Goal: Task Accomplishment & Management: Complete application form

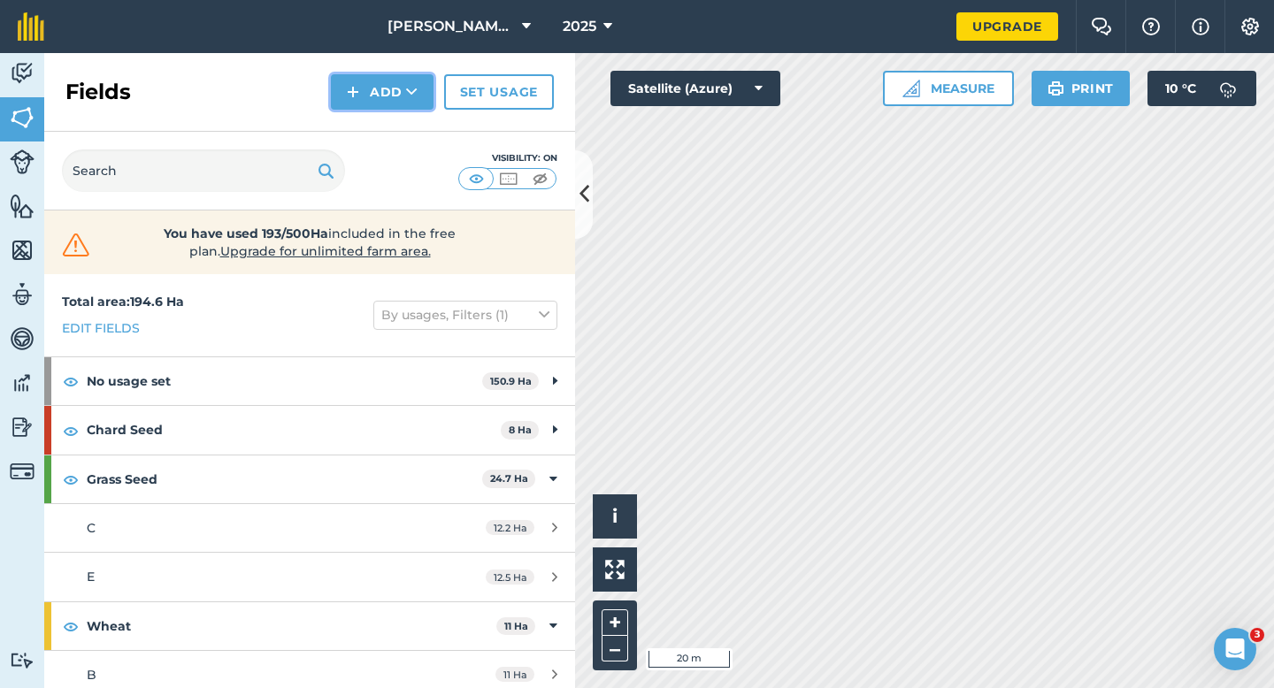
click at [369, 87] on button "Add" at bounding box center [382, 91] width 103 height 35
click at [369, 120] on link "Draw" at bounding box center [381, 131] width 97 height 39
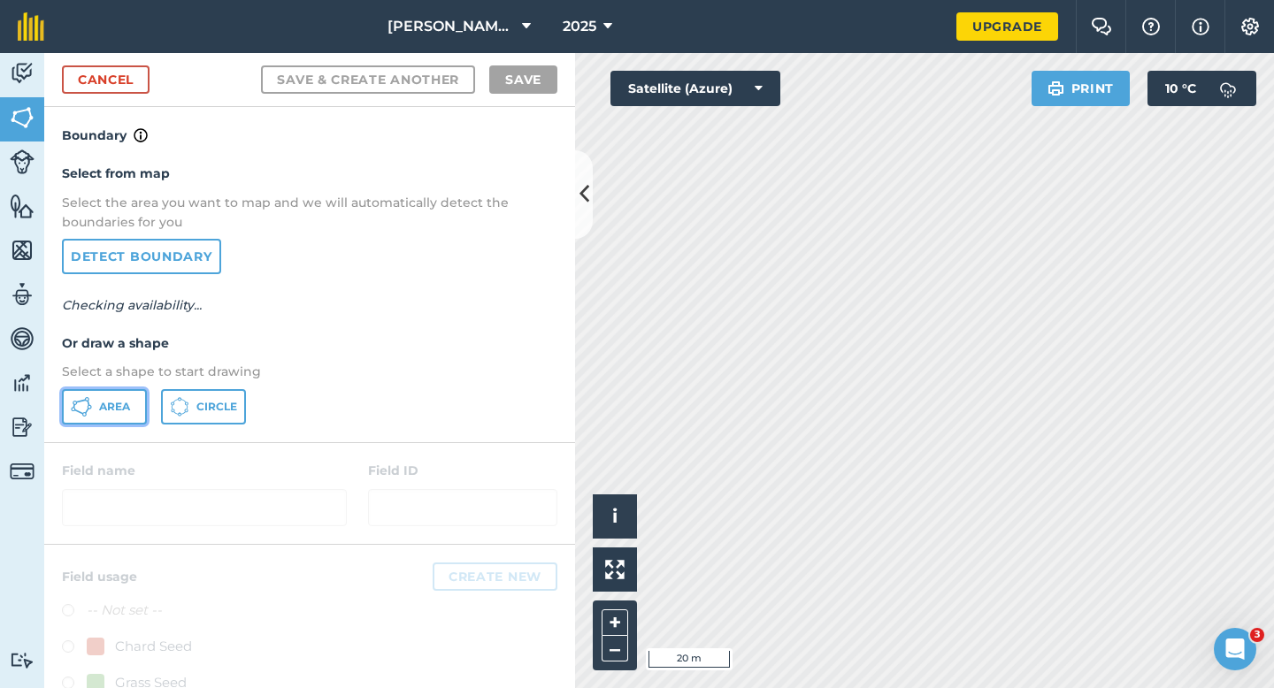
click at [127, 403] on span "Area" at bounding box center [114, 407] width 31 height 14
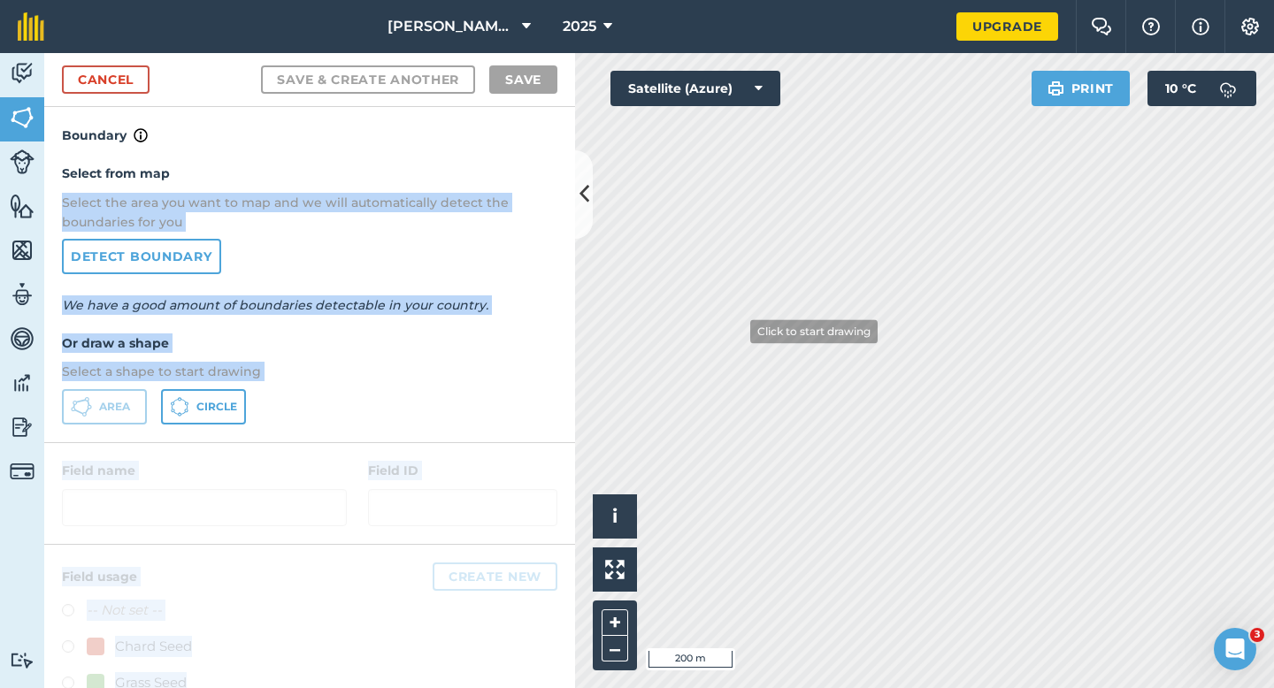
click at [737, 331] on div "Activity Fields Livestock Features Maps Team Vehicles Data Reporting Billing Tu…" at bounding box center [637, 370] width 1274 height 635
click at [395, 234] on div "Select from map Select the area you want to map and we will automatically detec…" at bounding box center [309, 293] width 531 height 295
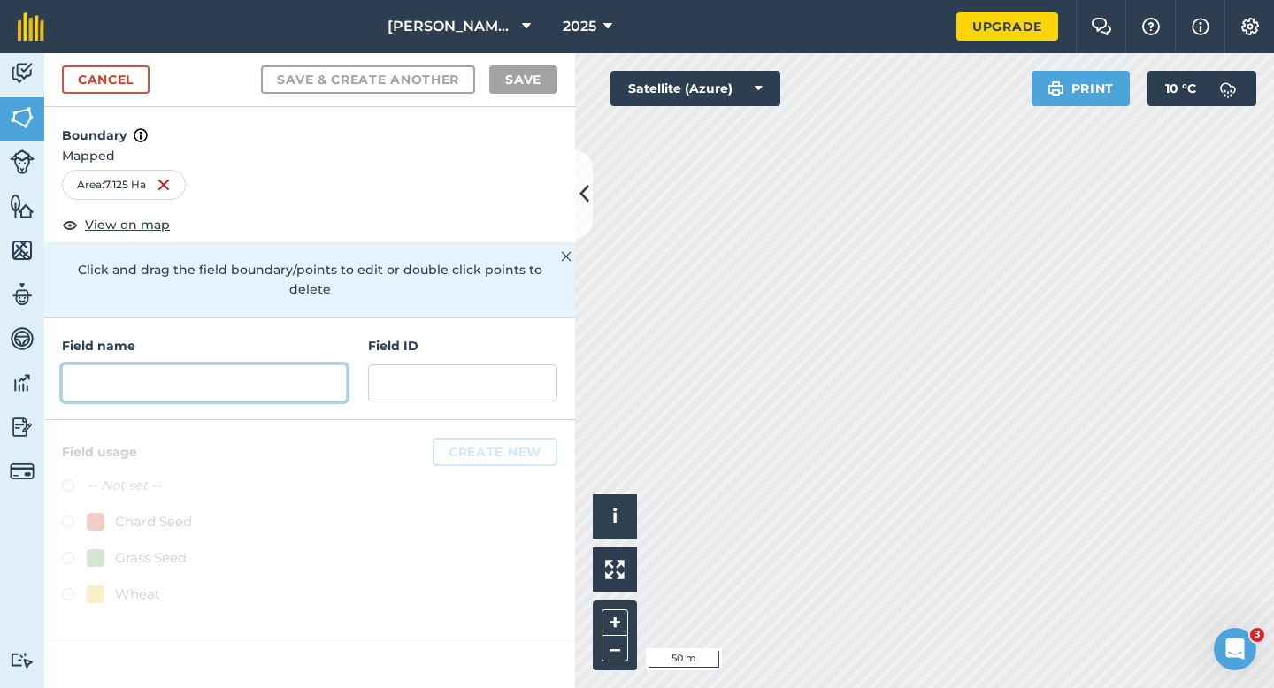
click at [323, 364] on input "text" at bounding box center [204, 382] width 285 height 37
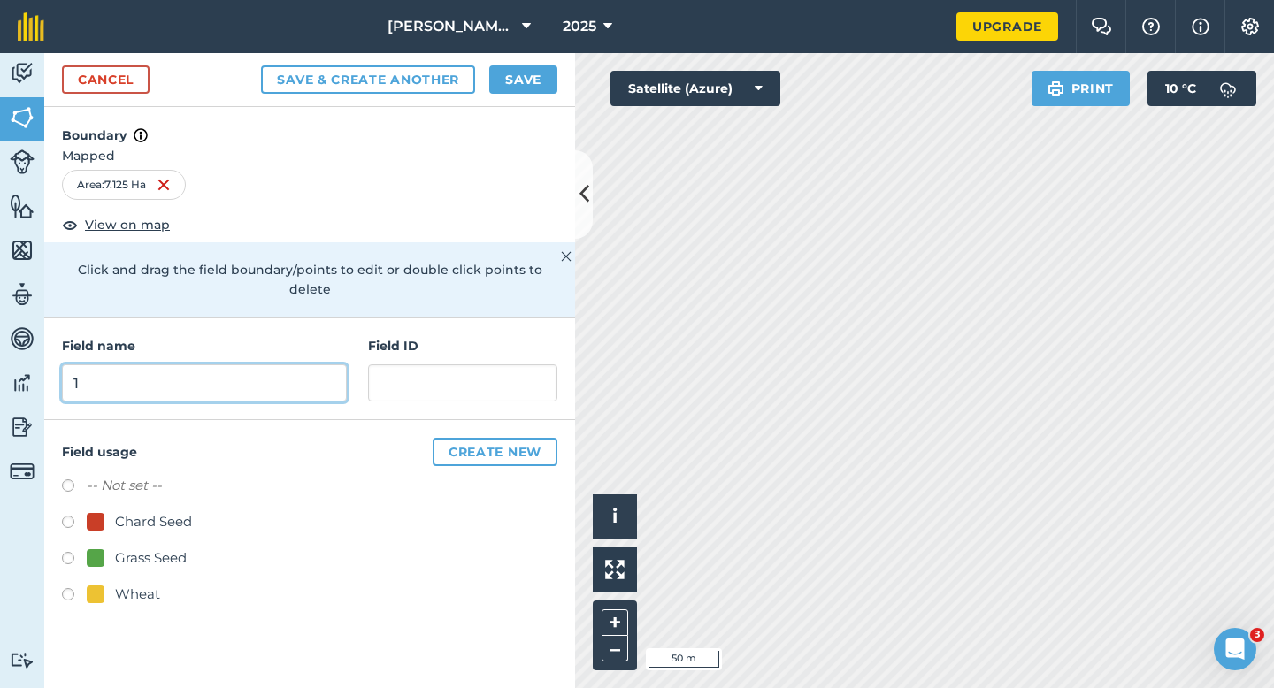
type input "1"
click at [530, 71] on button "Save" at bounding box center [523, 79] width 68 height 28
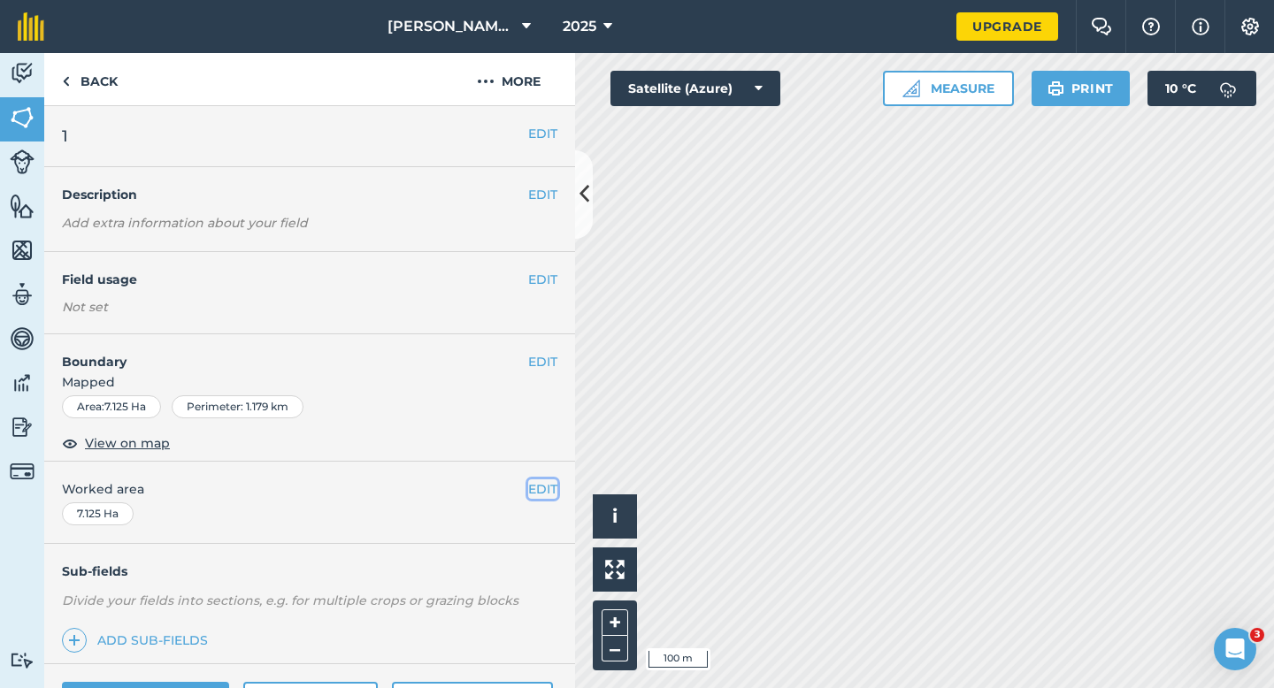
click at [539, 489] on button "EDIT" at bounding box center [542, 488] width 29 height 19
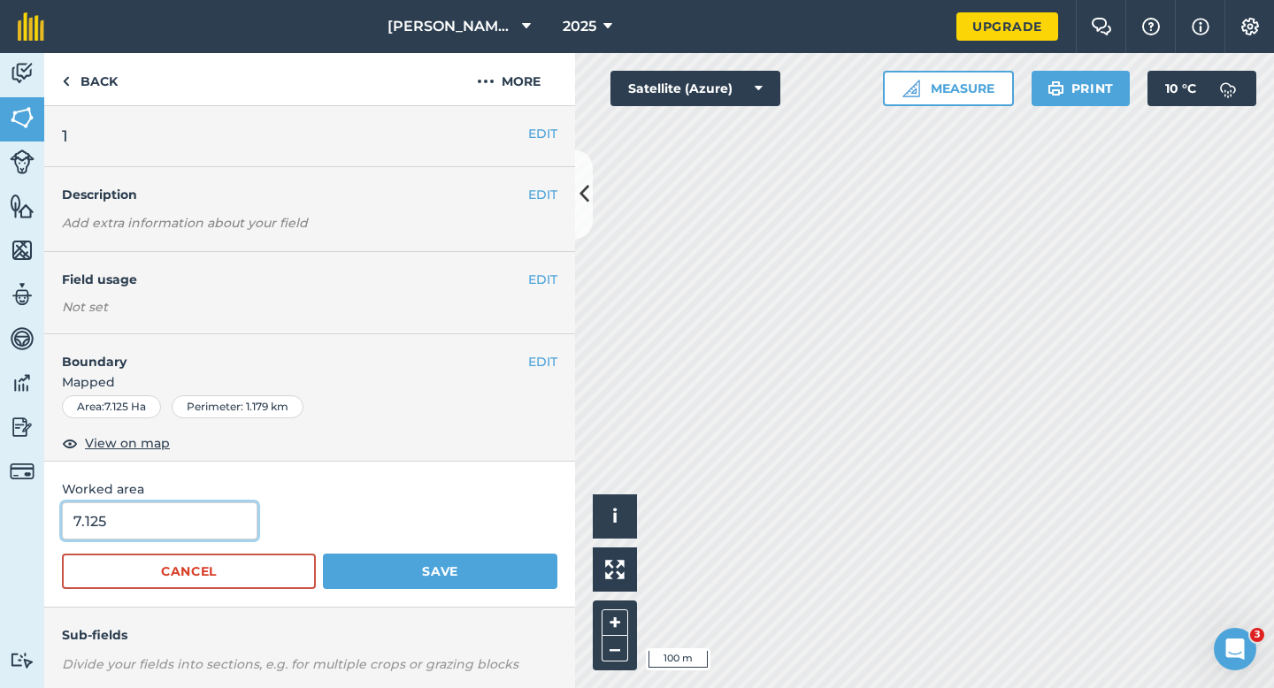
click at [163, 532] on input "7.125" at bounding box center [159, 520] width 195 height 37
type input "7"
click at [323, 554] on button "Save" at bounding box center [440, 571] width 234 height 35
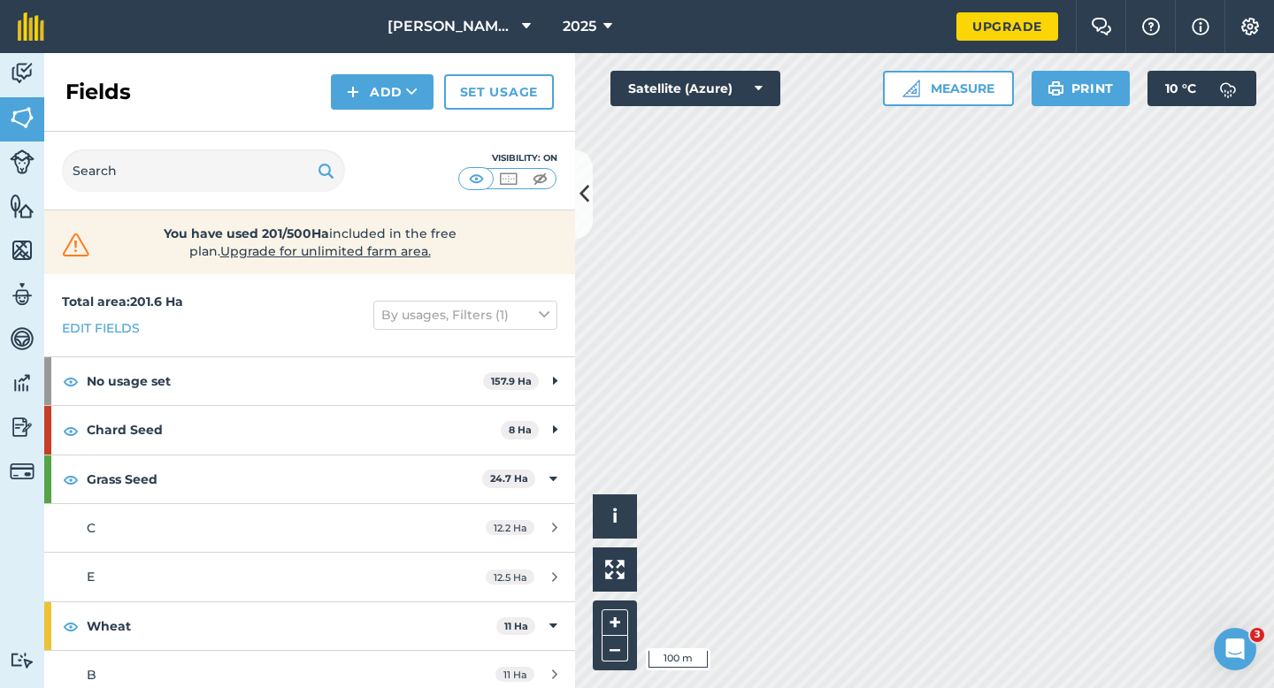
click at [367, 111] on div "Fields Add Set usage" at bounding box center [309, 92] width 531 height 79
click at [372, 103] on button "Add" at bounding box center [382, 91] width 103 height 35
click at [372, 109] on button "Add Draw Import" at bounding box center [382, 91] width 103 height 35
click at [372, 102] on button "Add" at bounding box center [382, 91] width 103 height 35
click at [372, 140] on link "Draw" at bounding box center [381, 131] width 97 height 39
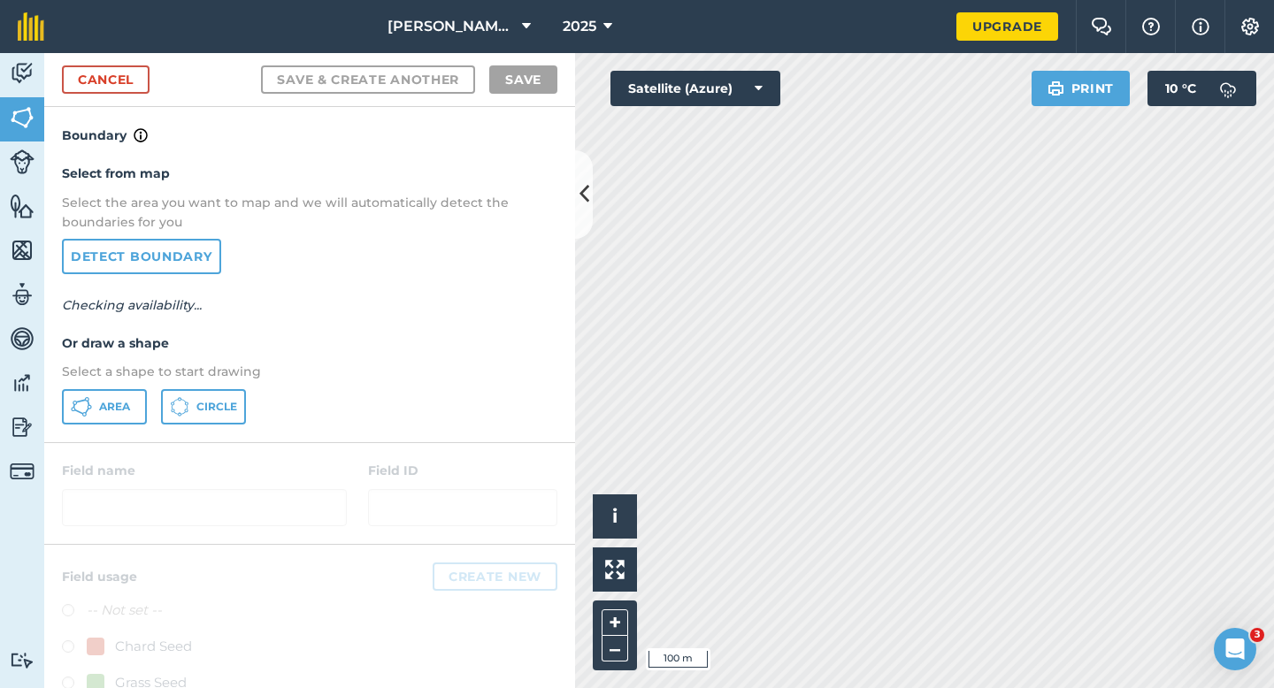
click at [107, 434] on div "Select from map Select the area you want to map and we will automatically detec…" at bounding box center [309, 293] width 531 height 295
click at [107, 402] on span "Area" at bounding box center [114, 407] width 31 height 14
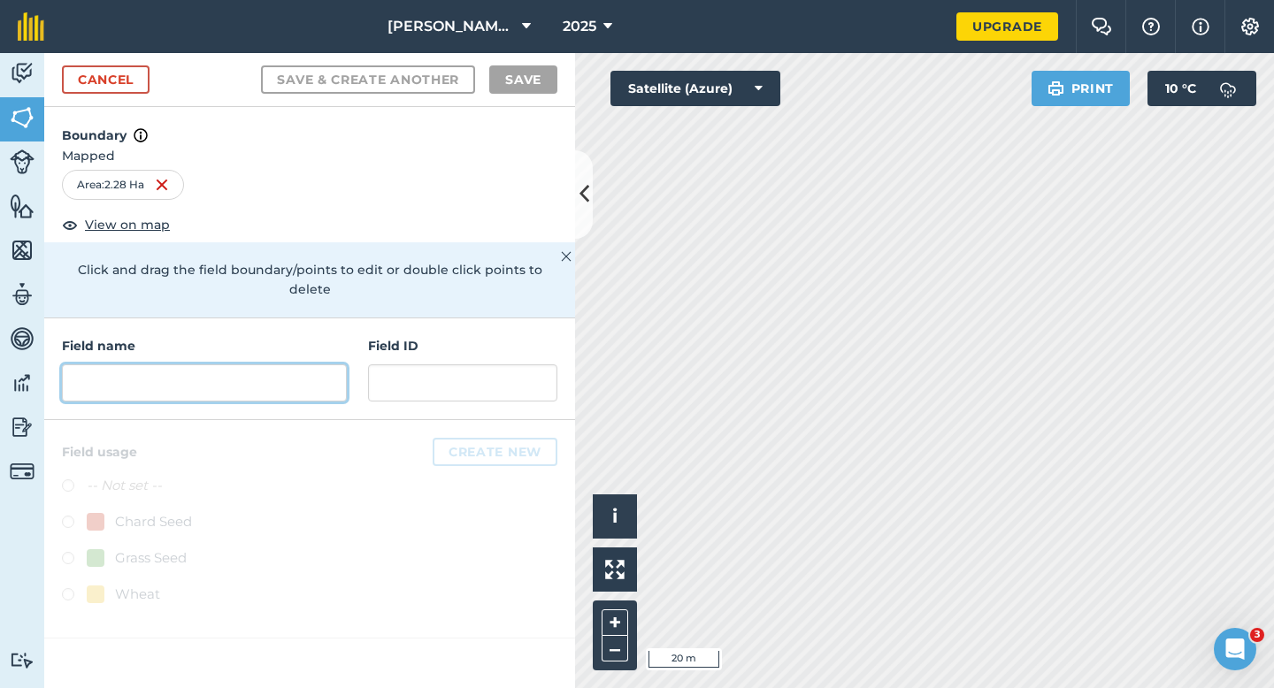
click at [206, 370] on input "text" at bounding box center [204, 382] width 285 height 37
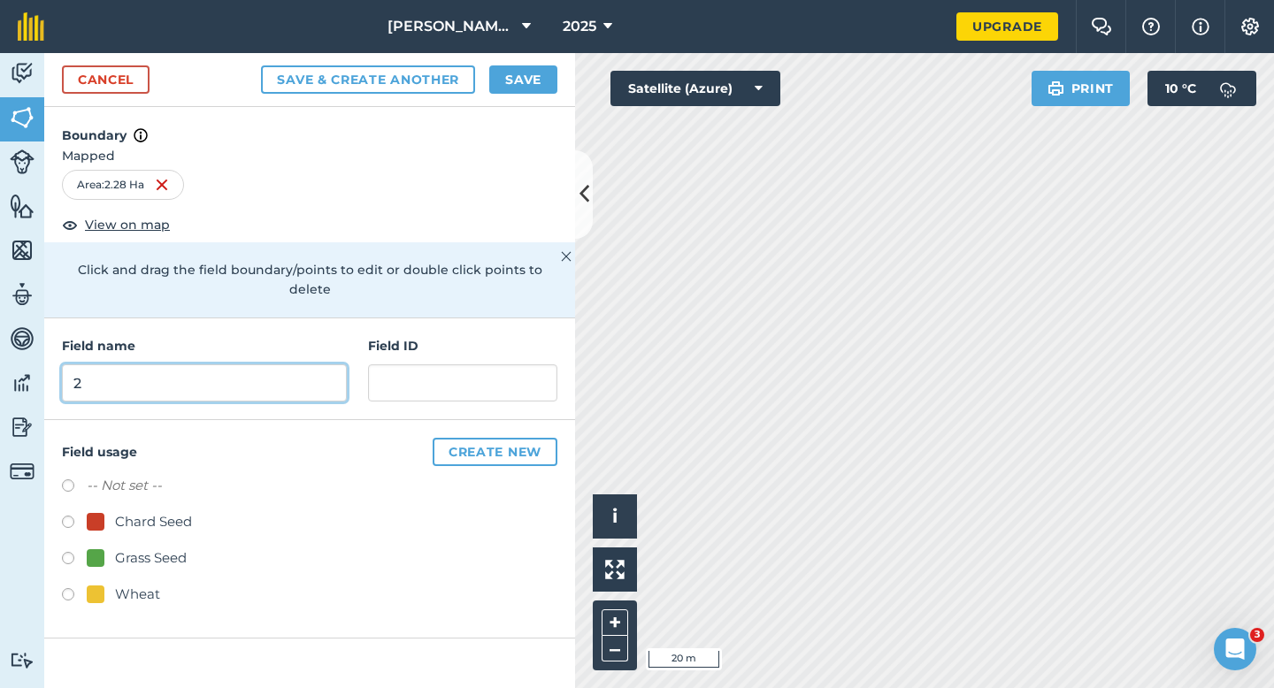
type input "2"
click at [539, 84] on button "Save" at bounding box center [523, 79] width 68 height 28
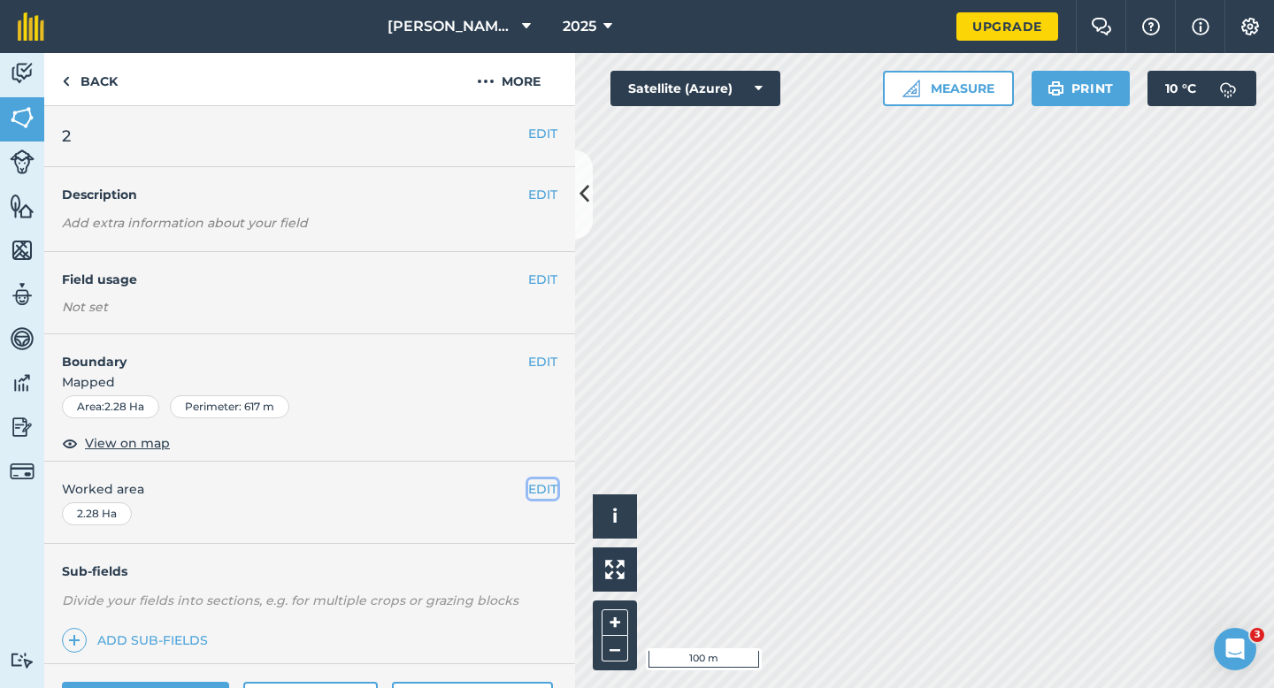
click at [542, 485] on button "EDIT" at bounding box center [542, 488] width 29 height 19
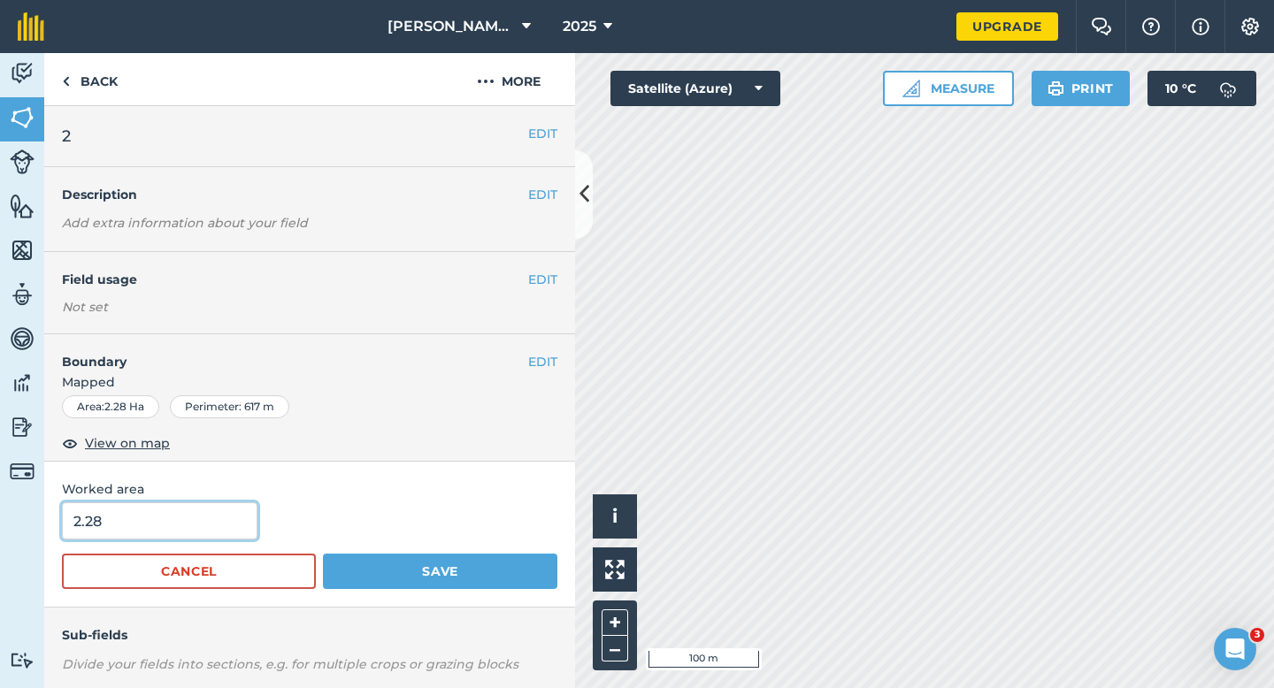
click at [189, 514] on input "2.28" at bounding box center [159, 520] width 195 height 37
type input "3"
click at [323, 554] on button "Save" at bounding box center [440, 571] width 234 height 35
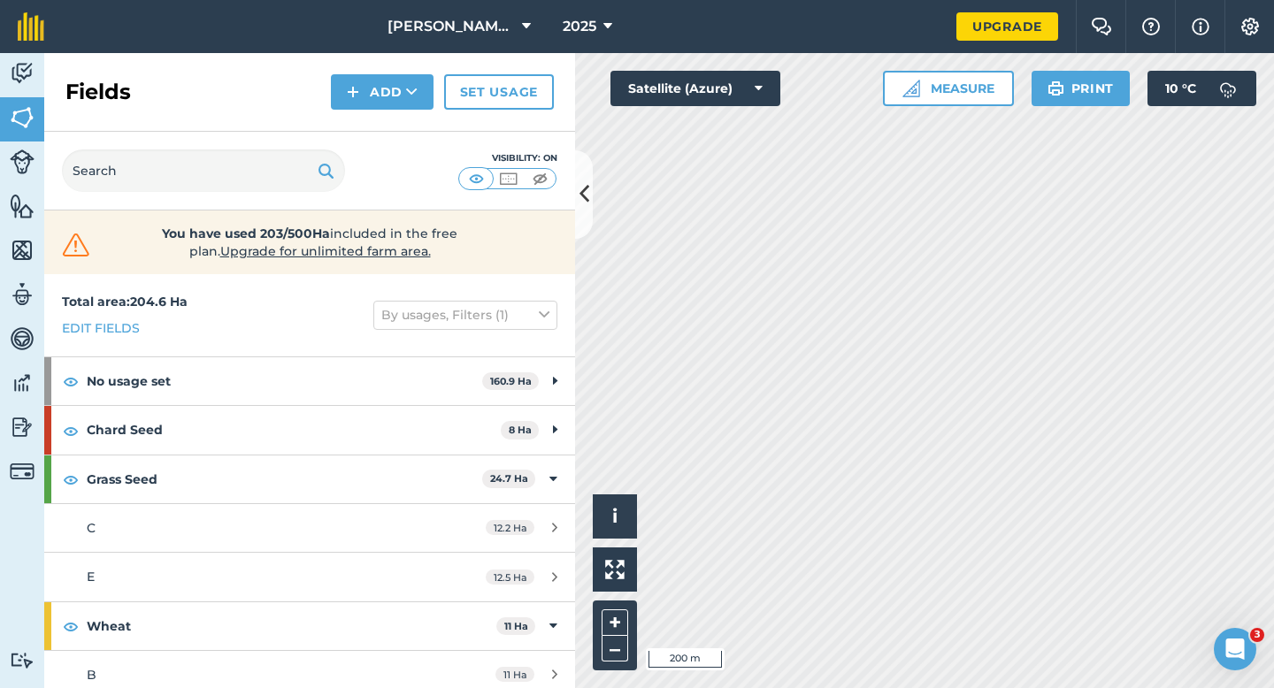
click at [527, 425] on div "Activity Fields Livestock Features Maps Team Vehicles Data Reporting Billing Tu…" at bounding box center [637, 370] width 1274 height 635
click at [355, 88] on img at bounding box center [353, 91] width 12 height 21
click at [355, 121] on link "Draw" at bounding box center [381, 131] width 97 height 39
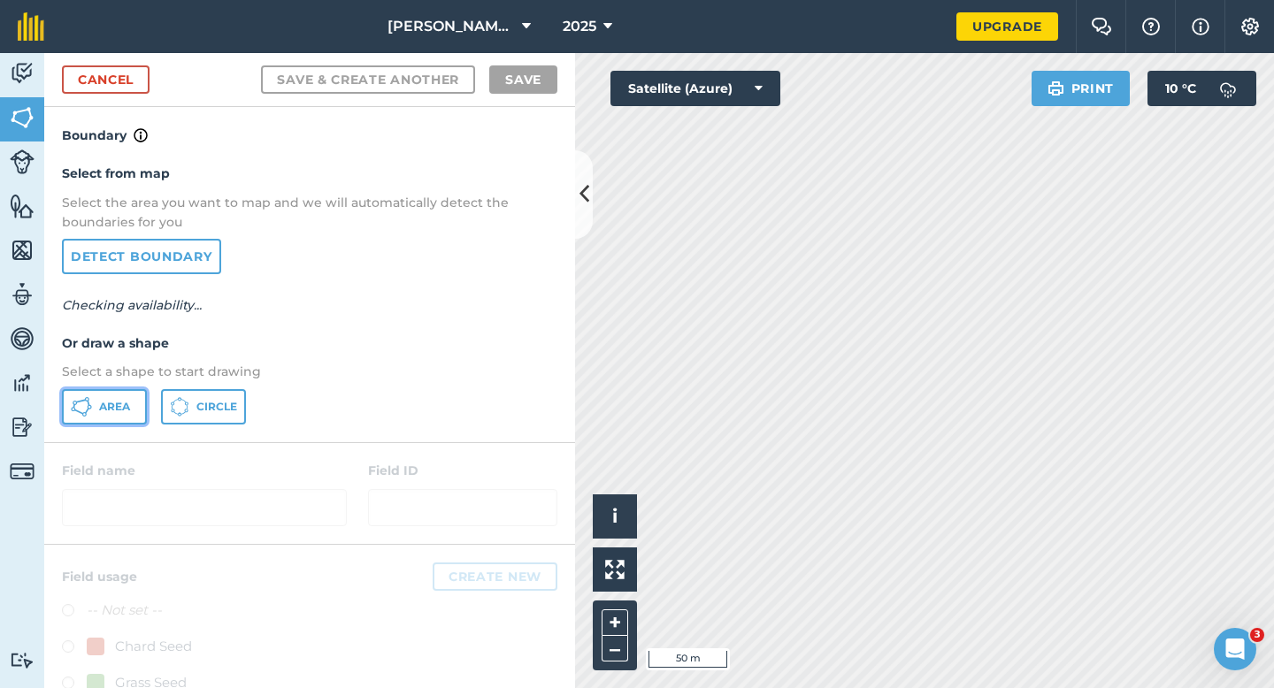
click at [122, 407] on span "Area" at bounding box center [114, 407] width 31 height 14
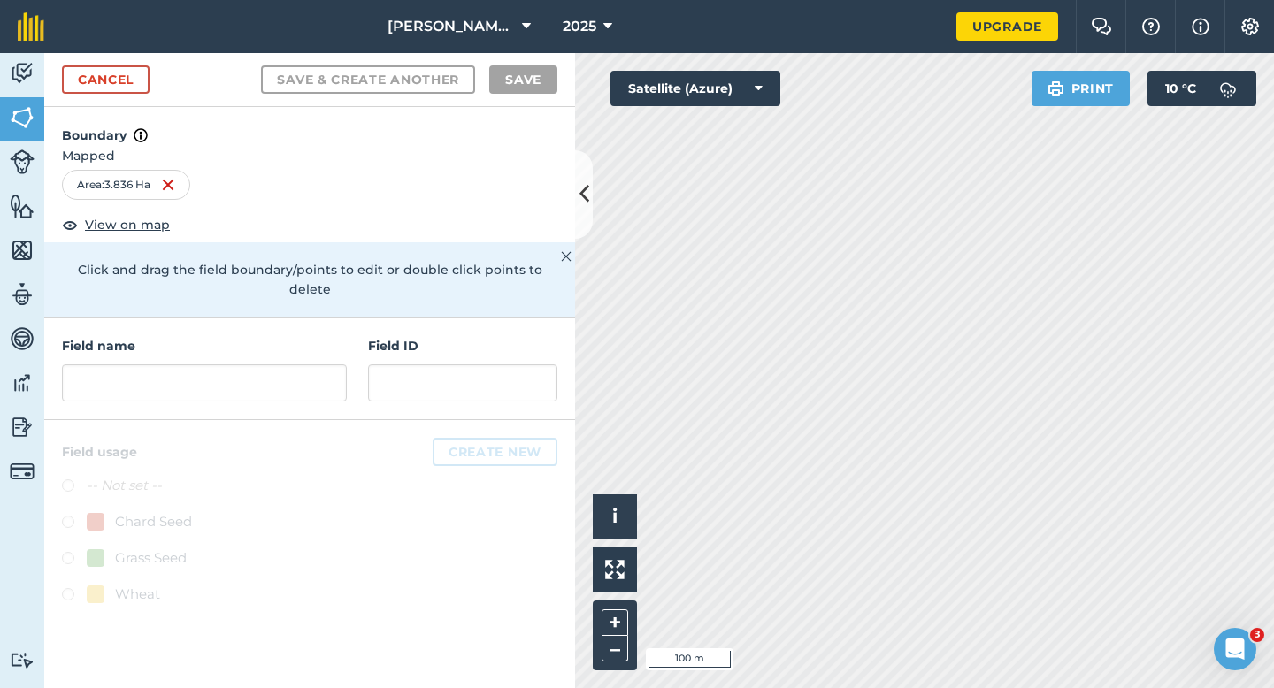
click at [165, 342] on div "Field name" at bounding box center [204, 368] width 285 height 65
click at [169, 364] on input "text" at bounding box center [204, 382] width 285 height 37
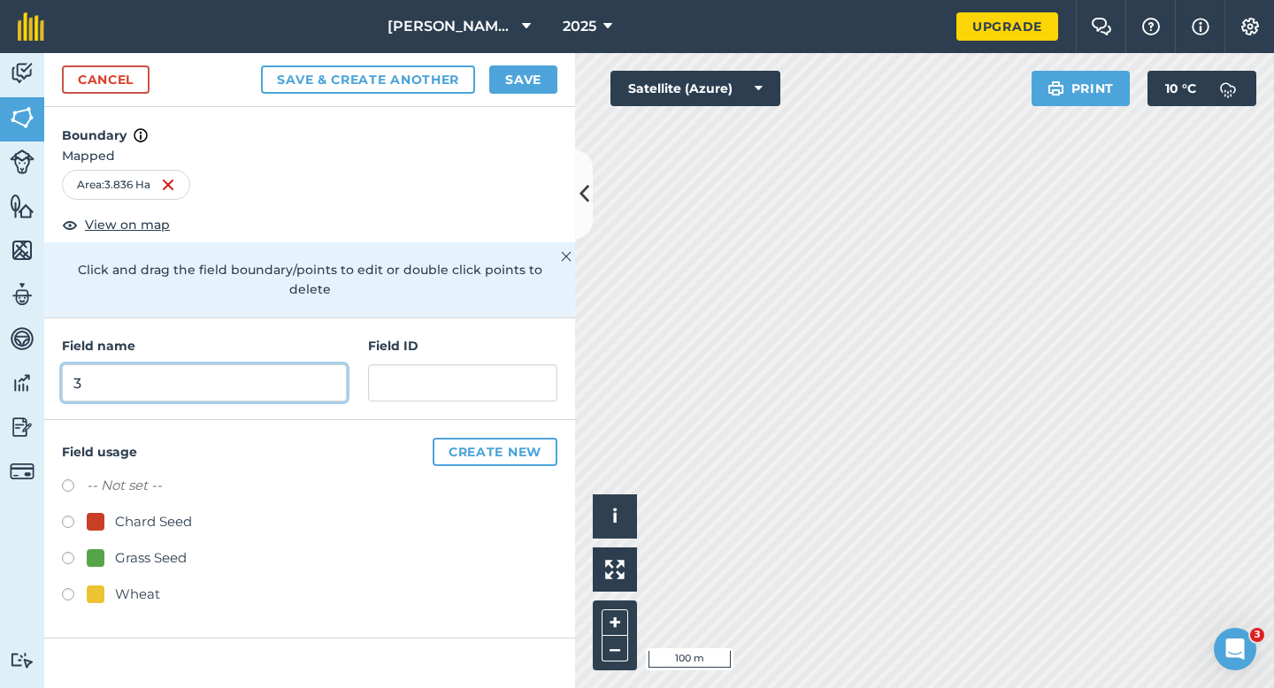
type input "3"
click at [510, 68] on button "Save" at bounding box center [523, 79] width 68 height 28
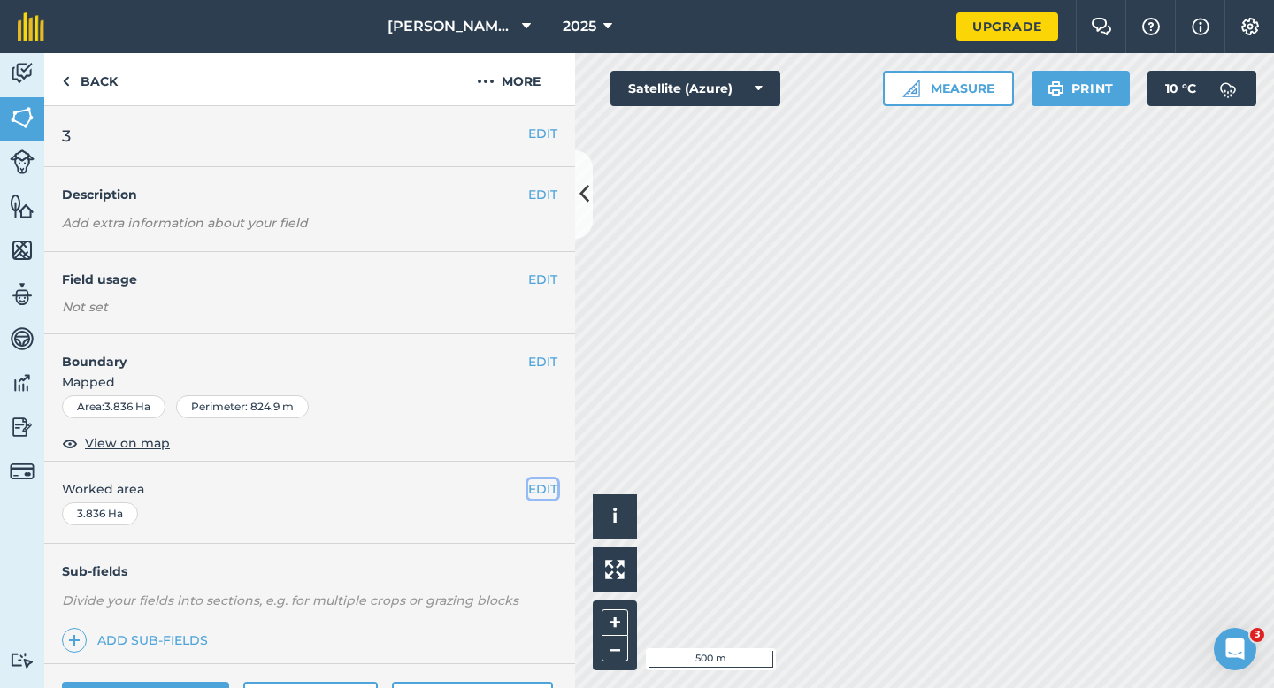
click at [548, 479] on button "EDIT" at bounding box center [542, 488] width 29 height 19
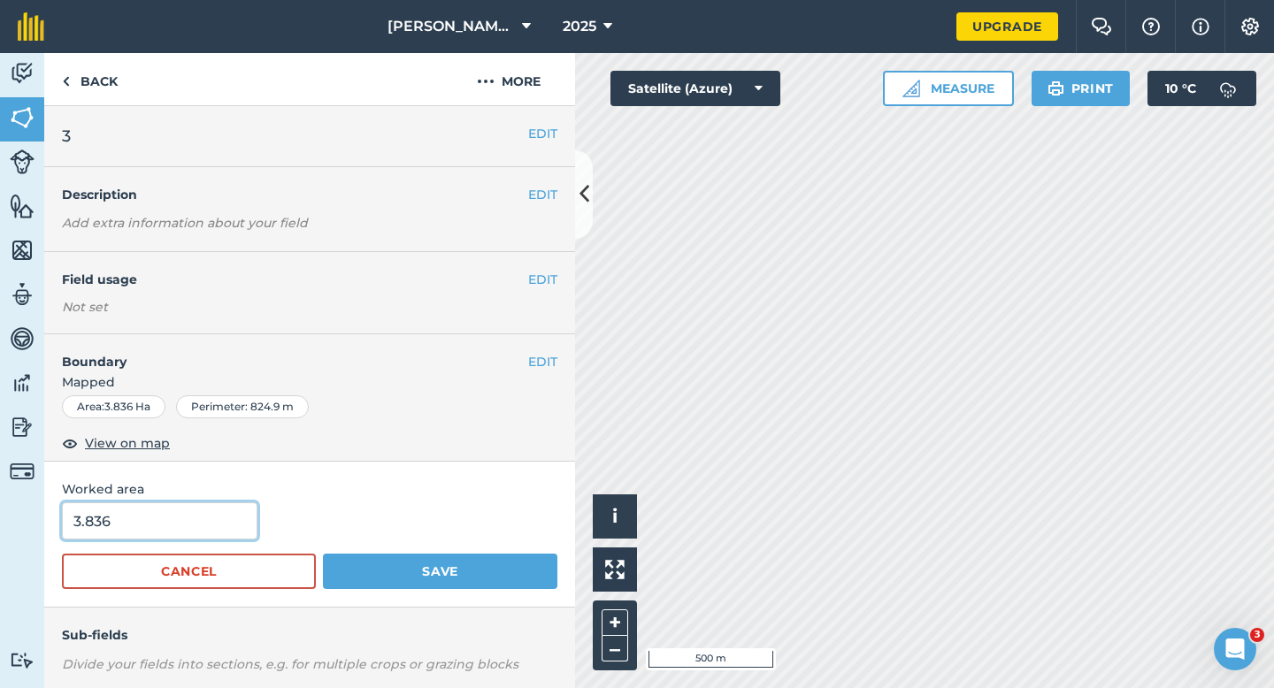
click at [215, 533] on input "3.836" at bounding box center [159, 520] width 195 height 37
type input "4"
click at [323, 554] on button "Save" at bounding box center [440, 571] width 234 height 35
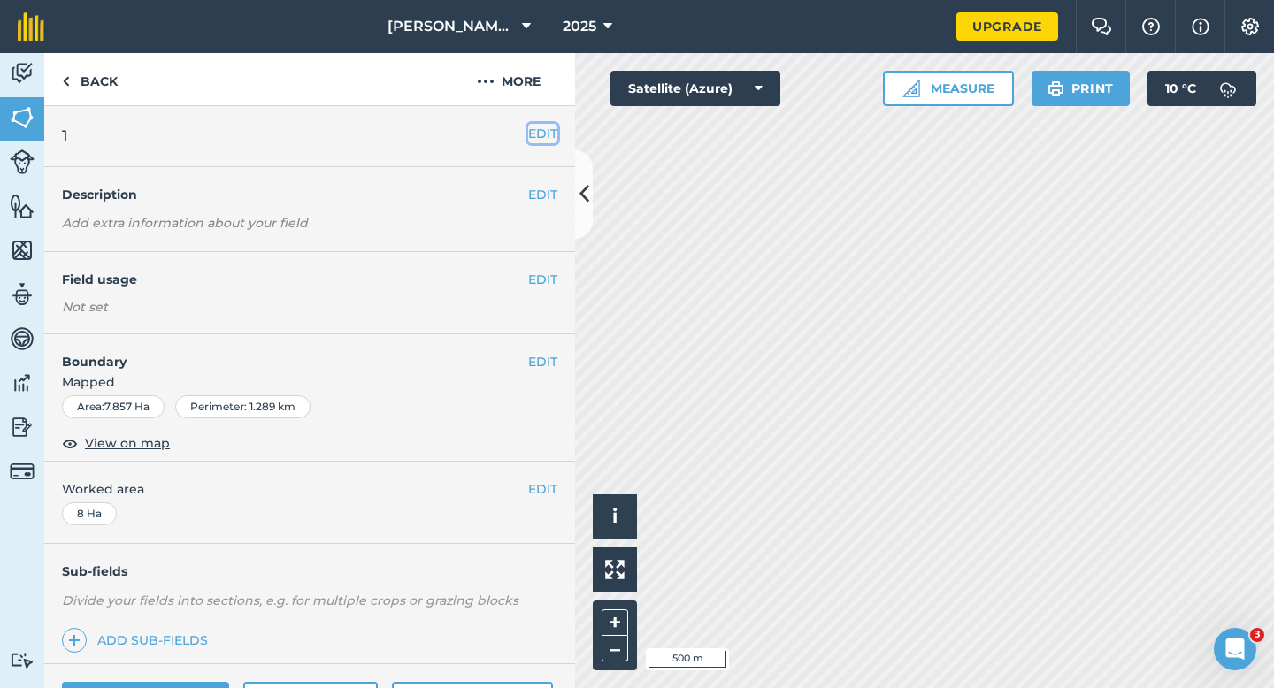
click at [535, 124] on button "EDIT" at bounding box center [542, 133] width 29 height 19
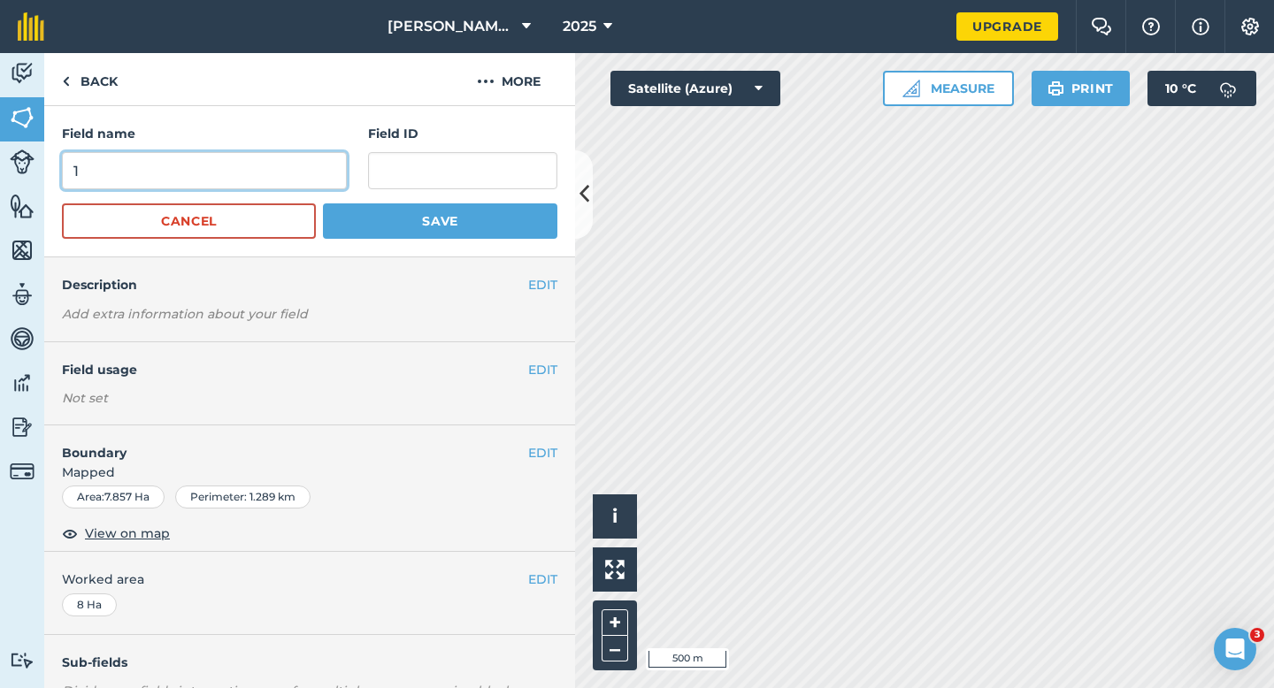
click at [291, 157] on input "1" at bounding box center [204, 170] width 285 height 37
type input "4"
click at [323, 203] on button "Save" at bounding box center [440, 220] width 234 height 35
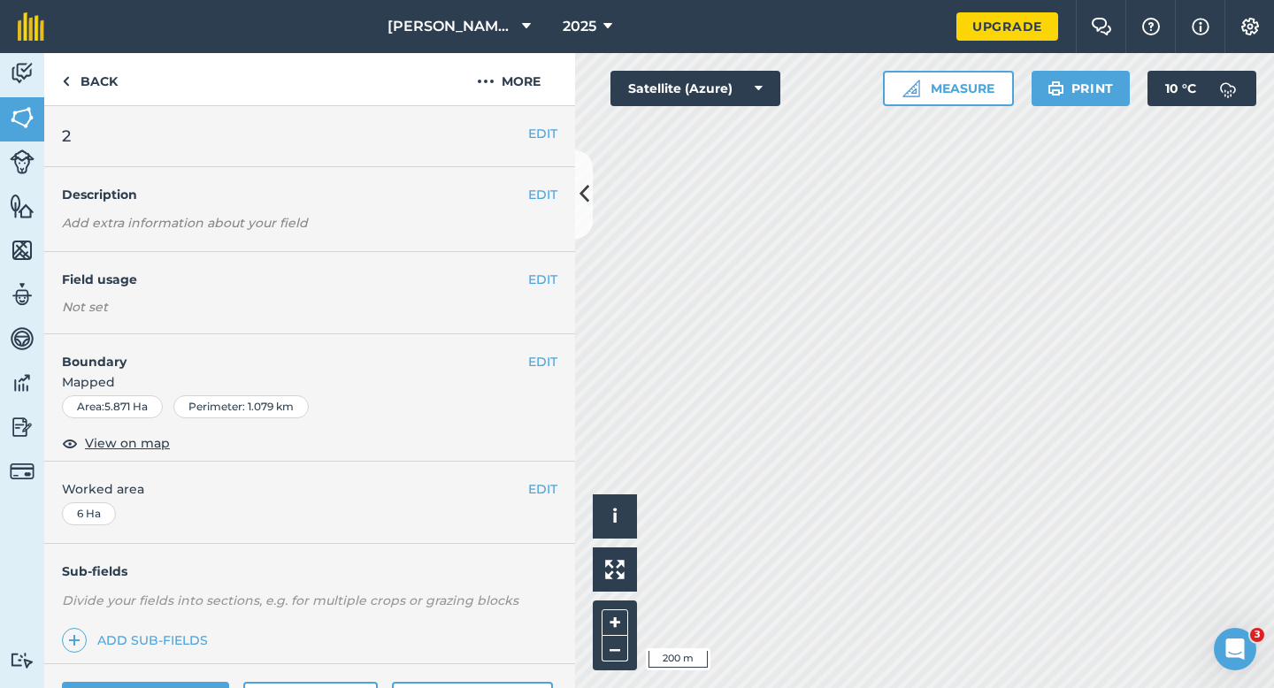
click at [540, 144] on div "EDIT 2" at bounding box center [309, 136] width 531 height 61
click at [549, 129] on button "EDIT" at bounding box center [542, 133] width 29 height 19
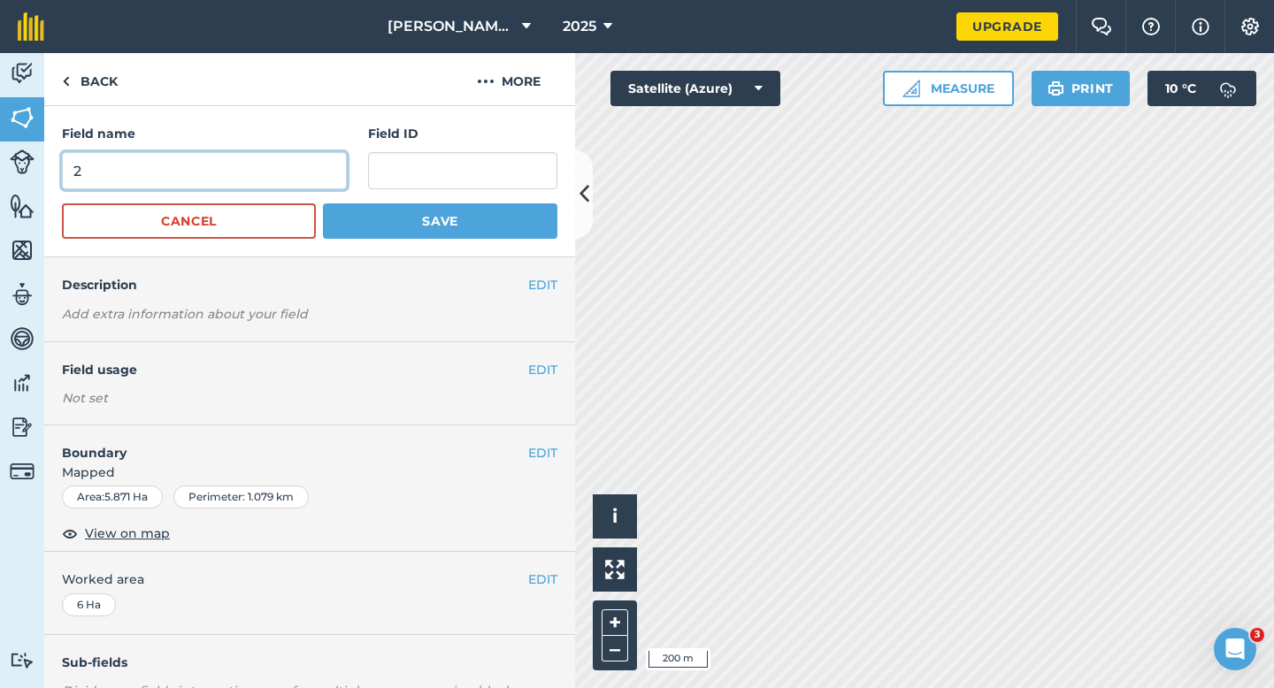
click at [324, 173] on input "2" at bounding box center [204, 170] width 285 height 37
type input "5"
click at [323, 203] on button "Save" at bounding box center [440, 220] width 234 height 35
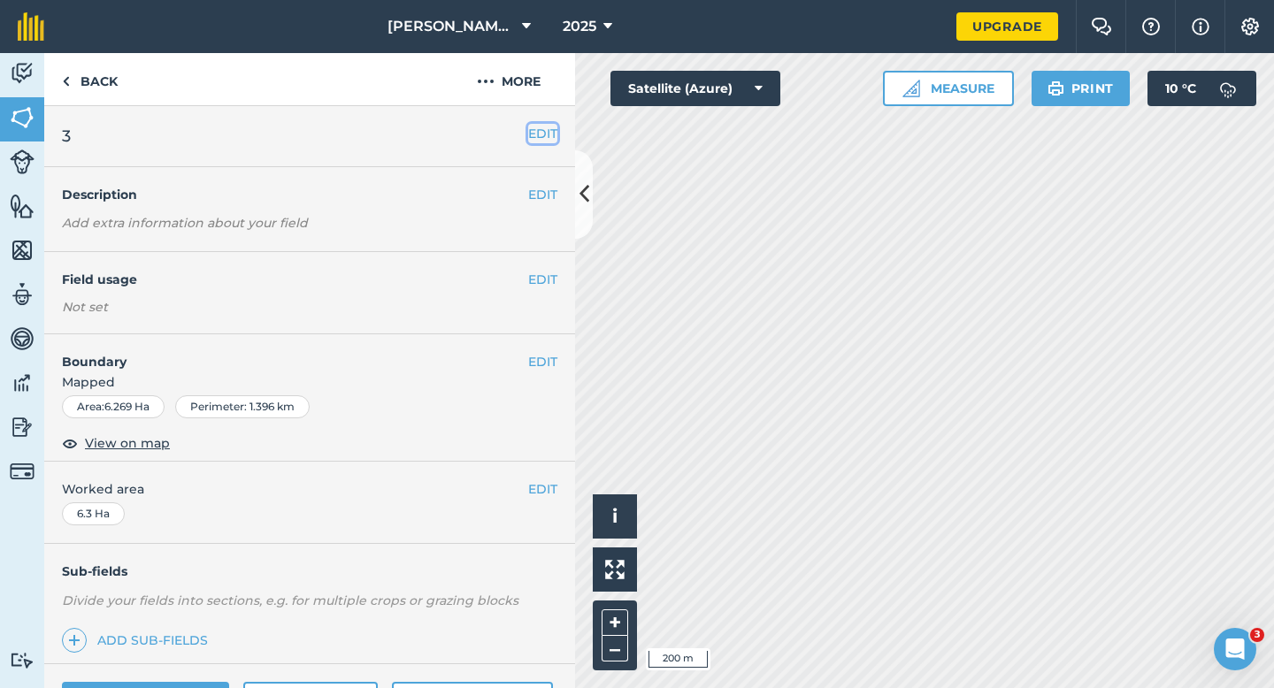
click at [536, 138] on button "EDIT" at bounding box center [542, 133] width 29 height 19
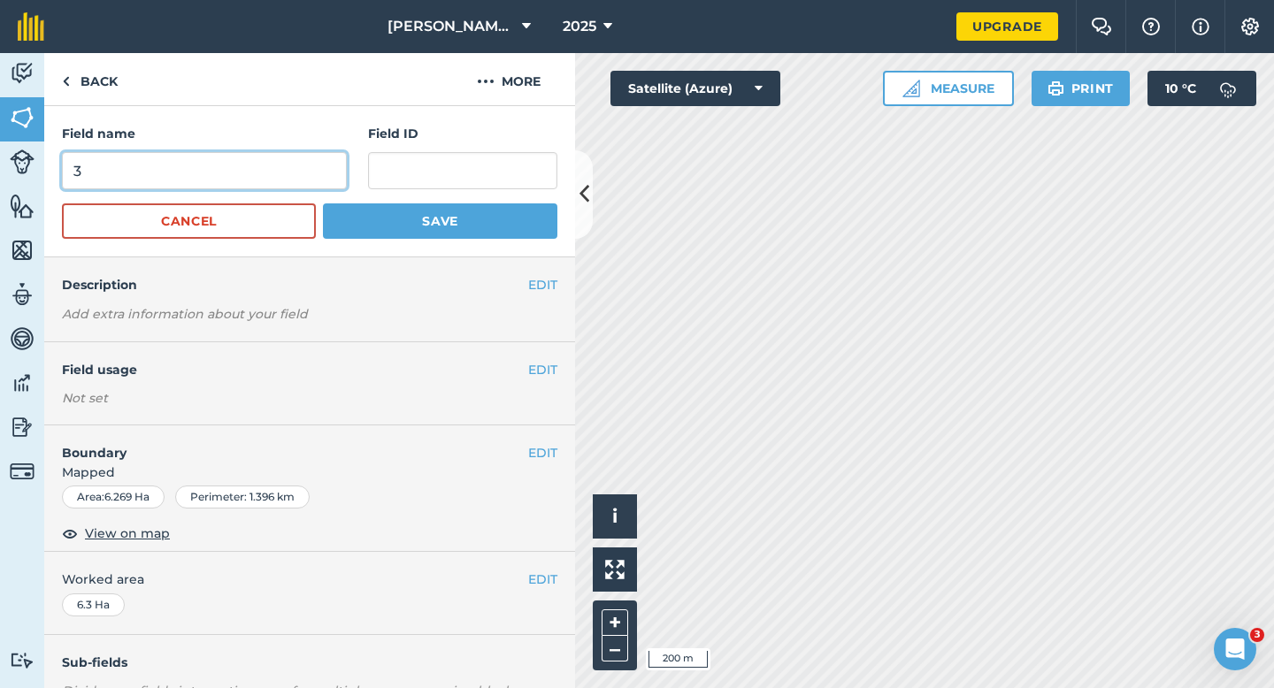
click at [260, 176] on input "3" at bounding box center [204, 170] width 285 height 37
type input "6"
click at [323, 203] on button "Save" at bounding box center [440, 220] width 234 height 35
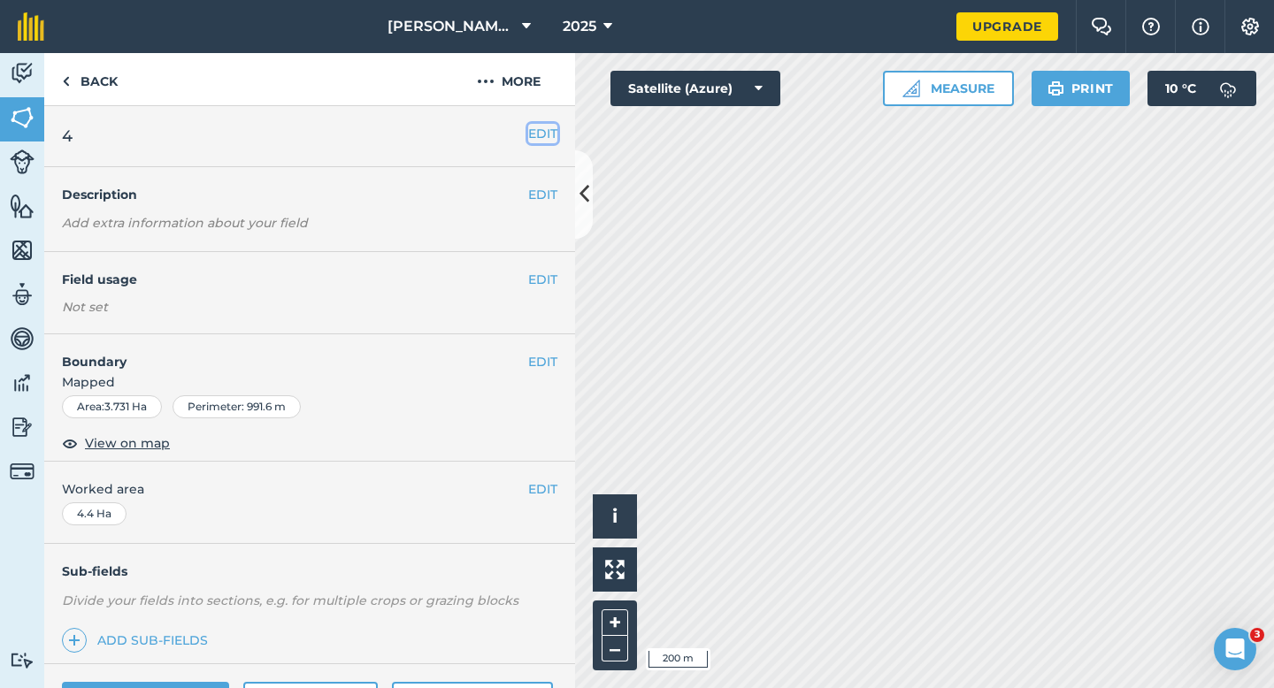
click at [547, 131] on button "EDIT" at bounding box center [542, 133] width 29 height 19
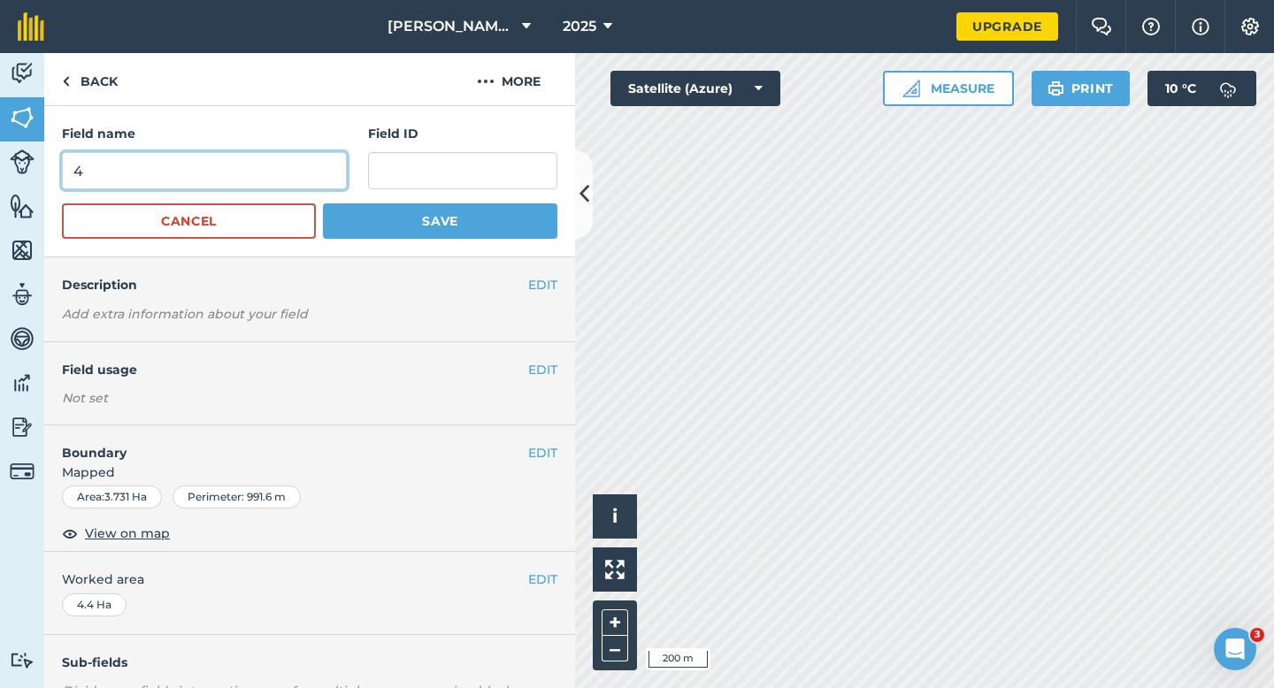
click at [264, 179] on input "4" at bounding box center [204, 170] width 285 height 37
type input "7"
click at [323, 203] on button "Save" at bounding box center [440, 220] width 234 height 35
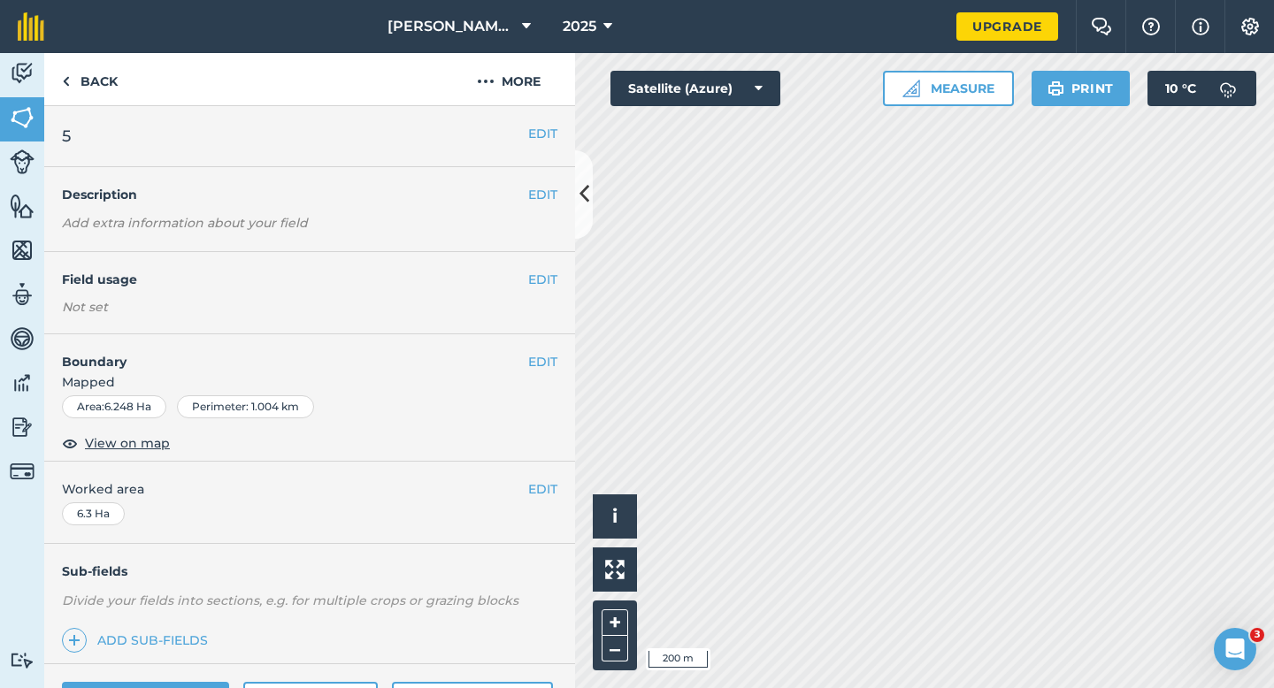
click at [534, 119] on div "EDIT 5" at bounding box center [309, 136] width 531 height 61
click at [534, 124] on button "EDIT" at bounding box center [542, 133] width 29 height 19
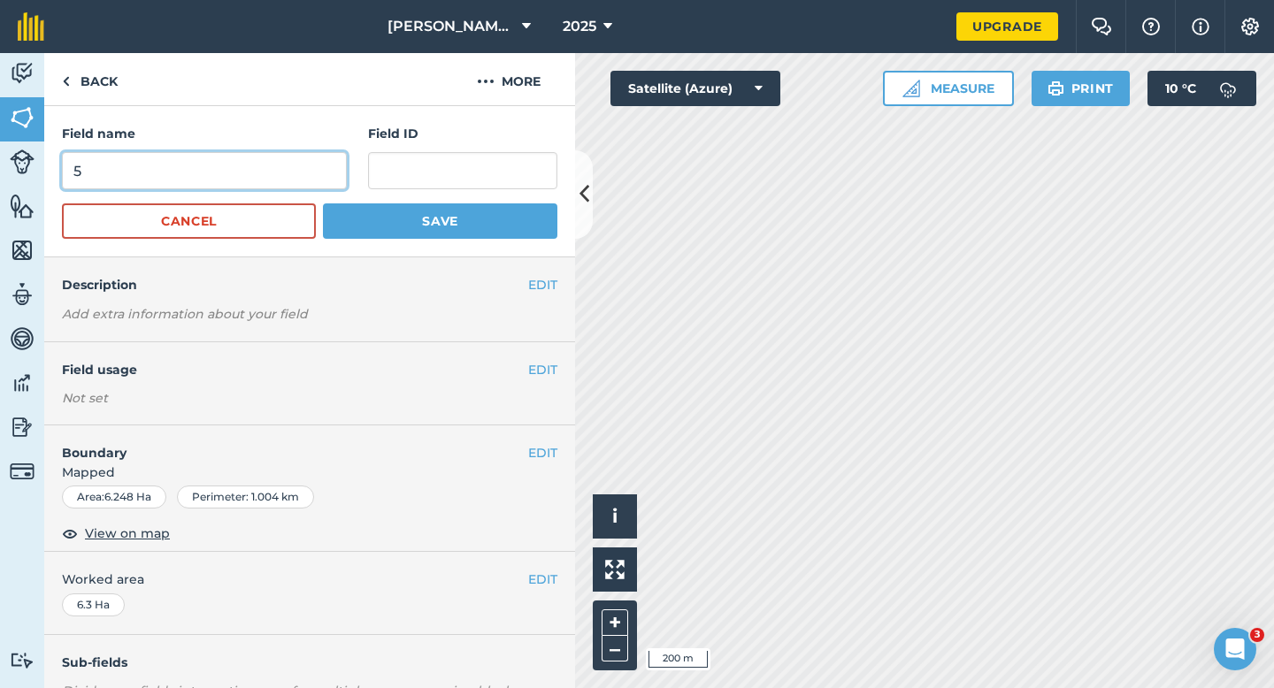
click at [301, 184] on input "5" at bounding box center [204, 170] width 285 height 37
type input "8"
click at [323, 203] on button "Save" at bounding box center [440, 220] width 234 height 35
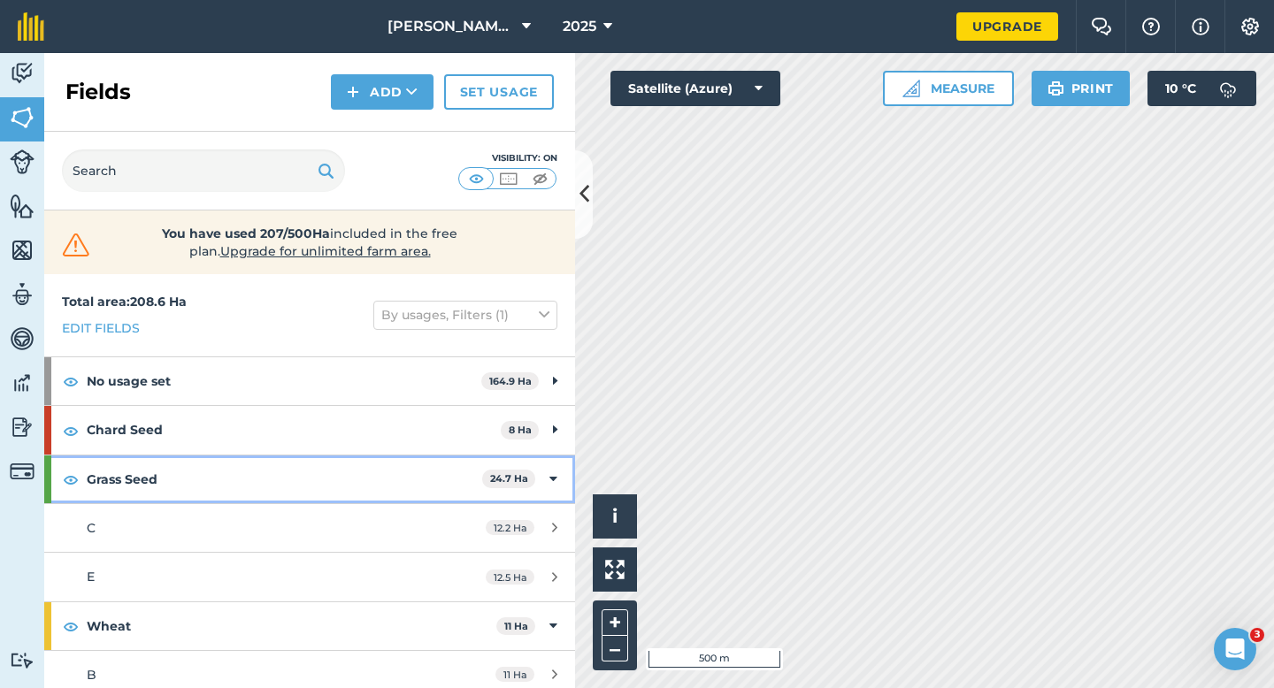
click at [548, 471] on div "Grass Seed 24.7 Ha" at bounding box center [309, 480] width 531 height 48
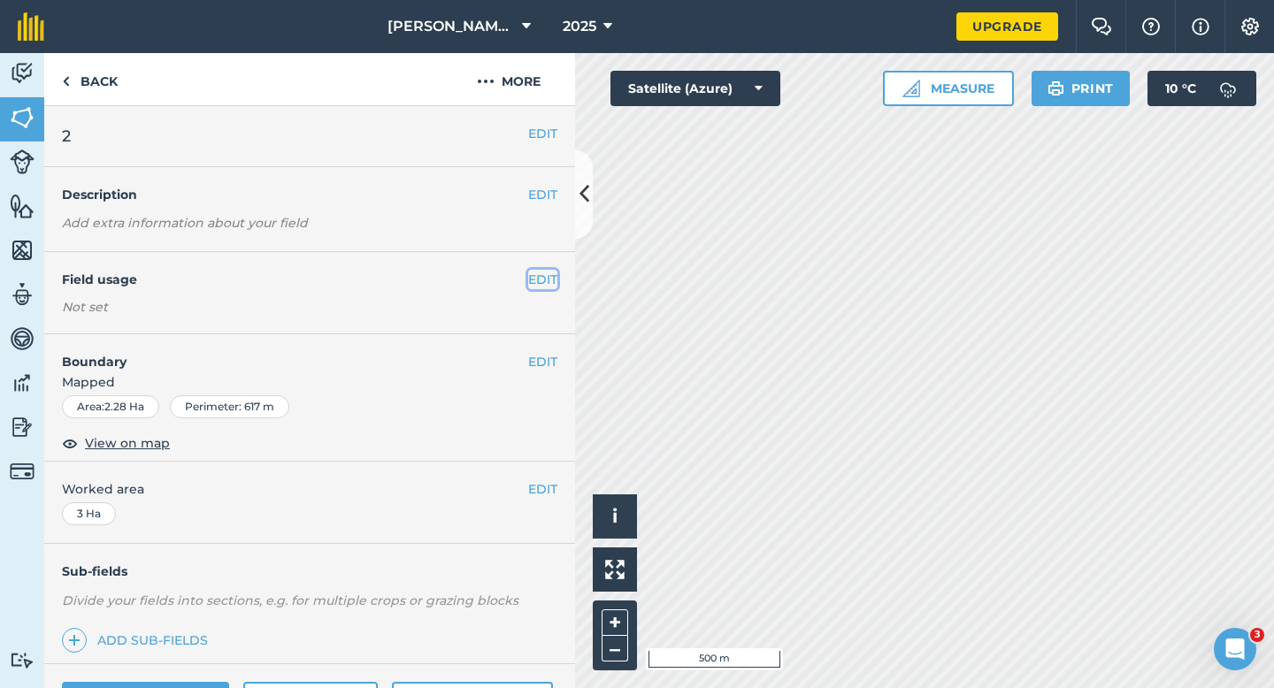
click at [547, 280] on button "EDIT" at bounding box center [542, 279] width 29 height 19
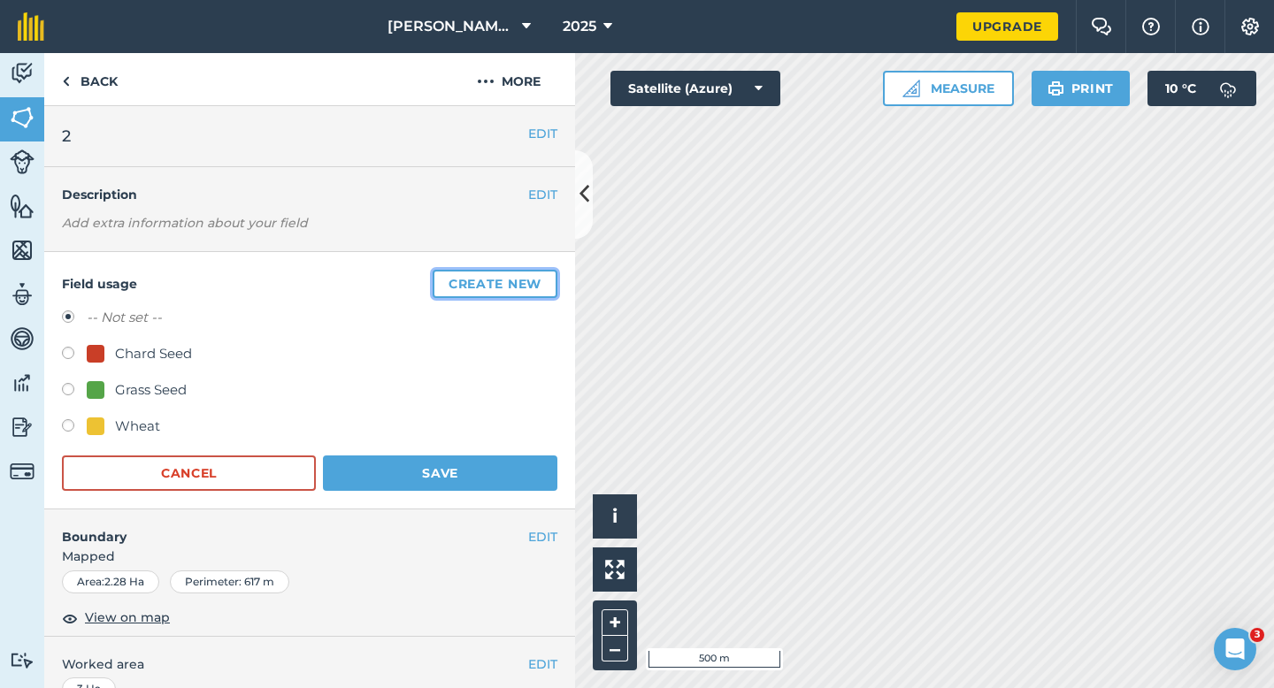
click at [548, 280] on button "Create new" at bounding box center [495, 284] width 125 height 28
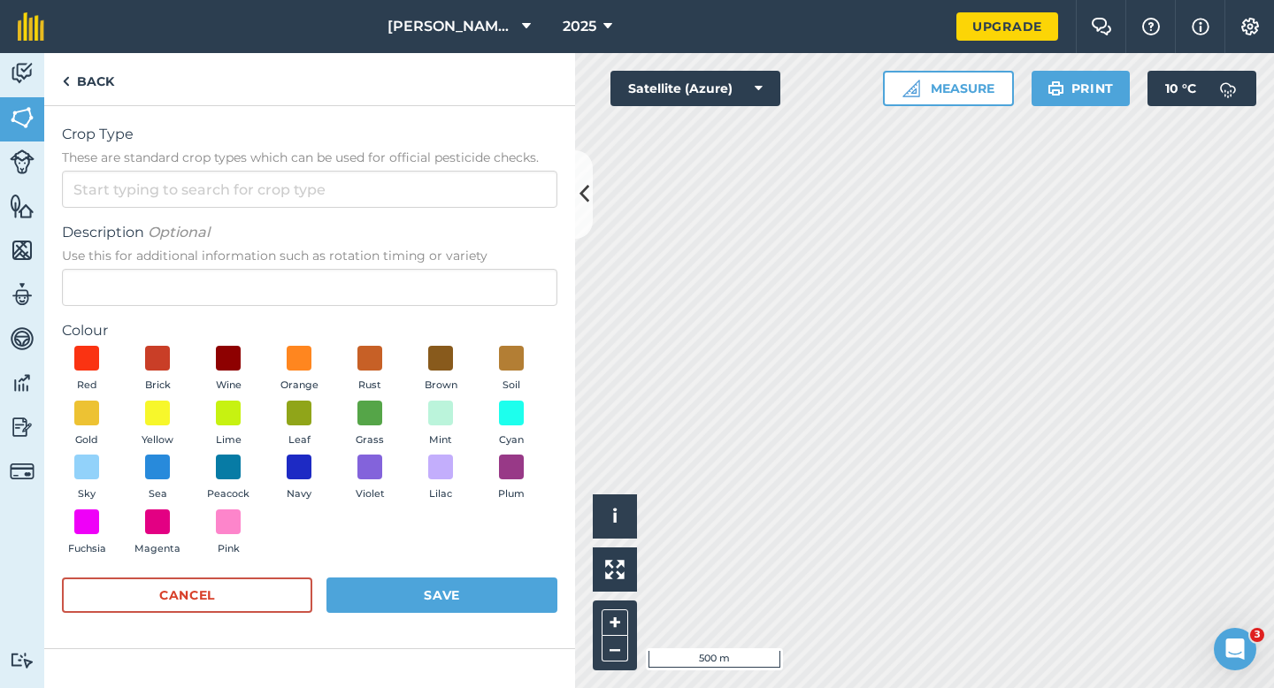
click at [502, 210] on form "Crop Type These are standard crop types which can be used for official pesticid…" at bounding box center [309, 377] width 495 height 507
click at [502, 195] on input "Crop Type These are standard crop types which can be used for official pesticid…" at bounding box center [309, 189] width 495 height 37
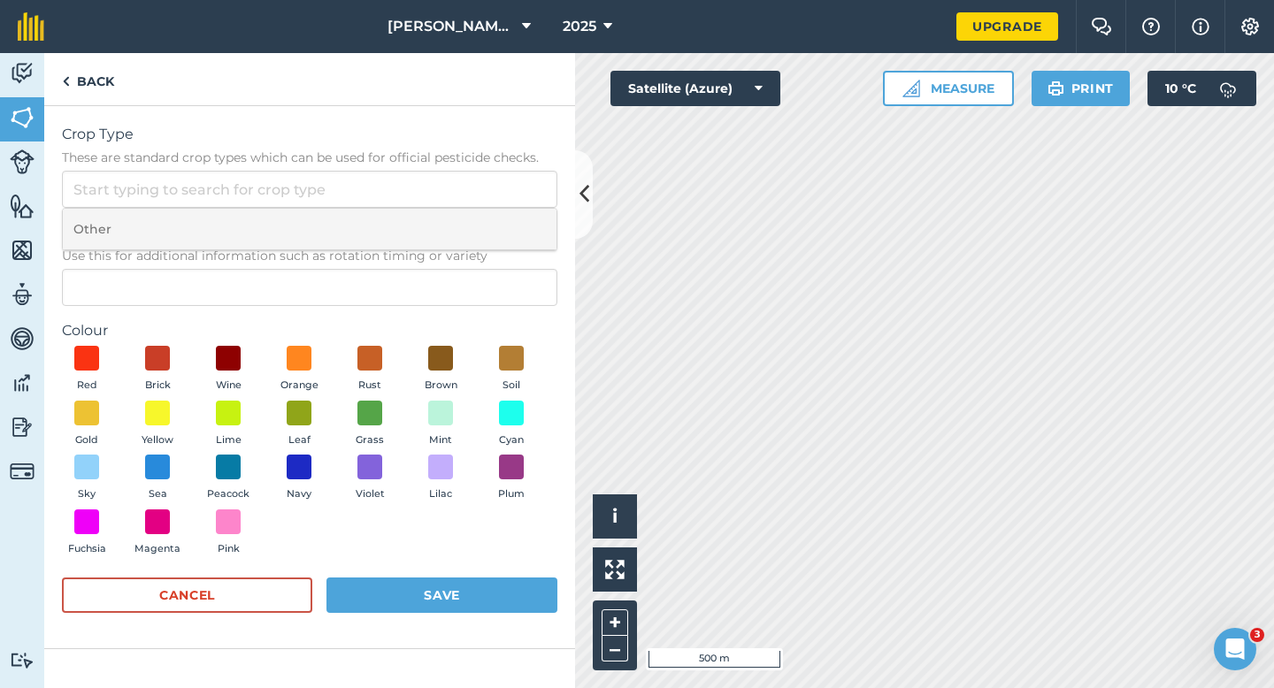
click at [502, 227] on li "Other" at bounding box center [310, 230] width 494 height 42
type input "Other"
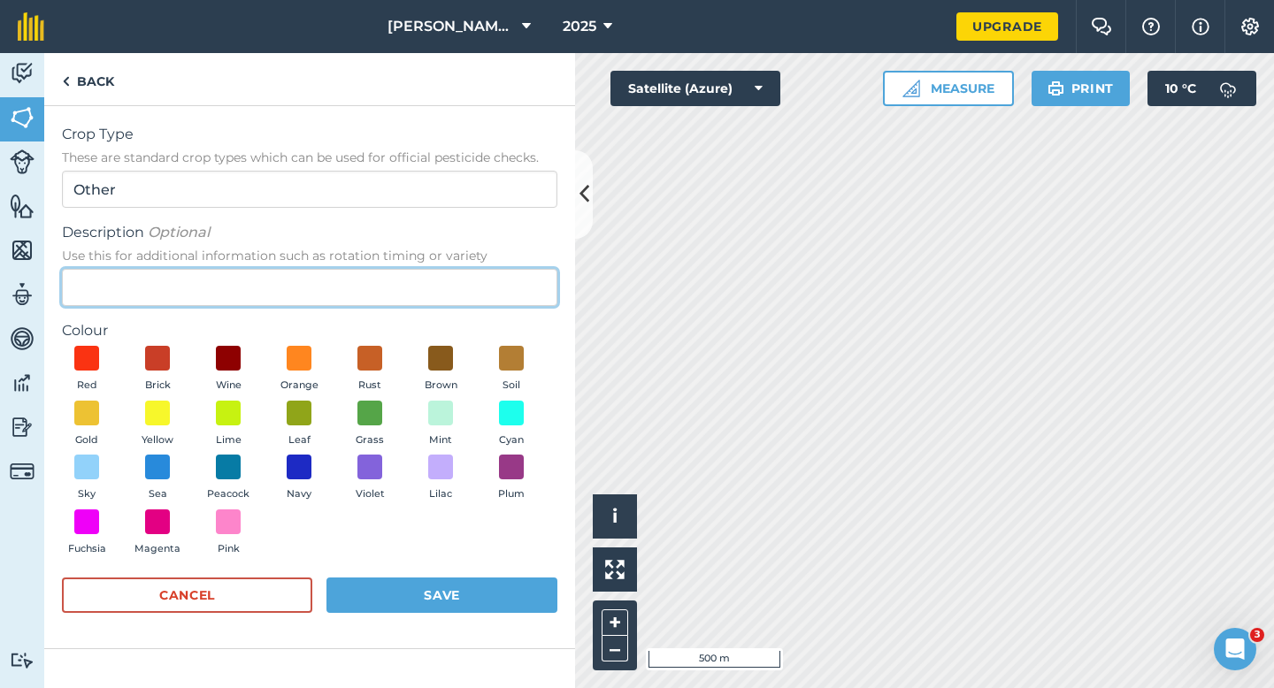
click at [502, 302] on input "Description Optional Use this for additional information such as rotation timin…" at bounding box center [309, 287] width 495 height 37
type input "Grass"
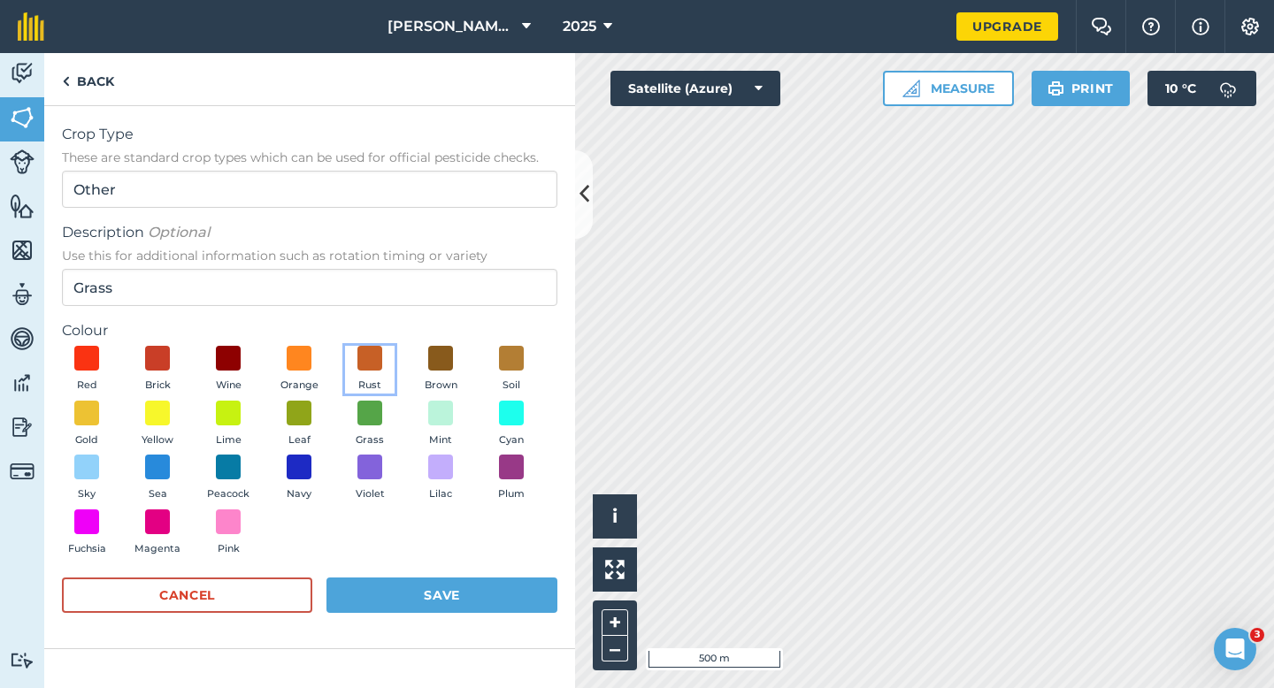
click at [385, 371] on button "Rust" at bounding box center [370, 370] width 50 height 48
click at [385, 433] on button "Grass" at bounding box center [370, 425] width 50 height 48
click at [433, 579] on button "Save" at bounding box center [441, 595] width 231 height 35
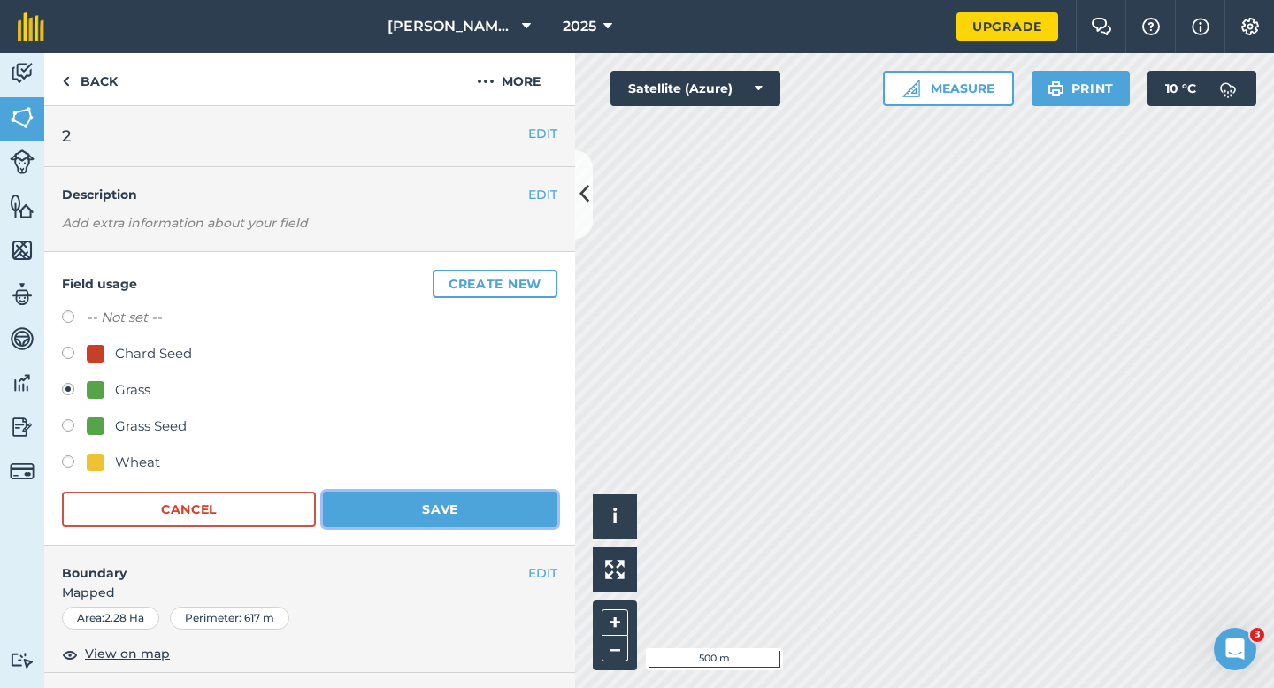
click at [495, 523] on button "Save" at bounding box center [440, 509] width 234 height 35
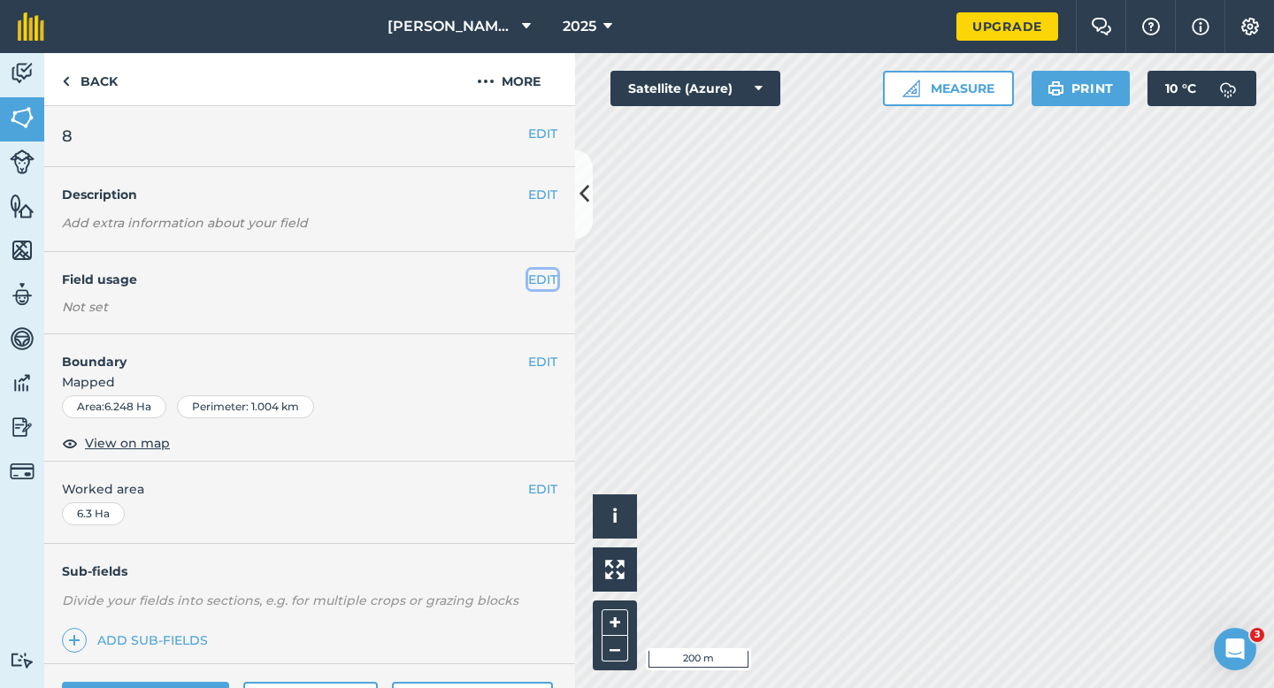
click at [546, 282] on button "EDIT" at bounding box center [542, 279] width 29 height 19
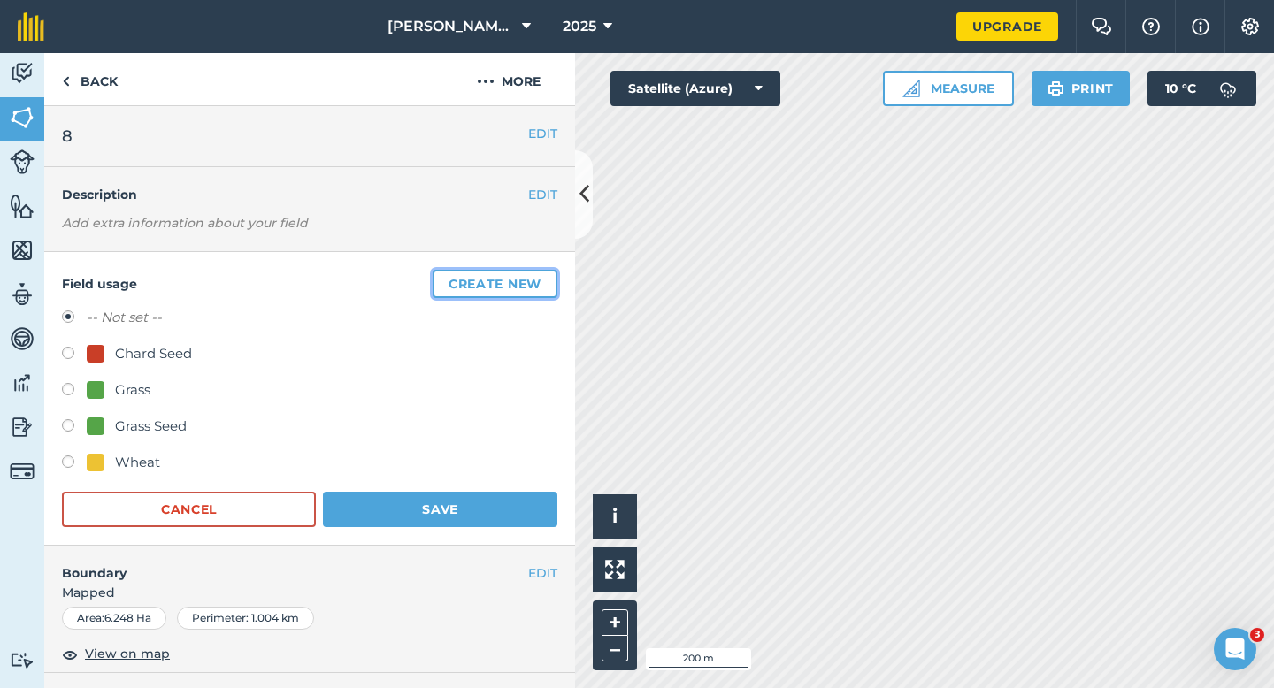
click at [546, 281] on button "Create new" at bounding box center [495, 284] width 125 height 28
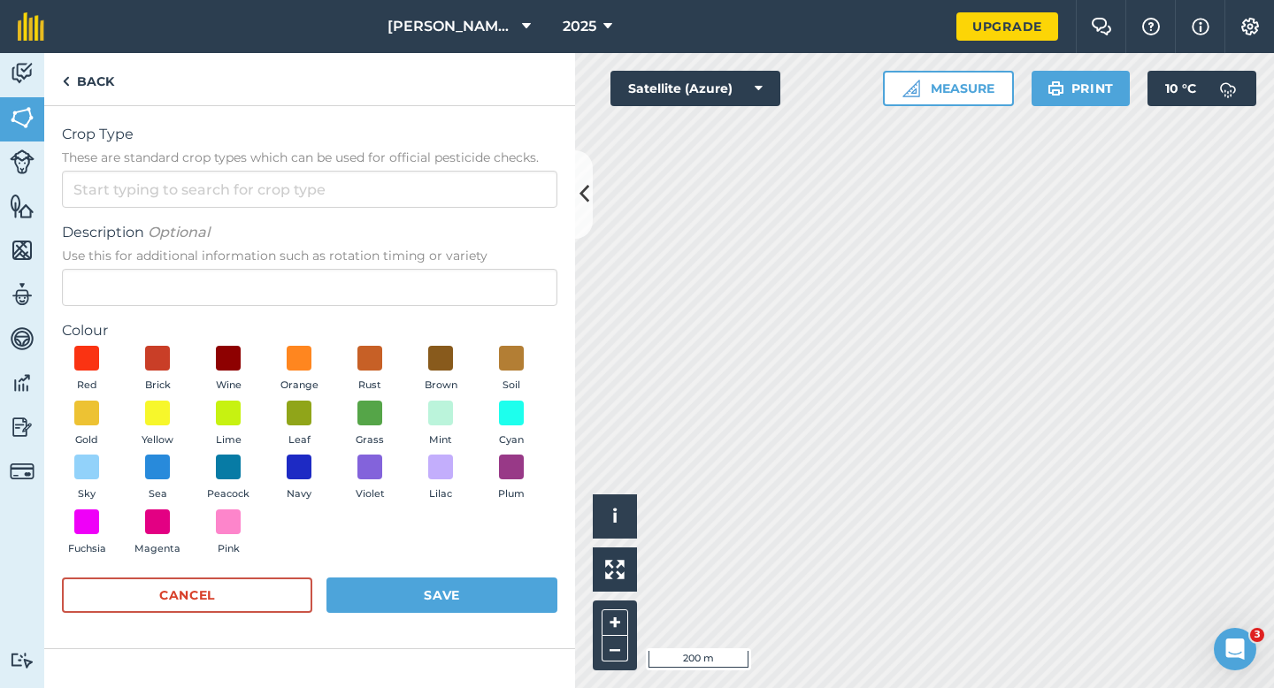
click at [523, 157] on span "These are standard crop types which can be used for official pesticide checks." at bounding box center [309, 158] width 495 height 18
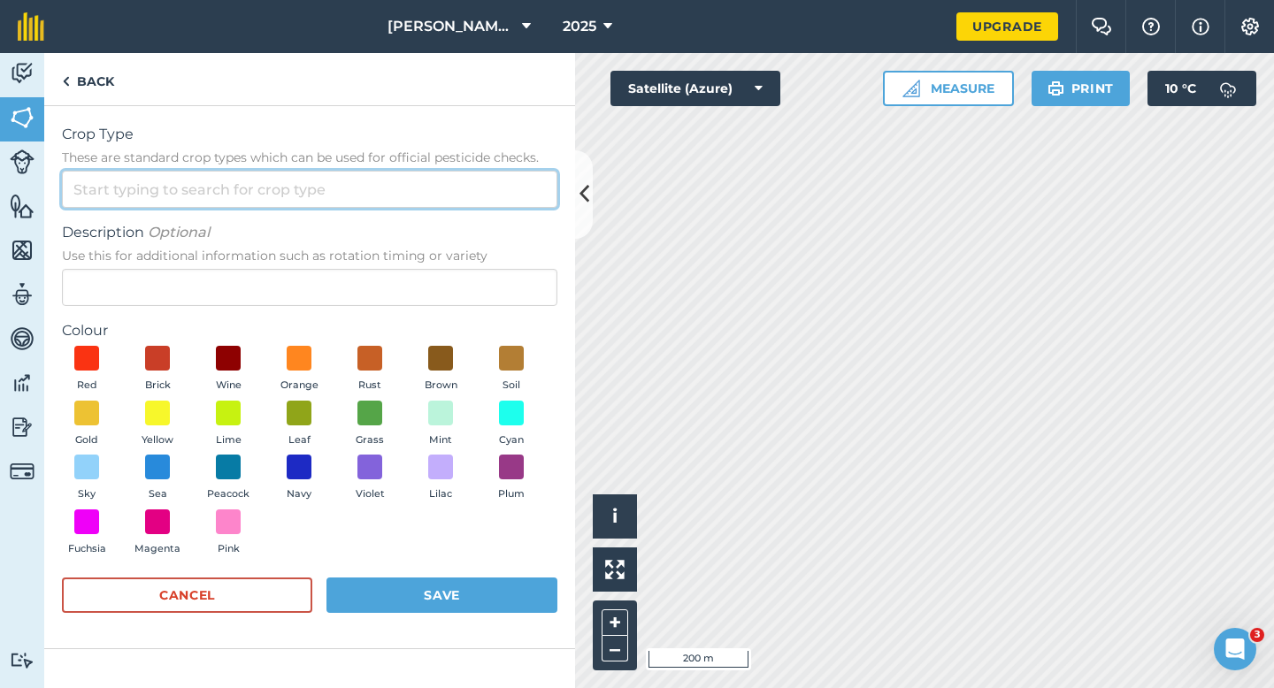
click at [523, 171] on input "Crop Type These are standard crop types which can be used for official pesticid…" at bounding box center [309, 189] width 495 height 37
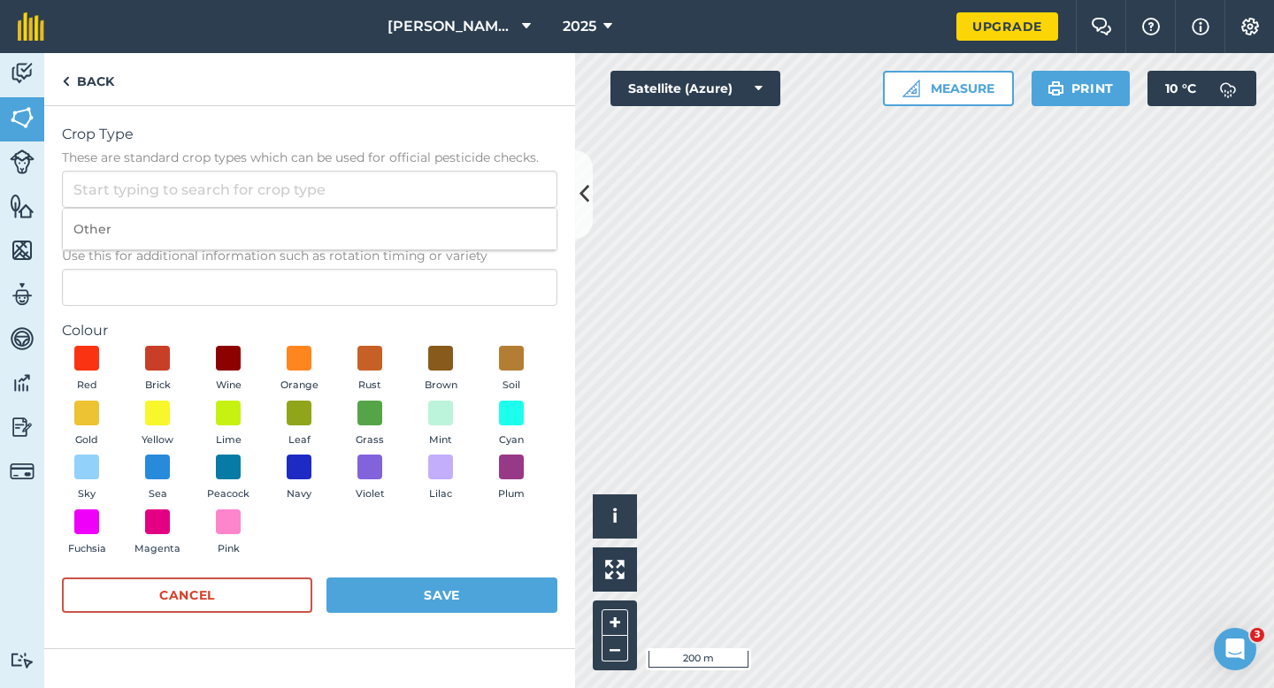
click at [528, 268] on div "Description Optional Use this for additional information such as rotation timin…" at bounding box center [309, 264] width 495 height 84
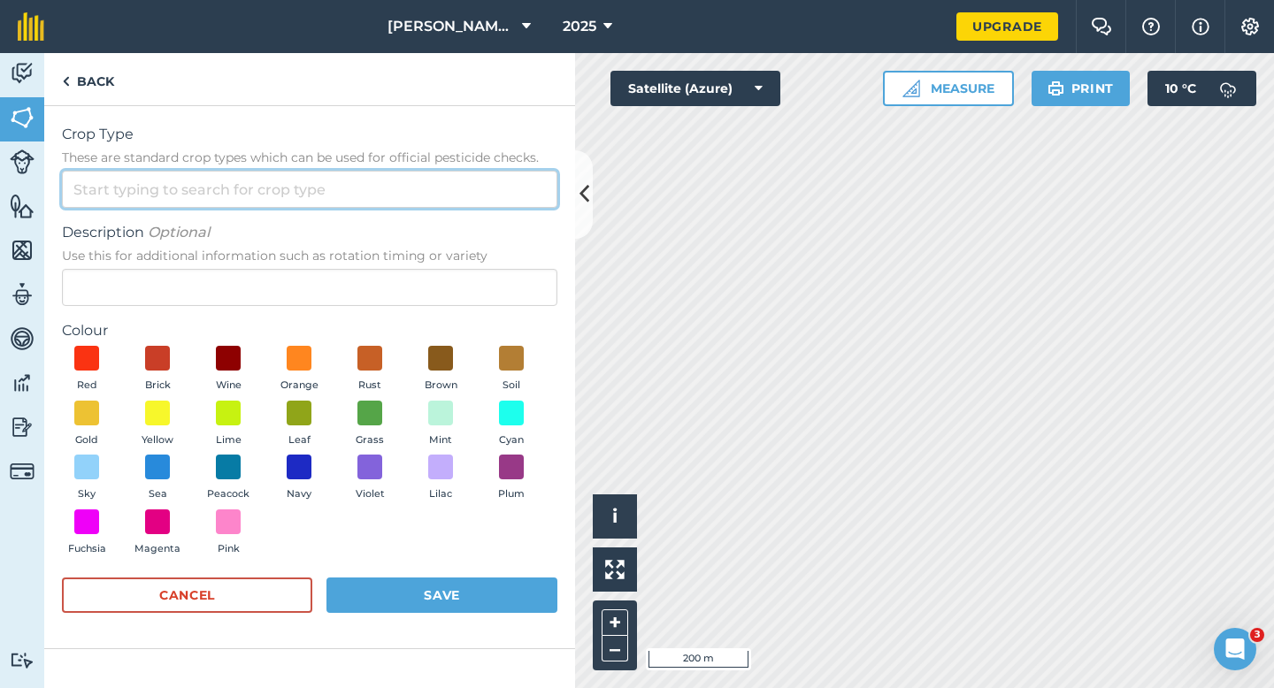
click at [509, 188] on input "Crop Type These are standard crop types which can be used for official pesticid…" at bounding box center [309, 189] width 495 height 37
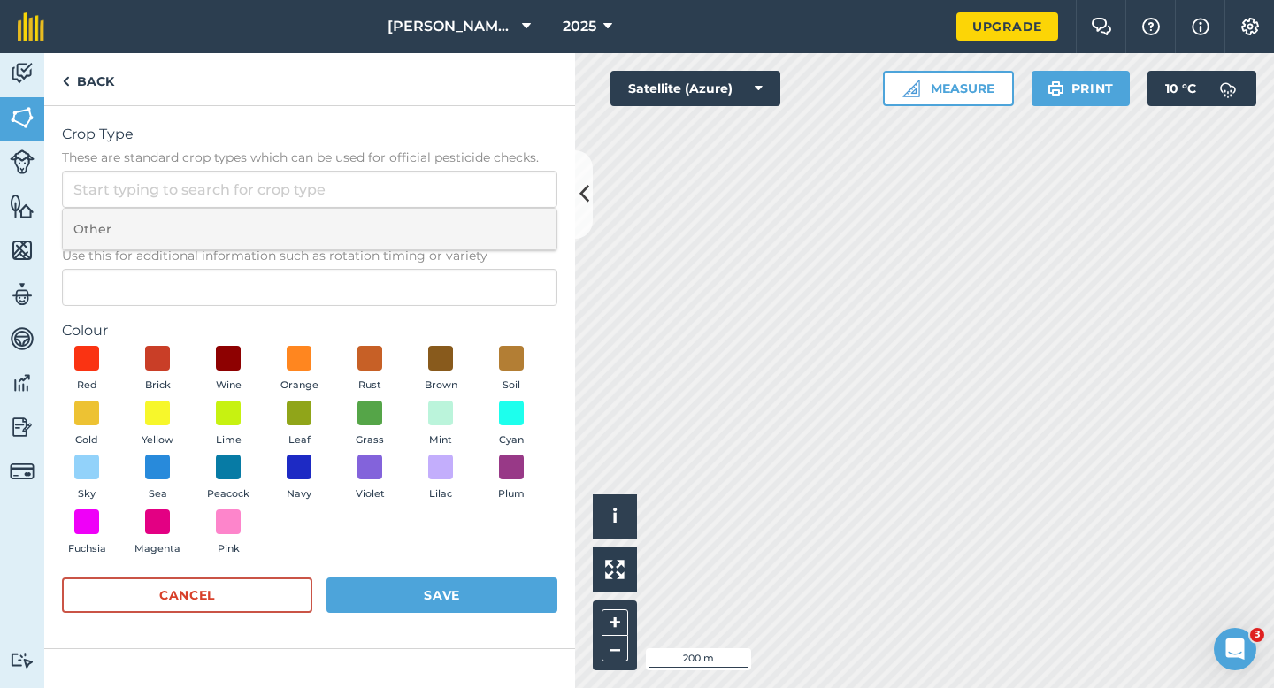
click at [509, 235] on li "Other" at bounding box center [310, 230] width 494 height 42
type input "Other"
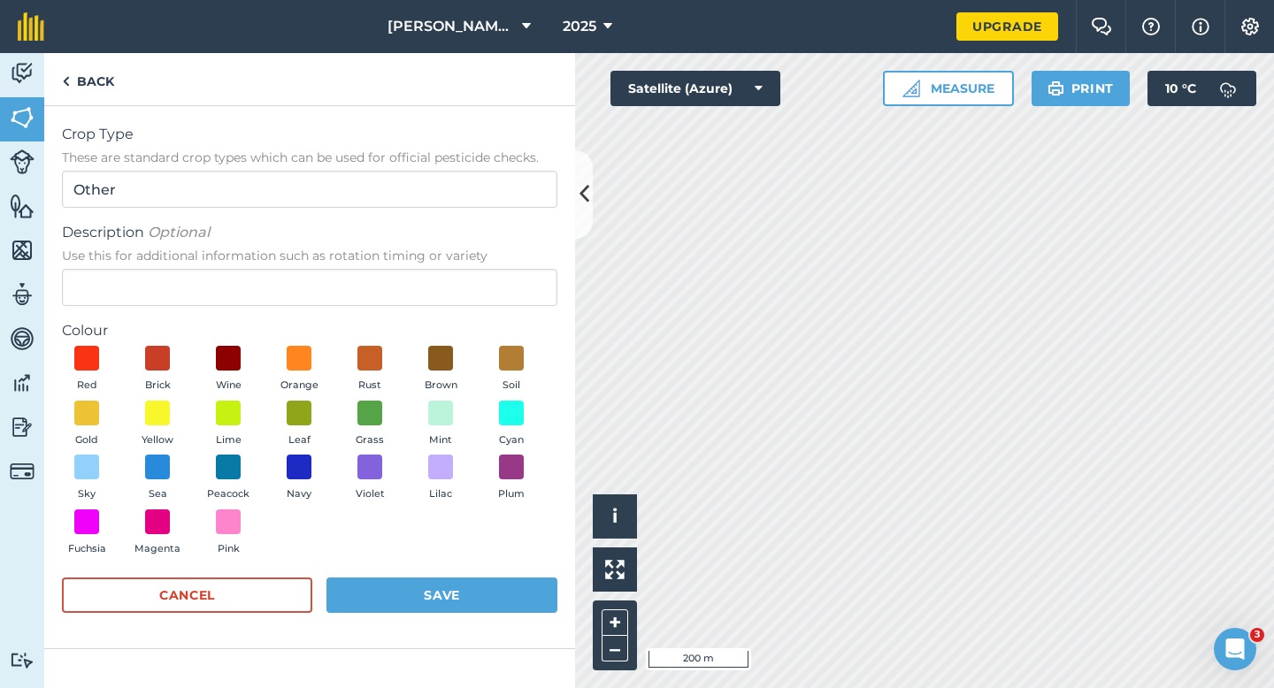
click at [509, 308] on form "Crop Type These are standard crop types which can be used for official pesticid…" at bounding box center [309, 377] width 495 height 507
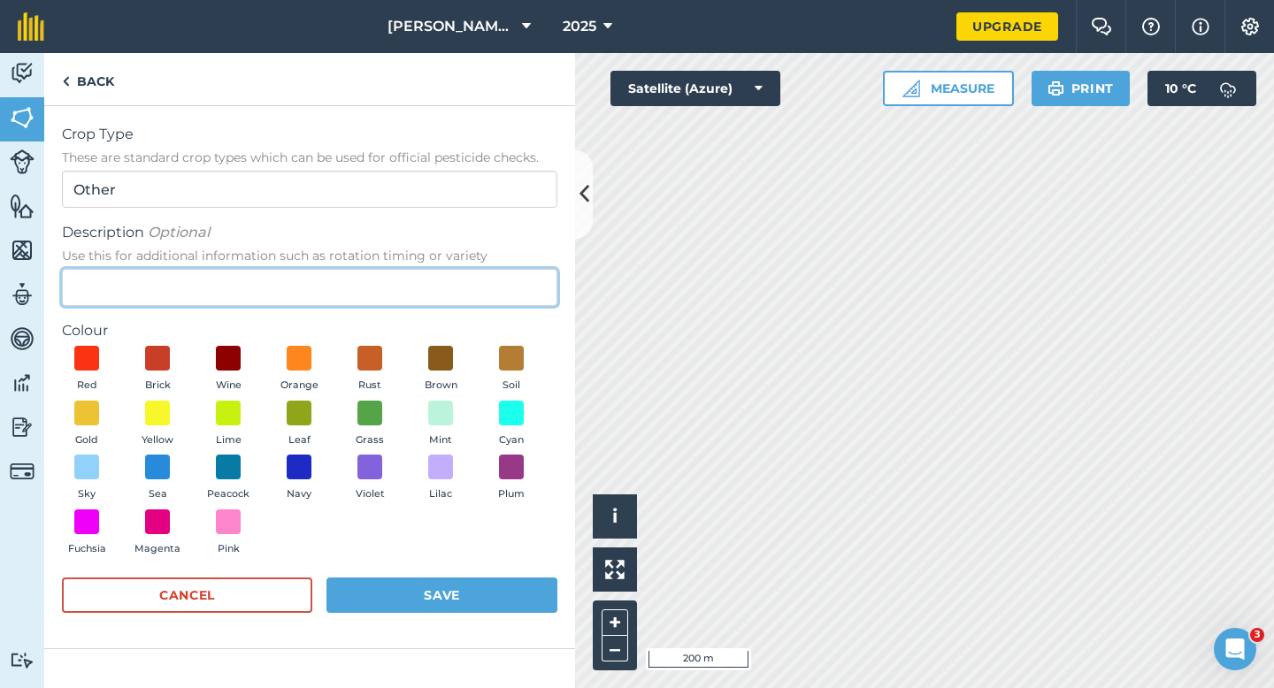
click at [509, 300] on input "Description Optional Use this for additional information such as rotation timin…" at bounding box center [309, 287] width 495 height 37
click at [509, 281] on input "[PERSON_NAME]" at bounding box center [309, 287] width 495 height 37
click at [509, 281] on input "b" at bounding box center [309, 287] width 495 height 37
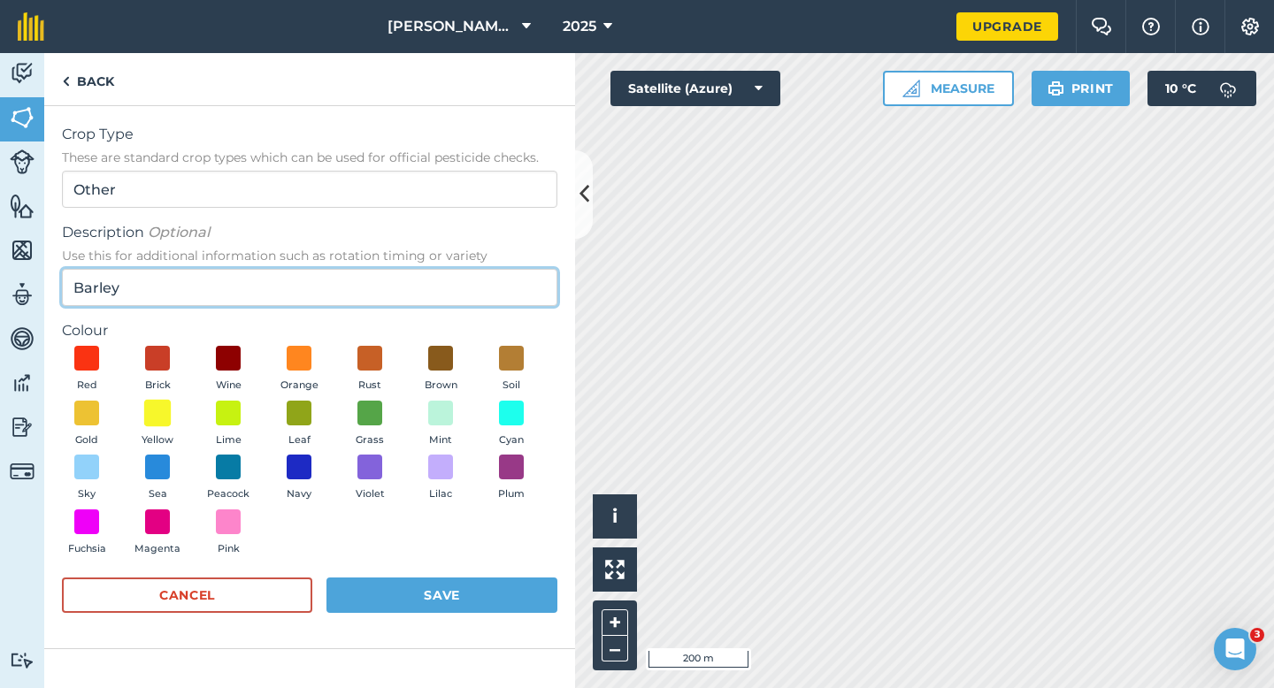
type input "Barley"
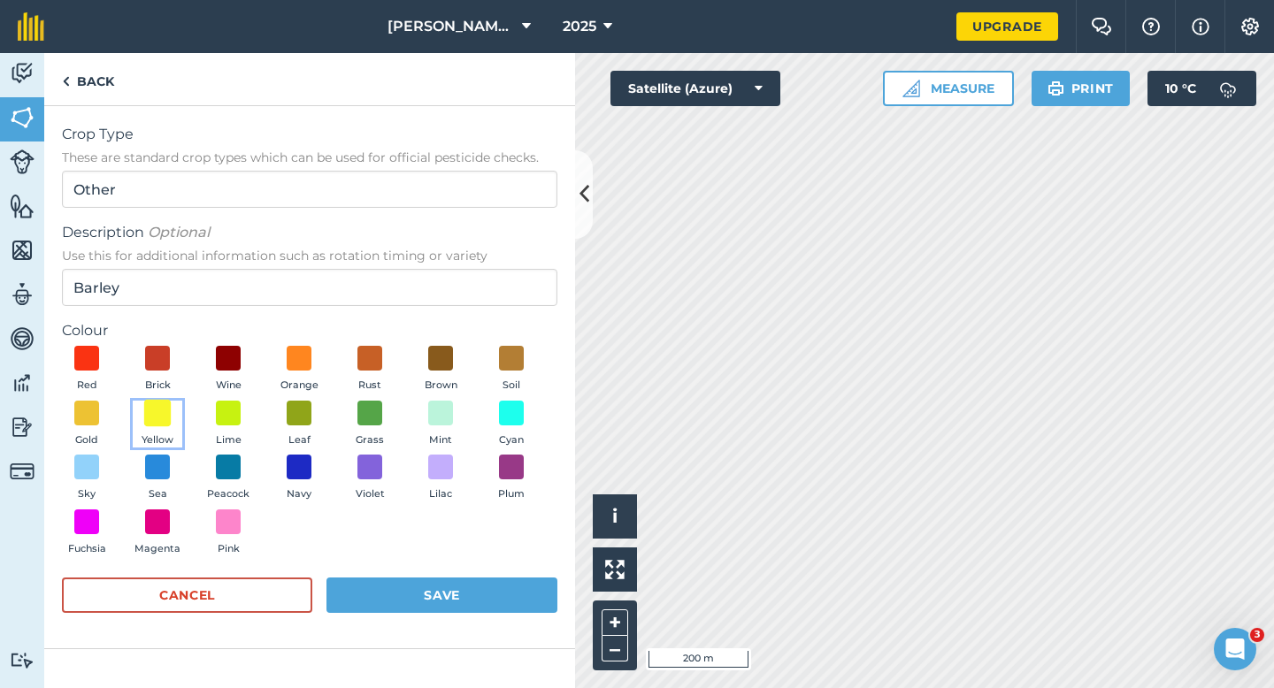
click at [156, 416] on span at bounding box center [157, 412] width 27 height 27
click at [418, 577] on form "Crop Type These are standard crop types which can be used for official pesticid…" at bounding box center [309, 377] width 495 height 507
click at [435, 579] on button "Save" at bounding box center [441, 595] width 231 height 35
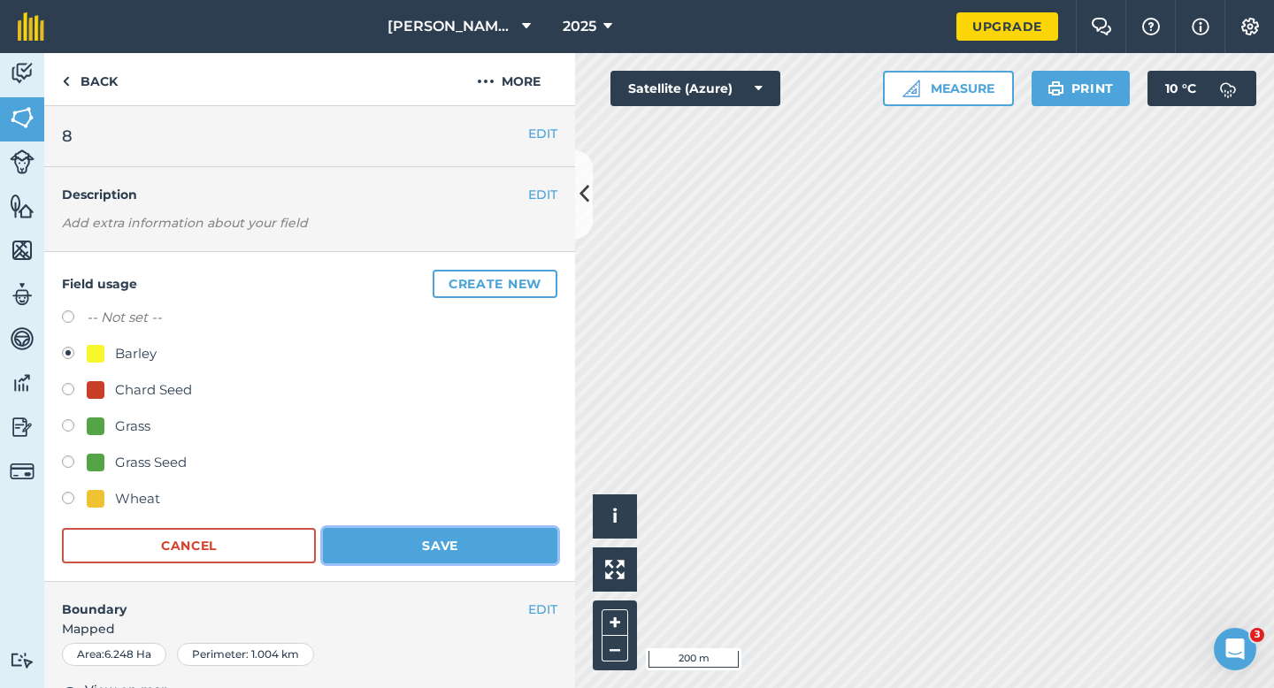
click at [480, 532] on button "Save" at bounding box center [440, 545] width 234 height 35
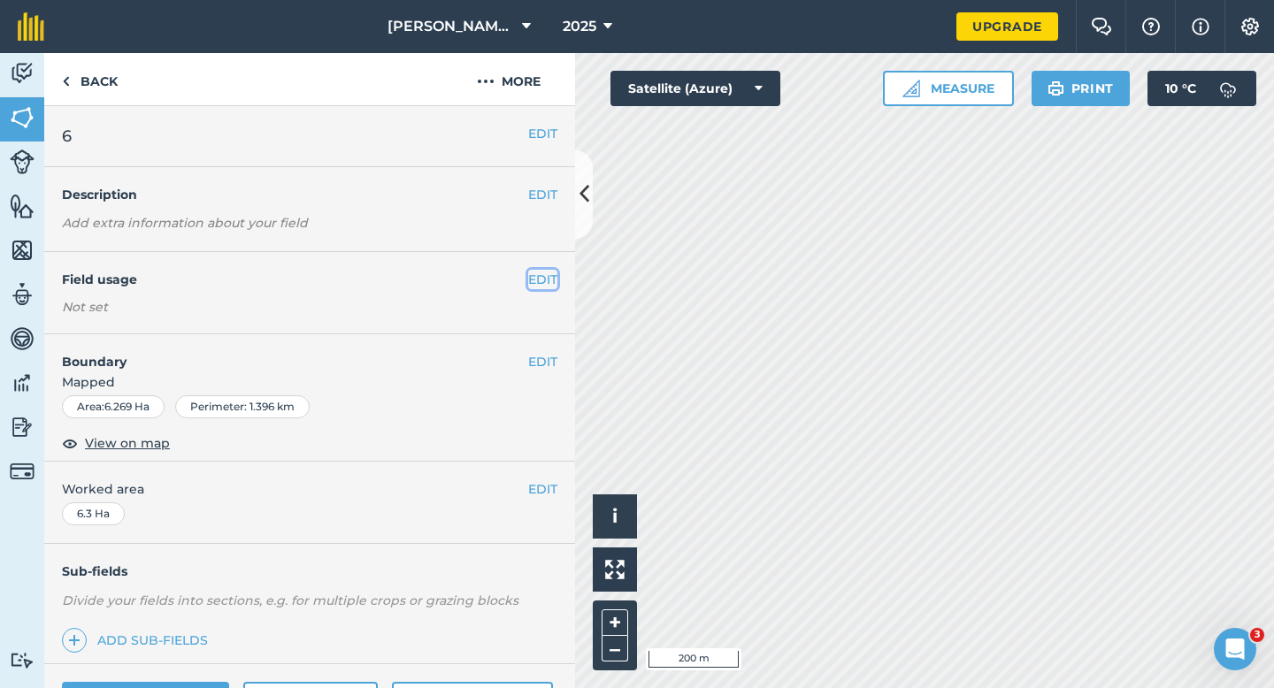
click at [533, 288] on button "EDIT" at bounding box center [542, 279] width 29 height 19
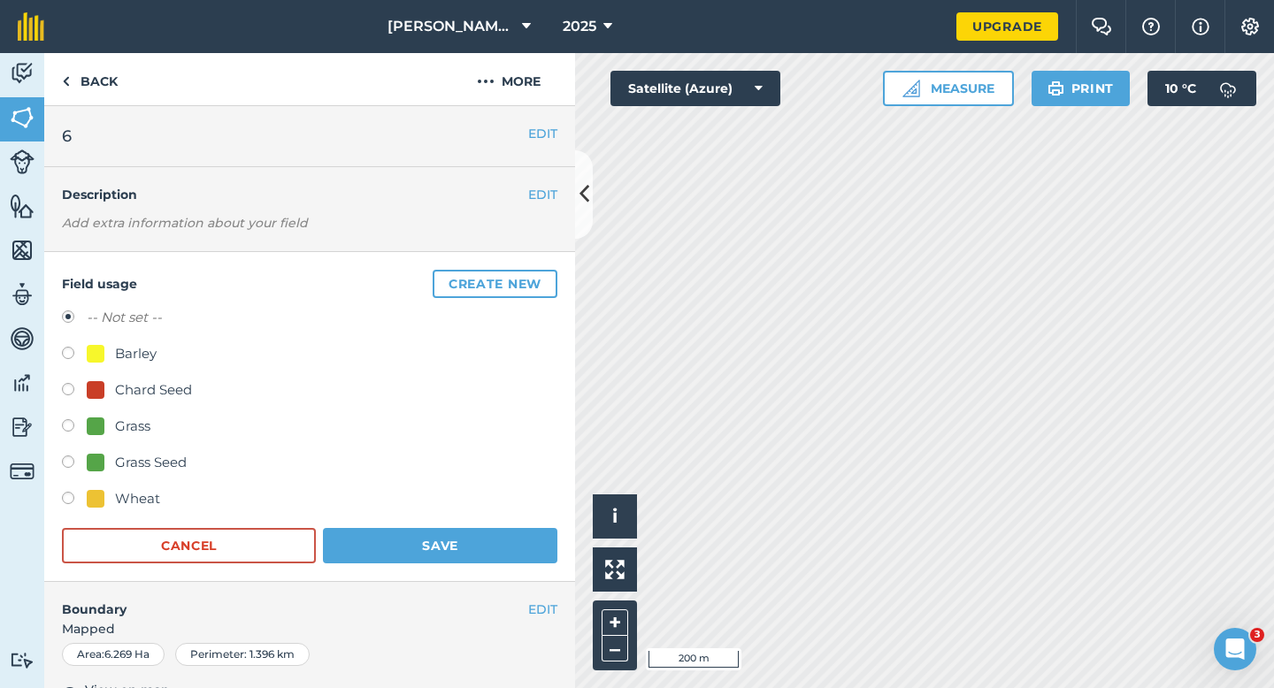
click at [143, 356] on div "Barley" at bounding box center [136, 353] width 42 height 21
radio input "true"
radio input "false"
click at [406, 555] on button "Save" at bounding box center [440, 545] width 234 height 35
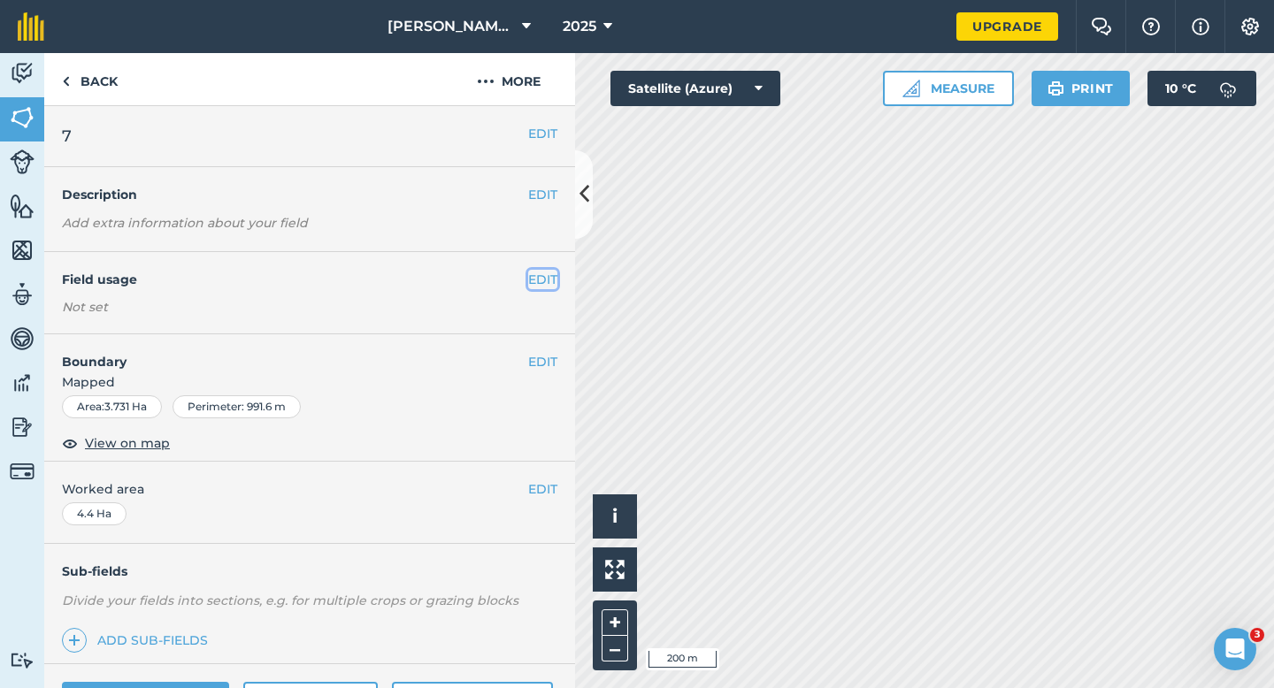
click at [549, 280] on button "EDIT" at bounding box center [542, 279] width 29 height 19
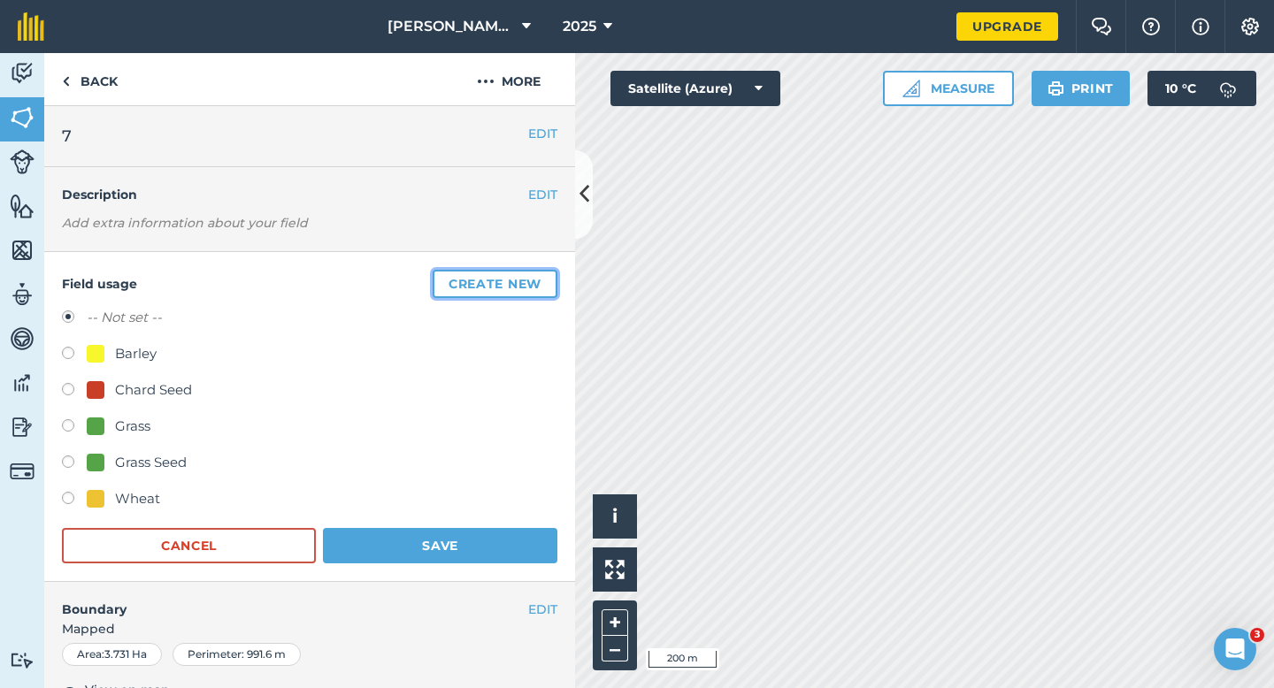
click at [549, 280] on button "Create new" at bounding box center [495, 284] width 125 height 28
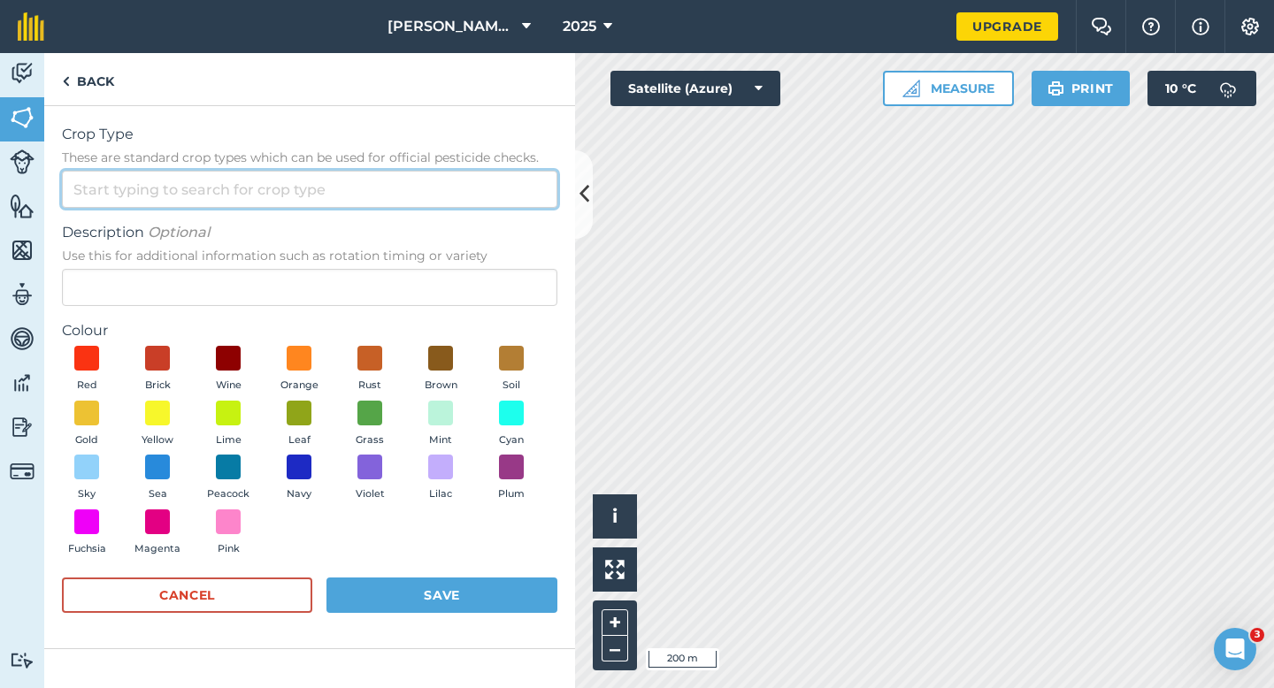
click at [488, 181] on input "Crop Type These are standard crop types which can be used for official pesticid…" at bounding box center [309, 189] width 495 height 37
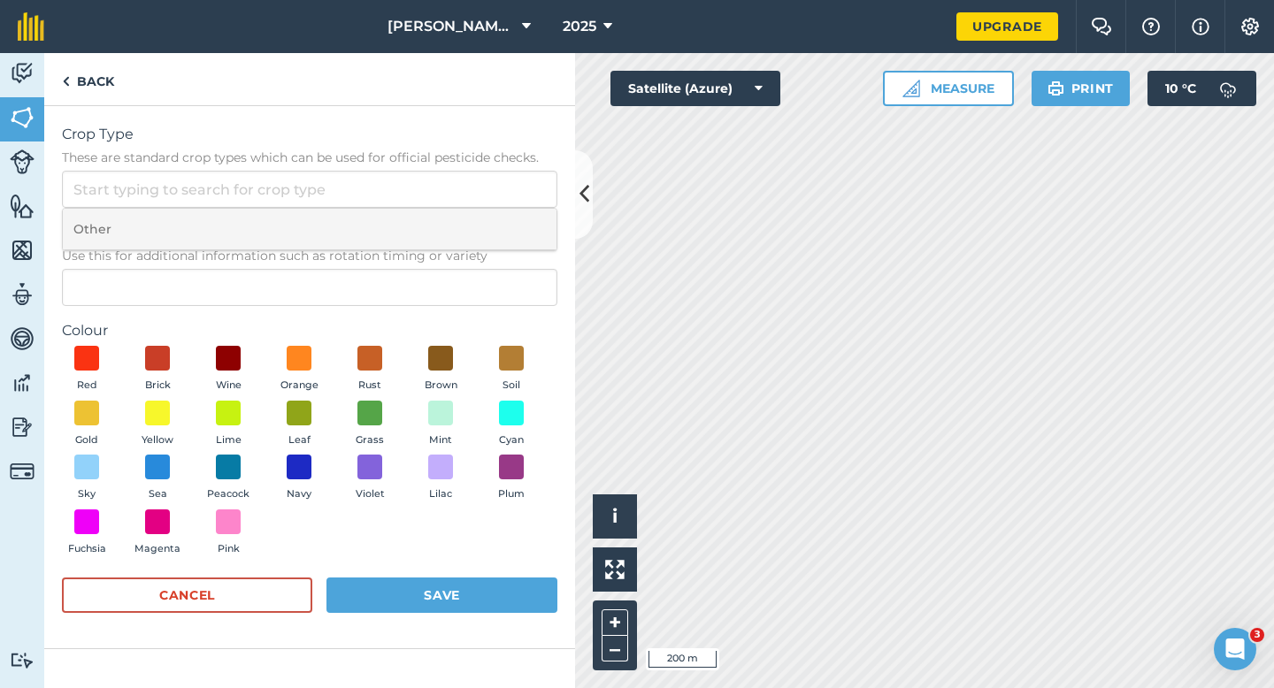
click at [488, 219] on li "Other" at bounding box center [310, 230] width 494 height 42
type input "Other"
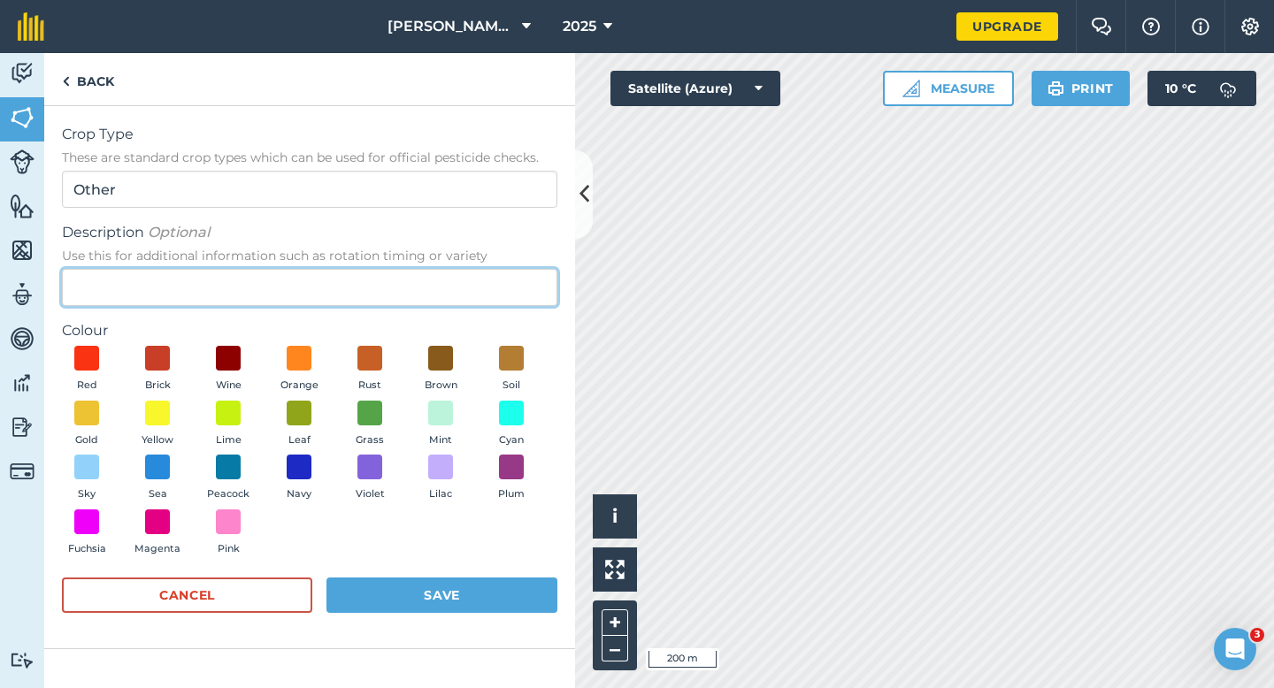
click at [488, 291] on input "Description Optional Use this for additional information such as rotation timin…" at bounding box center [309, 287] width 495 height 37
type input "Clover Seed"
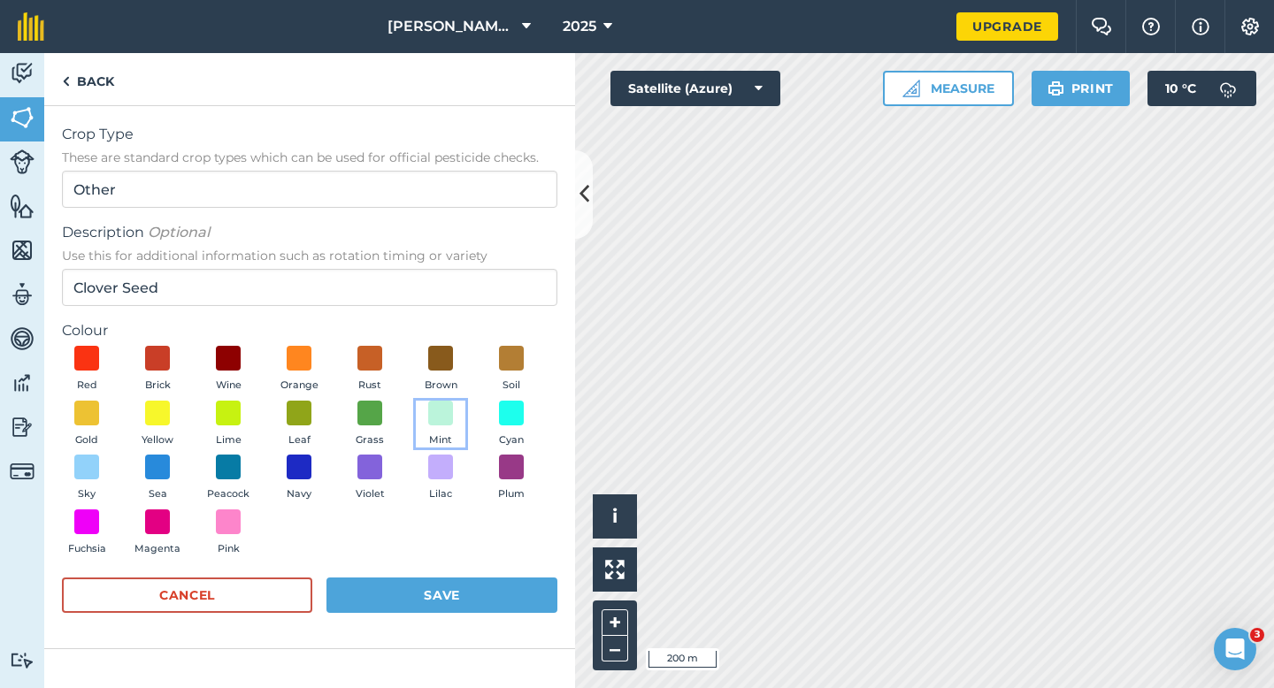
click at [418, 416] on button "Mint" at bounding box center [441, 425] width 50 height 48
click at [480, 613] on div "Cancel Save" at bounding box center [309, 604] width 495 height 53
click at [516, 597] on button "Save" at bounding box center [441, 595] width 231 height 35
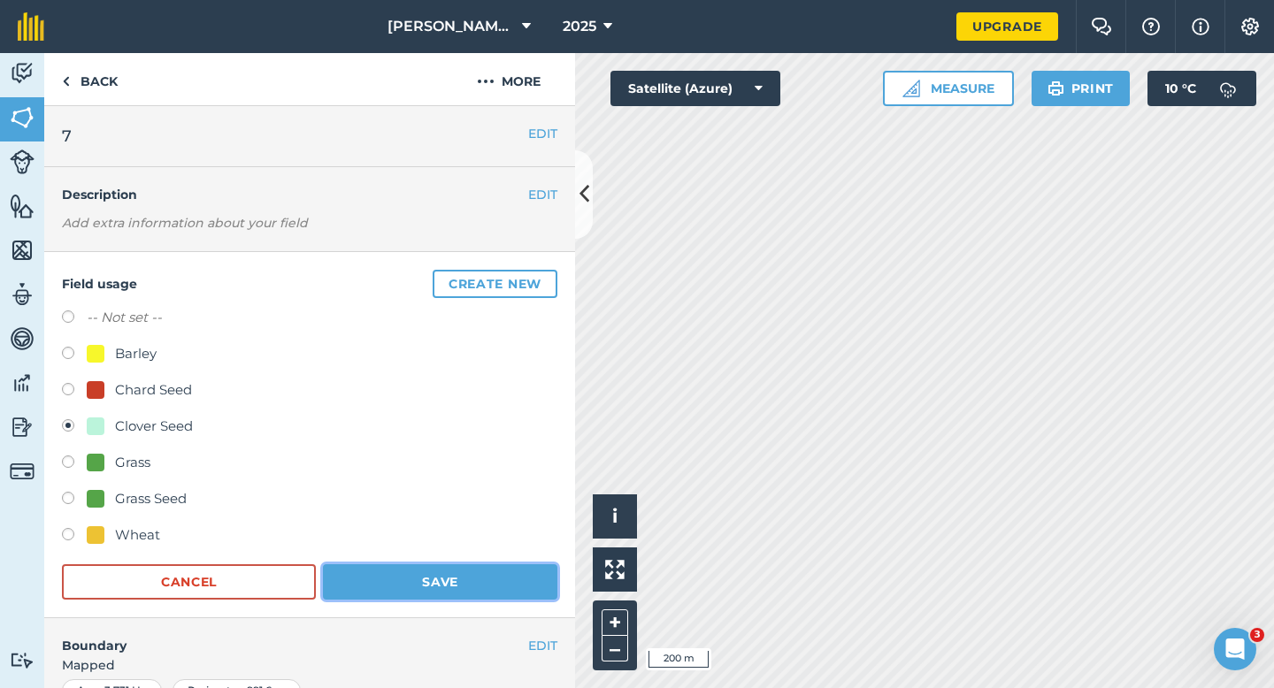
click at [380, 580] on button "Save" at bounding box center [440, 581] width 234 height 35
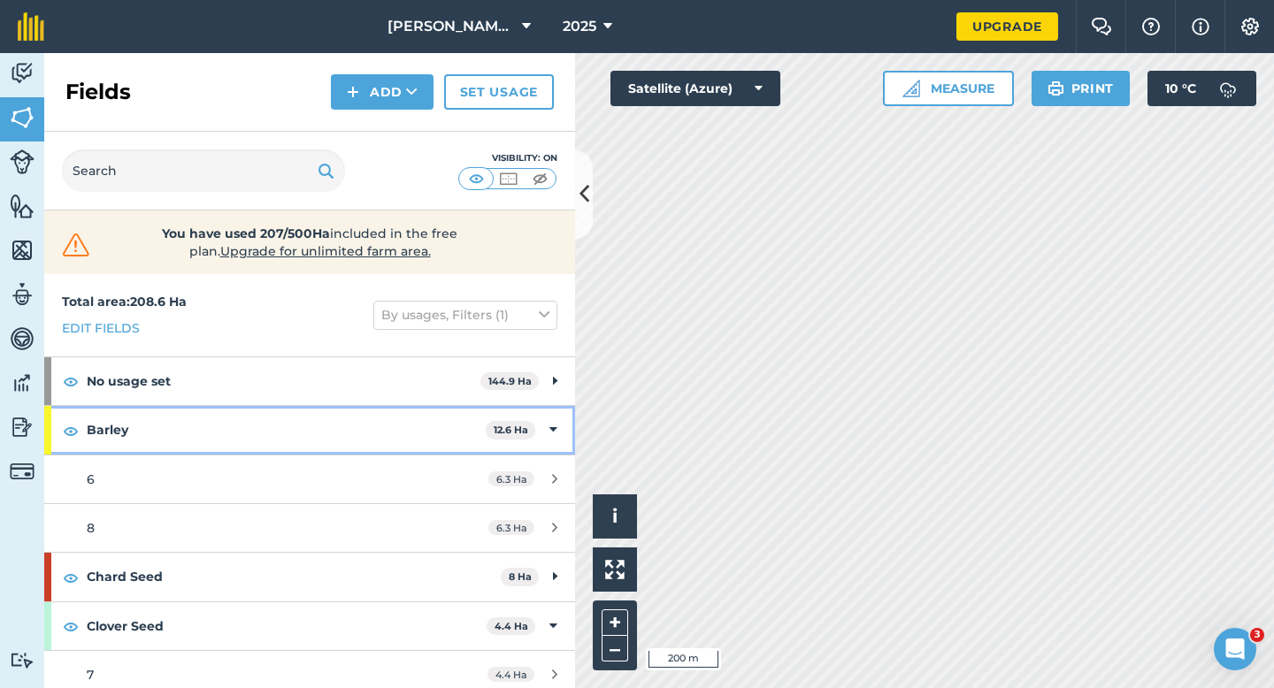
click at [558, 421] on div "Barley 12.6 Ha" at bounding box center [309, 430] width 531 height 48
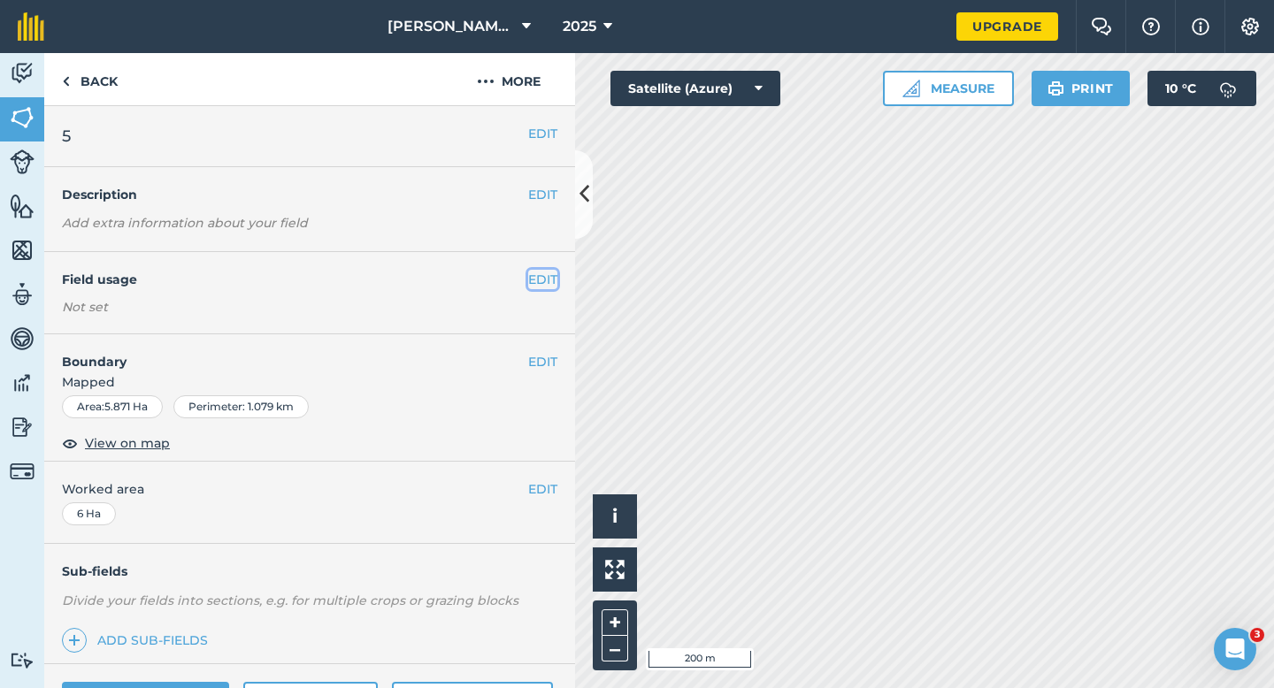
click at [528, 280] on button "EDIT" at bounding box center [542, 279] width 29 height 19
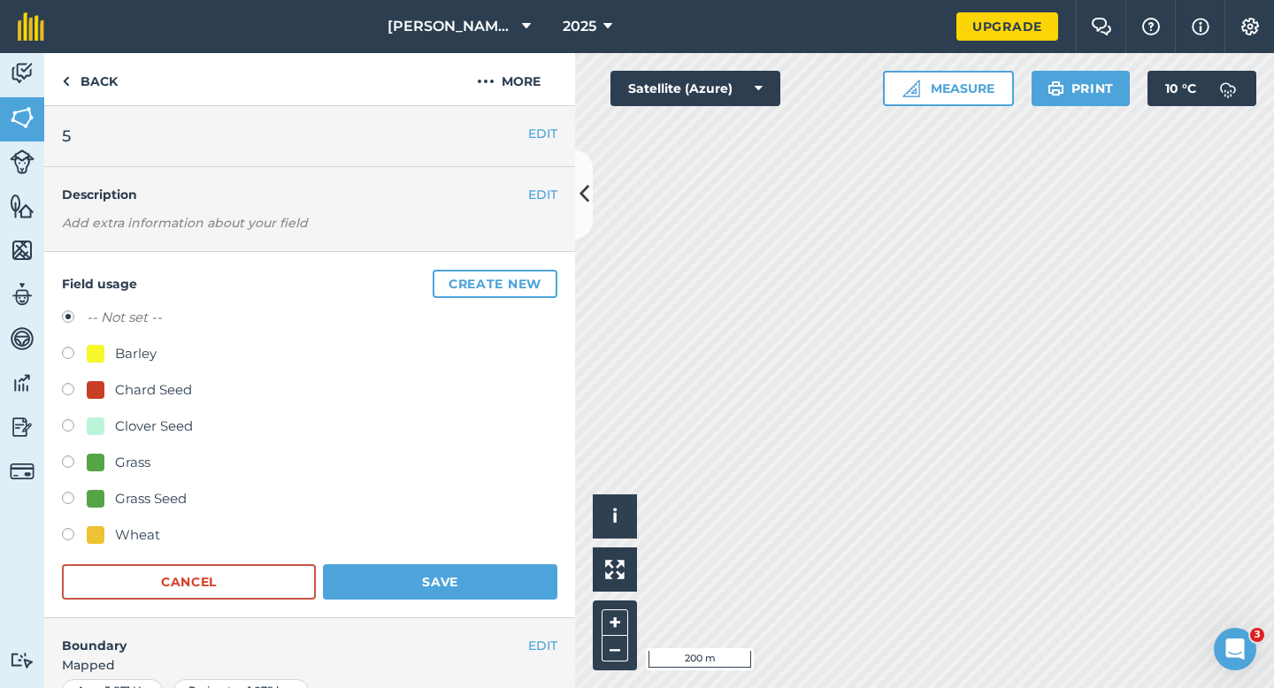
click at [136, 461] on div "Grass" at bounding box center [132, 462] width 35 height 21
radio input "true"
radio input "false"
click at [502, 592] on button "Save" at bounding box center [440, 581] width 234 height 35
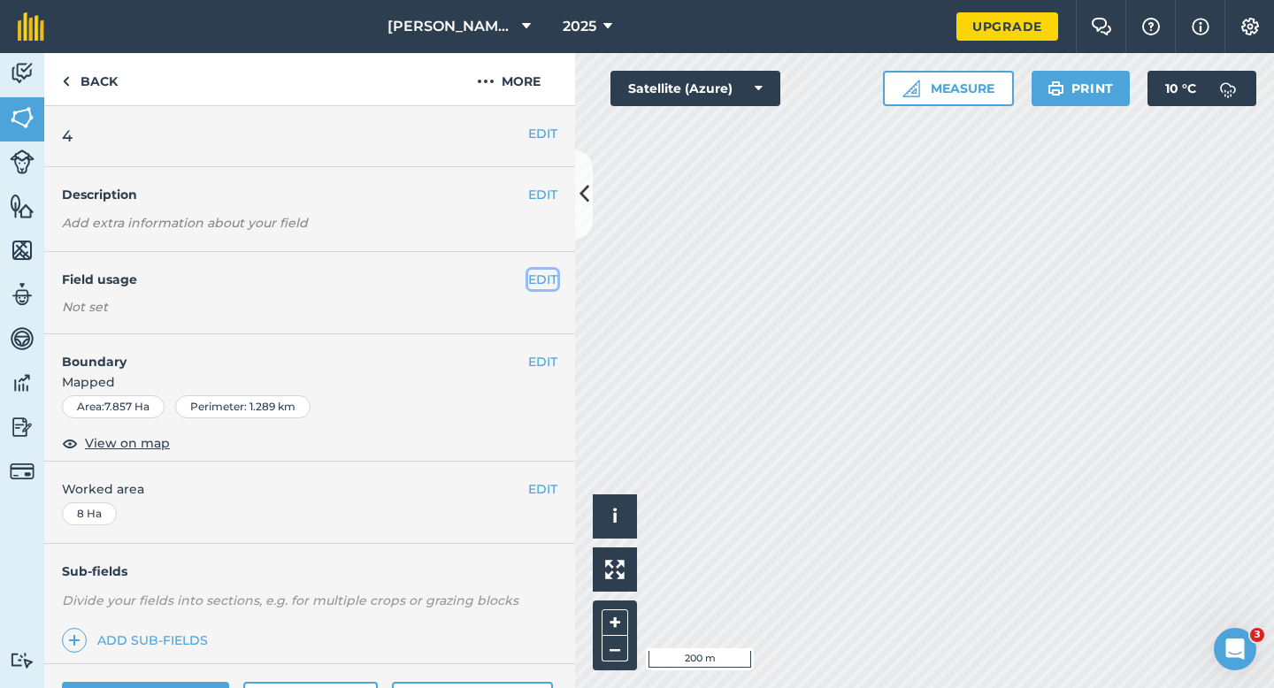
click at [543, 272] on button "EDIT" at bounding box center [542, 279] width 29 height 19
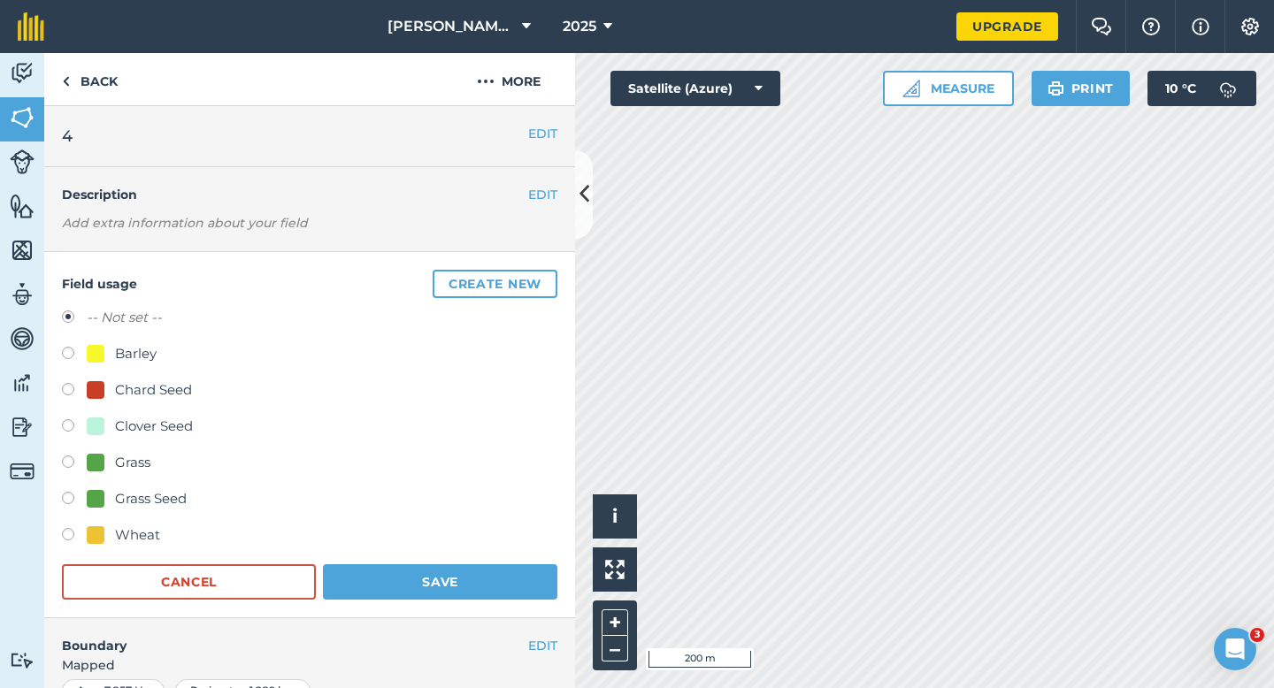
click at [117, 454] on div "Grass" at bounding box center [132, 462] width 35 height 21
radio input "true"
radio input "false"
click at [482, 522] on div "-- Not set -- Barley Chard Seed Clover Seed Grass Grass Seed Wheat" at bounding box center [309, 428] width 495 height 243
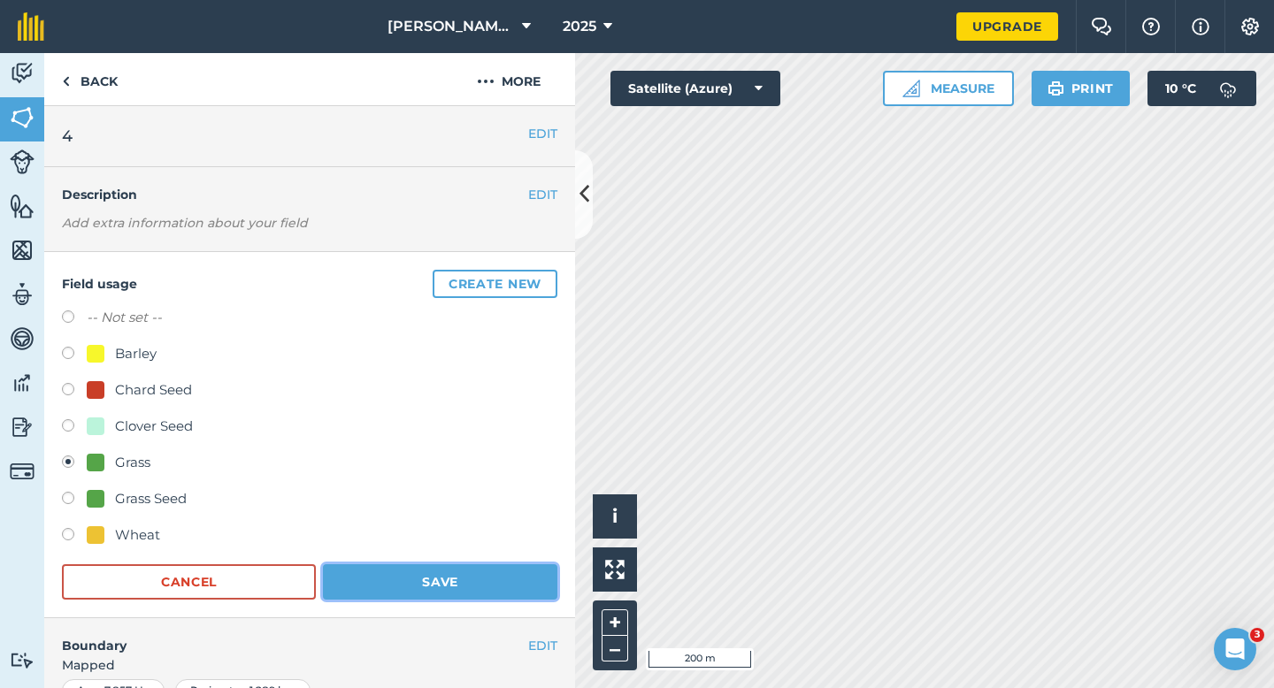
click at [482, 586] on button "Save" at bounding box center [440, 581] width 234 height 35
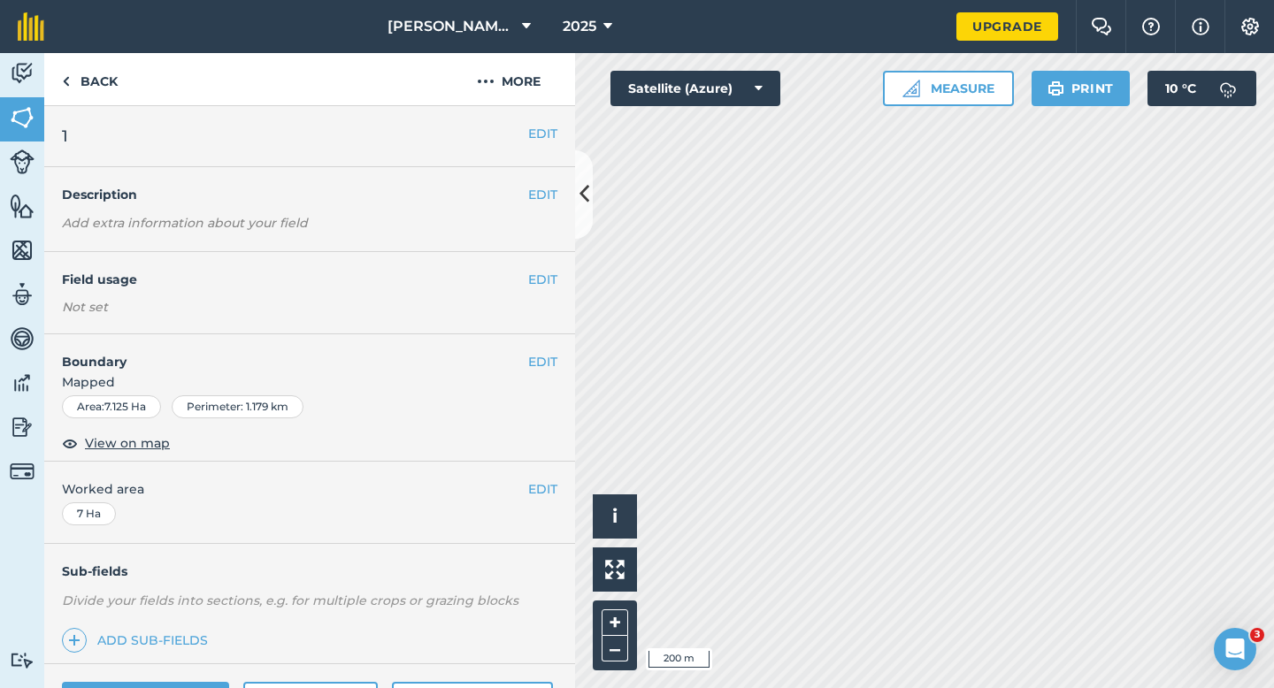
click at [525, 278] on h4 "Field usage" at bounding box center [295, 279] width 466 height 19
click at [546, 277] on button "EDIT" at bounding box center [542, 279] width 29 height 19
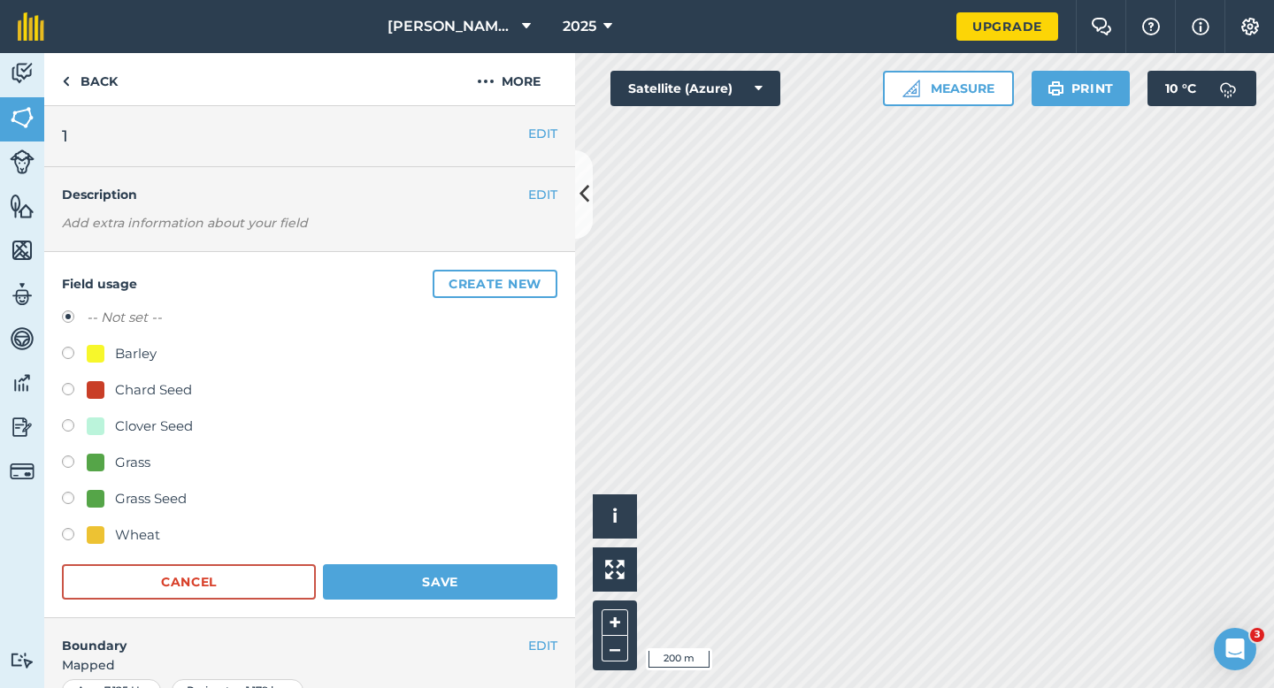
click at [108, 350] on div "Barley" at bounding box center [122, 353] width 70 height 21
radio input "true"
radio input "false"
click at [426, 543] on div "Wheat" at bounding box center [309, 538] width 495 height 26
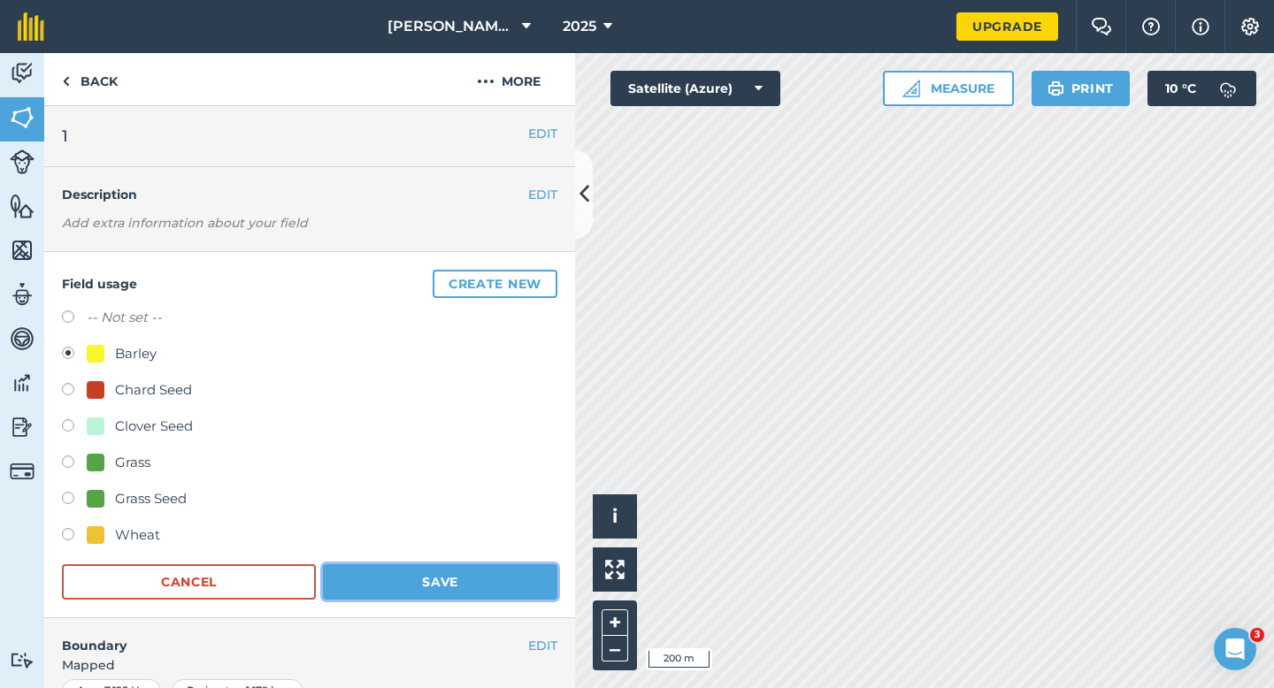
click at [430, 567] on button "Save" at bounding box center [440, 581] width 234 height 35
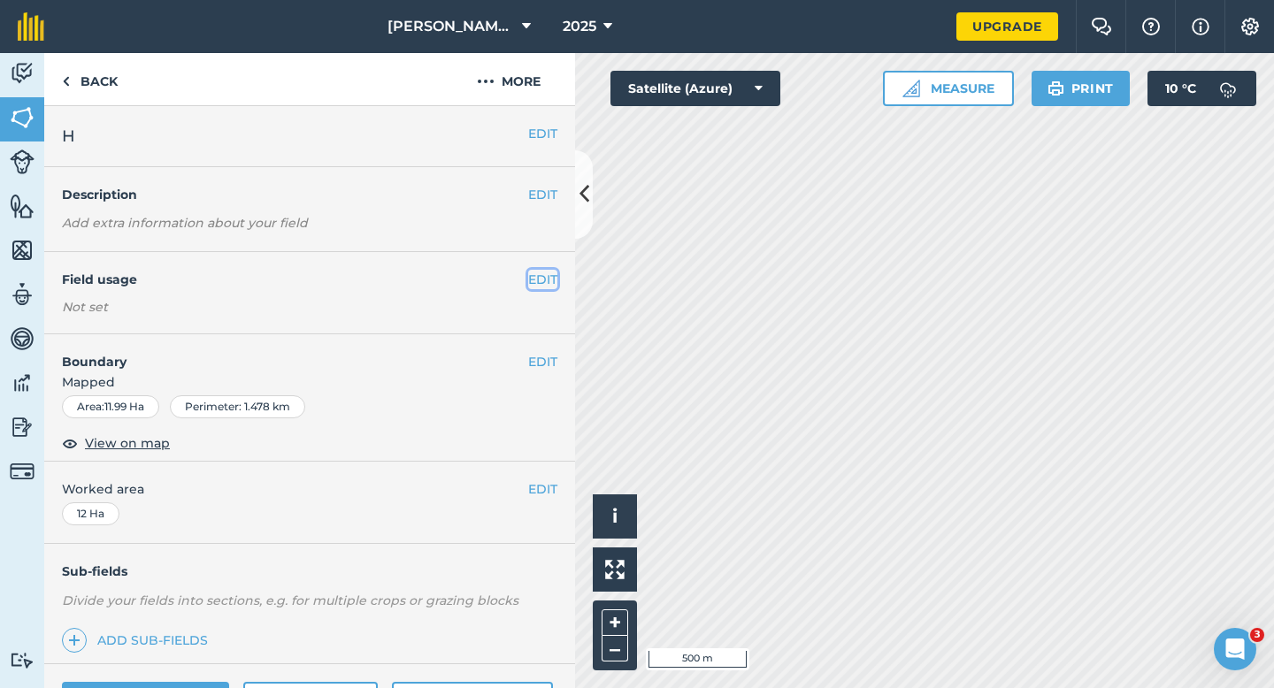
click at [547, 272] on button "EDIT" at bounding box center [542, 279] width 29 height 19
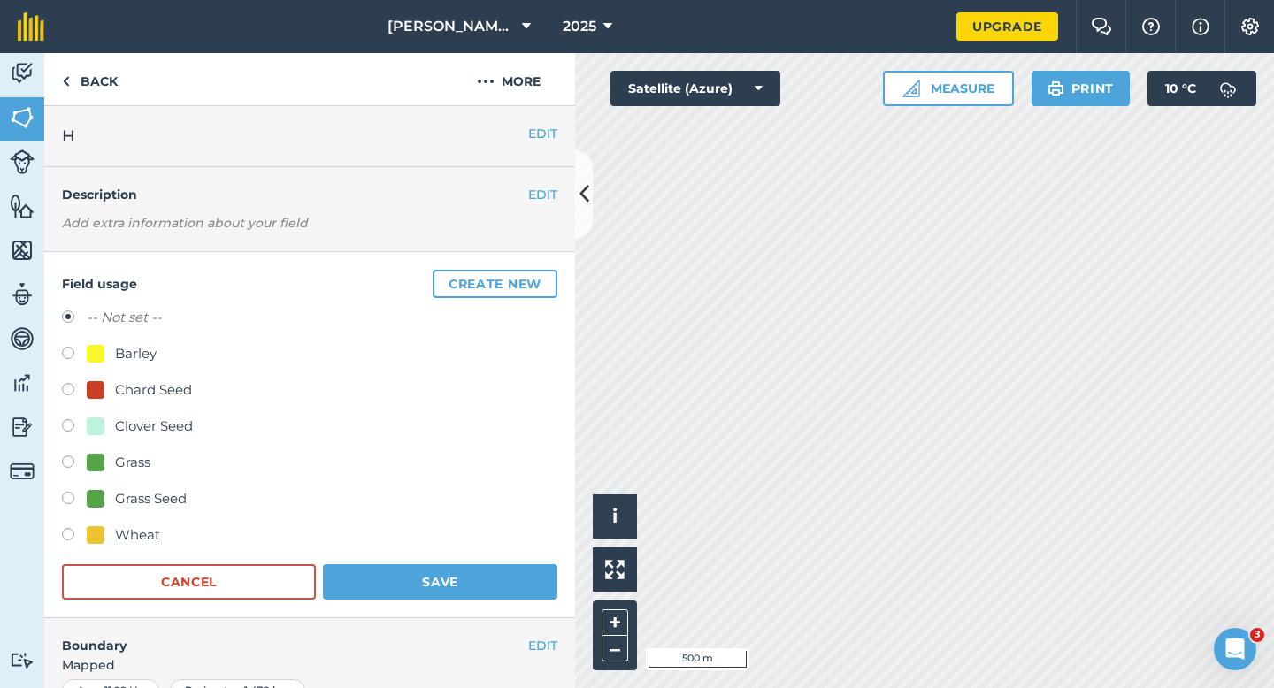
click at [547, 272] on button "Create new" at bounding box center [495, 284] width 125 height 28
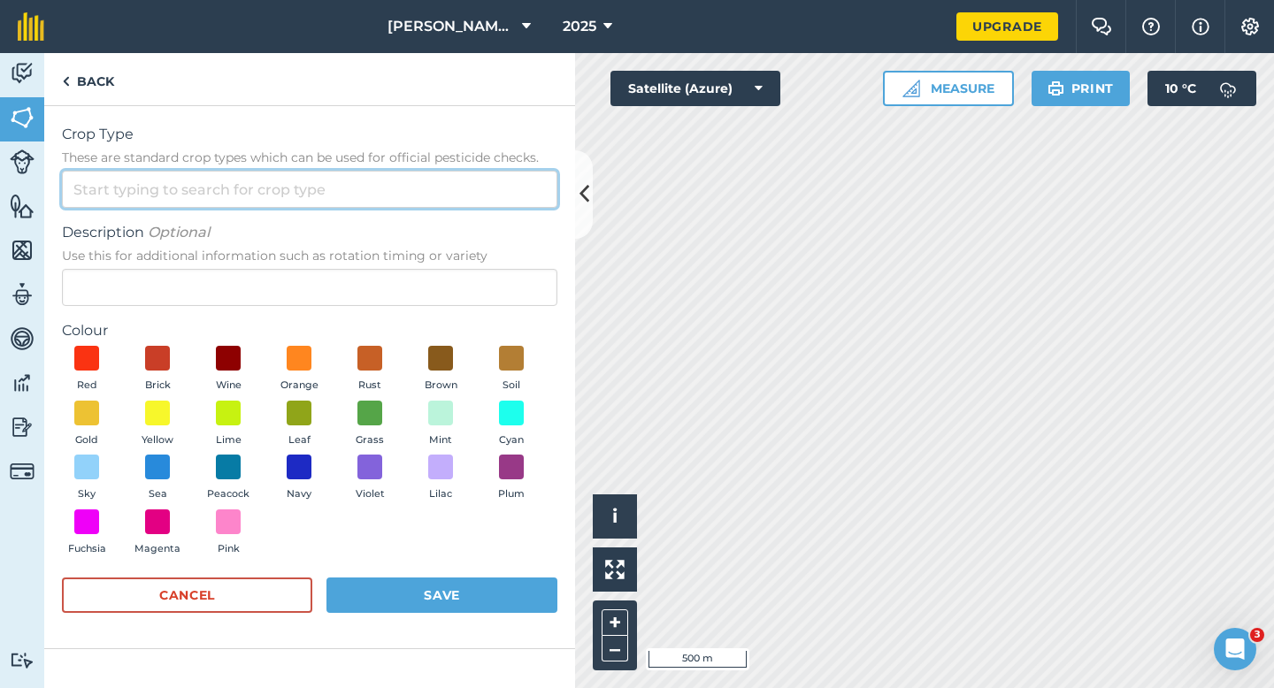
click at [465, 190] on input "Crop Type These are standard crop types which can be used for official pesticid…" at bounding box center [309, 189] width 495 height 37
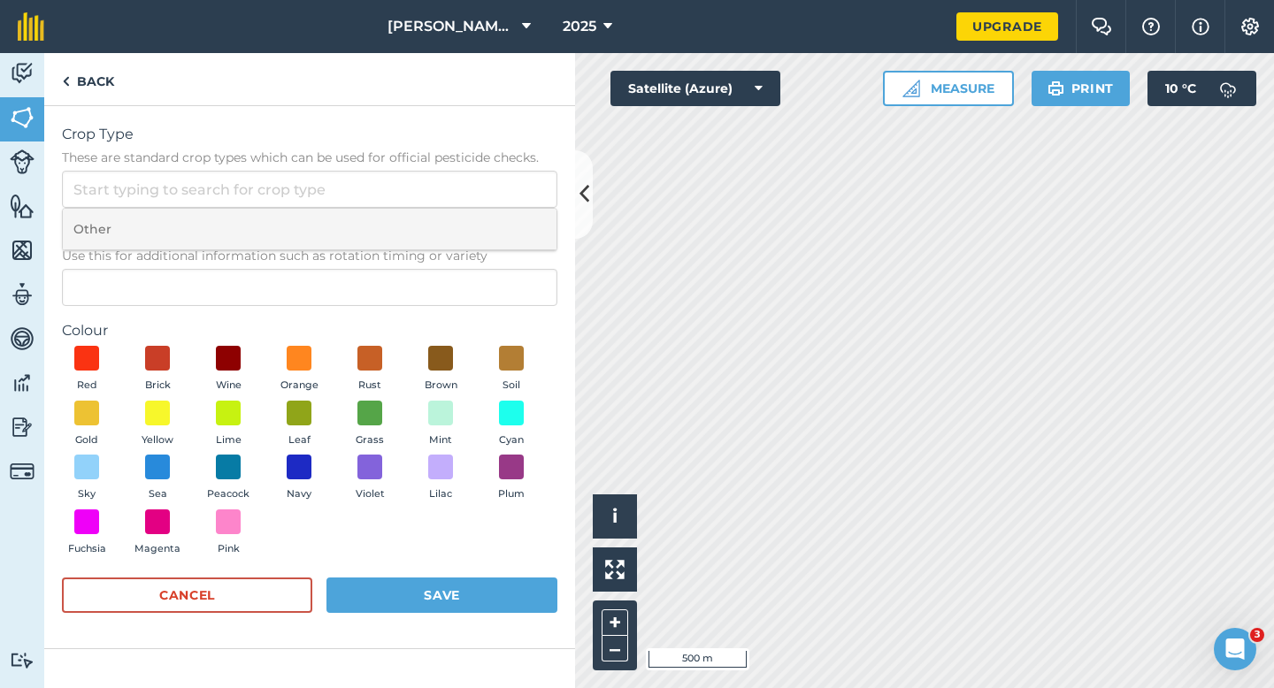
click at [465, 213] on li "Other" at bounding box center [310, 230] width 494 height 42
type input "Other"
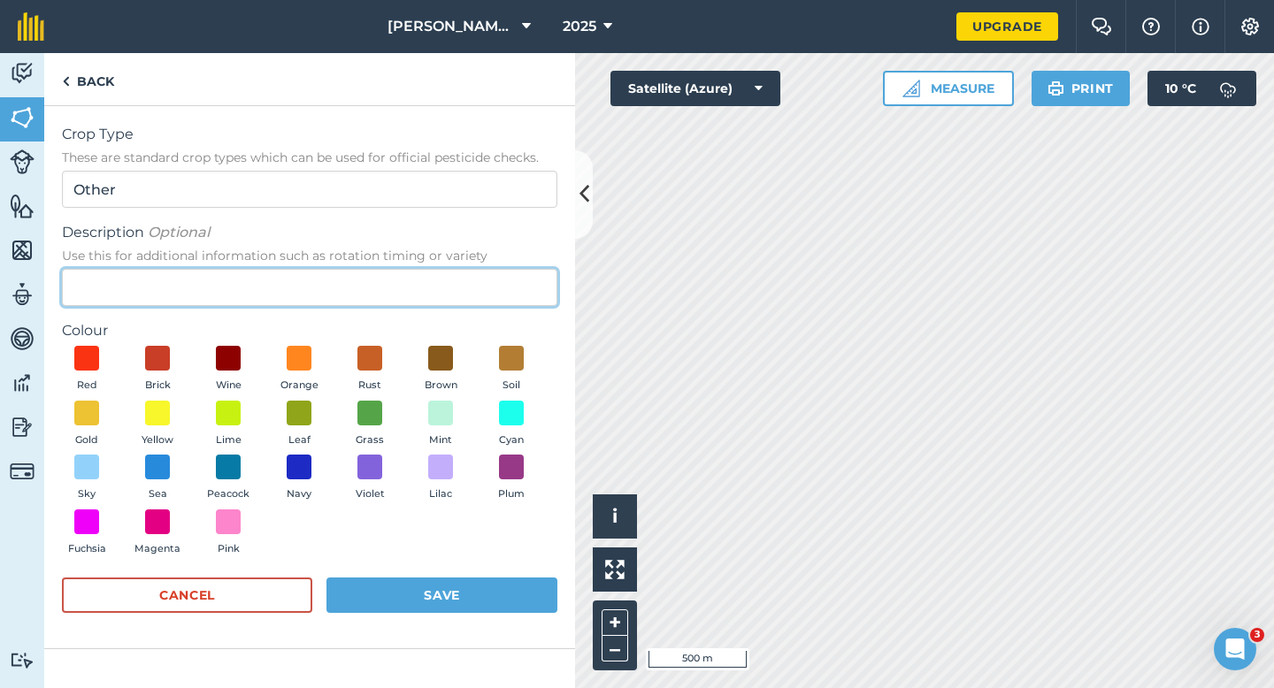
click at [465, 275] on input "Description Optional Use this for additional information such as rotation timin…" at bounding box center [309, 287] width 495 height 37
type input "Watties Peas"
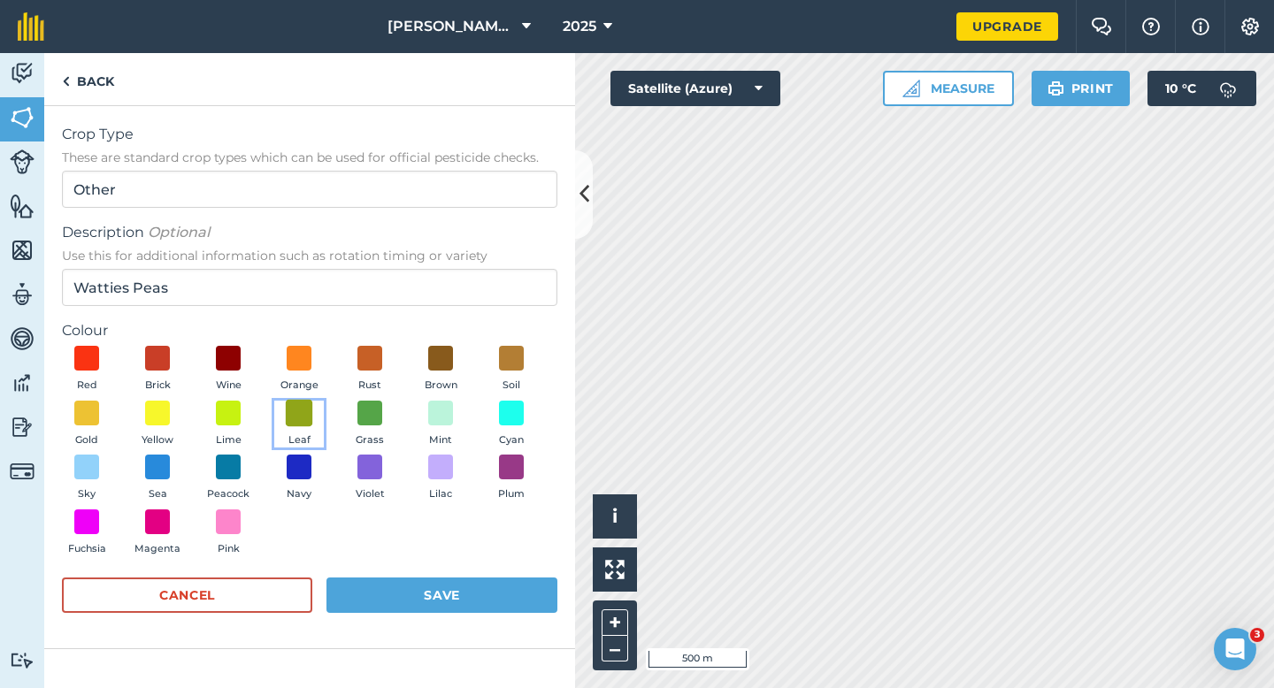
click at [294, 415] on span at bounding box center [299, 412] width 27 height 27
click at [464, 583] on button "Save" at bounding box center [441, 595] width 231 height 35
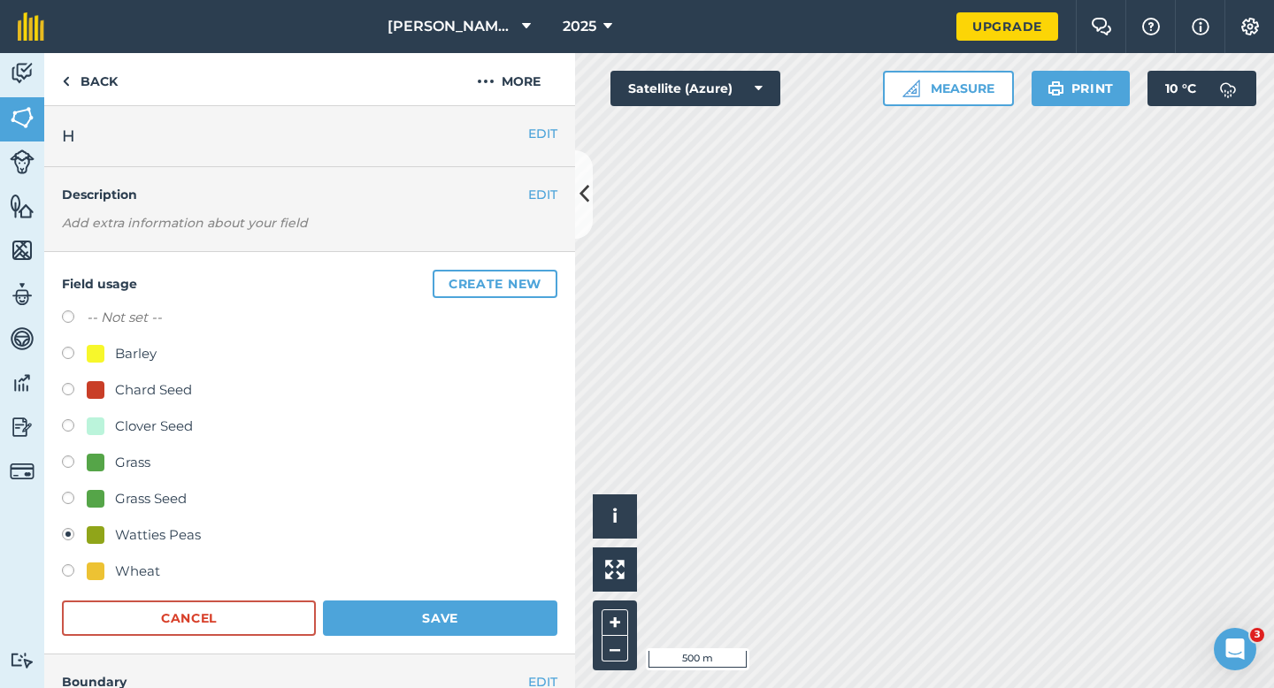
click at [467, 645] on div "Field usage Create new -- Not set -- Barley Chard Seed Clover Seed Grass Grass …" at bounding box center [309, 453] width 531 height 402
click at [487, 620] on button "Save" at bounding box center [440, 618] width 234 height 35
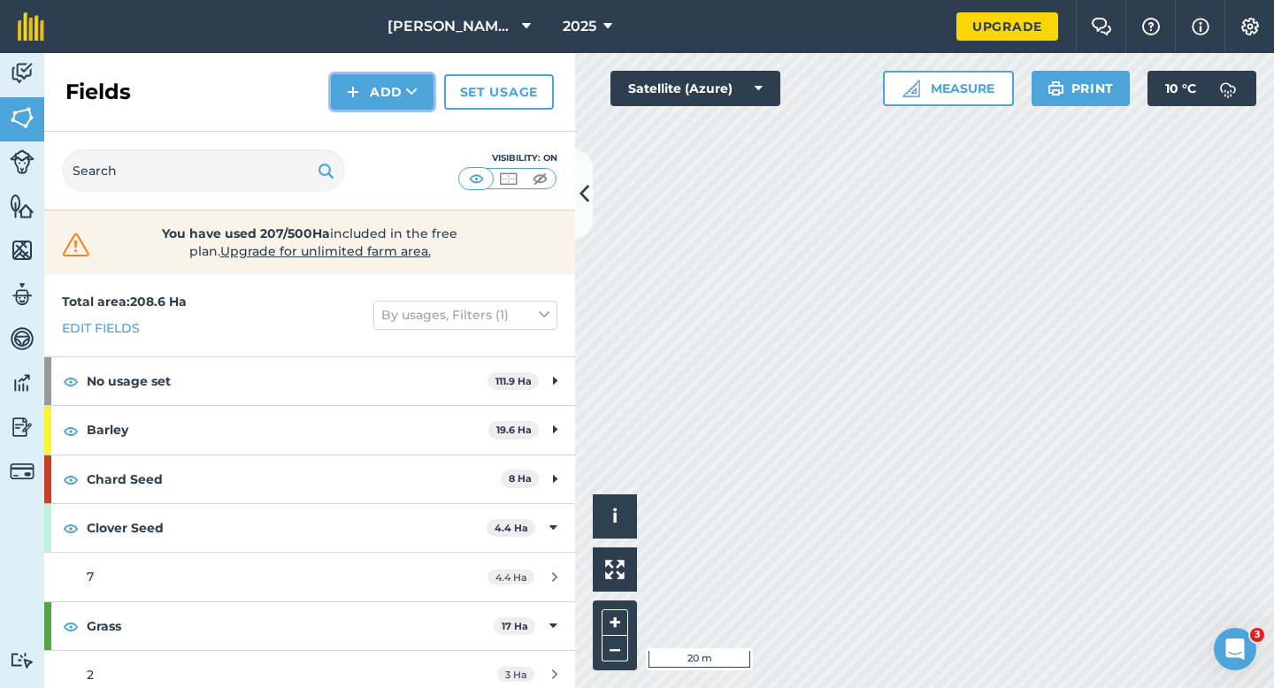
click at [360, 82] on button "Add" at bounding box center [382, 91] width 103 height 35
click at [361, 127] on link "Draw" at bounding box center [381, 131] width 97 height 39
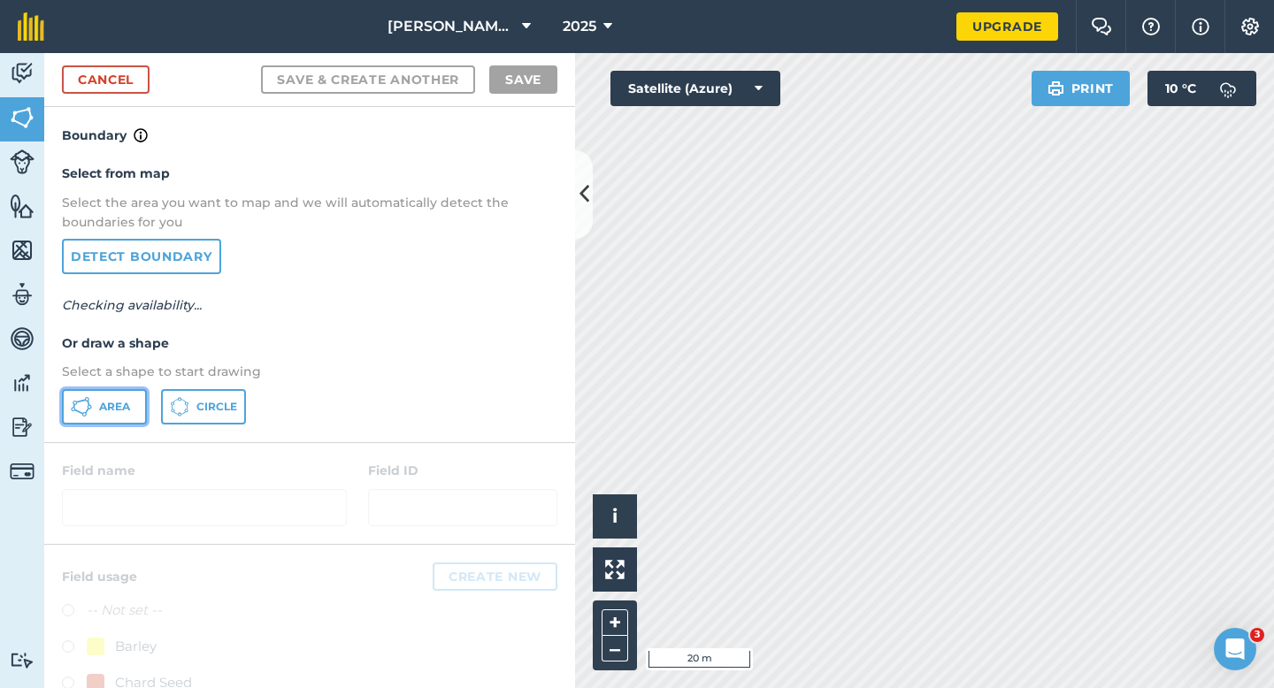
click at [129, 403] on span "Area" at bounding box center [114, 407] width 31 height 14
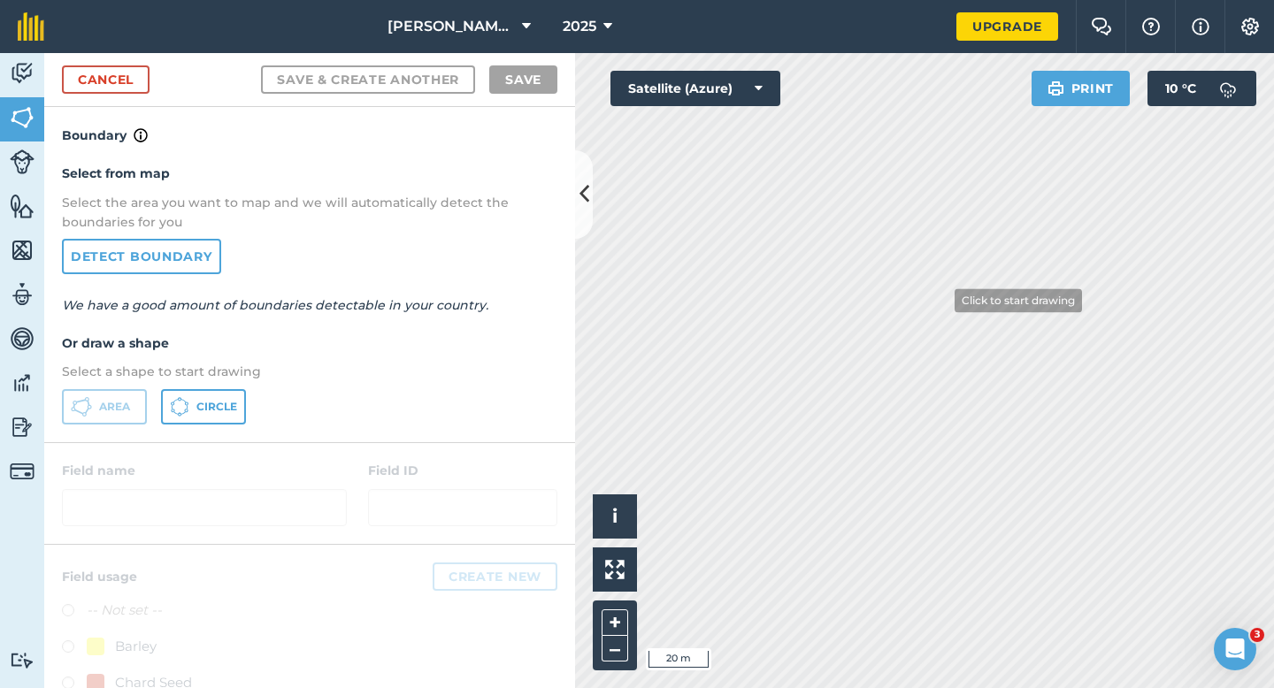
click at [479, 501] on div "Activity Fields Livestock Features Maps Team Vehicles Data Reporting Billing Tu…" at bounding box center [637, 370] width 1274 height 635
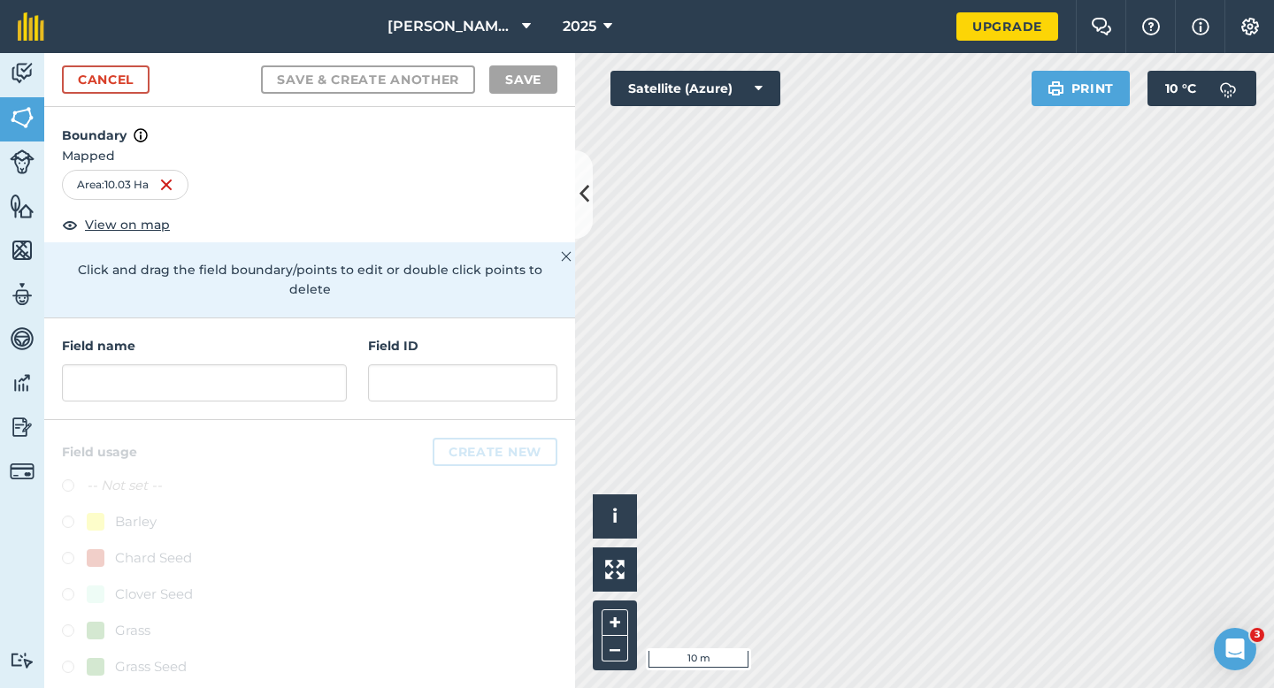
click at [273, 395] on div "Field name Field ID" at bounding box center [309, 369] width 531 height 102
click at [272, 372] on input "text" at bounding box center [204, 382] width 285 height 37
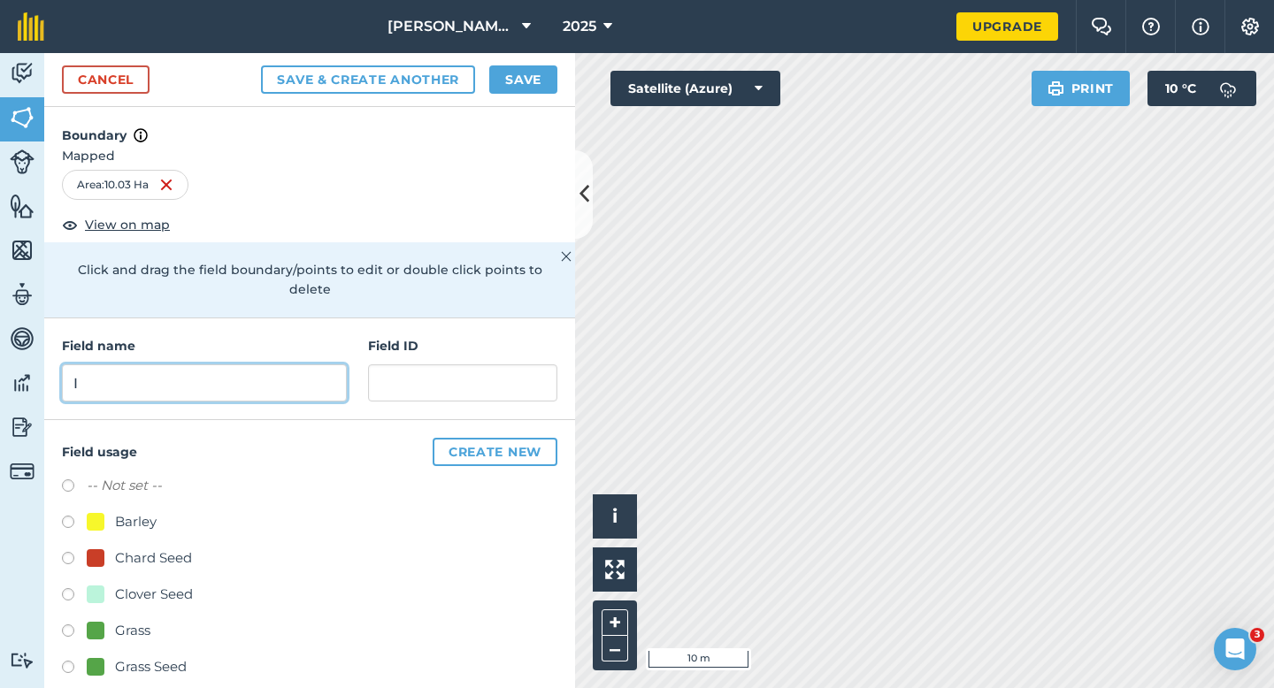
type input "I"
click at [515, 66] on button "Save" at bounding box center [523, 79] width 68 height 28
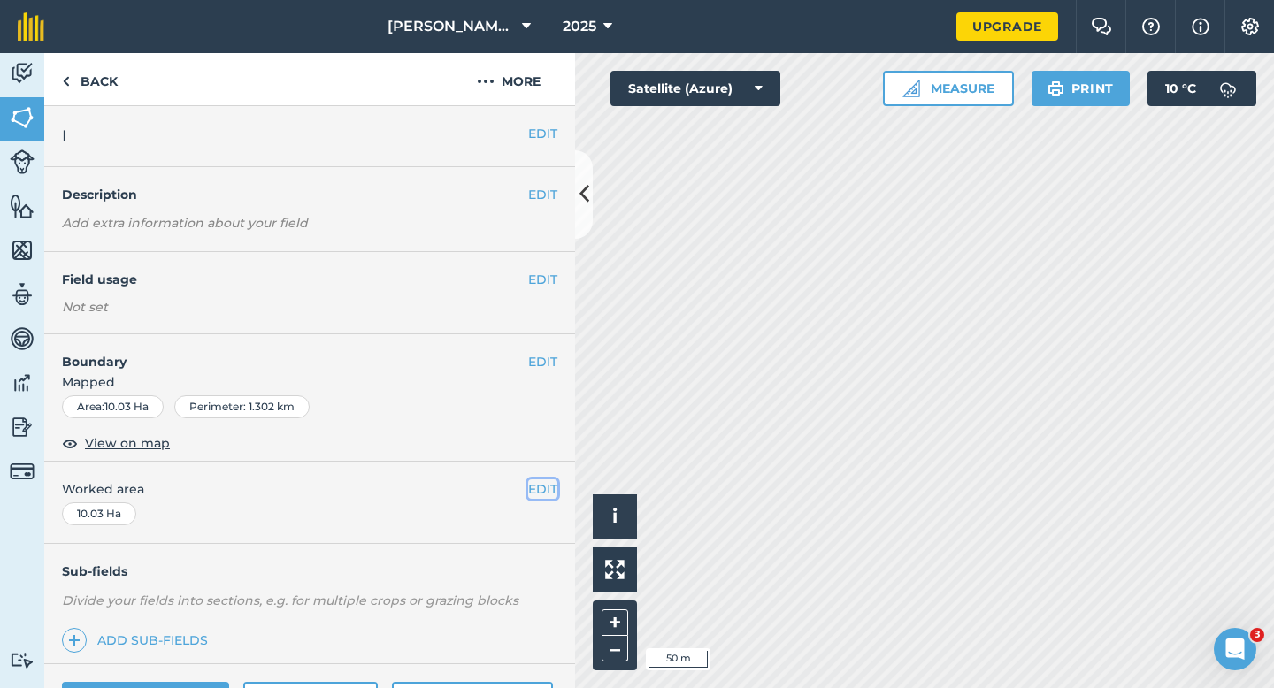
click at [537, 486] on button "EDIT" at bounding box center [542, 488] width 29 height 19
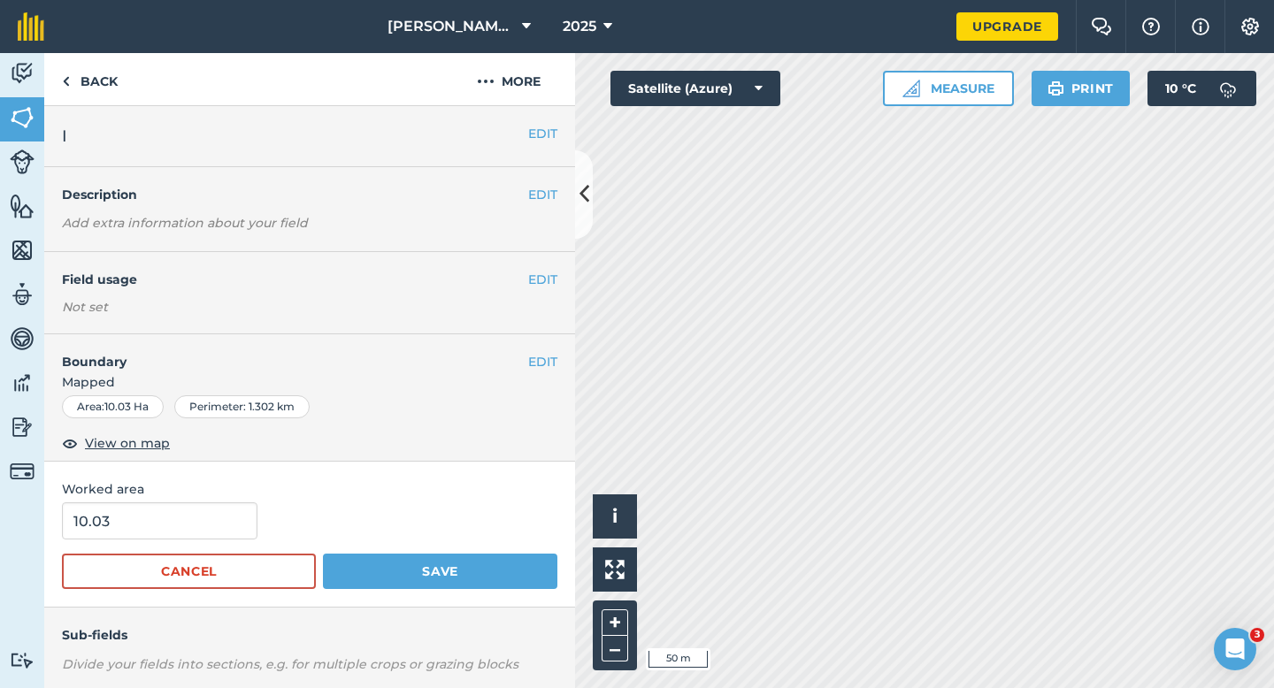
click at [185, 502] on div "Worked area 10.03 Cancel Save" at bounding box center [309, 535] width 531 height 146
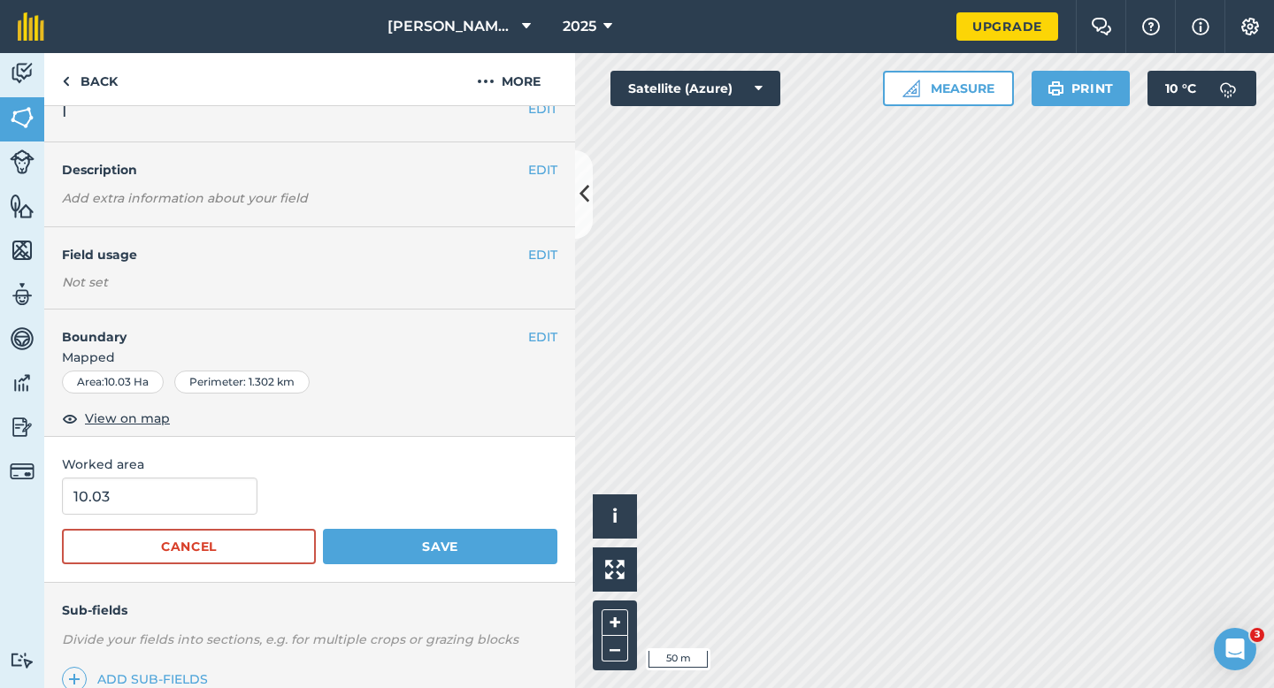
scroll to position [35, 0]
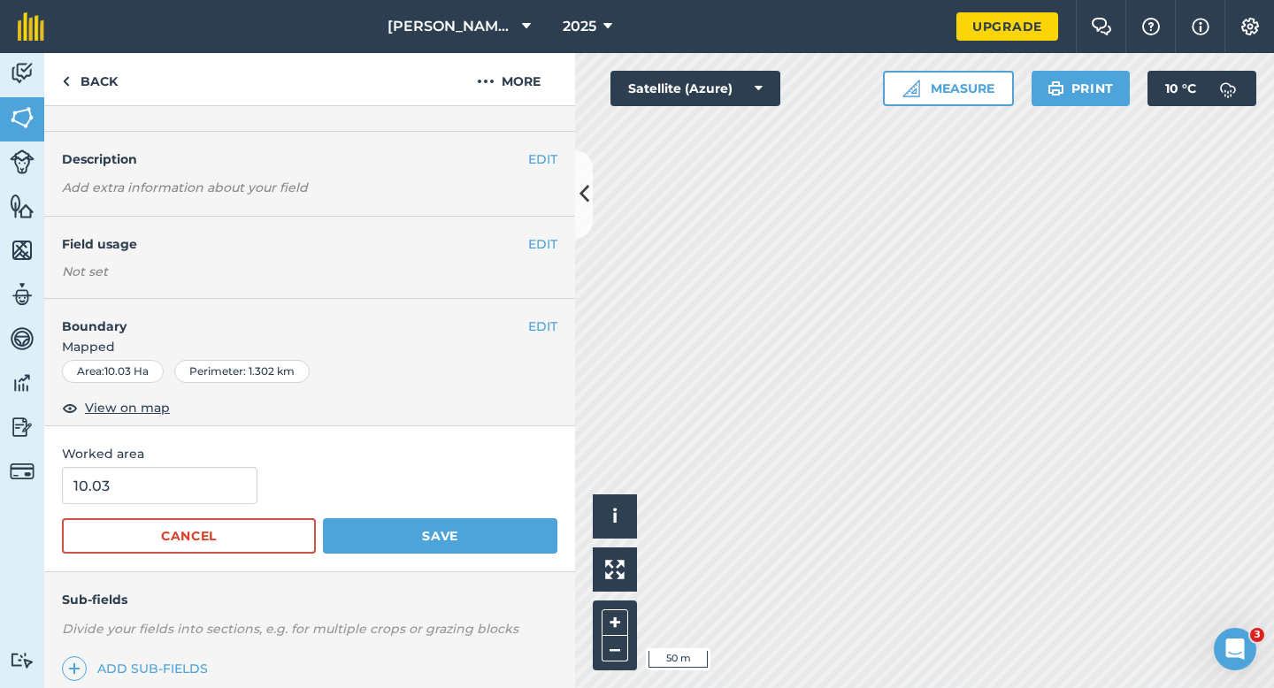
click at [180, 509] on form "10.03 Cancel Save" at bounding box center [309, 510] width 495 height 87
type input "10"
click at [185, 479] on input "10" at bounding box center [159, 485] width 195 height 37
click at [323, 518] on button "Save" at bounding box center [440, 535] width 234 height 35
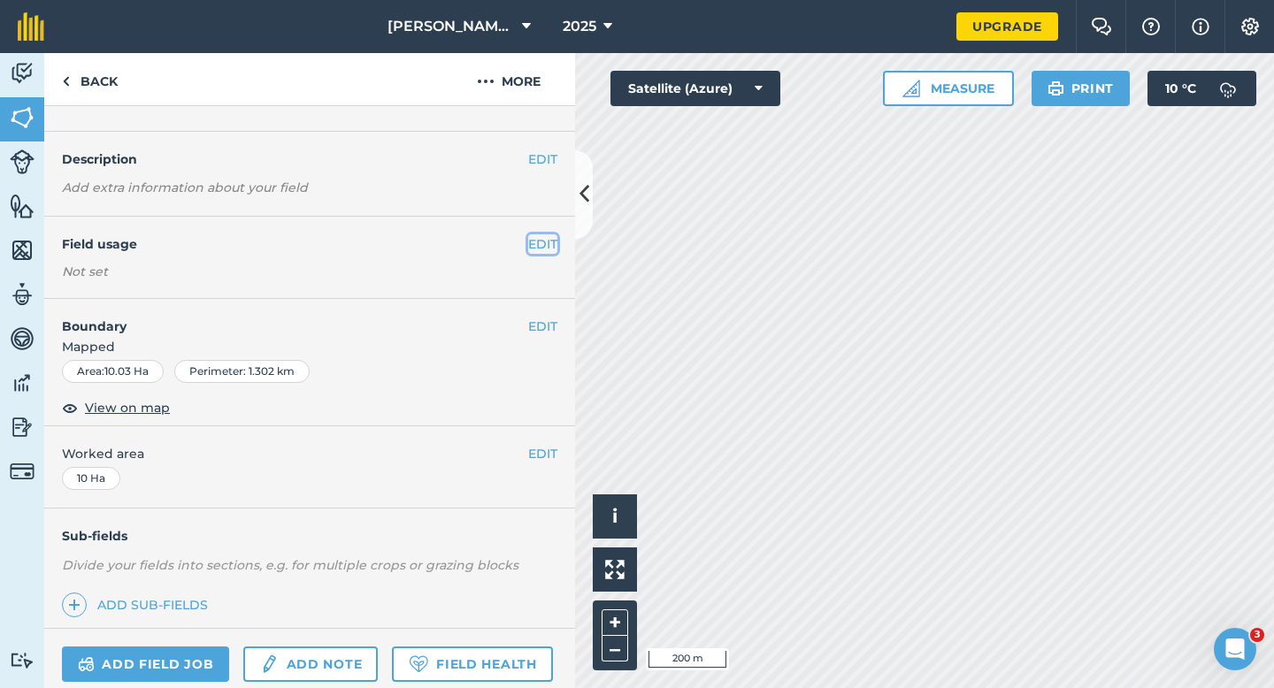
click at [540, 236] on button "EDIT" at bounding box center [542, 243] width 29 height 19
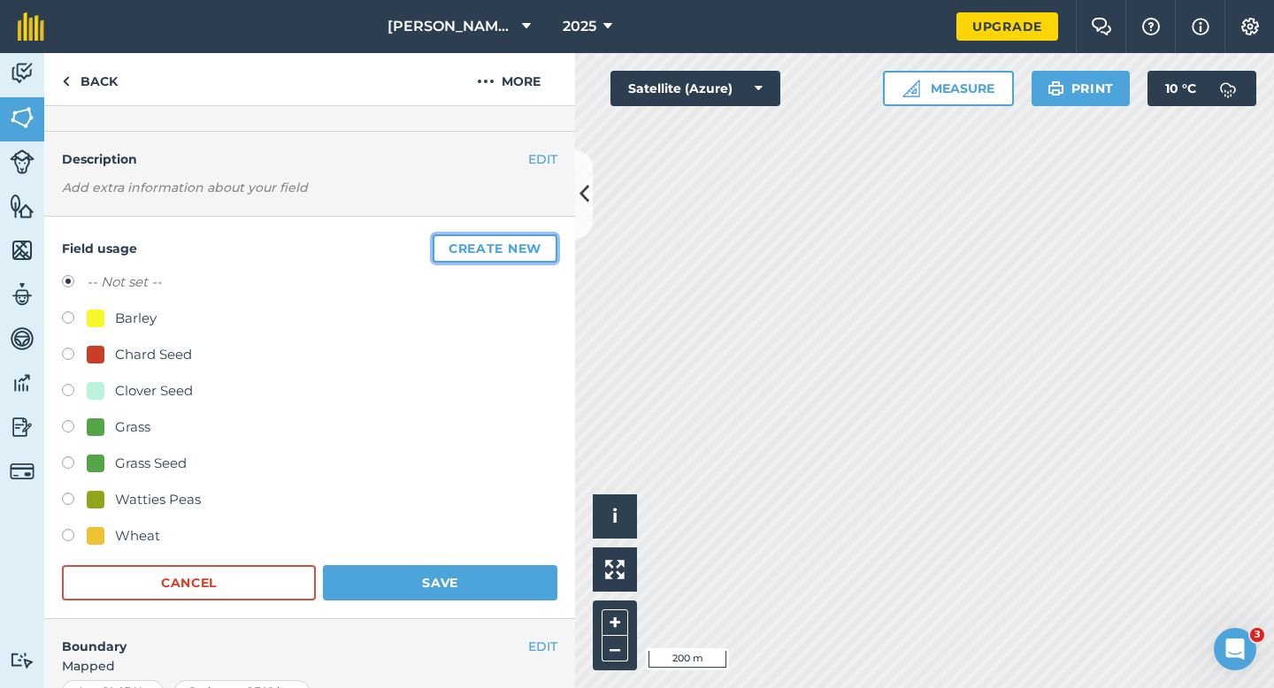
click at [540, 236] on button "Create new" at bounding box center [495, 248] width 125 height 28
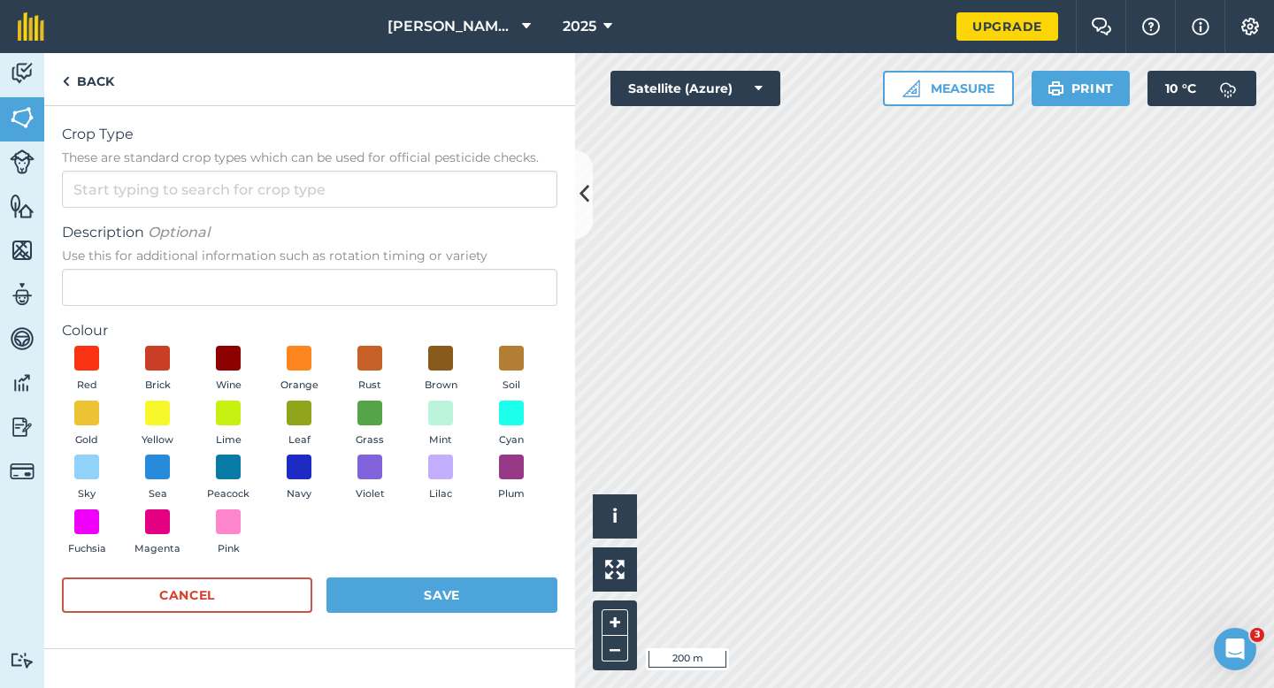
click at [490, 162] on span "These are standard crop types which can be used for official pesticide checks." at bounding box center [309, 158] width 495 height 18
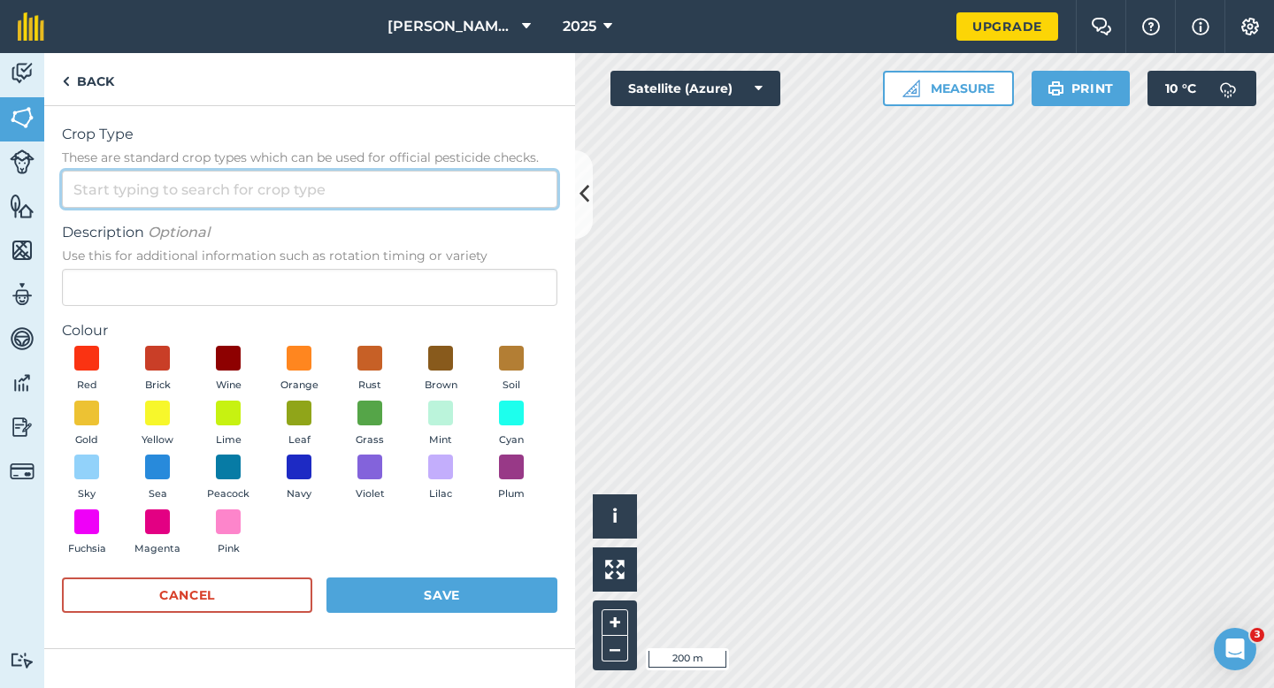
click at [490, 171] on input "Crop Type These are standard crop types which can be used for official pesticid…" at bounding box center [309, 189] width 495 height 37
click at [490, 192] on input "Crop Type These are standard crop types which can be used for official pesticid…" at bounding box center [309, 189] width 495 height 37
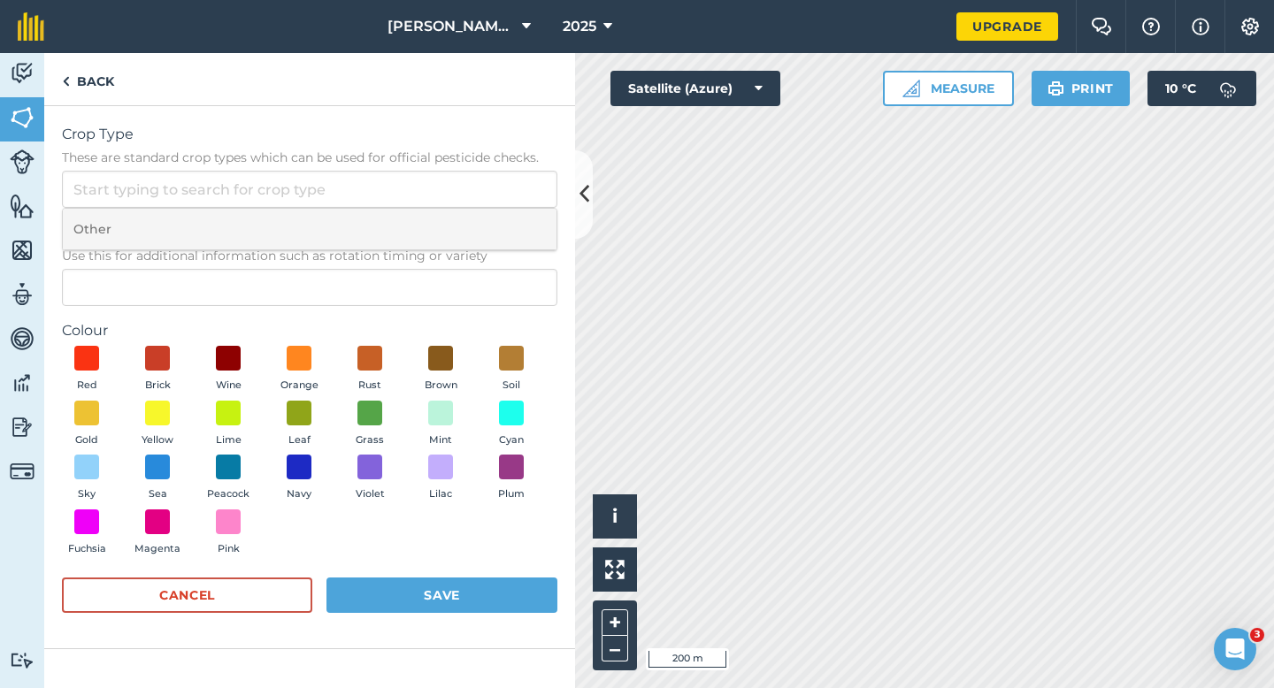
click at [490, 221] on li "Other" at bounding box center [310, 230] width 494 height 42
type input "Other"
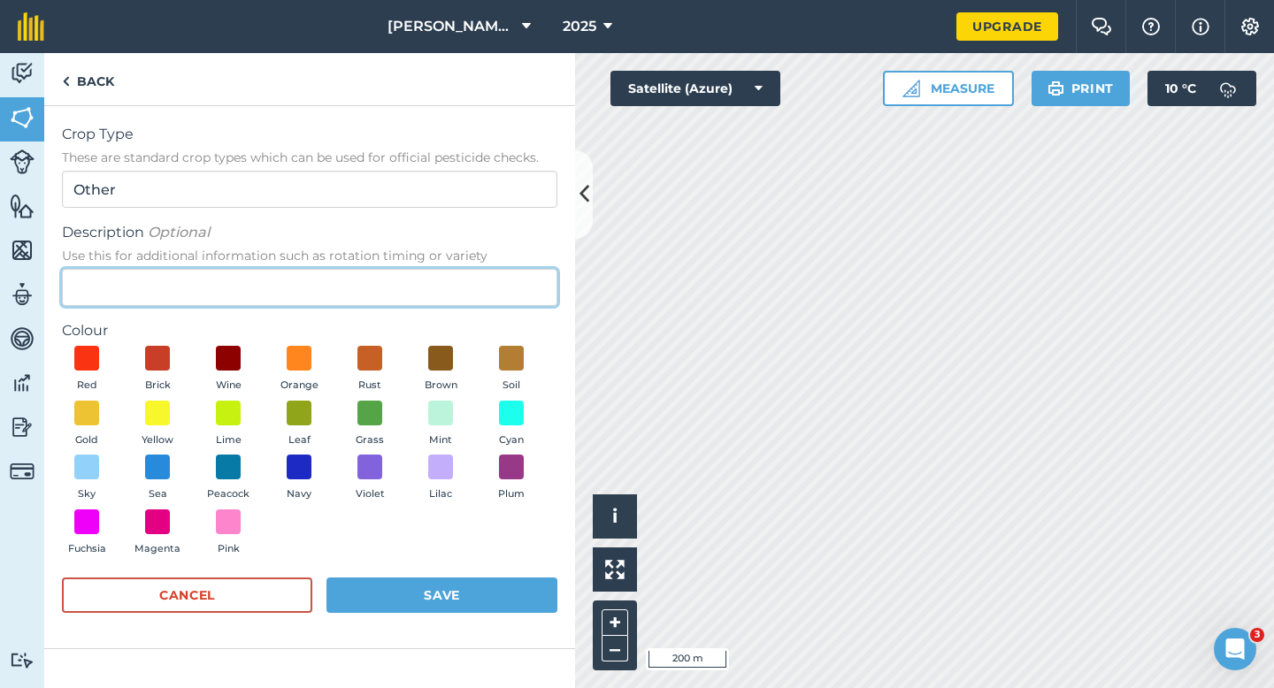
click at [490, 277] on input "Description Optional Use this for additional information such as rotation timin…" at bounding box center [309, 287] width 495 height 37
type input "Watties Broad Beans"
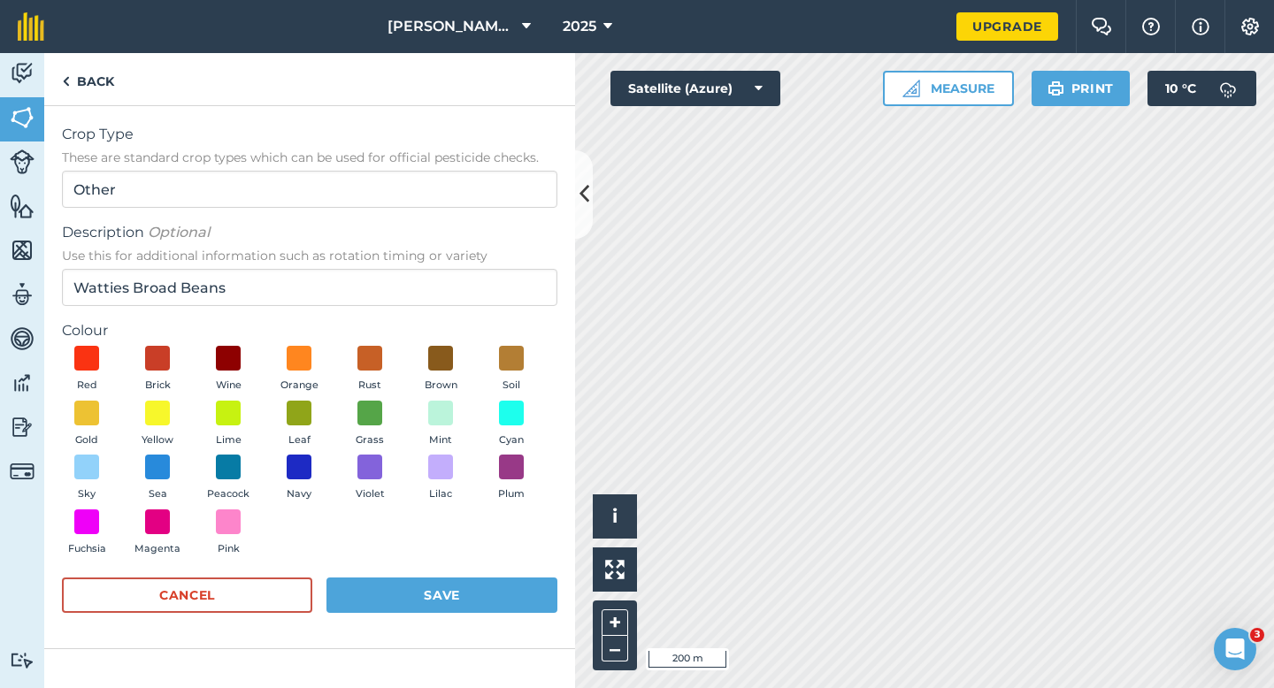
click at [340, 411] on div "Red Brick Wine Orange Rust Brown Soil Gold Yellow Lime Leaf Grass Mint Cyan Sky…" at bounding box center [309, 455] width 495 height 218
click at [314, 411] on button "Leaf" at bounding box center [299, 425] width 50 height 48
click at [425, 592] on button "Save" at bounding box center [441, 595] width 231 height 35
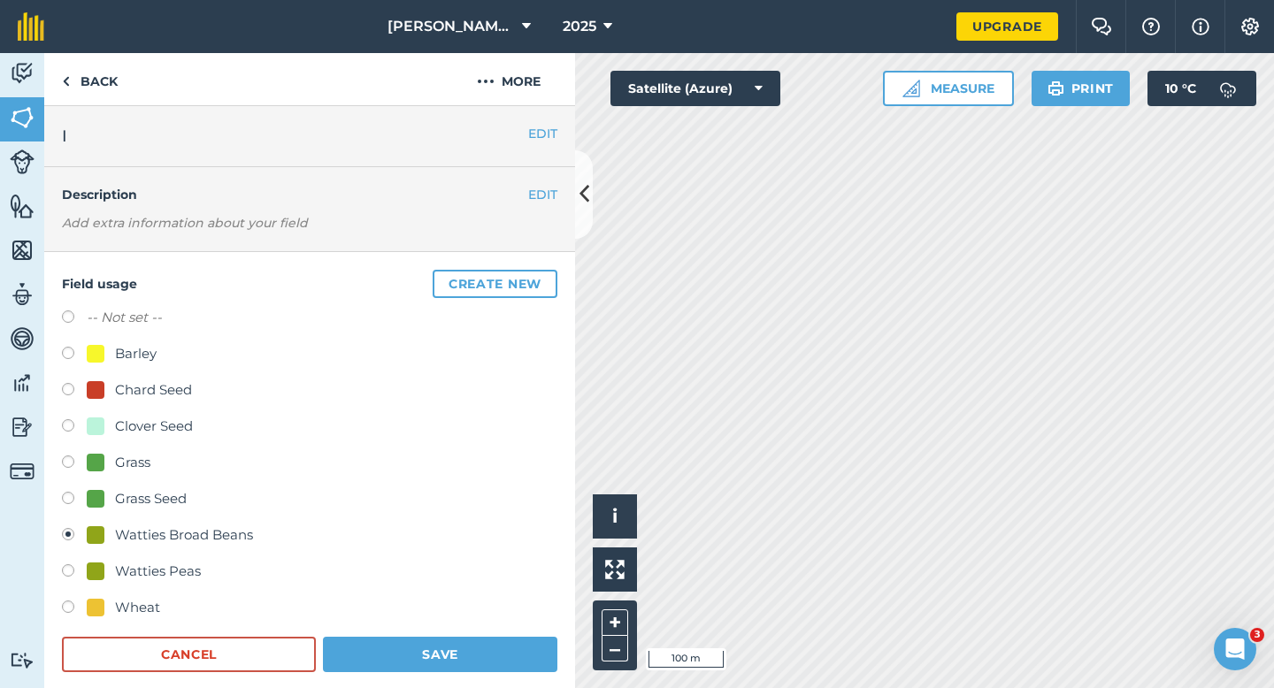
click at [455, 678] on div "Field usage Create new -- Not set -- Barley Chard Seed Clover Seed Grass Grass …" at bounding box center [309, 471] width 531 height 439
click at [462, 651] on button "Save" at bounding box center [440, 654] width 234 height 35
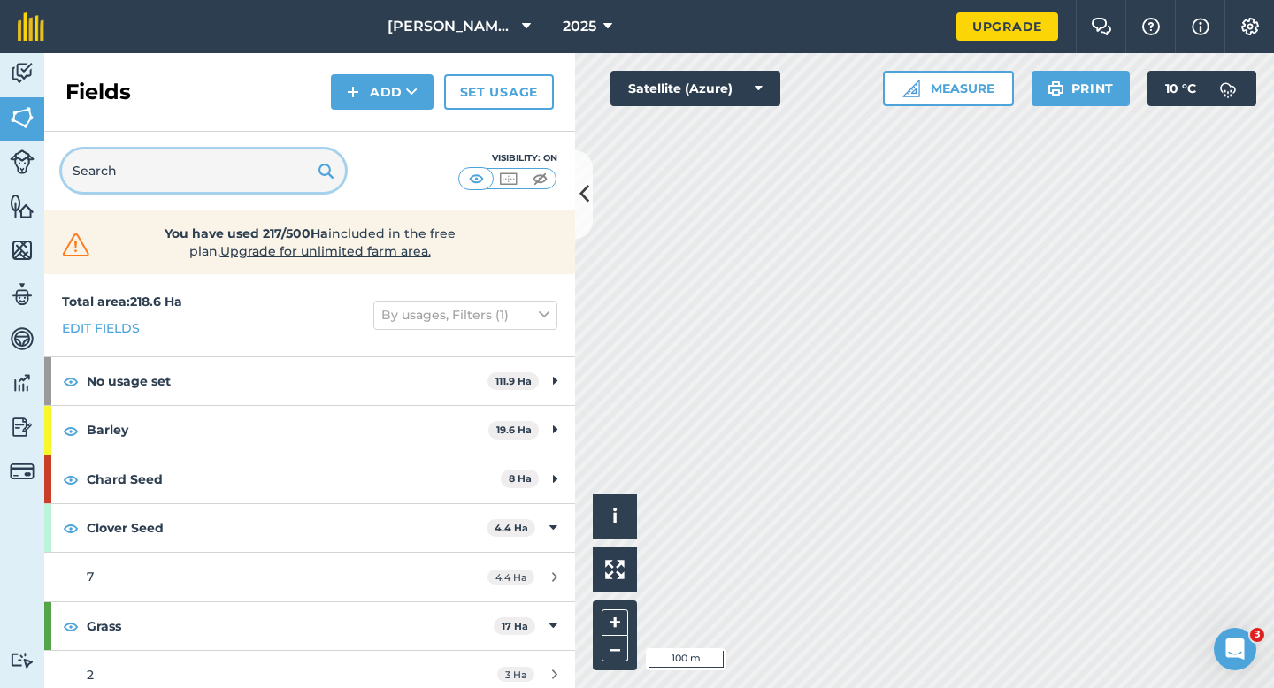
click at [184, 178] on input "text" at bounding box center [203, 170] width 283 height 42
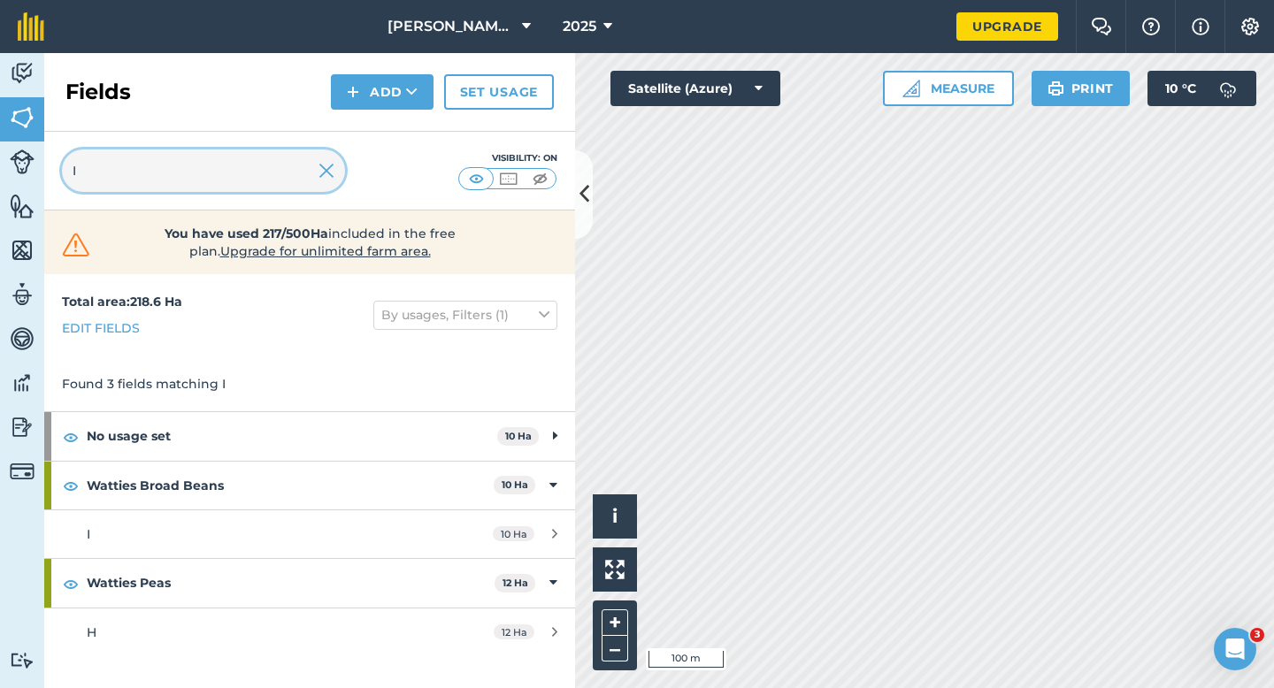
type input "I"
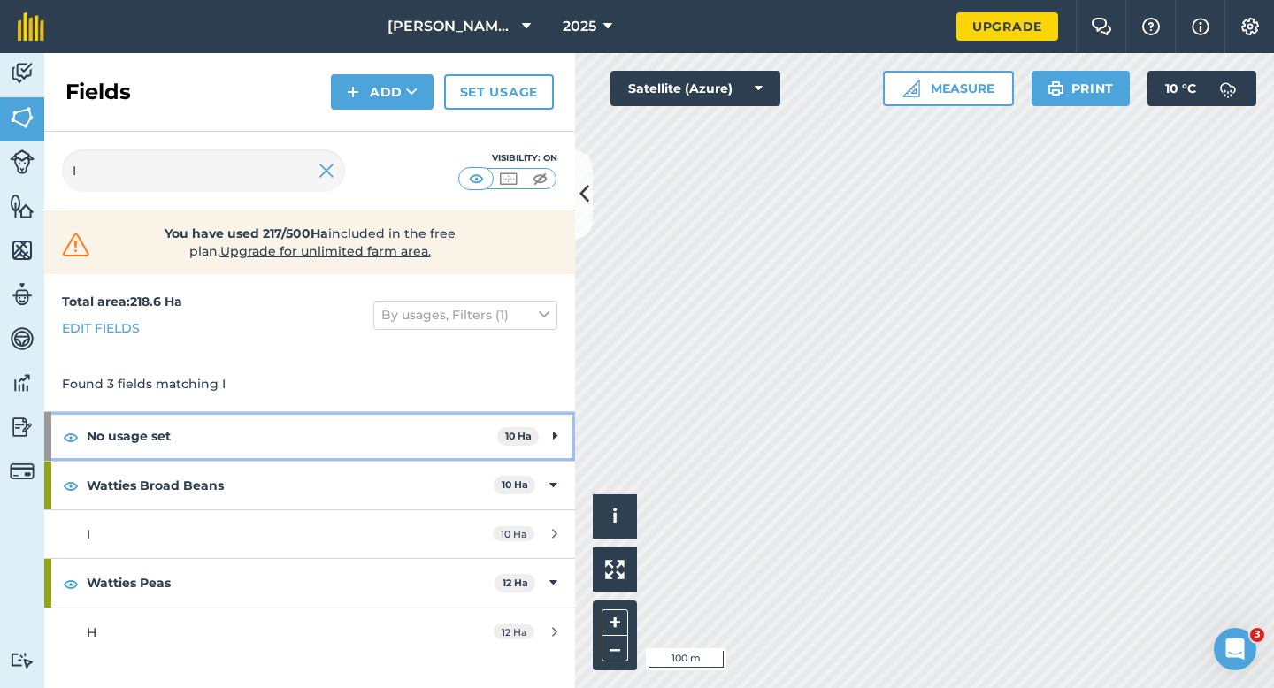
click at [478, 430] on strong "No usage set" at bounding box center [292, 436] width 410 height 48
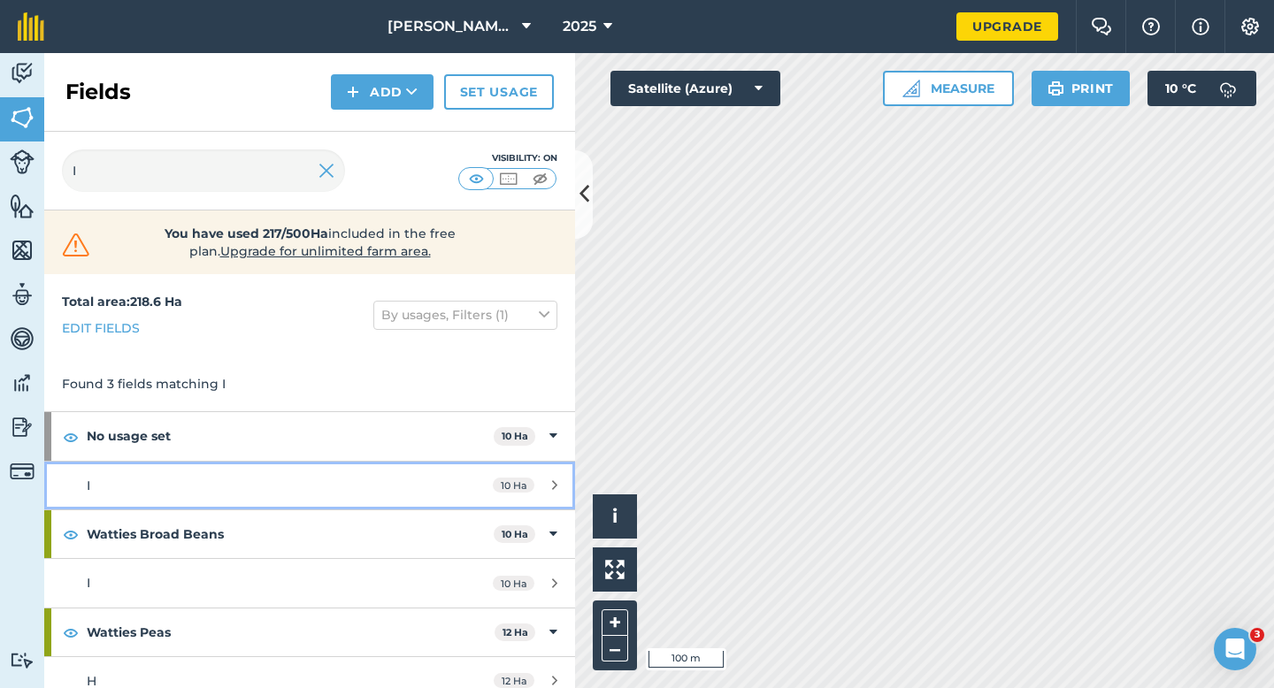
click at [474, 495] on link "I 10 Ha" at bounding box center [309, 486] width 531 height 48
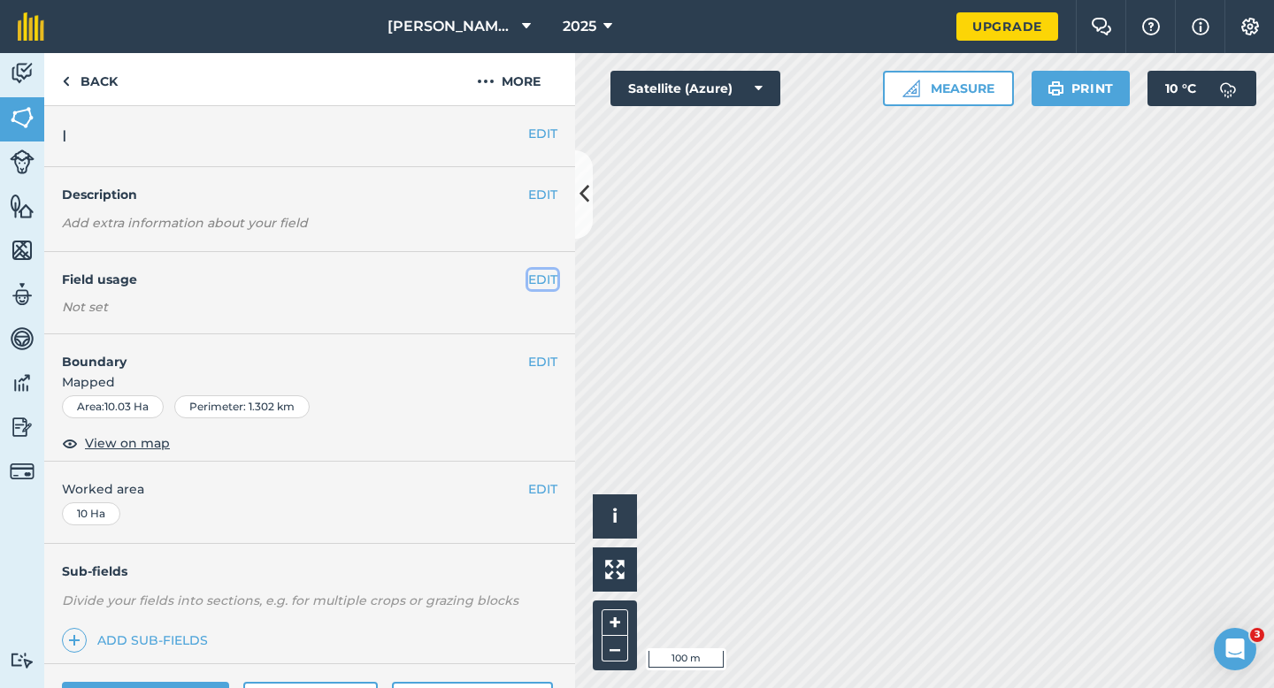
click at [545, 276] on button "EDIT" at bounding box center [542, 279] width 29 height 19
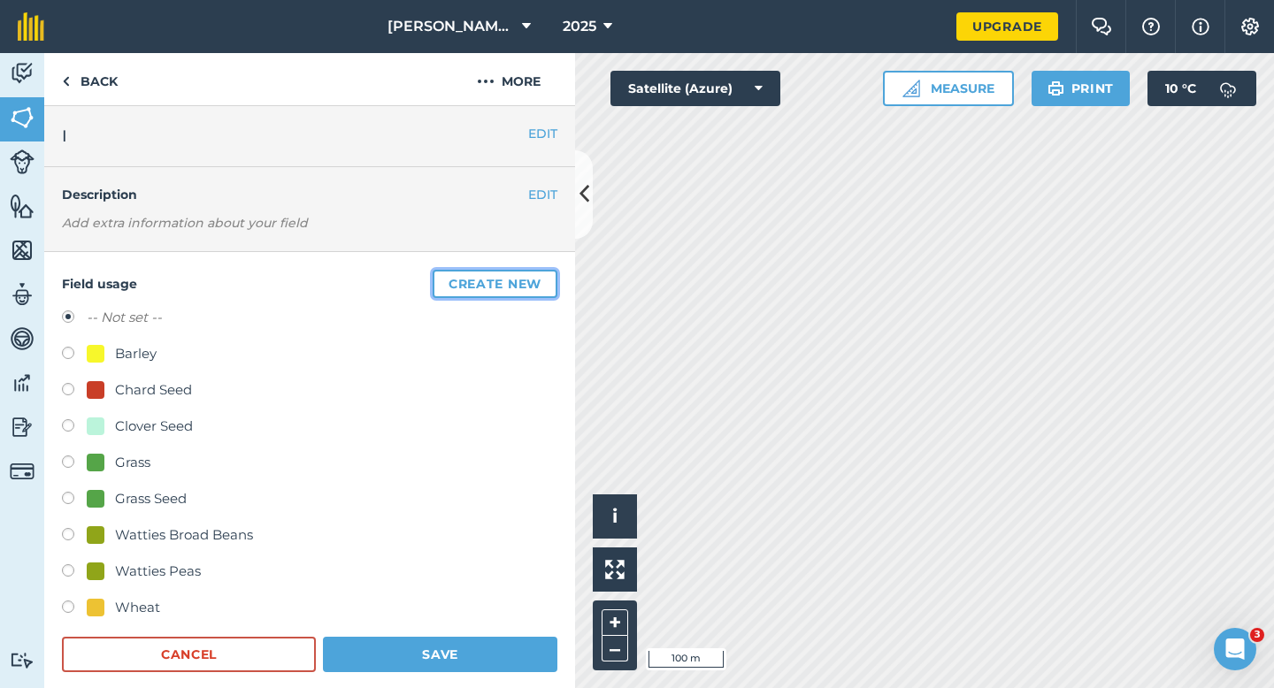
click at [544, 276] on button "Create new" at bounding box center [495, 284] width 125 height 28
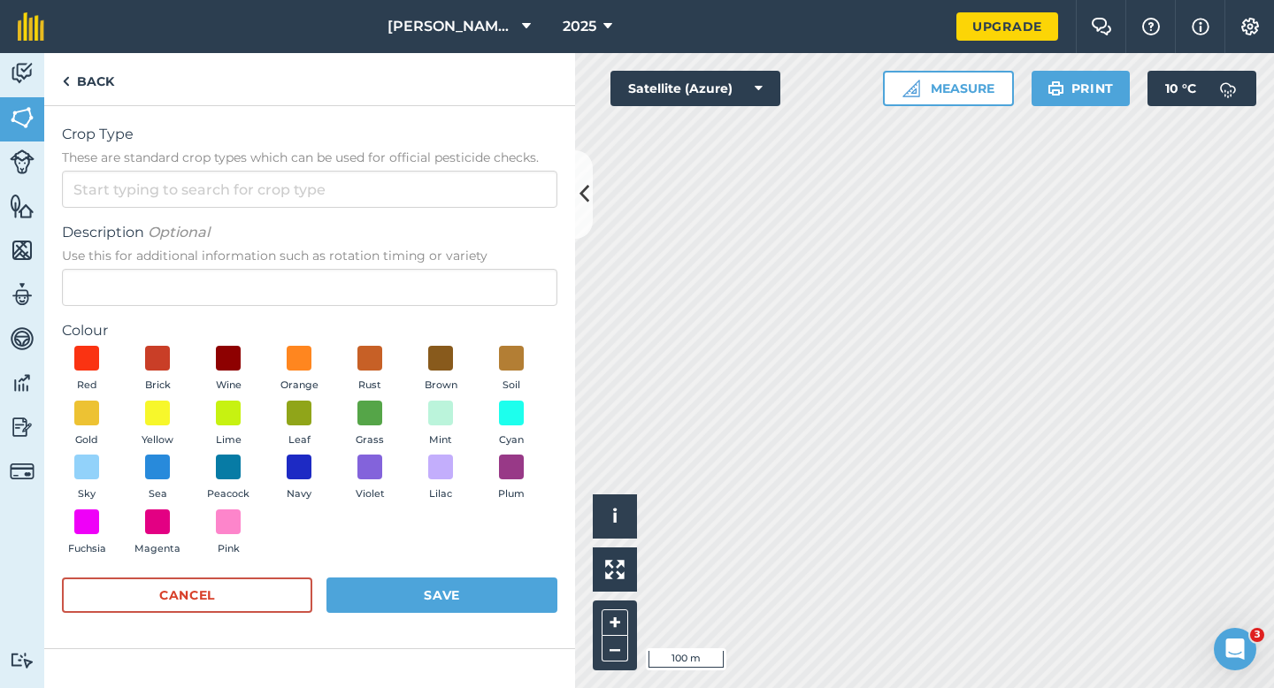
click at [450, 162] on span "These are standard crop types which can be used for official pesticide checks." at bounding box center [309, 158] width 495 height 18
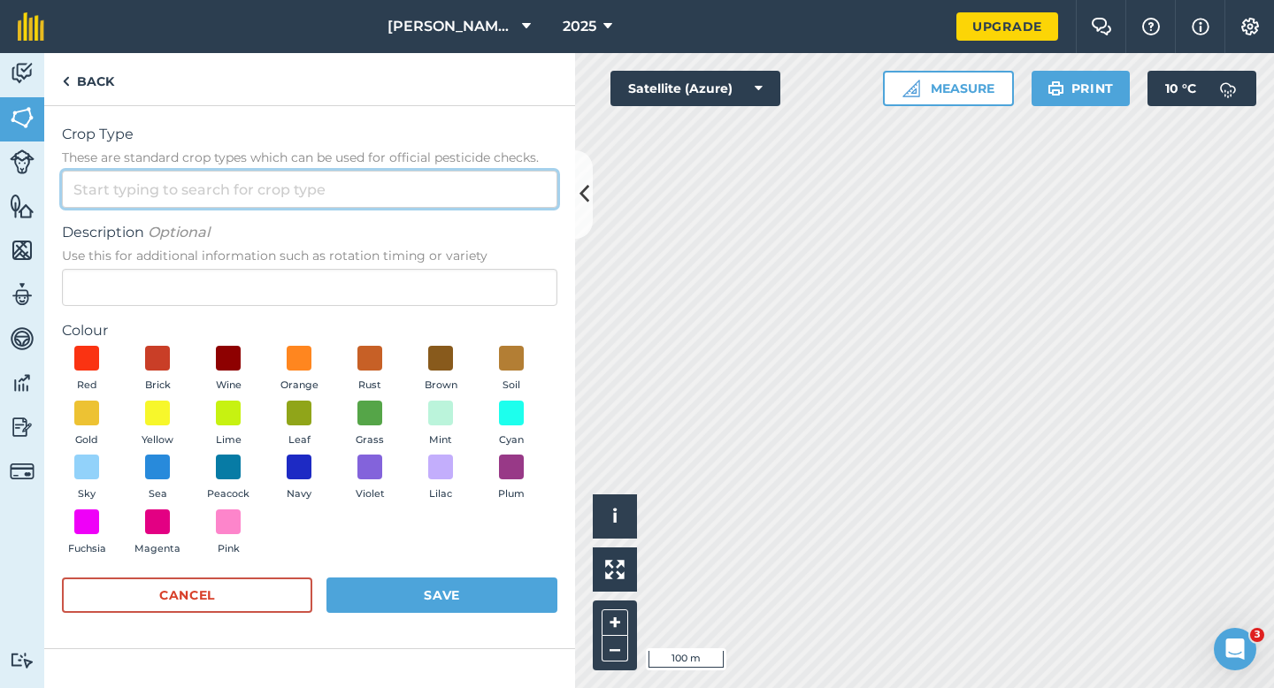
click at [450, 171] on input "Crop Type These are standard crop types which can be used for official pesticid…" at bounding box center [309, 189] width 495 height 37
click at [450, 188] on input "Crop Type These are standard crop types which can be used for official pesticid…" at bounding box center [309, 189] width 495 height 37
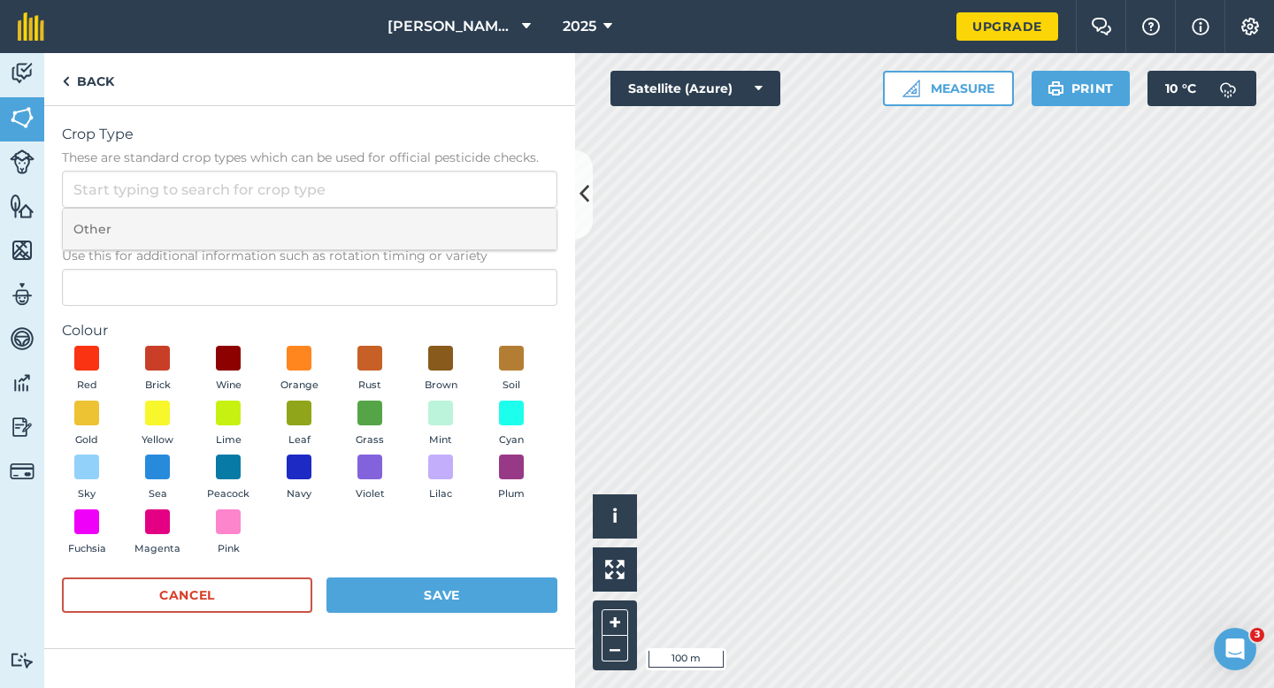
click at [450, 226] on li "Other" at bounding box center [310, 230] width 494 height 42
type input "Other"
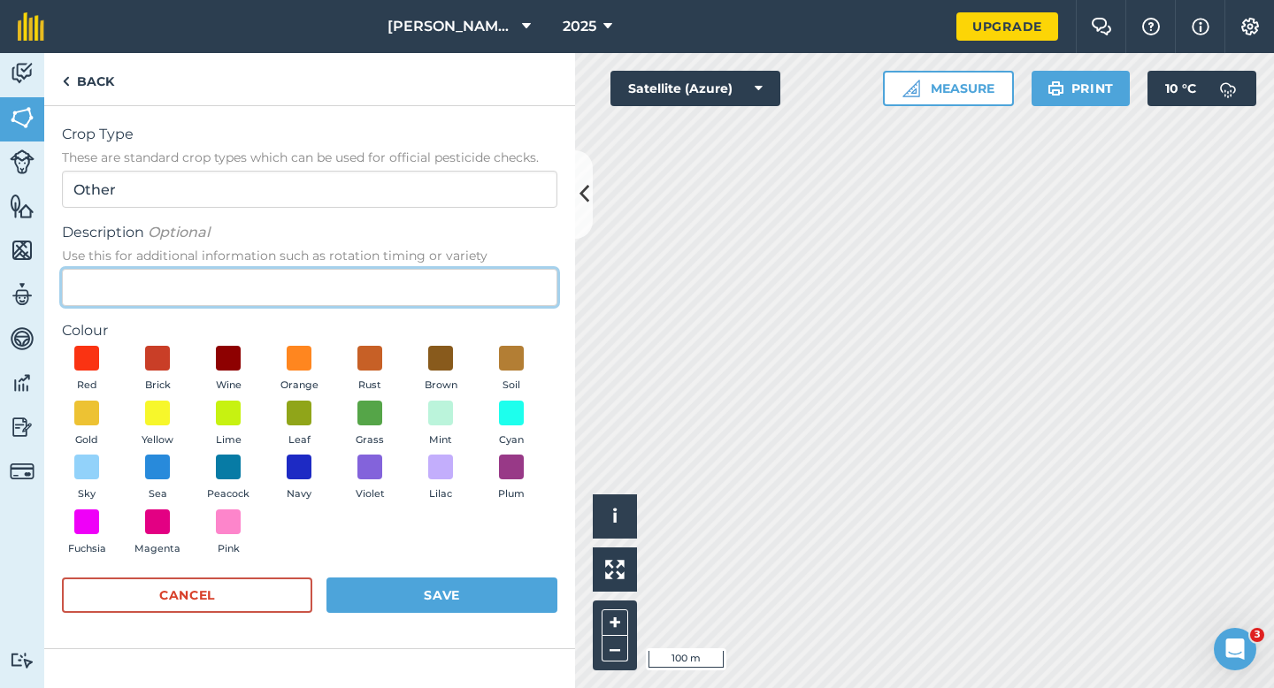
click at [440, 272] on input "Description Optional Use this for additional information such as rotation timin…" at bounding box center [309, 287] width 495 height 37
type input "Watties Beans"
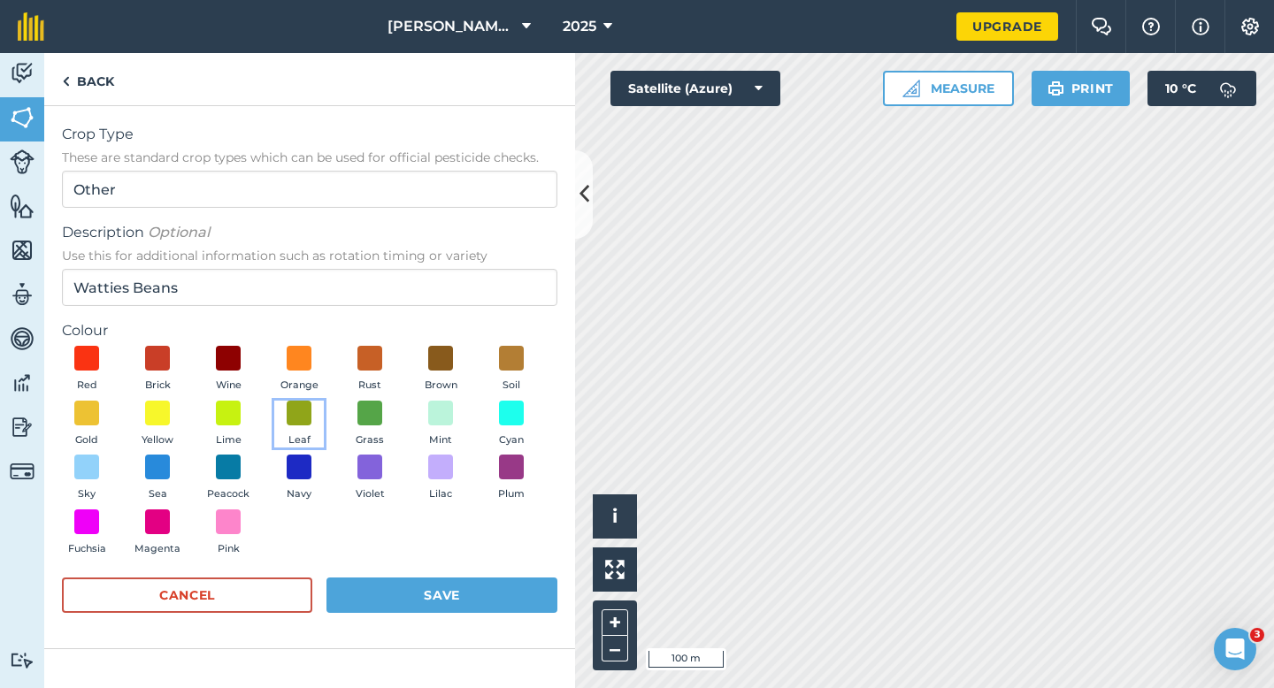
click at [301, 434] on span "Leaf" at bounding box center [299, 441] width 22 height 16
click at [450, 619] on div "Cancel Save" at bounding box center [309, 604] width 495 height 53
click at [450, 610] on button "Save" at bounding box center [441, 595] width 231 height 35
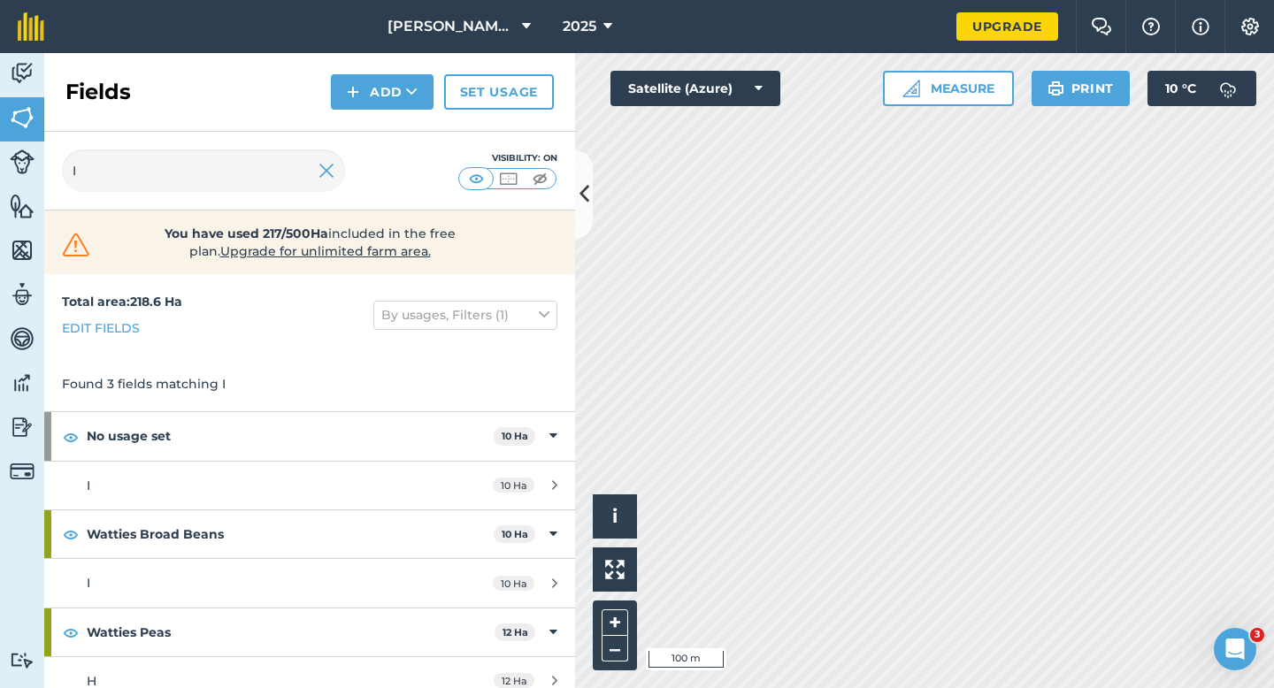
click at [491, 687] on div "12 Ha" at bounding box center [525, 681] width 99 height 14
click at [275, 165] on input "I" at bounding box center [203, 170] width 283 height 42
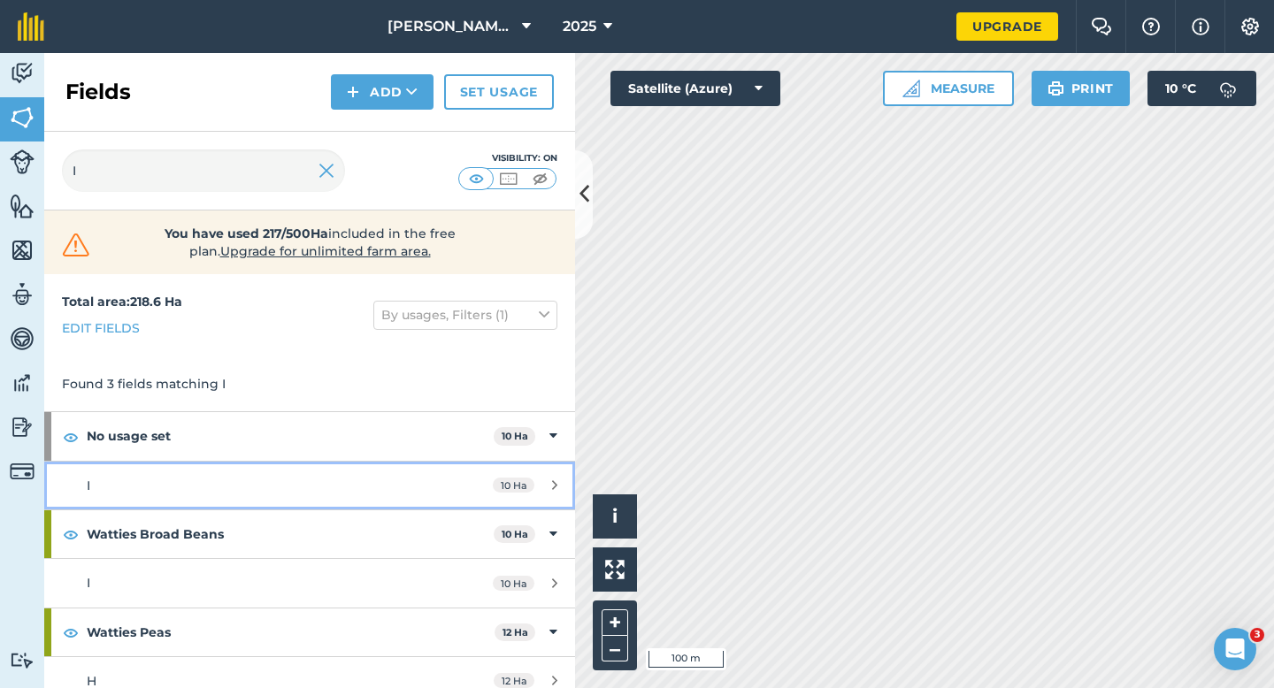
click at [328, 492] on div "I" at bounding box center [253, 485] width 333 height 19
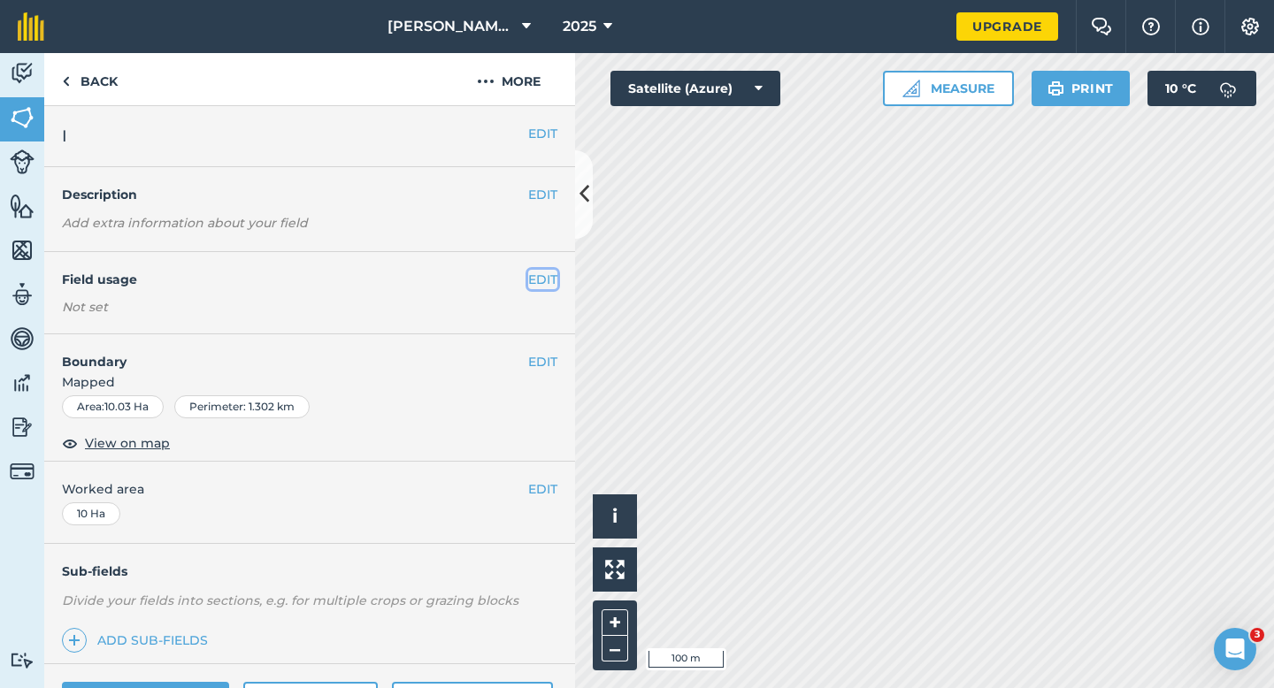
click at [548, 270] on button "EDIT" at bounding box center [542, 279] width 29 height 19
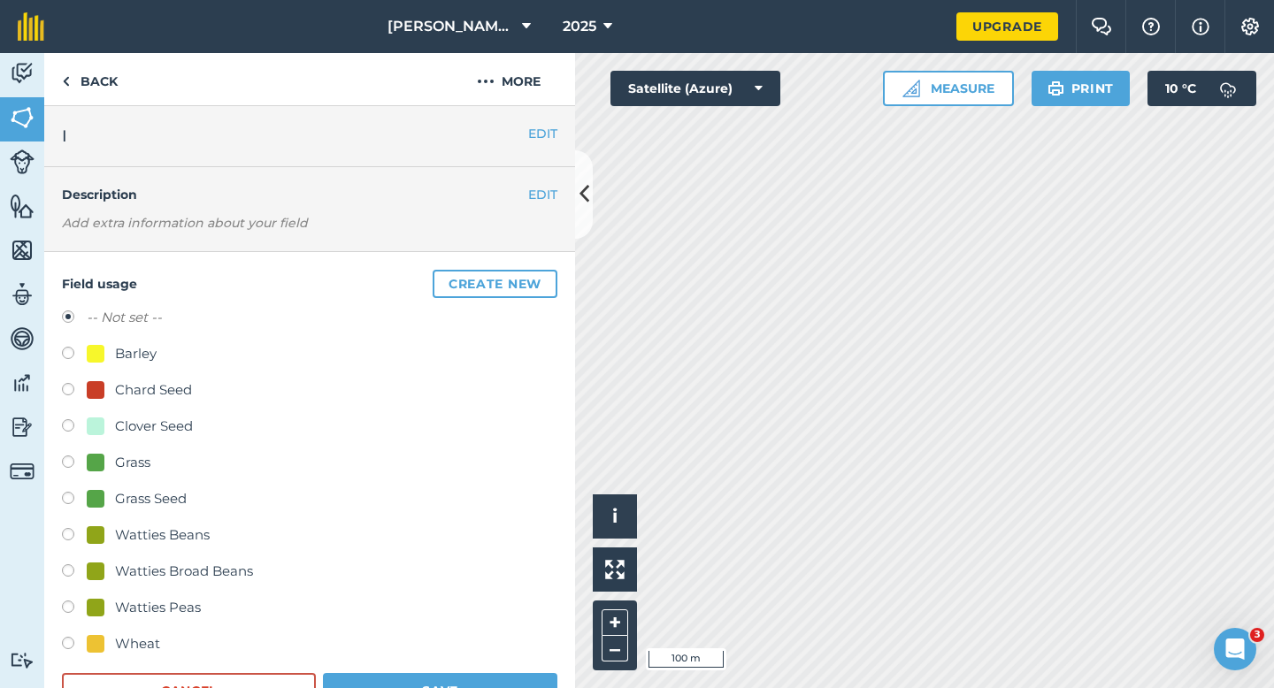
click at [138, 524] on div "-- Not set -- Barley Chard Seed Clover Seed Grass Grass Seed Watties Beans Watt…" at bounding box center [309, 483] width 495 height 352
click at [162, 537] on div "Watties Beans" at bounding box center [162, 535] width 95 height 21
radio input "true"
radio input "false"
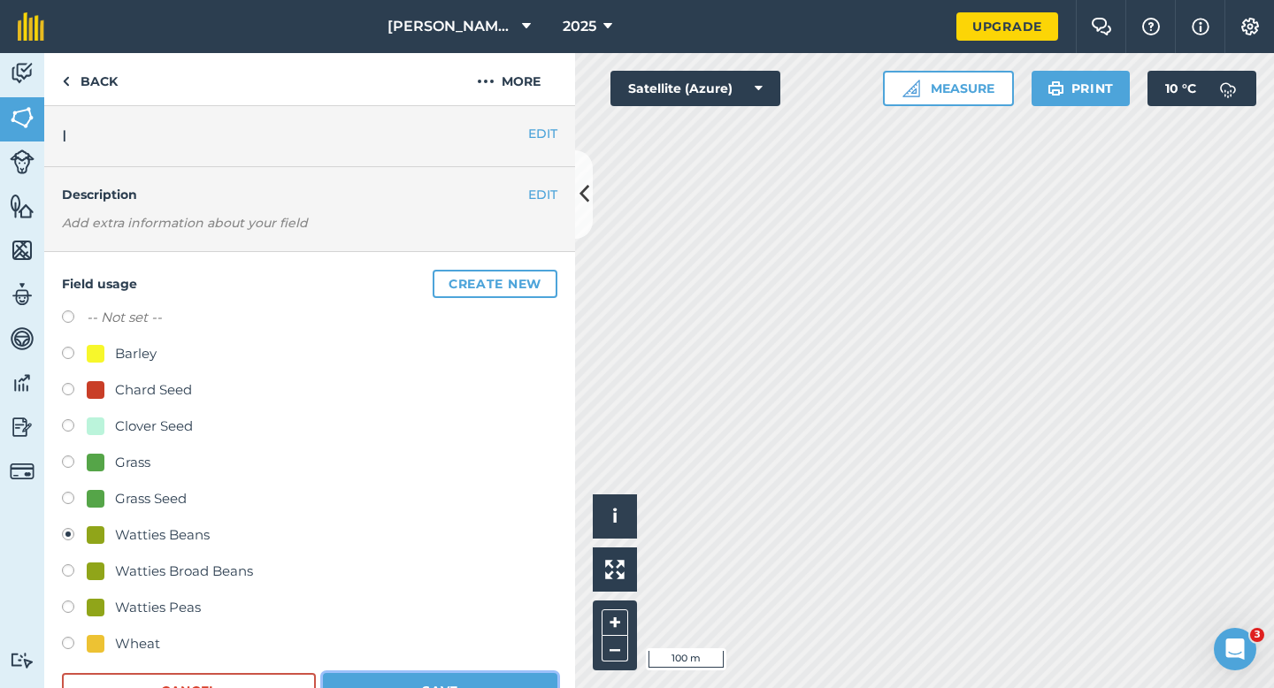
click at [377, 687] on button "Save" at bounding box center [440, 690] width 234 height 35
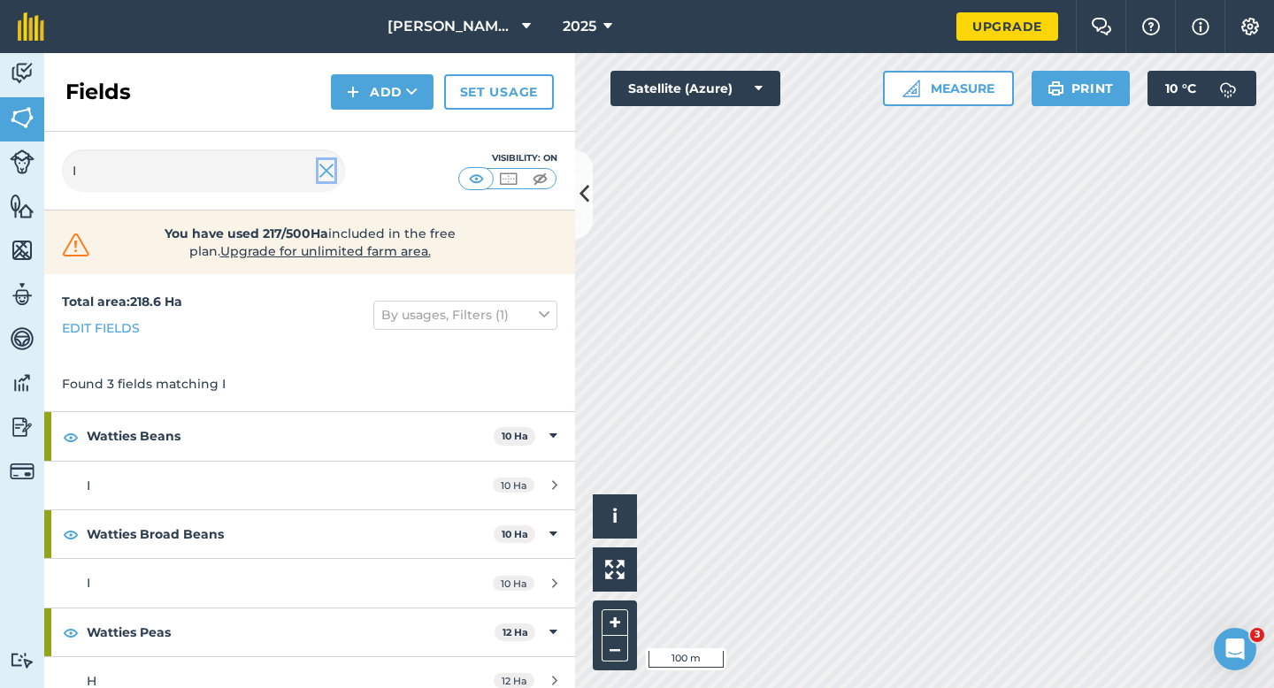
click at [324, 170] on img at bounding box center [326, 170] width 16 height 21
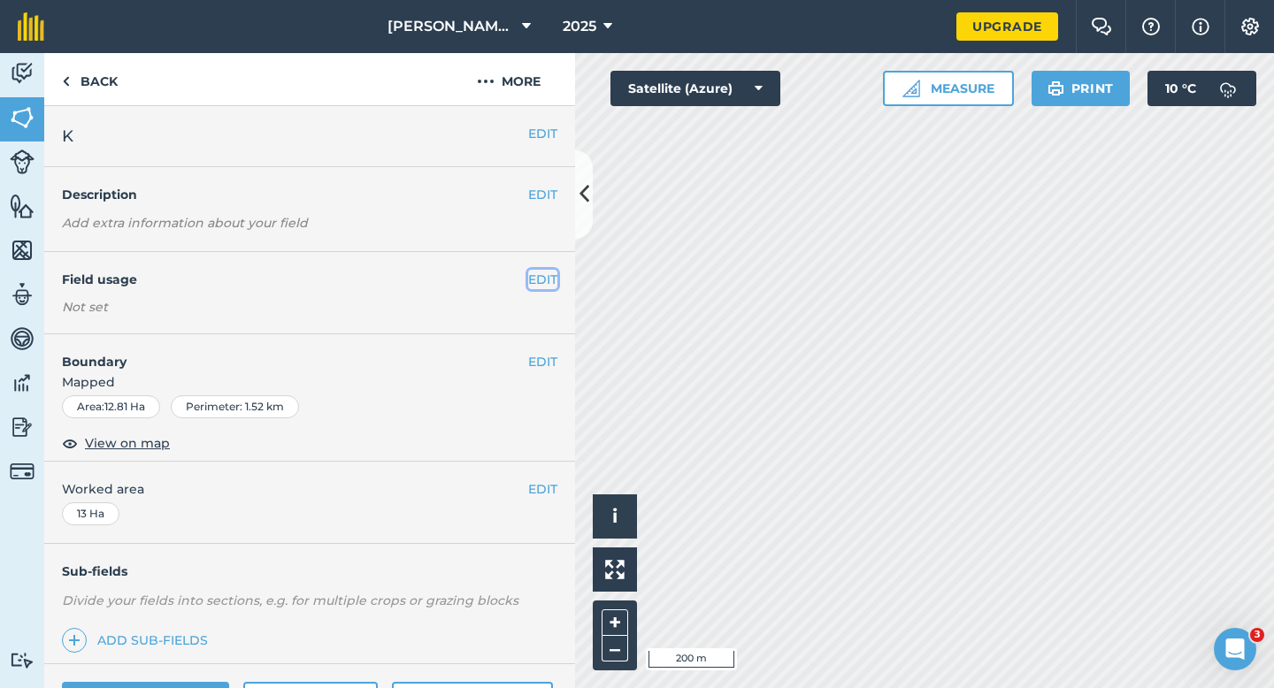
click at [538, 278] on button "EDIT" at bounding box center [542, 279] width 29 height 19
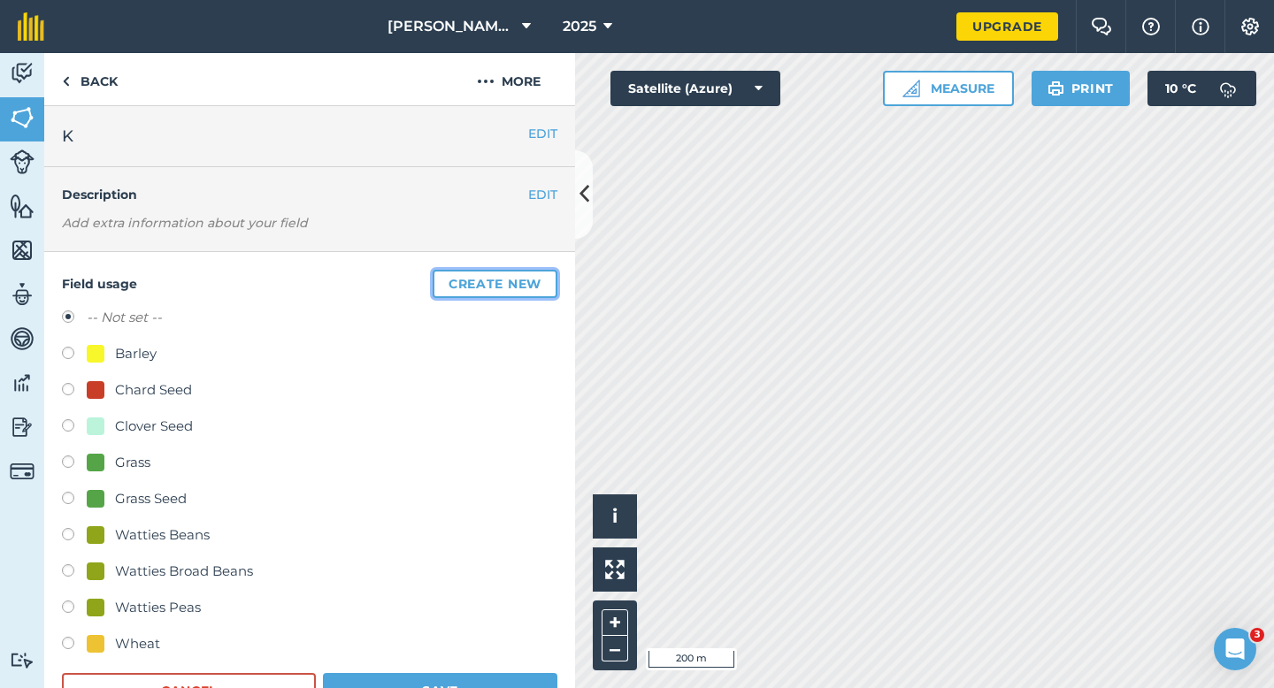
click at [538, 278] on button "Create new" at bounding box center [495, 284] width 125 height 28
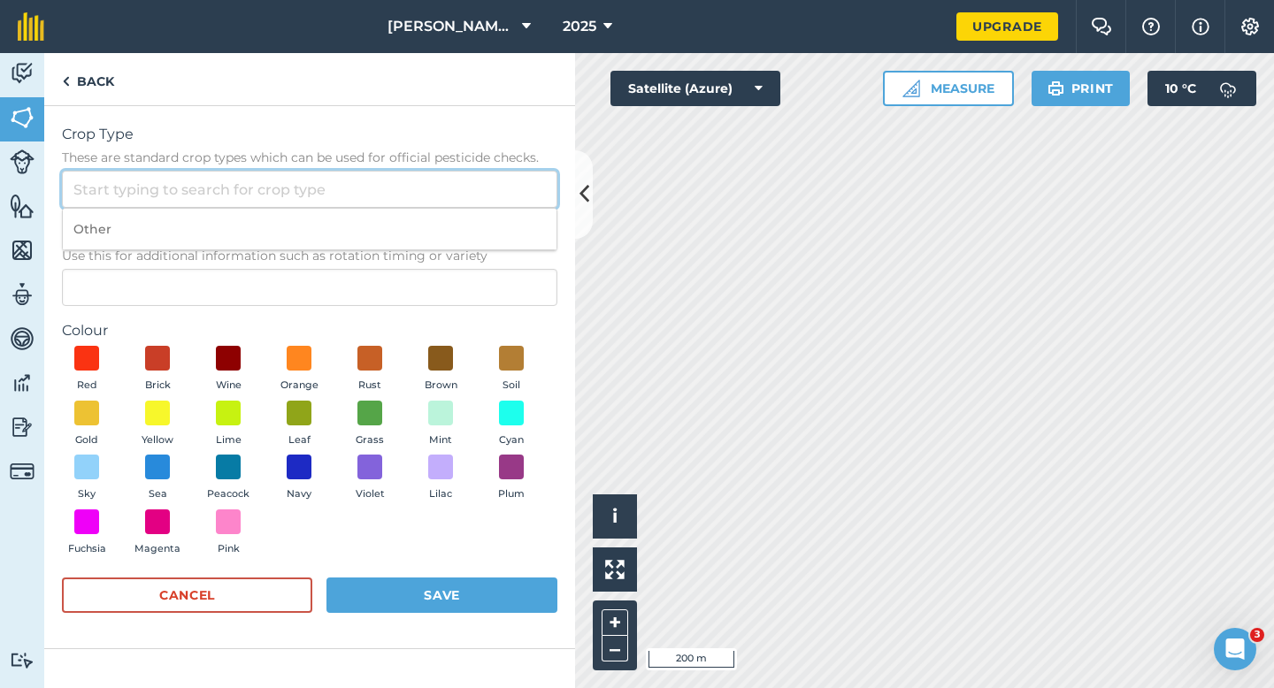
click at [469, 182] on input "Crop Type These are standard crop types which can be used for official pesticid…" at bounding box center [309, 189] width 495 height 37
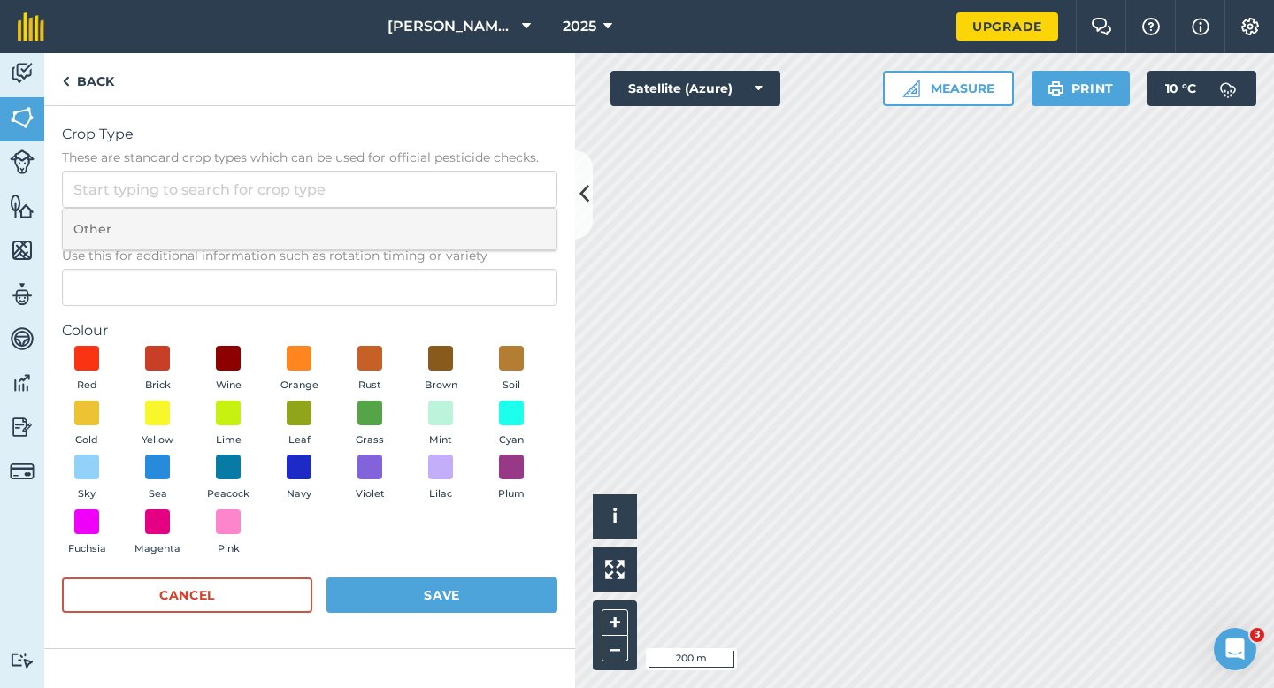
click at [469, 230] on li "Other" at bounding box center [310, 230] width 494 height 42
type input "Other"
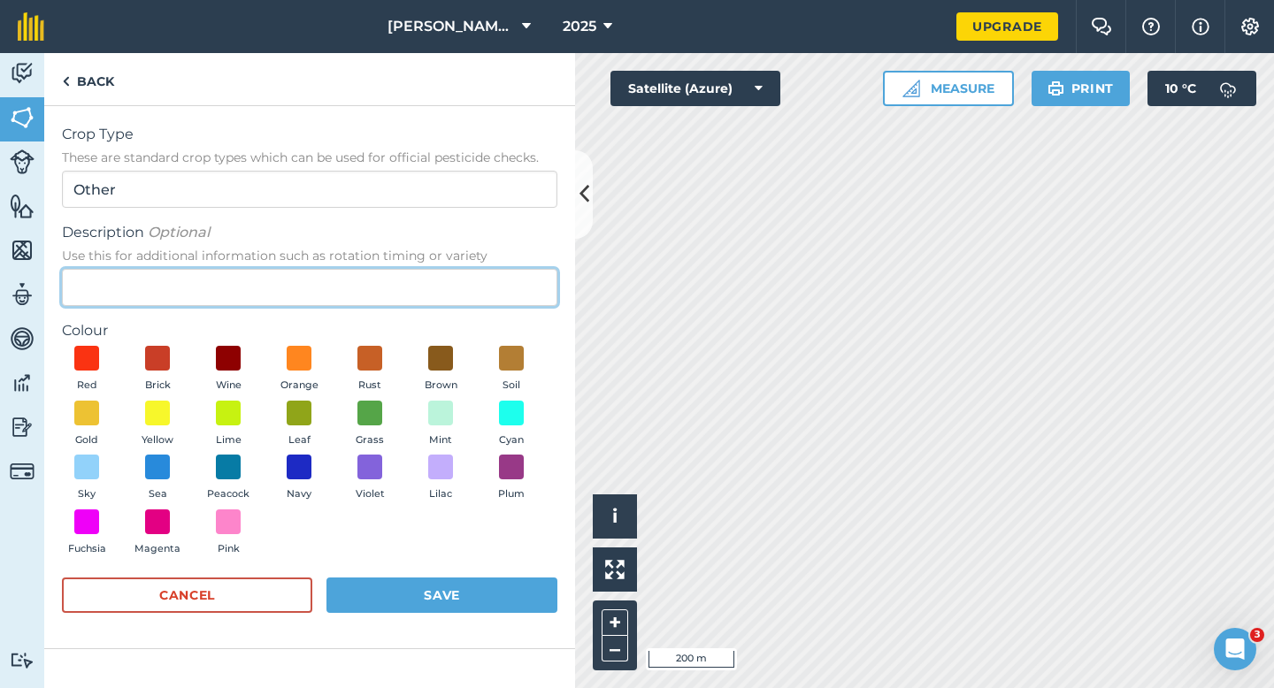
click at [469, 300] on input "Description Optional Use this for additional information such as rotation timin…" at bounding box center [309, 287] width 495 height 37
type input "Radish Seed"
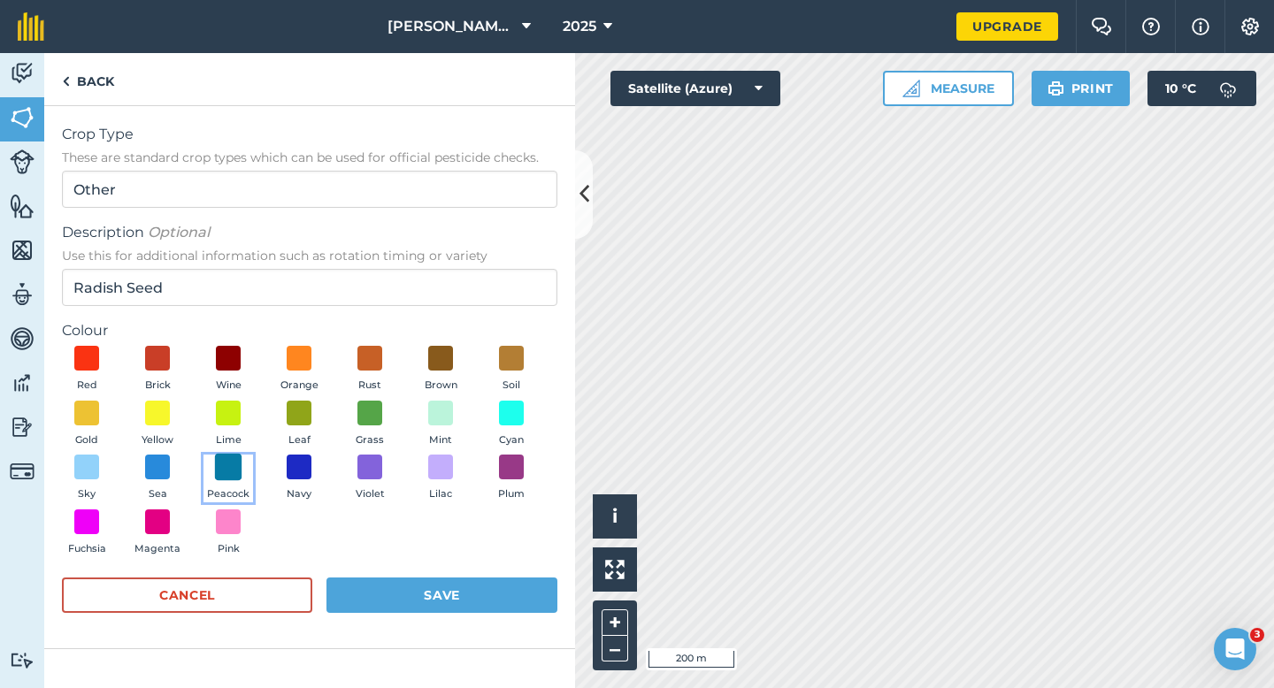
click at [218, 477] on span at bounding box center [228, 467] width 27 height 27
click at [397, 587] on button "Save" at bounding box center [441, 595] width 231 height 35
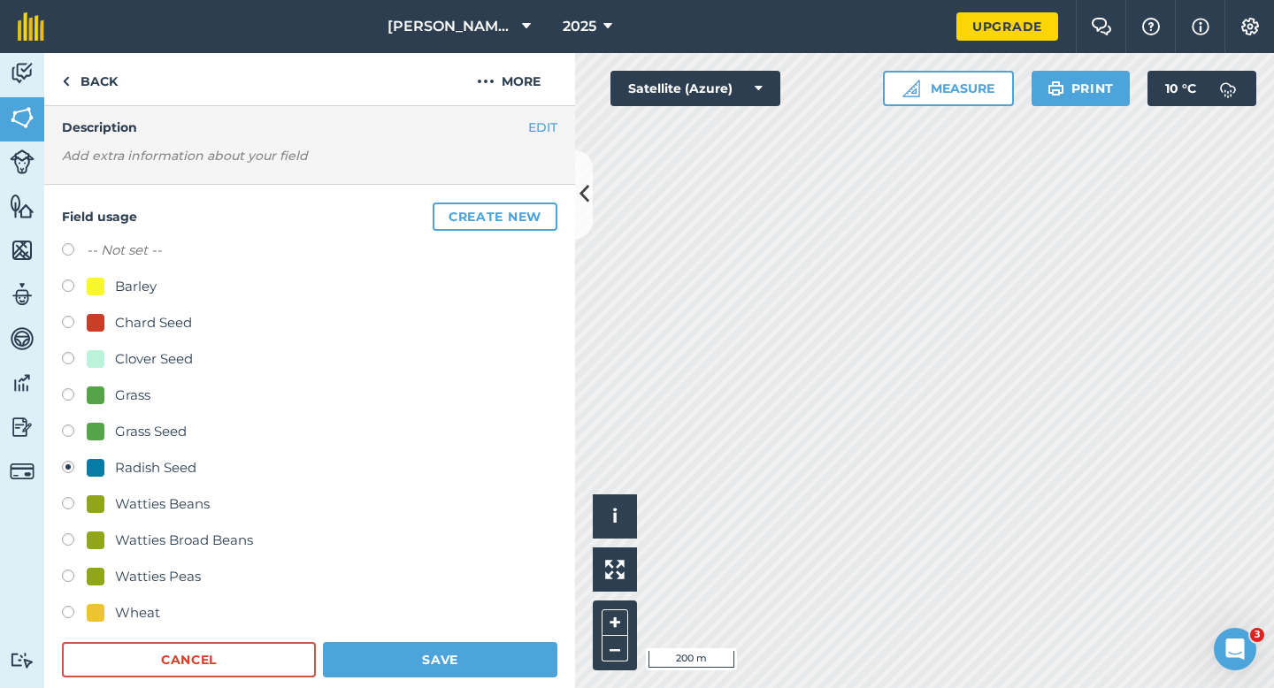
scroll to position [118, 0]
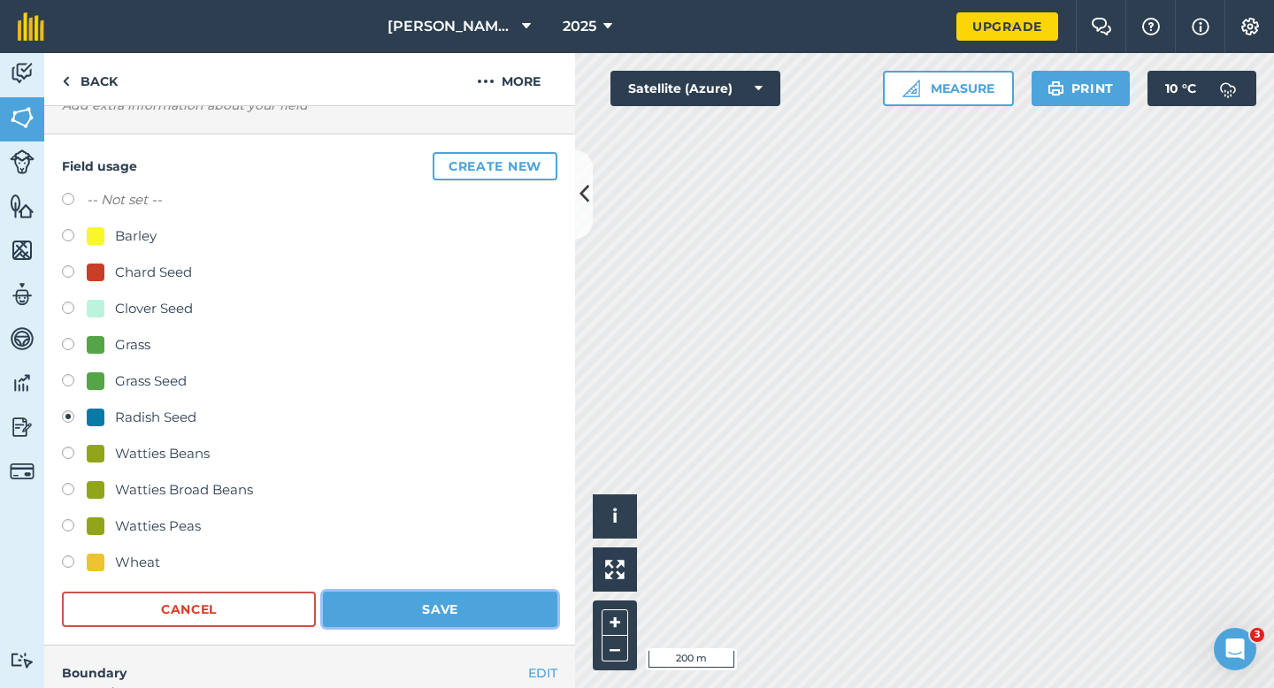
click at [477, 600] on button "Save" at bounding box center [440, 609] width 234 height 35
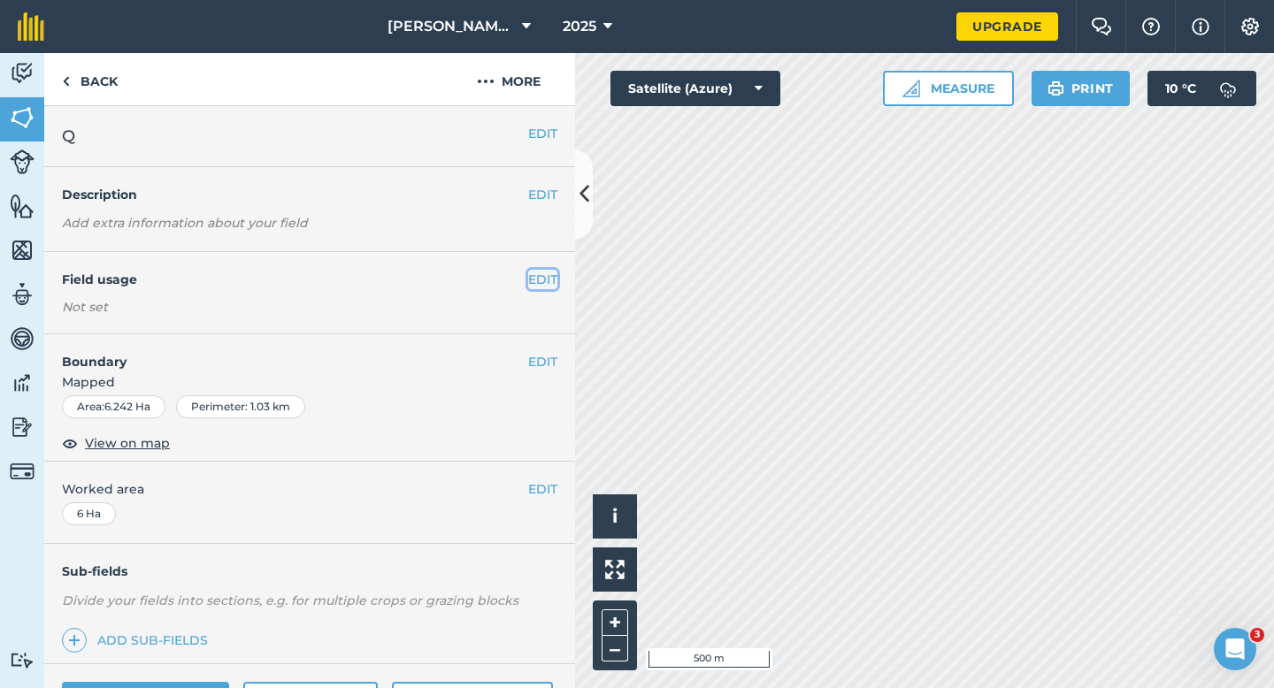
click at [545, 272] on button "EDIT" at bounding box center [542, 279] width 29 height 19
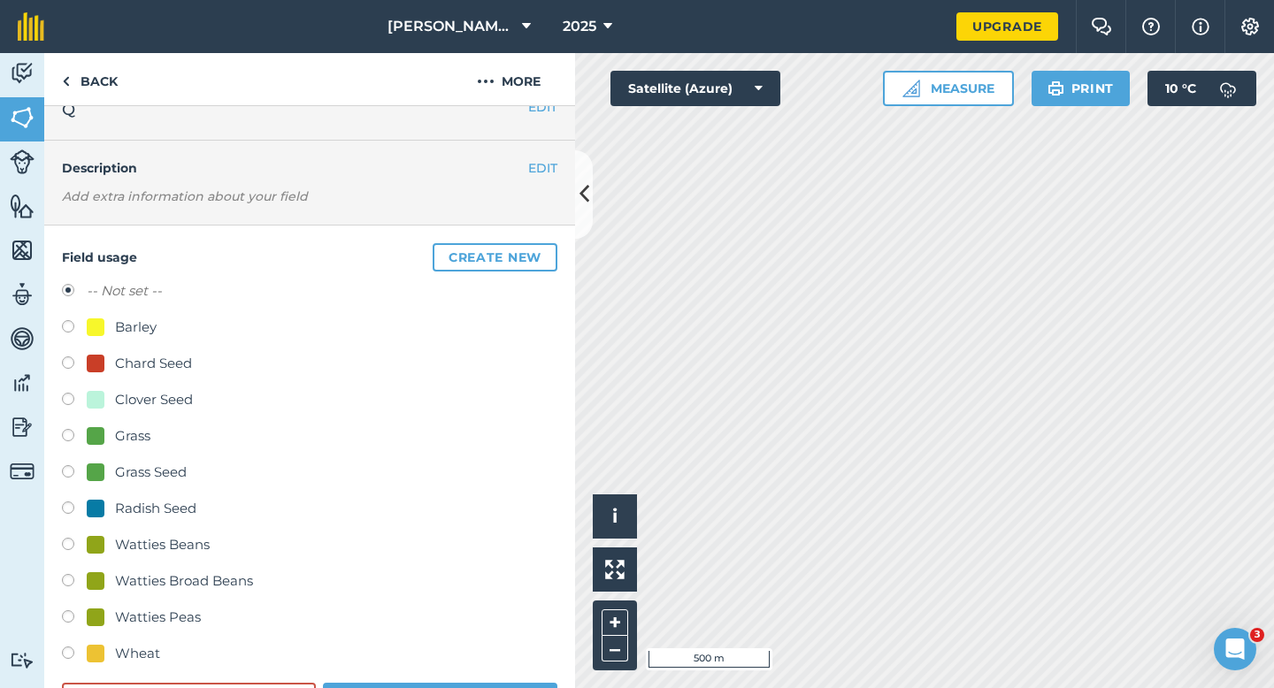
click at [116, 609] on div "Watties Peas" at bounding box center [158, 617] width 86 height 21
radio input "true"
radio input "false"
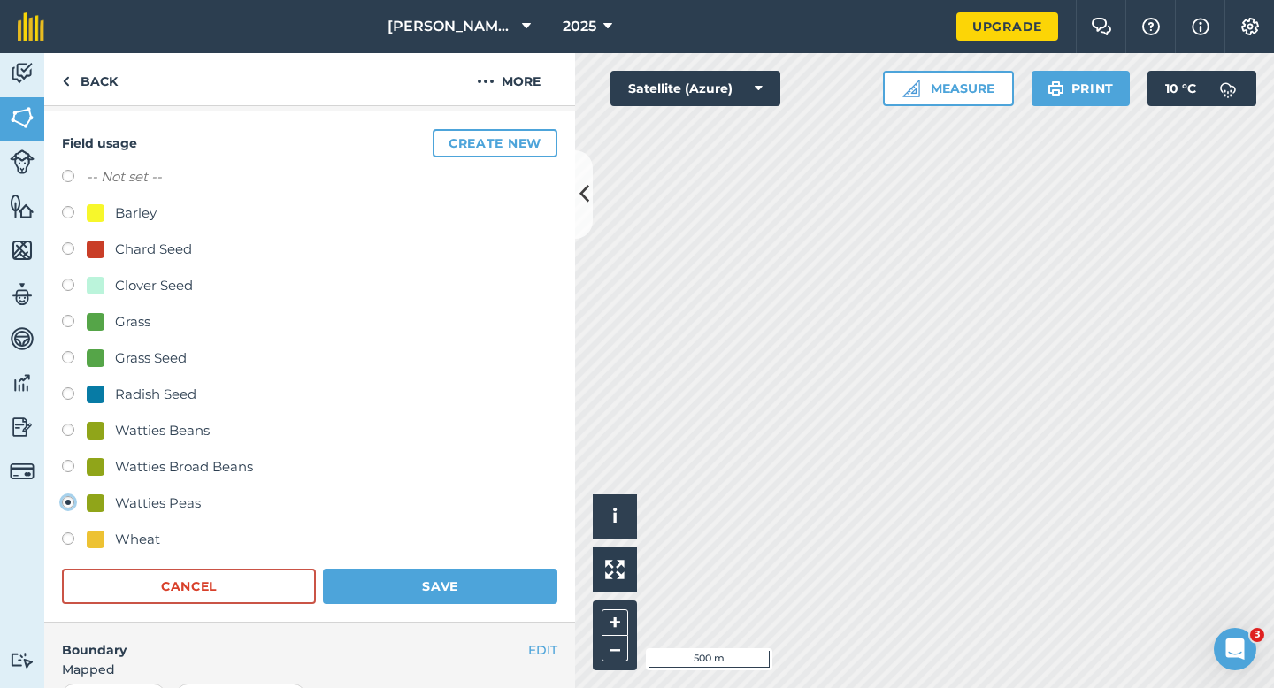
scroll to position [246, 0]
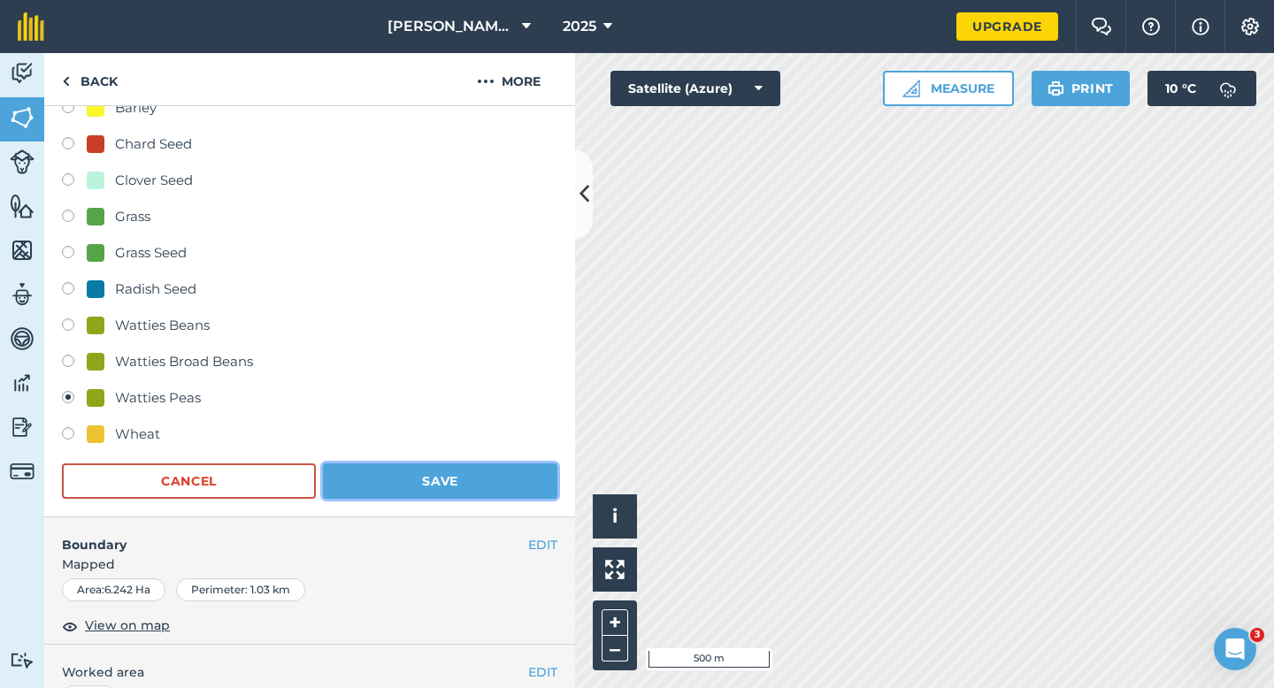
click at [443, 488] on button "Save" at bounding box center [440, 480] width 234 height 35
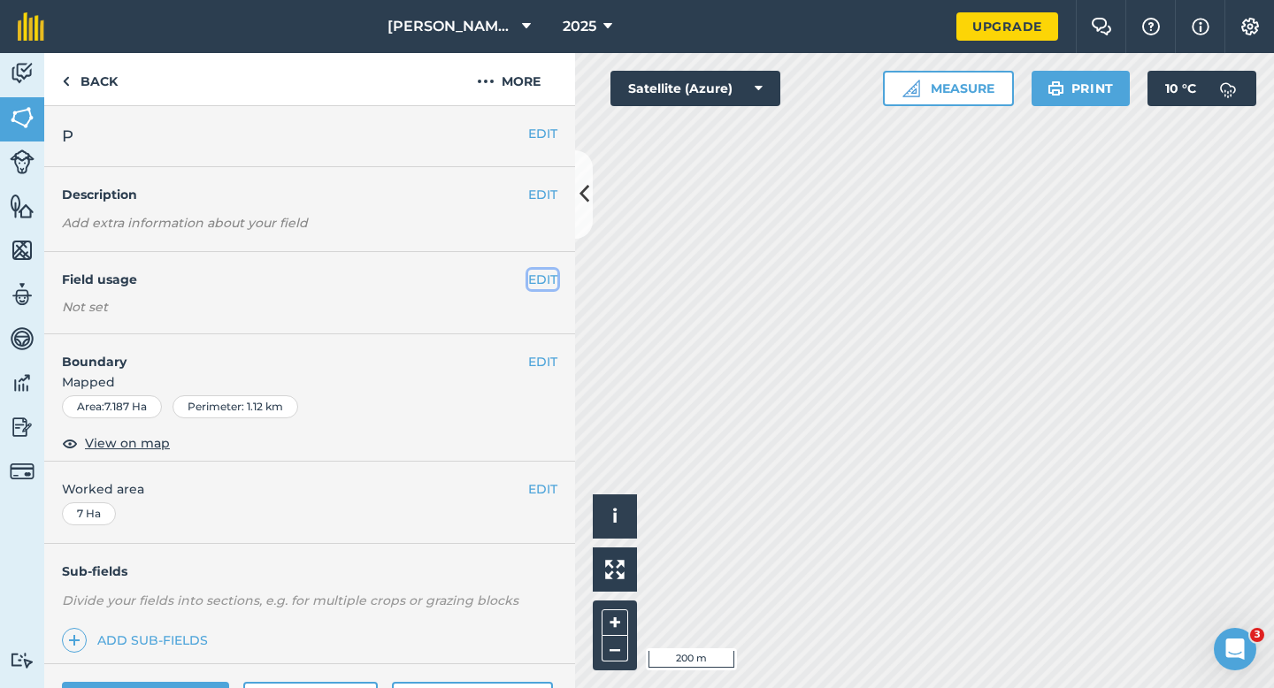
click at [542, 275] on button "EDIT" at bounding box center [542, 279] width 29 height 19
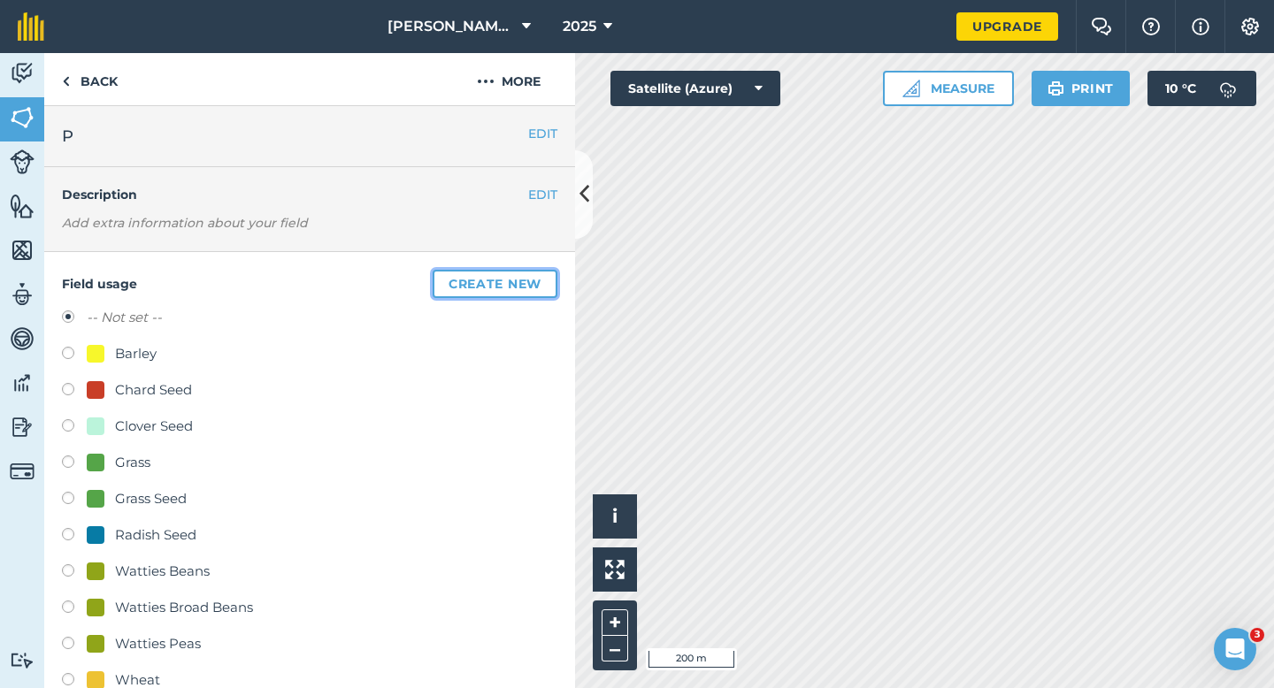
click at [542, 275] on button "Create new" at bounding box center [495, 284] width 125 height 28
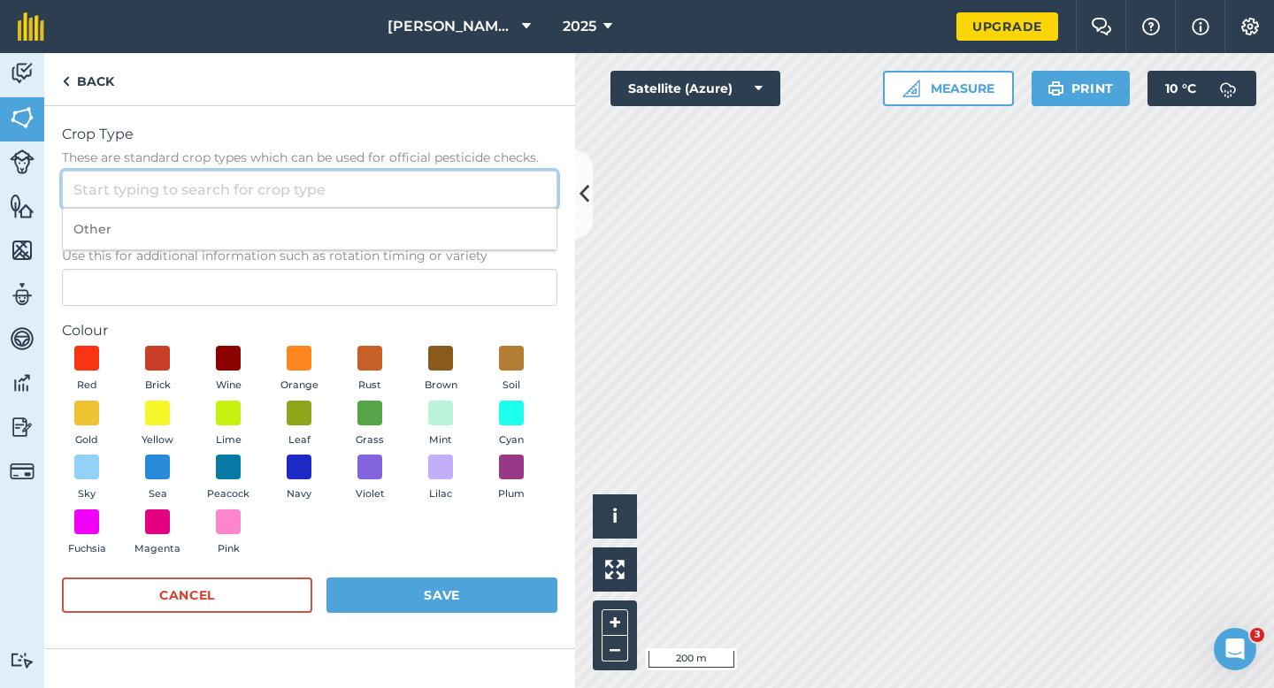
click at [462, 190] on input "Crop Type These are standard crop types which can be used for official pesticid…" at bounding box center [309, 189] width 495 height 37
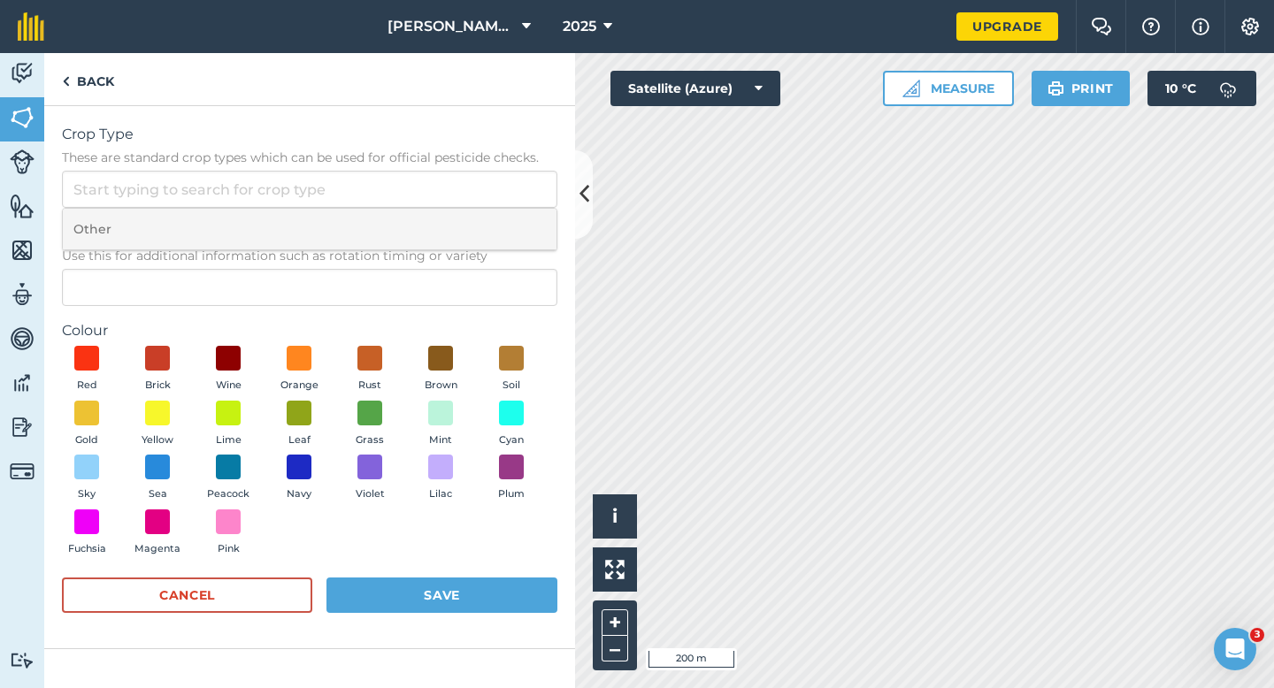
click at [462, 228] on li "Other" at bounding box center [310, 230] width 494 height 42
type input "Other"
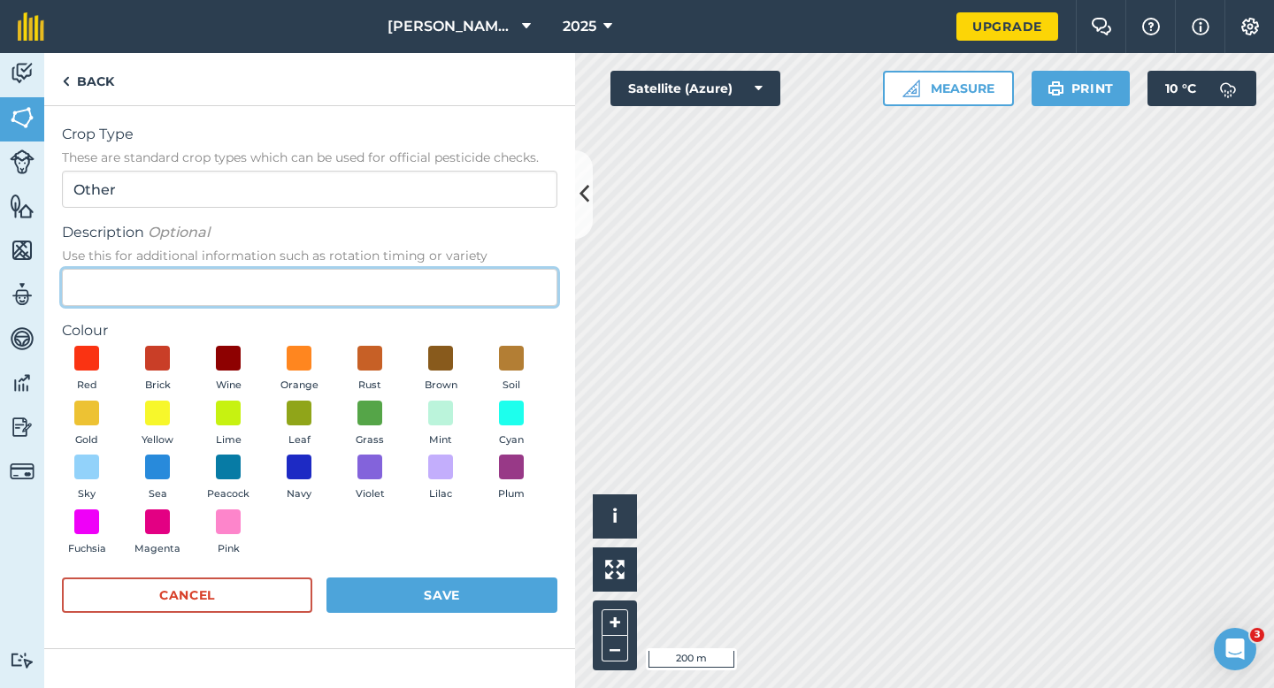
click at [462, 290] on input "Description Optional Use this for additional information such as rotation timin…" at bounding box center [309, 287] width 495 height 37
type input "Broad Bean Seed"
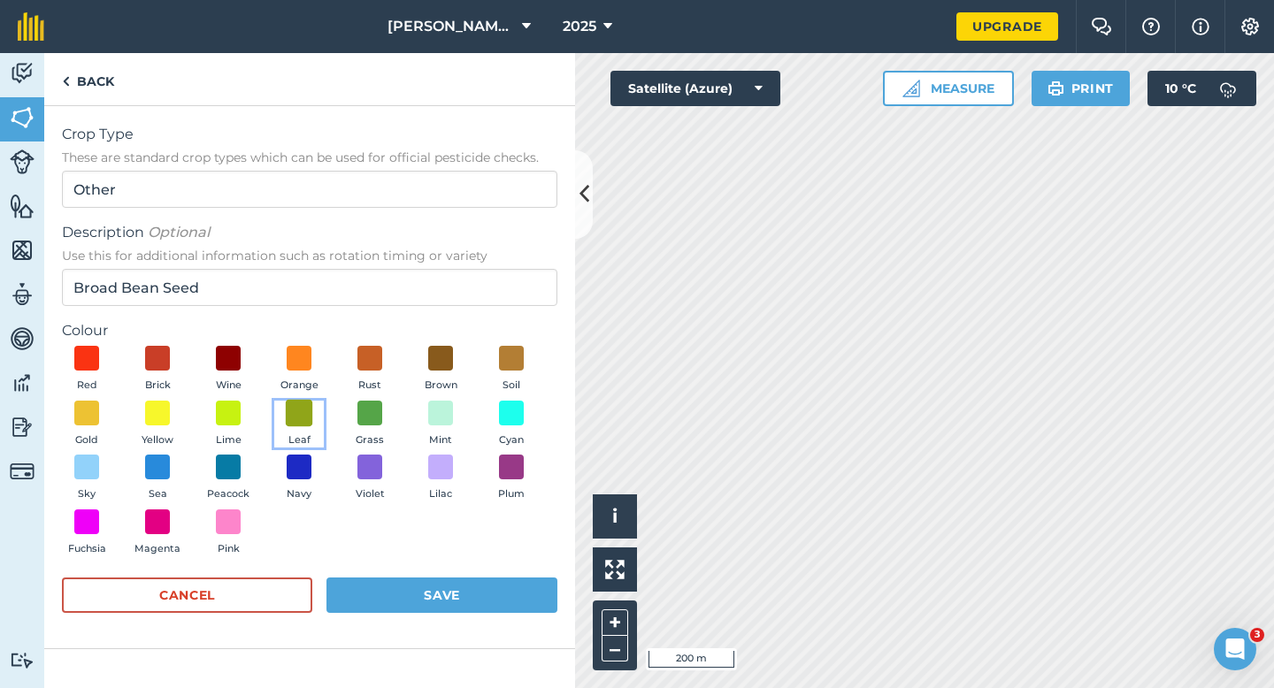
click at [307, 418] on span at bounding box center [299, 412] width 27 height 27
click at [387, 563] on form "Crop Type These are standard crop types which can be used for official pesticid…" at bounding box center [309, 377] width 495 height 507
click at [395, 589] on button "Save" at bounding box center [441, 595] width 231 height 35
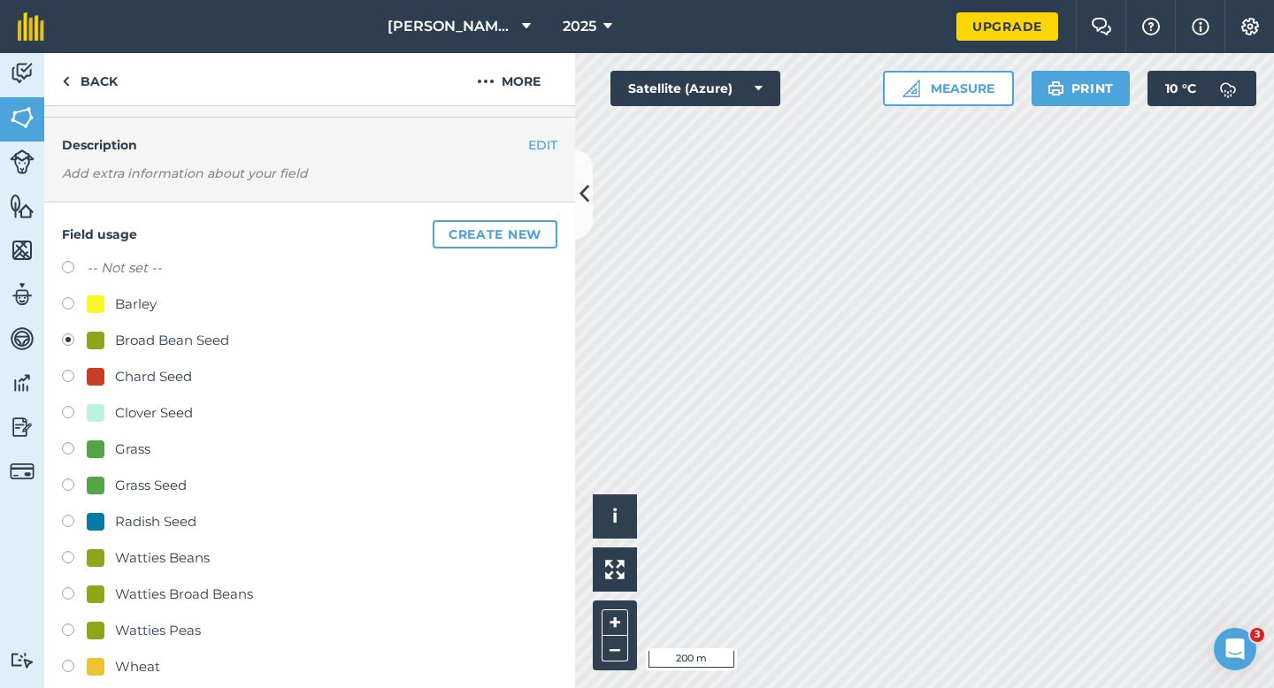
scroll to position [83, 0]
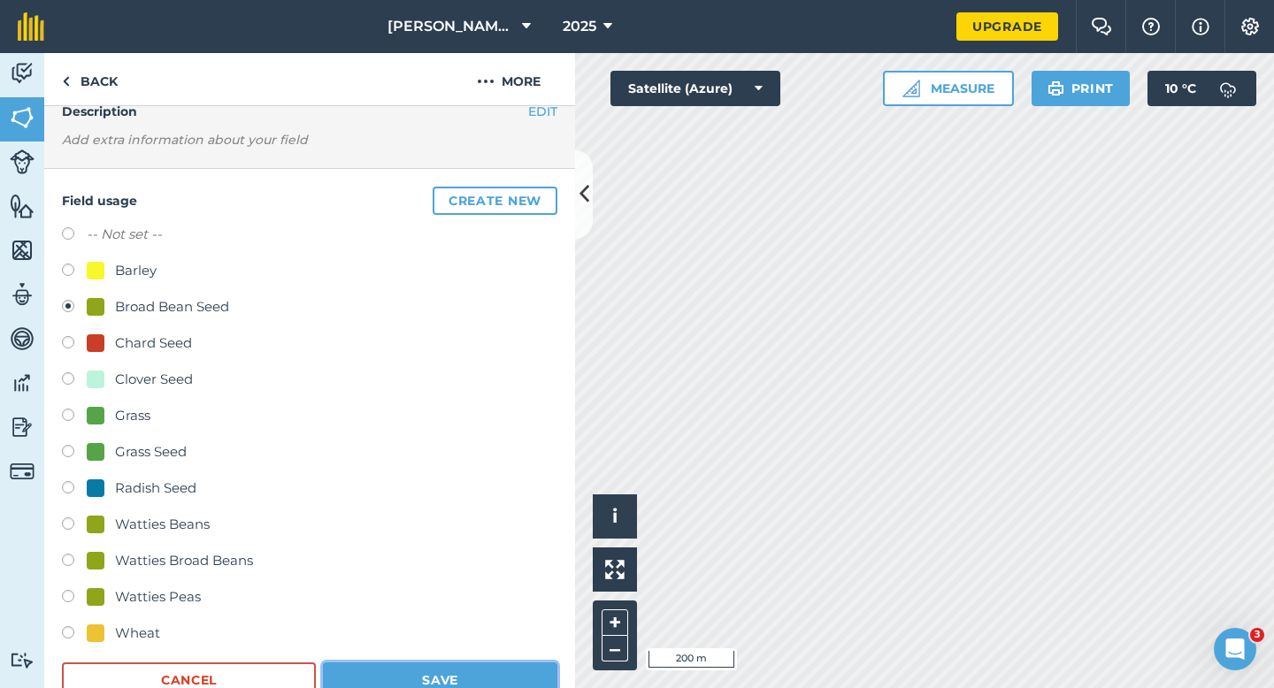
click at [416, 665] on button "Save" at bounding box center [440, 680] width 234 height 35
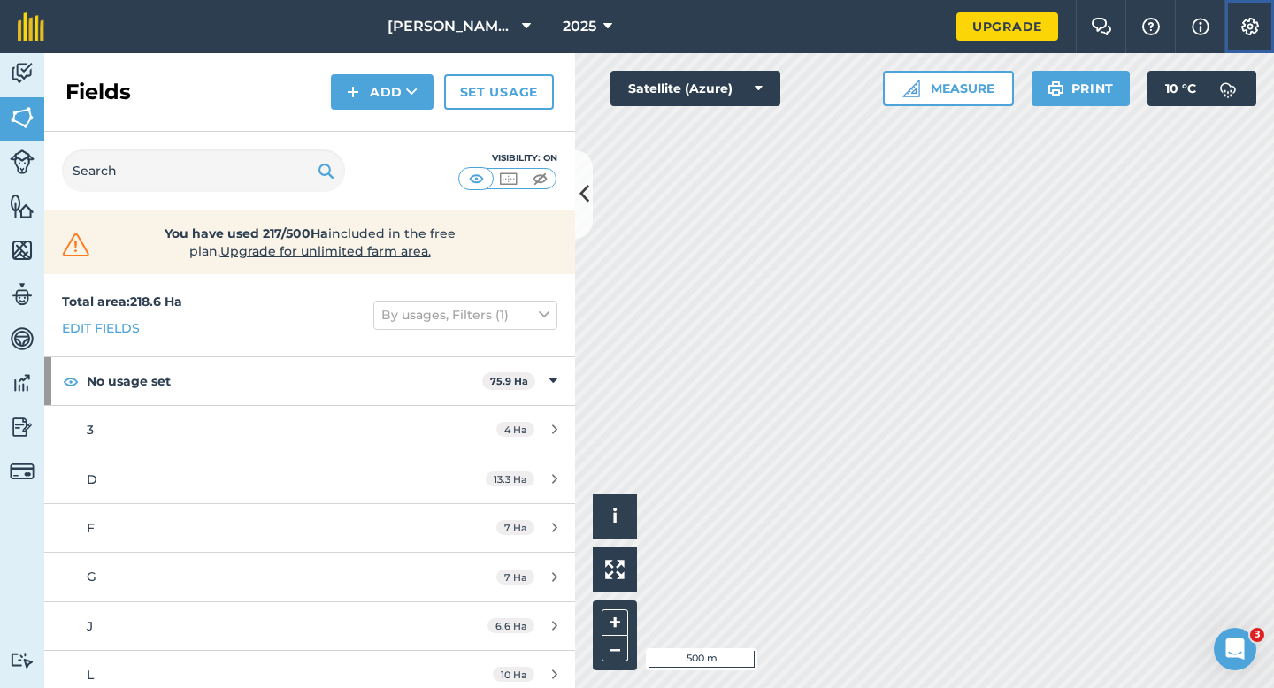
click at [1237, 33] on button "Settings" at bounding box center [1249, 26] width 50 height 53
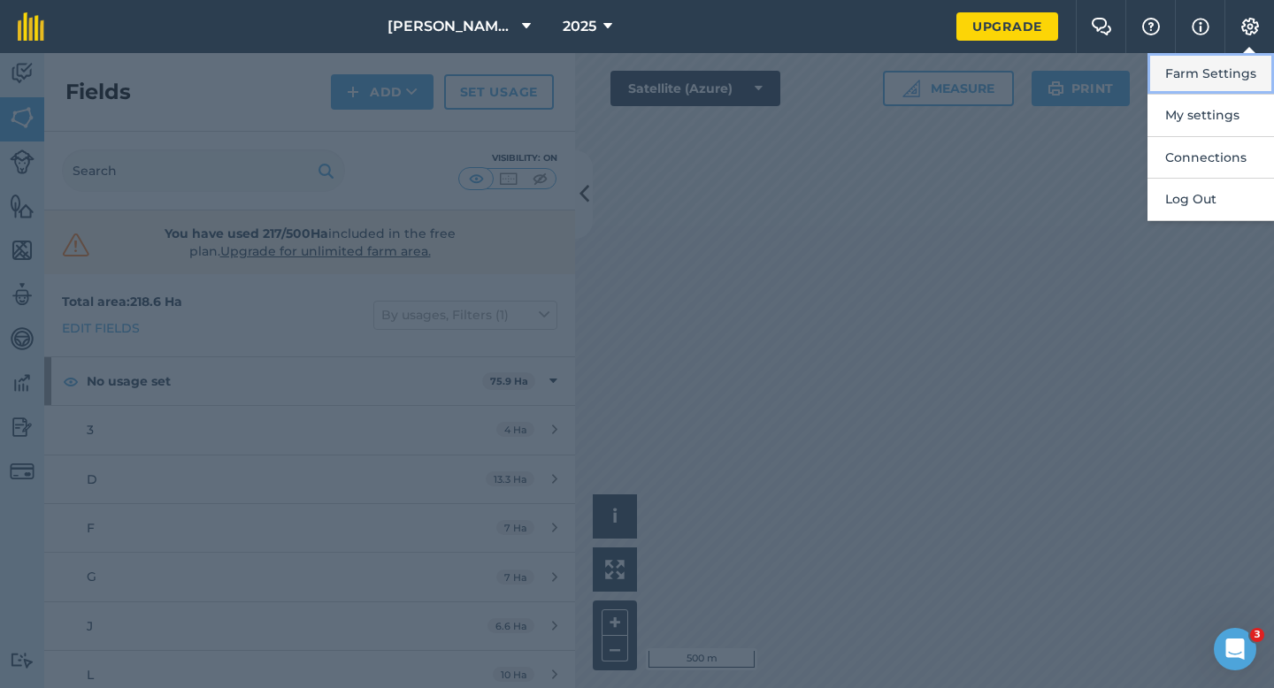
click at [1237, 72] on button "Farm Settings" at bounding box center [1210, 74] width 126 height 42
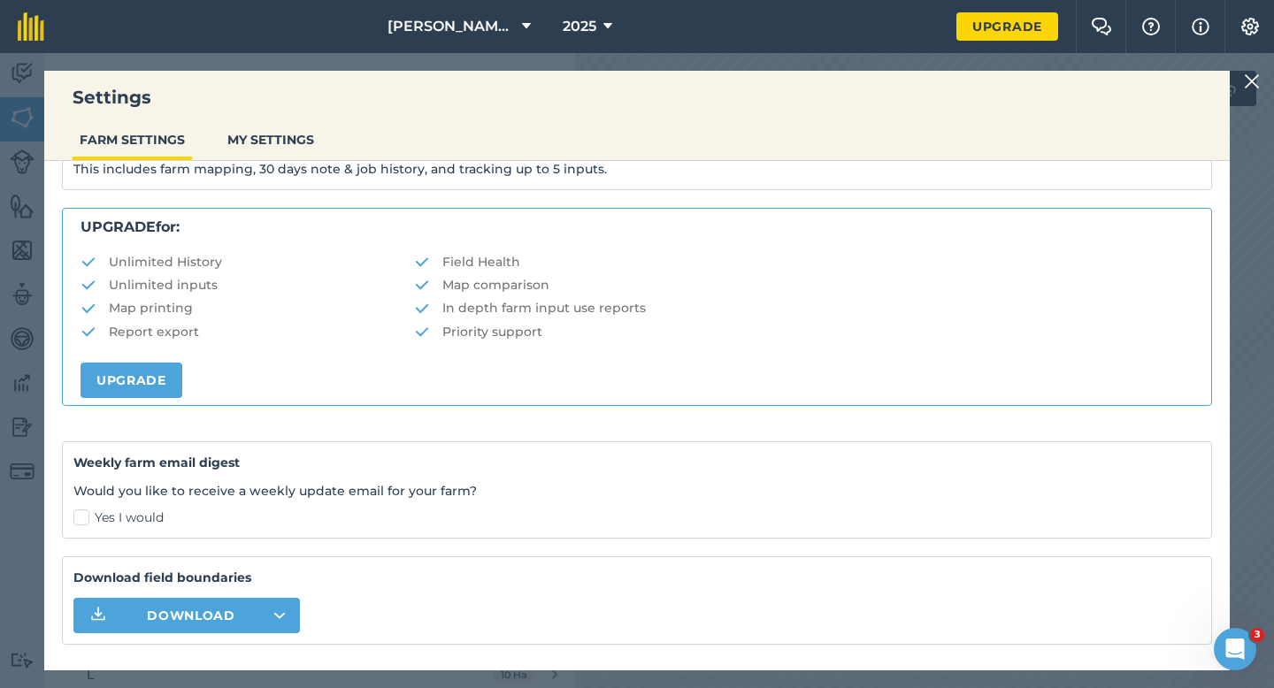
scroll to position [340, 0]
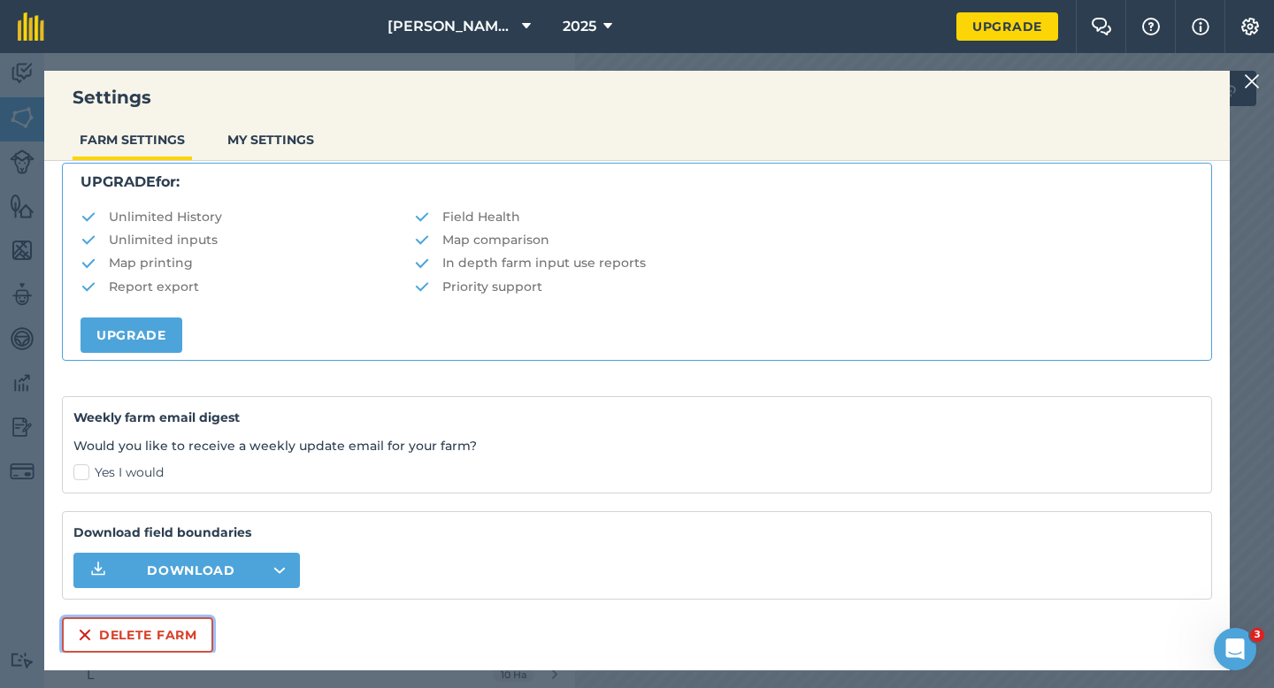
click at [169, 639] on button "Delete farm" at bounding box center [137, 634] width 151 height 35
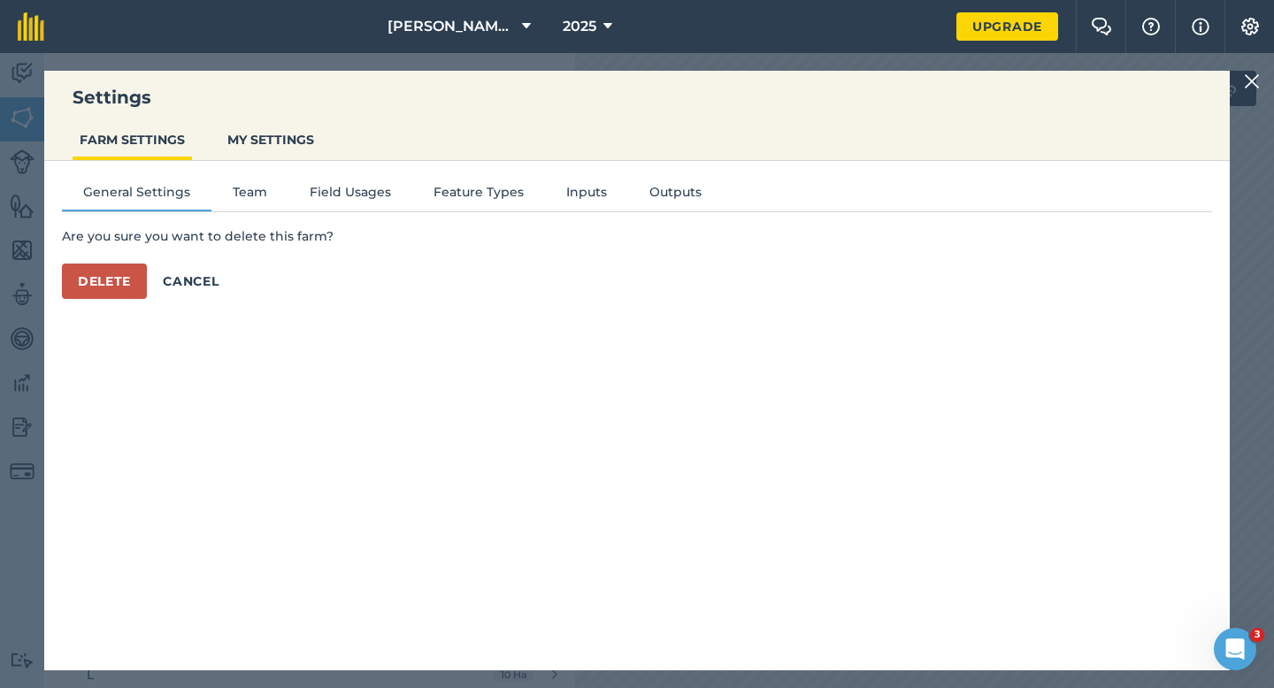
scroll to position [0, 0]
click at [118, 277] on button "Delete" at bounding box center [104, 281] width 85 height 35
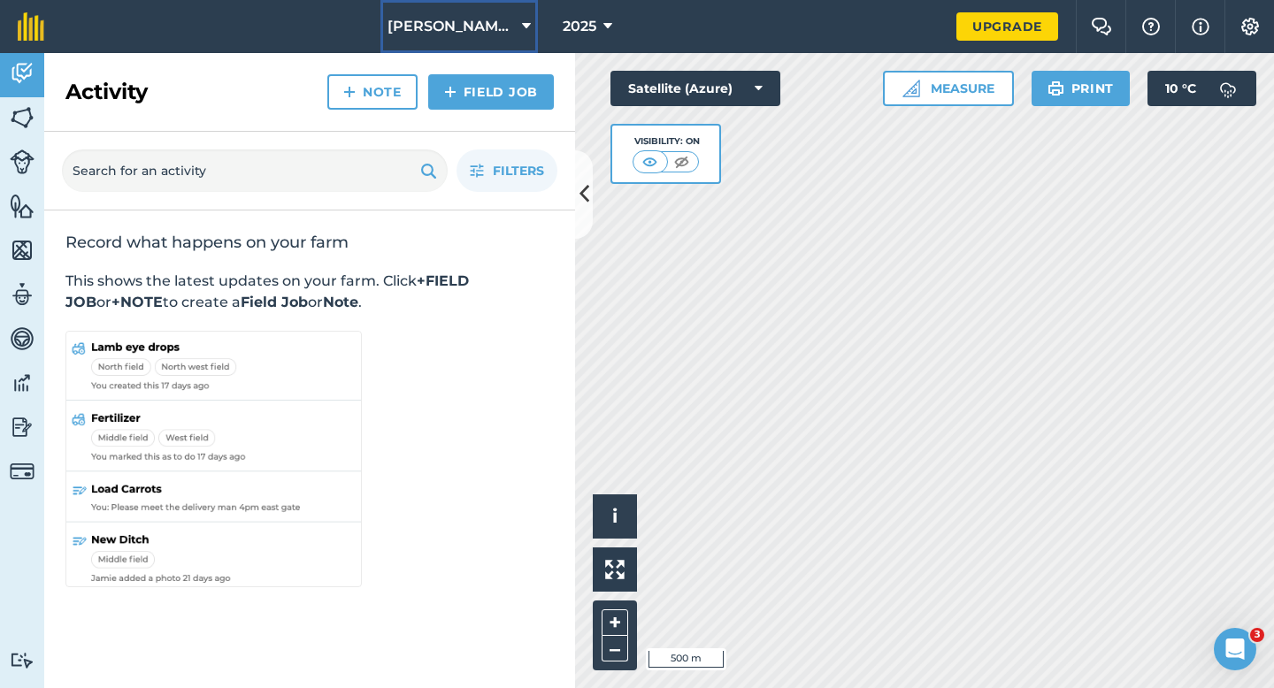
click at [486, 22] on span "[PERSON_NAME] & Sons Farming LTD" at bounding box center [450, 26] width 127 height 21
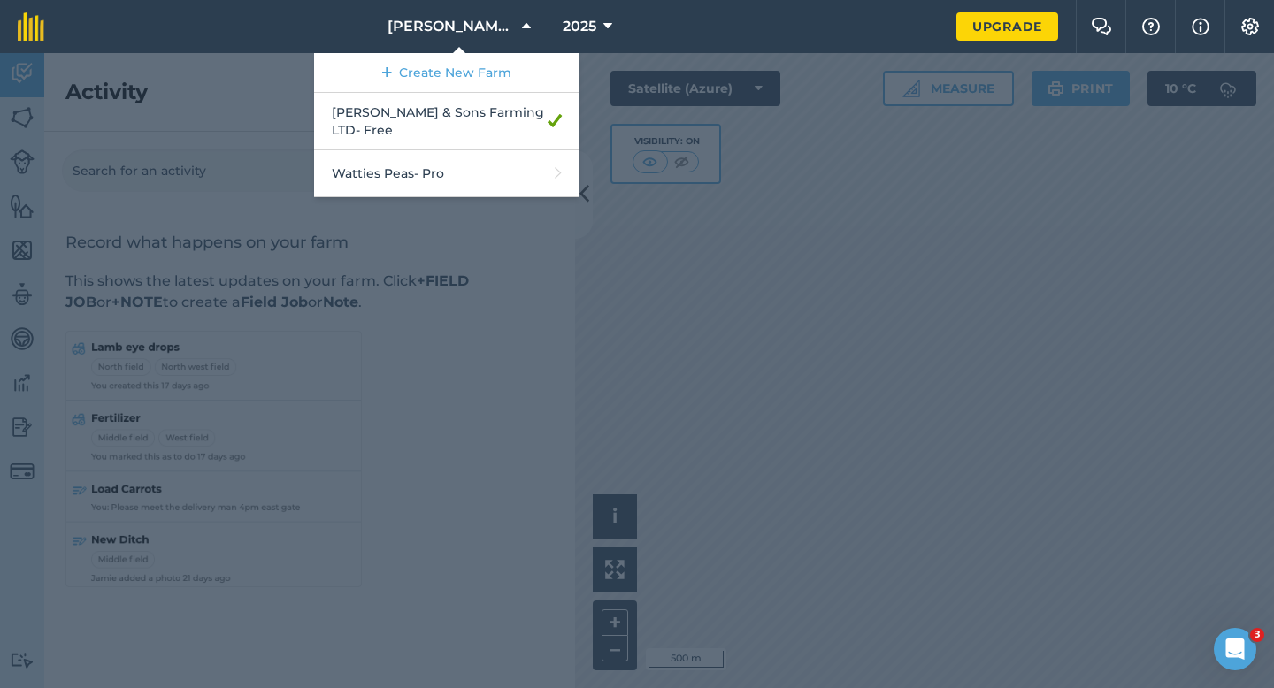
click at [842, 312] on div at bounding box center [637, 370] width 1274 height 635
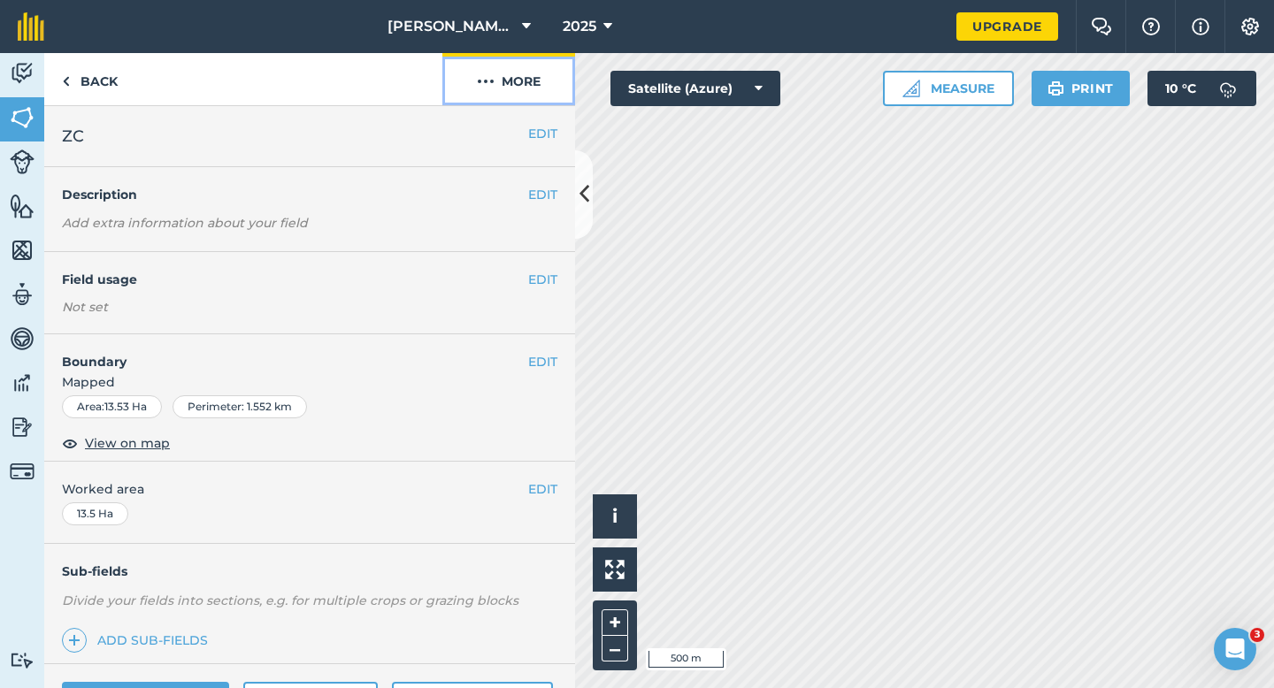
click at [550, 85] on button "More" at bounding box center [508, 79] width 133 height 52
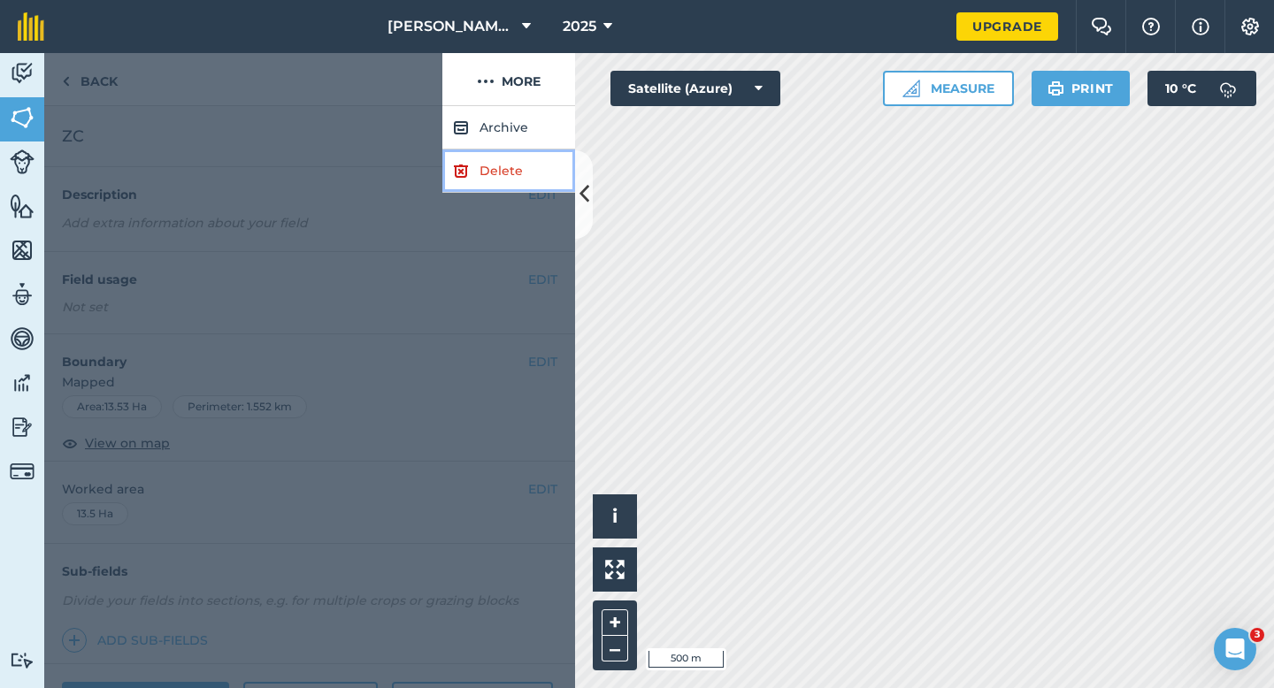
click at [550, 158] on link "Delete" at bounding box center [508, 170] width 133 height 43
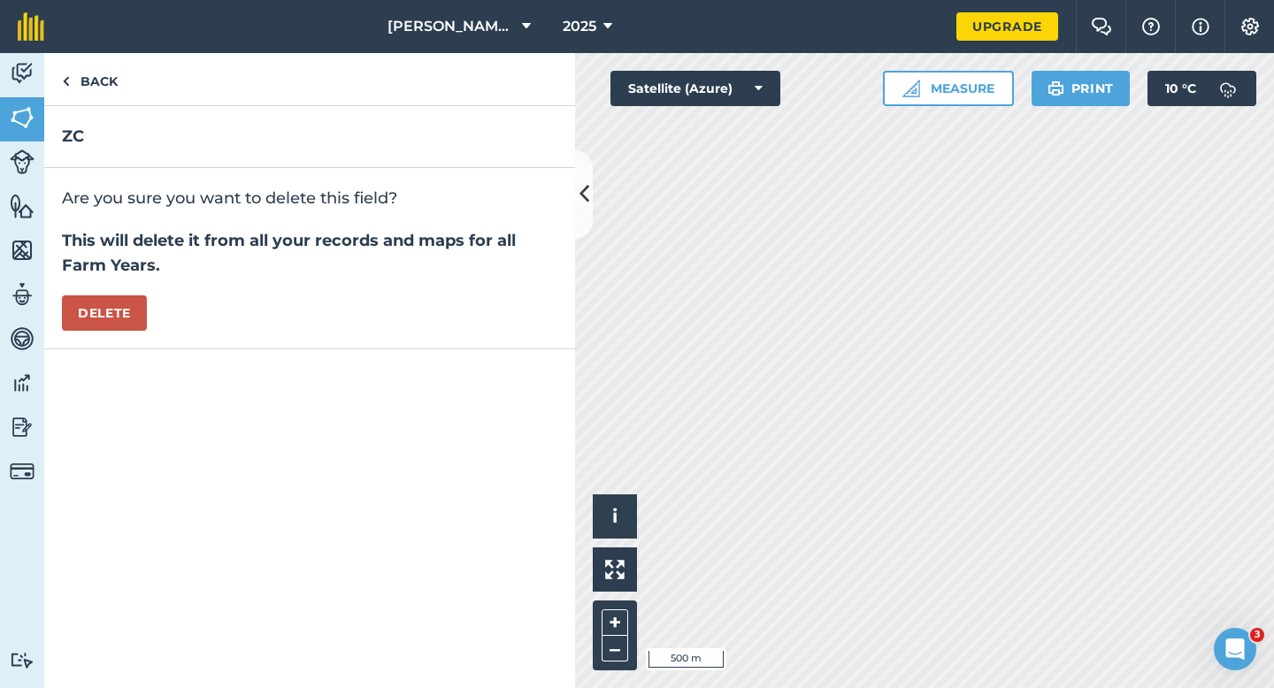
click at [103, 354] on div "ZC Are you sure you want to delete this field? This will delete it from all you…" at bounding box center [309, 397] width 531 height 582
click at [105, 335] on div "Are you sure you want to delete this field? This will delete it from all your r…" at bounding box center [309, 258] width 531 height 181
click at [115, 334] on div "Are you sure you want to delete this field? This will delete it from all your r…" at bounding box center [309, 258] width 531 height 181
click at [119, 334] on div "Are you sure you want to delete this field? This will delete it from all your r…" at bounding box center [309, 258] width 531 height 181
click at [119, 323] on button "Delete" at bounding box center [104, 312] width 85 height 35
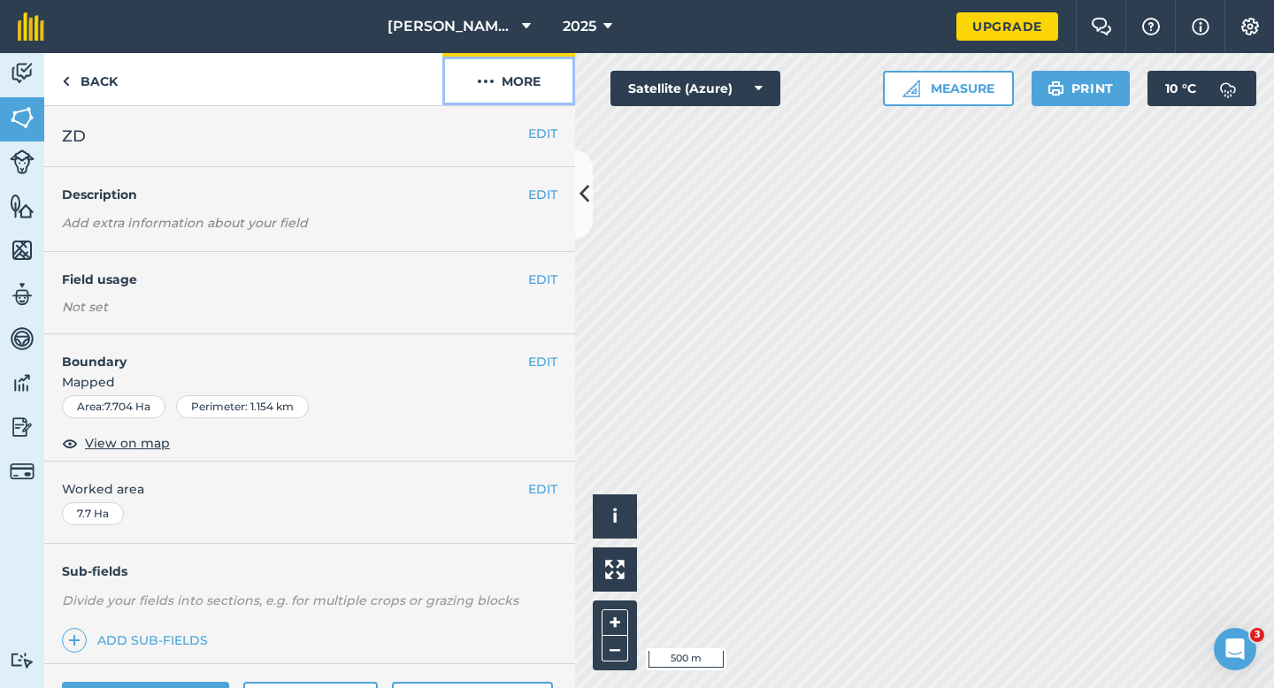
click at [529, 65] on button "More" at bounding box center [508, 79] width 133 height 52
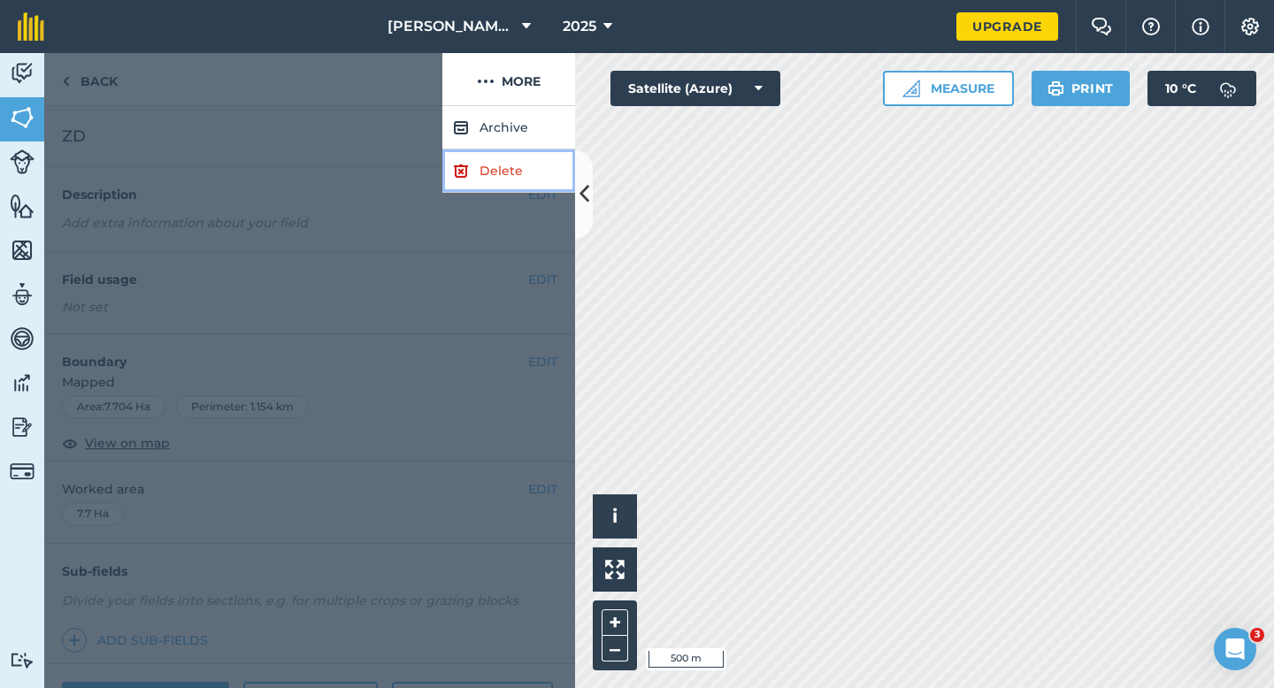
click at [523, 158] on link "Delete" at bounding box center [508, 170] width 133 height 43
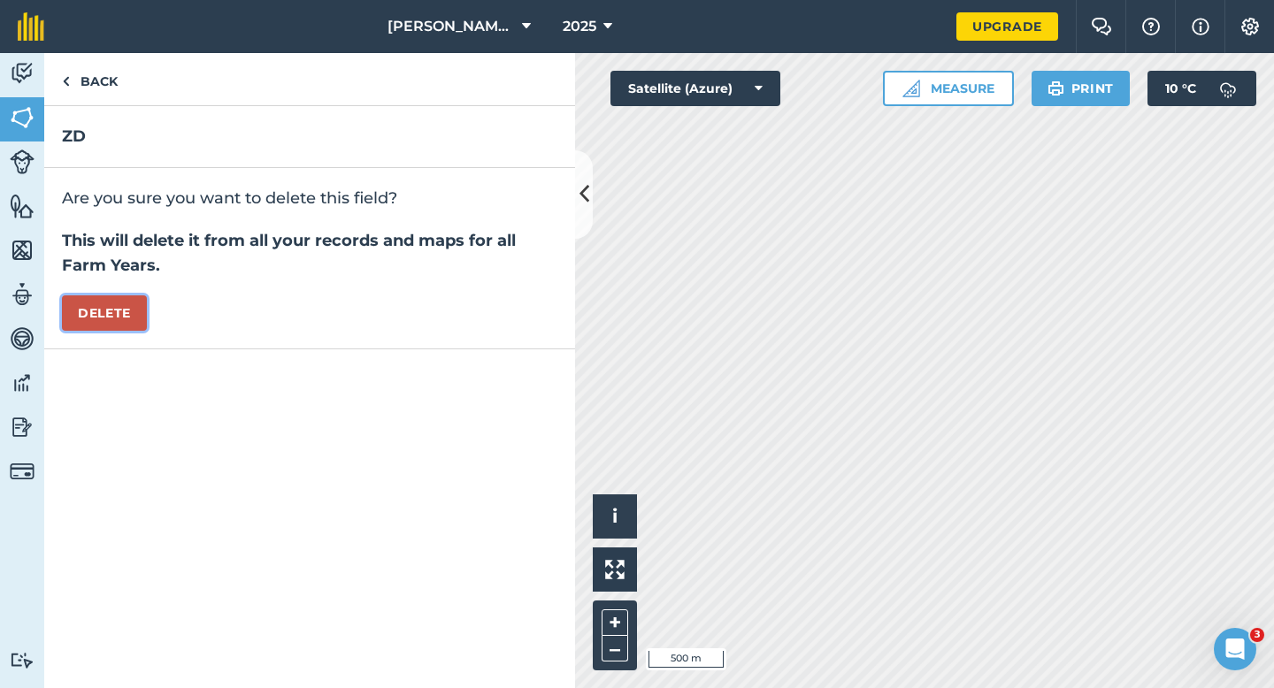
click at [83, 326] on button "Delete" at bounding box center [104, 312] width 85 height 35
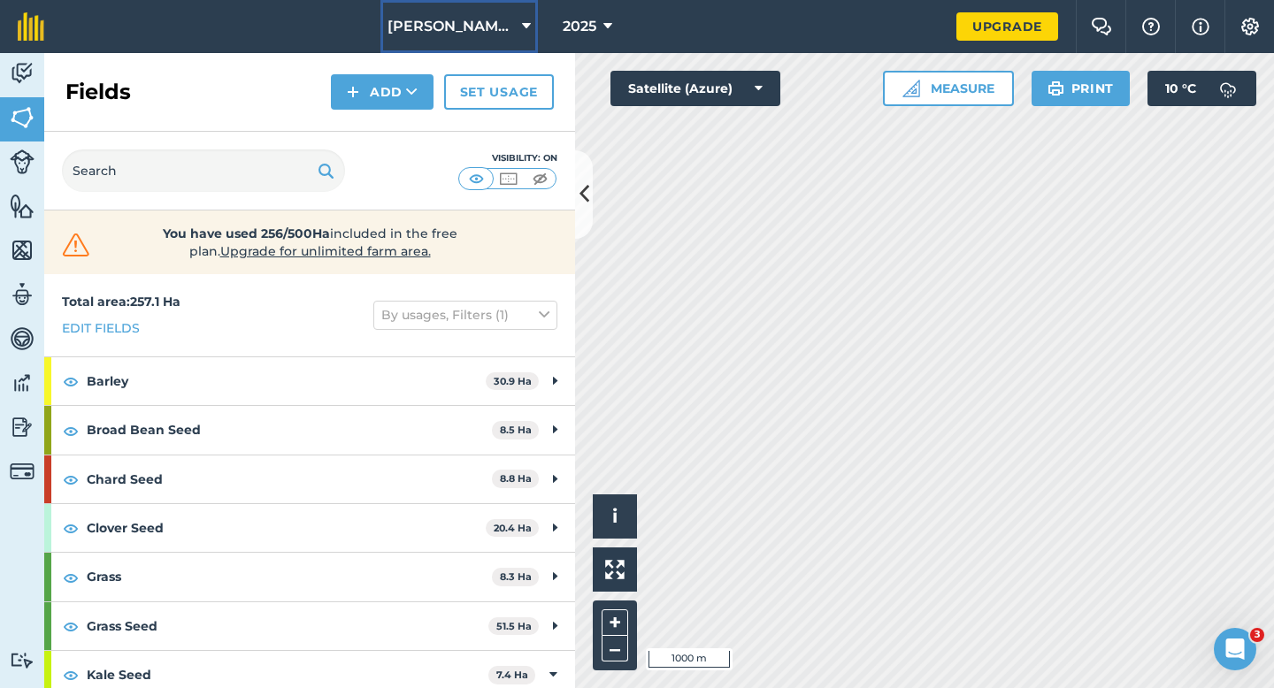
click at [489, 36] on span "[PERSON_NAME] & Sons Farming LTD" at bounding box center [450, 26] width 127 height 21
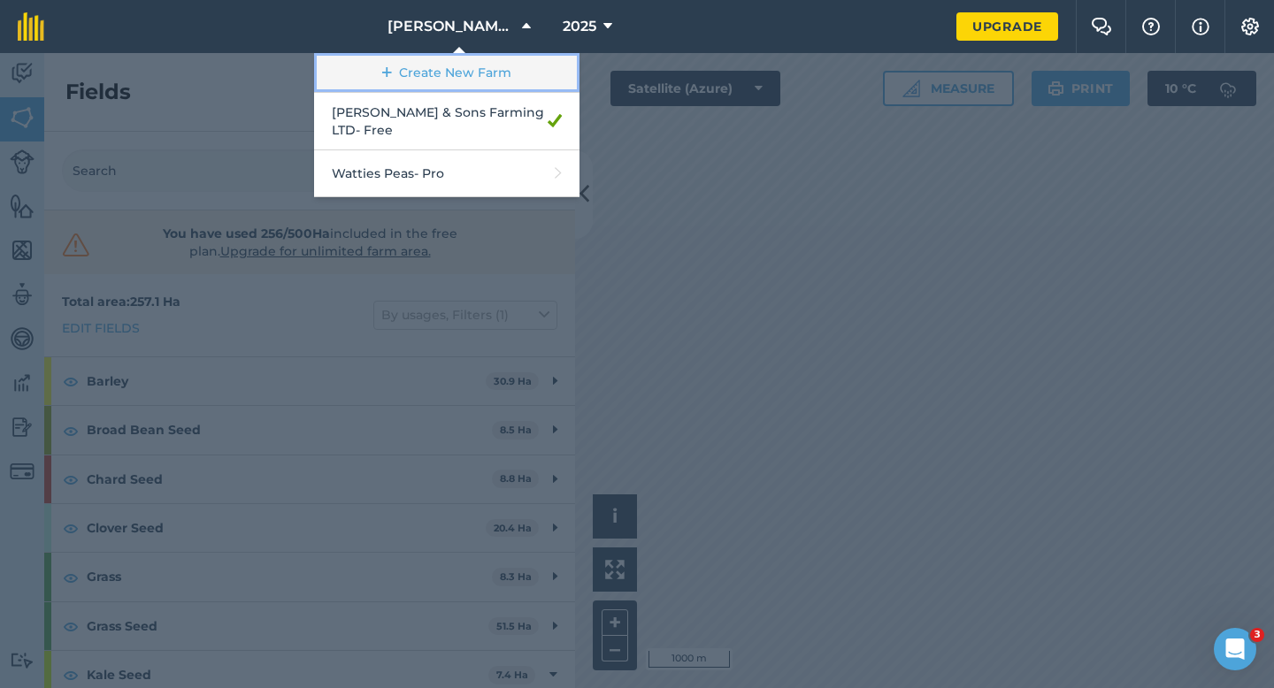
click at [489, 58] on link "Create New Farm" at bounding box center [446, 73] width 265 height 40
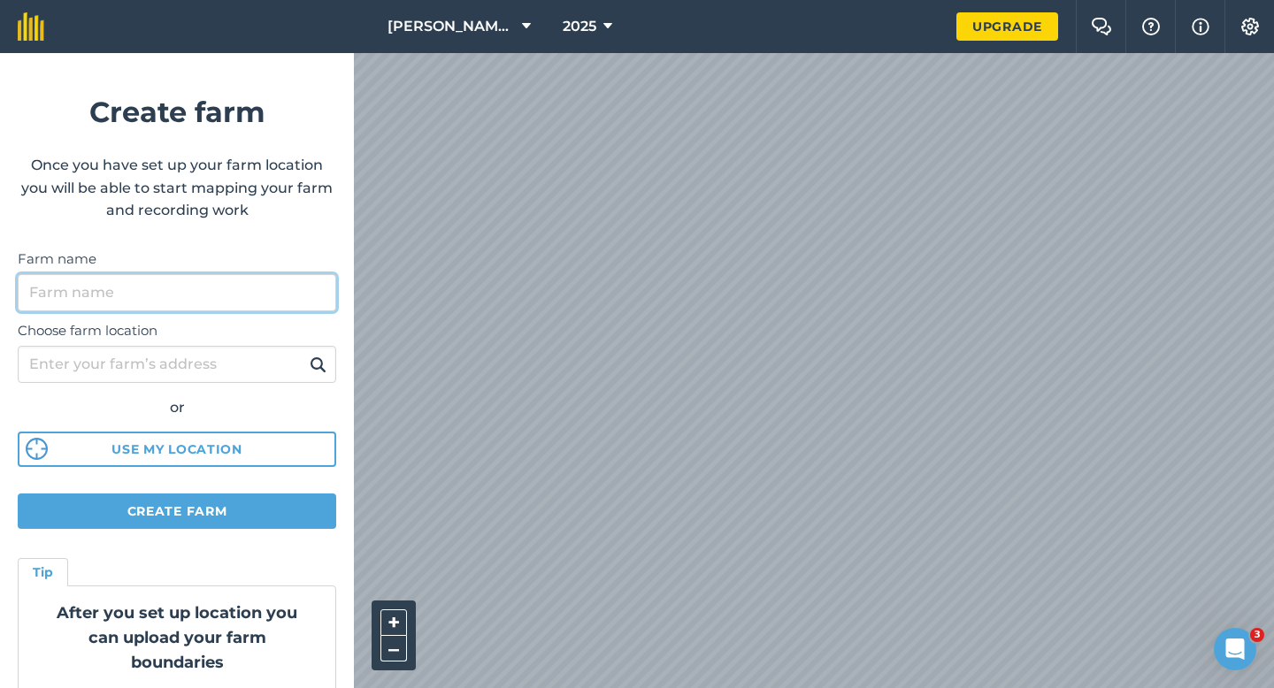
click at [246, 308] on input "Farm name" at bounding box center [177, 292] width 318 height 37
type input "[PERSON_NAME] & Sons"
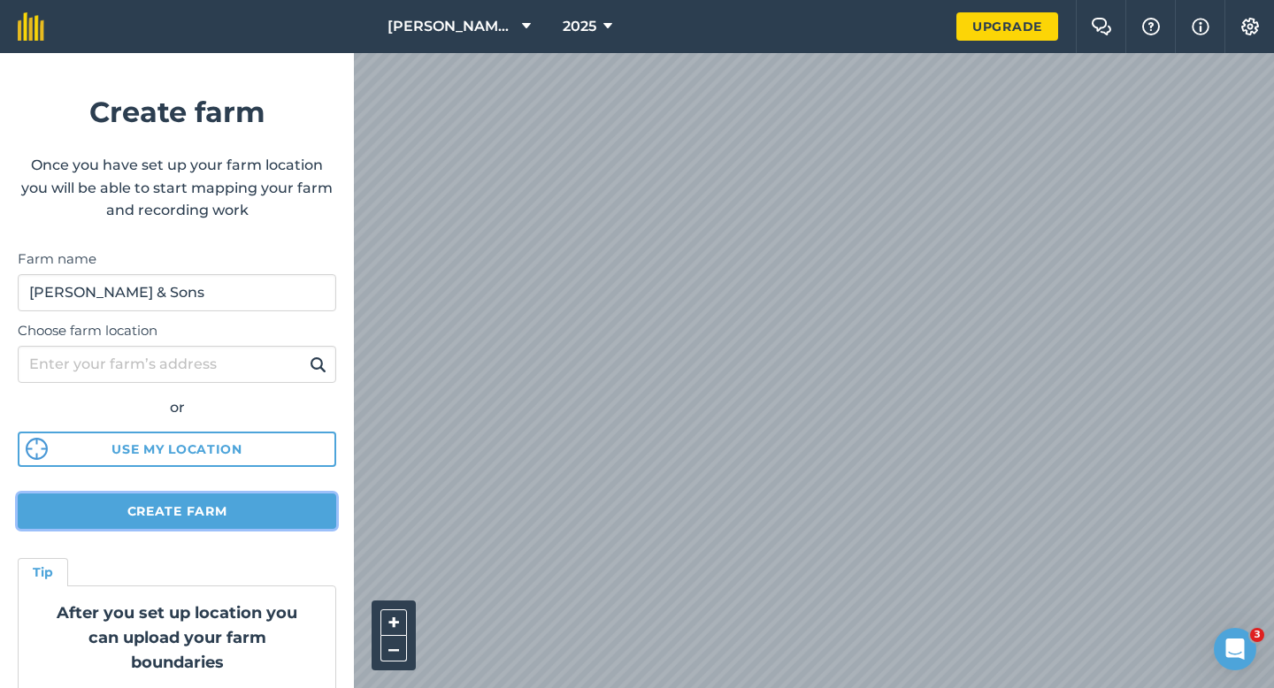
click at [212, 515] on button "Create farm" at bounding box center [177, 511] width 318 height 35
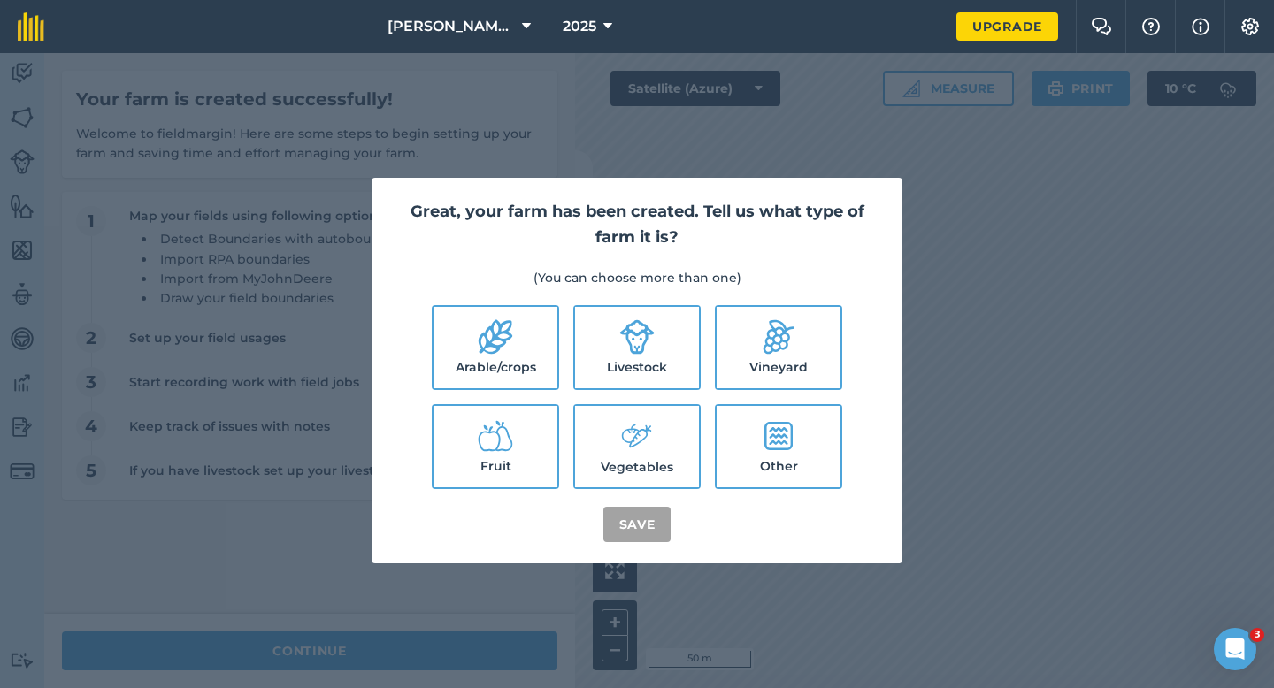
click at [520, 372] on label "Arable/crops" at bounding box center [495, 347] width 124 height 81
checkbox input "true"
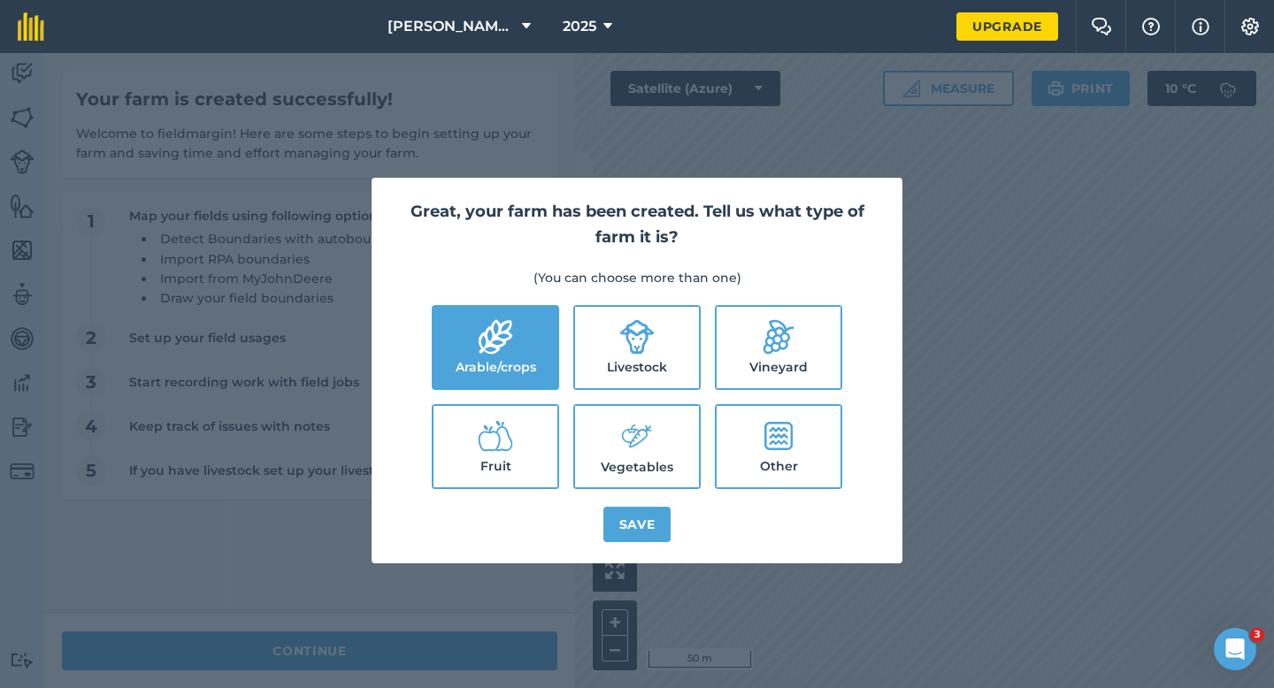
click at [624, 374] on label "Livestock" at bounding box center [637, 347] width 124 height 81
checkbox input "true"
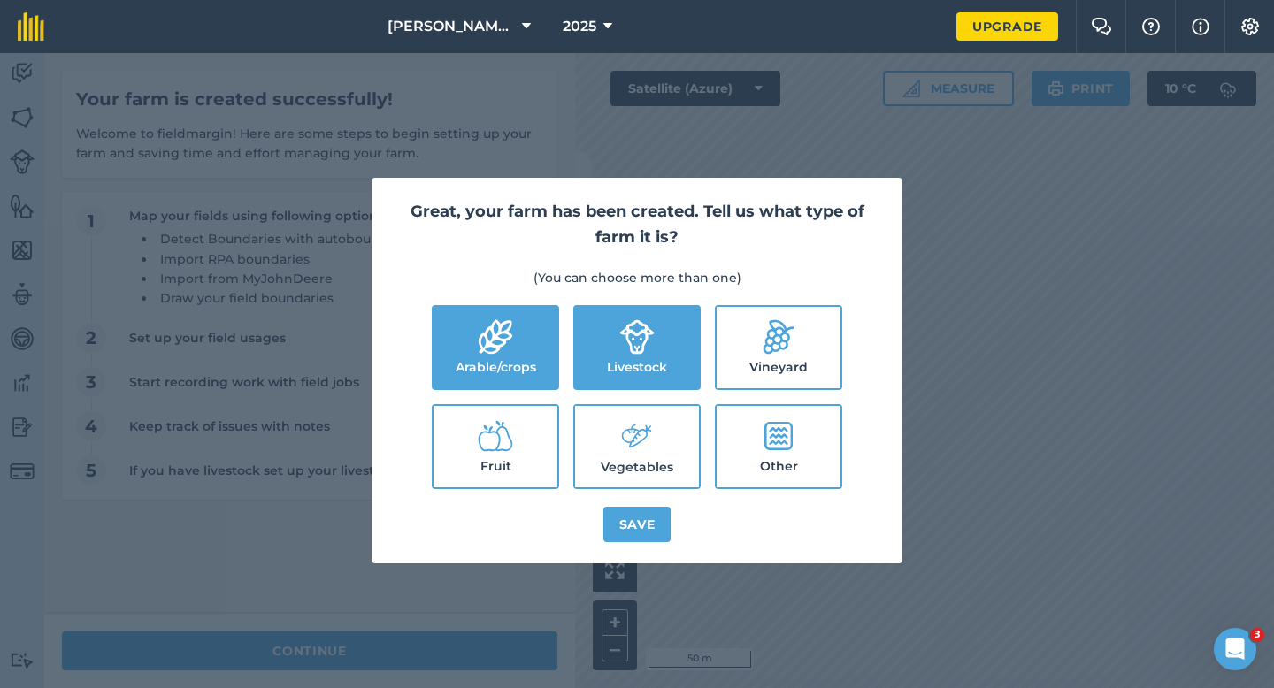
click at [638, 455] on icon at bounding box center [636, 437] width 35 height 38
checkbox input "true"
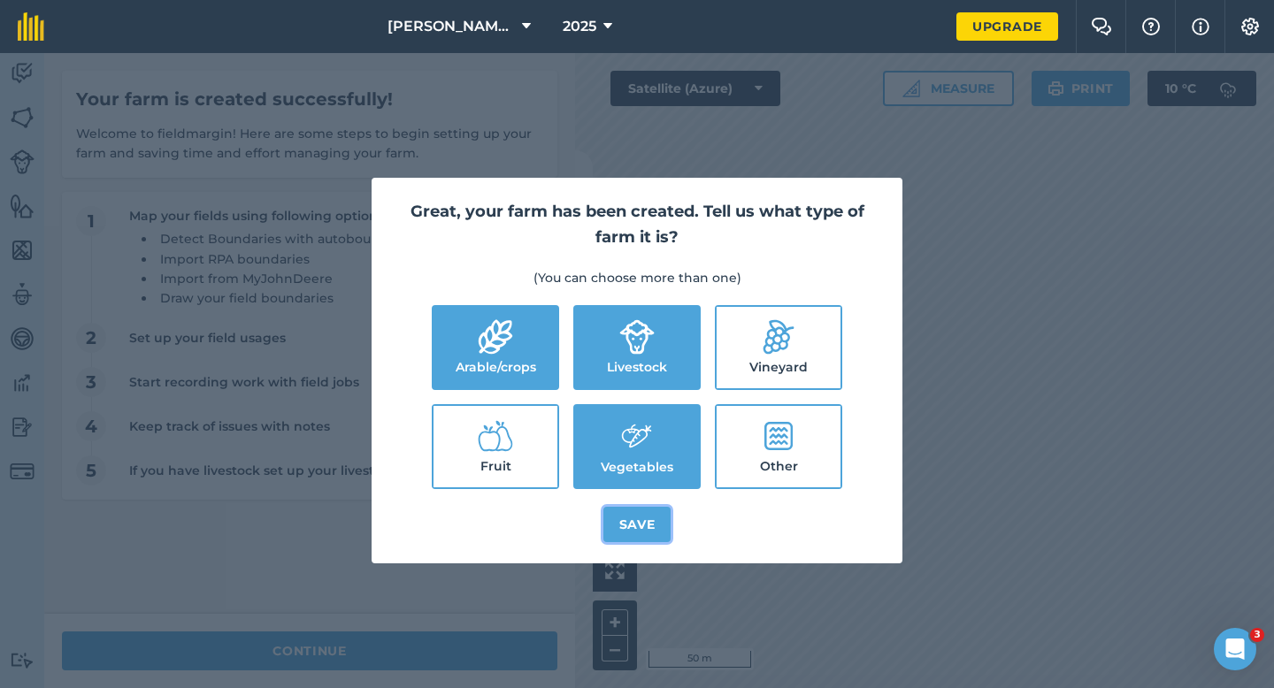
click at [638, 537] on button "Save" at bounding box center [637, 524] width 68 height 35
click at [494, 647] on div "Great, your farm has been created. Tell us what type of farm it is? (You can ch…" at bounding box center [637, 370] width 1274 height 635
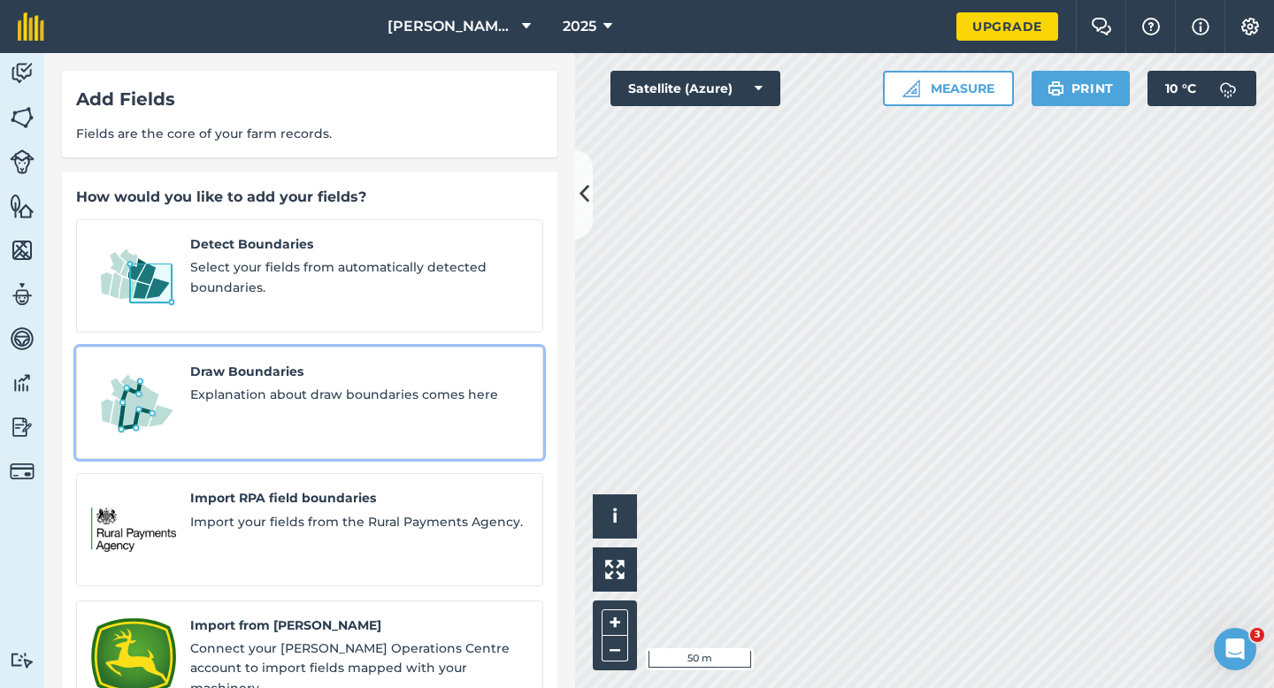
click at [311, 390] on div "Draw Boundaries Explanation about draw boundaries comes here" at bounding box center [359, 403] width 338 height 83
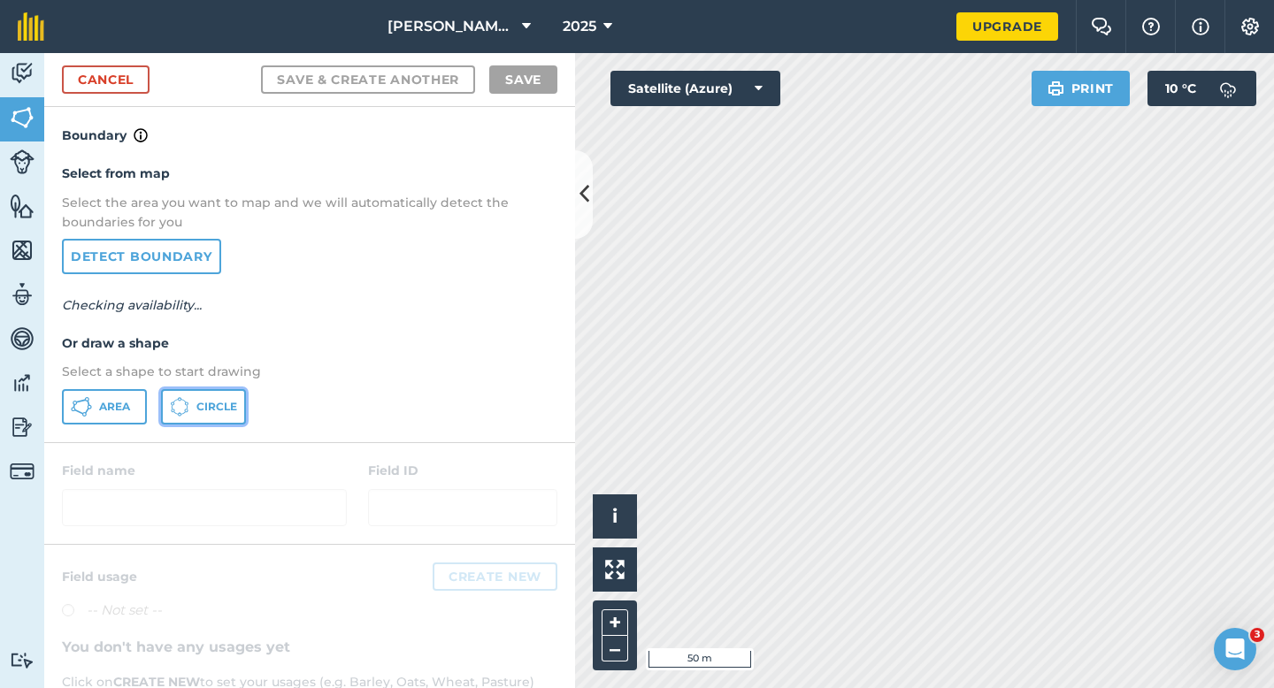
click at [184, 411] on icon at bounding box center [179, 406] width 19 height 19
click at [134, 405] on button "Area" at bounding box center [104, 406] width 85 height 35
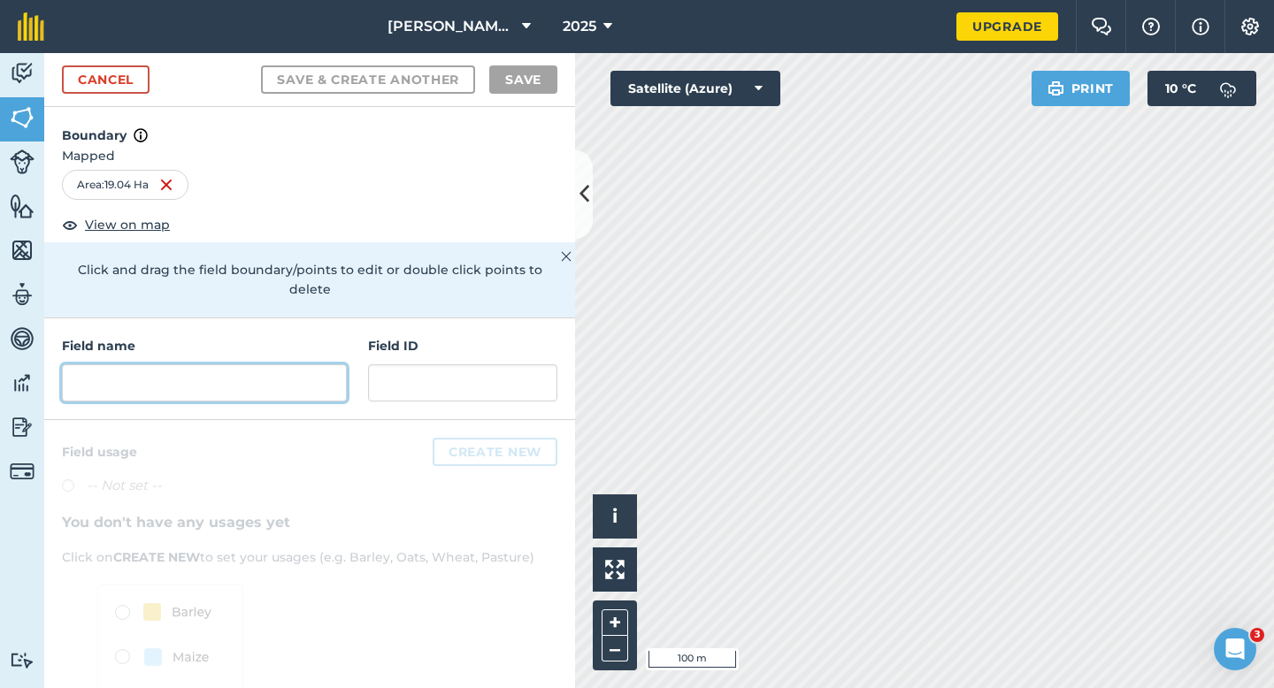
click at [250, 364] on input "text" at bounding box center [204, 382] width 285 height 37
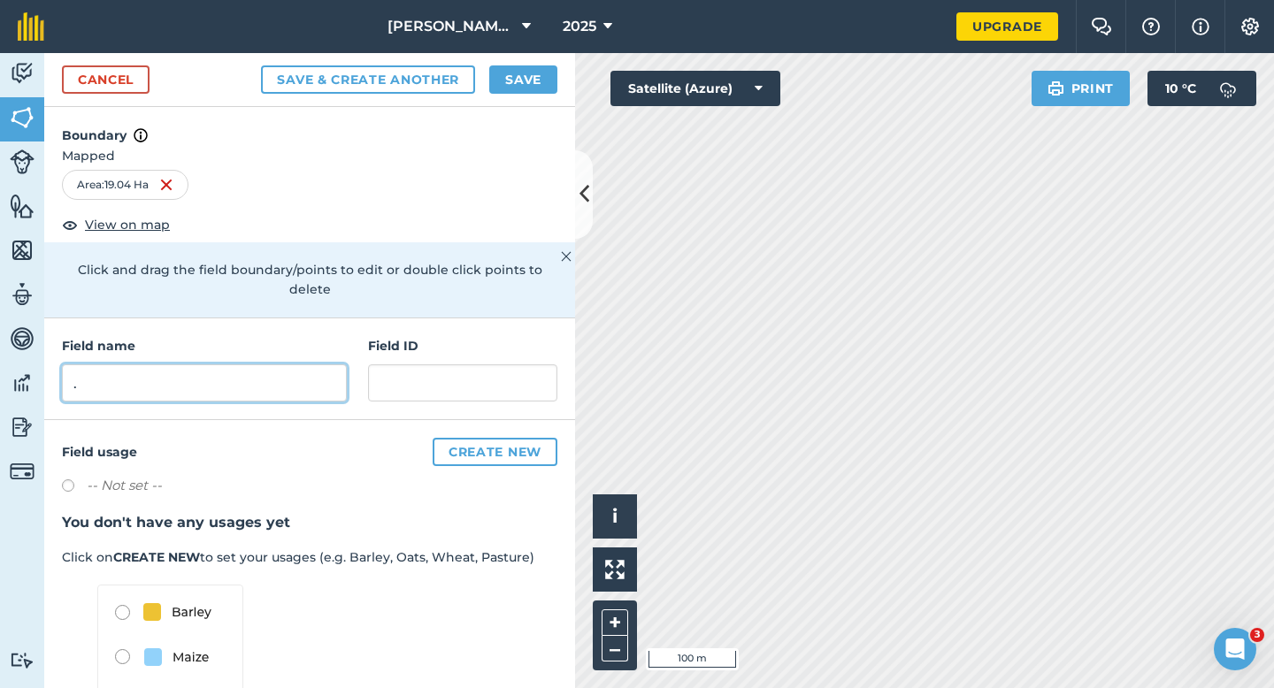
type input "."
click at [540, 89] on button "Save" at bounding box center [523, 79] width 68 height 28
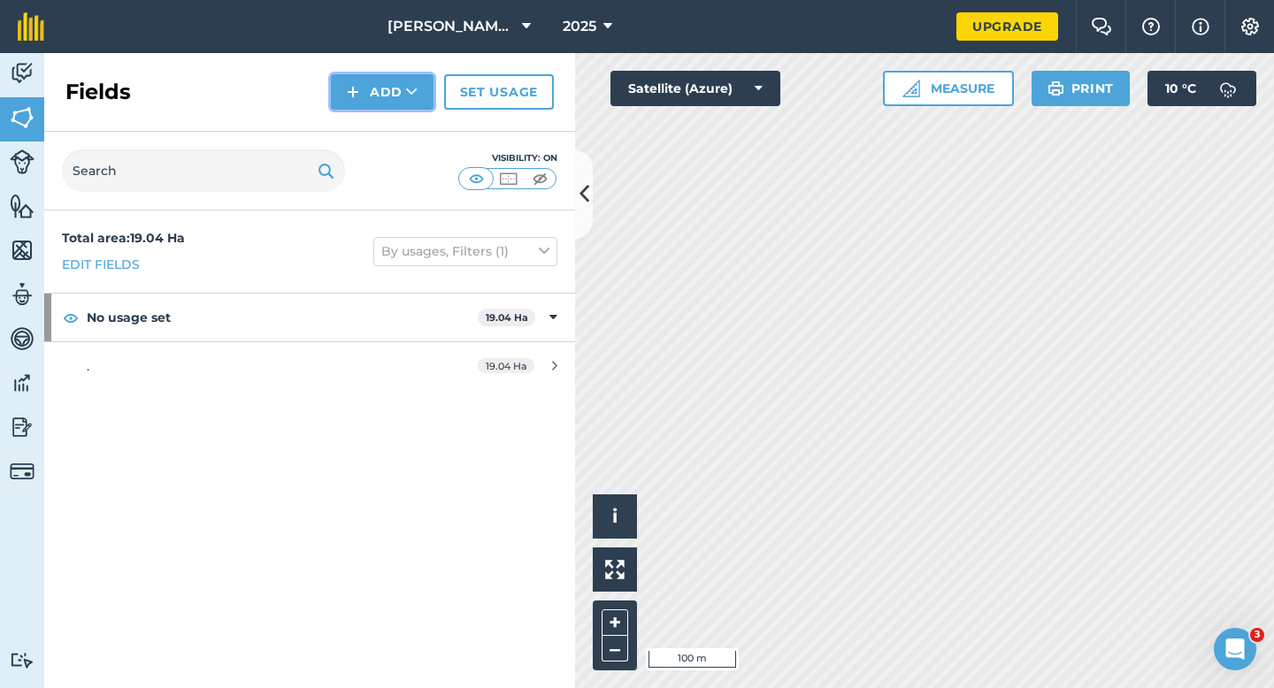
click at [397, 94] on button "Add" at bounding box center [382, 91] width 103 height 35
click at [397, 118] on link "Draw" at bounding box center [381, 131] width 97 height 39
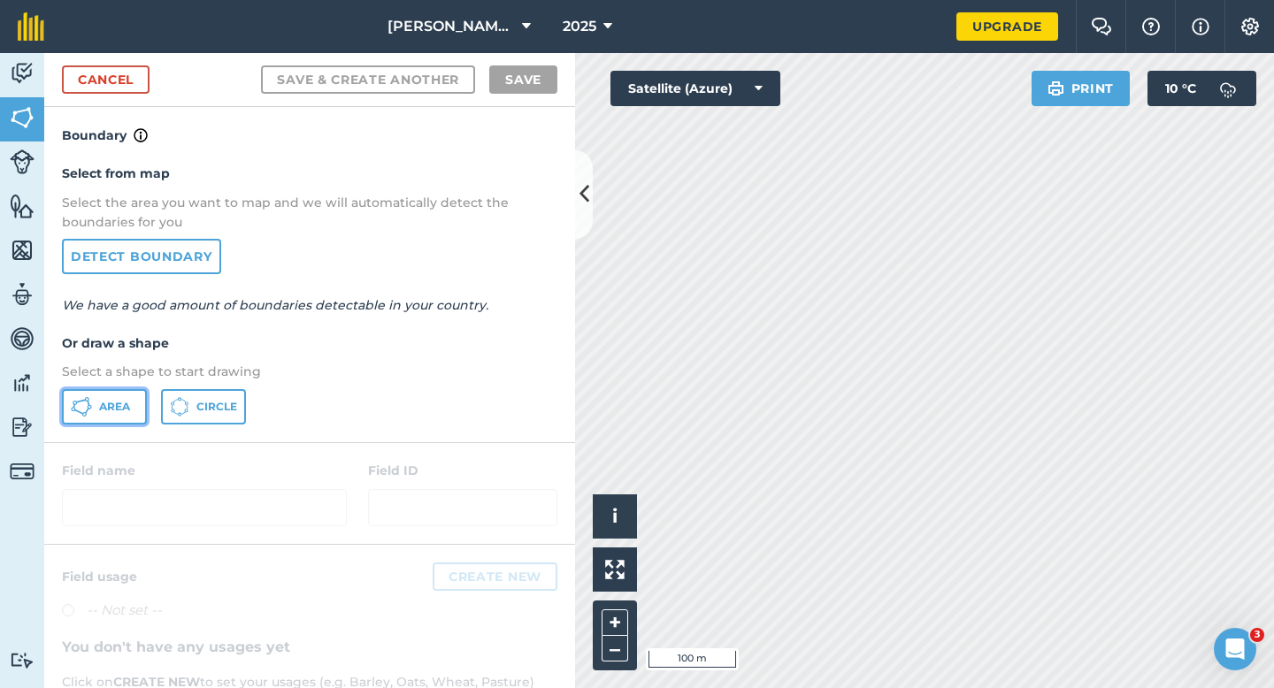
click at [110, 416] on button "Area" at bounding box center [104, 406] width 85 height 35
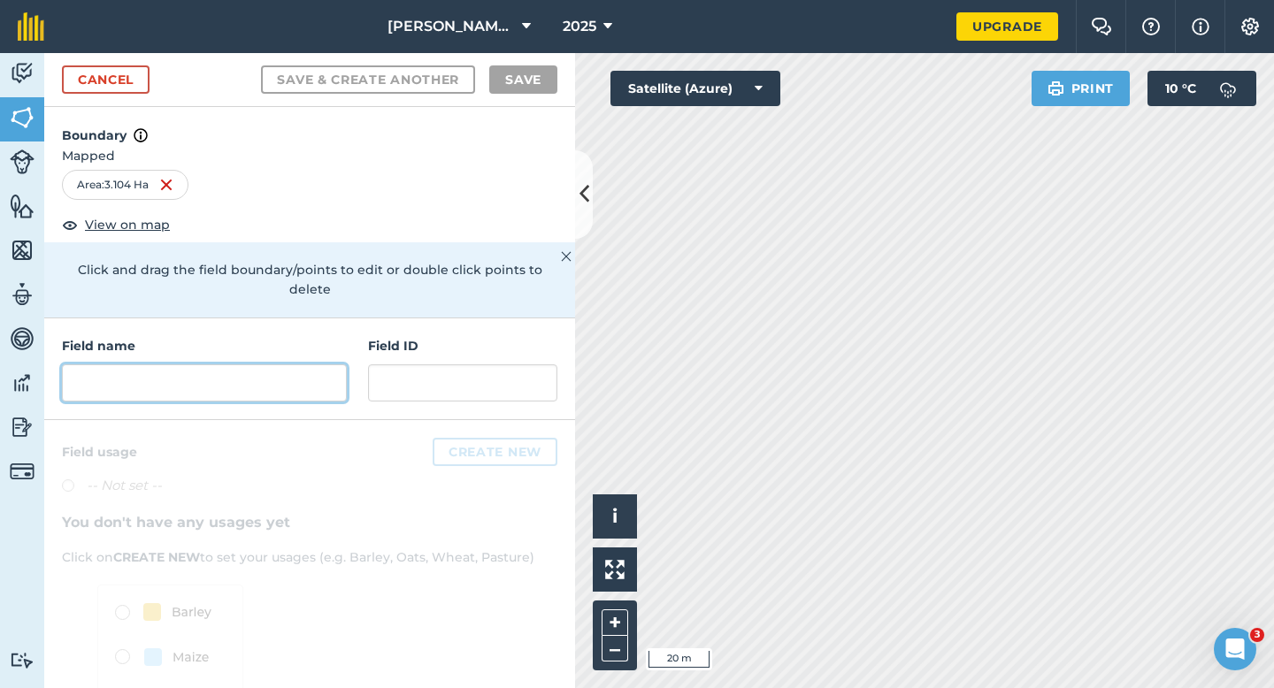
click at [258, 372] on input "text" at bounding box center [204, 382] width 285 height 37
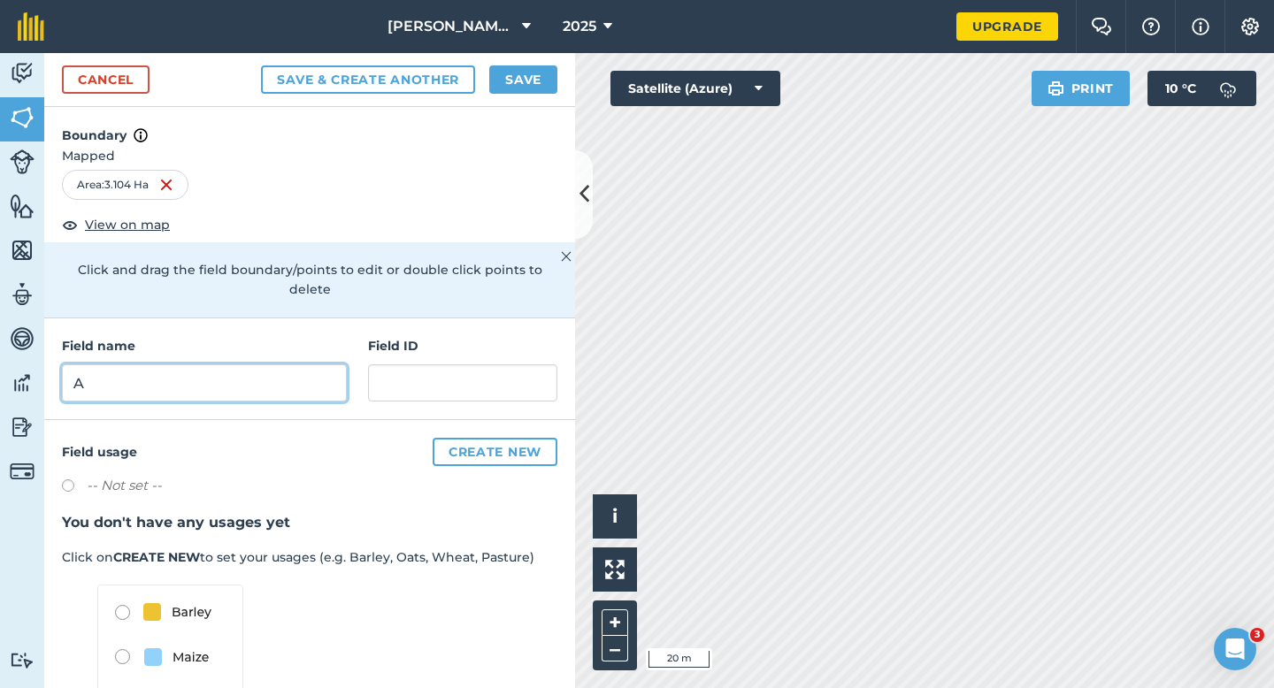
click at [258, 364] on input "A" at bounding box center [204, 382] width 285 height 37
type input "A"
click at [514, 88] on button "Save" at bounding box center [523, 79] width 68 height 28
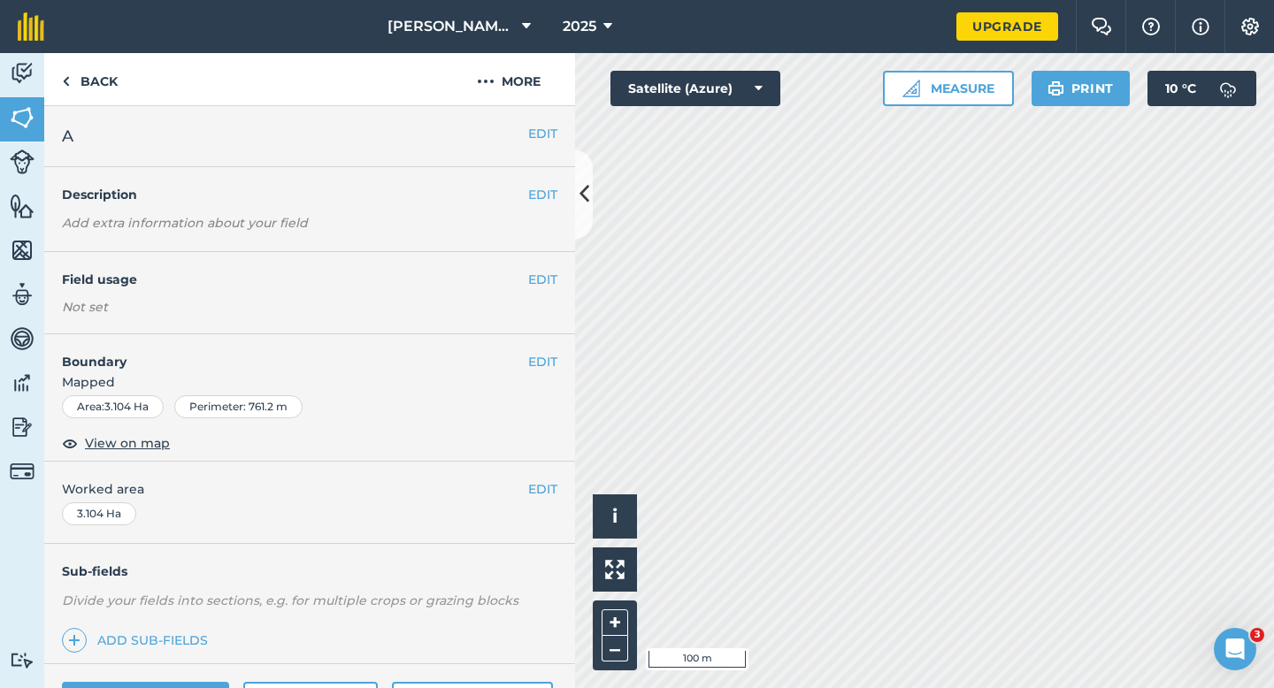
click at [522, 492] on span "Worked area" at bounding box center [309, 488] width 495 height 19
click at [535, 492] on button "EDIT" at bounding box center [542, 488] width 29 height 19
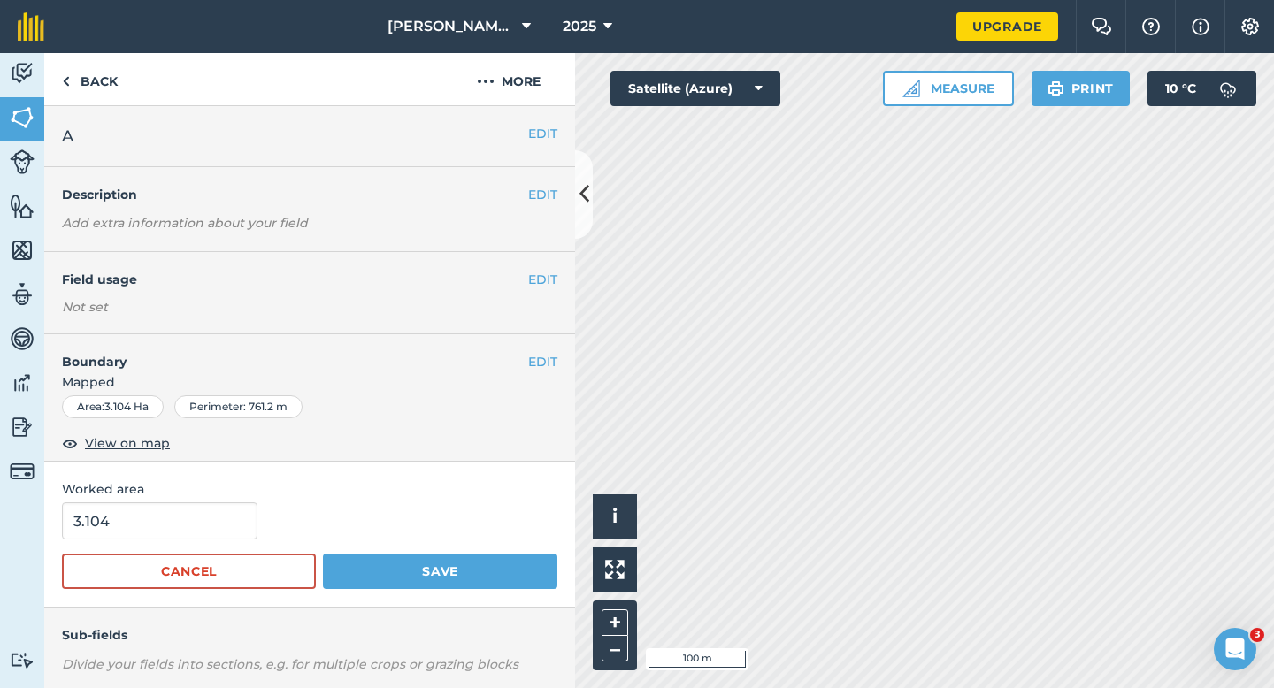
click at [267, 517] on div "3.104" at bounding box center [309, 520] width 495 height 37
click at [227, 517] on input "3.104" at bounding box center [159, 520] width 195 height 37
type input "3"
click at [323, 554] on button "Save" at bounding box center [440, 571] width 234 height 35
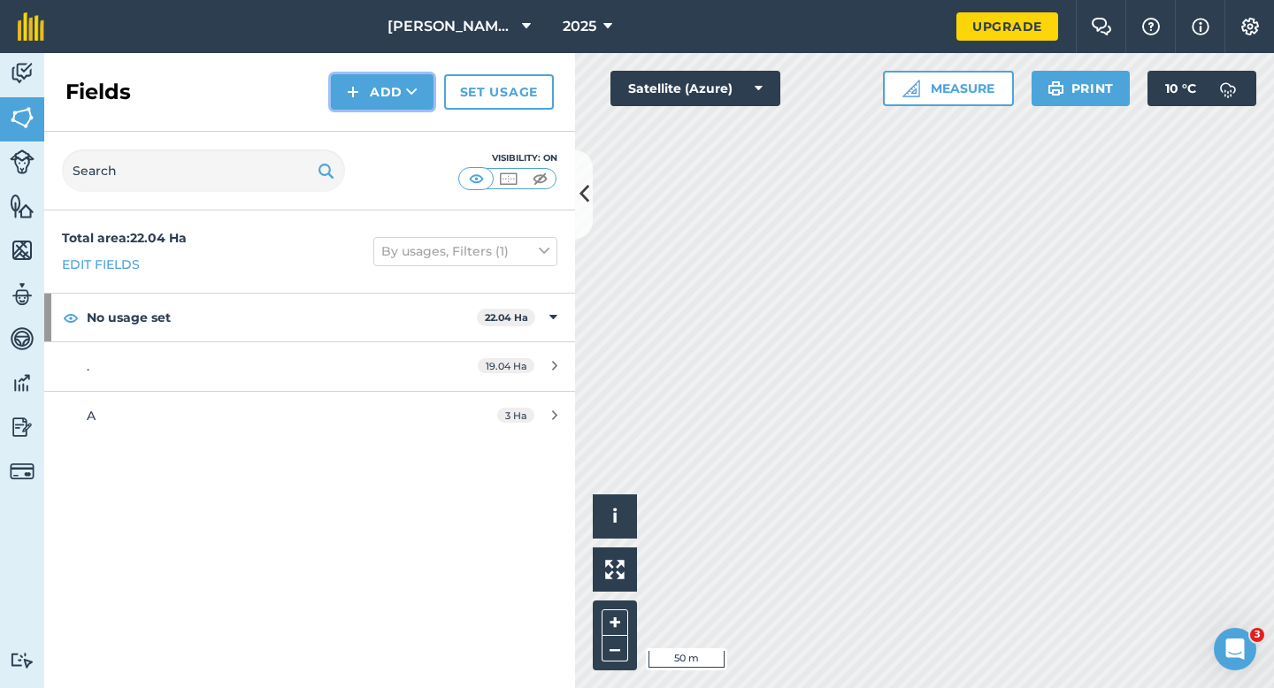
click at [374, 108] on button "Add" at bounding box center [382, 91] width 103 height 35
click at [373, 112] on link "Draw" at bounding box center [381, 131] width 97 height 39
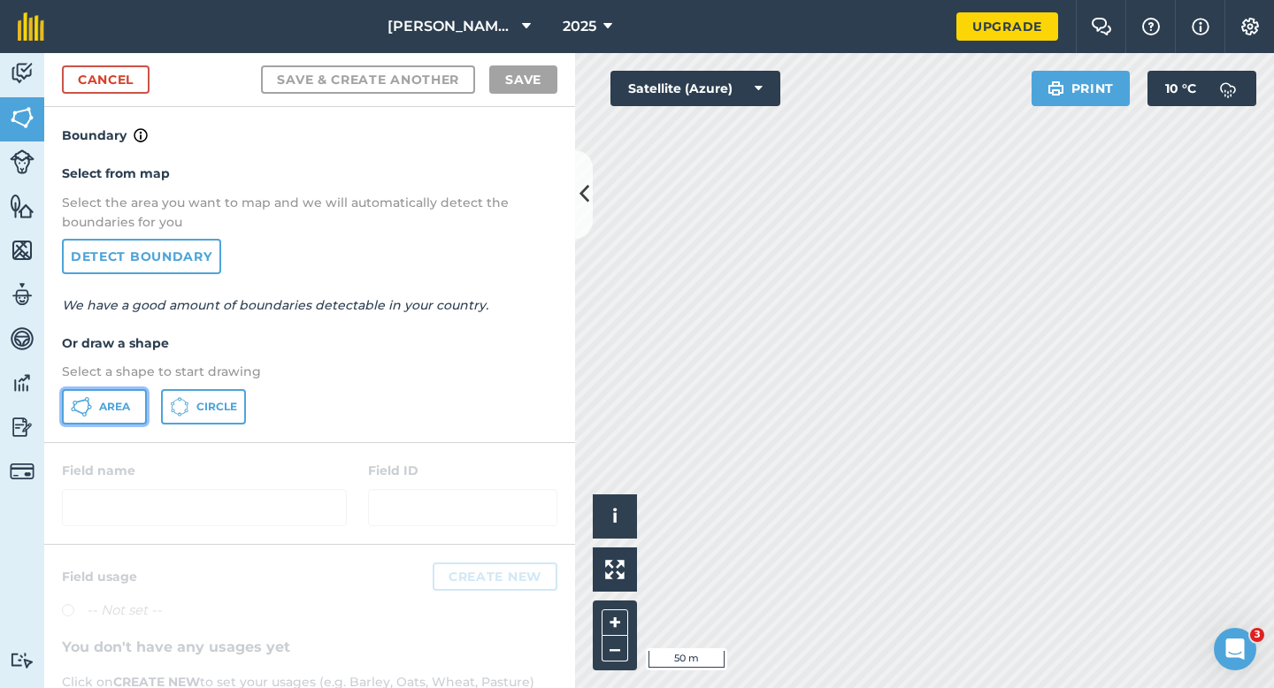
click at [120, 423] on button "Area" at bounding box center [104, 406] width 85 height 35
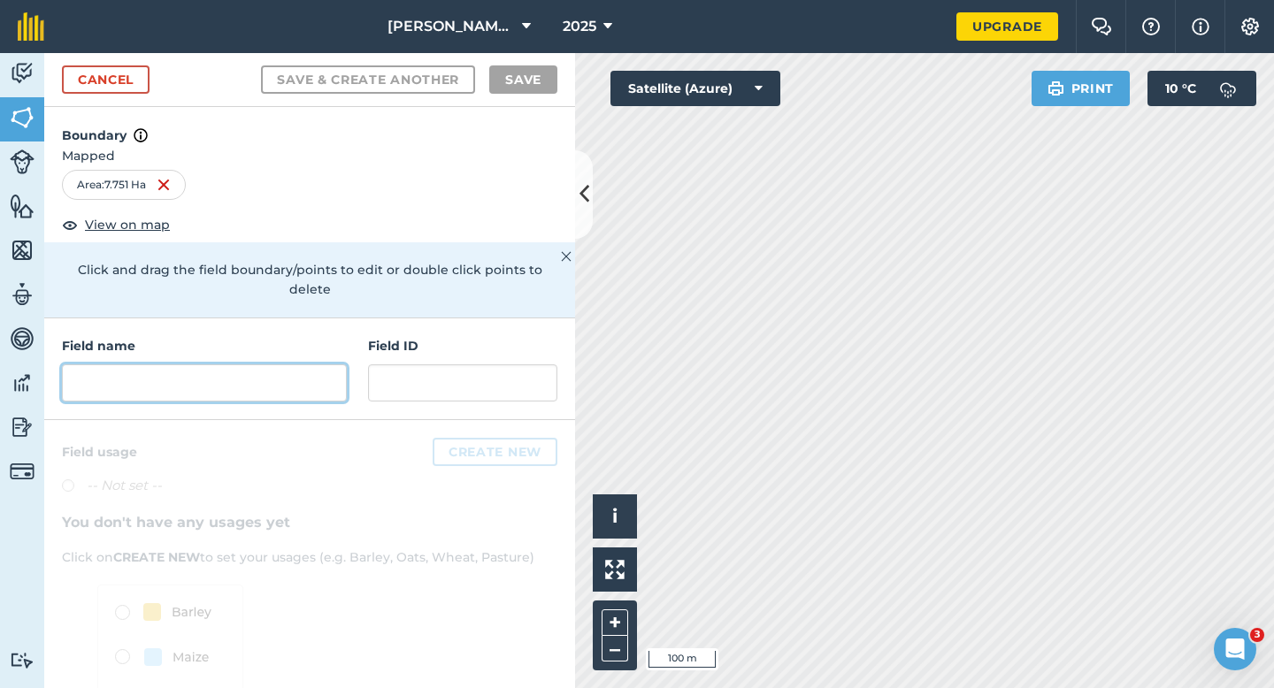
click at [265, 364] on input "text" at bounding box center [204, 382] width 285 height 37
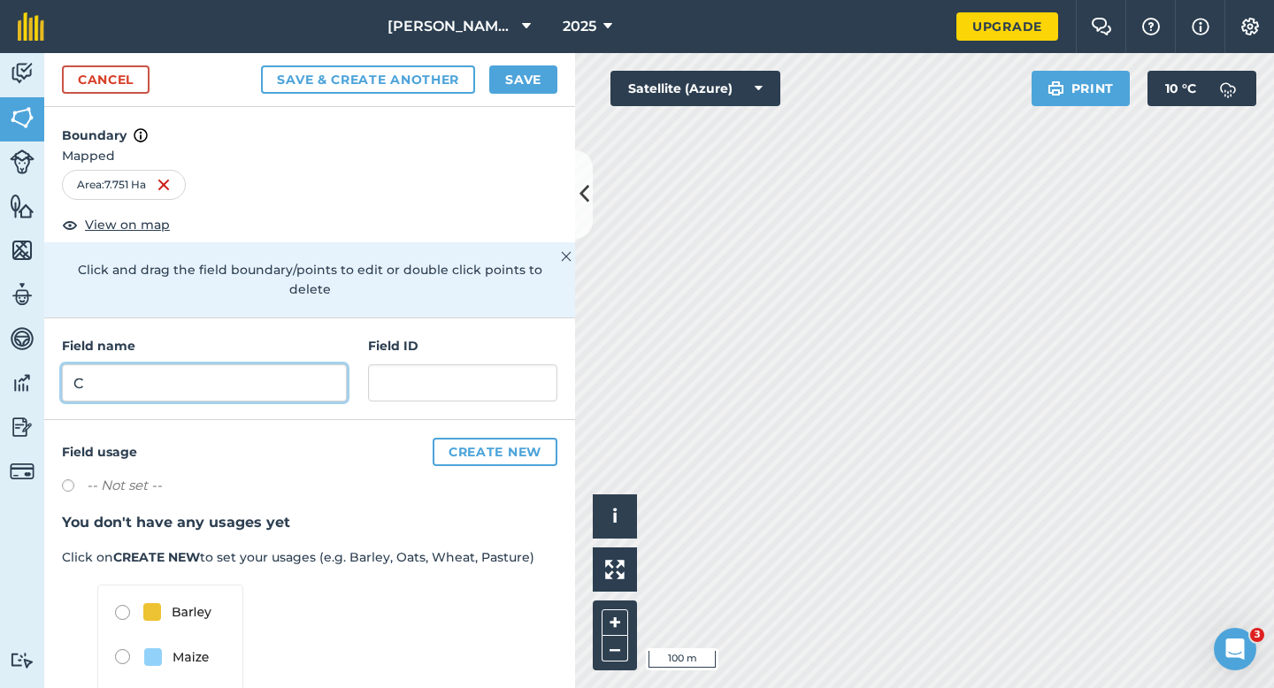
type input "C"
click at [508, 85] on button "Save" at bounding box center [523, 79] width 68 height 28
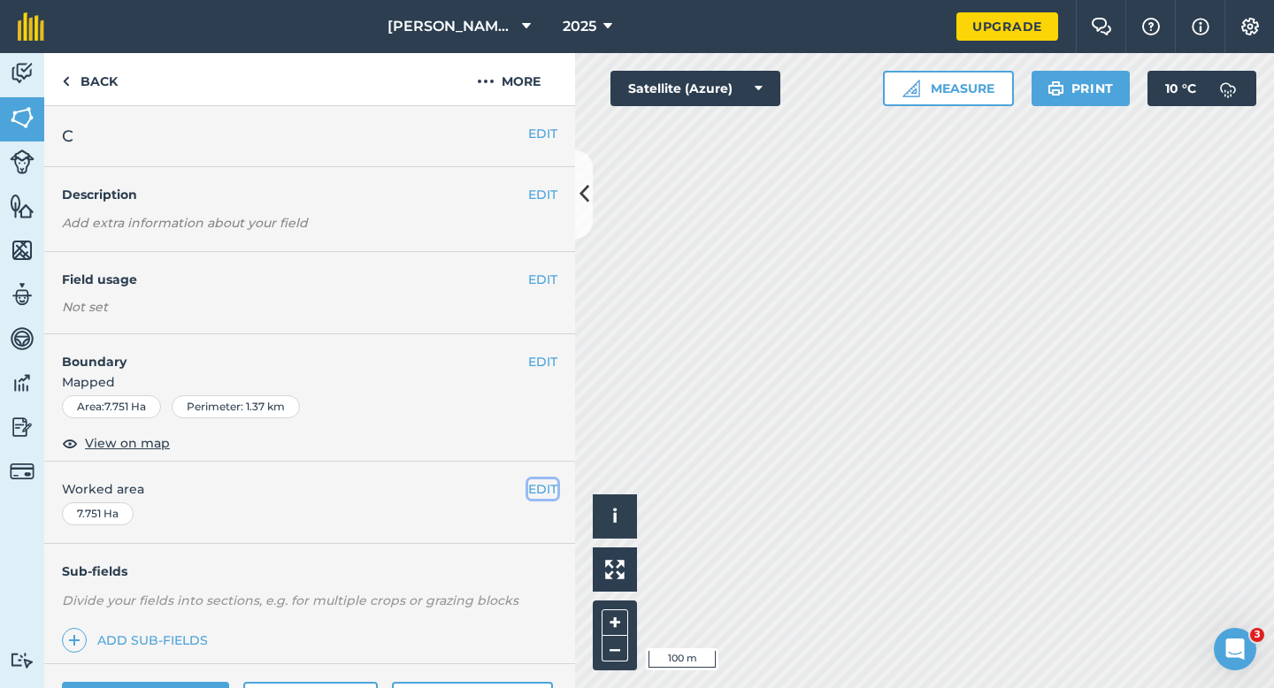
click at [535, 489] on button "EDIT" at bounding box center [542, 488] width 29 height 19
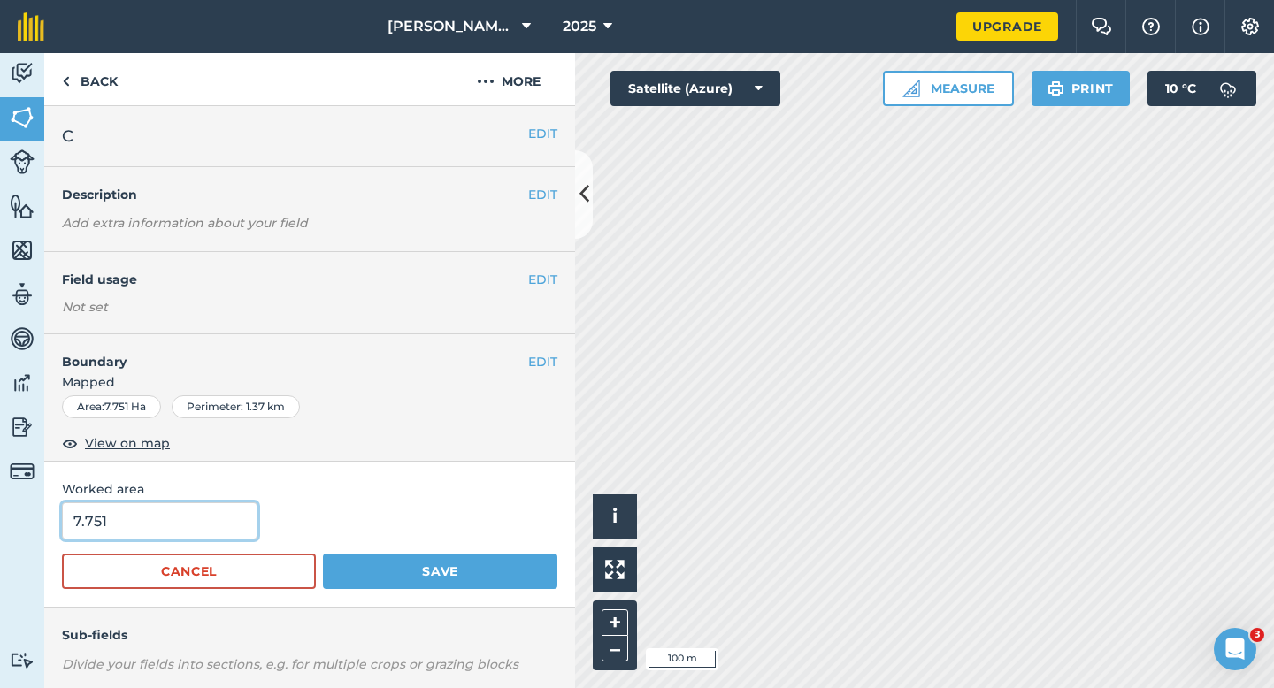
click at [181, 538] on input "7.751" at bounding box center [159, 520] width 195 height 37
type input "7.7"
click at [323, 554] on button "Save" at bounding box center [440, 571] width 234 height 35
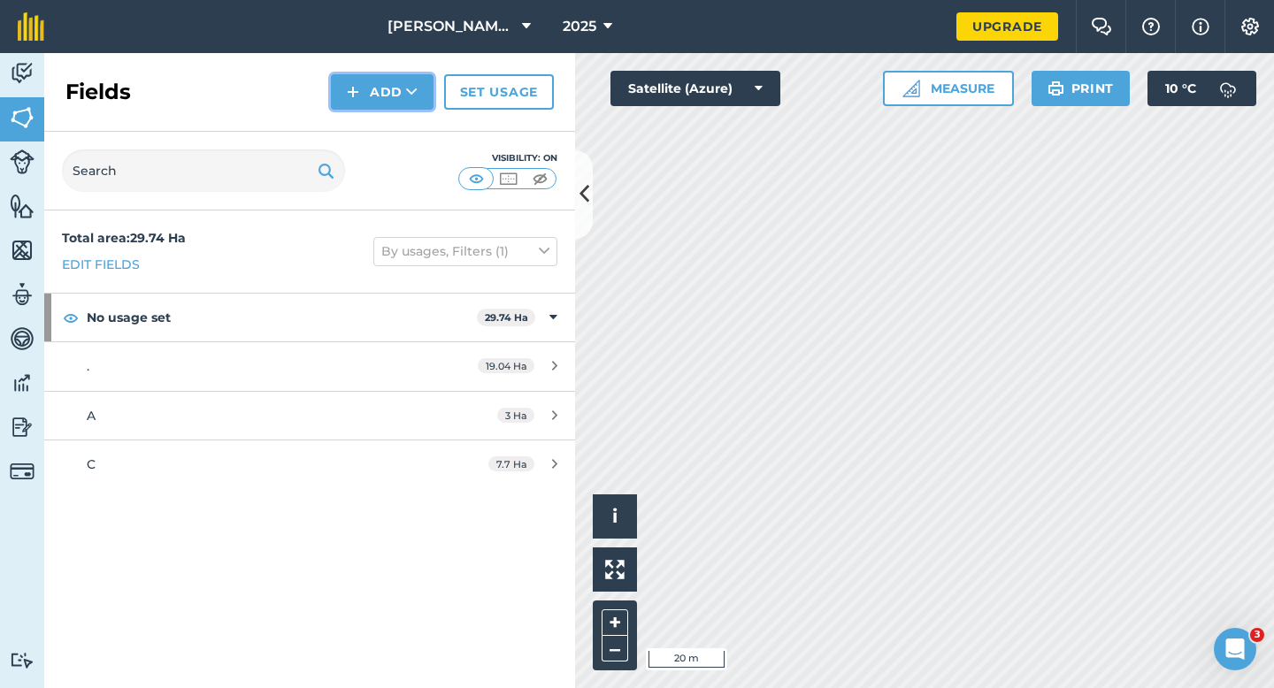
click at [396, 97] on button "Add" at bounding box center [382, 91] width 103 height 35
click at [395, 116] on link "Draw" at bounding box center [381, 131] width 97 height 39
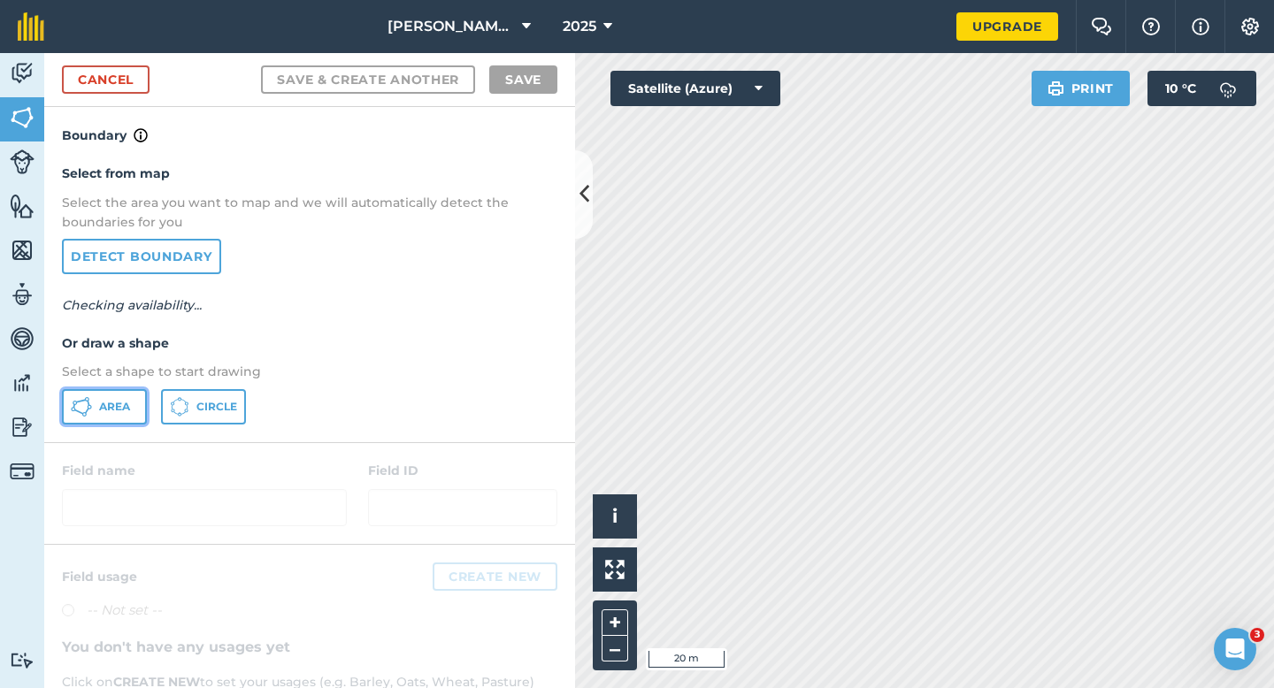
click at [100, 404] on span "Area" at bounding box center [114, 407] width 31 height 14
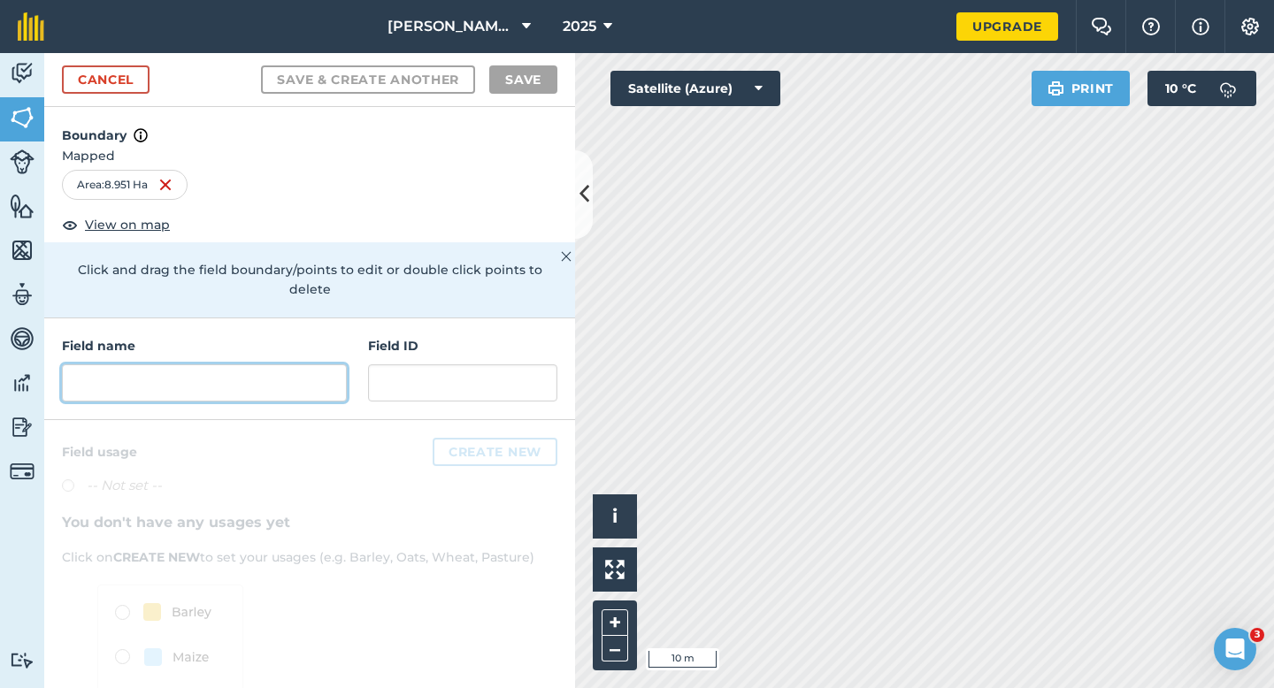
click at [182, 371] on input "text" at bounding box center [204, 382] width 285 height 37
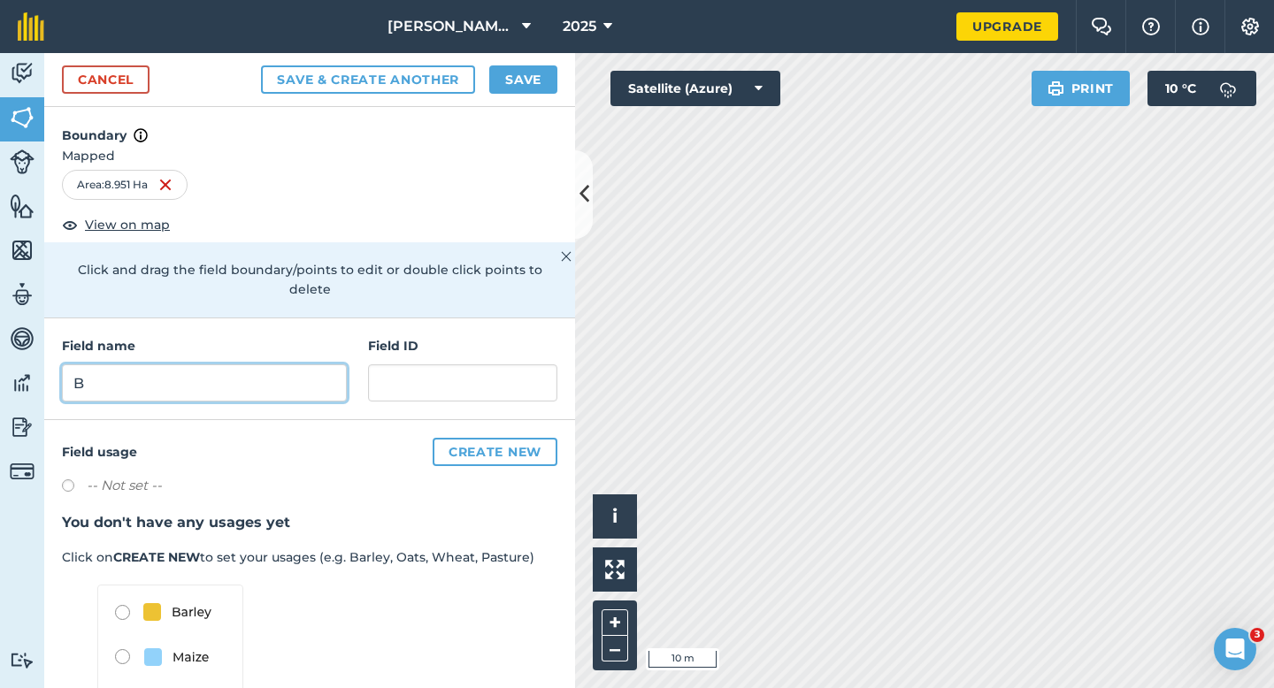
type input "B"
click at [517, 70] on button "Save" at bounding box center [523, 79] width 68 height 28
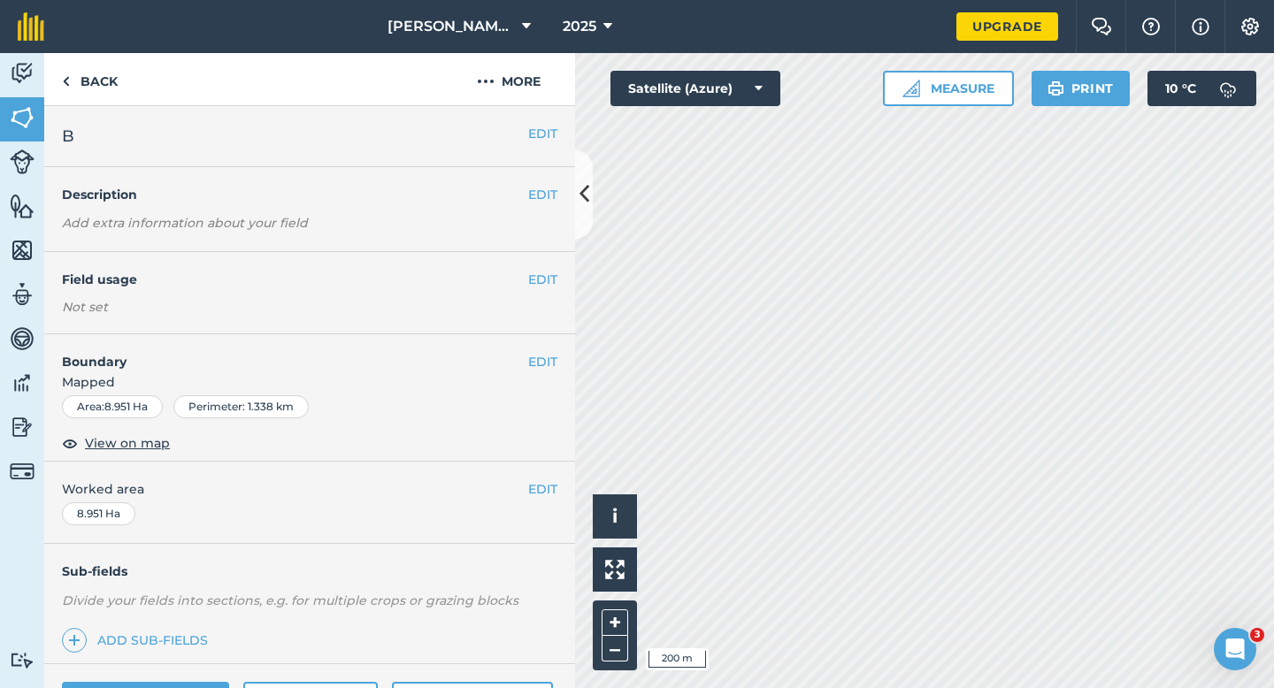
click at [544, 469] on div "EDIT Worked area 8.951 Ha" at bounding box center [309, 503] width 531 height 82
click at [544, 480] on button "EDIT" at bounding box center [542, 488] width 29 height 19
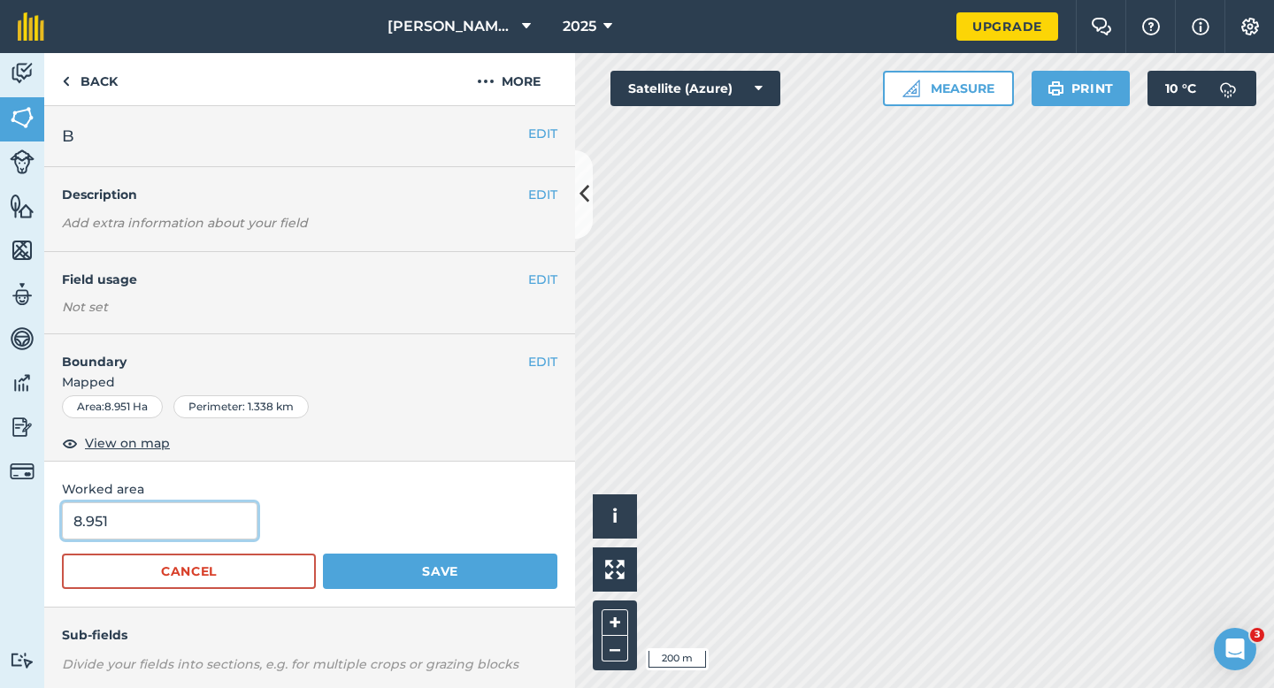
click at [227, 537] on input "8.951" at bounding box center [159, 520] width 195 height 37
type input "9"
click at [323, 554] on button "Save" at bounding box center [440, 571] width 234 height 35
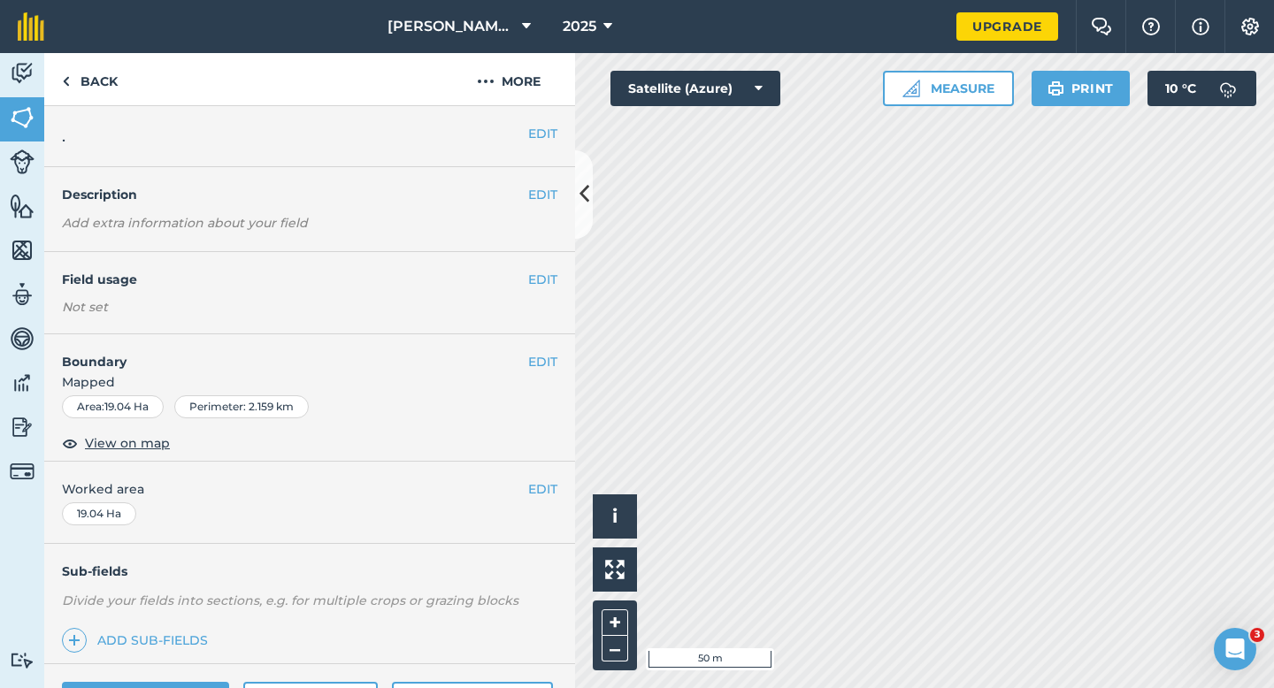
click at [556, 350] on div "EDIT Boundary Mapped Area : 19.04 Ha Perimeter : 2.159 km View on map" at bounding box center [309, 397] width 531 height 127
click at [551, 353] on button "EDIT" at bounding box center [542, 361] width 29 height 19
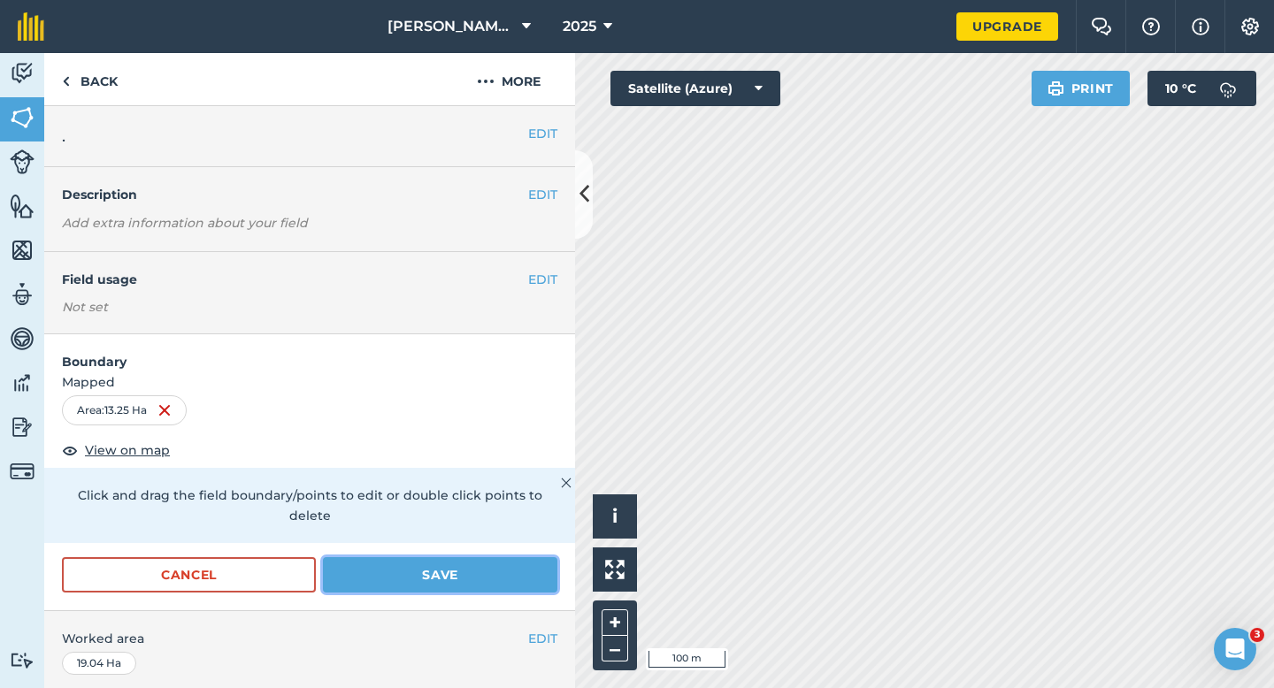
click at [423, 562] on button "Save" at bounding box center [440, 574] width 234 height 35
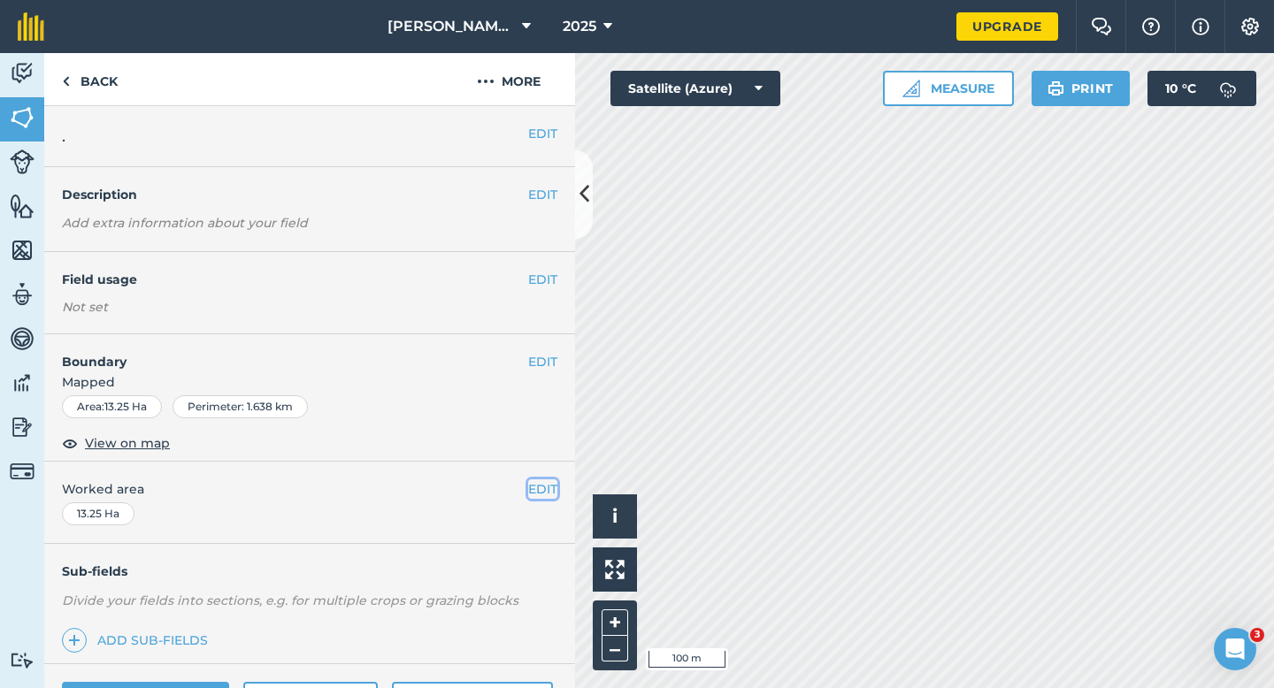
click at [541, 487] on button "EDIT" at bounding box center [542, 488] width 29 height 19
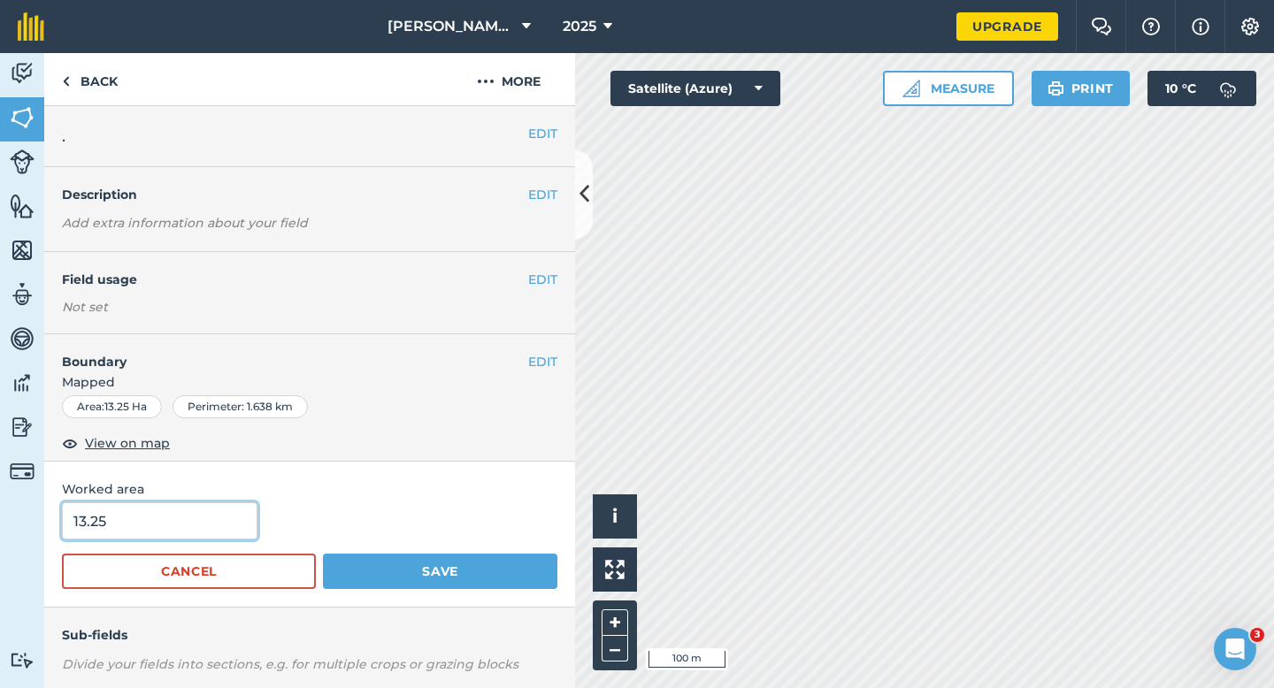
click at [241, 528] on input "13.25" at bounding box center [159, 520] width 195 height 37
type input "13.3"
click at [323, 554] on button "Save" at bounding box center [440, 571] width 234 height 35
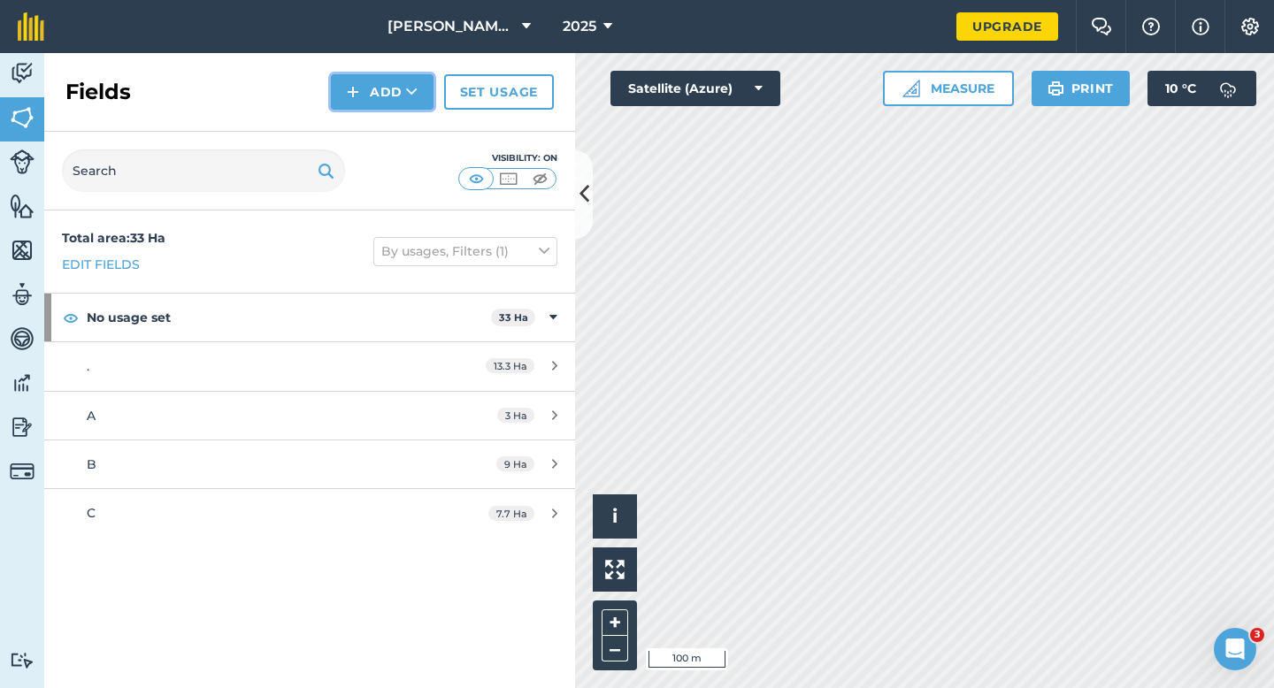
click at [367, 77] on button "Add" at bounding box center [382, 91] width 103 height 35
click at [376, 132] on link "Draw" at bounding box center [381, 131] width 97 height 39
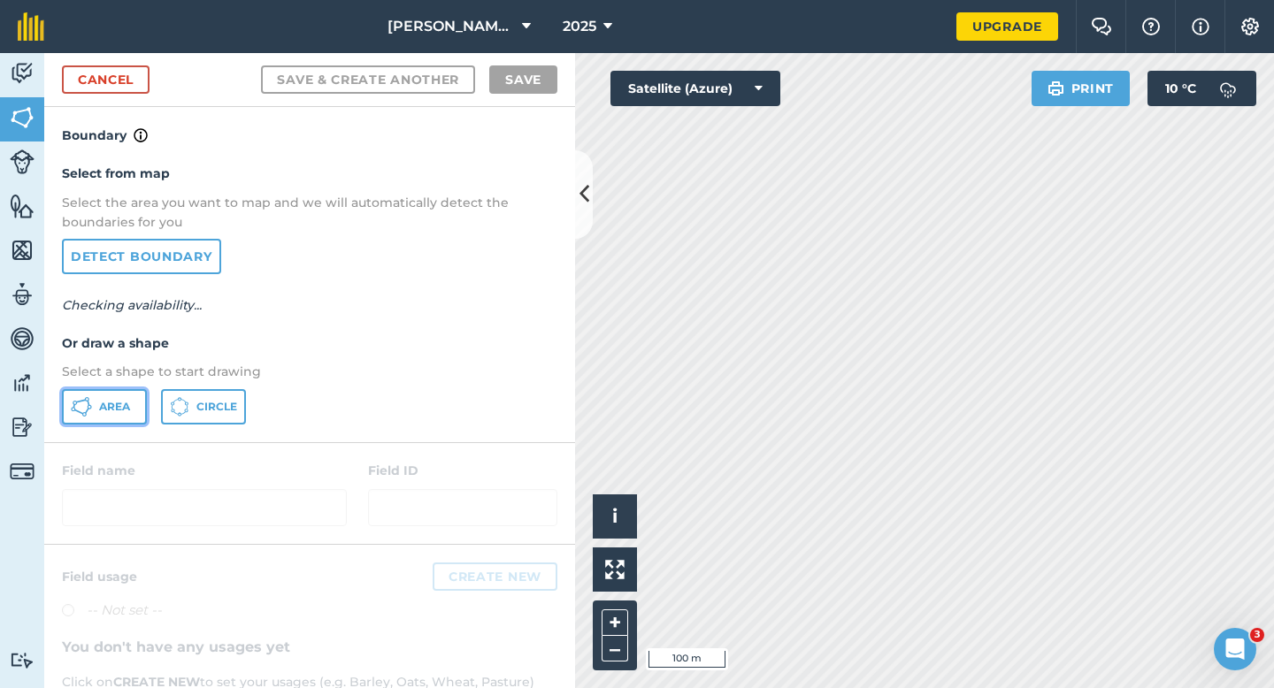
click at [116, 410] on span "Area" at bounding box center [114, 407] width 31 height 14
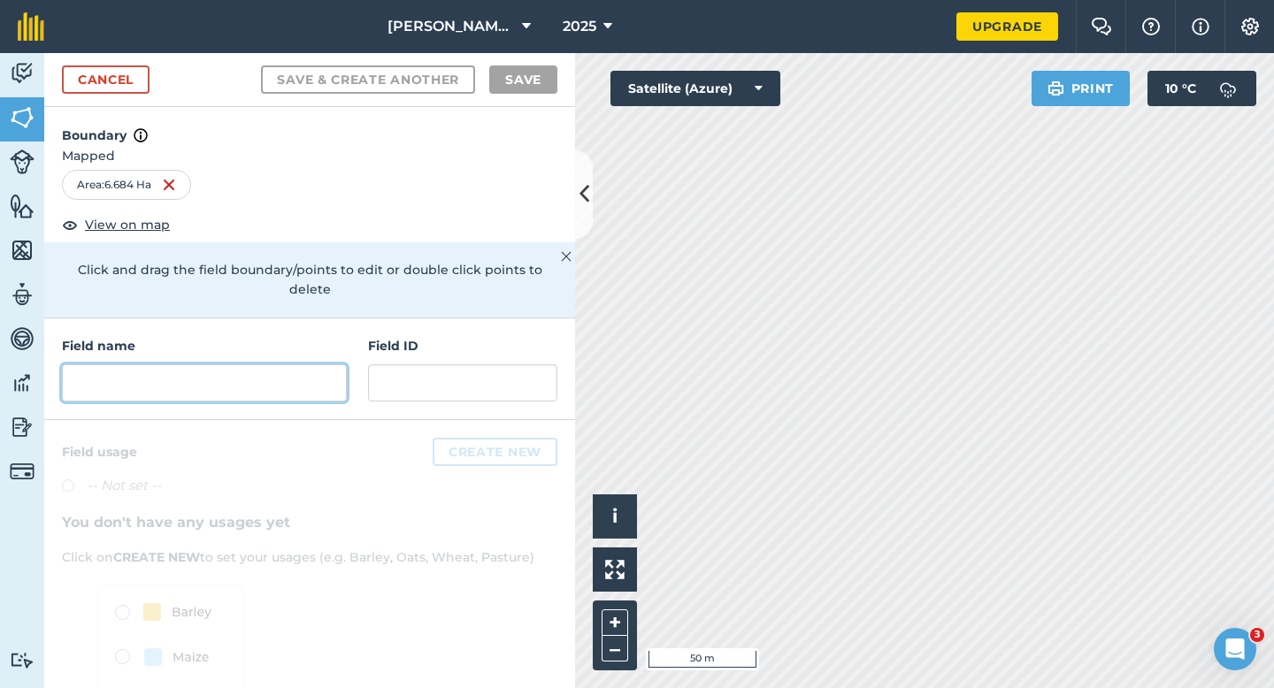
click at [336, 373] on input "text" at bounding box center [204, 382] width 285 height 37
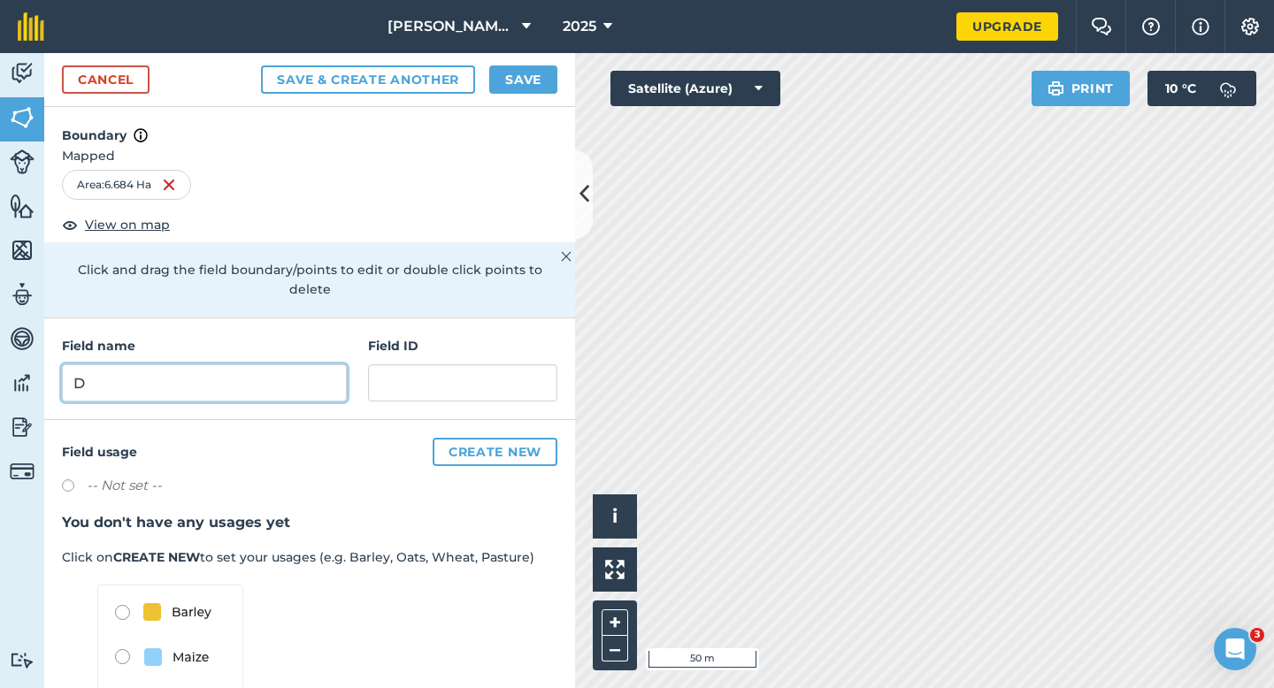
type input "D"
click at [517, 84] on button "Save" at bounding box center [523, 79] width 68 height 28
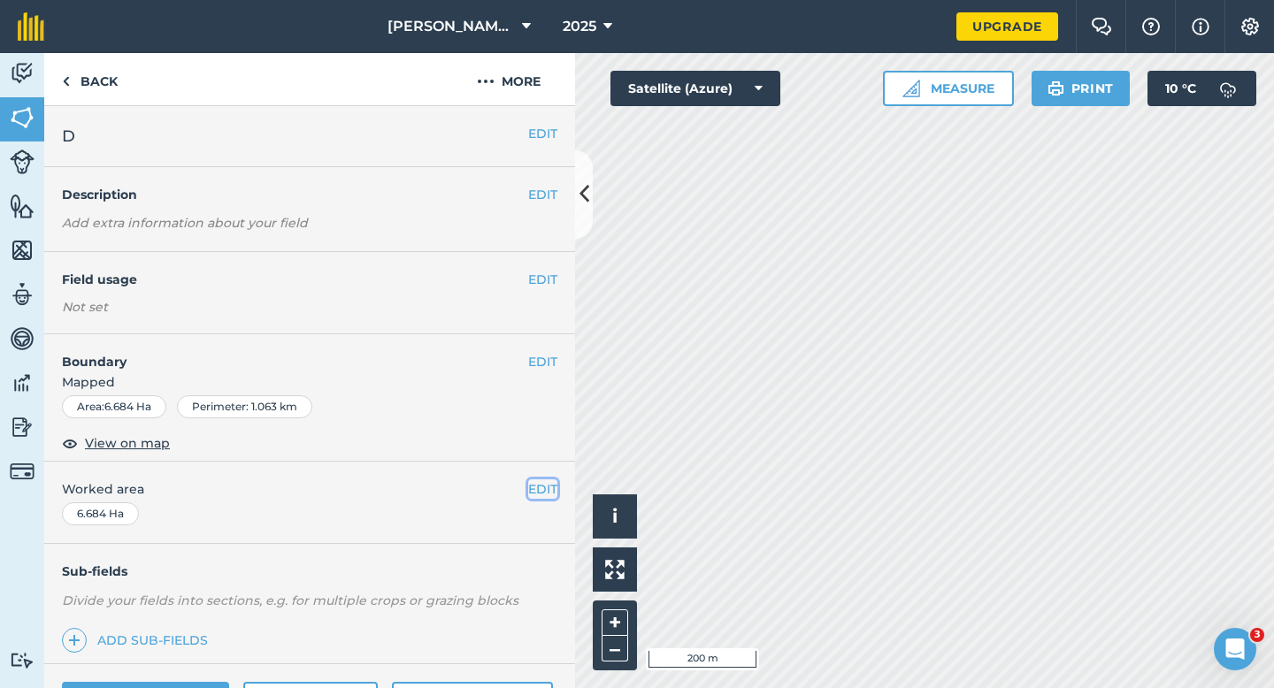
click at [552, 488] on button "EDIT" at bounding box center [542, 488] width 29 height 19
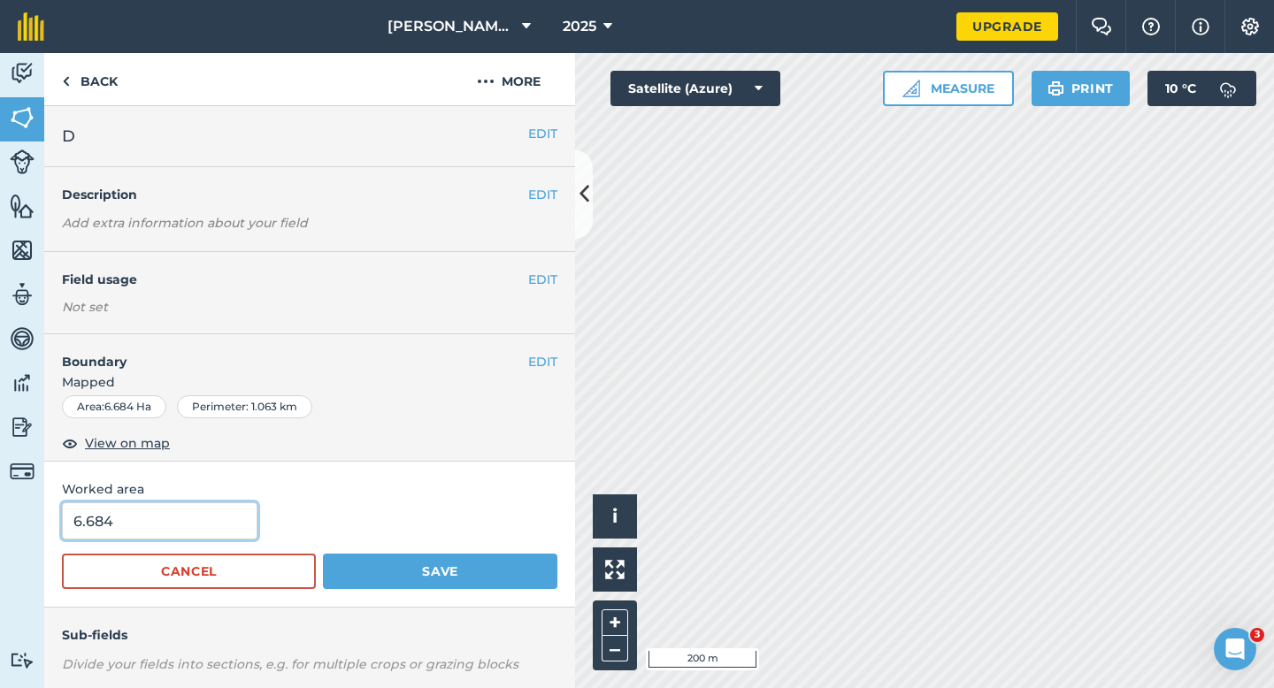
click at [179, 532] on input "6.684" at bounding box center [159, 520] width 195 height 37
type input "7"
click at [323, 554] on button "Save" at bounding box center [440, 571] width 234 height 35
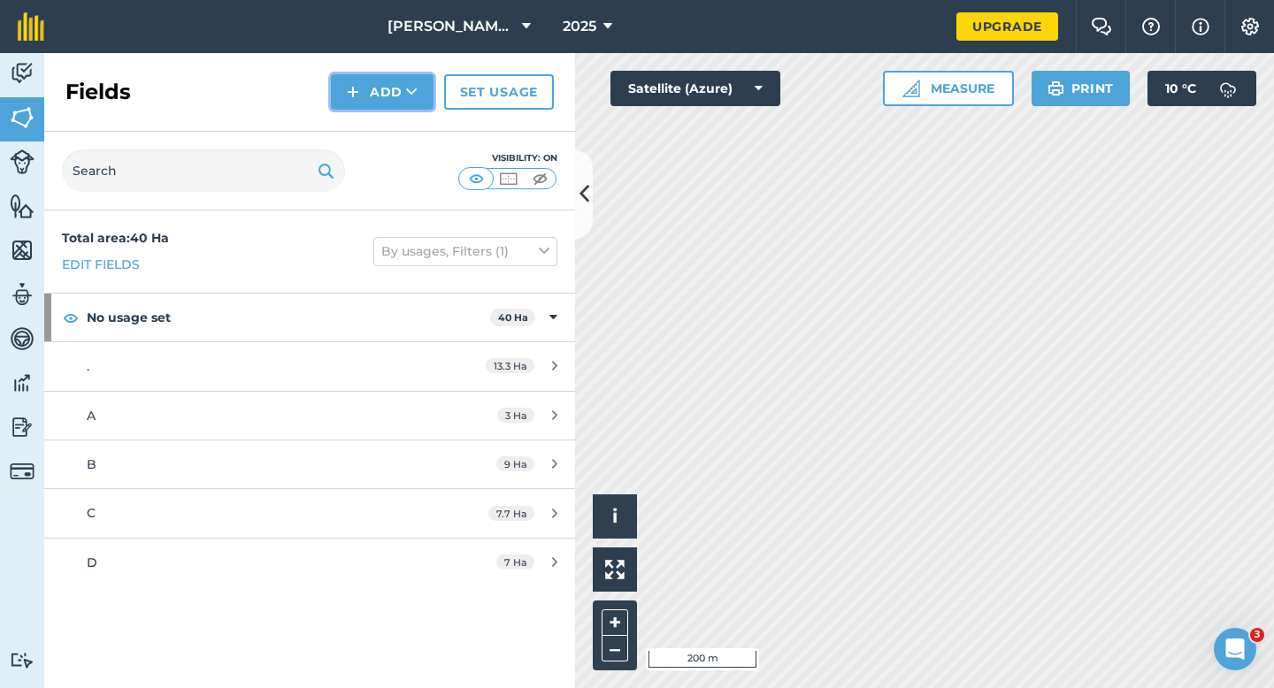
click at [378, 93] on button "Add" at bounding box center [382, 91] width 103 height 35
click at [378, 130] on link "Draw" at bounding box center [381, 131] width 97 height 39
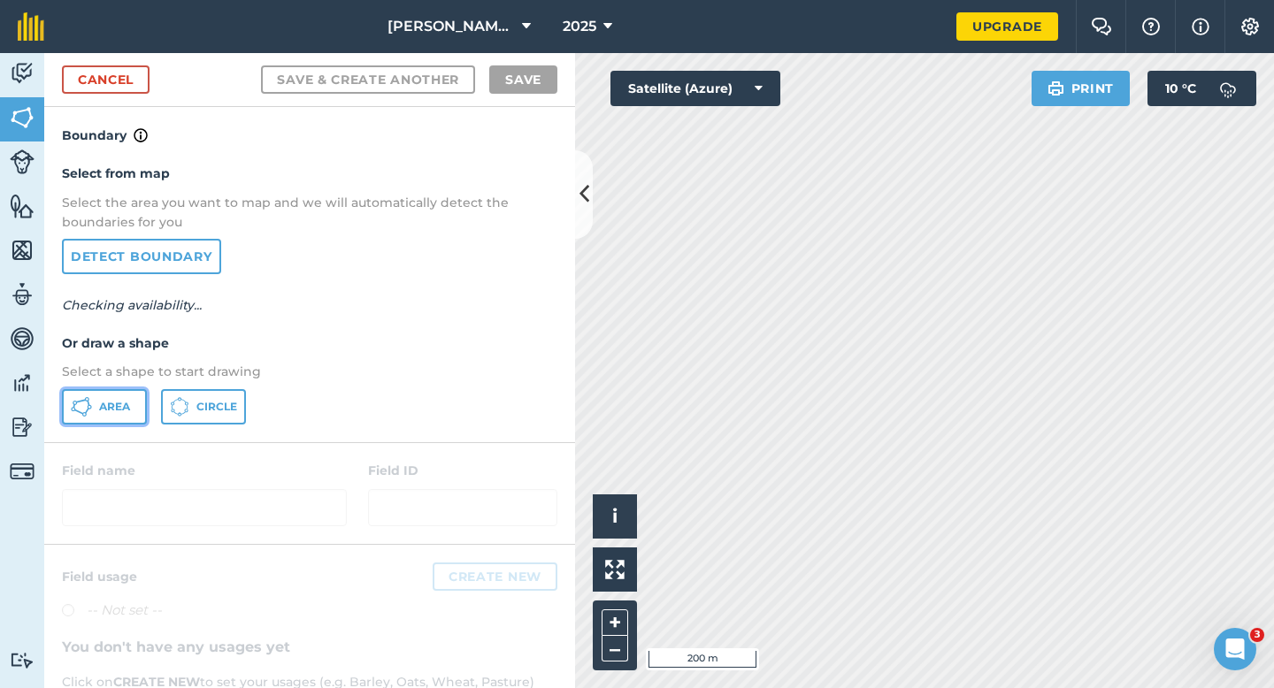
click at [126, 400] on span "Area" at bounding box center [114, 407] width 31 height 14
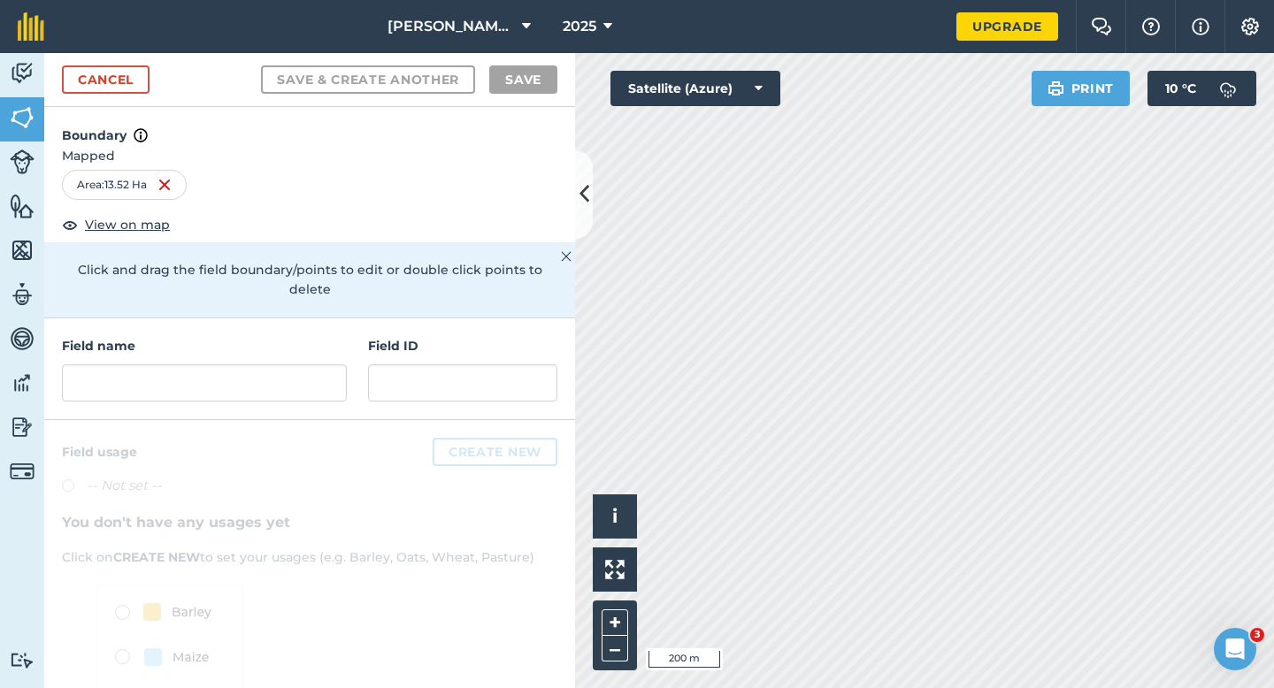
click at [289, 383] on div "Field name Field ID" at bounding box center [309, 369] width 531 height 102
click at [289, 377] on input "text" at bounding box center [204, 382] width 285 height 37
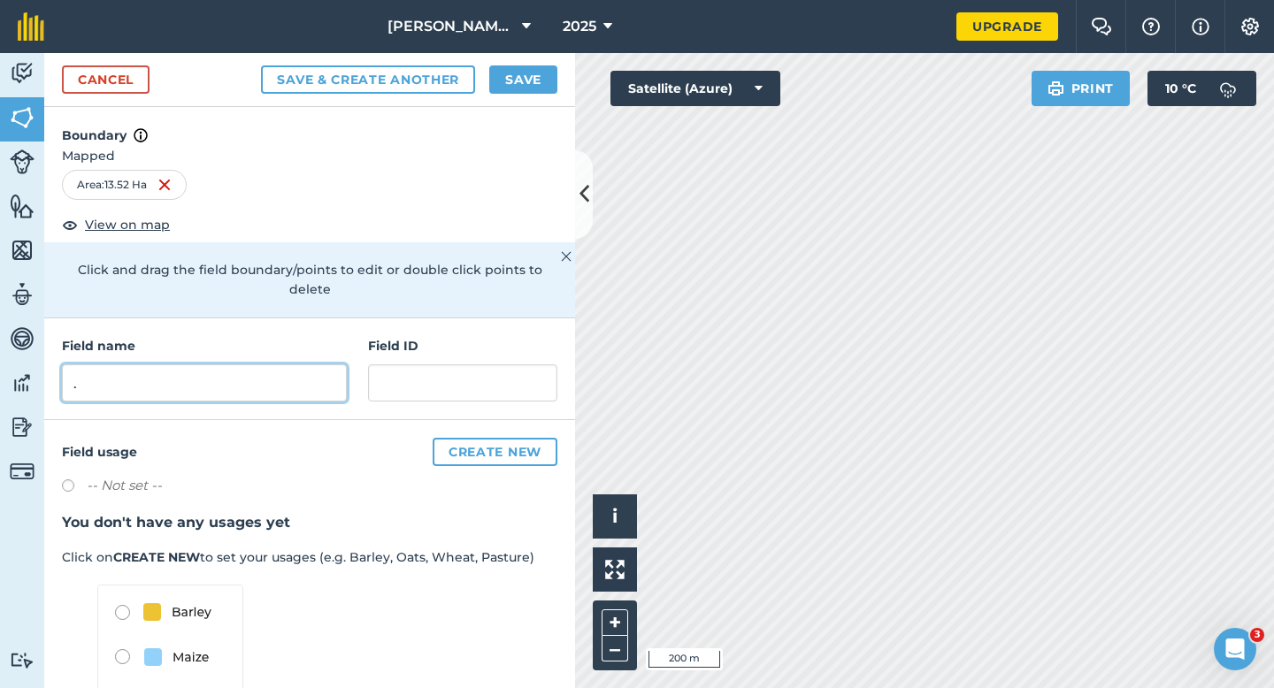
type input "."
click at [504, 87] on button "Save" at bounding box center [523, 79] width 68 height 28
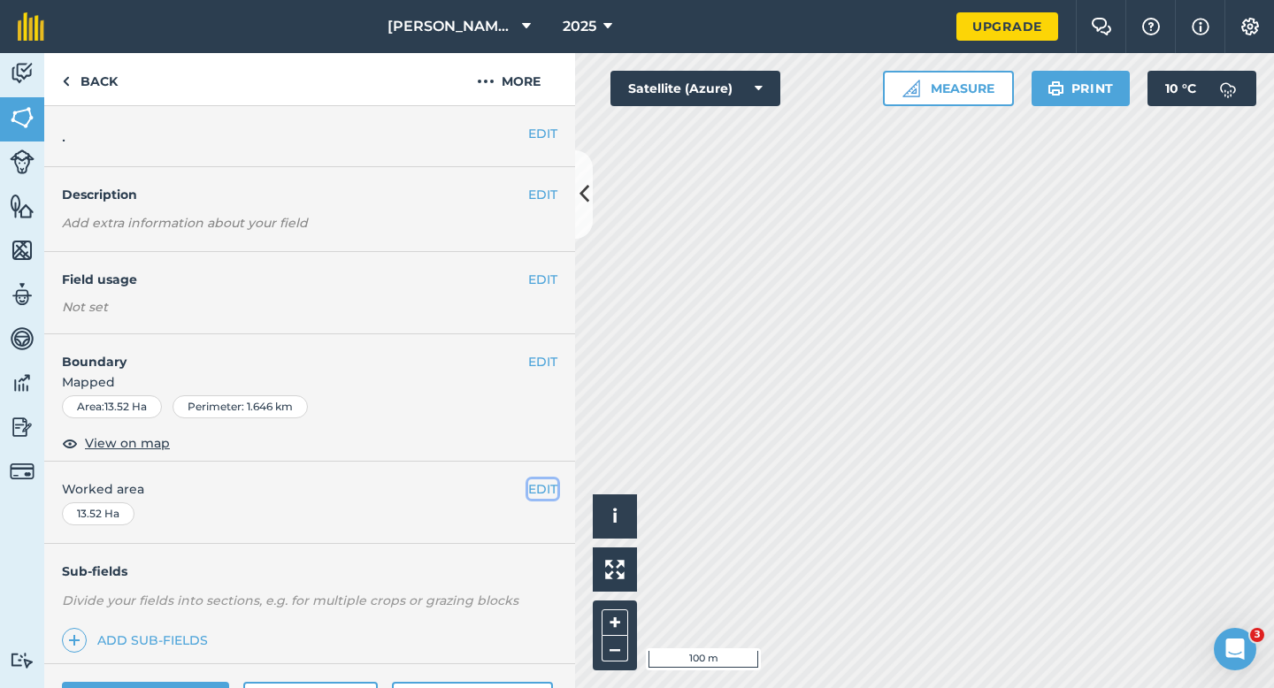
click at [542, 485] on button "EDIT" at bounding box center [542, 488] width 29 height 19
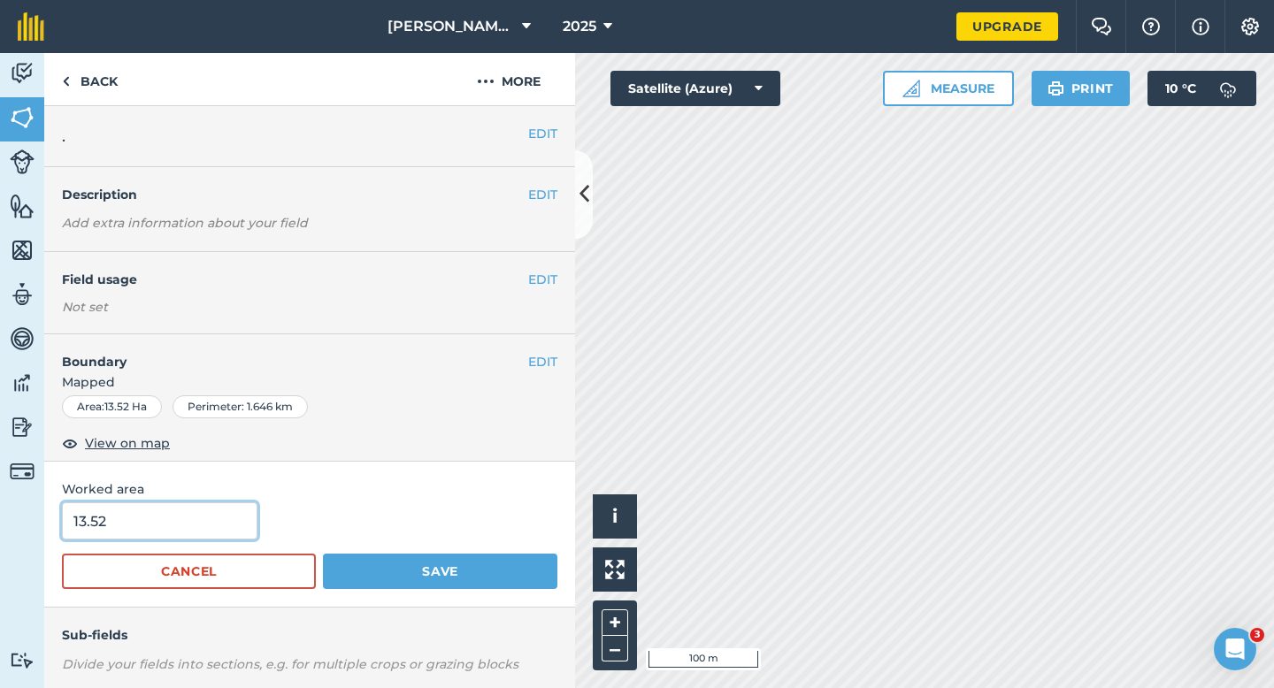
click at [194, 532] on input "13.52" at bounding box center [159, 520] width 195 height 37
type input "13.3"
click at [323, 554] on button "Save" at bounding box center [440, 571] width 234 height 35
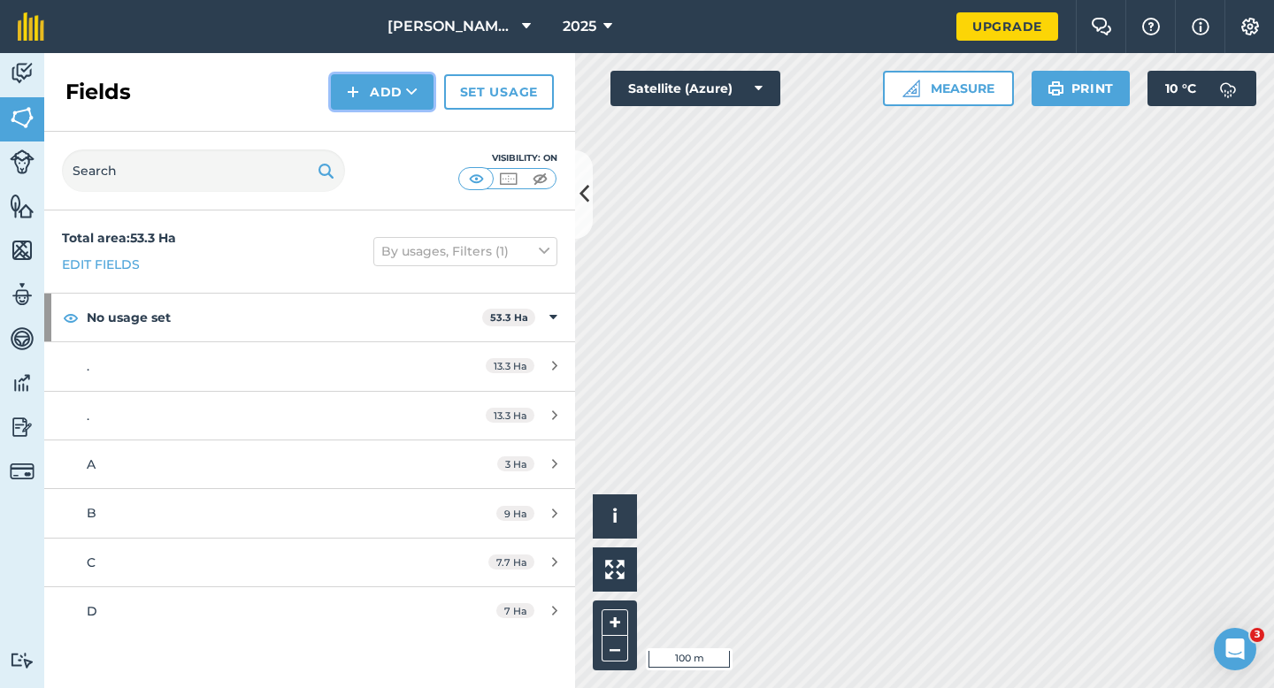
click at [374, 100] on button "Add" at bounding box center [382, 91] width 103 height 35
click at [374, 142] on link "Draw" at bounding box center [381, 131] width 97 height 39
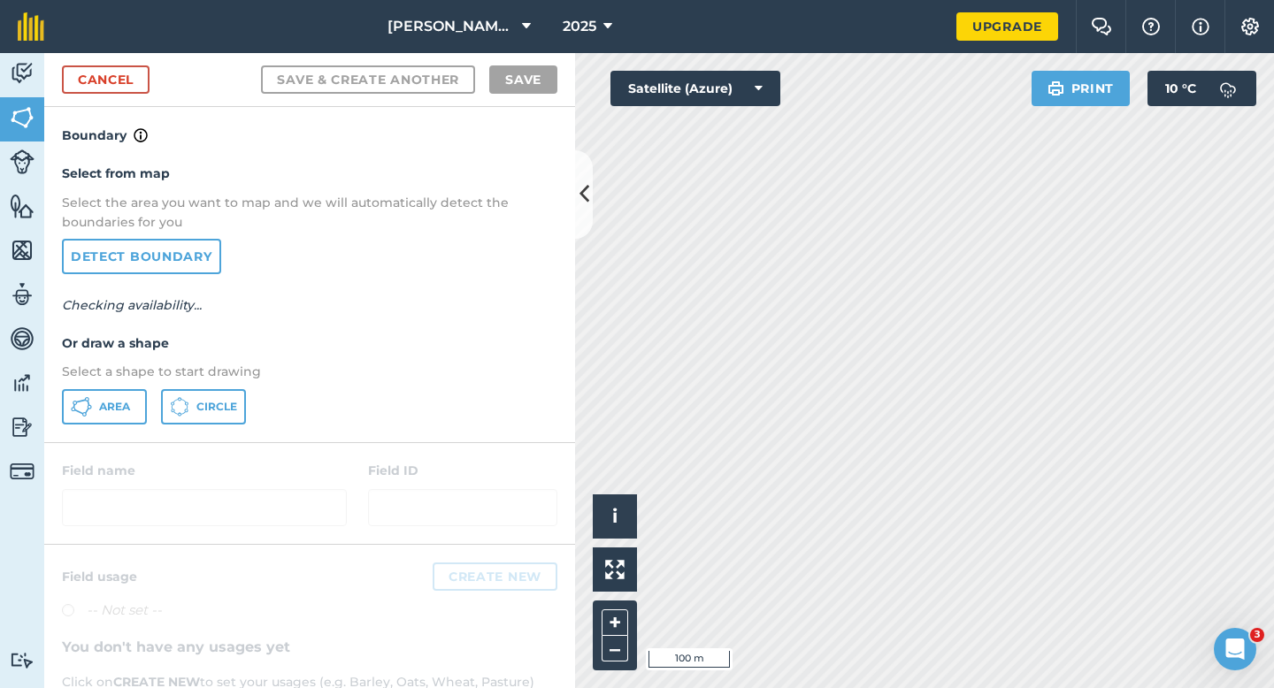
click at [126, 386] on div "Select from map Select the area you want to map and we will automatically detec…" at bounding box center [309, 293] width 531 height 295
click at [106, 428] on div "Select from map Select the area you want to map and we will automatically detec…" at bounding box center [309, 293] width 531 height 295
click at [141, 397] on button "Area" at bounding box center [104, 406] width 85 height 35
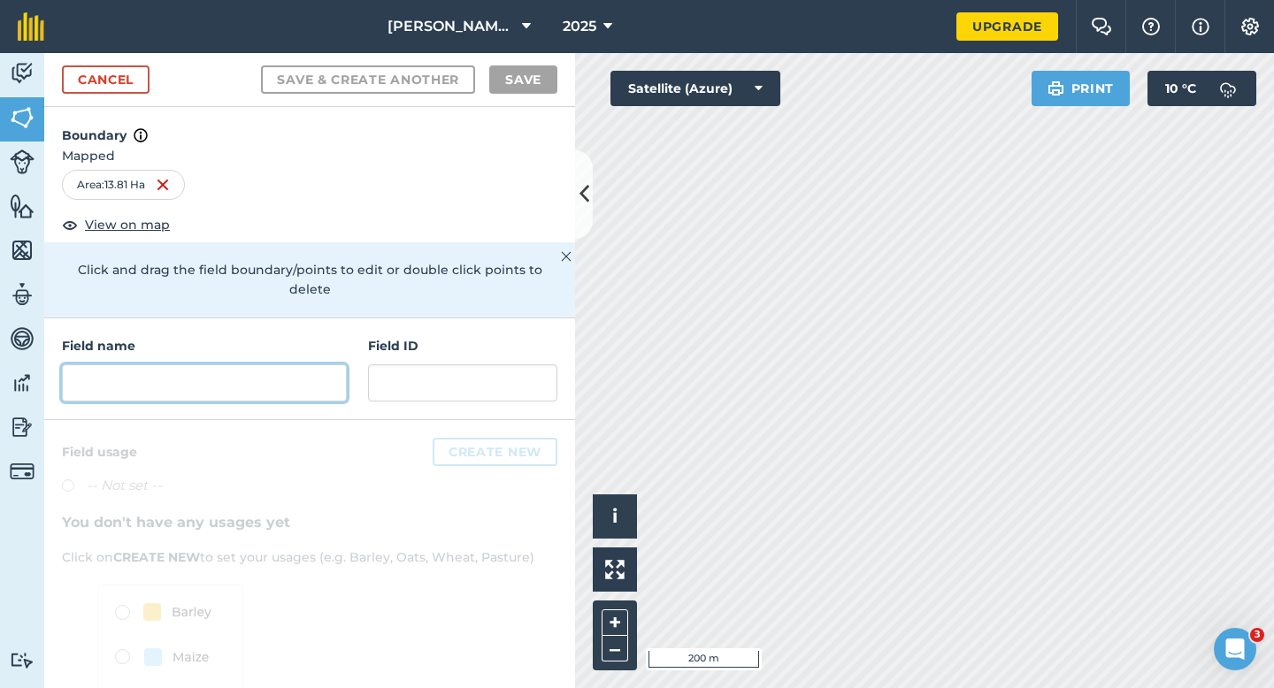
click at [273, 364] on input "text" at bounding box center [204, 382] width 285 height 37
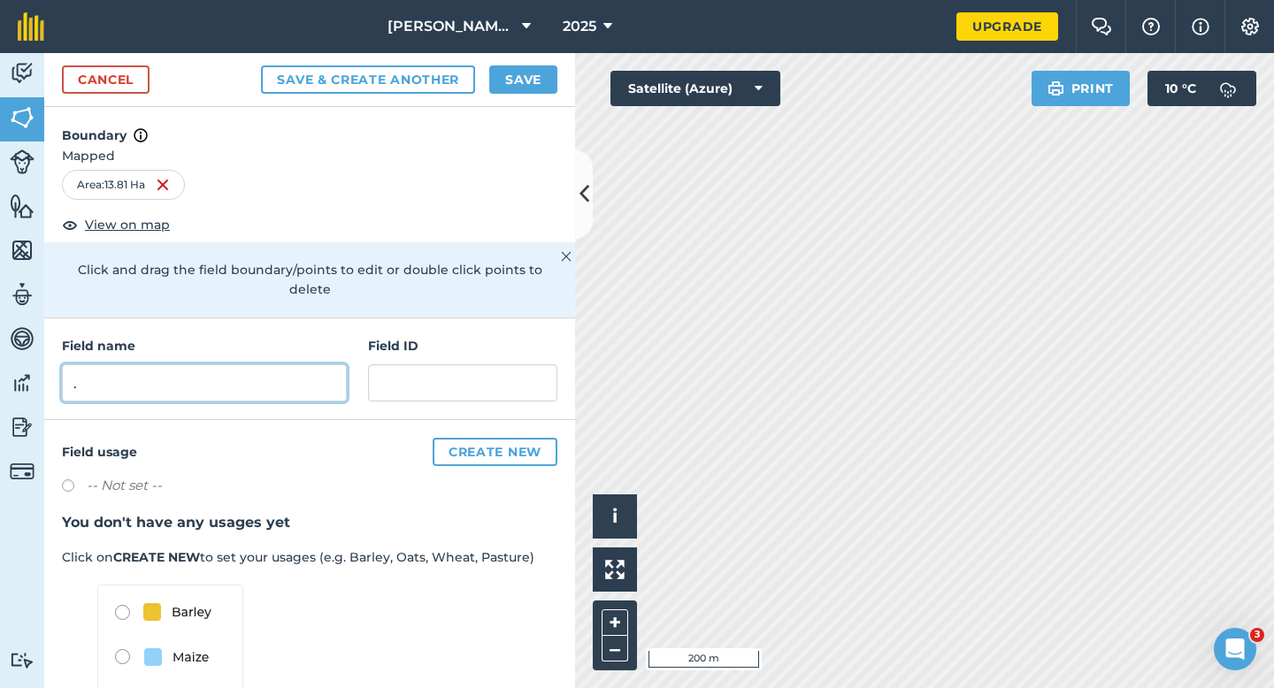
type input "."
click at [531, 86] on button "Save" at bounding box center [523, 79] width 68 height 28
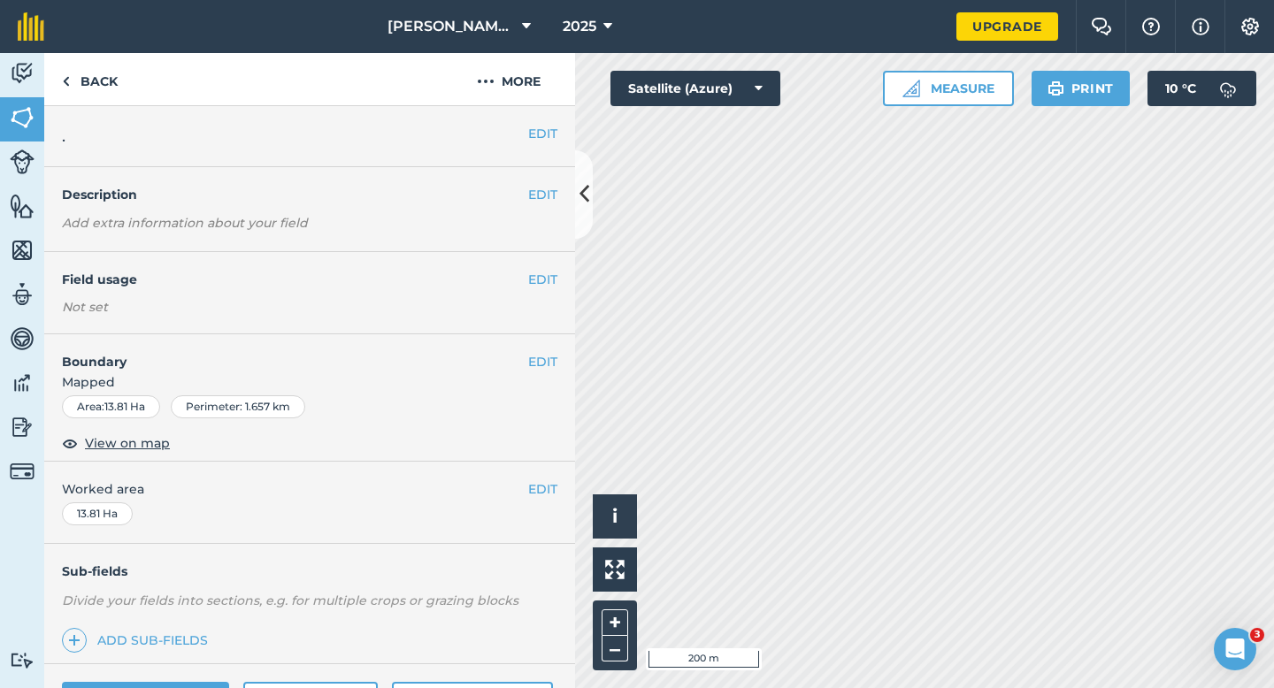
click at [525, 488] on span "Worked area" at bounding box center [309, 488] width 495 height 19
click at [552, 489] on button "EDIT" at bounding box center [542, 488] width 29 height 19
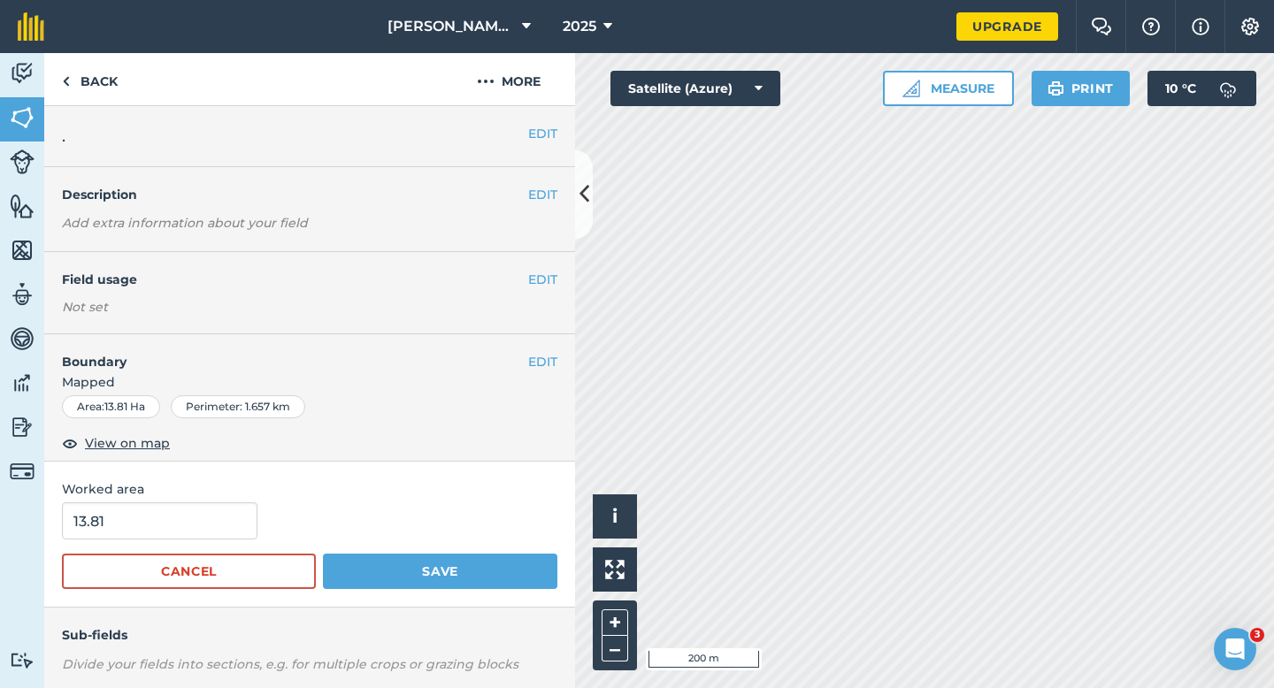
click at [213, 545] on form "13.81 Cancel Save" at bounding box center [309, 545] width 495 height 87
click at [213, 532] on input "13.81" at bounding box center [159, 520] width 195 height 37
type input "13.8"
click at [323, 554] on button "Save" at bounding box center [440, 571] width 234 height 35
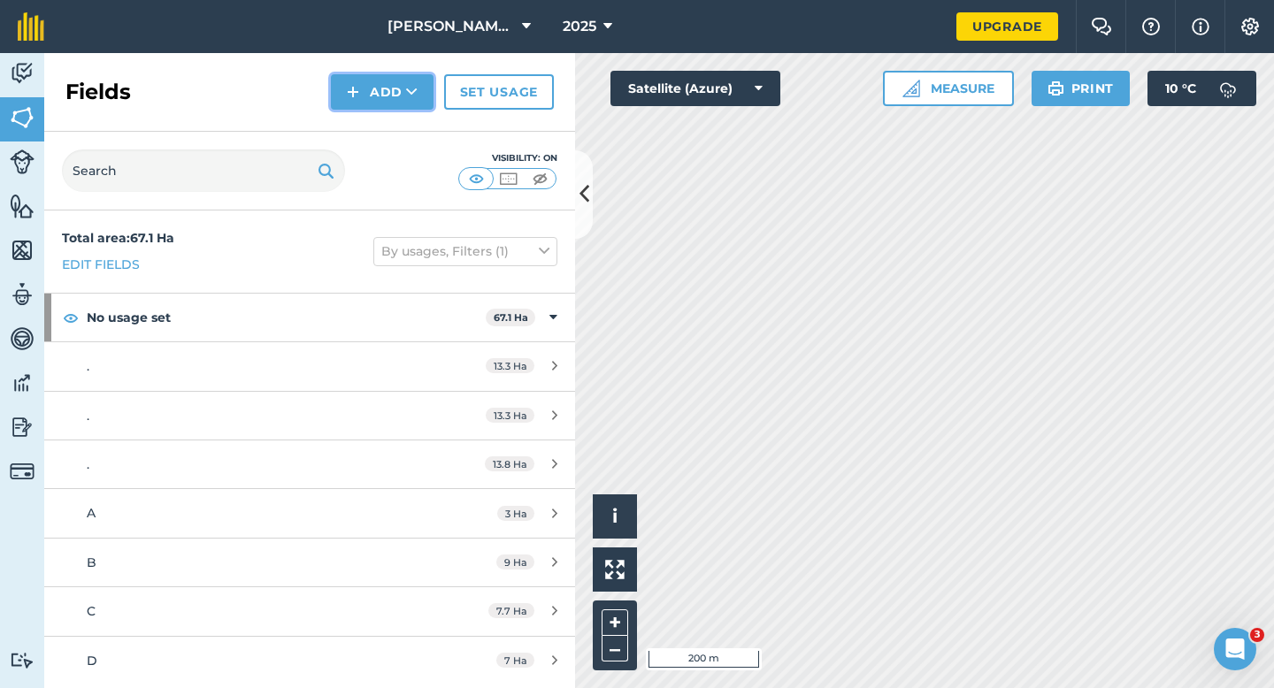
click at [379, 80] on button "Add" at bounding box center [382, 91] width 103 height 35
click at [375, 145] on link "Draw" at bounding box center [381, 131] width 97 height 39
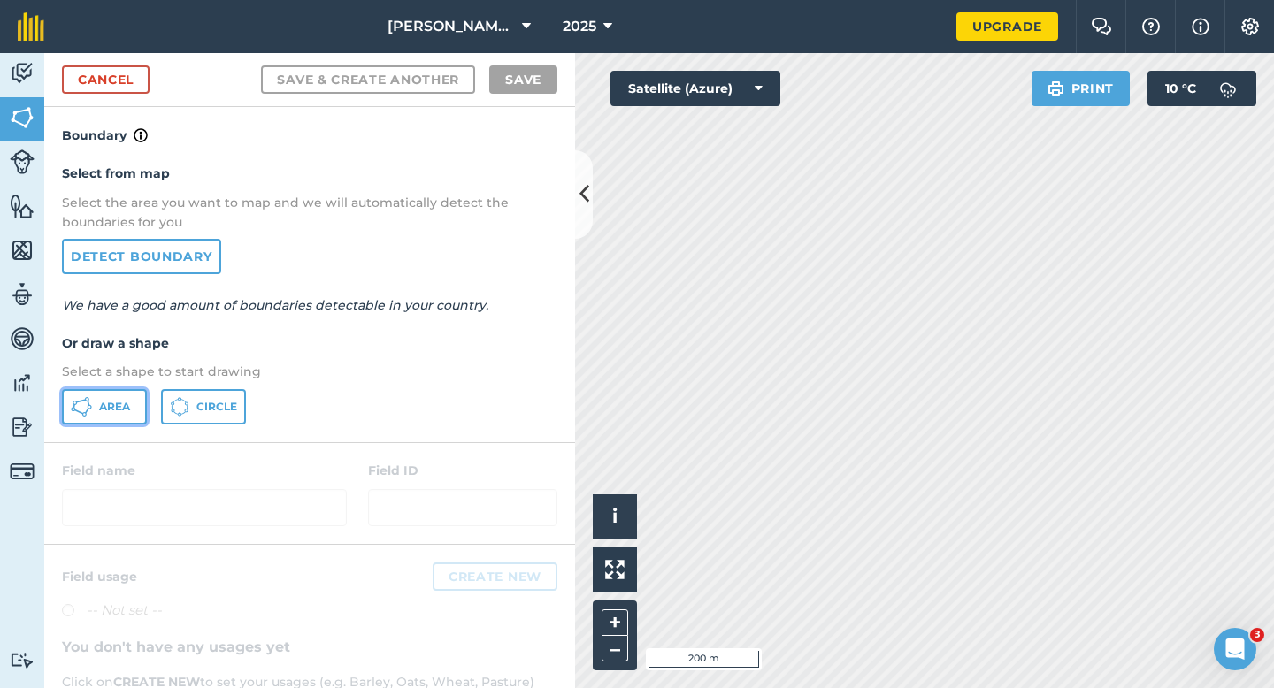
click at [130, 407] on span "Area" at bounding box center [114, 407] width 31 height 14
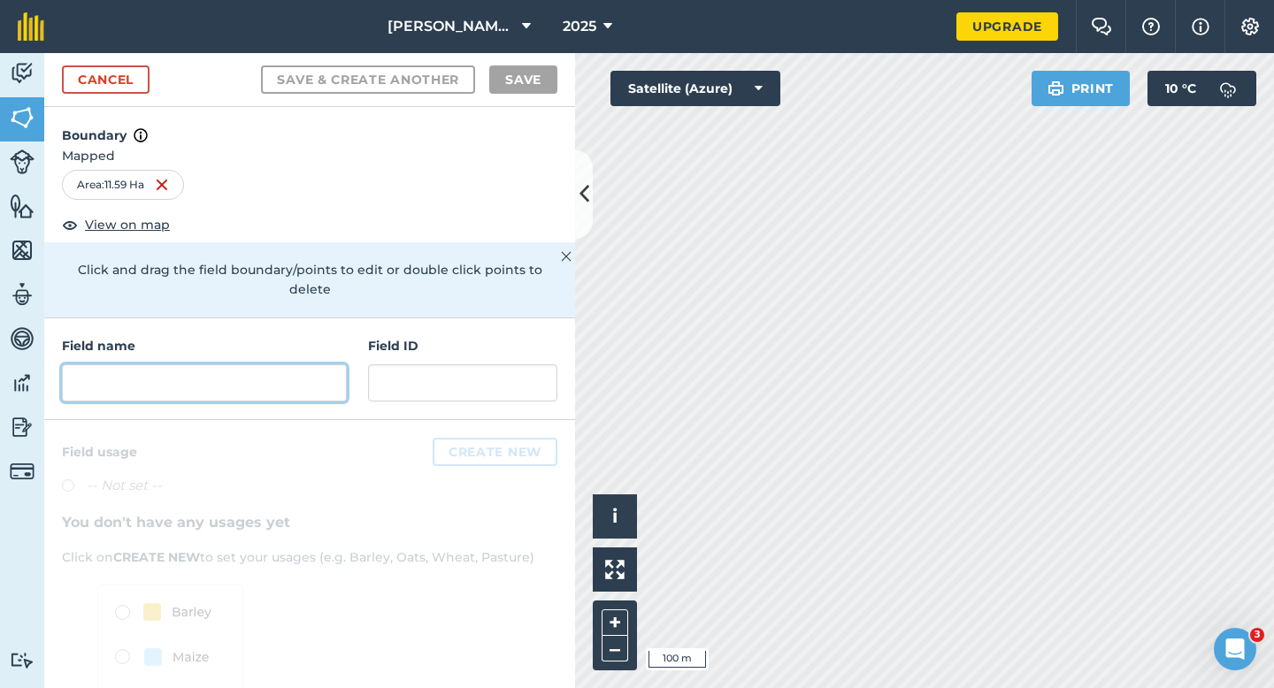
click at [277, 366] on input "text" at bounding box center [204, 382] width 285 height 37
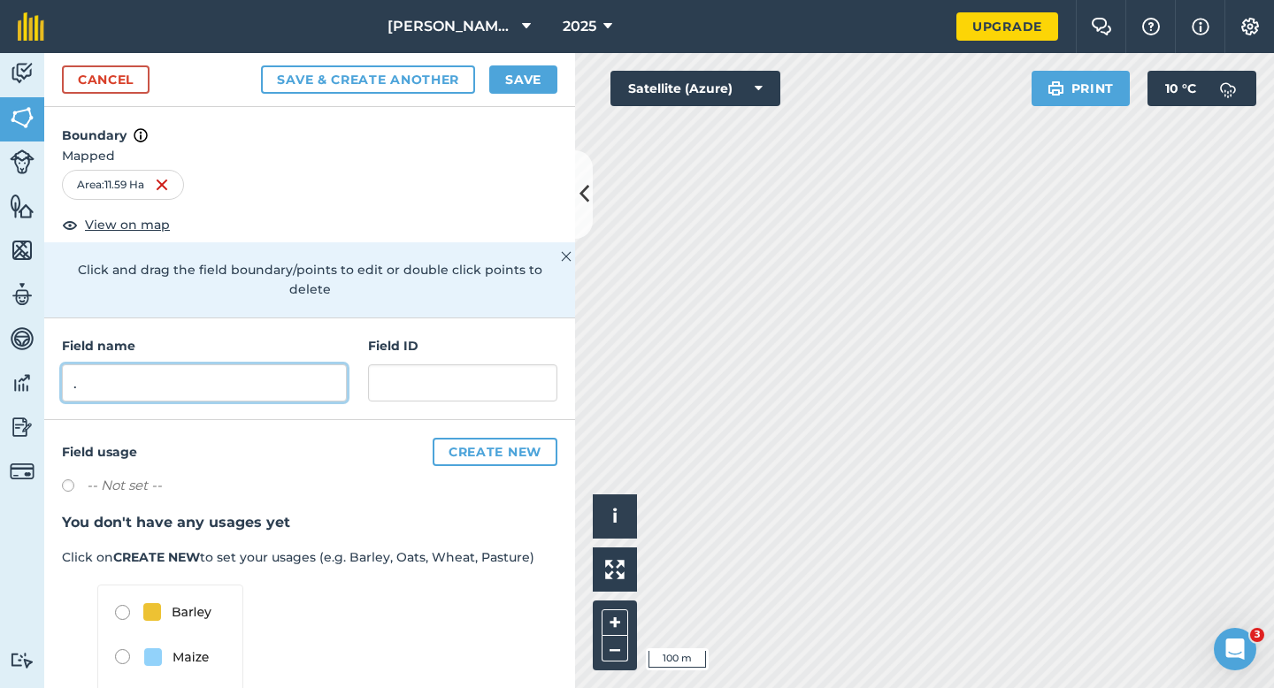
type input "."
click at [534, 62] on div "Cancel Save & Create Another Save" at bounding box center [309, 80] width 531 height 54
click at [526, 88] on button "Save" at bounding box center [523, 79] width 68 height 28
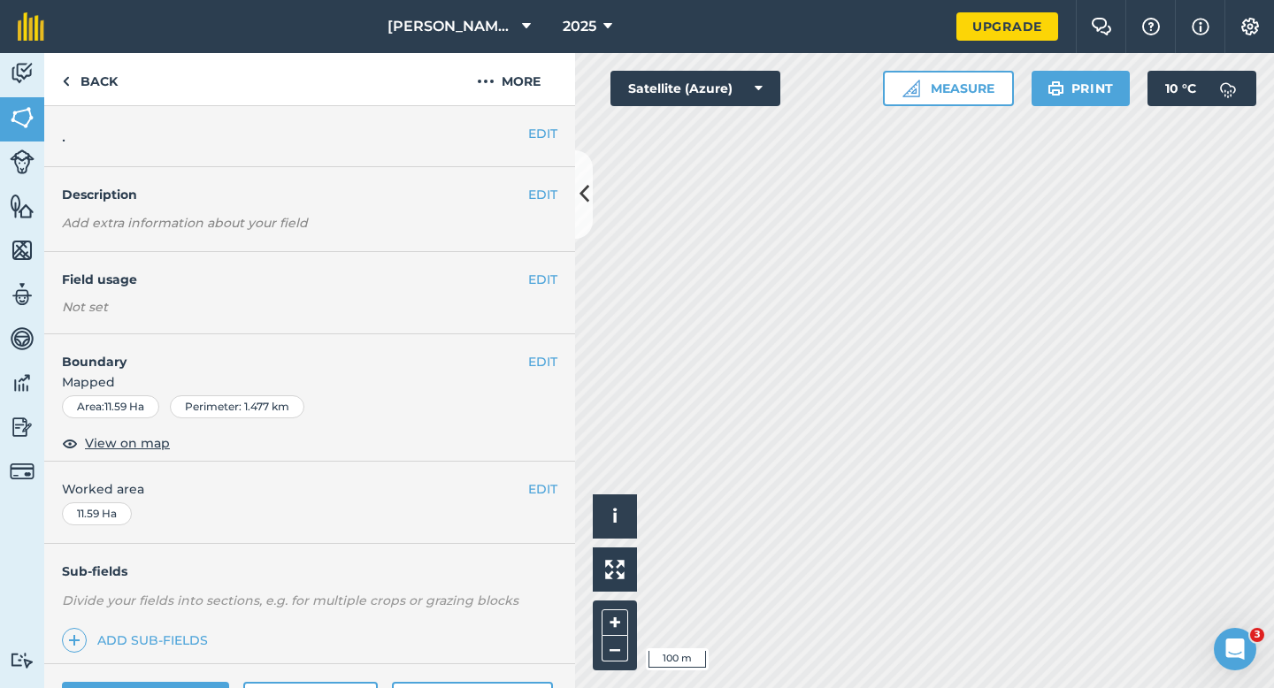
click at [545, 499] on div "EDIT Worked area 11.59 Ha" at bounding box center [309, 503] width 531 height 82
click at [545, 494] on button "EDIT" at bounding box center [542, 488] width 29 height 19
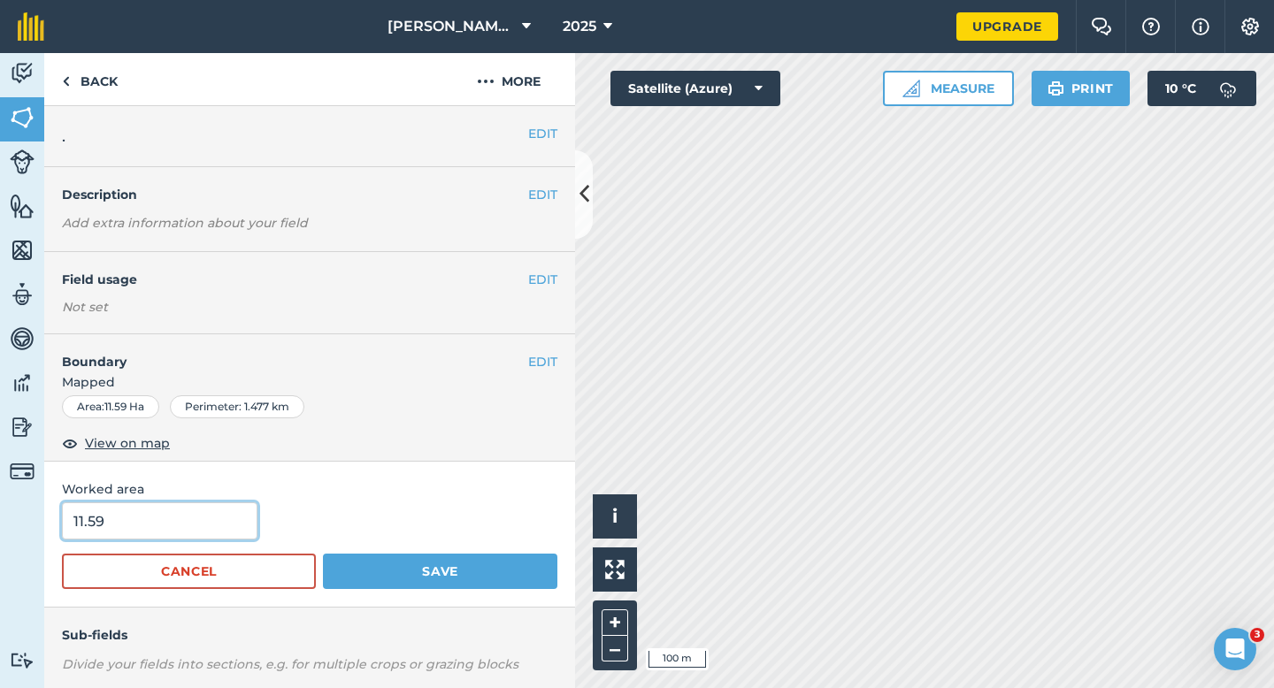
click at [122, 526] on input "11.59" at bounding box center [159, 520] width 195 height 37
type input "12"
click at [323, 554] on button "Save" at bounding box center [440, 571] width 234 height 35
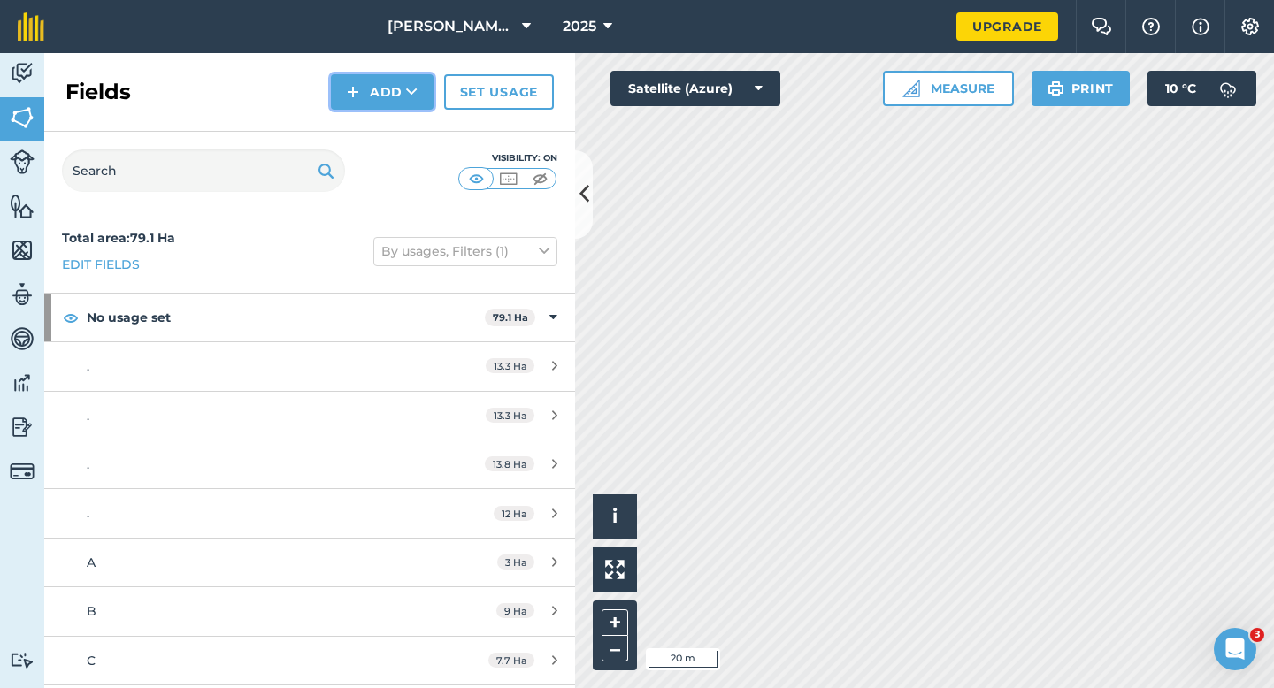
click at [373, 109] on button "Add" at bounding box center [382, 91] width 103 height 35
click at [373, 128] on link "Draw" at bounding box center [381, 131] width 97 height 39
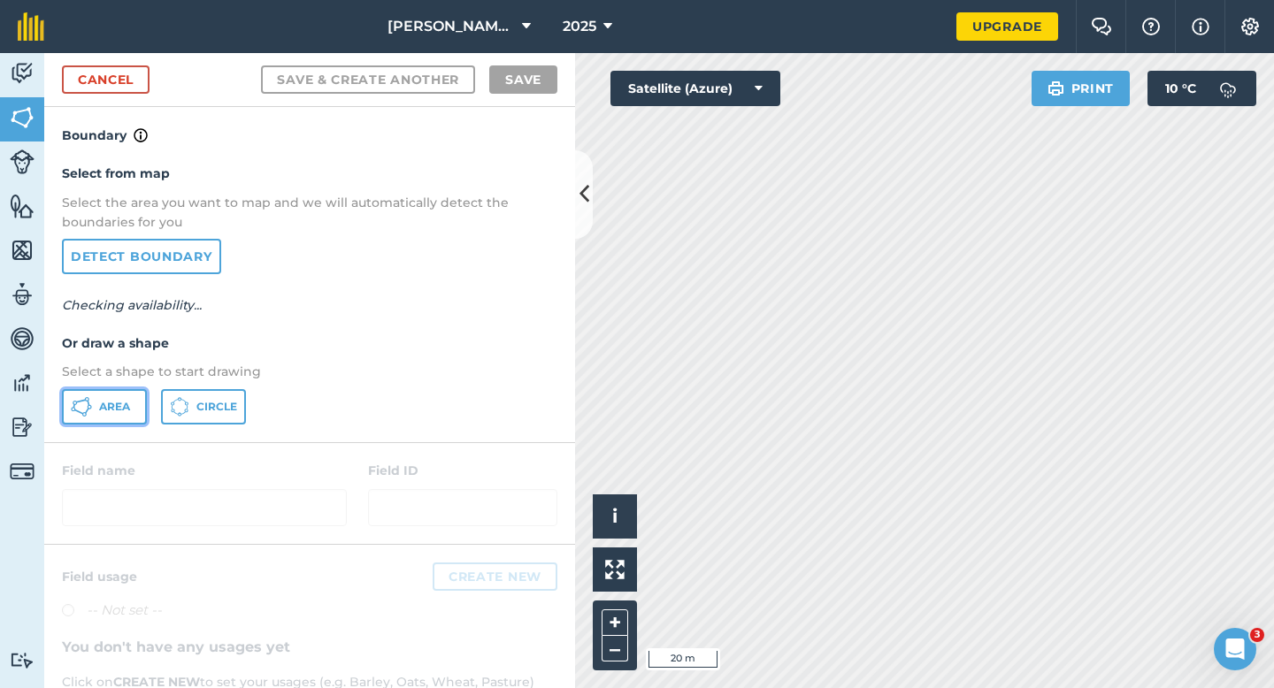
click at [114, 406] on span "Area" at bounding box center [114, 407] width 31 height 14
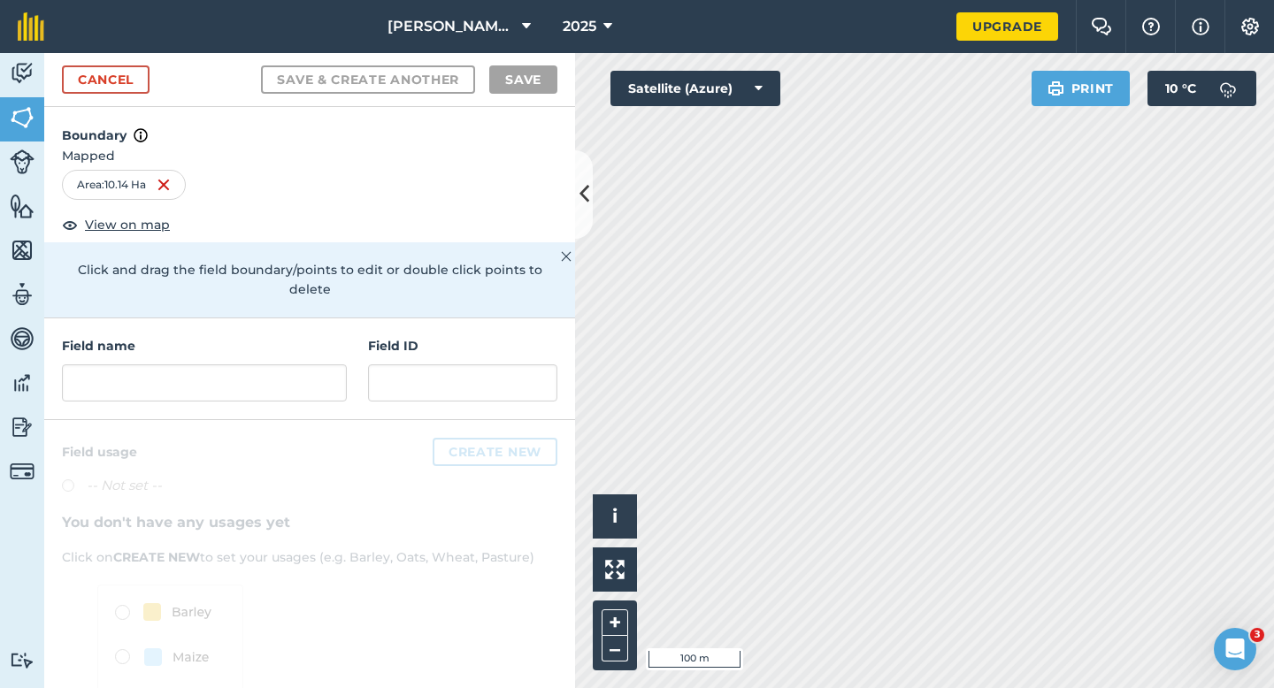
click at [356, 349] on div "Field name Field ID" at bounding box center [309, 369] width 531 height 102
click at [295, 364] on input "text" at bounding box center [204, 382] width 285 height 37
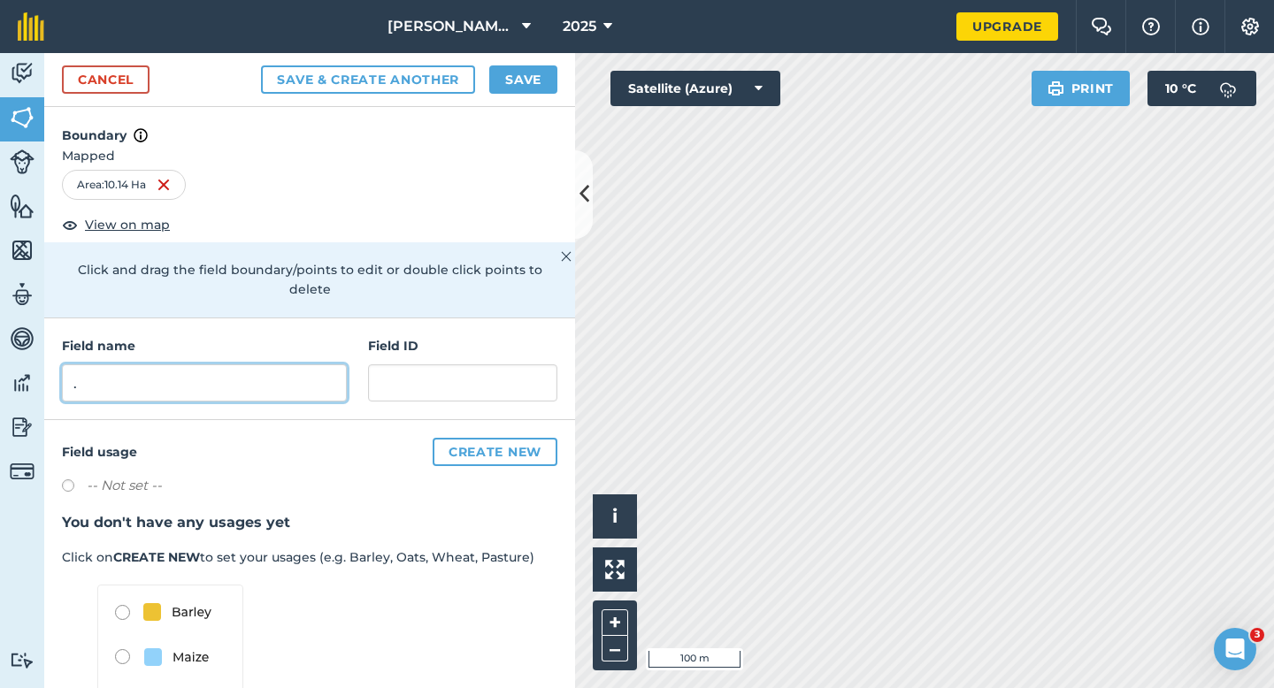
type input "."
click at [509, 81] on button "Save" at bounding box center [523, 79] width 68 height 28
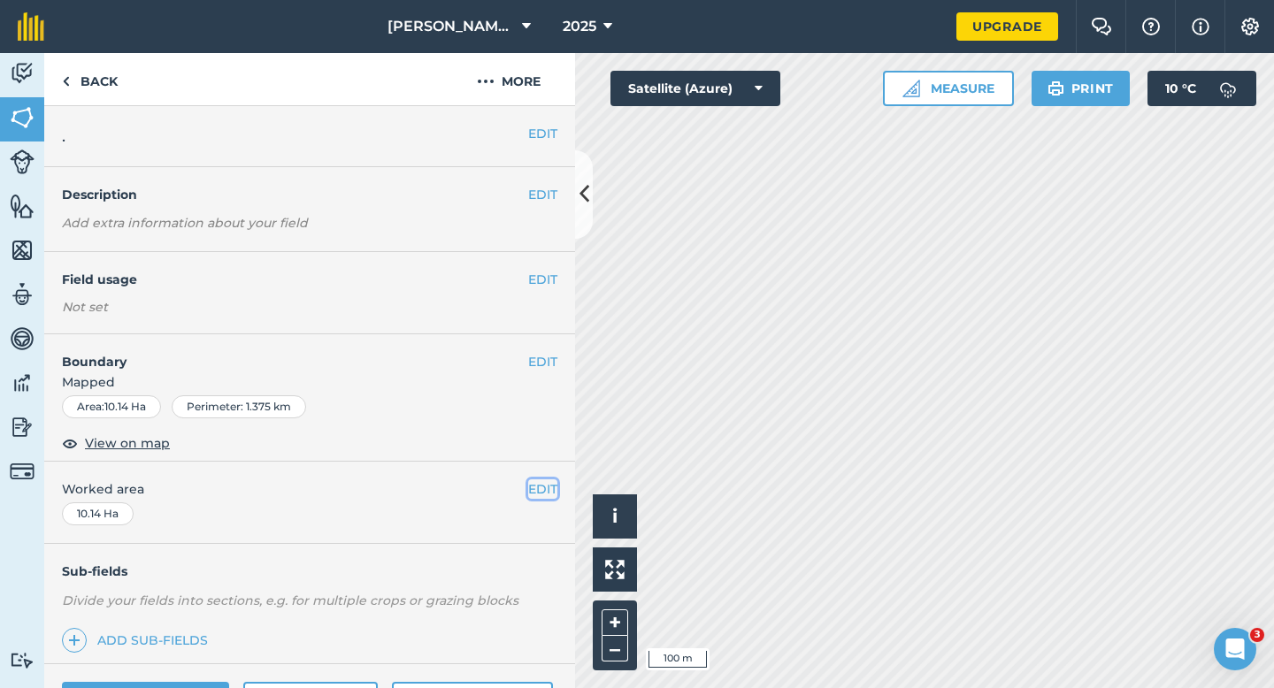
click at [537, 495] on button "EDIT" at bounding box center [542, 488] width 29 height 19
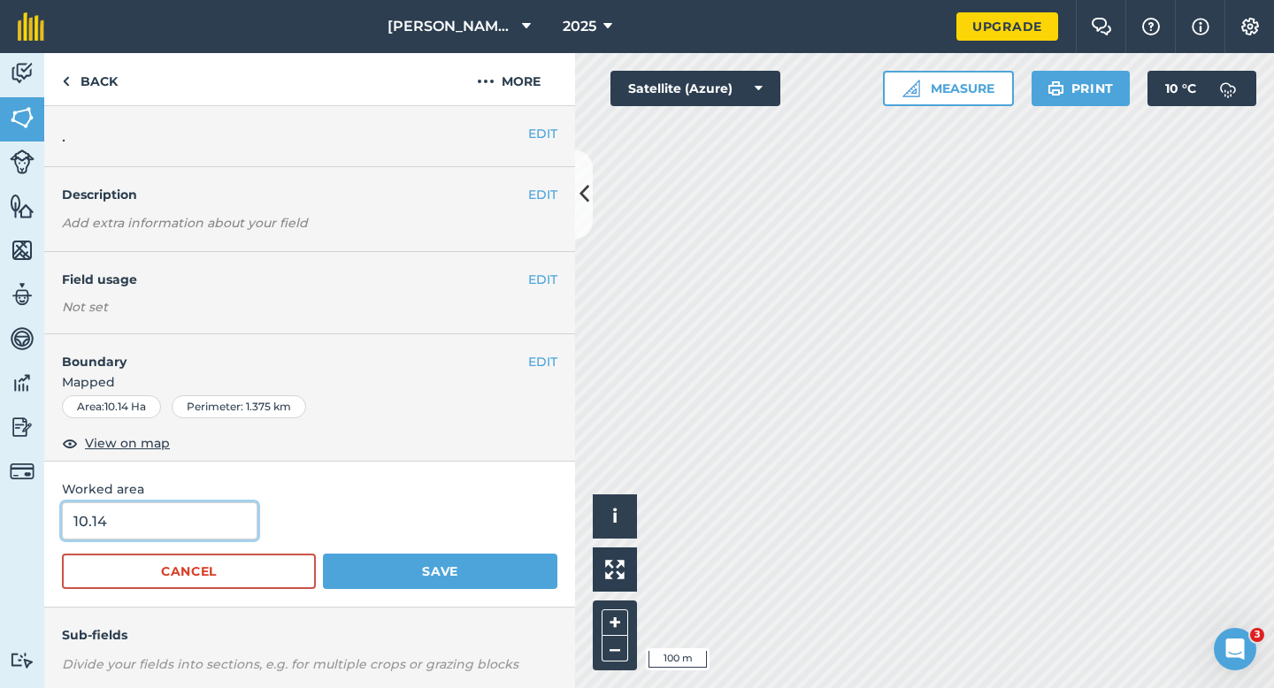
click at [241, 508] on input "10.14" at bounding box center [159, 520] width 195 height 37
type input "10"
click at [323, 554] on button "Save" at bounding box center [440, 571] width 234 height 35
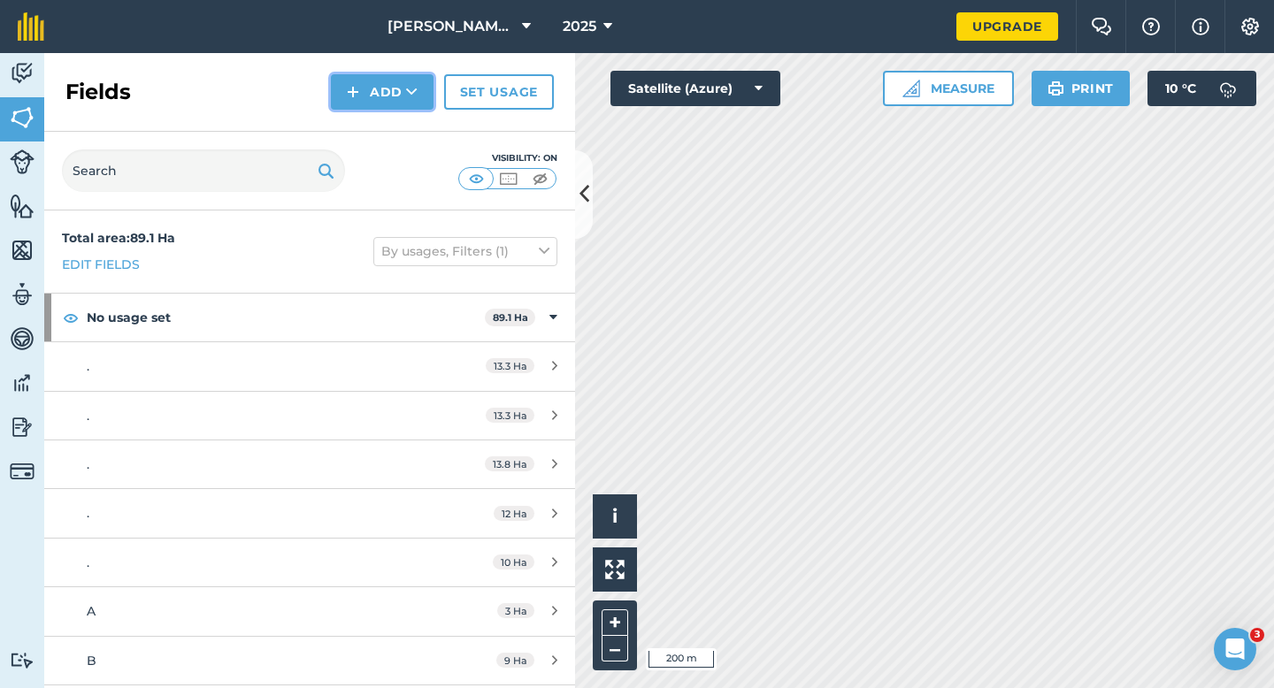
click at [398, 108] on button "Add" at bounding box center [382, 91] width 103 height 35
click at [398, 123] on link "Draw" at bounding box center [381, 131] width 97 height 39
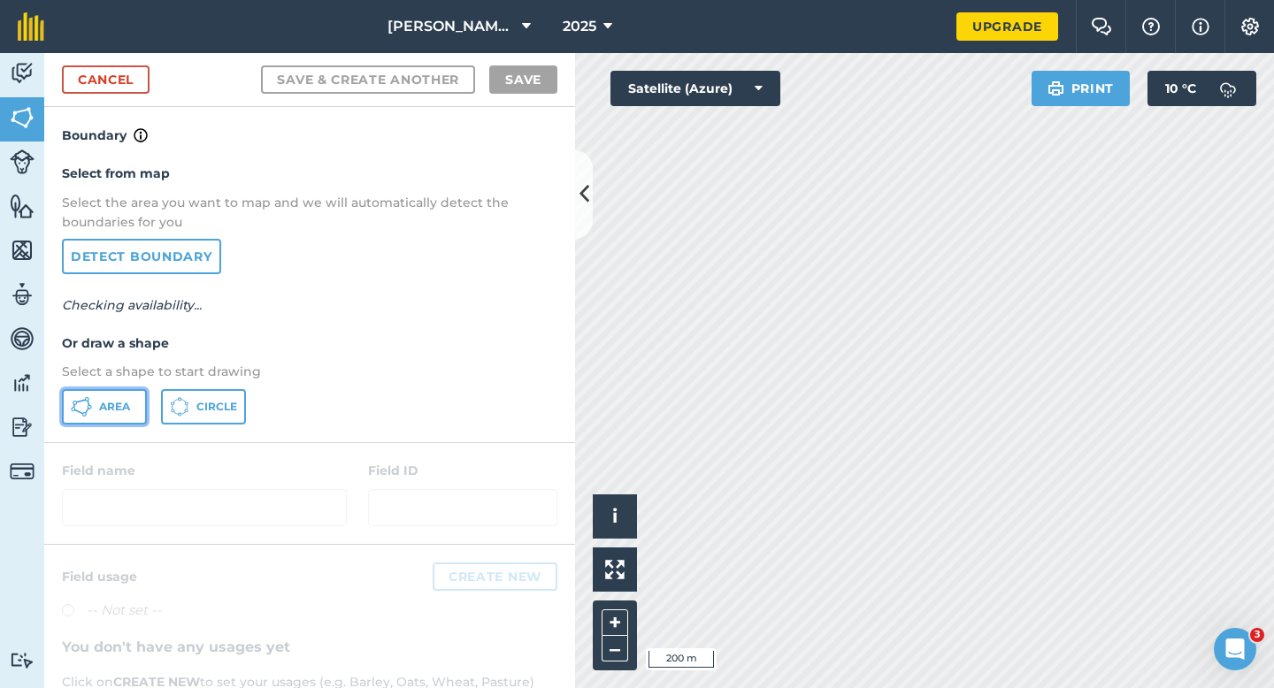
click at [84, 415] on icon at bounding box center [81, 406] width 21 height 21
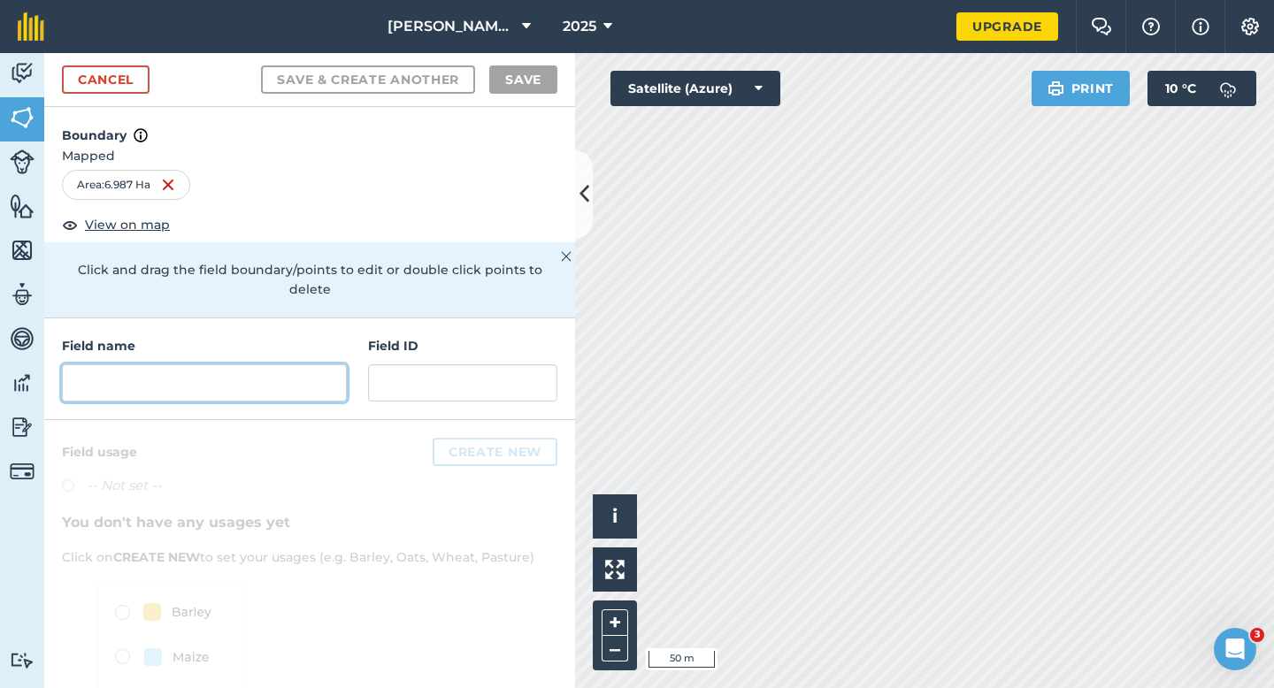
click at [287, 364] on input "text" at bounding box center [204, 382] width 285 height 37
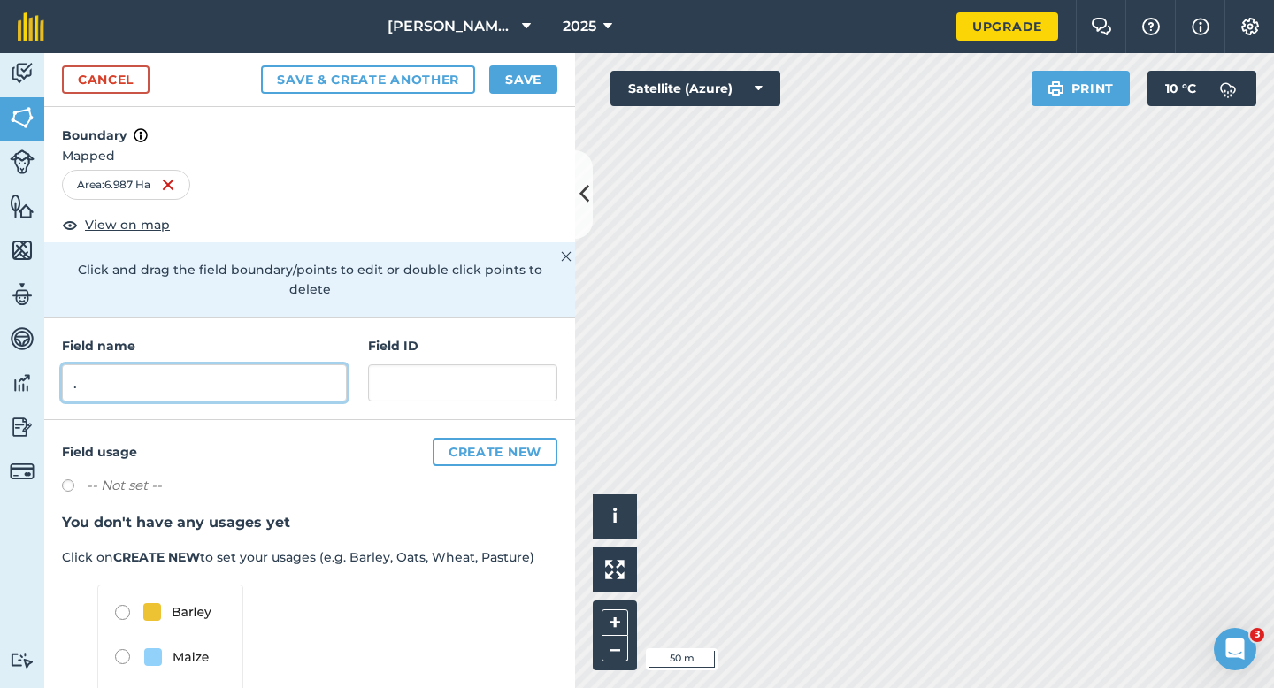
type input "."
click at [540, 62] on div "Cancel Save & Create Another Save" at bounding box center [309, 80] width 531 height 54
click at [543, 68] on button "Save" at bounding box center [523, 79] width 68 height 28
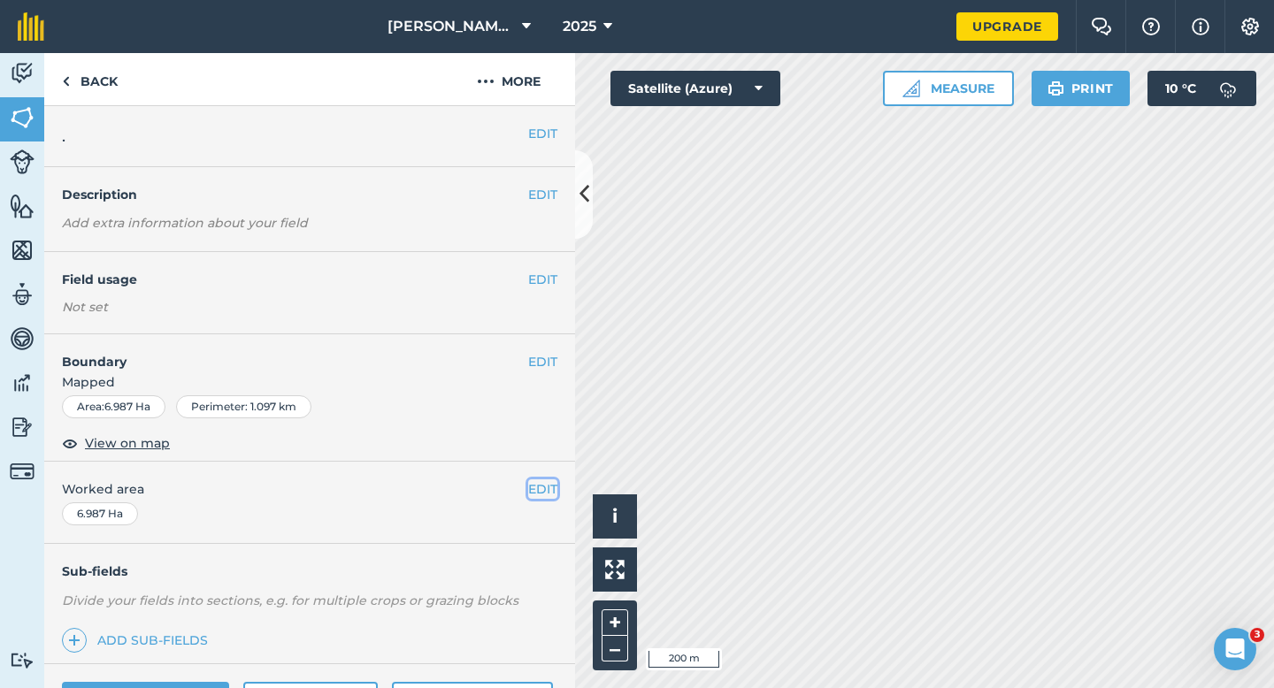
click at [538, 496] on button "EDIT" at bounding box center [542, 488] width 29 height 19
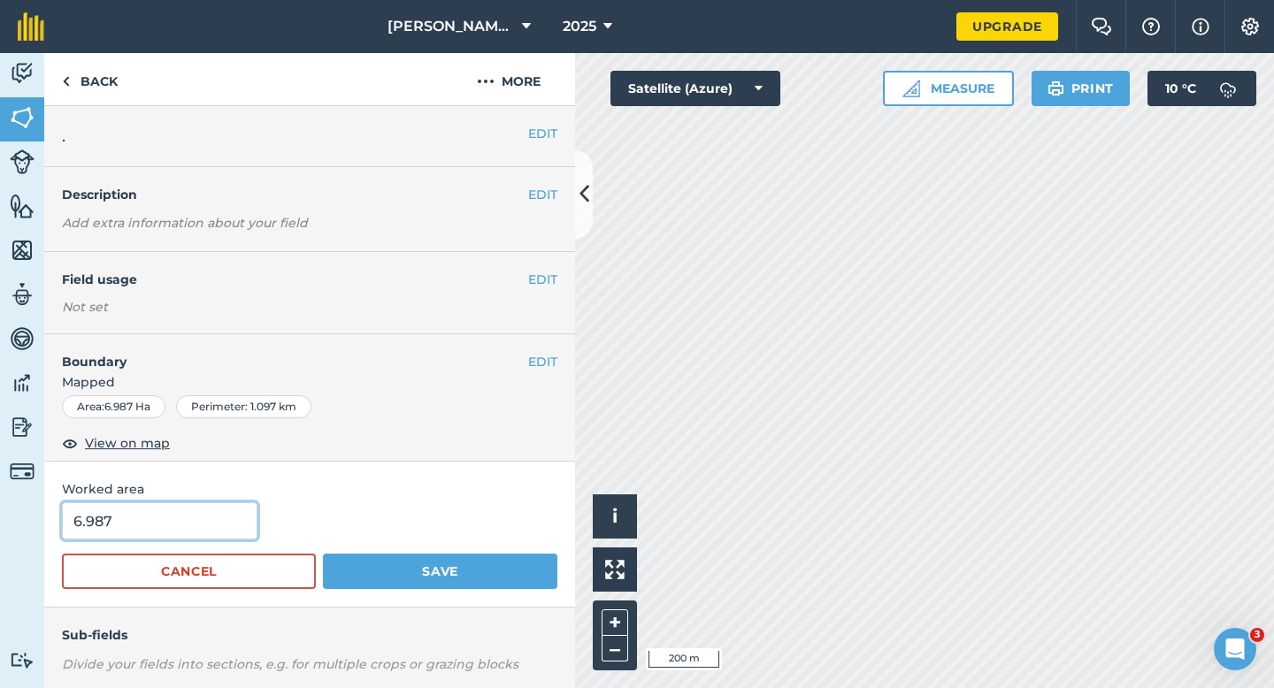
click at [86, 523] on input "6.987" at bounding box center [159, 520] width 195 height 37
type input "7"
click at [323, 554] on button "Save" at bounding box center [440, 571] width 234 height 35
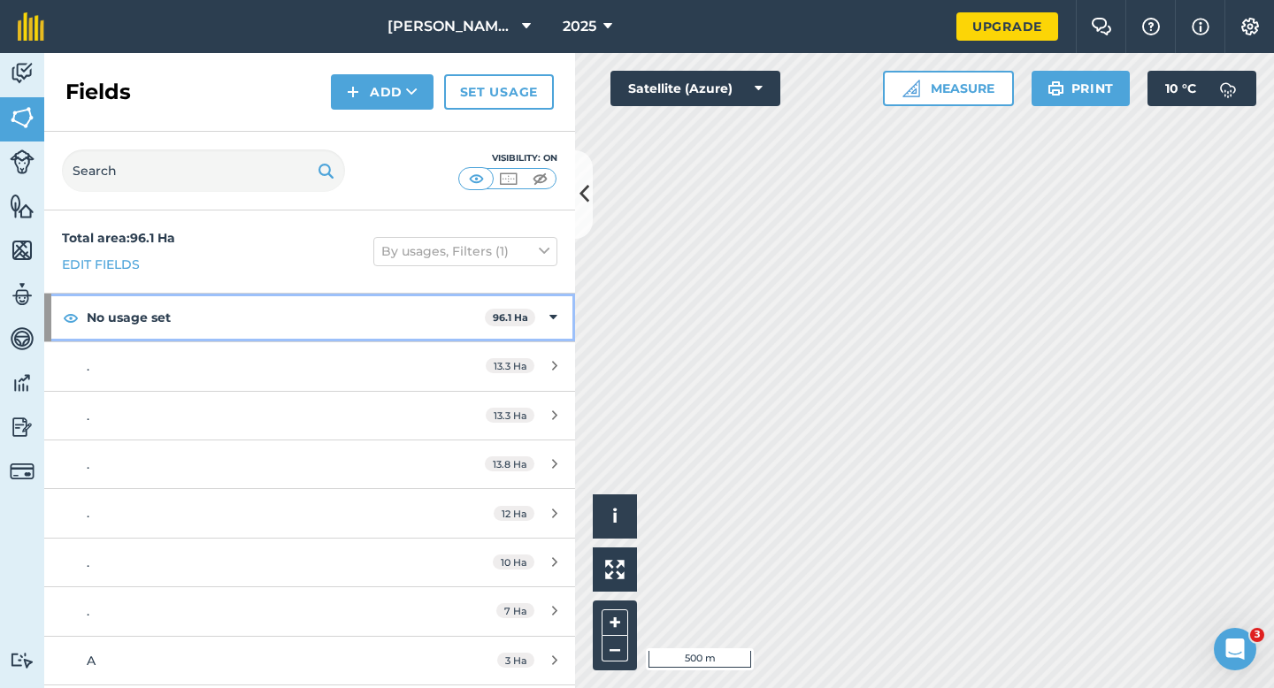
click at [535, 314] on div "No usage set 96.1 Ha" at bounding box center [309, 318] width 531 height 48
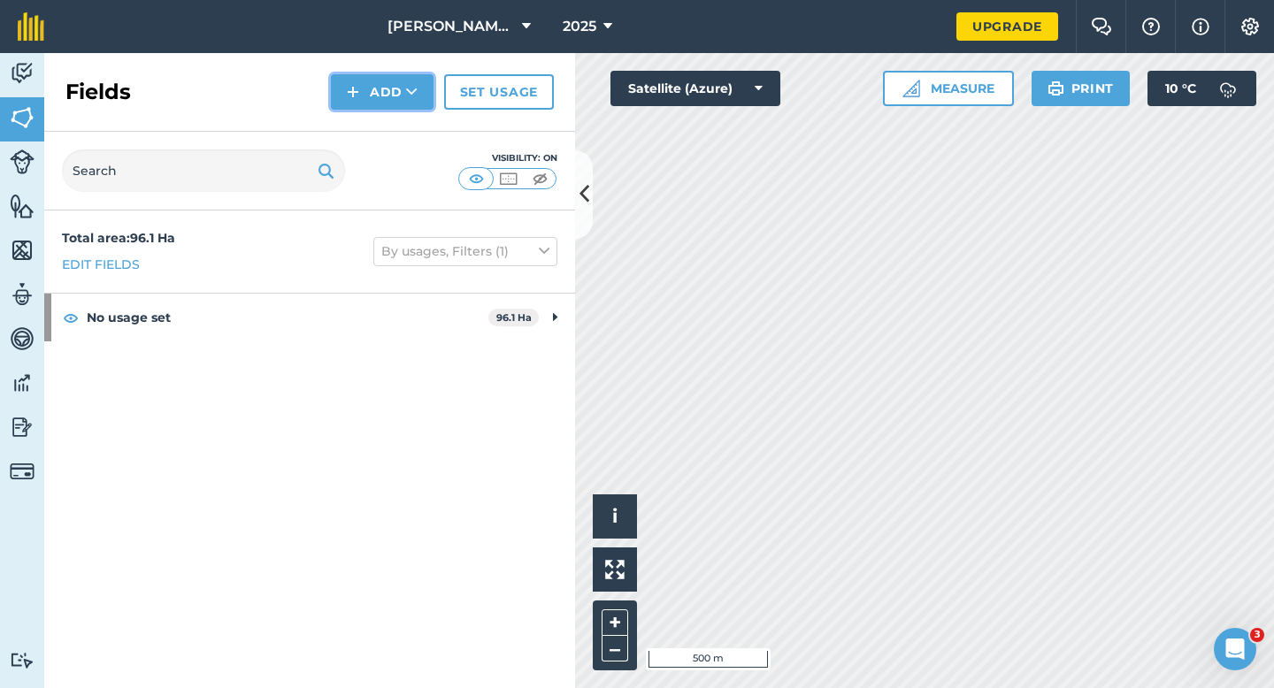
click at [387, 93] on button "Add" at bounding box center [382, 91] width 103 height 35
click at [387, 137] on link "Draw" at bounding box center [381, 131] width 97 height 39
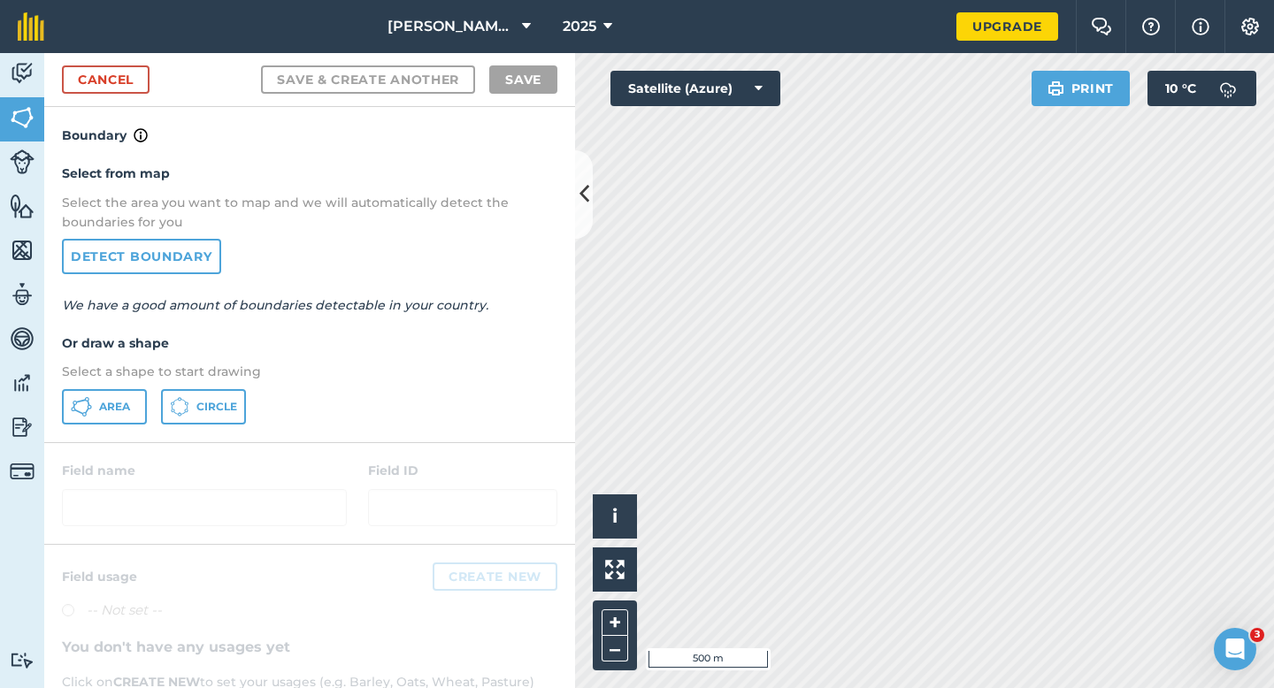
click at [134, 366] on p "Select a shape to start drawing" at bounding box center [309, 371] width 495 height 19
click at [130, 389] on button "Area" at bounding box center [104, 406] width 85 height 35
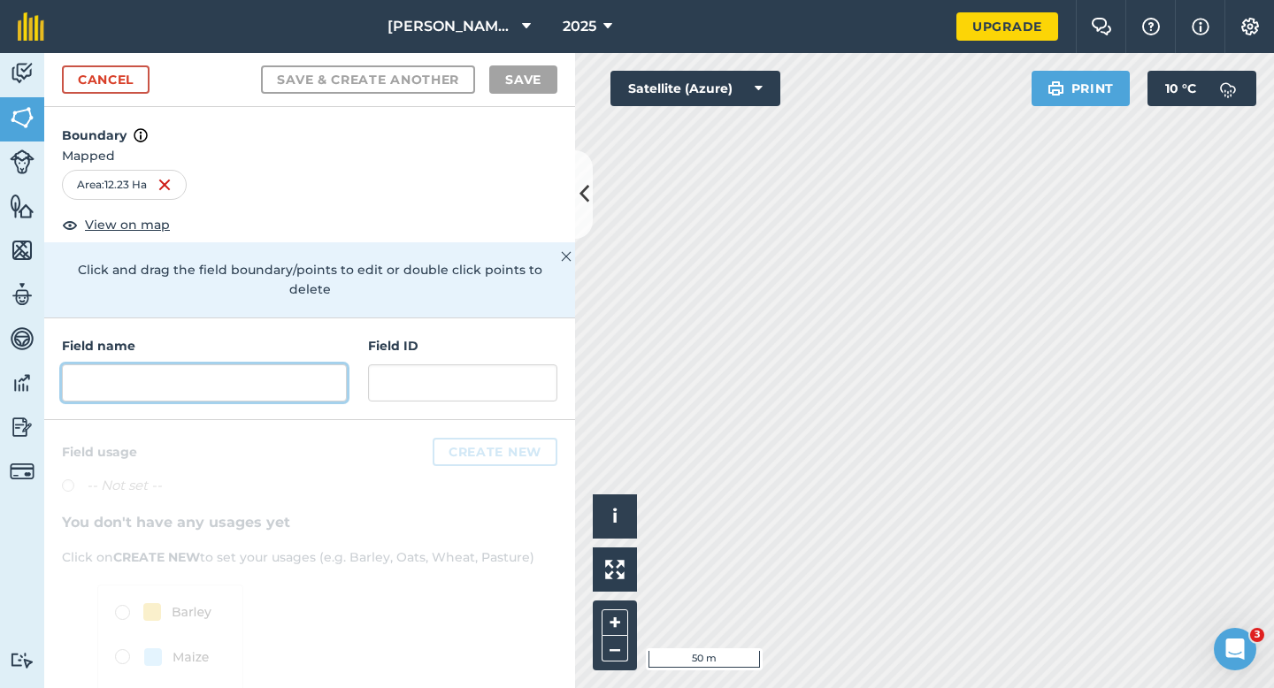
click at [318, 364] on input "text" at bounding box center [204, 382] width 285 height 37
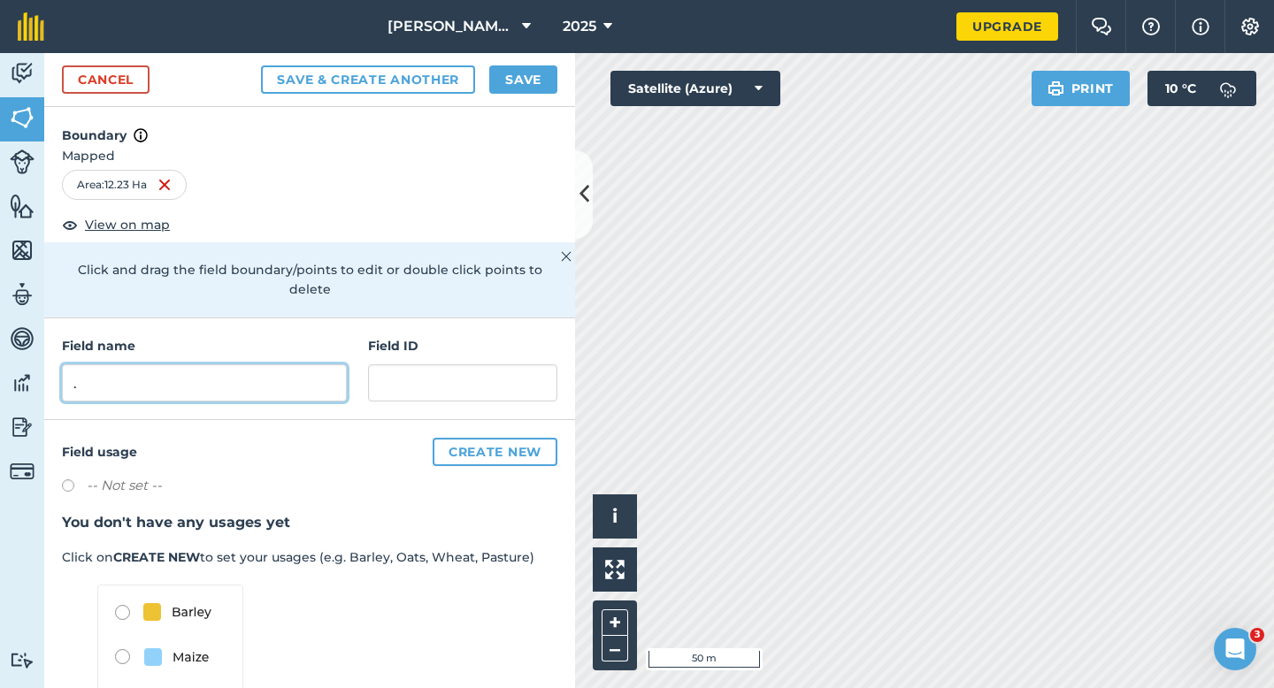
type input "."
click at [543, 72] on button "Save" at bounding box center [523, 79] width 68 height 28
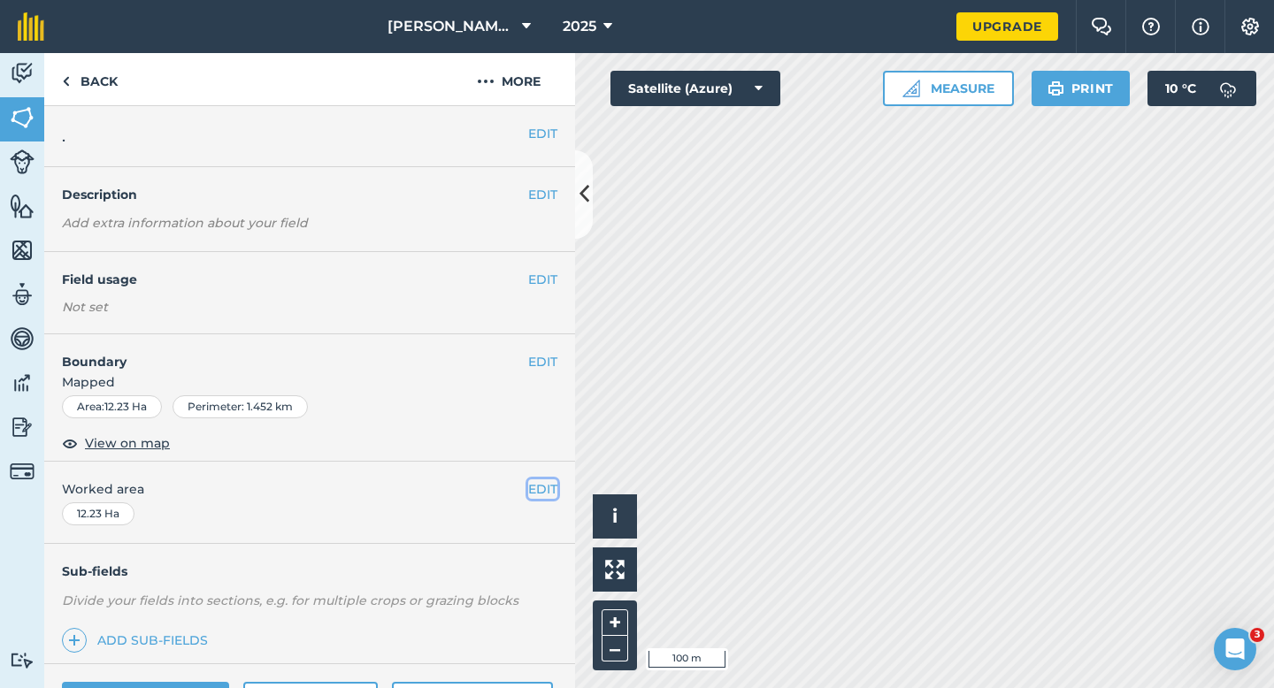
click at [547, 480] on button "EDIT" at bounding box center [542, 488] width 29 height 19
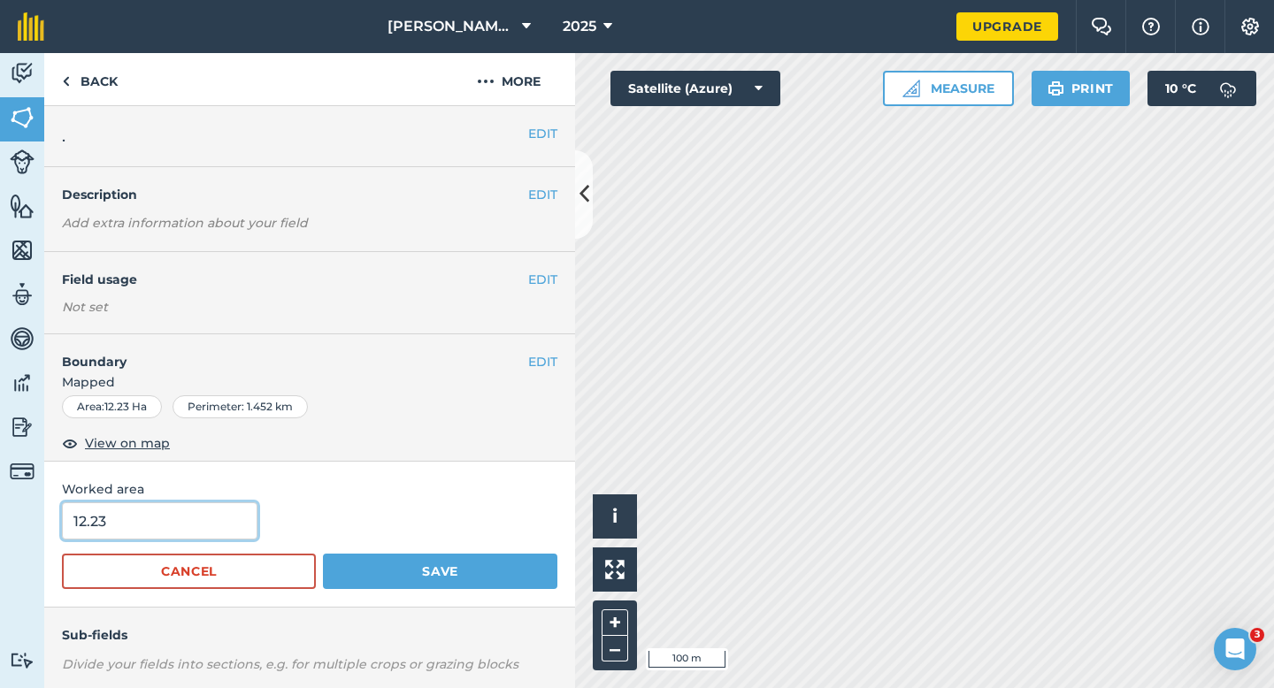
click at [218, 521] on input "12.23" at bounding box center [159, 520] width 195 height 37
type input "12.2"
click at [323, 554] on button "Save" at bounding box center [440, 571] width 234 height 35
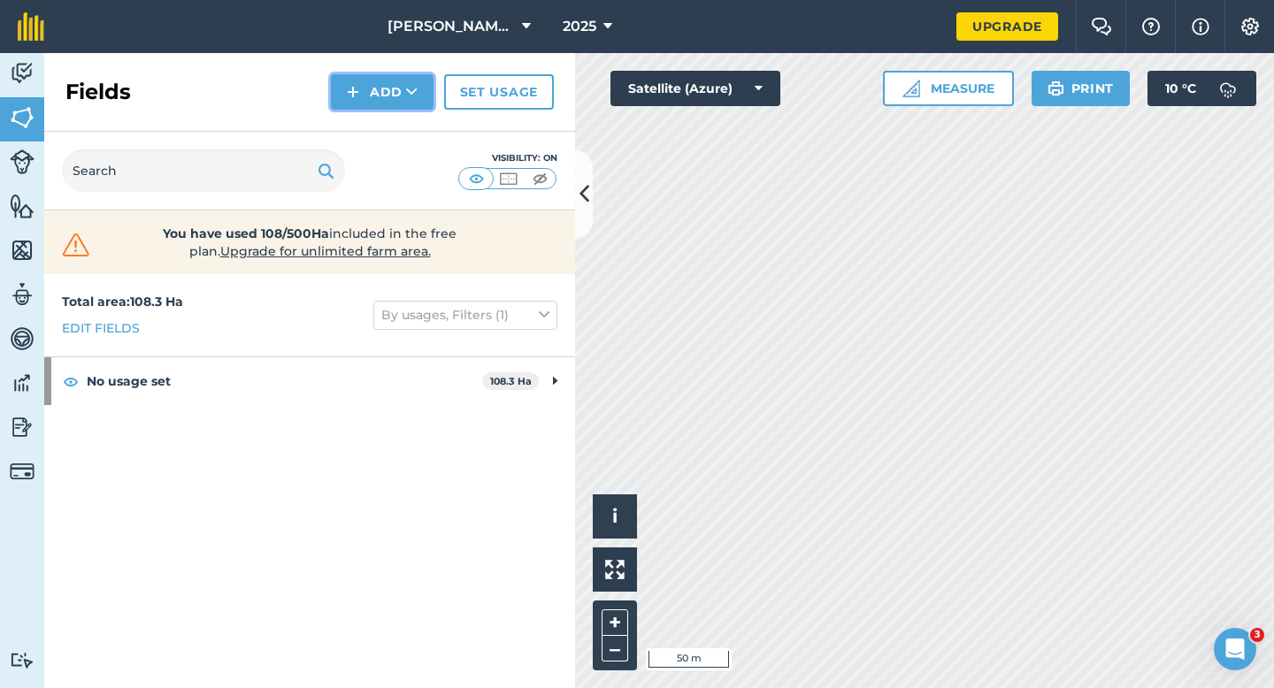
click at [365, 102] on button "Add" at bounding box center [382, 91] width 103 height 35
click at [365, 123] on link "Draw" at bounding box center [381, 131] width 97 height 39
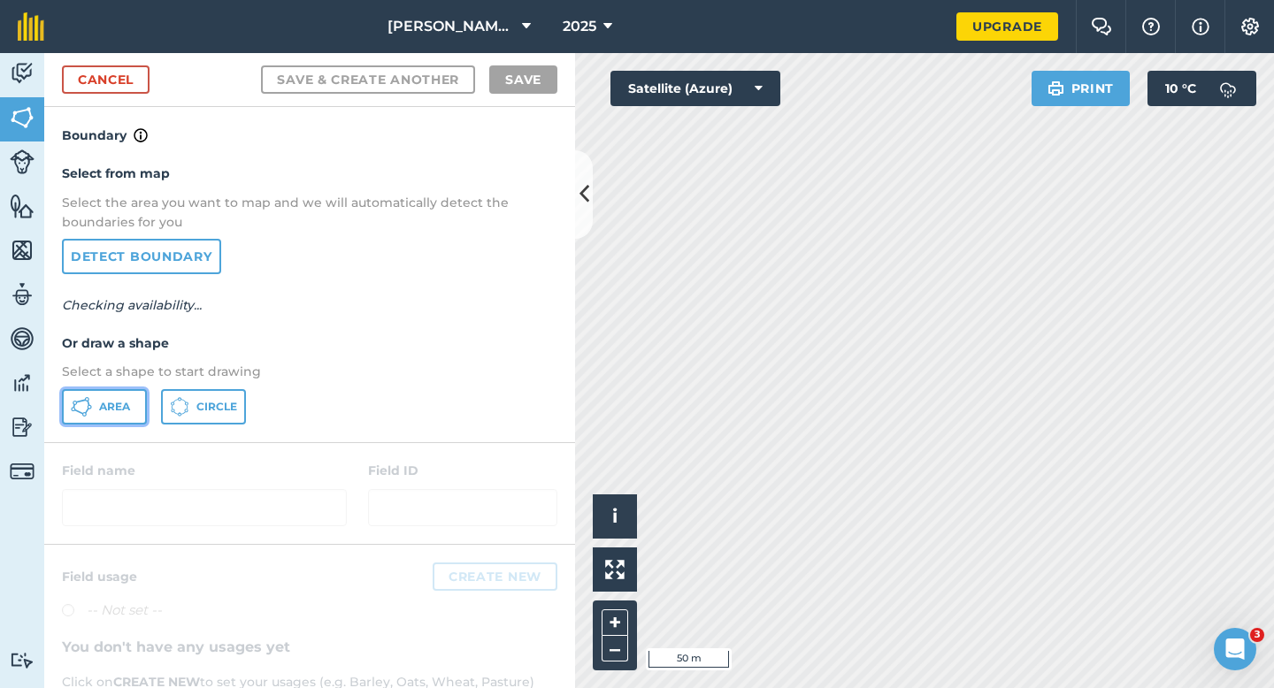
click at [120, 409] on span "Area" at bounding box center [114, 407] width 31 height 14
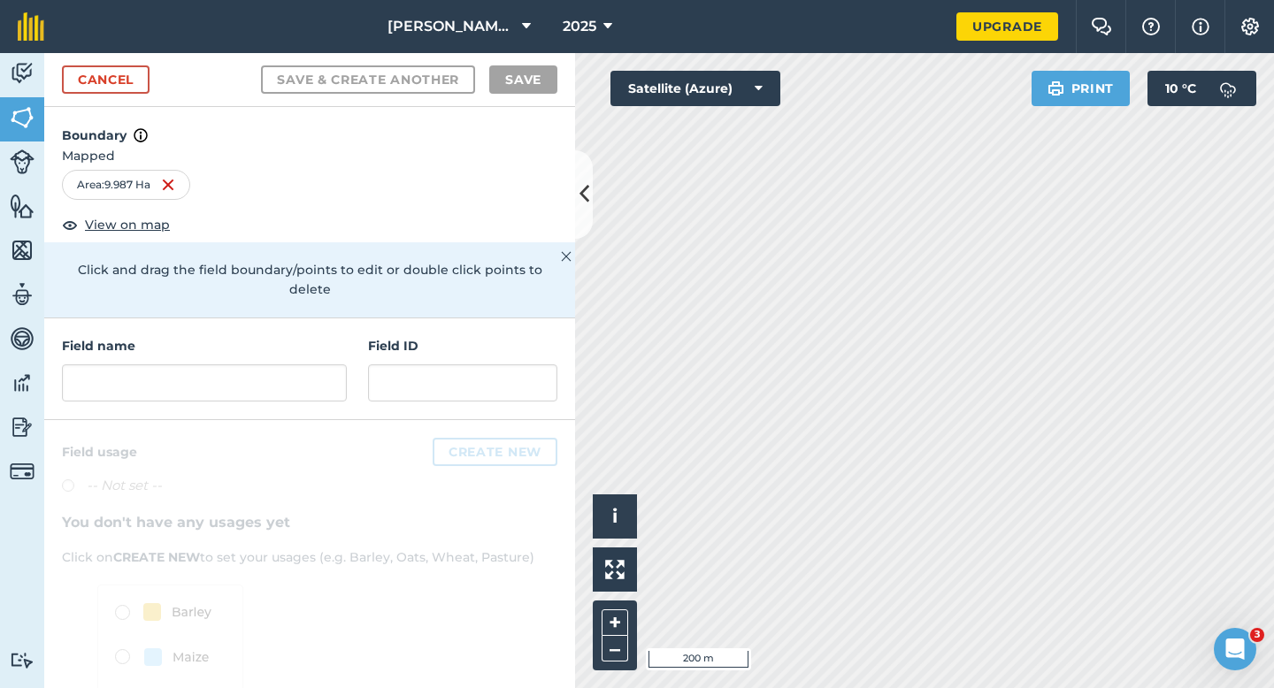
click at [289, 336] on h4 "Field name" at bounding box center [204, 345] width 285 height 19
click at [288, 364] on input "text" at bounding box center [204, 382] width 285 height 37
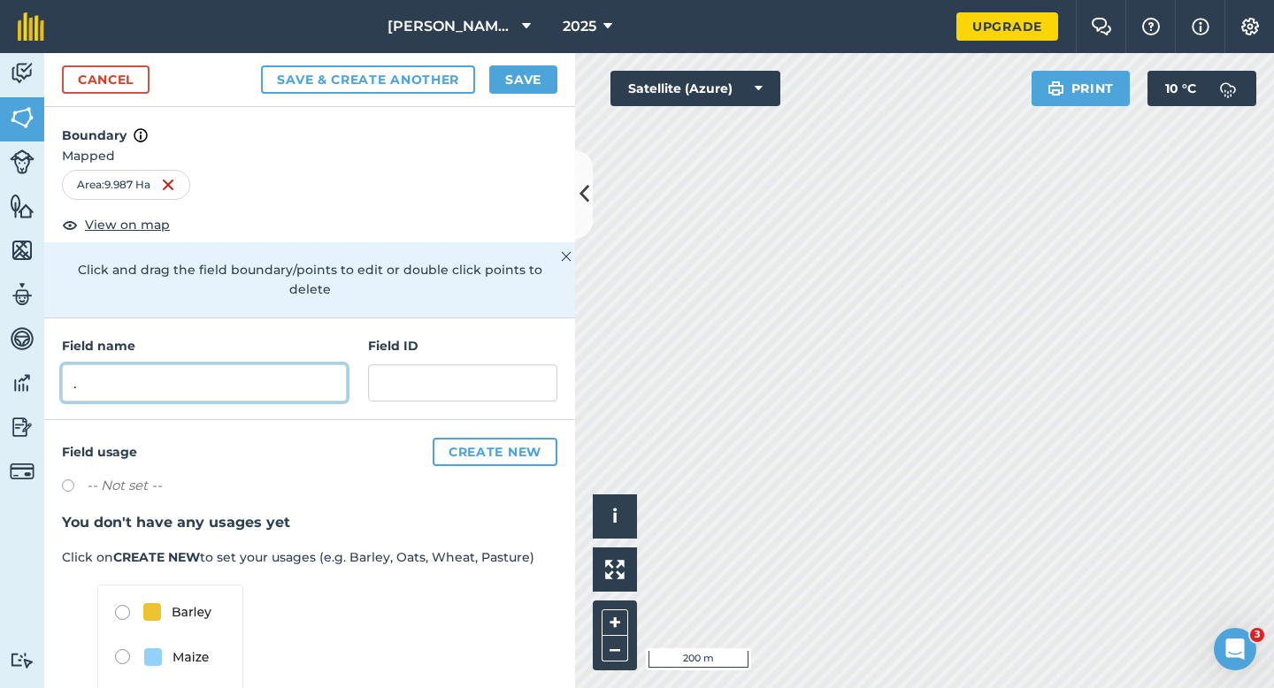
type input "."
click at [528, 92] on button "Save" at bounding box center [523, 79] width 68 height 28
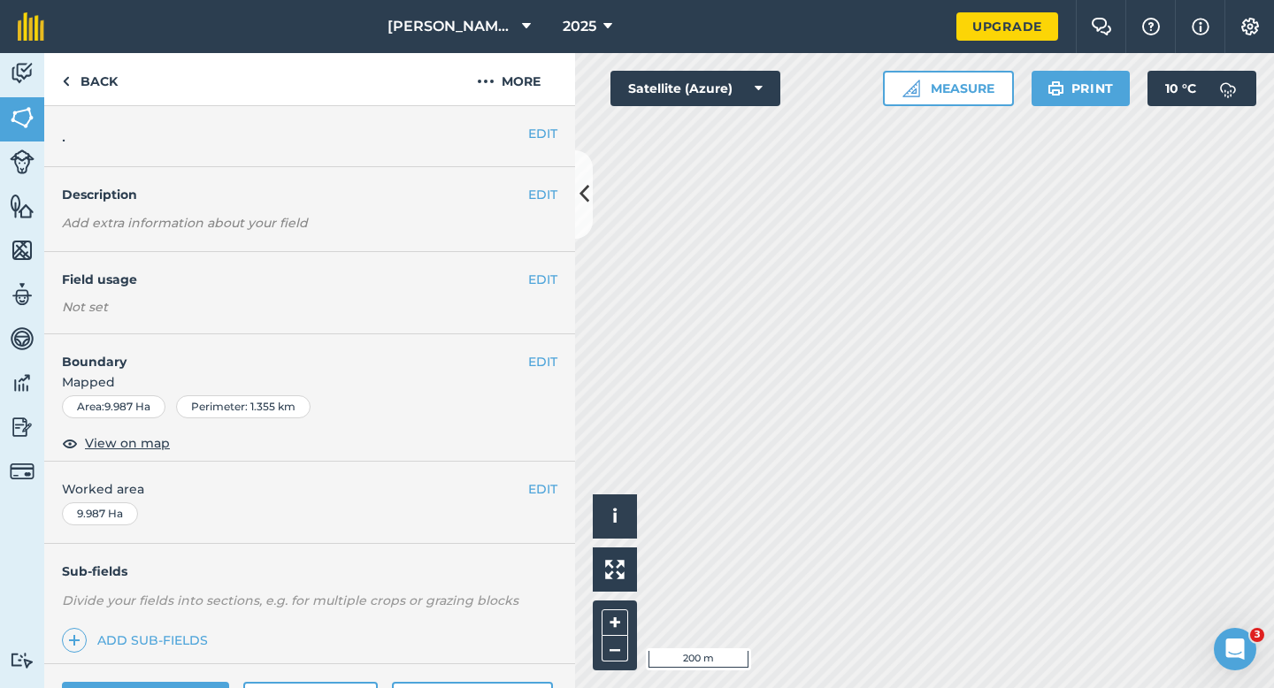
click at [547, 476] on div "EDIT Worked area 9.987 Ha" at bounding box center [309, 503] width 531 height 82
click at [546, 482] on button "EDIT" at bounding box center [542, 488] width 29 height 19
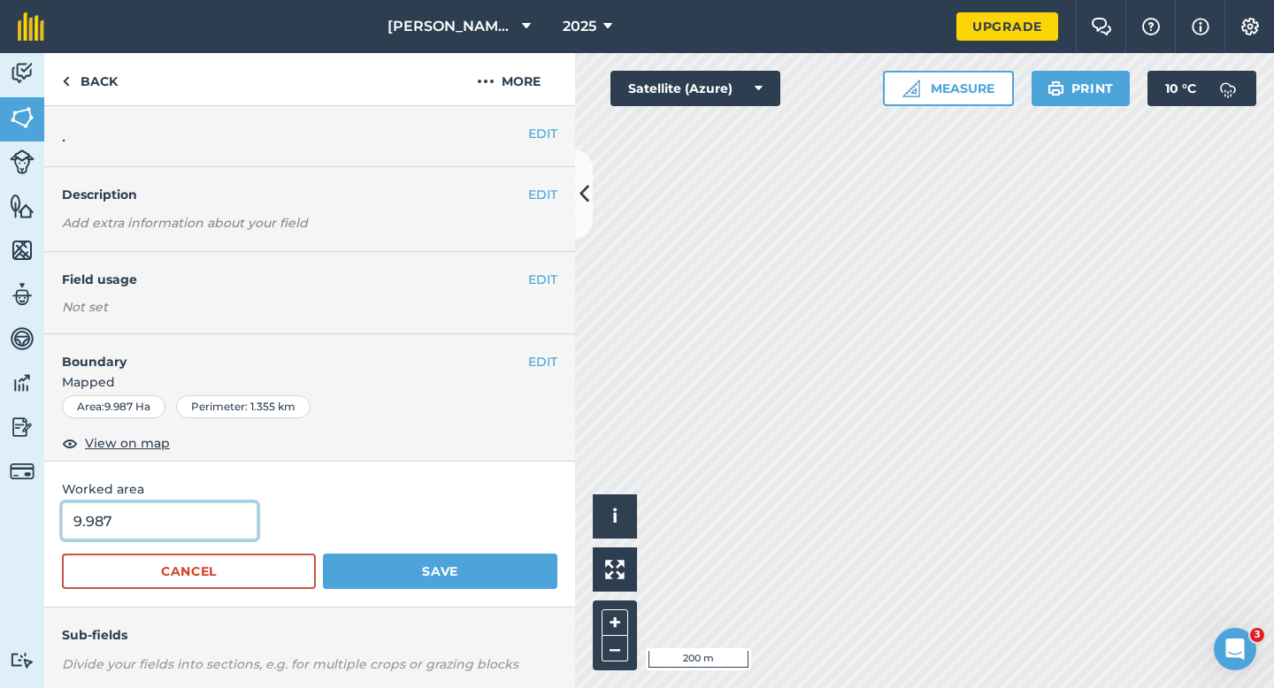
click at [242, 534] on input "9.987" at bounding box center [159, 520] width 195 height 37
type input "10"
click at [323, 554] on button "Save" at bounding box center [440, 571] width 234 height 35
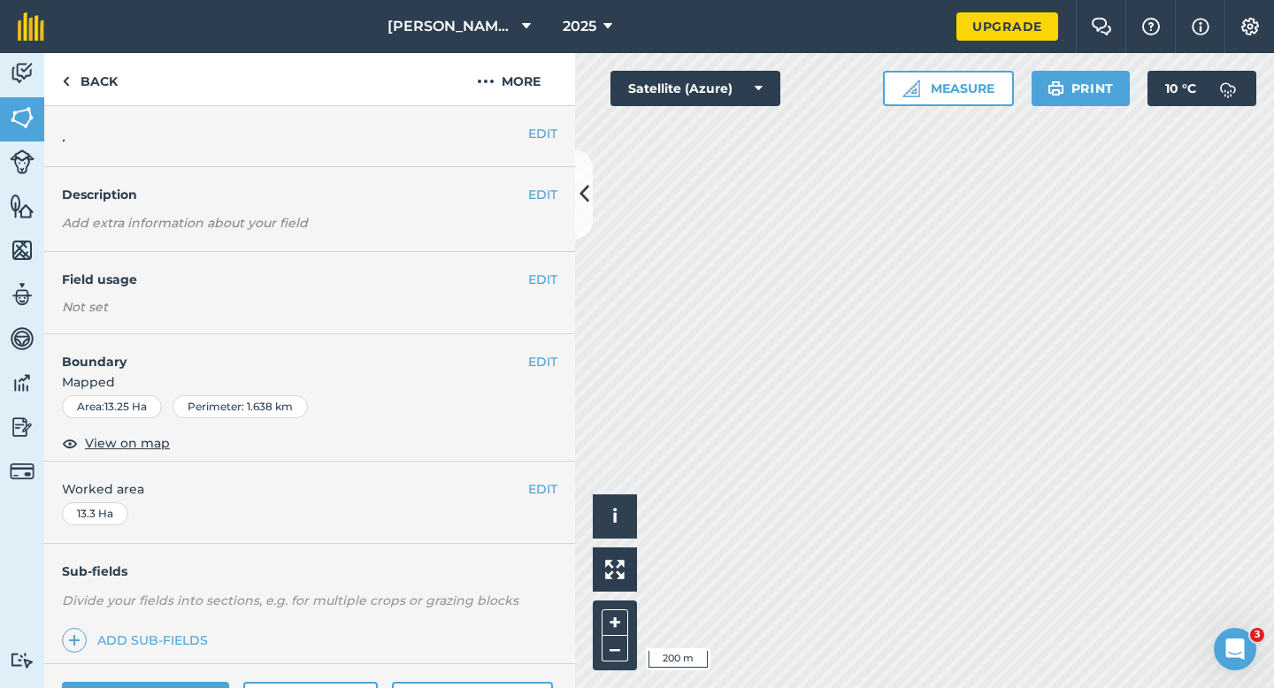
click at [554, 145] on div "EDIT ." at bounding box center [309, 136] width 531 height 61
click at [553, 134] on button "EDIT" at bounding box center [542, 133] width 29 height 19
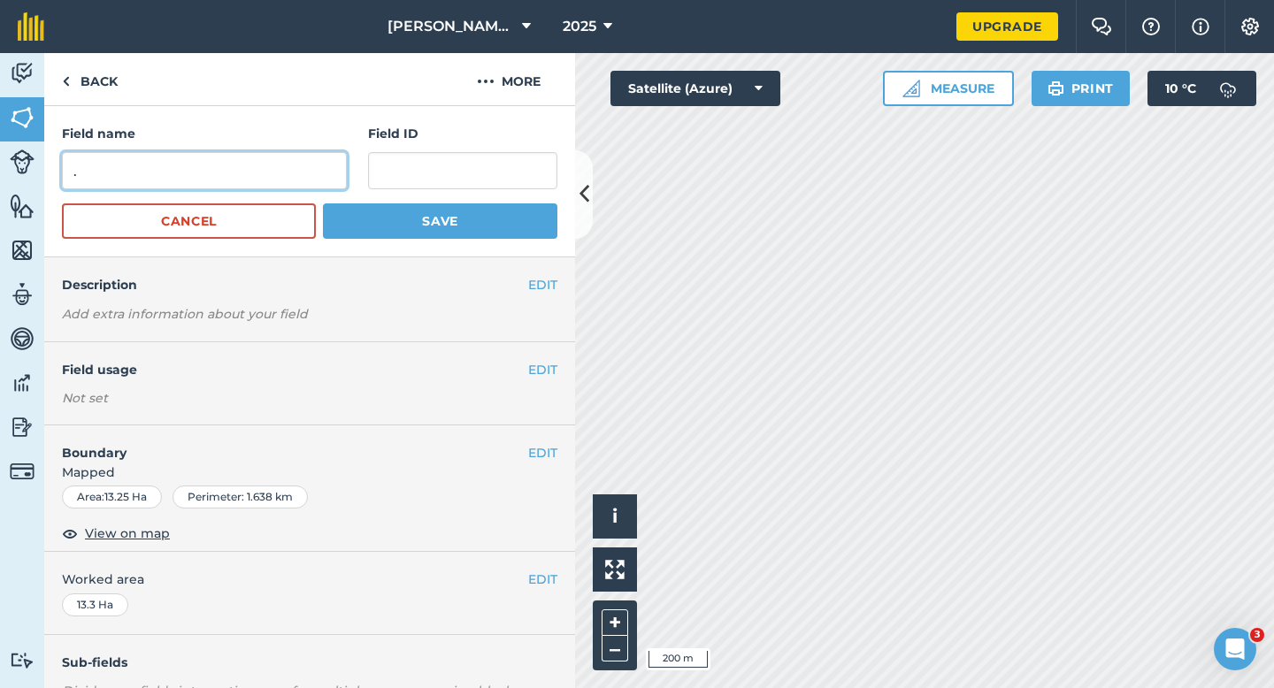
click at [337, 170] on input "." at bounding box center [204, 170] width 285 height 37
type input "D"
click at [323, 203] on button "Save" at bounding box center [440, 220] width 234 height 35
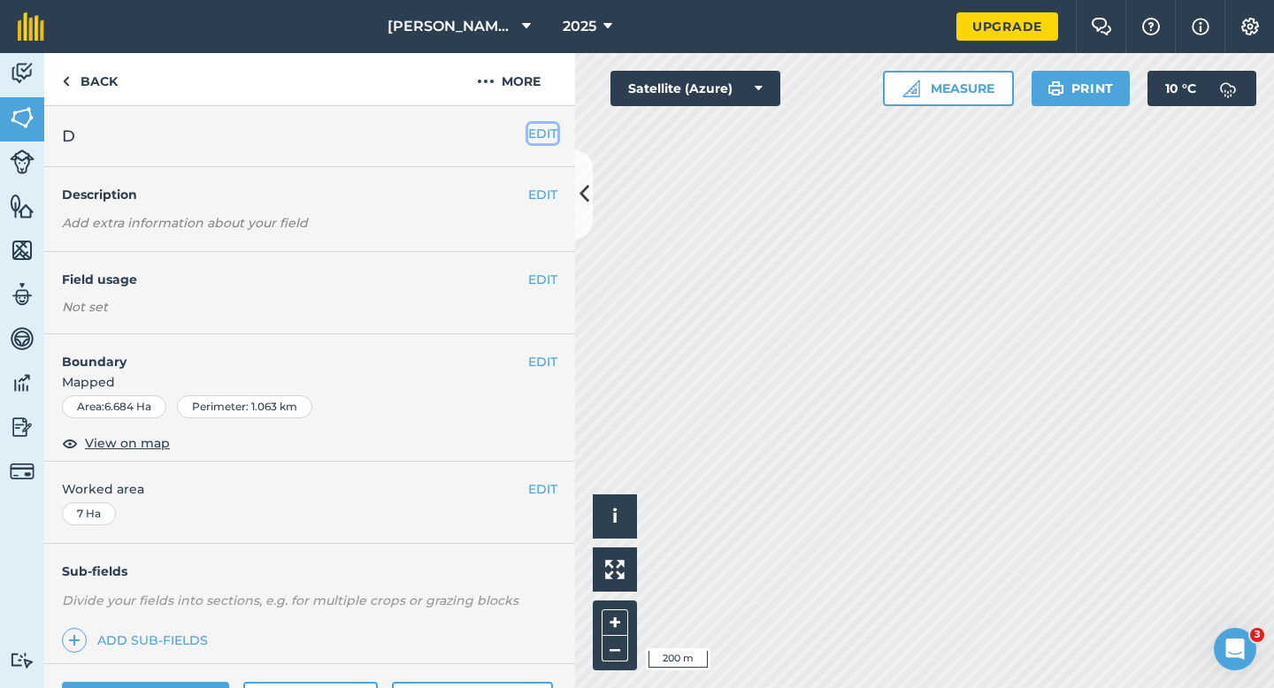
click at [536, 133] on button "EDIT" at bounding box center [542, 133] width 29 height 19
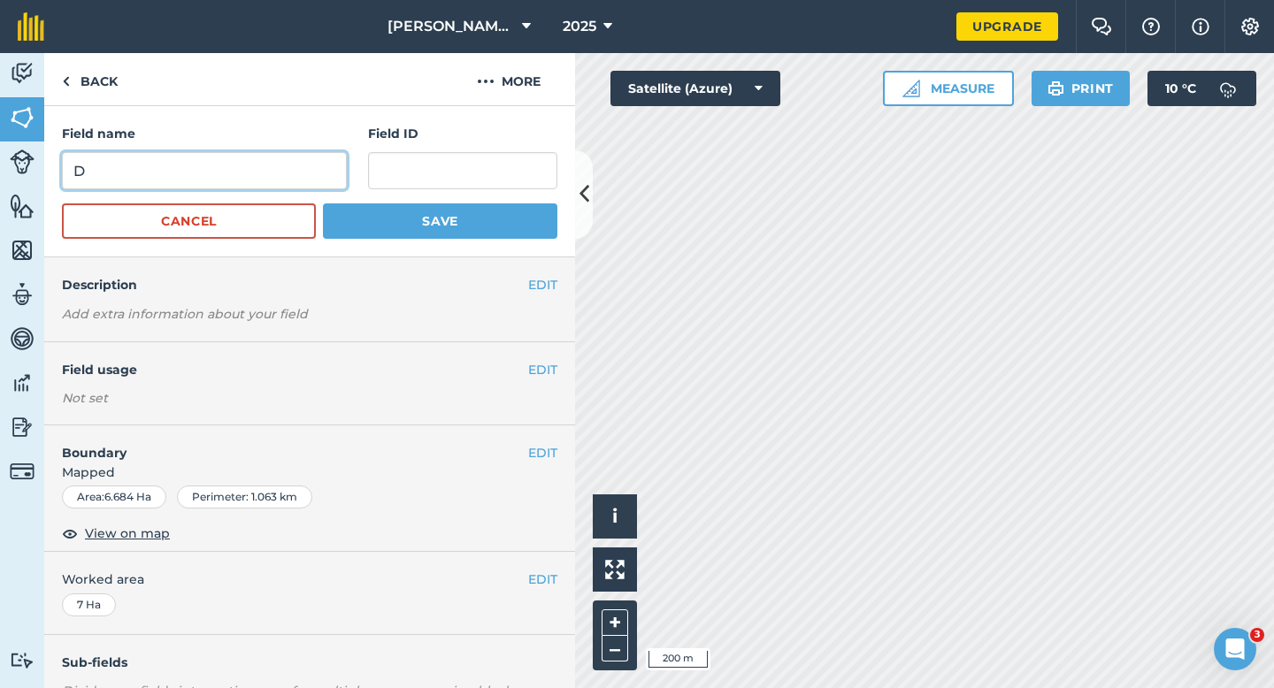
click at [326, 165] on input "D" at bounding box center [204, 170] width 285 height 37
type input "E"
click at [323, 203] on button "Save" at bounding box center [440, 220] width 234 height 35
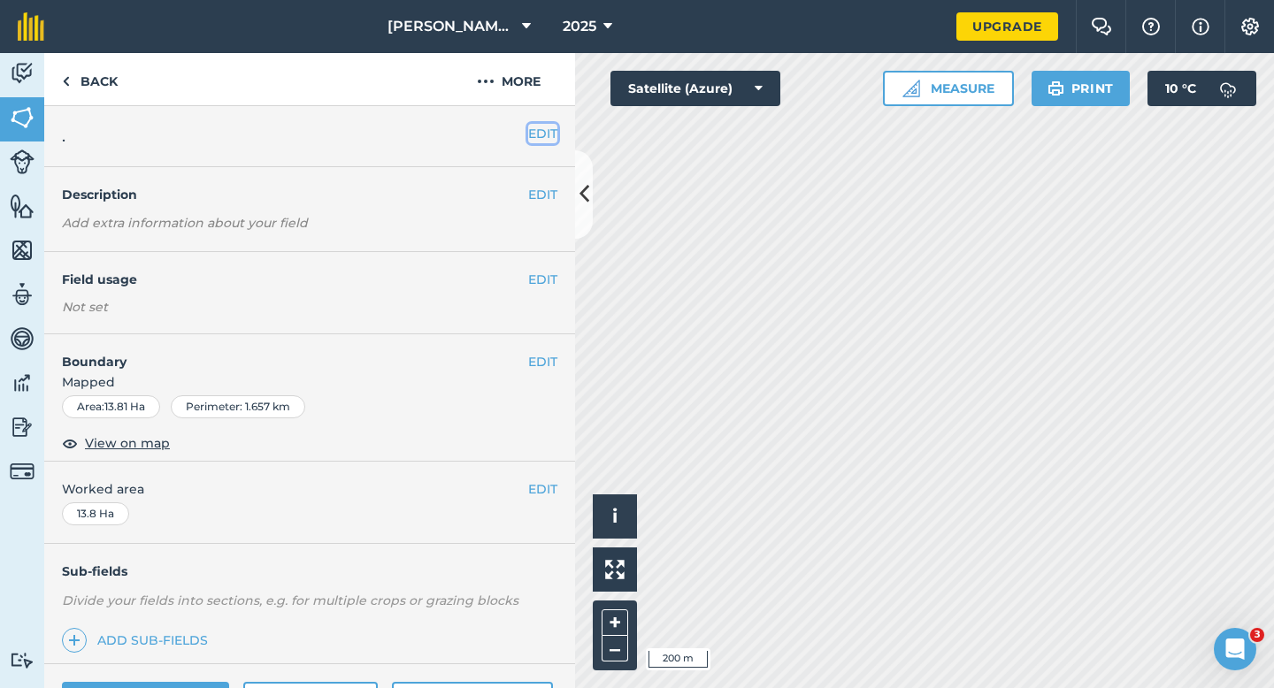
click at [537, 126] on button "EDIT" at bounding box center [542, 133] width 29 height 19
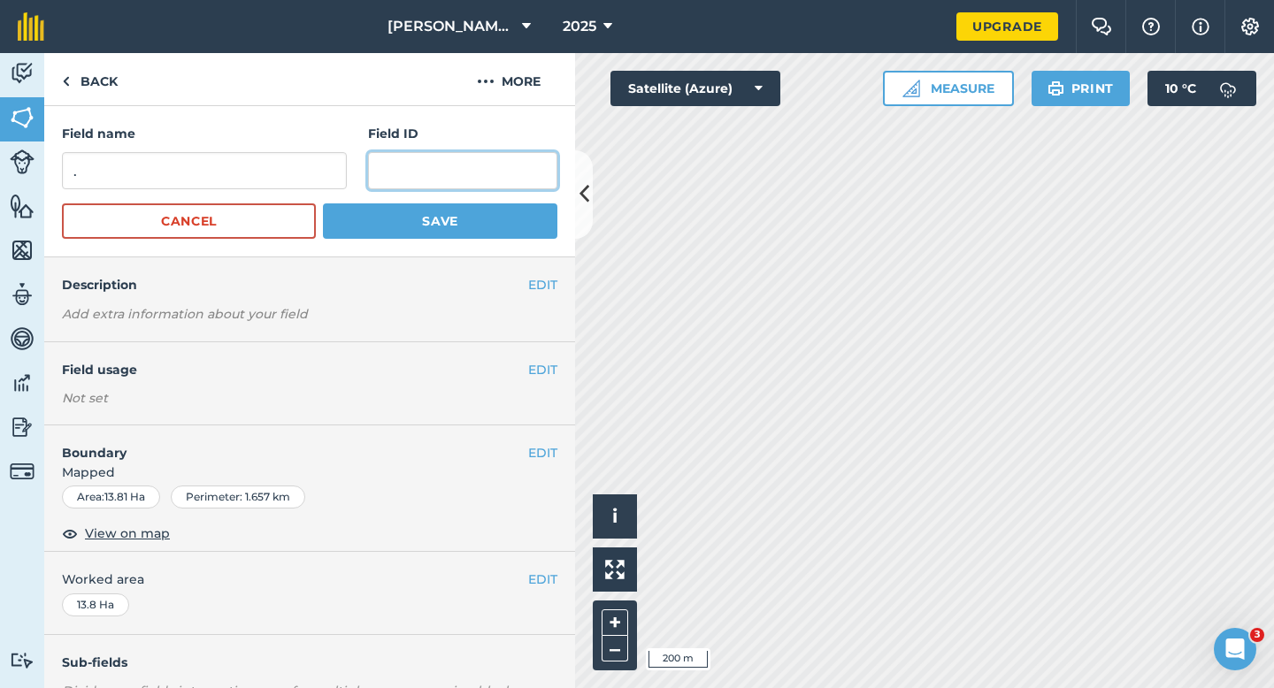
click at [368, 168] on input "text" at bounding box center [462, 170] width 189 height 37
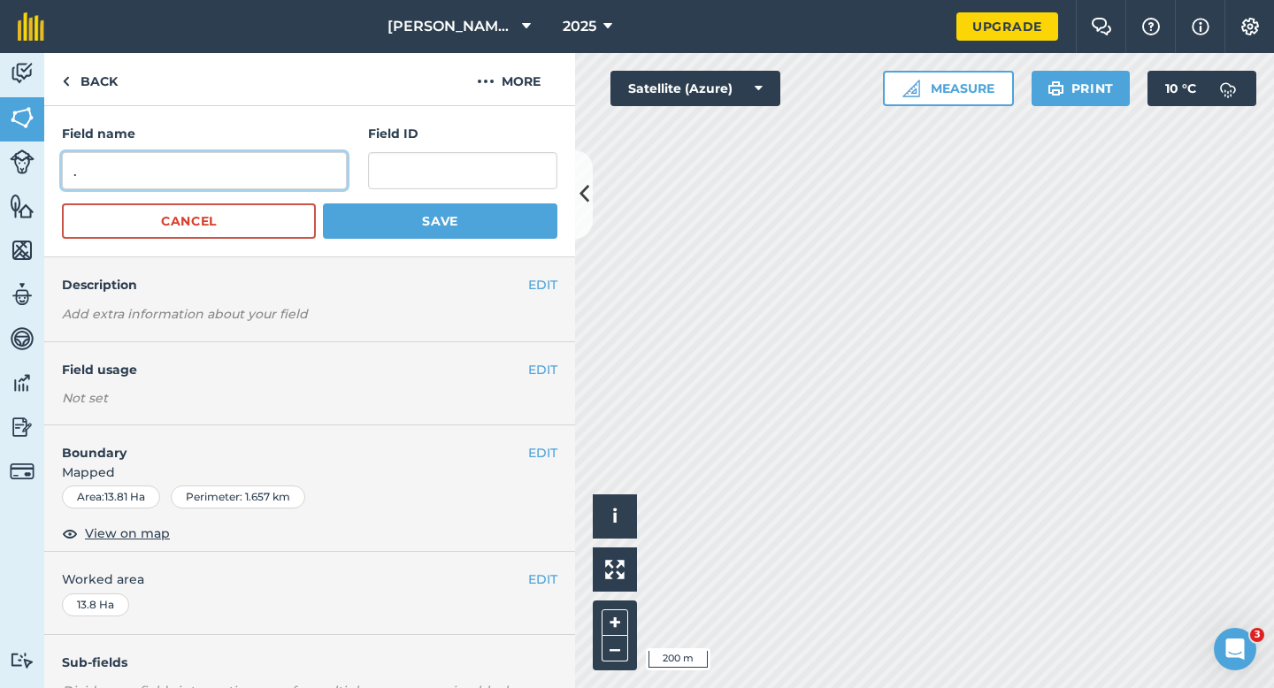
click at [312, 168] on input "." at bounding box center [204, 170] width 285 height 37
type input "F"
click at [323, 203] on button "Save" at bounding box center [440, 220] width 234 height 35
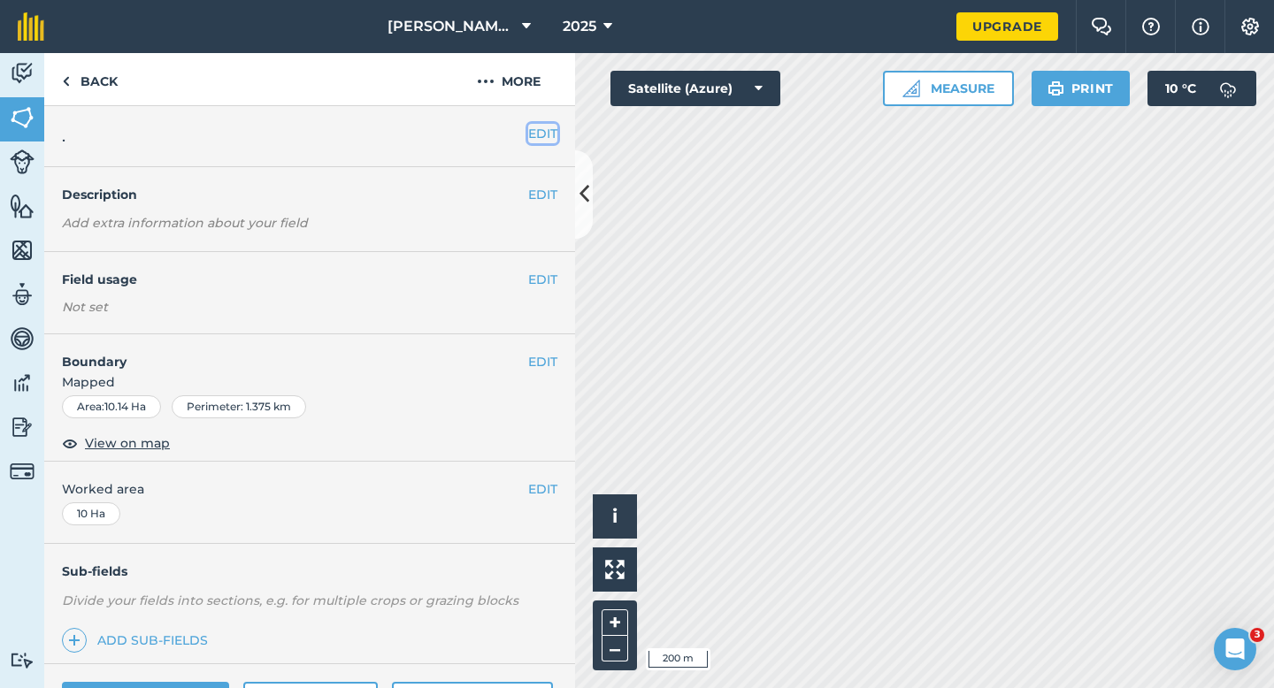
click at [540, 139] on button "EDIT" at bounding box center [542, 133] width 29 height 19
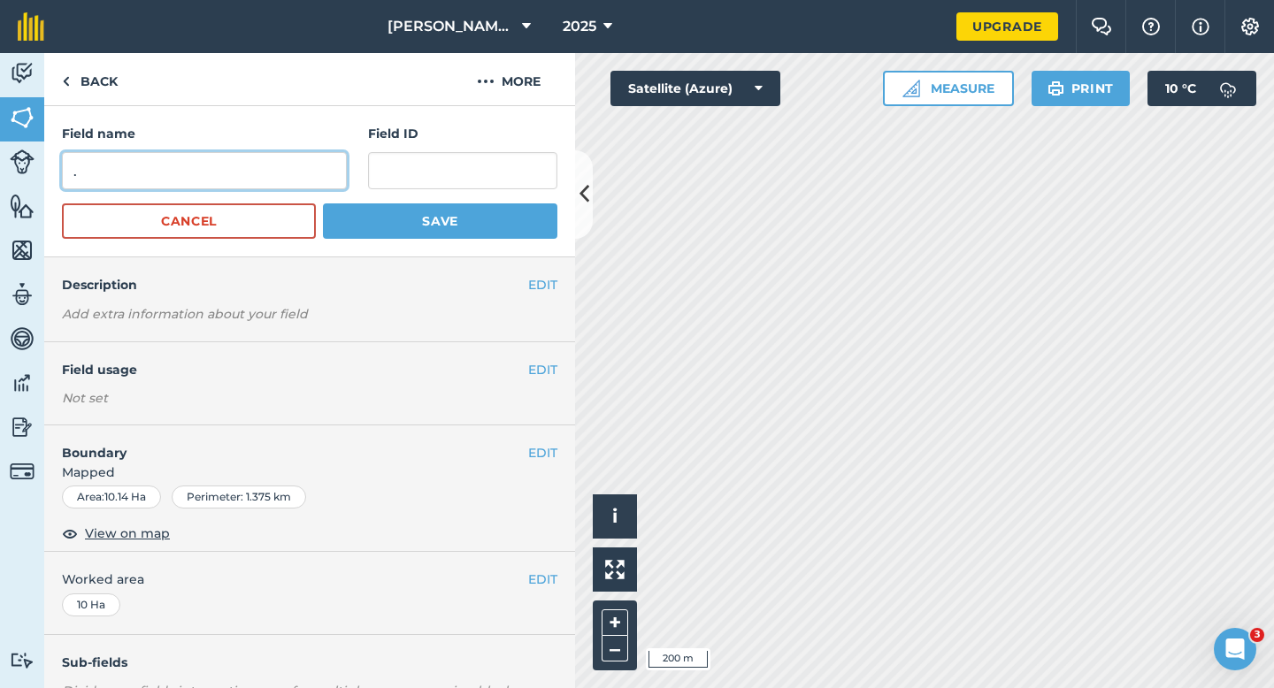
click at [302, 174] on input "." at bounding box center [204, 170] width 285 height 37
type input "G"
click at [323, 203] on button "Save" at bounding box center [440, 220] width 234 height 35
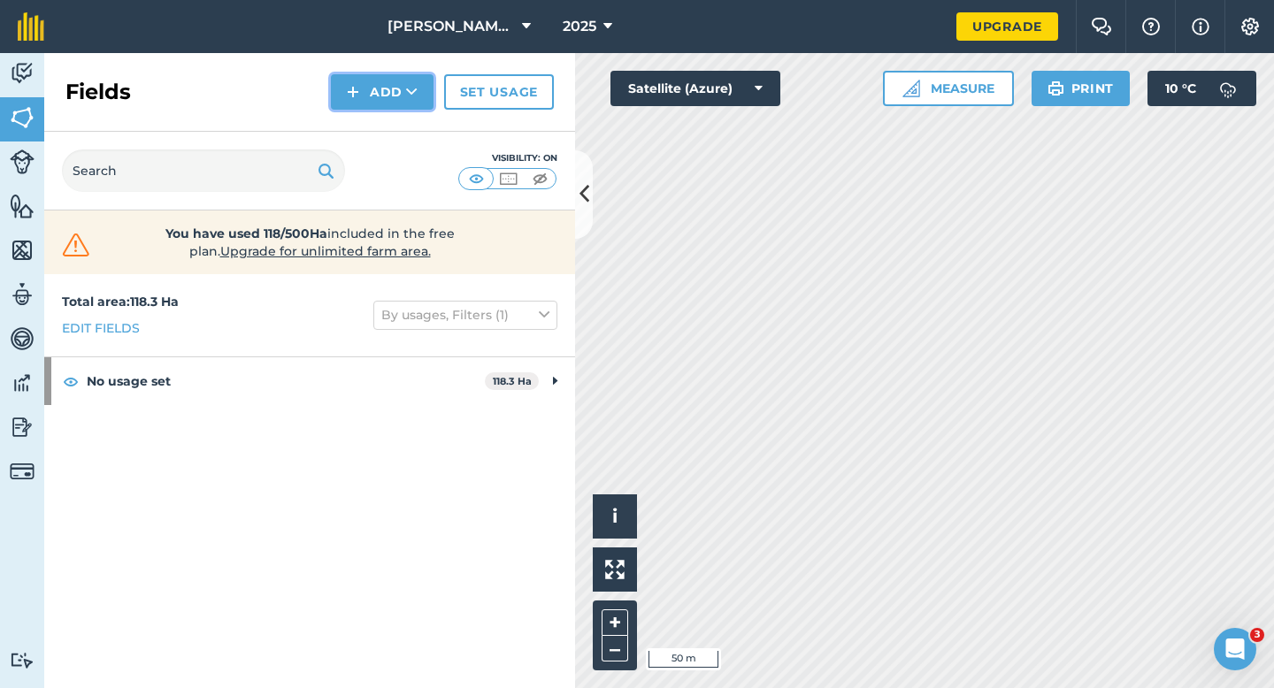
click at [397, 93] on button "Add" at bounding box center [382, 91] width 103 height 35
click at [397, 133] on link "Draw" at bounding box center [381, 131] width 97 height 39
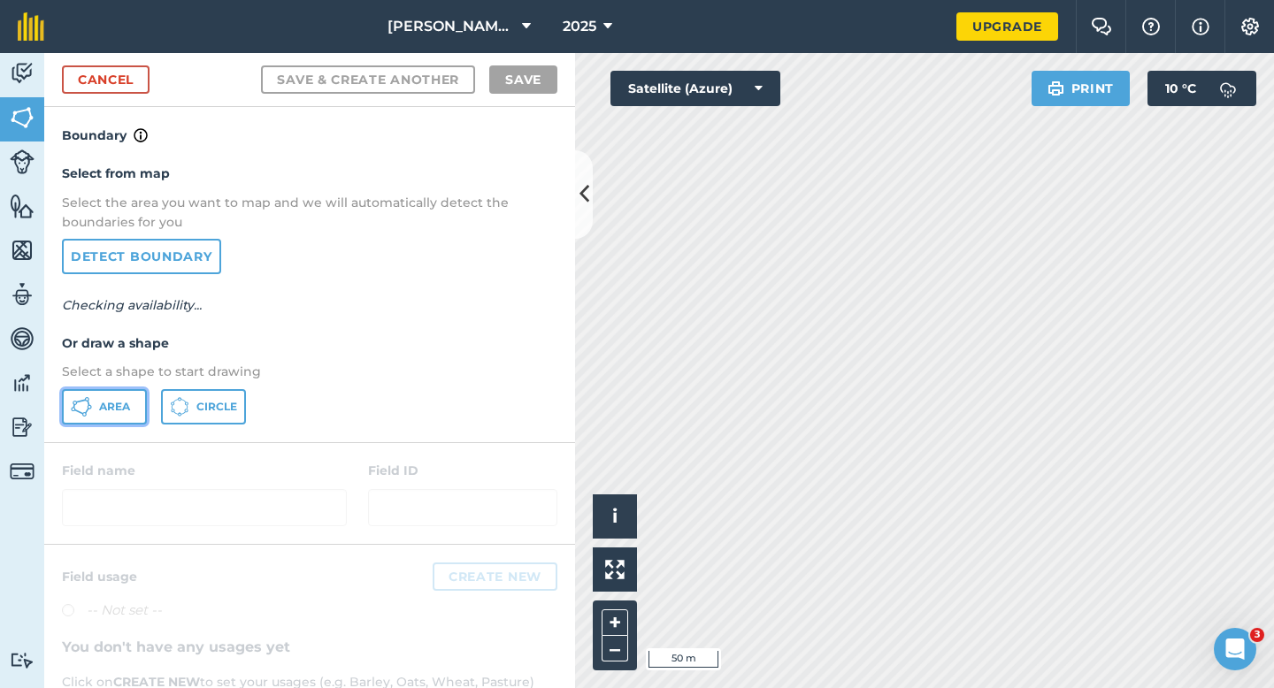
click at [85, 407] on icon at bounding box center [81, 406] width 21 height 21
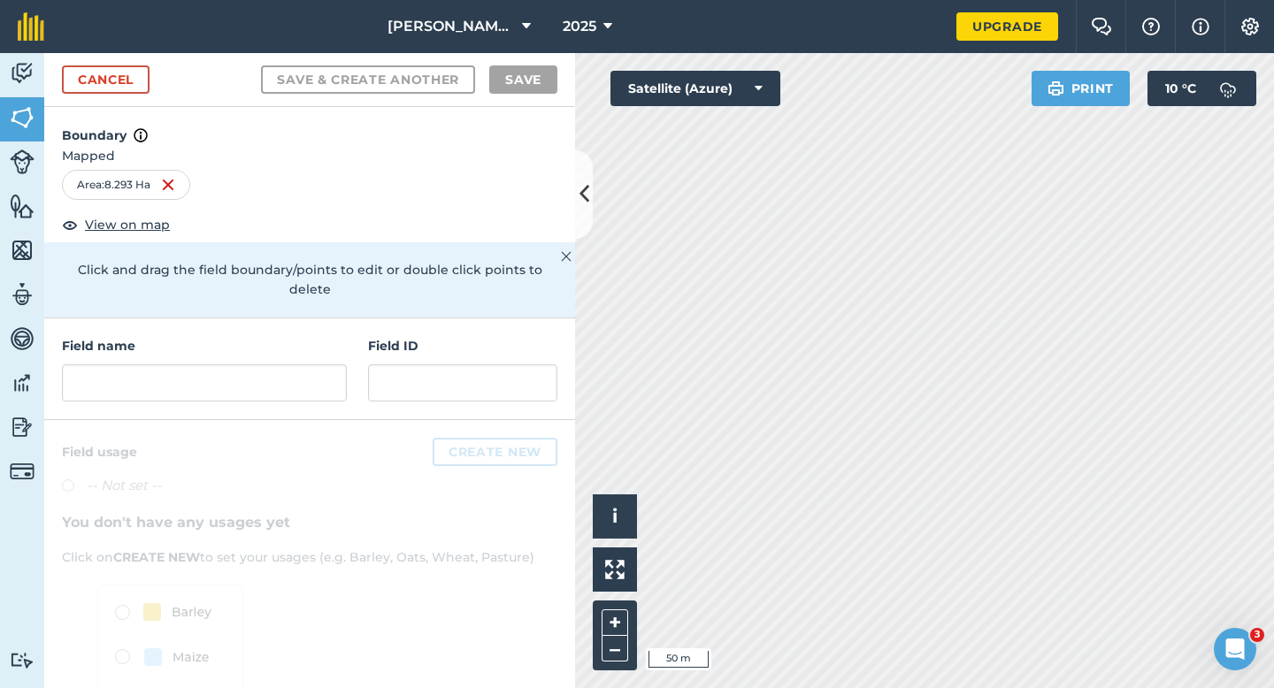
click at [287, 341] on div "Field name" at bounding box center [204, 368] width 285 height 65
click at [287, 364] on input "text" at bounding box center [204, 382] width 285 height 37
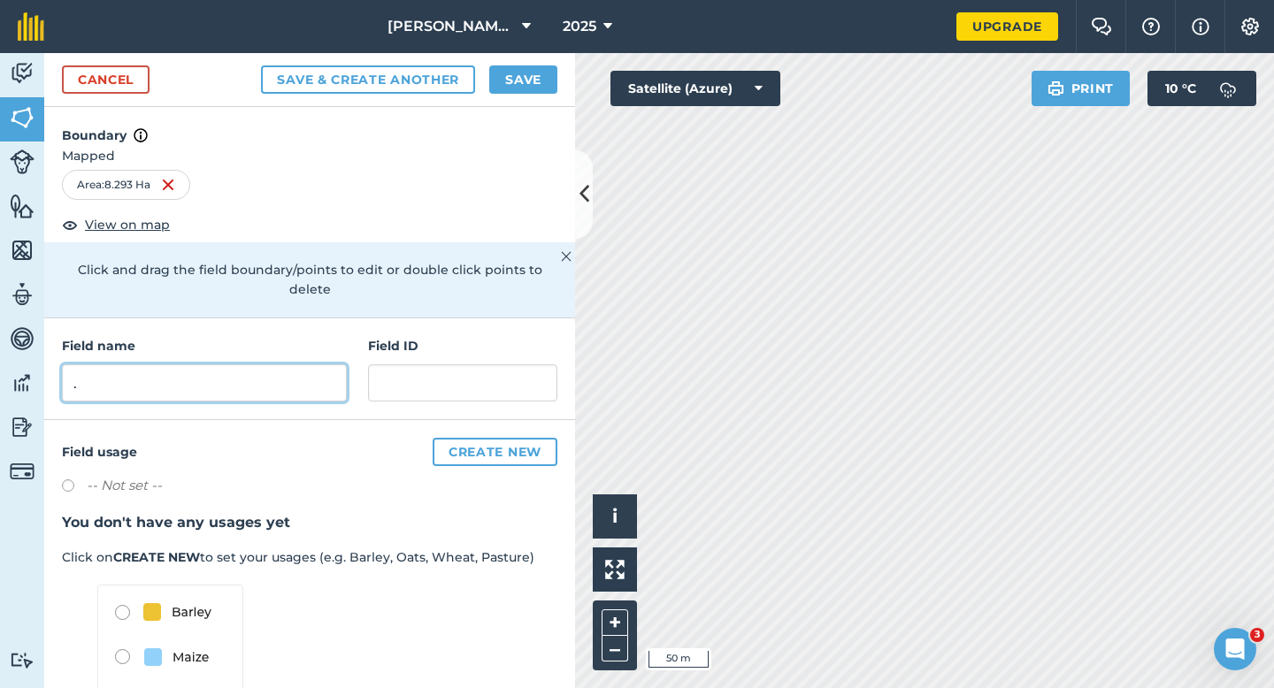
type input "."
click at [529, 80] on button "Save" at bounding box center [523, 79] width 68 height 28
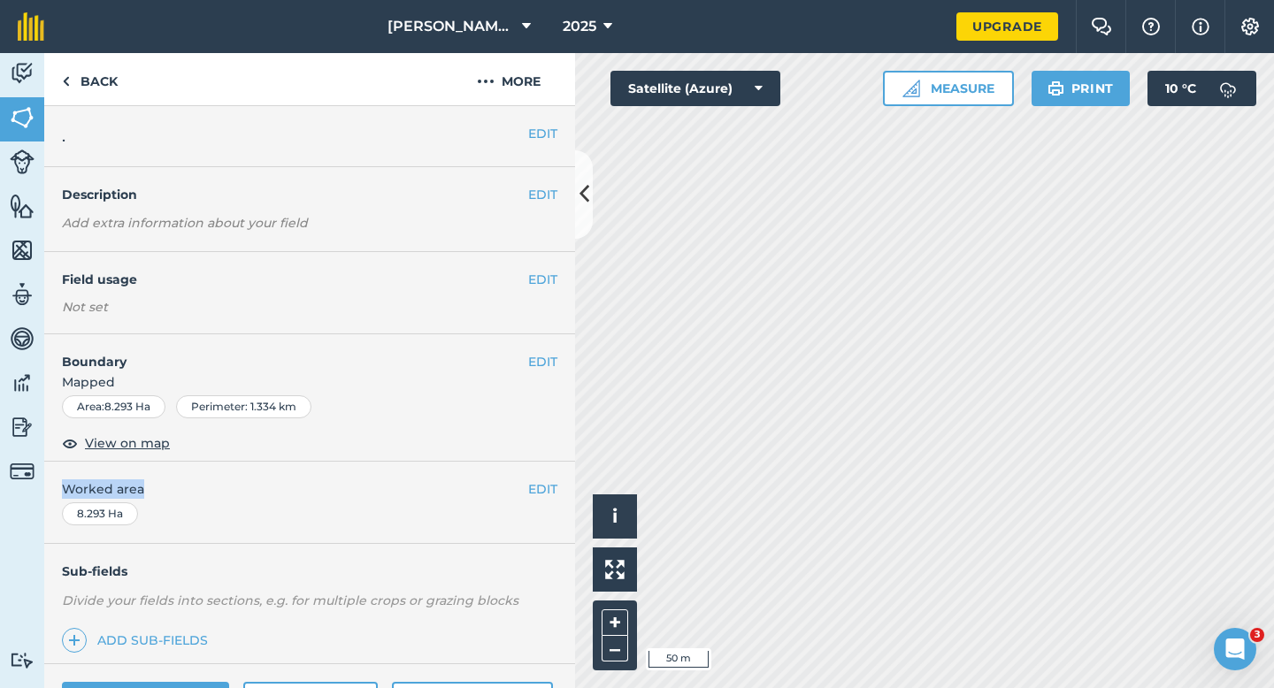
click at [527, 494] on div "EDIT Worked area 8.293 Ha" at bounding box center [309, 503] width 531 height 82
click at [537, 495] on button "EDIT" at bounding box center [542, 488] width 29 height 19
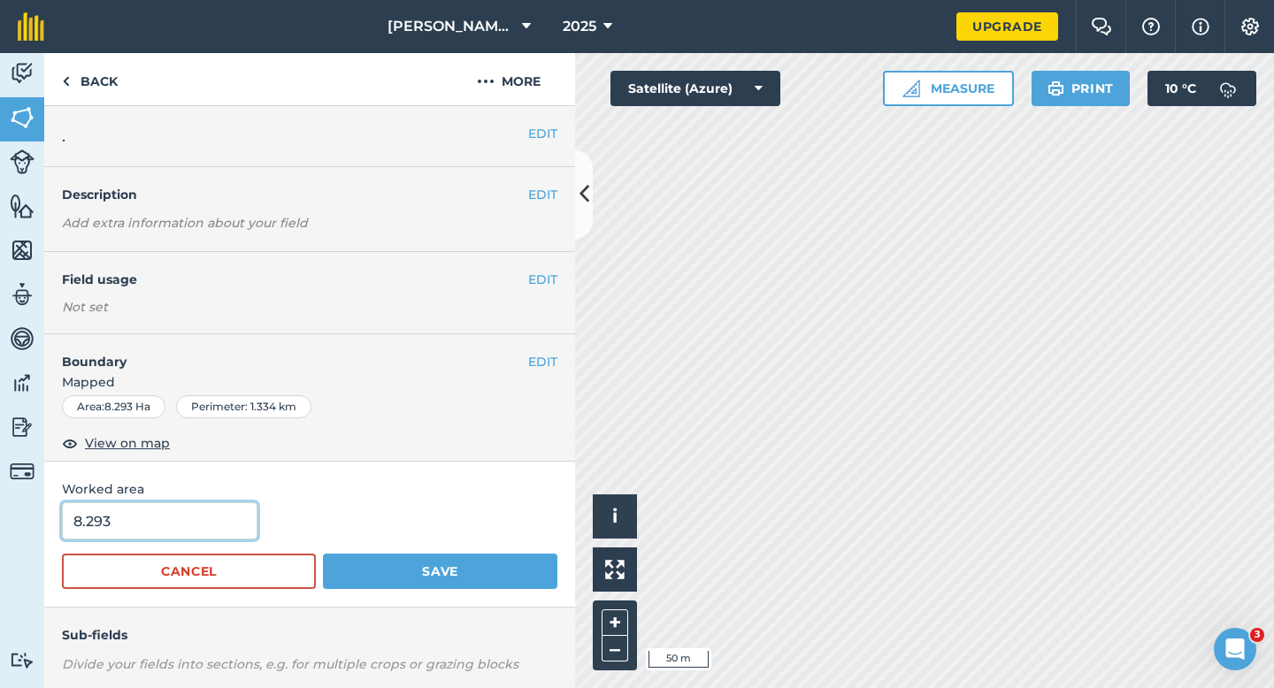
click at [203, 521] on input "8.293" at bounding box center [159, 520] width 195 height 37
type input "8.3"
click at [323, 554] on button "Save" at bounding box center [440, 571] width 234 height 35
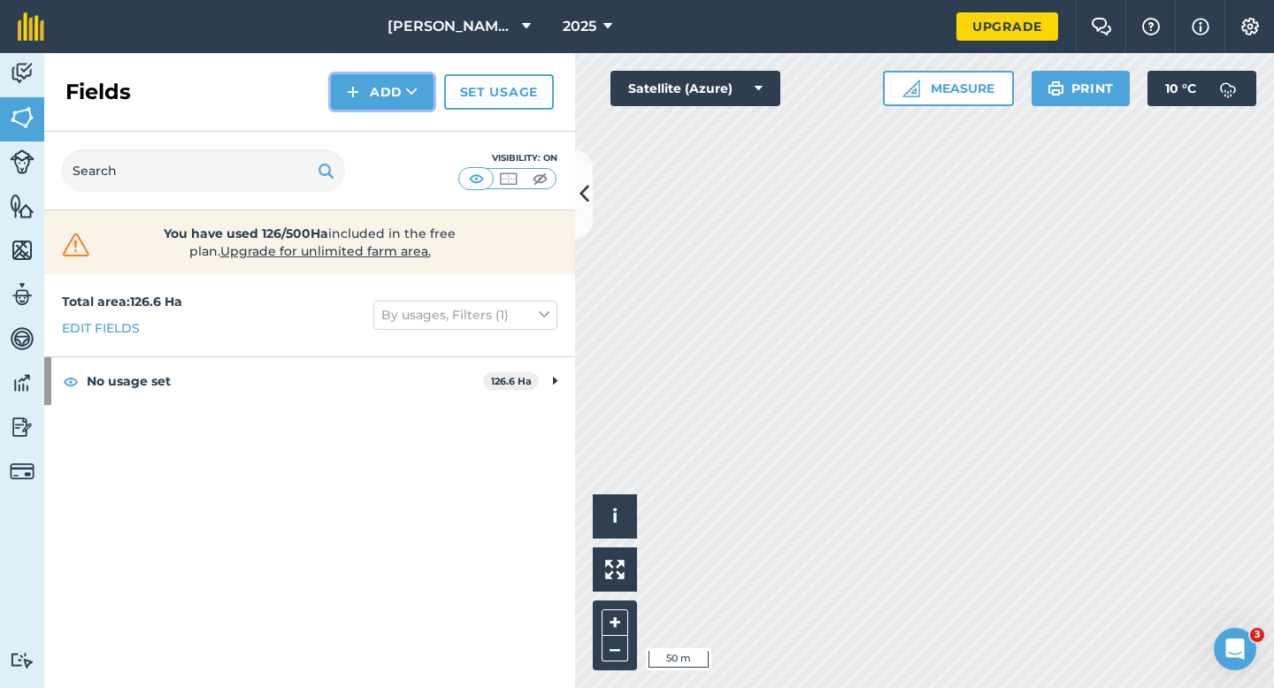
click at [374, 92] on button "Add" at bounding box center [382, 91] width 103 height 35
click at [374, 126] on link "Draw" at bounding box center [381, 131] width 97 height 39
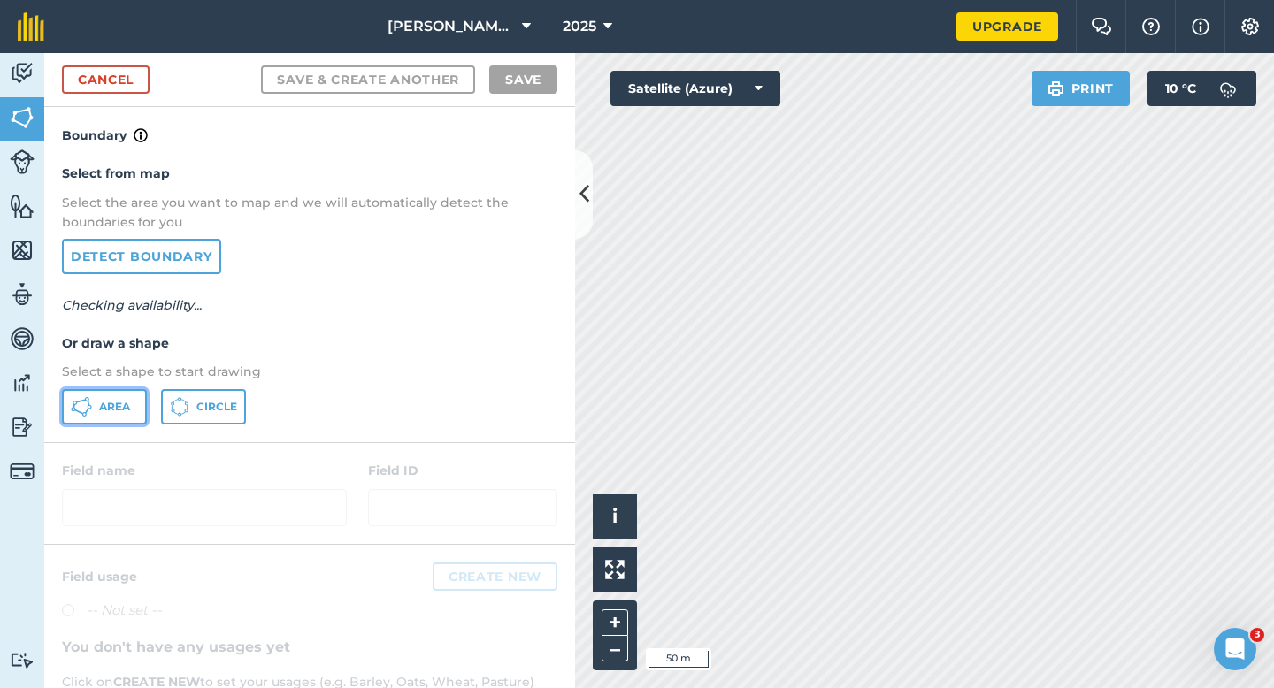
click at [115, 408] on span "Area" at bounding box center [114, 407] width 31 height 14
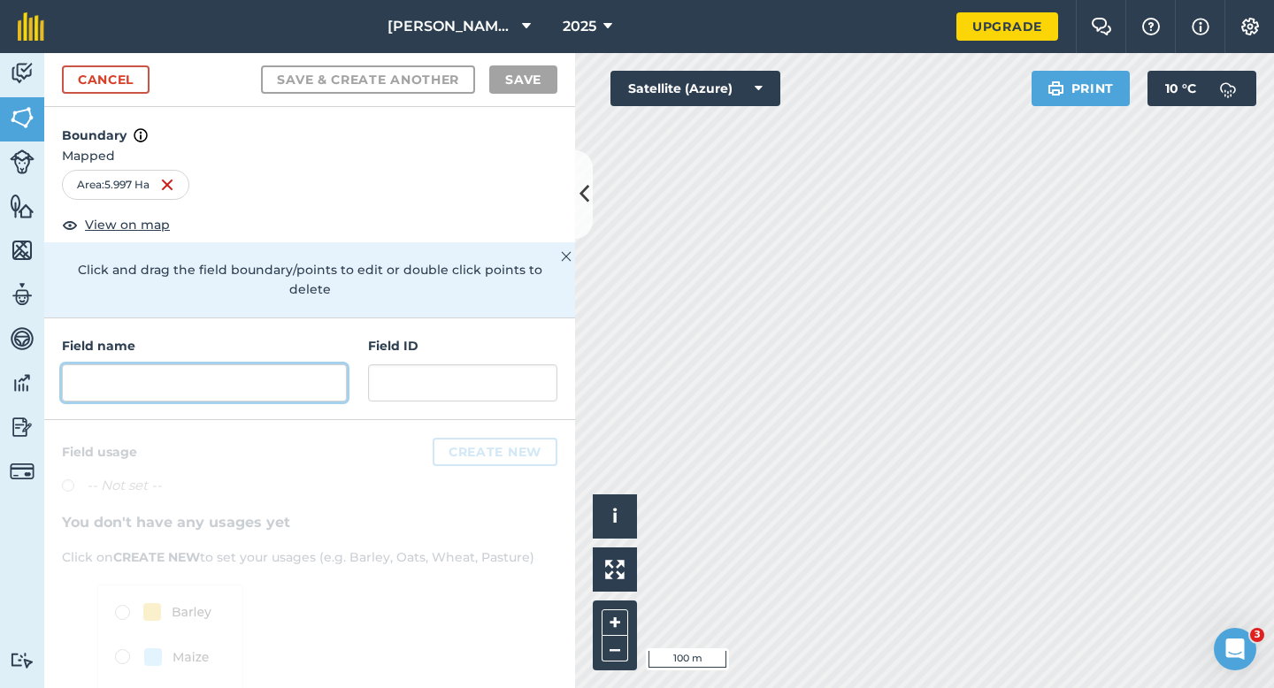
click at [308, 372] on input "text" at bounding box center [204, 382] width 285 height 37
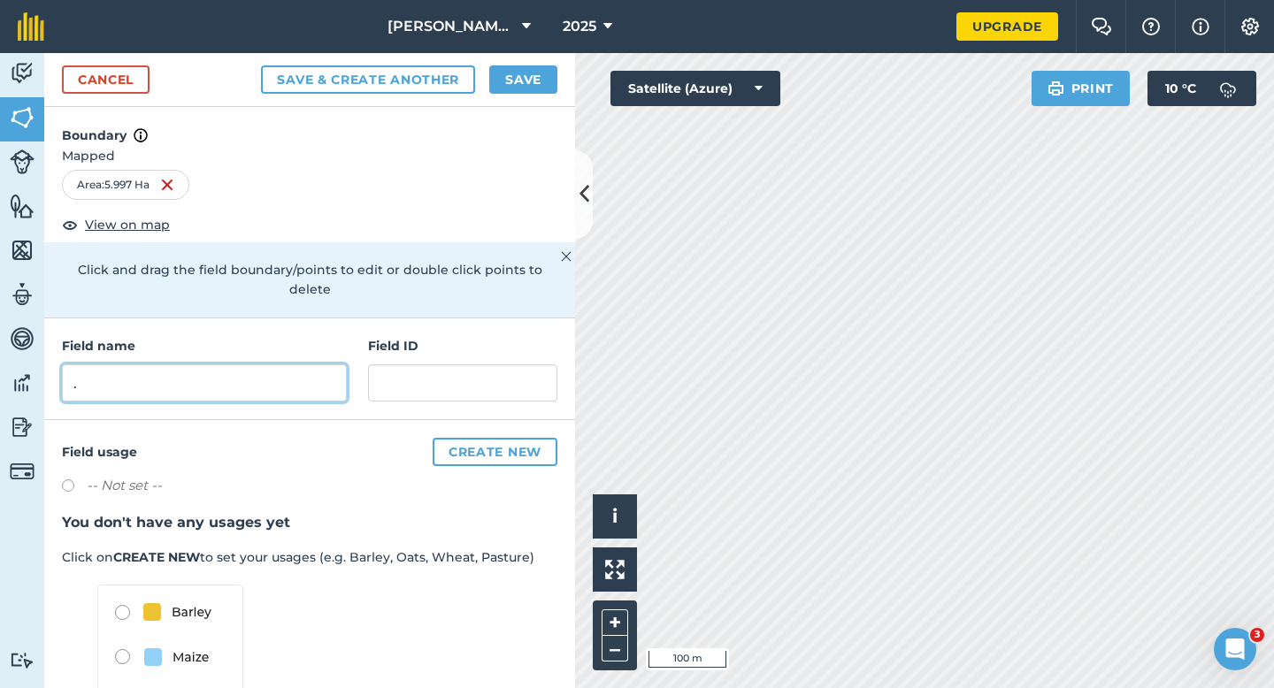
type input "."
click at [532, 75] on button "Save" at bounding box center [523, 79] width 68 height 28
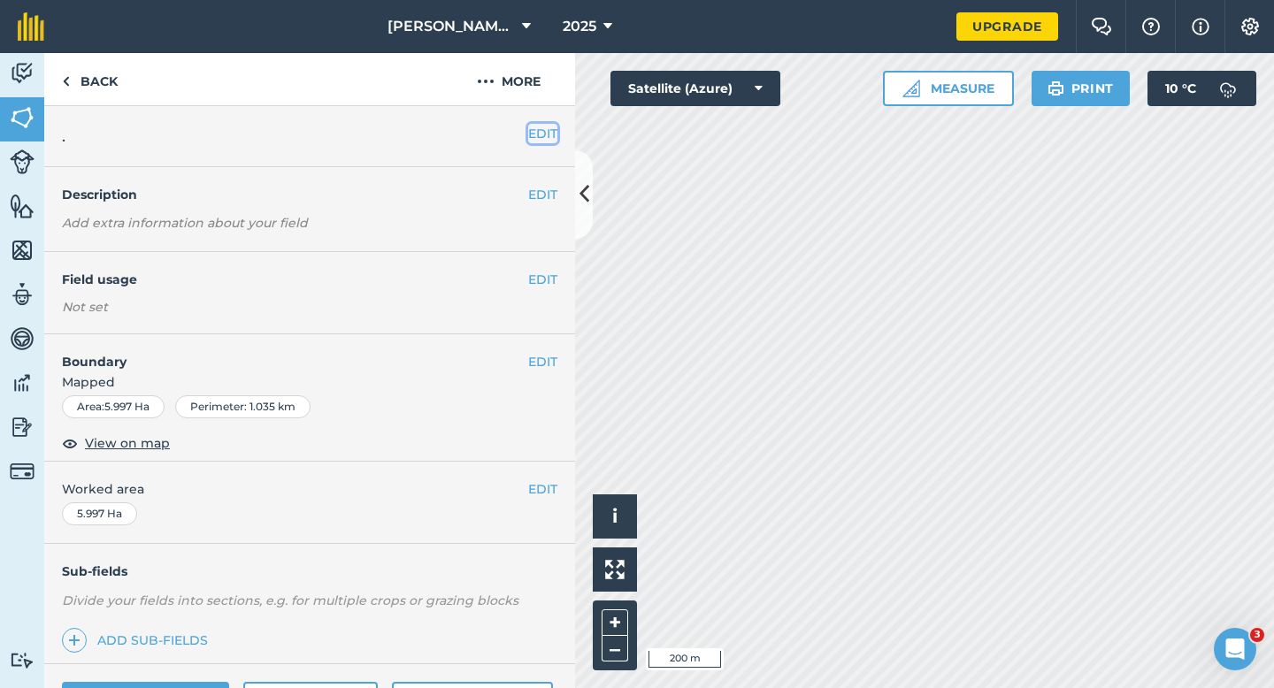
click at [538, 129] on button "EDIT" at bounding box center [542, 133] width 29 height 19
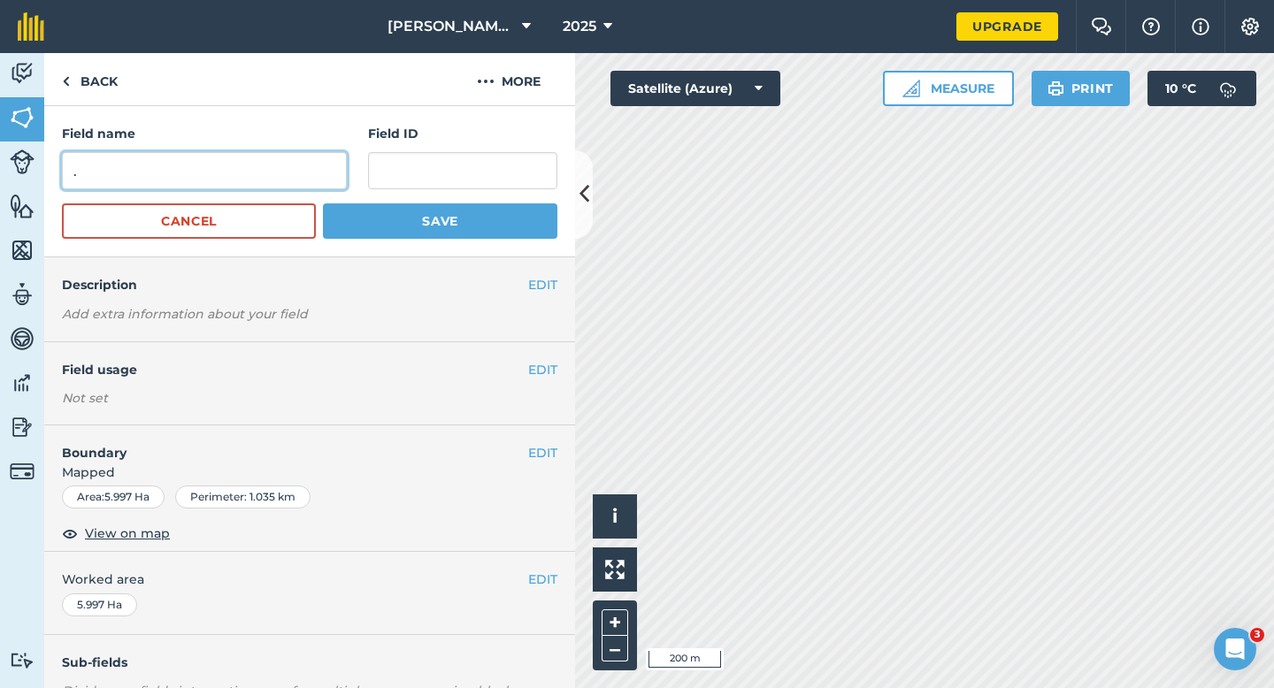
click at [303, 177] on input "." at bounding box center [204, 170] width 285 height 37
click at [303, 177] on input "H" at bounding box center [204, 170] width 285 height 37
type input "H"
click at [323, 203] on button "Save" at bounding box center [440, 220] width 234 height 35
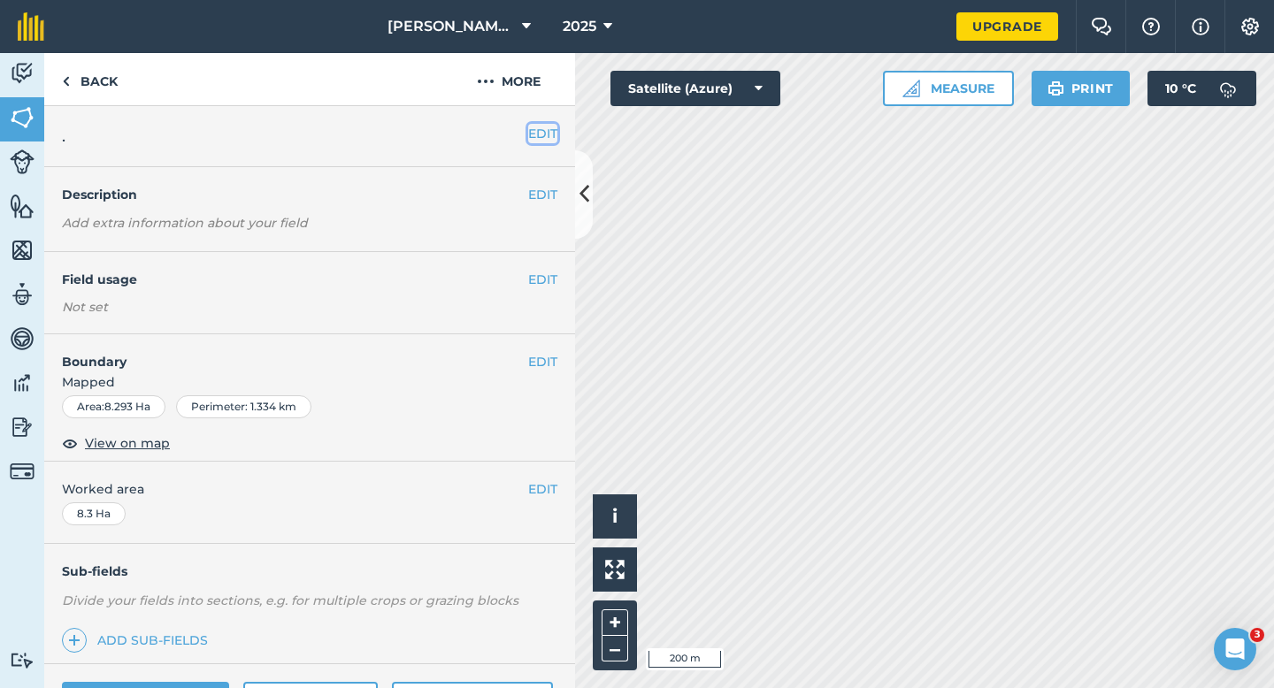
click at [542, 130] on button "EDIT" at bounding box center [542, 133] width 29 height 19
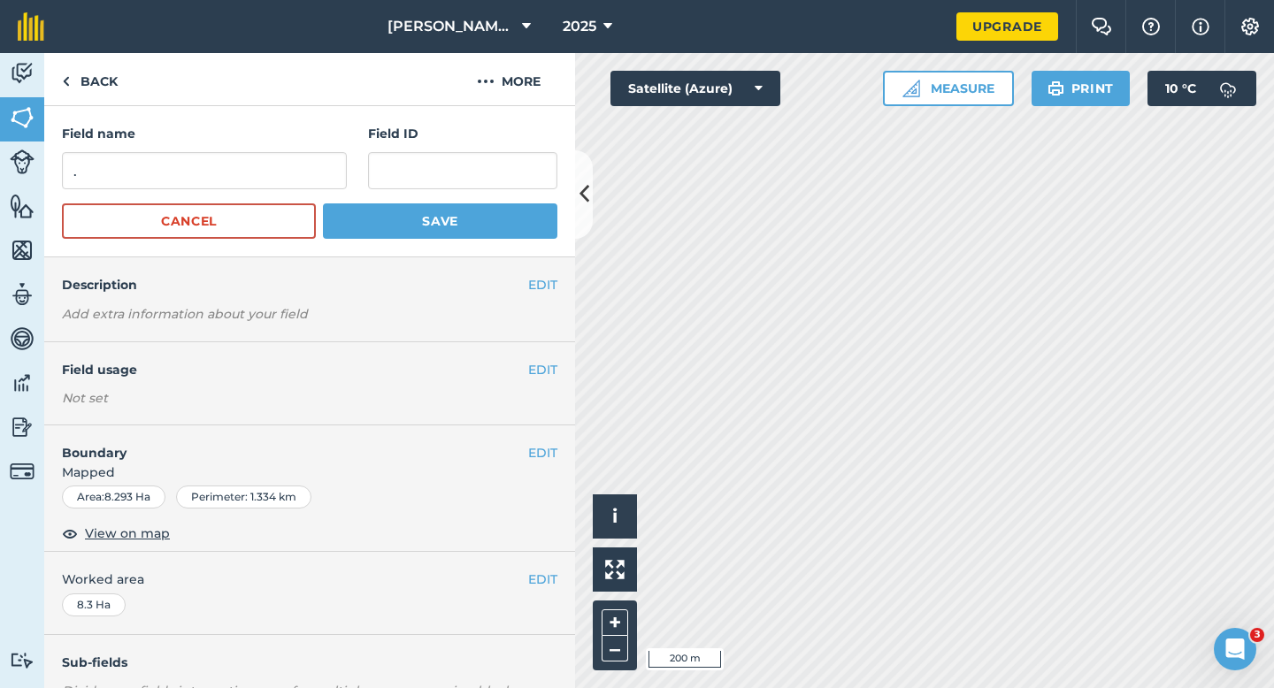
click at [266, 196] on form "Field name . Field ID Cancel Save" at bounding box center [309, 181] width 495 height 115
click at [265, 155] on input "." at bounding box center [204, 170] width 285 height 37
type input "I"
click at [323, 203] on button "Save" at bounding box center [440, 220] width 234 height 35
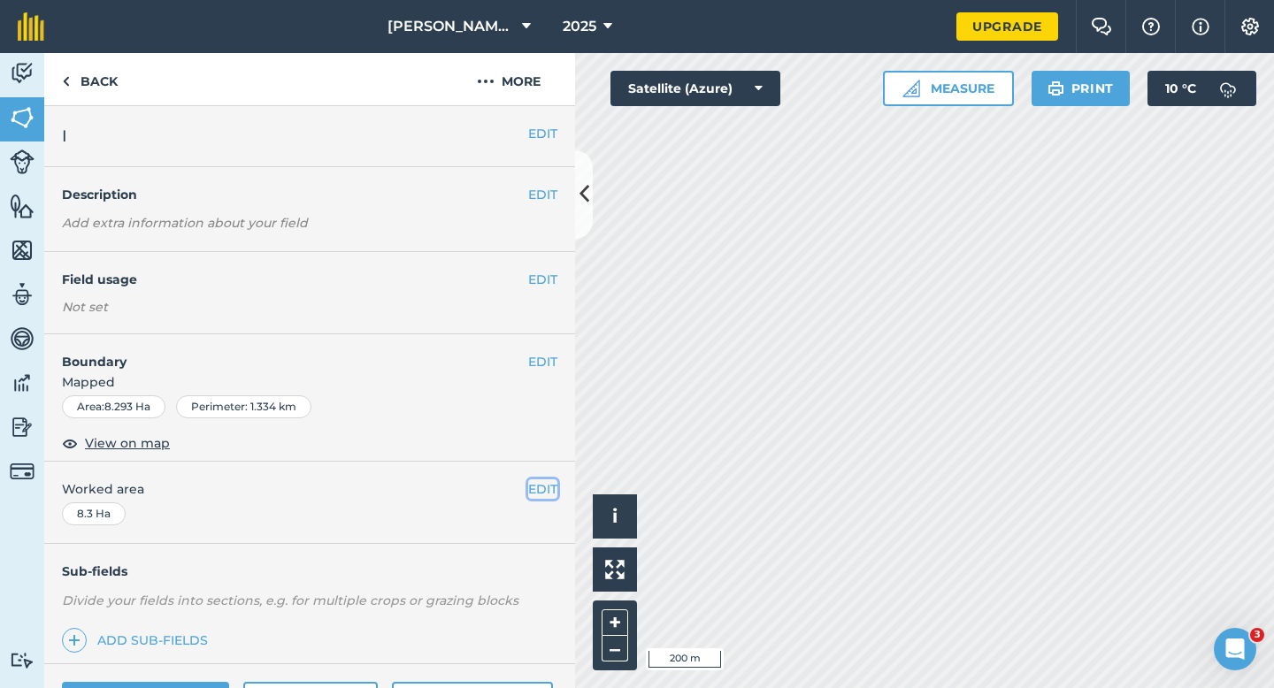
click at [541, 480] on button "EDIT" at bounding box center [542, 488] width 29 height 19
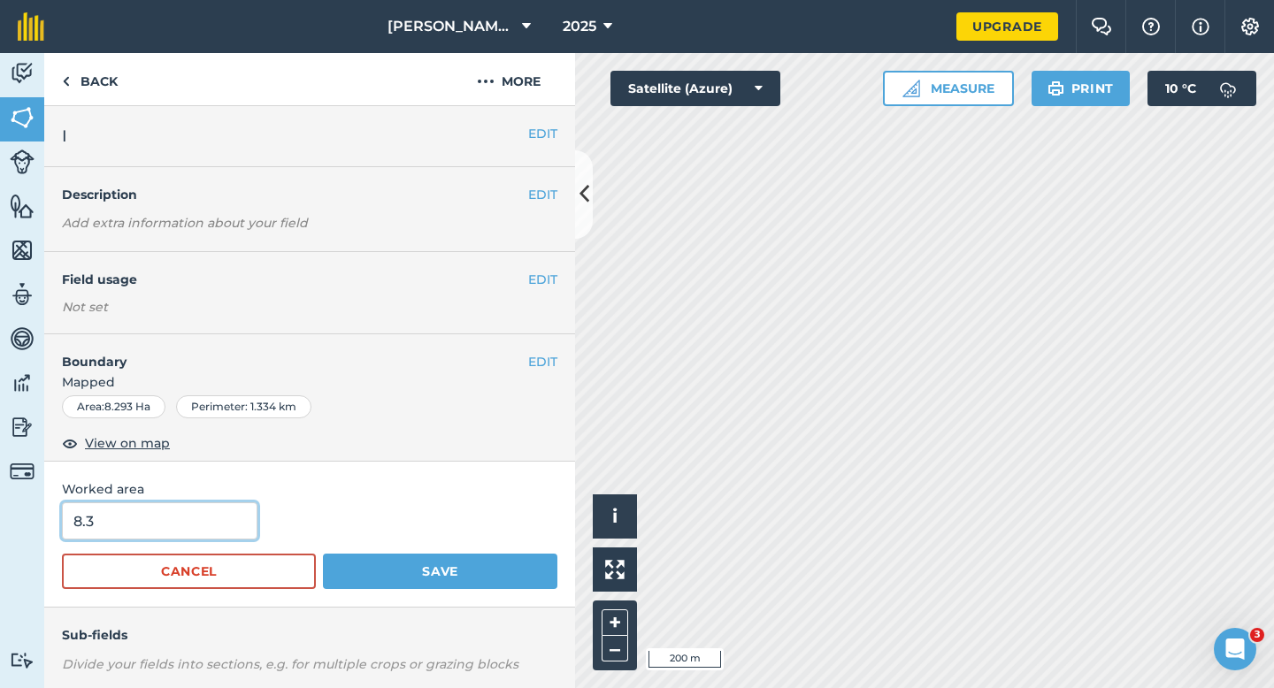
click at [225, 525] on input "8.3" at bounding box center [159, 520] width 195 height 37
type input "8"
click at [323, 554] on button "Save" at bounding box center [440, 571] width 234 height 35
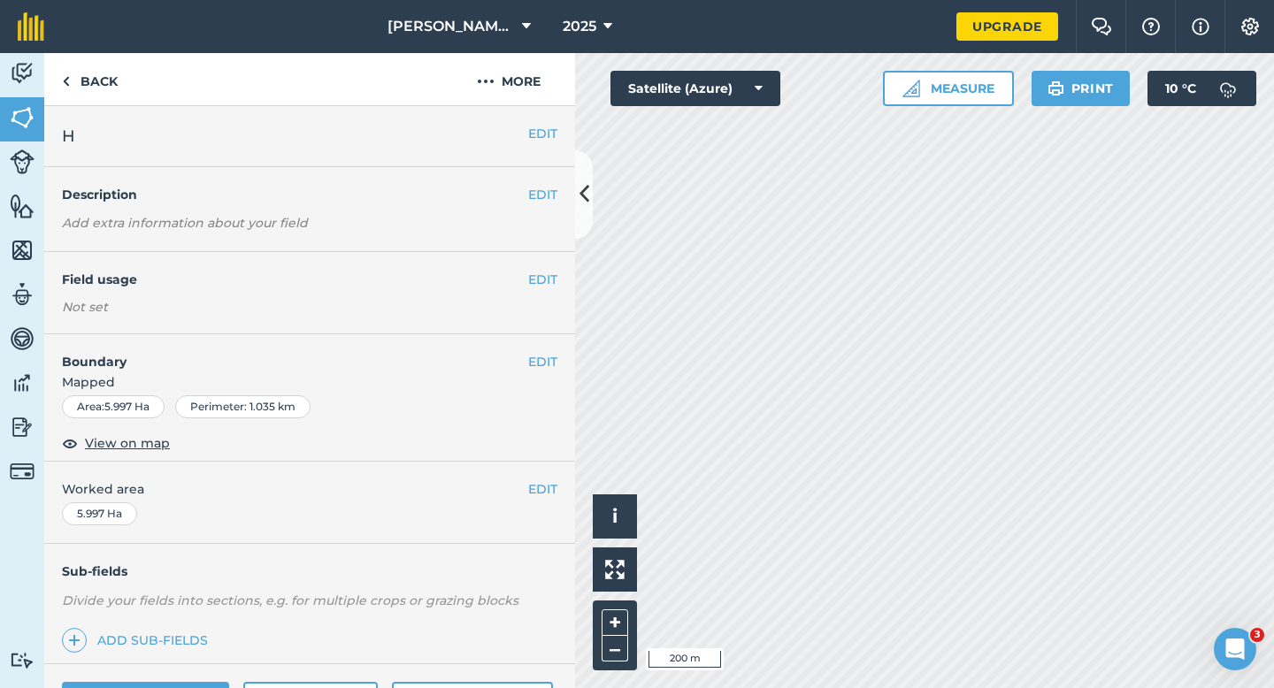
click at [545, 476] on div "EDIT Worked area 5.997 Ha" at bounding box center [309, 503] width 531 height 82
click at [543, 487] on button "EDIT" at bounding box center [542, 488] width 29 height 19
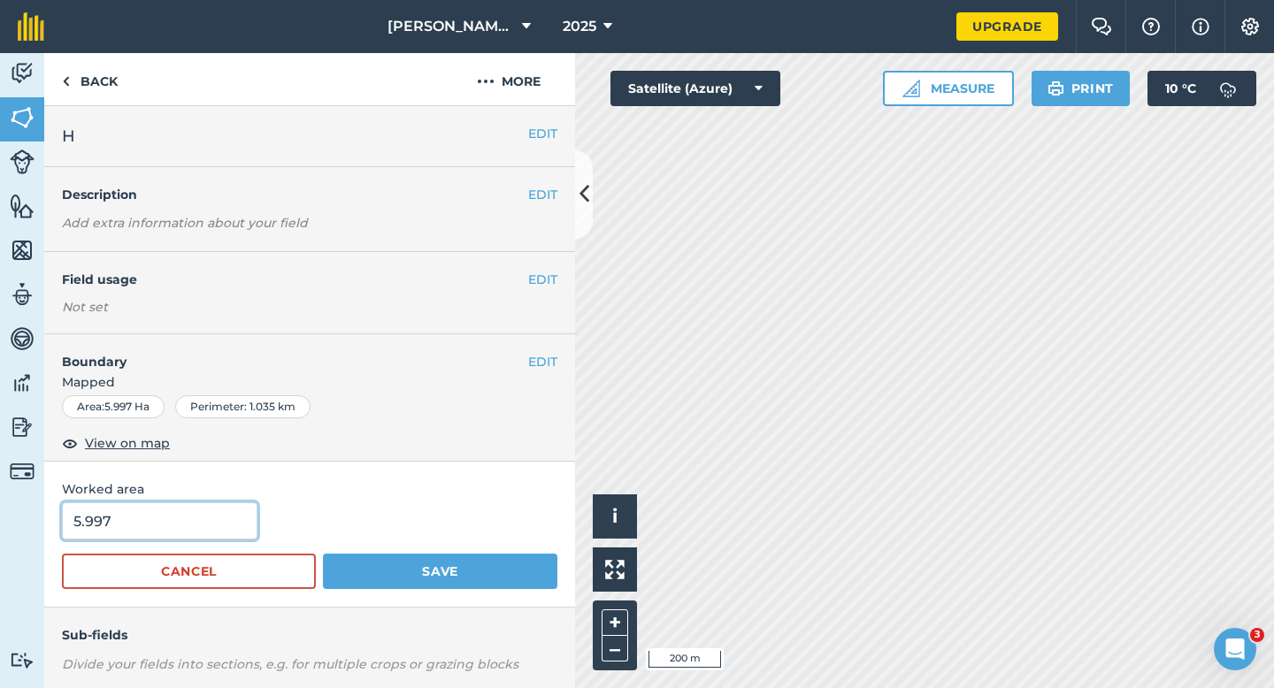
type input "6"
click at [186, 519] on input "6" at bounding box center [159, 520] width 195 height 37
click at [323, 554] on button "Save" at bounding box center [440, 571] width 234 height 35
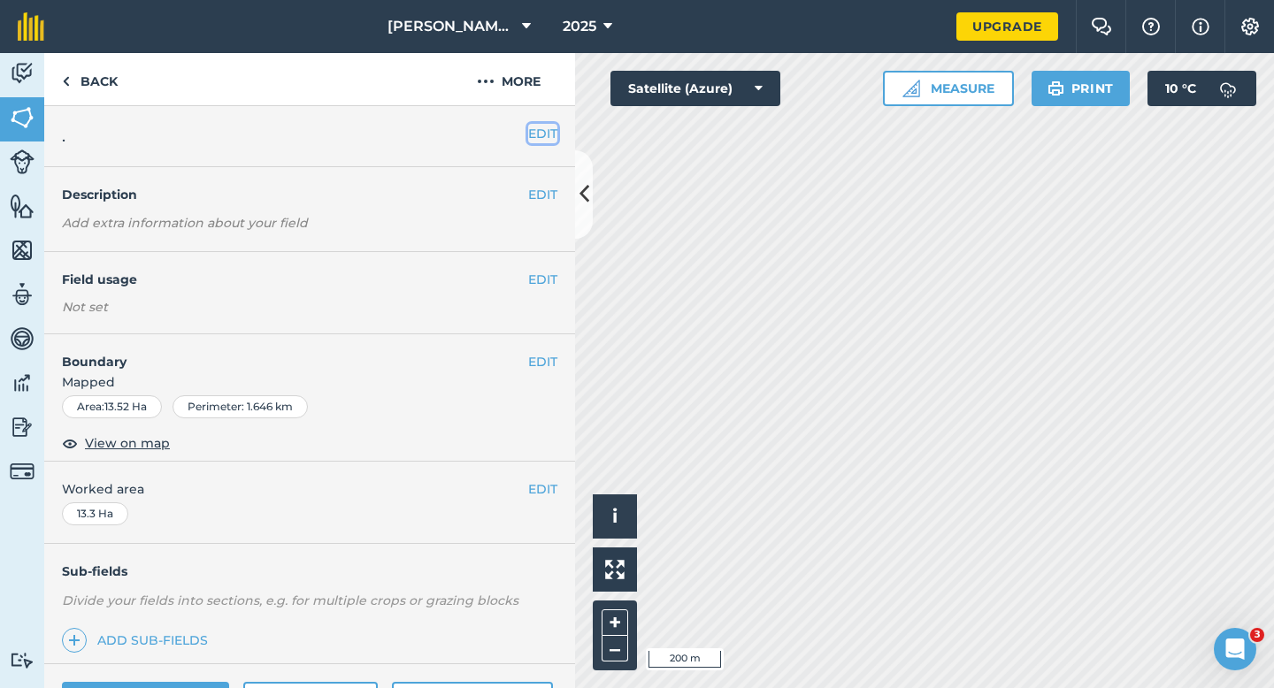
click at [532, 134] on button "EDIT" at bounding box center [542, 133] width 29 height 19
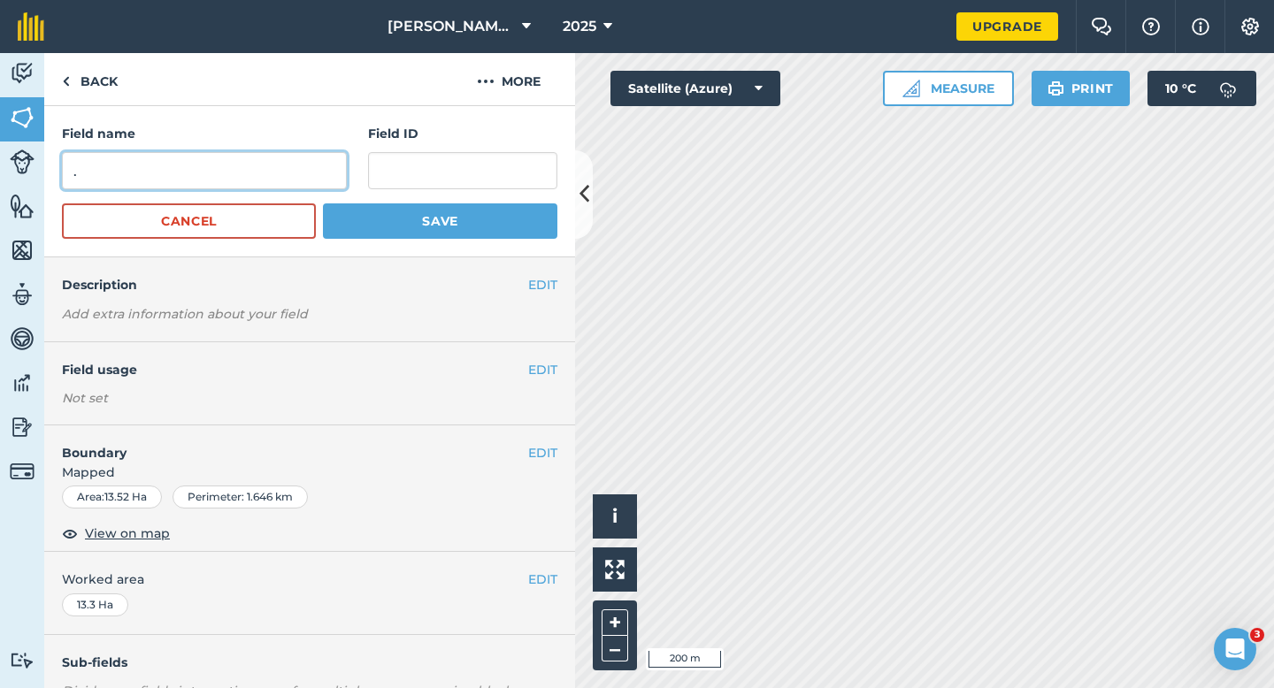
click at [318, 175] on input "." at bounding box center [204, 170] width 285 height 37
type input "J"
click at [323, 203] on button "Save" at bounding box center [440, 220] width 234 height 35
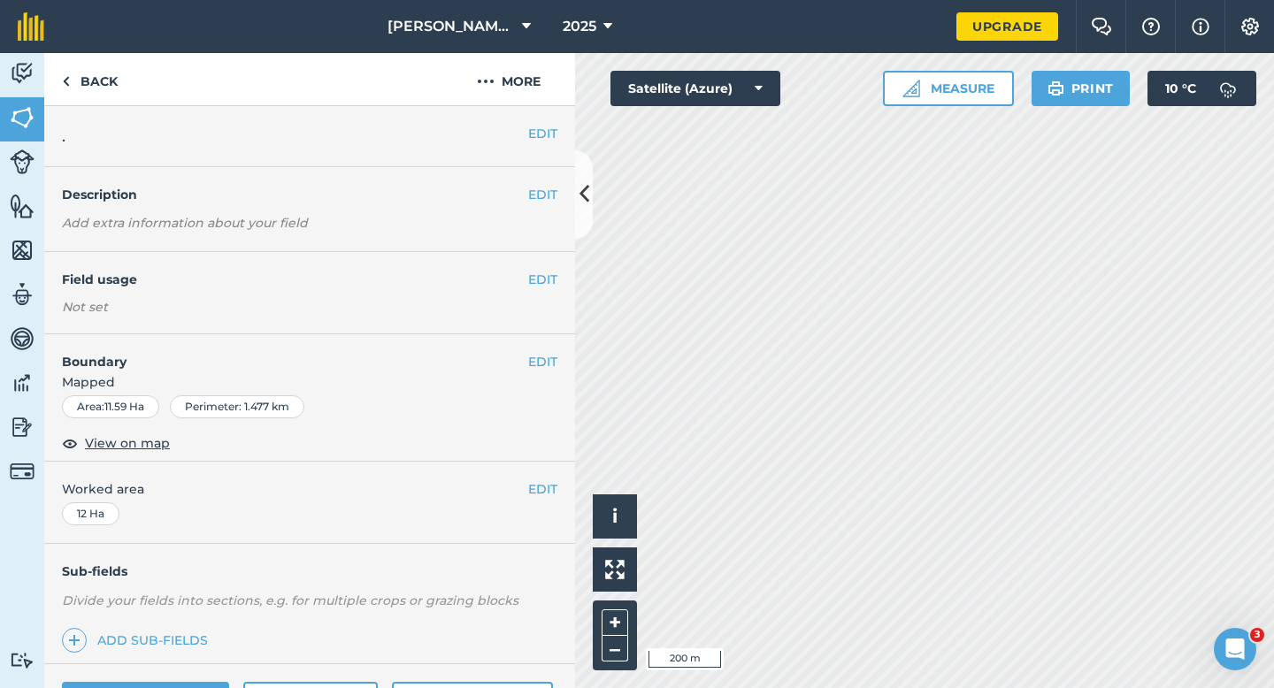
click at [536, 144] on div "EDIT ." at bounding box center [309, 136] width 531 height 61
click at [540, 137] on button "EDIT" at bounding box center [542, 133] width 29 height 19
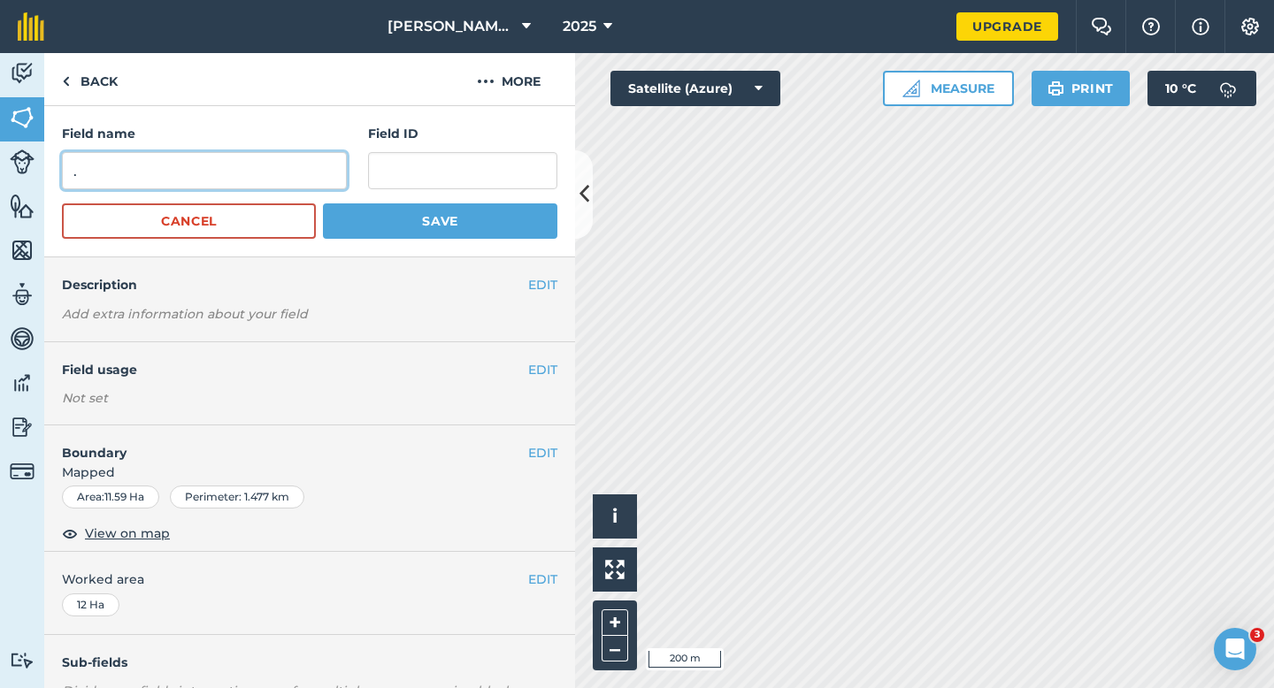
click at [265, 172] on input "." at bounding box center [204, 170] width 285 height 37
click at [265, 172] on input ".K" at bounding box center [204, 170] width 285 height 37
type input "K"
click at [323, 203] on button "Save" at bounding box center [440, 220] width 234 height 35
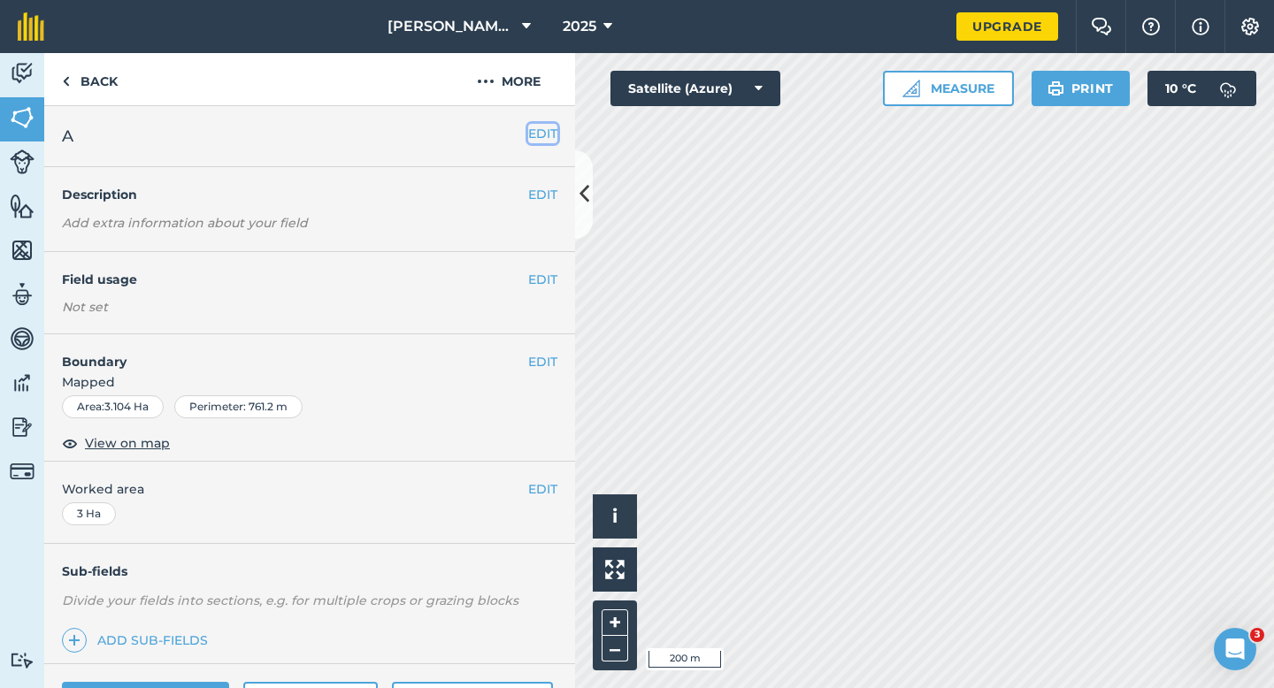
click at [538, 130] on button "EDIT" at bounding box center [542, 133] width 29 height 19
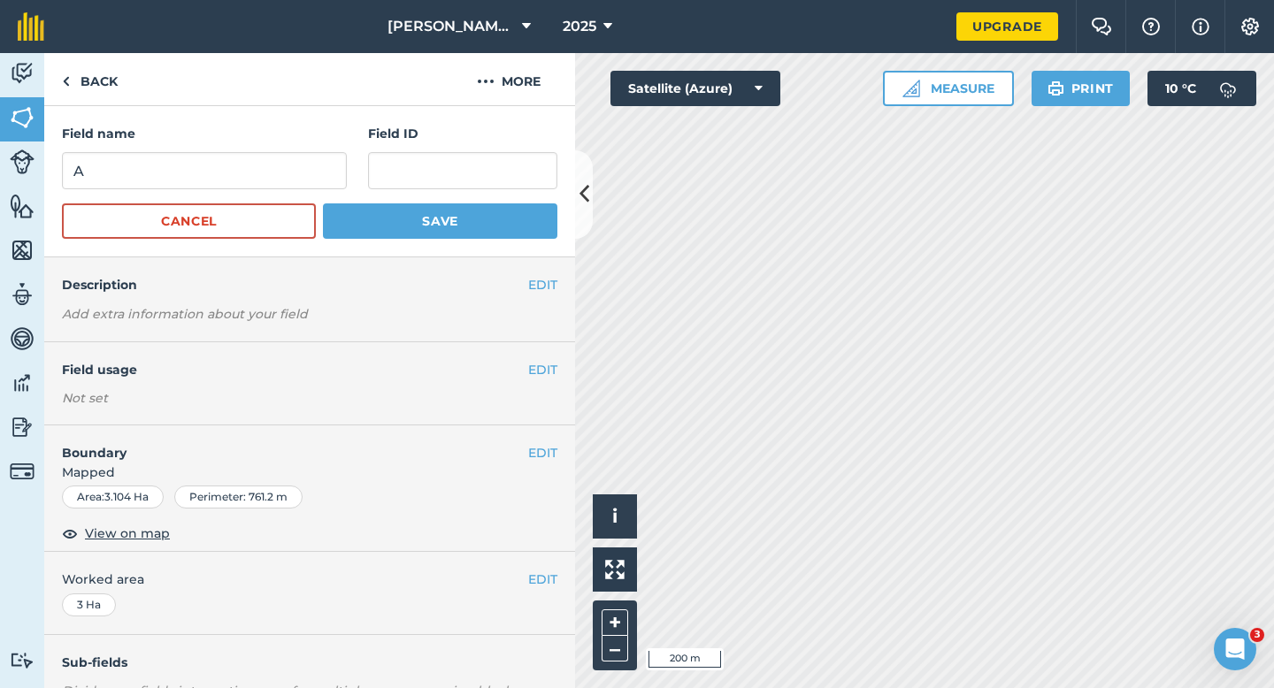
click at [305, 140] on h4 "Field name" at bounding box center [204, 133] width 285 height 19
click at [304, 158] on input "A" at bounding box center [204, 170] width 285 height 37
type input "1"
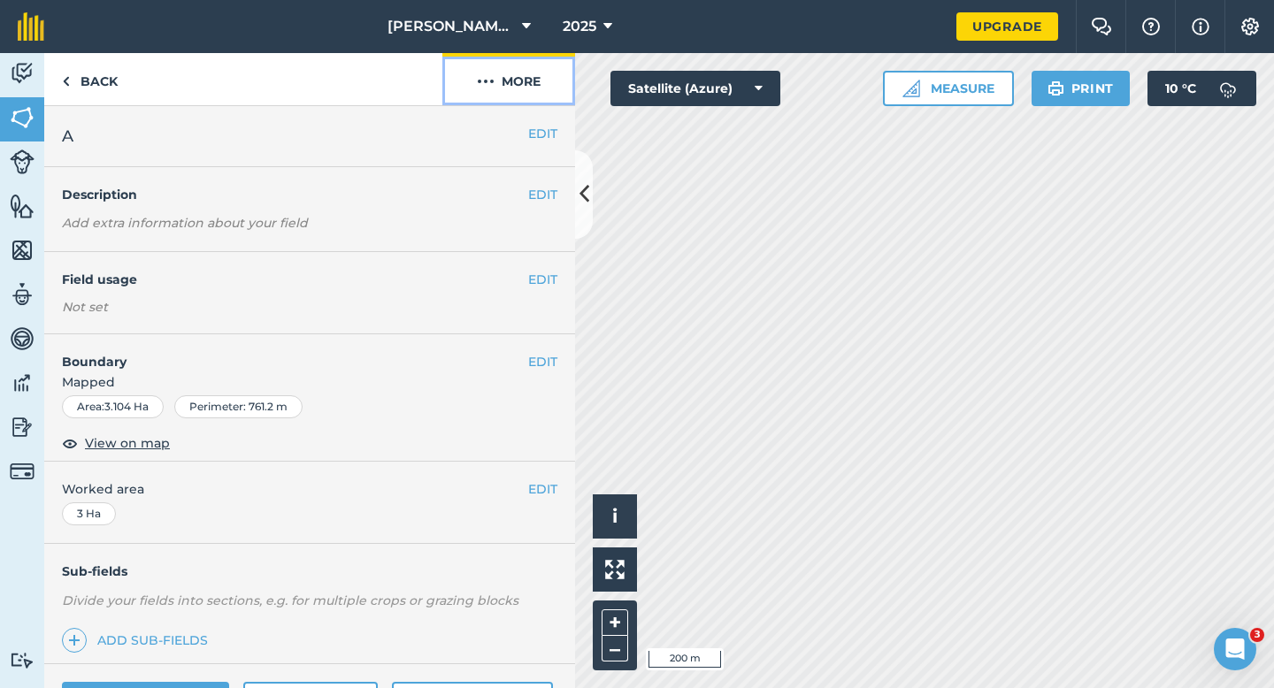
click at [521, 99] on button "More" at bounding box center [508, 79] width 133 height 52
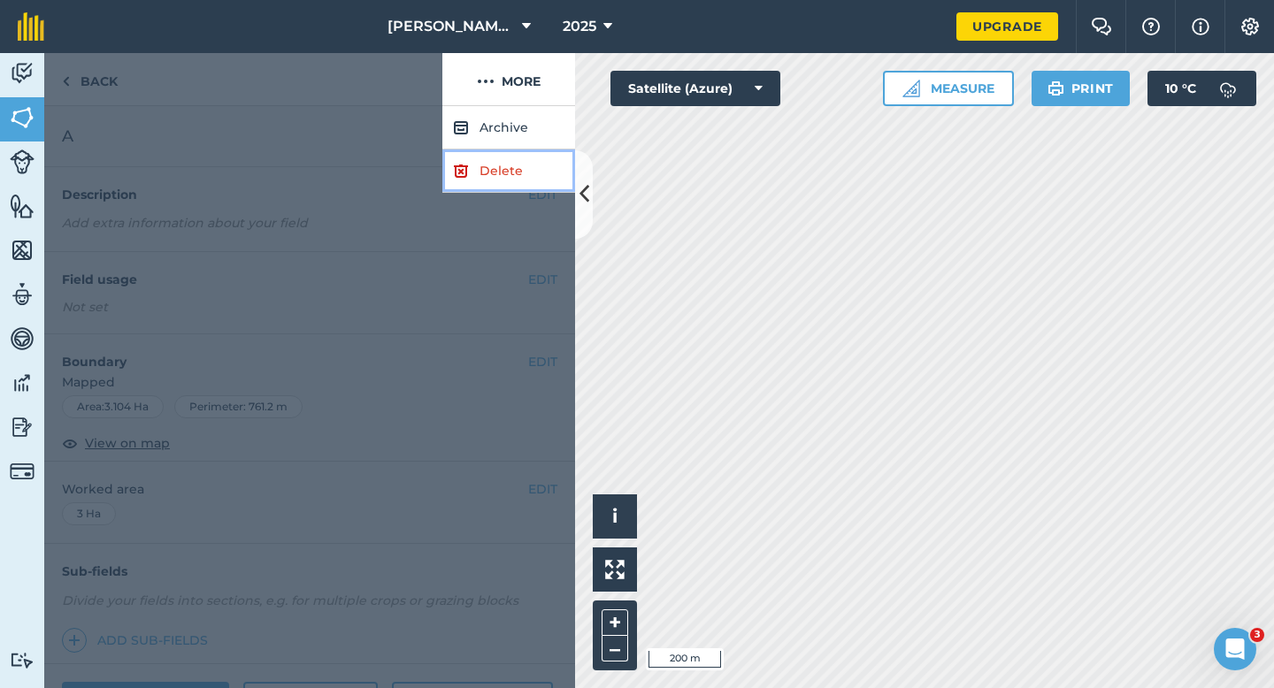
click at [522, 181] on link "Delete" at bounding box center [508, 170] width 133 height 43
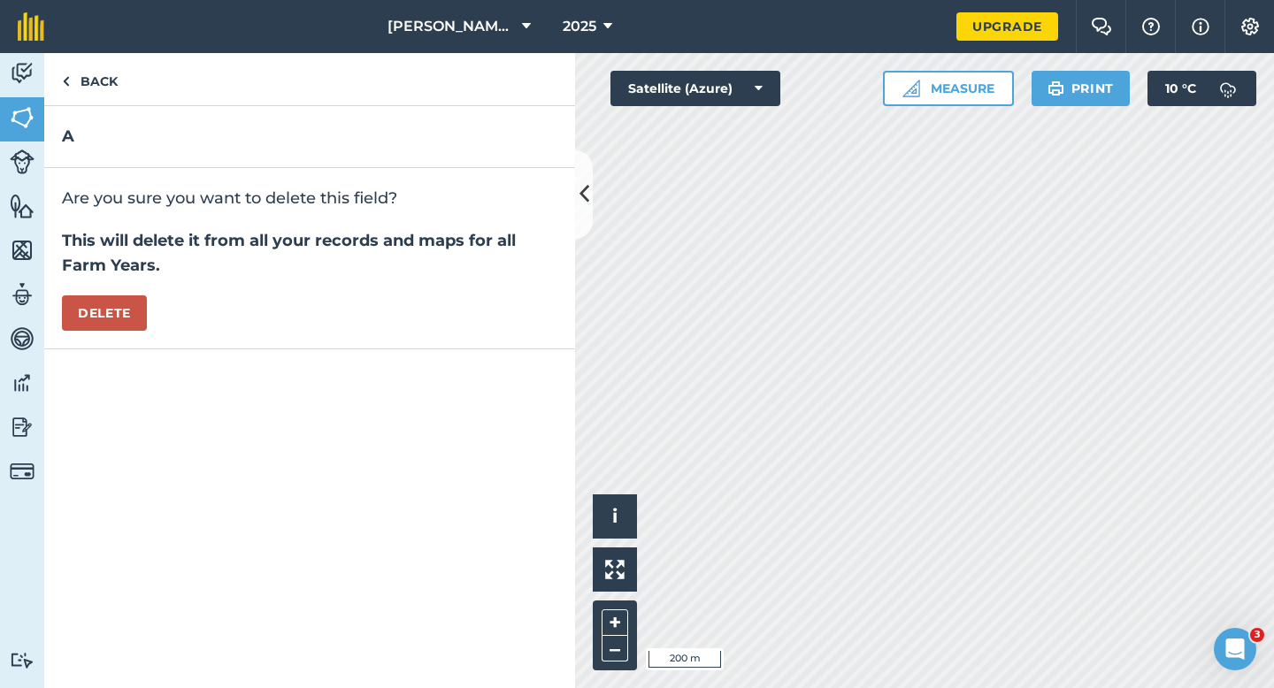
click at [120, 340] on div "Are you sure you want to delete this field? This will delete it from all your r…" at bounding box center [309, 258] width 531 height 181
click at [120, 327] on button "Delete" at bounding box center [104, 312] width 85 height 35
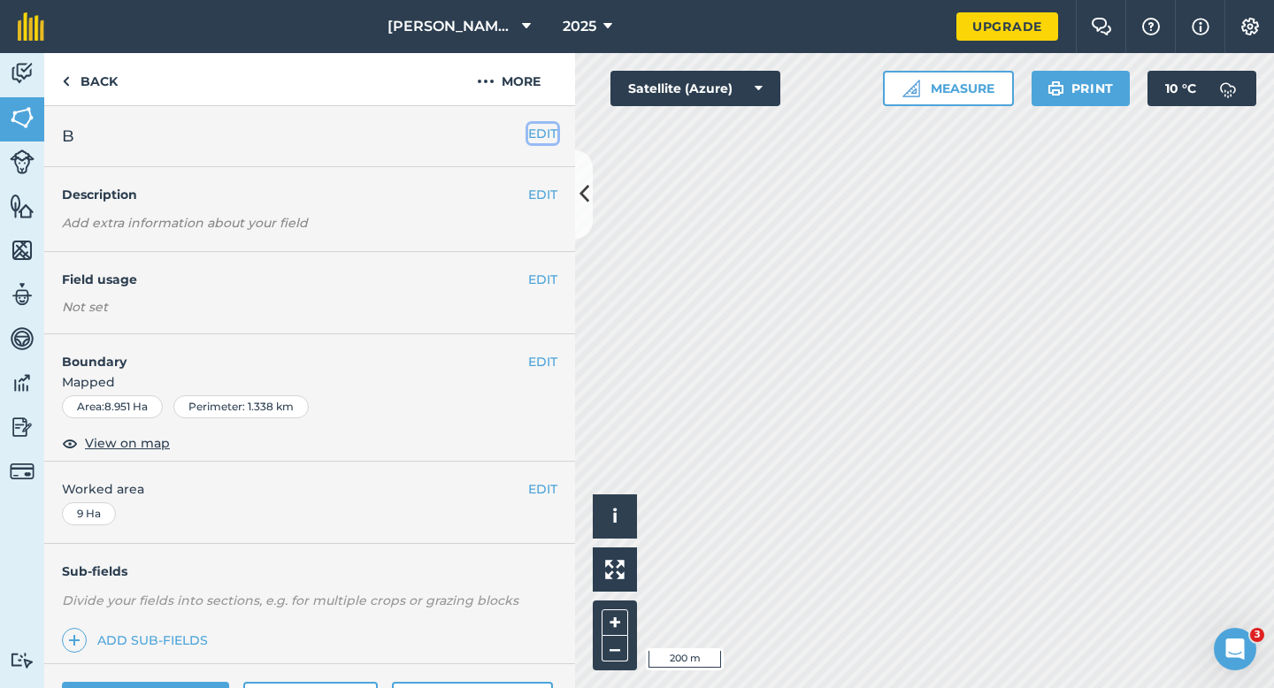
click at [534, 127] on button "EDIT" at bounding box center [542, 133] width 29 height 19
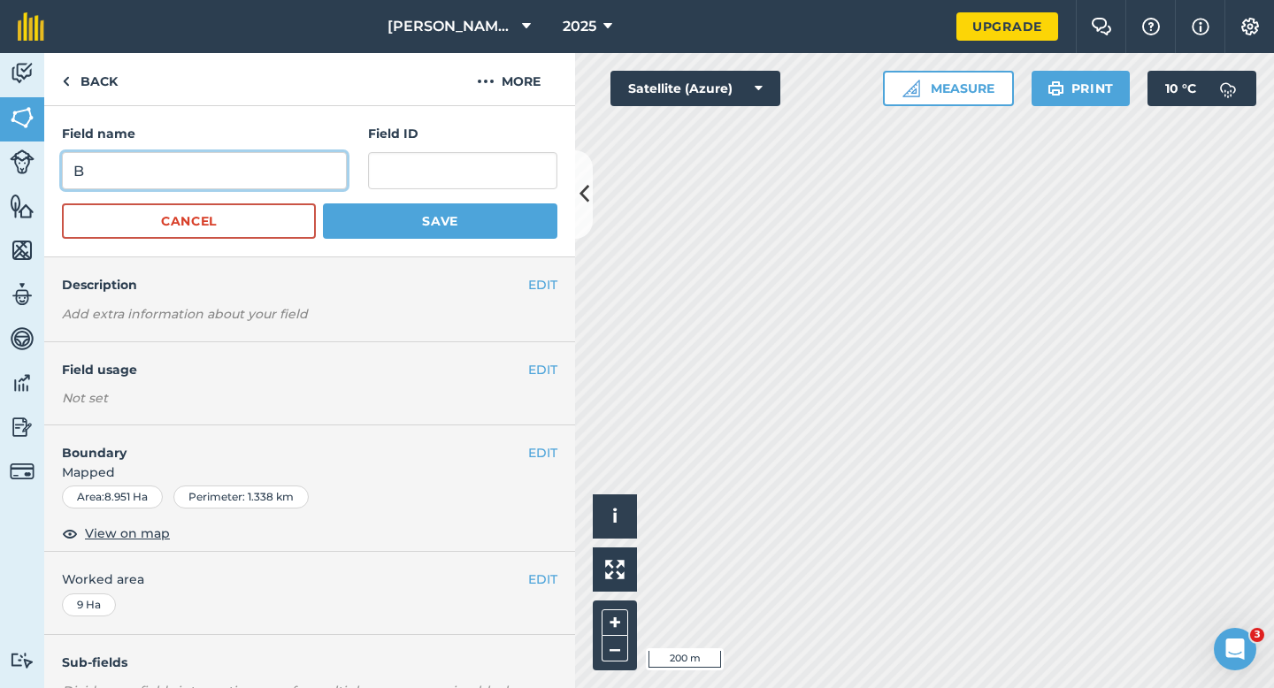
click at [311, 157] on input "B" at bounding box center [204, 170] width 285 height 37
type input "A"
click at [323, 203] on button "Save" at bounding box center [440, 220] width 234 height 35
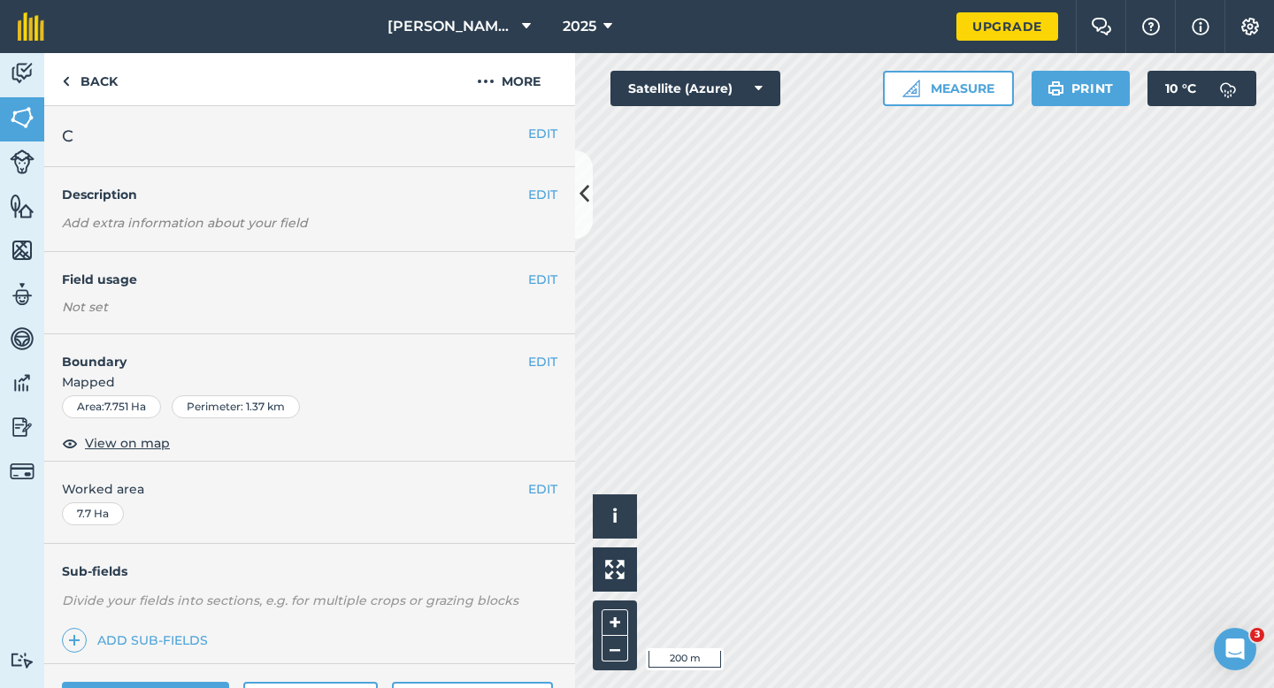
click at [523, 114] on div "EDIT C" at bounding box center [309, 136] width 531 height 61
click at [541, 125] on button "EDIT" at bounding box center [542, 133] width 29 height 19
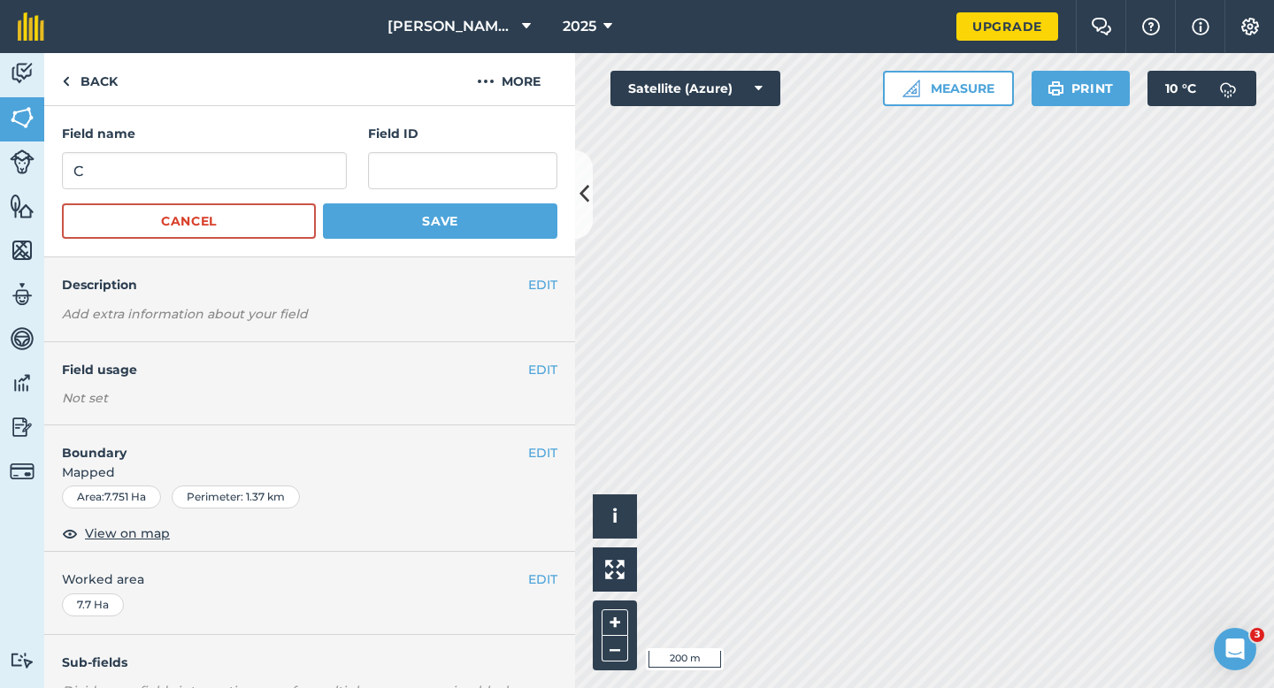
click at [220, 202] on form "Field name C Field ID Cancel Save" at bounding box center [309, 181] width 495 height 115
click at [220, 171] on input "C" at bounding box center [204, 170] width 285 height 37
type input "B"
click at [323, 203] on button "Save" at bounding box center [440, 220] width 234 height 35
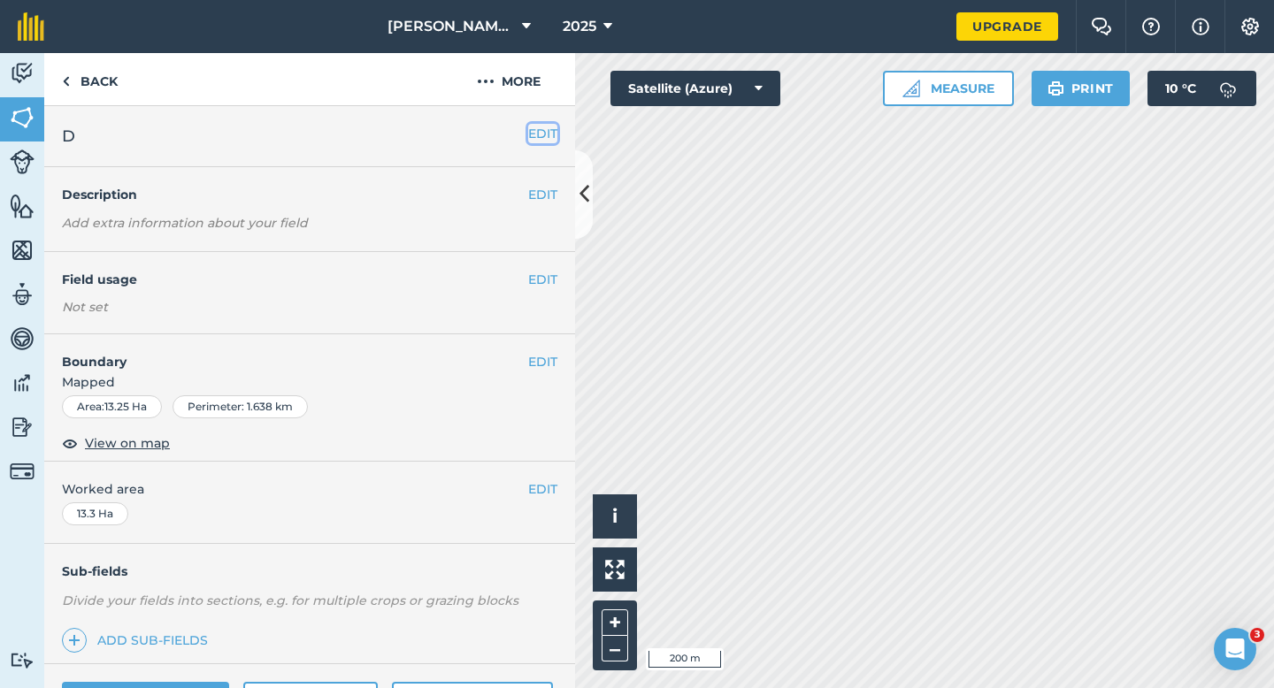
click at [545, 139] on button "EDIT" at bounding box center [542, 133] width 29 height 19
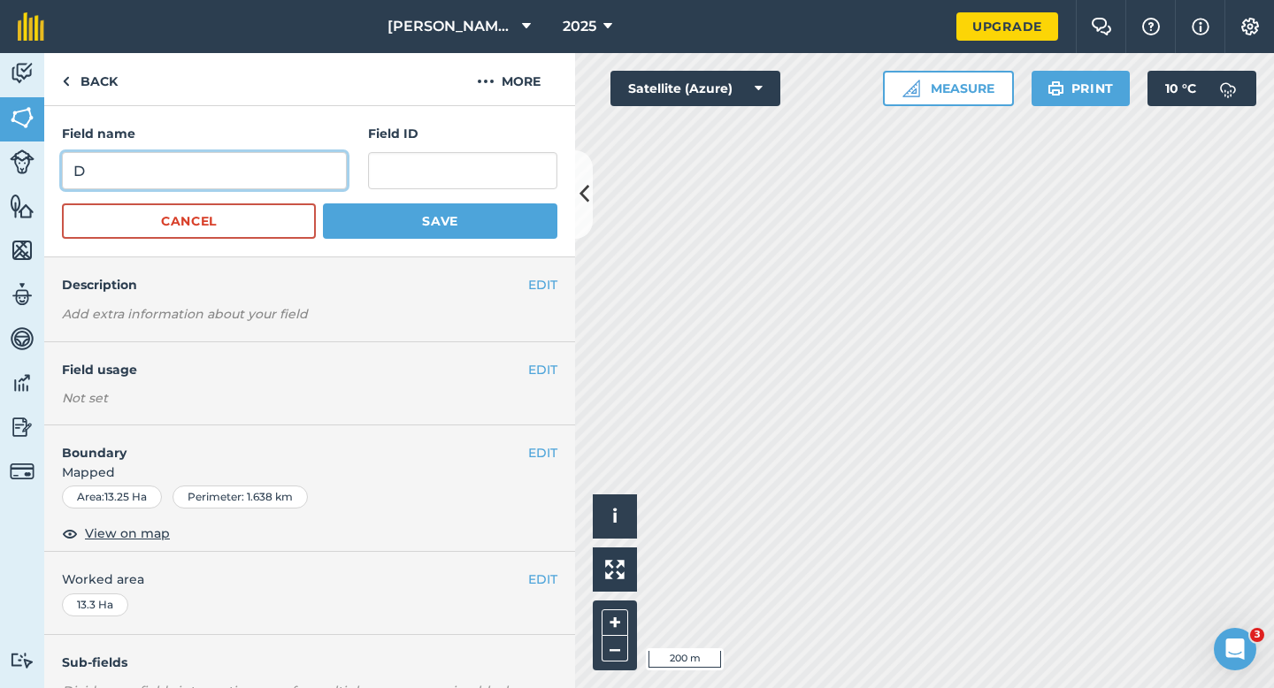
click at [325, 178] on input "D" at bounding box center [204, 170] width 285 height 37
type input "V"
click at [323, 203] on button "Save" at bounding box center [440, 220] width 234 height 35
click at [223, 165] on input "V" at bounding box center [204, 170] width 285 height 37
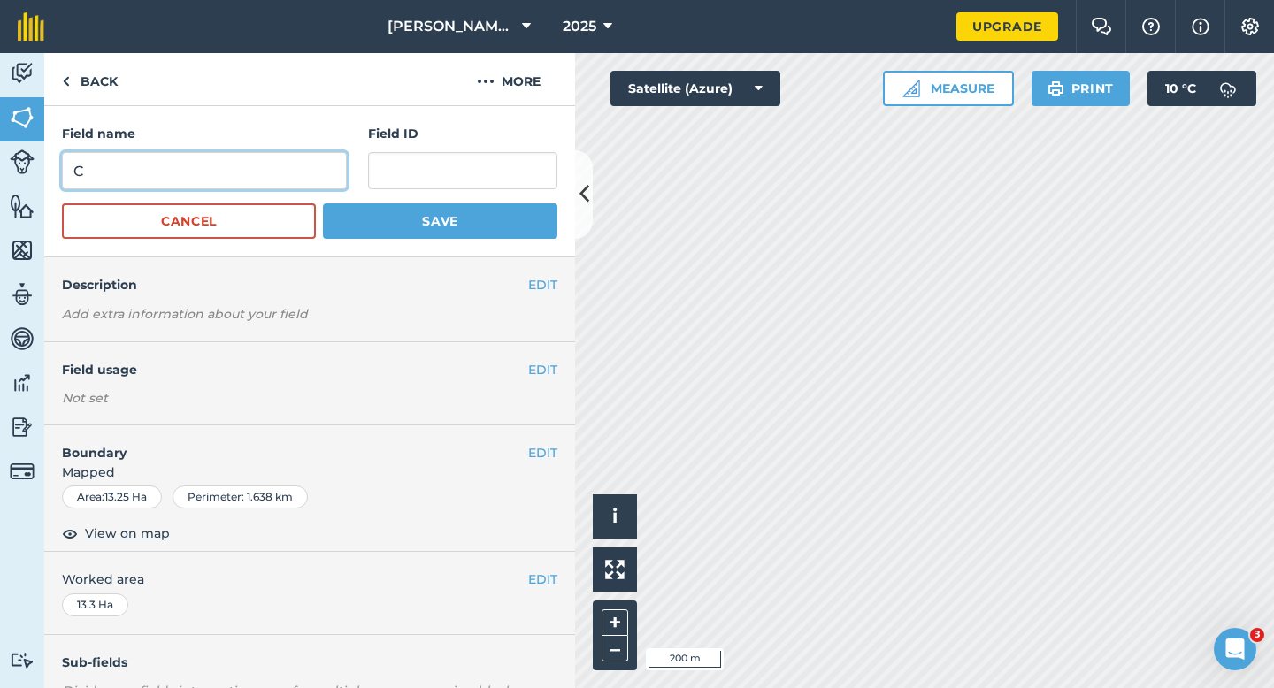
type input "C"
click at [323, 203] on button "Save" at bounding box center [440, 220] width 234 height 35
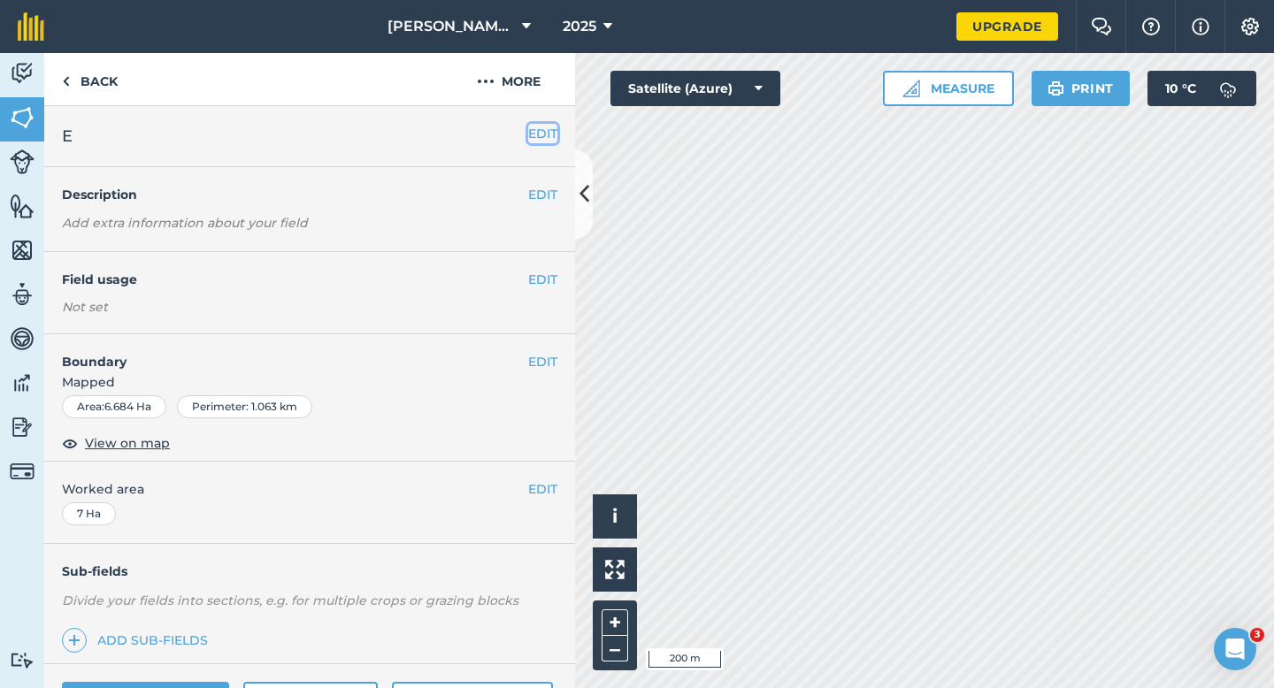
click at [545, 129] on button "EDIT" at bounding box center [542, 133] width 29 height 19
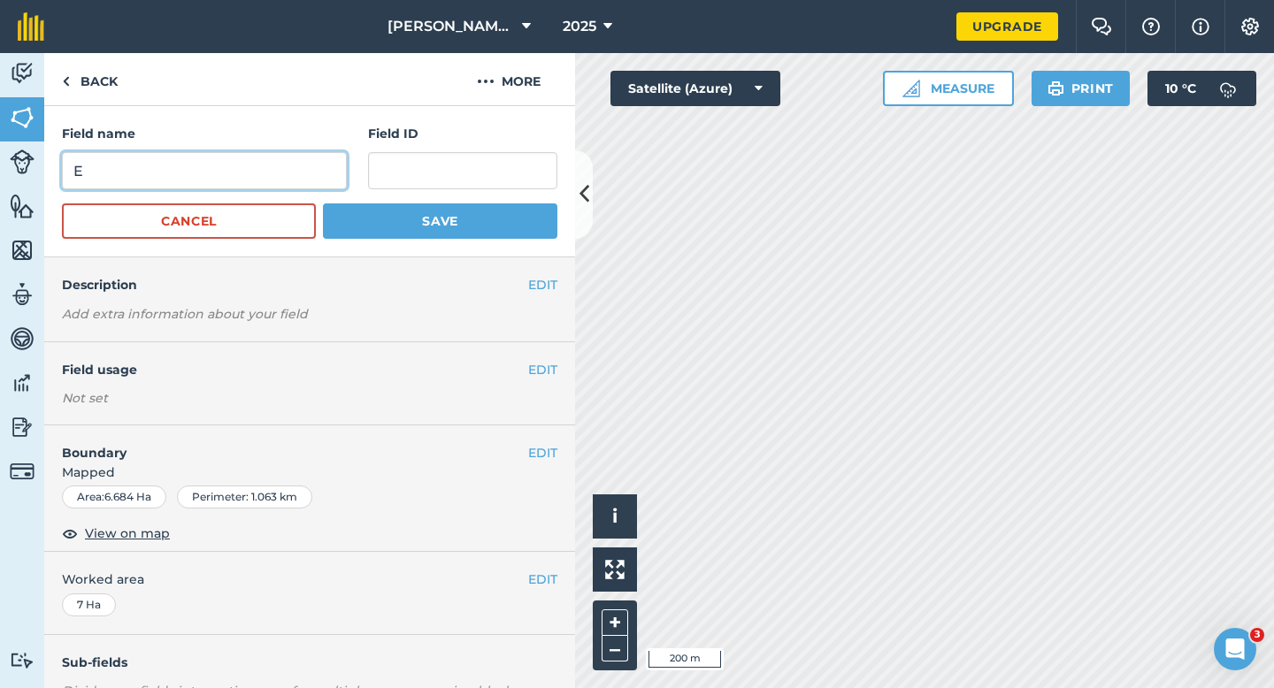
click at [292, 167] on input "E" at bounding box center [204, 170] width 285 height 37
type input "D"
click at [323, 203] on button "Save" at bounding box center [440, 220] width 234 height 35
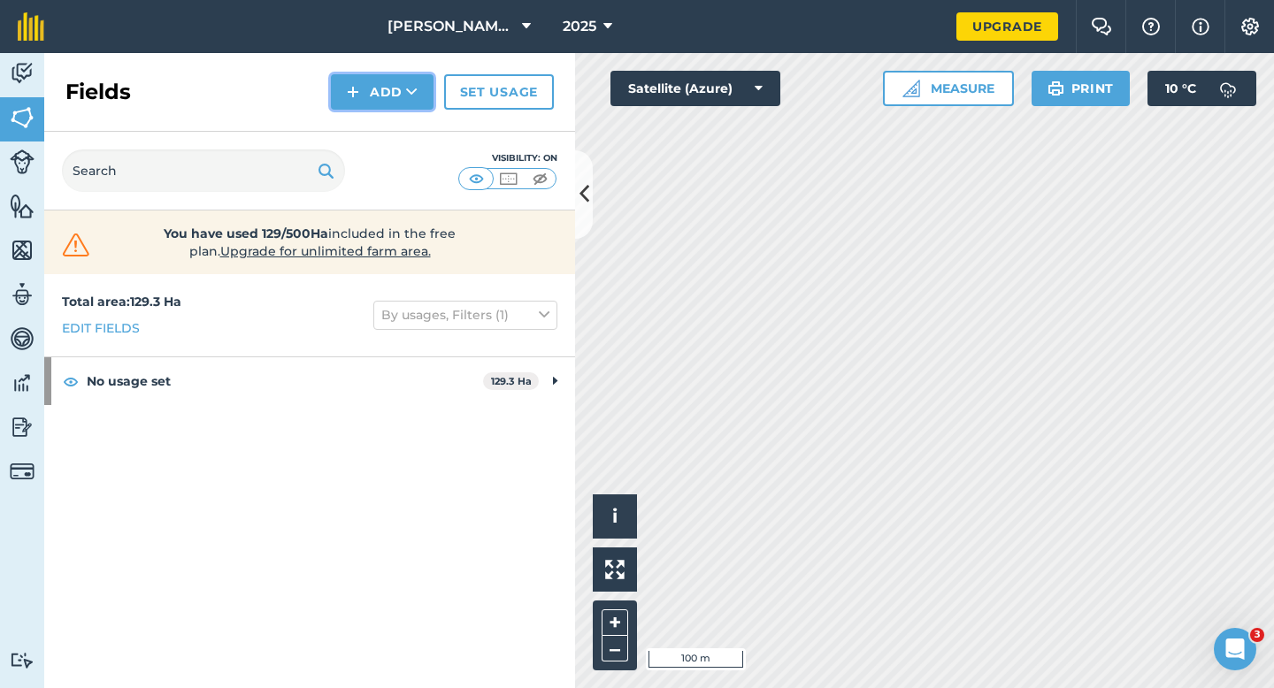
click at [392, 79] on button "Add" at bounding box center [382, 91] width 103 height 35
click at [392, 113] on link "Draw" at bounding box center [381, 131] width 97 height 39
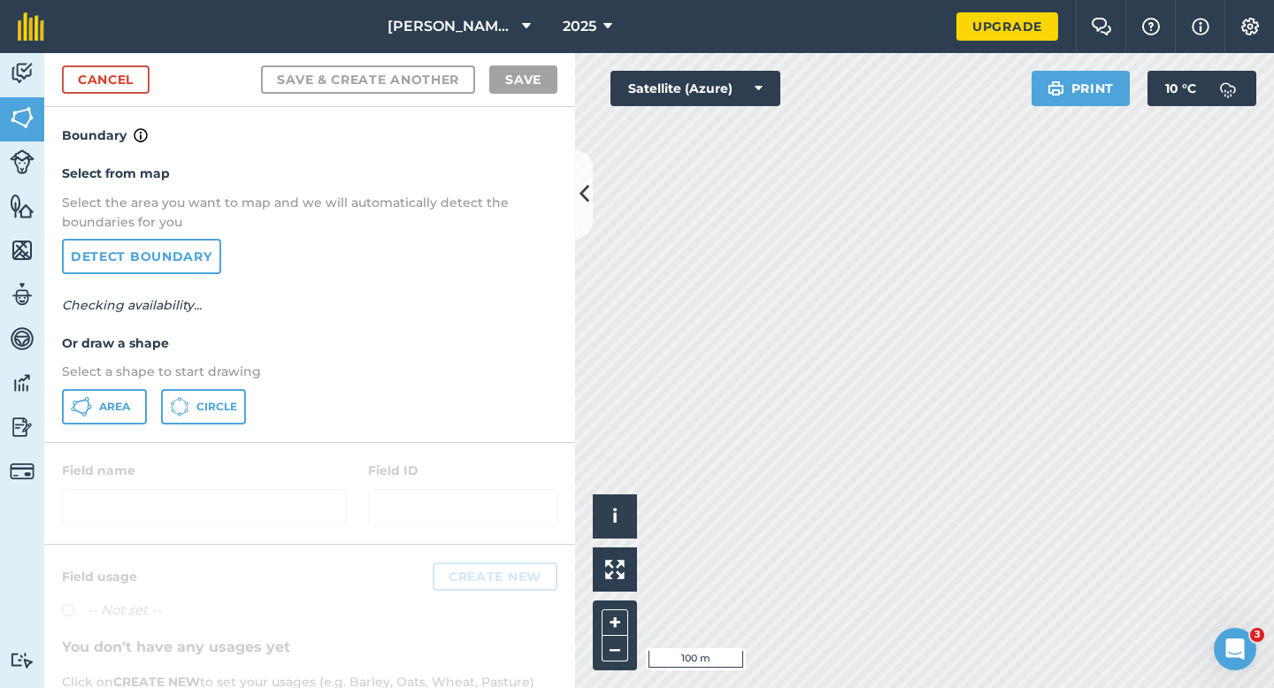
click at [115, 425] on div "Select from map Select the area you want to map and we will automatically detec…" at bounding box center [309, 293] width 531 height 295
click at [137, 413] on button "Area" at bounding box center [104, 406] width 85 height 35
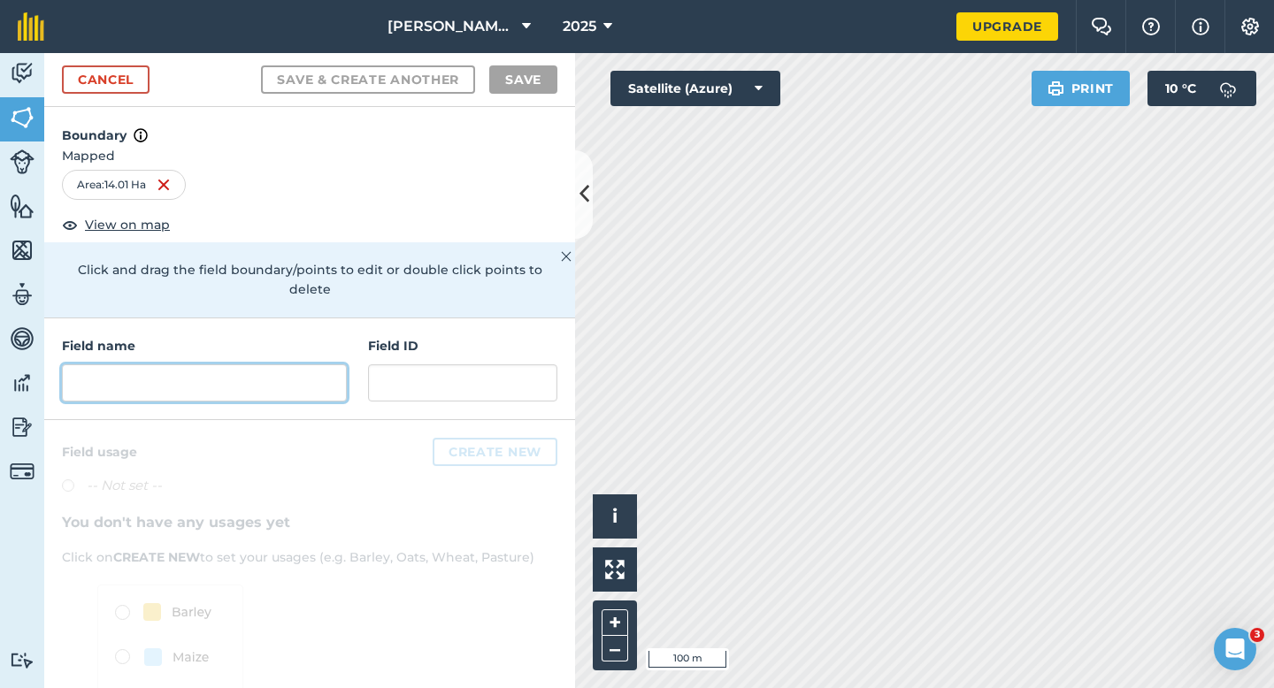
click at [308, 369] on input "text" at bounding box center [204, 382] width 285 height 37
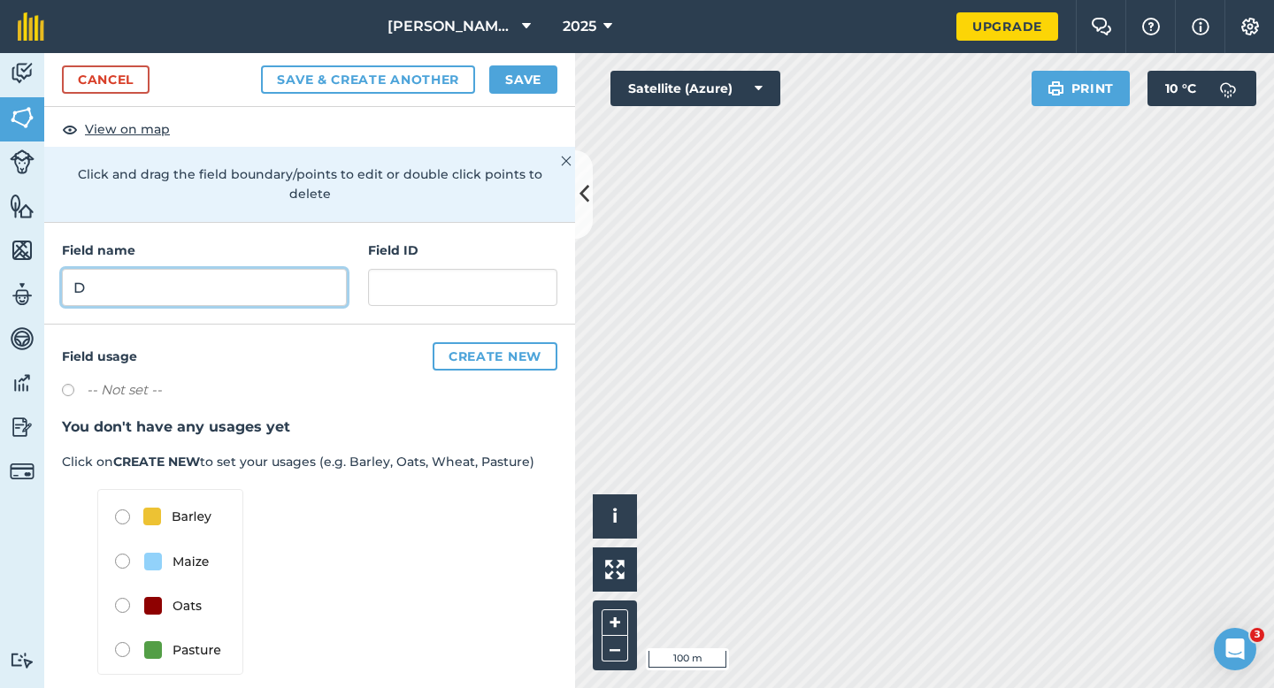
type input "D"
click at [503, 79] on button "Save" at bounding box center [523, 79] width 68 height 28
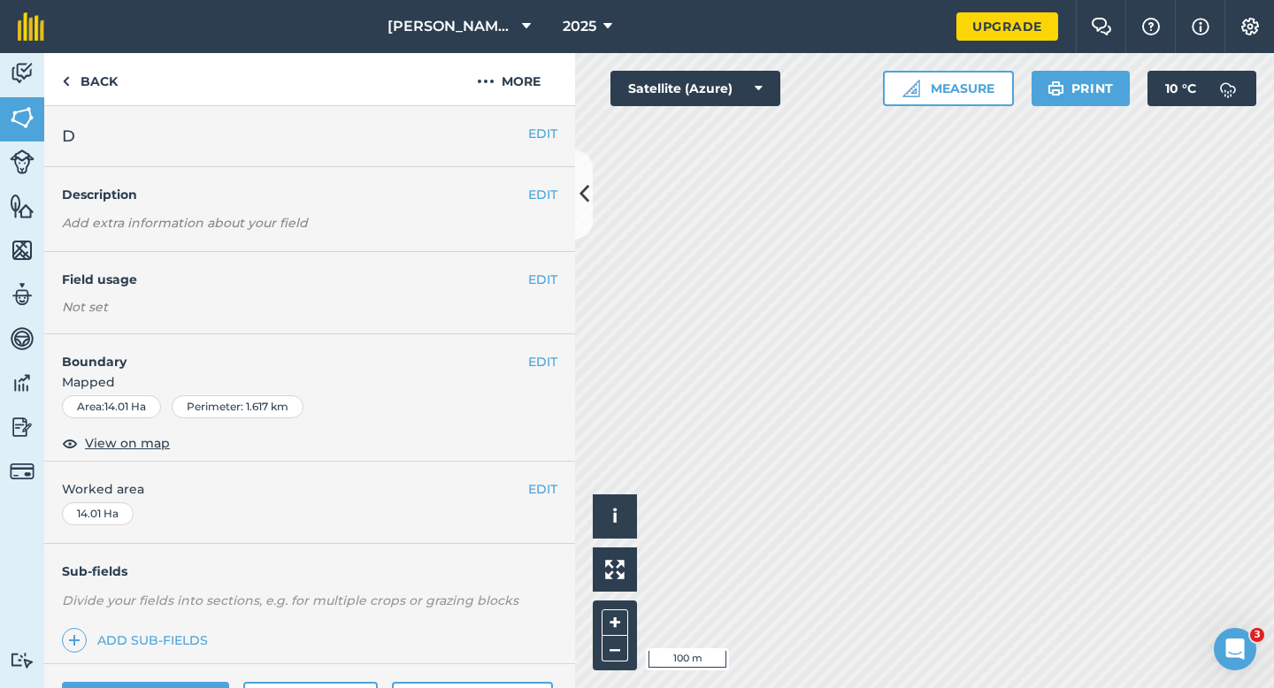
click at [523, 493] on span "Worked area" at bounding box center [309, 488] width 495 height 19
click at [531, 490] on button "EDIT" at bounding box center [542, 488] width 29 height 19
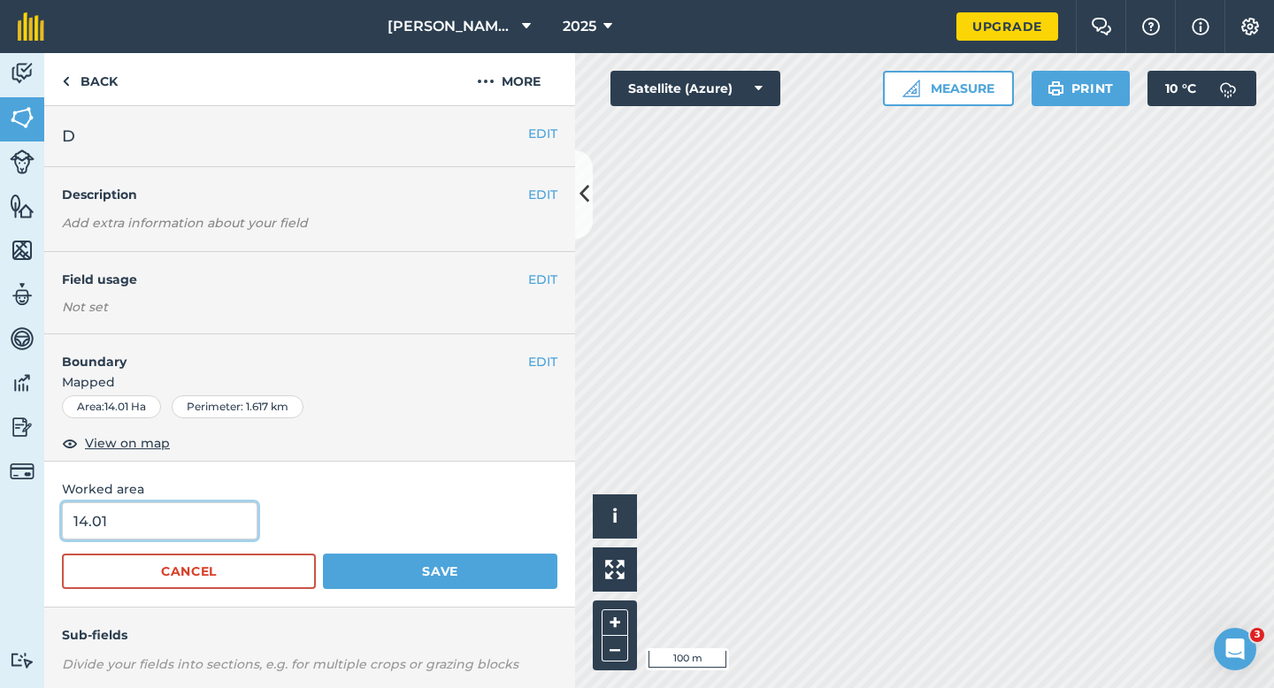
click at [126, 533] on input "14.01" at bounding box center [159, 520] width 195 height 37
type input "14"
click at [323, 554] on button "Save" at bounding box center [440, 571] width 234 height 35
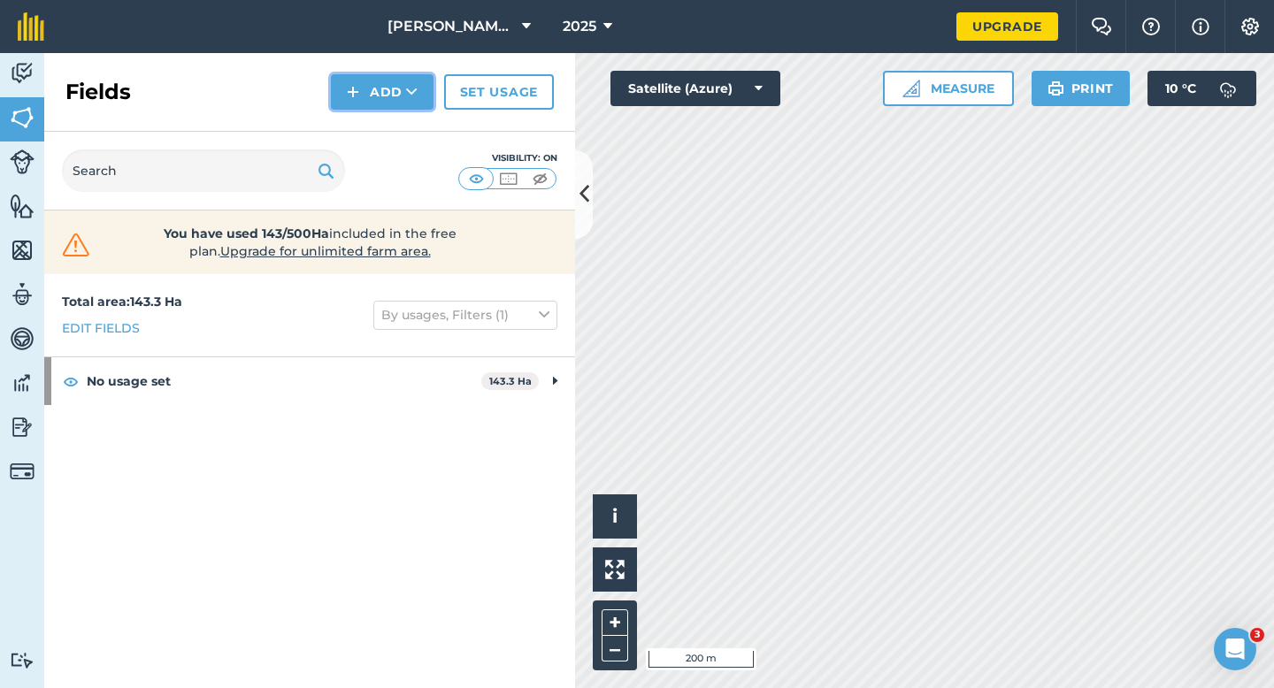
click at [376, 94] on button "Add" at bounding box center [382, 91] width 103 height 35
click at [376, 126] on link "Draw" at bounding box center [381, 131] width 97 height 39
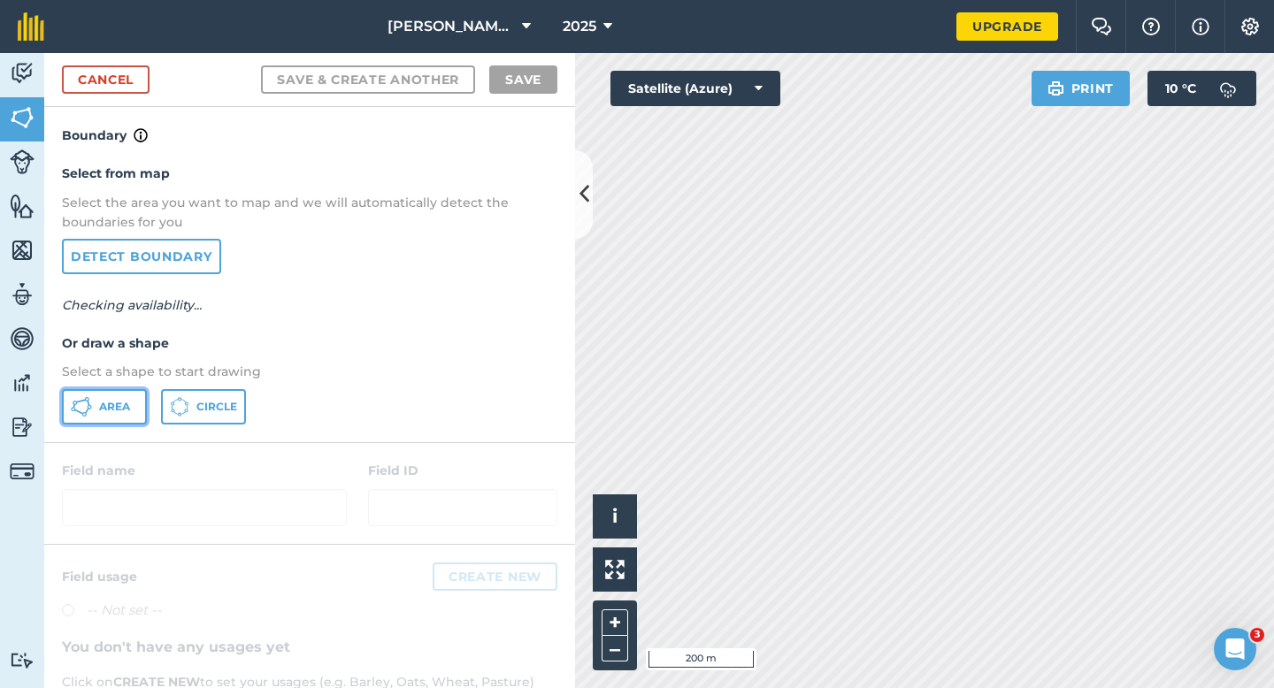
click at [142, 401] on button "Area" at bounding box center [104, 406] width 85 height 35
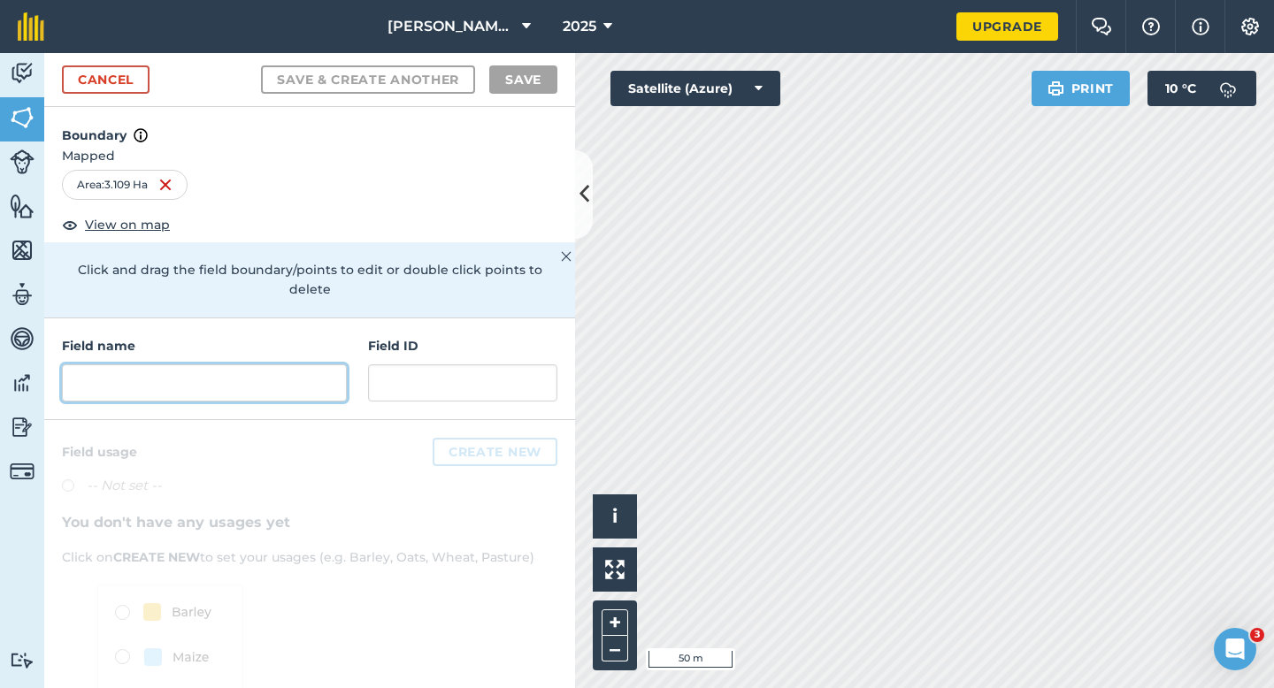
click at [152, 377] on input "text" at bounding box center [204, 382] width 285 height 37
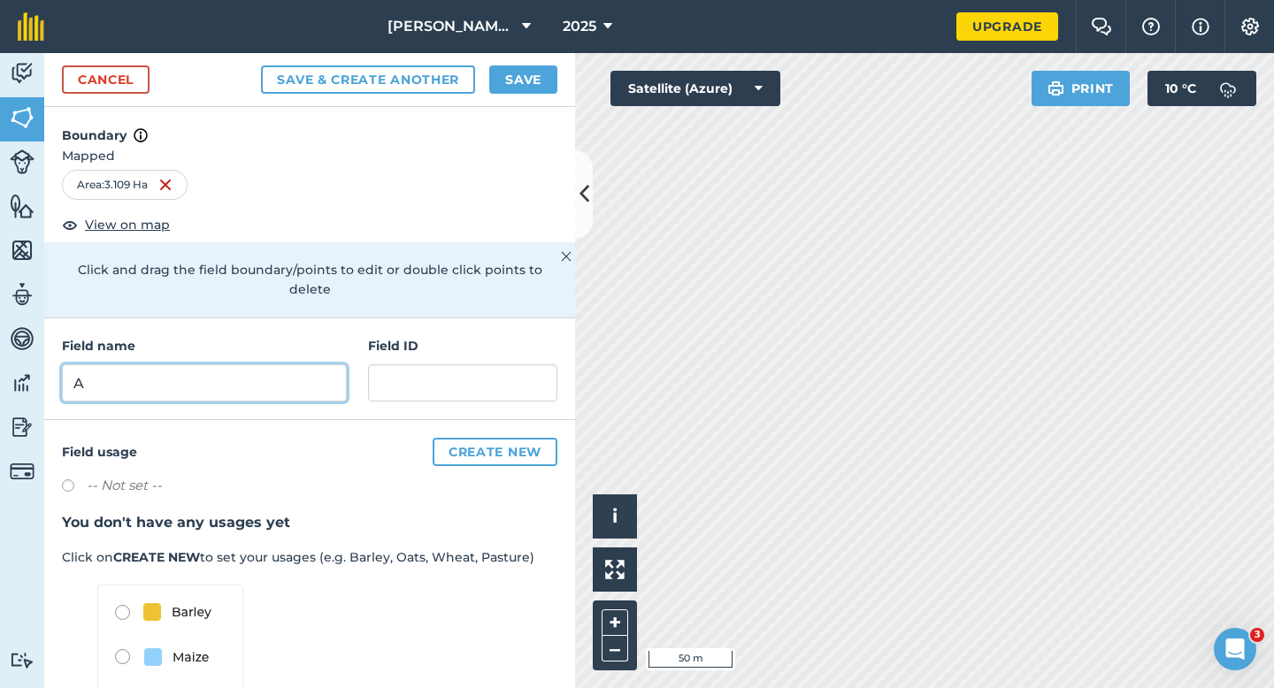
type input "A"
click at [511, 80] on button "Save" at bounding box center [523, 79] width 68 height 28
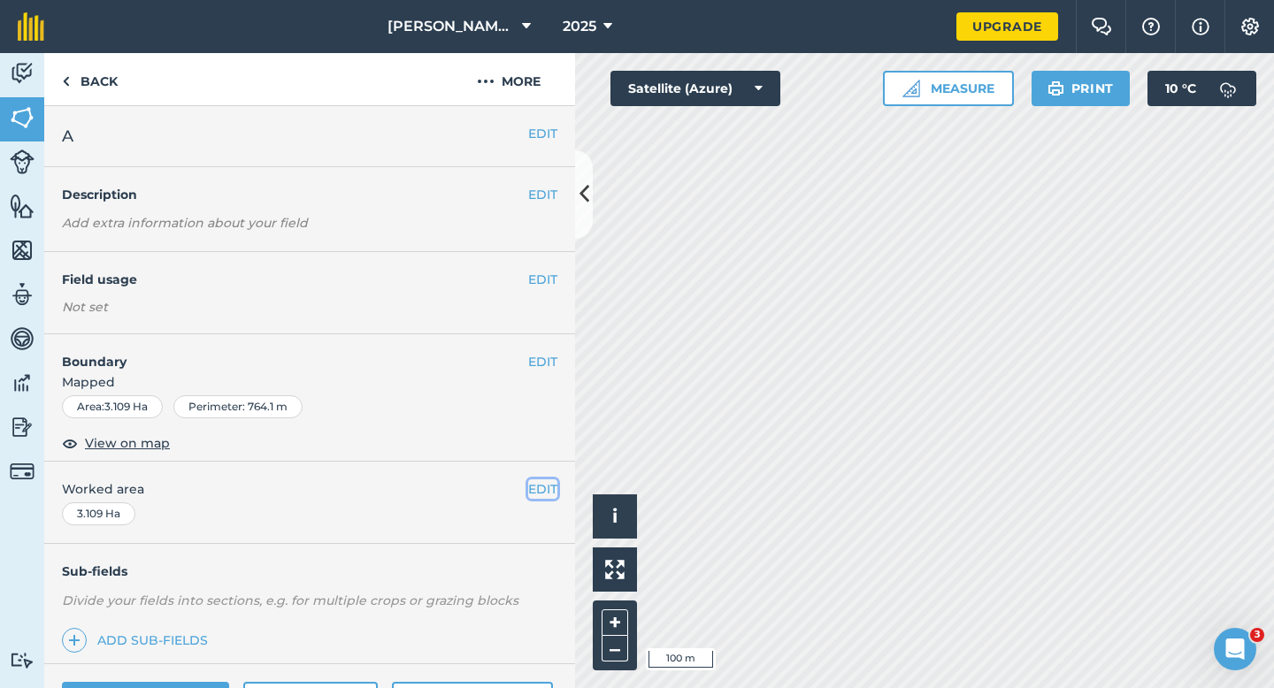
click at [550, 494] on button "EDIT" at bounding box center [542, 488] width 29 height 19
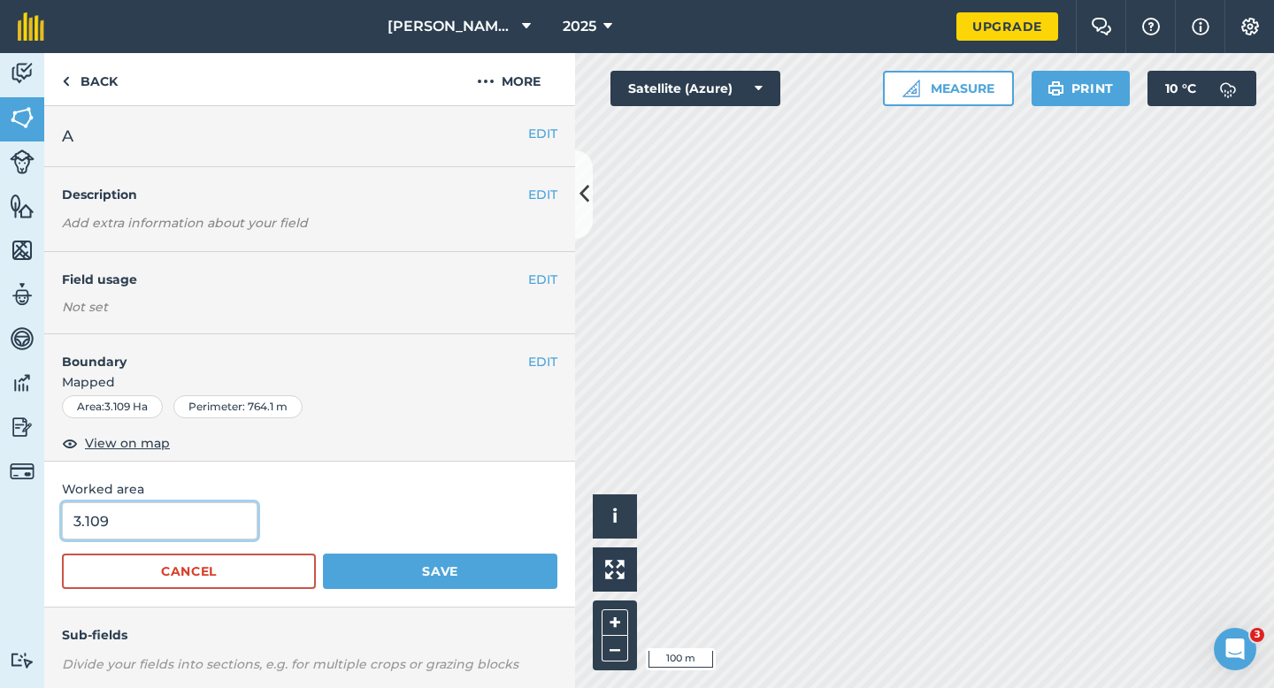
click at [196, 521] on input "3.109" at bounding box center [159, 520] width 195 height 37
type input "3"
click at [323, 554] on button "Save" at bounding box center [440, 571] width 234 height 35
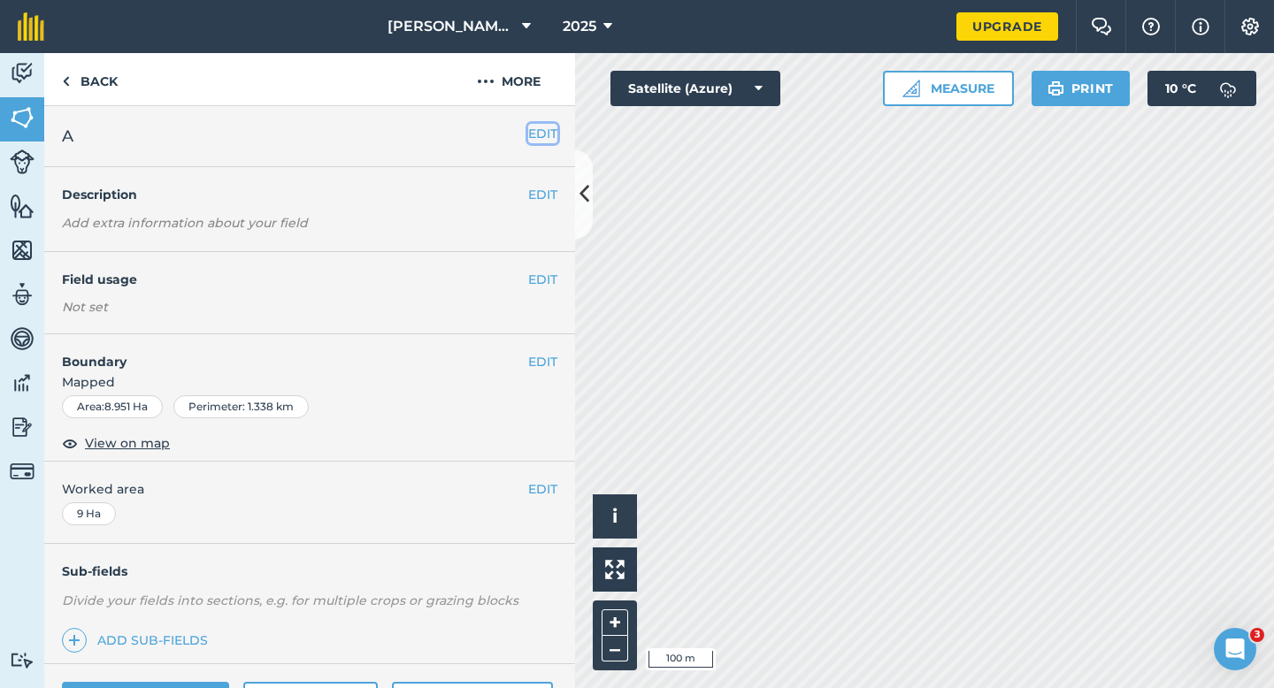
click at [541, 126] on button "EDIT" at bounding box center [542, 133] width 29 height 19
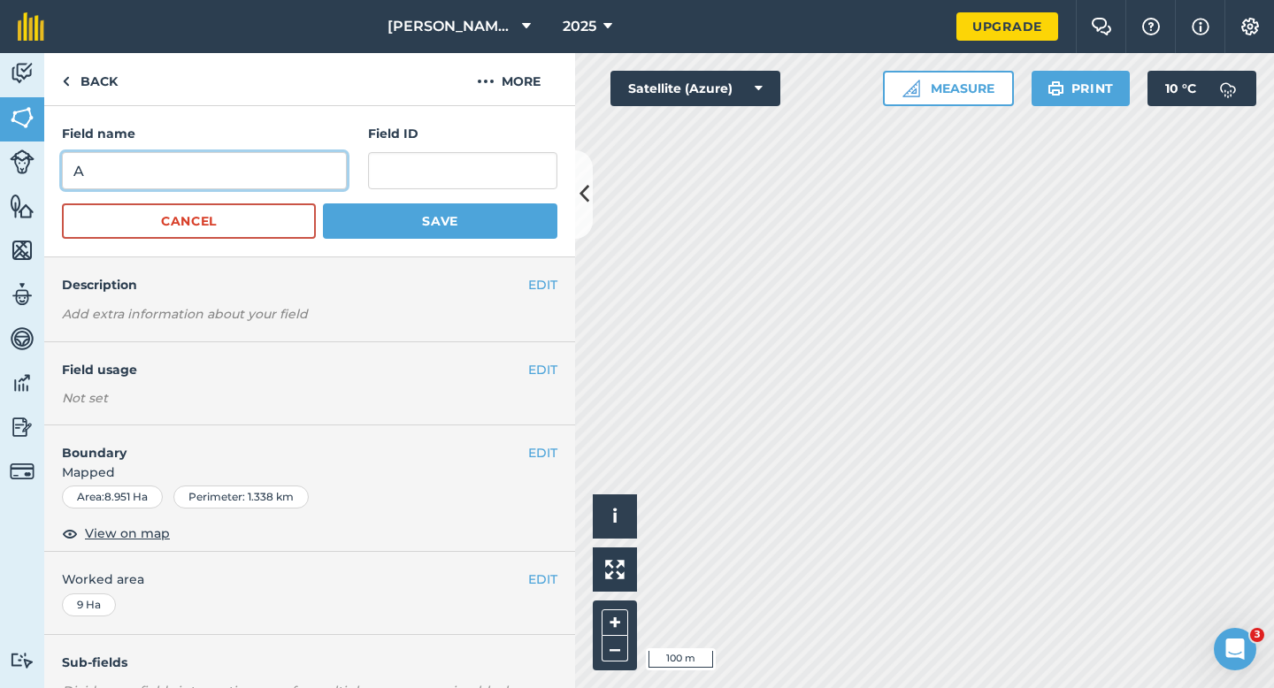
click at [335, 158] on input "A" at bounding box center [204, 170] width 285 height 37
click at [335, 158] on input "B" at bounding box center [204, 170] width 285 height 37
type input "B"
click at [323, 203] on button "Save" at bounding box center [440, 220] width 234 height 35
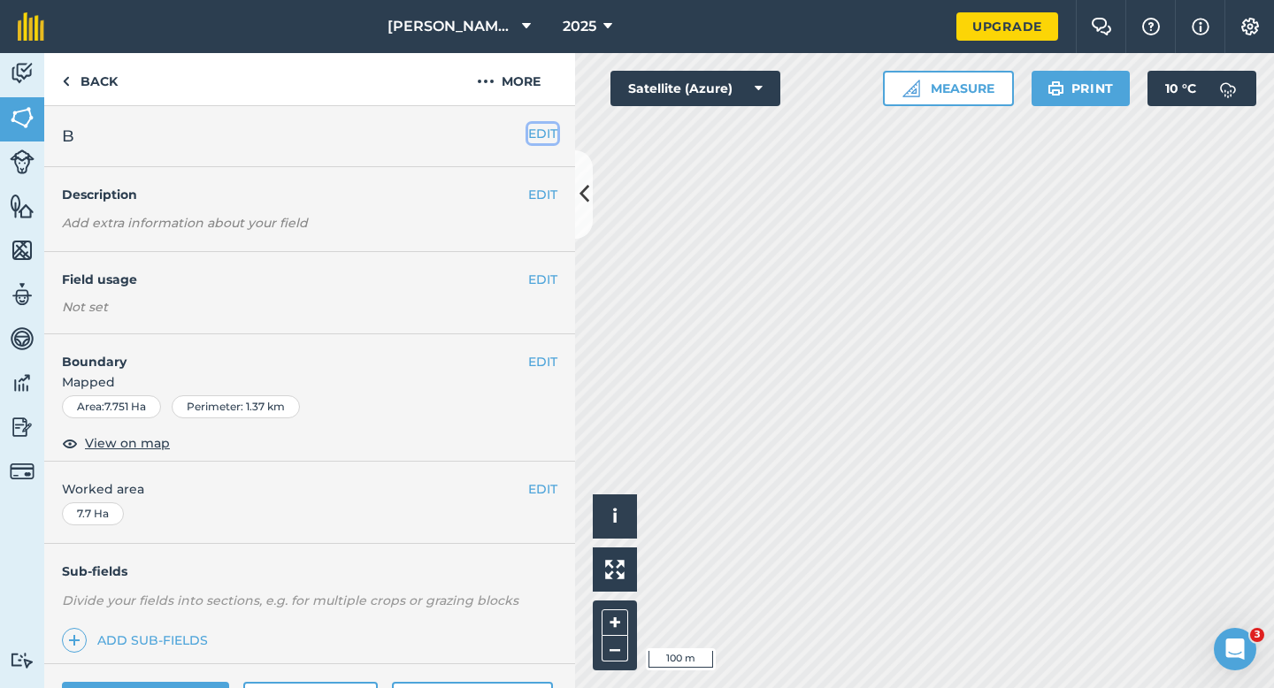
click at [548, 138] on button "EDIT" at bounding box center [542, 133] width 29 height 19
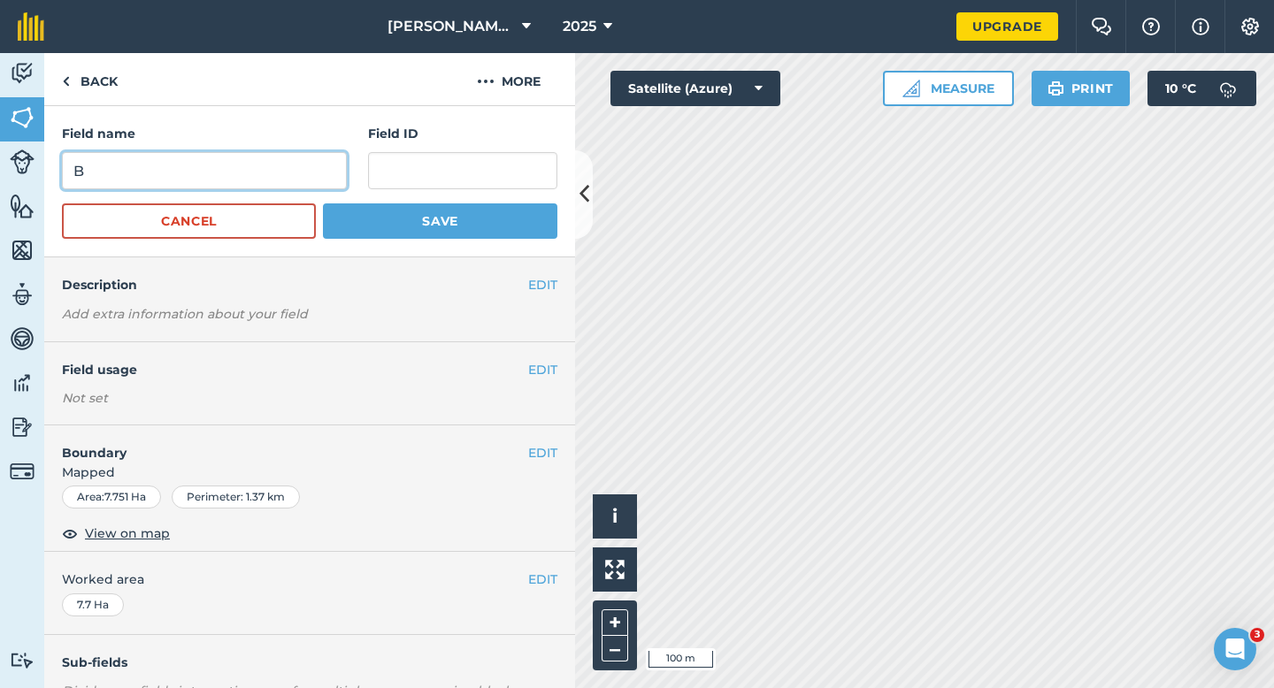
click at [321, 174] on input "B" at bounding box center [204, 170] width 285 height 37
type input "C"
click at [323, 203] on button "Save" at bounding box center [440, 220] width 234 height 35
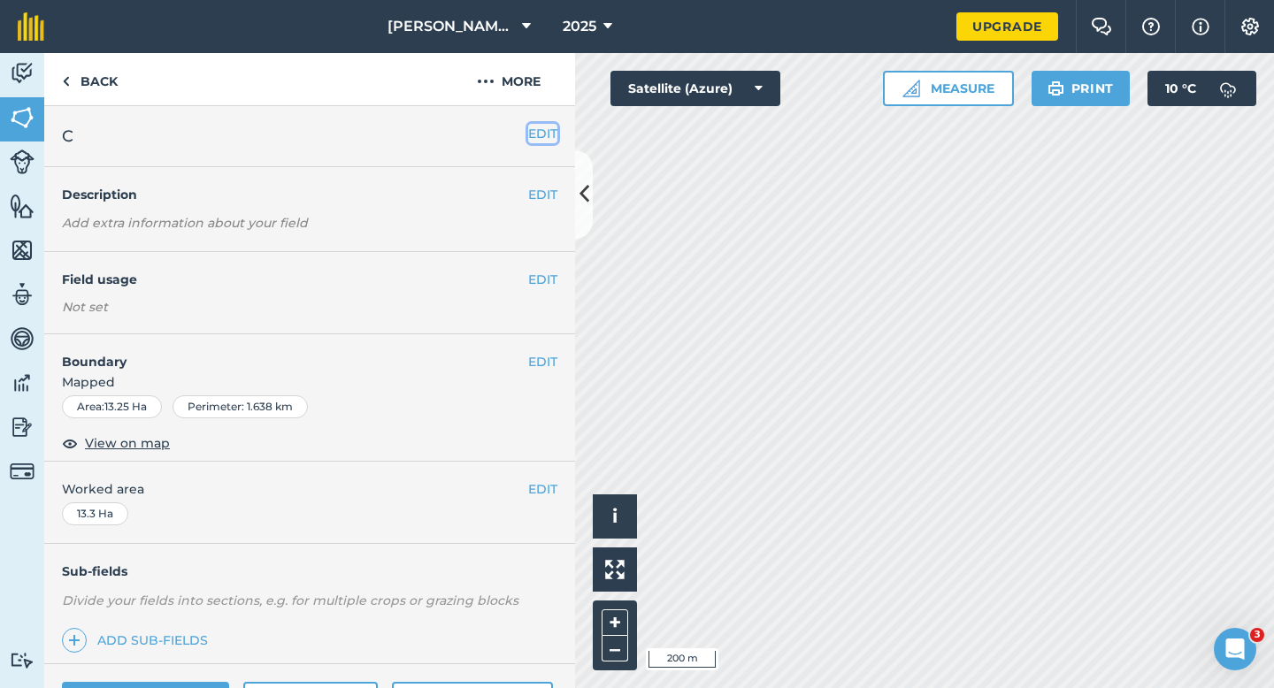
click at [539, 137] on button "EDIT" at bounding box center [542, 133] width 29 height 19
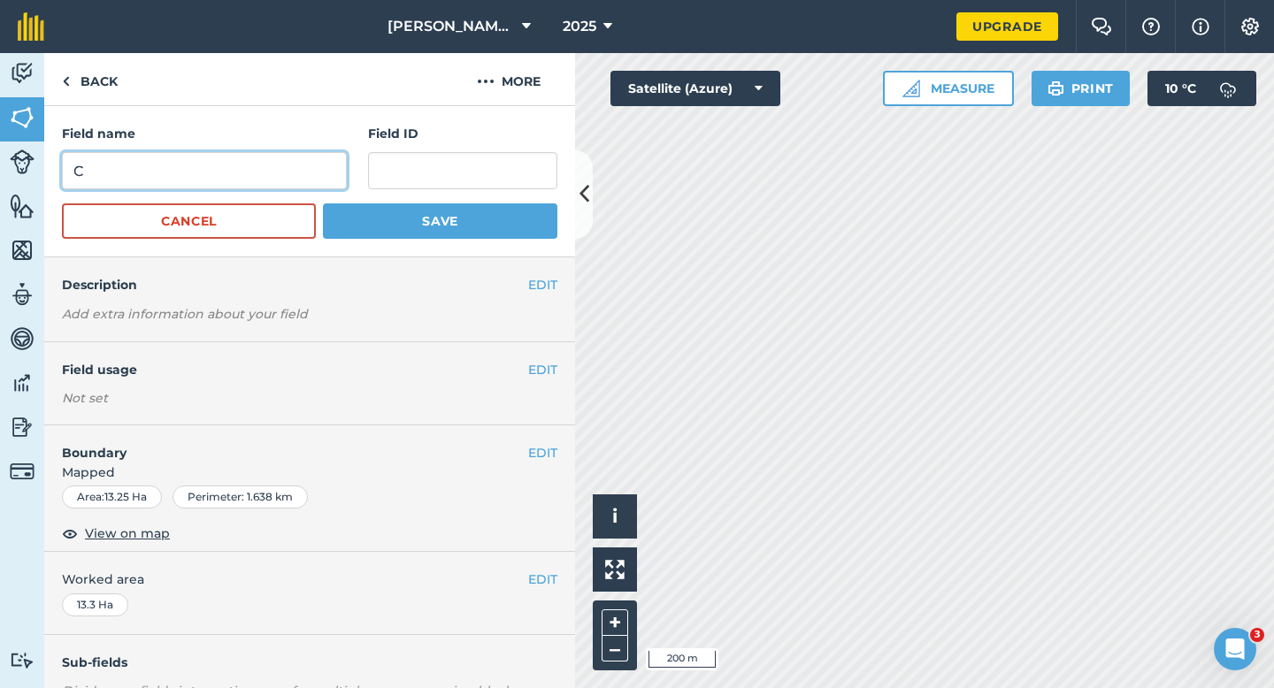
click at [317, 168] on input "C" at bounding box center [204, 170] width 285 height 37
type input "E"
click at [476, 198] on form "Field name E Field ID Cancel Save" at bounding box center [309, 181] width 495 height 115
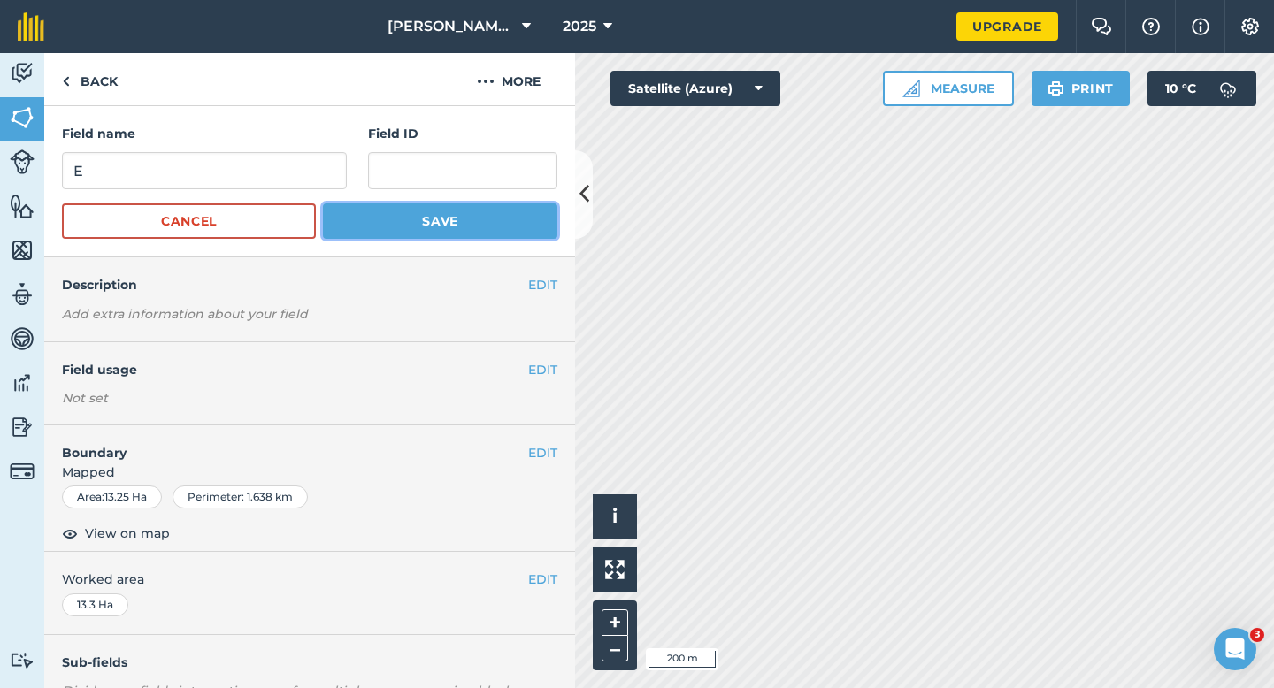
click at [476, 235] on button "Save" at bounding box center [440, 220] width 234 height 35
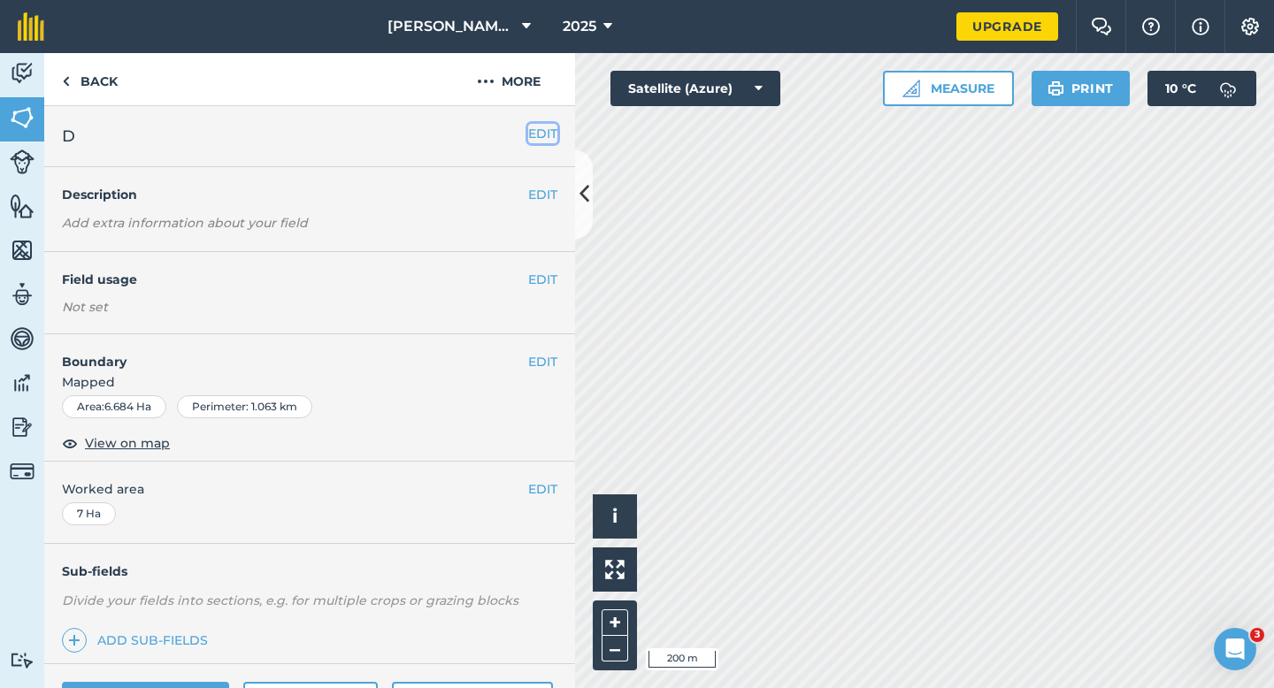
click at [548, 134] on button "EDIT" at bounding box center [542, 133] width 29 height 19
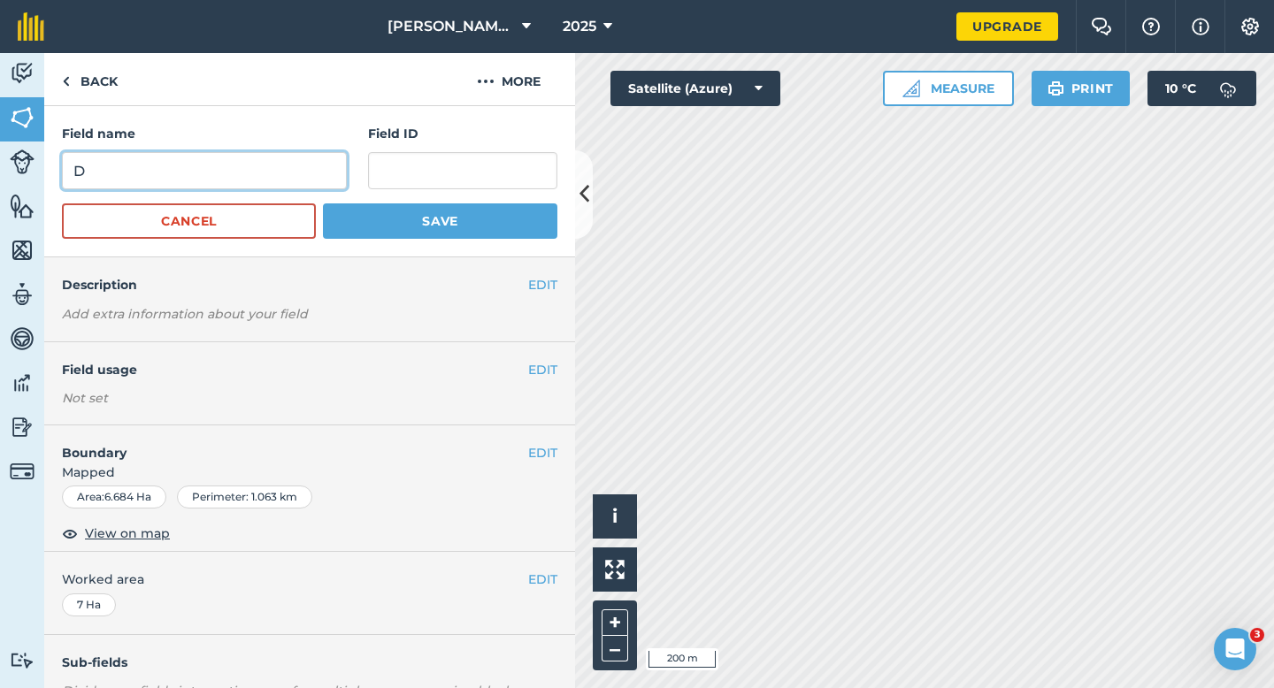
click at [297, 160] on input "D" at bounding box center [204, 170] width 285 height 37
type input "F"
click at [323, 203] on button "Save" at bounding box center [440, 220] width 234 height 35
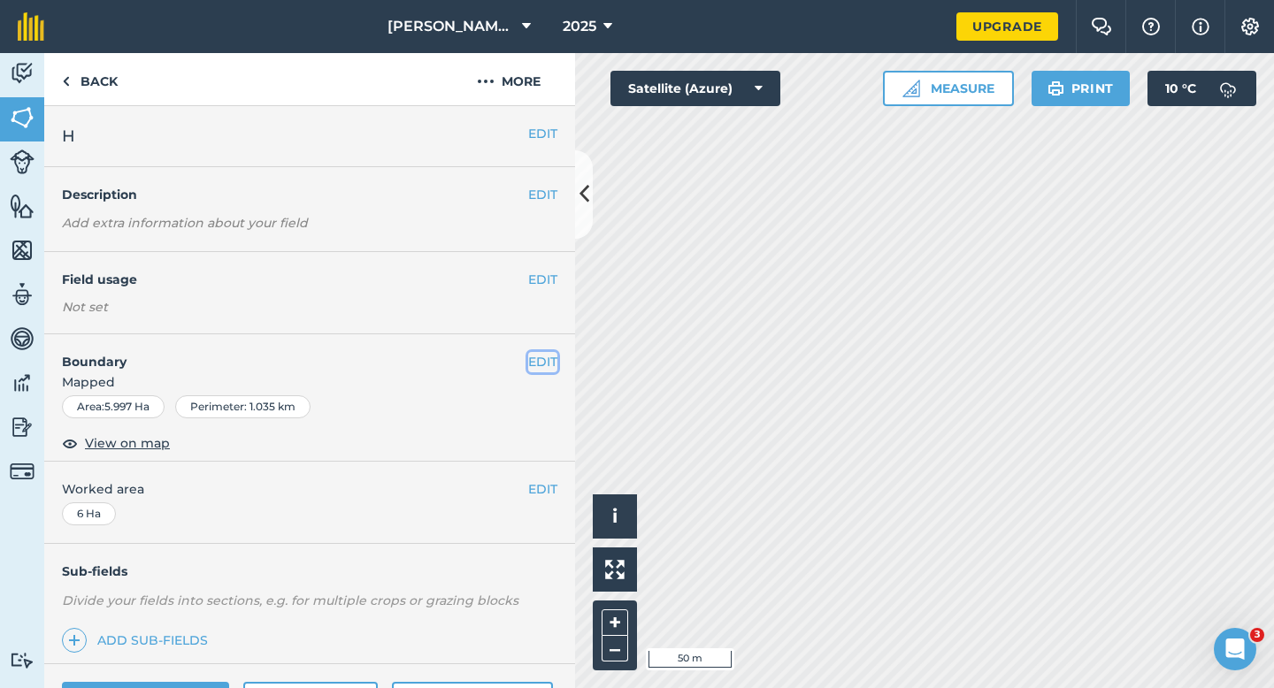
click at [555, 362] on button "EDIT" at bounding box center [542, 361] width 29 height 19
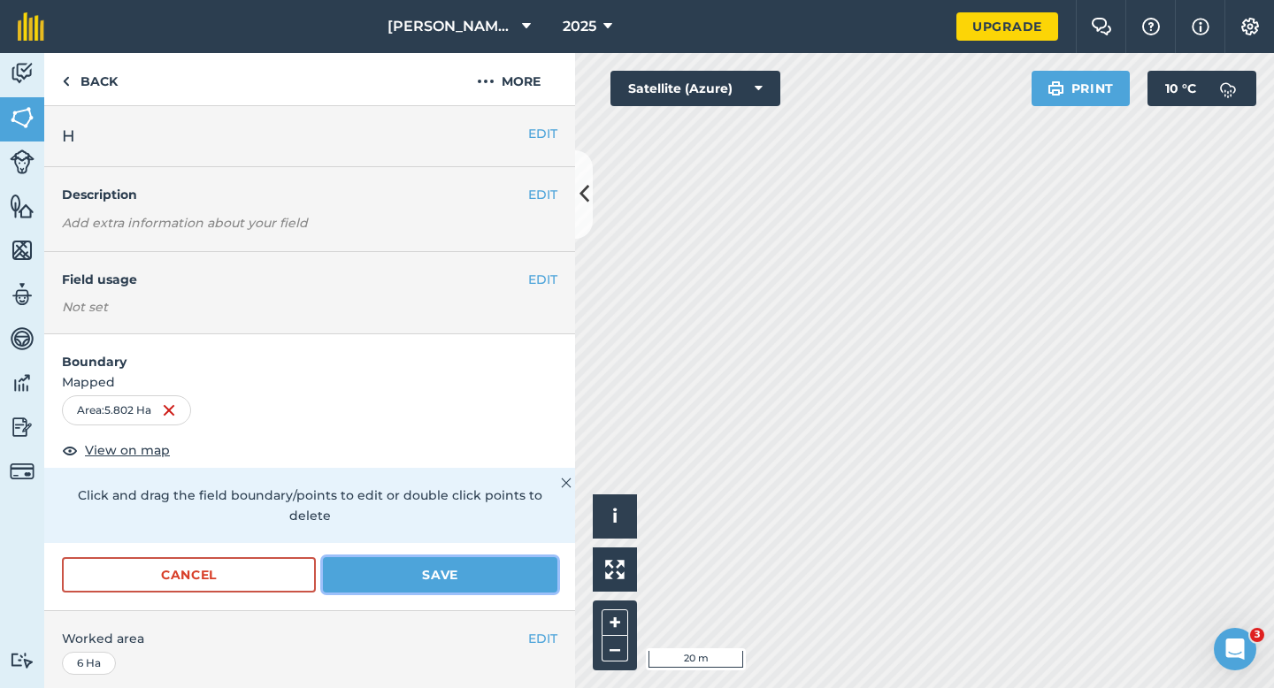
click at [467, 561] on button "Save" at bounding box center [440, 574] width 234 height 35
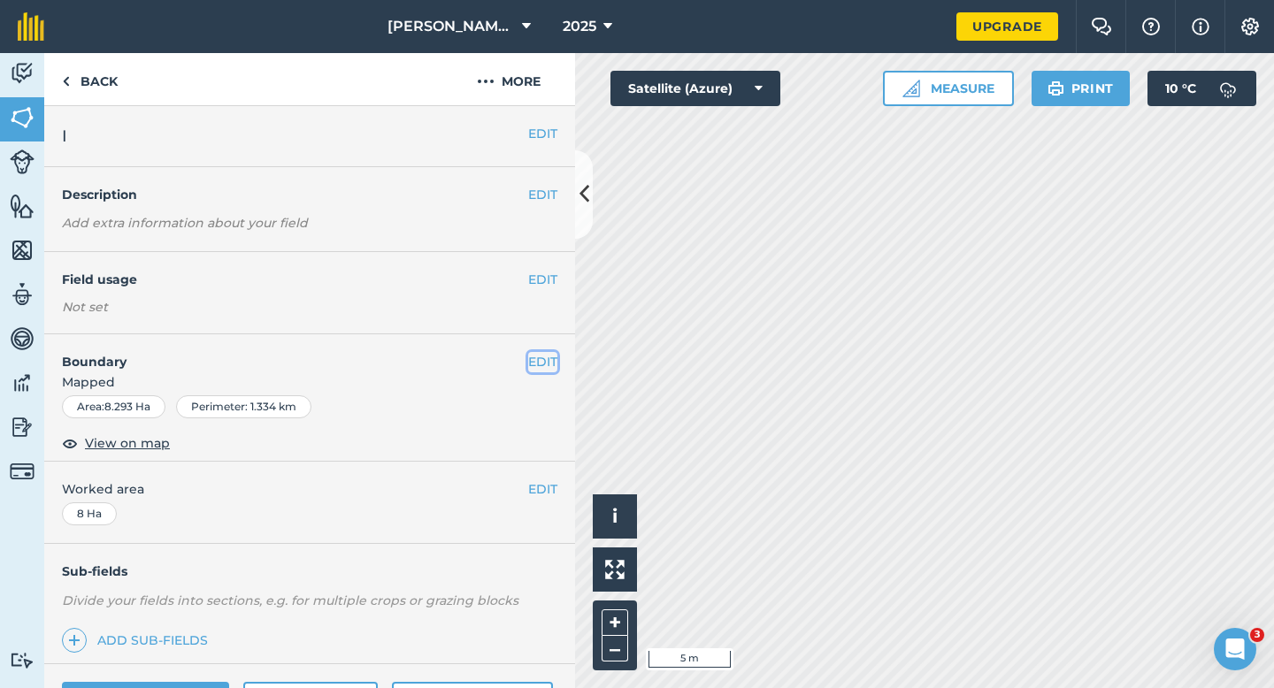
click at [536, 352] on button "EDIT" at bounding box center [542, 361] width 29 height 19
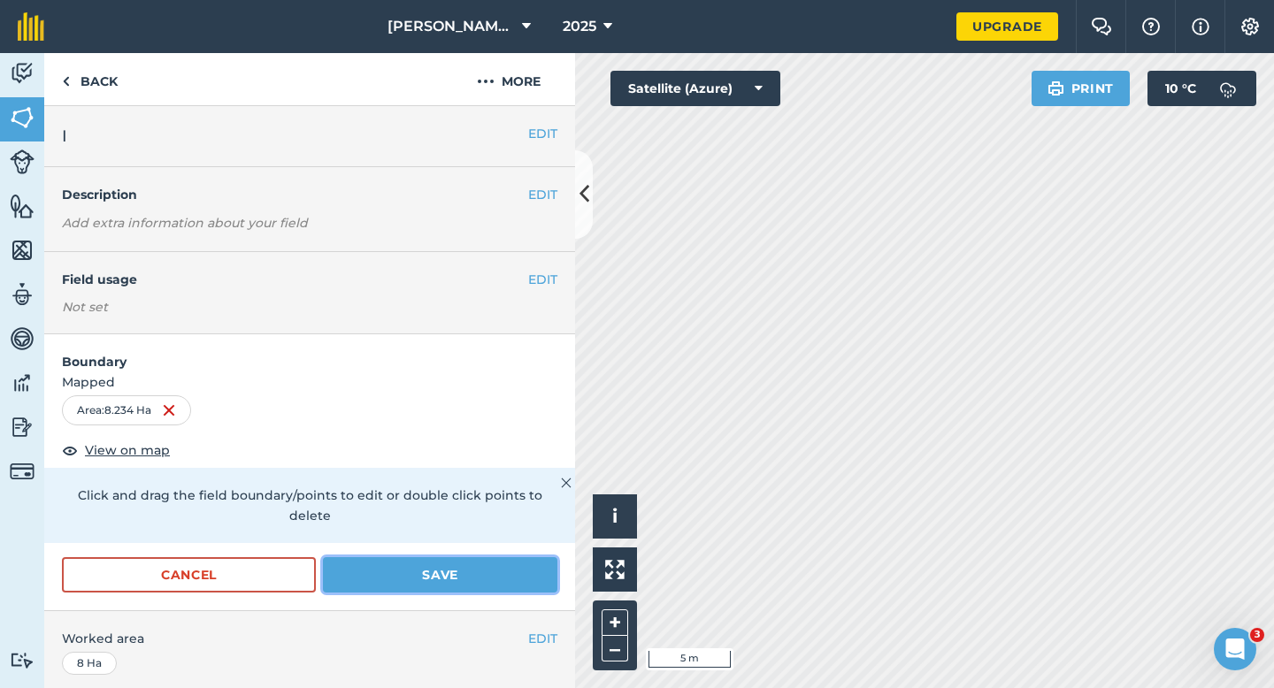
click at [537, 557] on button "Save" at bounding box center [440, 574] width 234 height 35
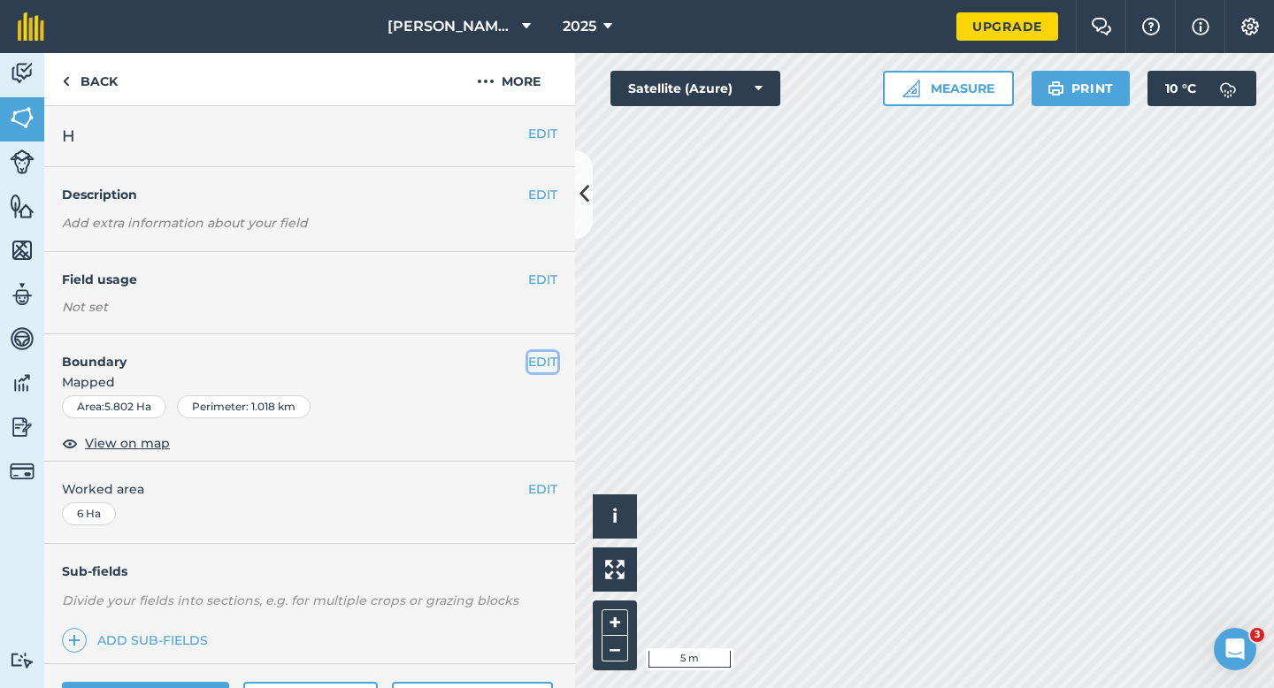
click at [529, 353] on button "EDIT" at bounding box center [542, 361] width 29 height 19
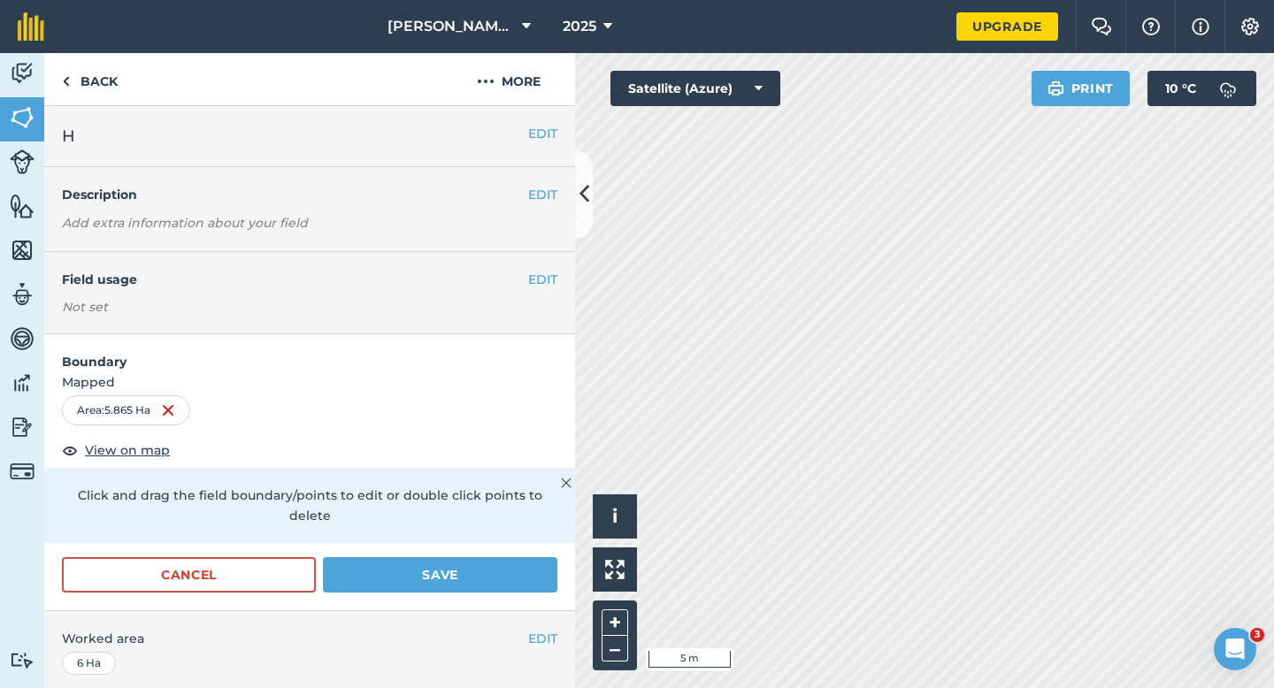
click at [474, 534] on form "Boundary Mapped Area : 5.865 Ha View on map Click and drag the field boundary/p…" at bounding box center [309, 472] width 531 height 276
click at [476, 557] on button "Save" at bounding box center [440, 574] width 234 height 35
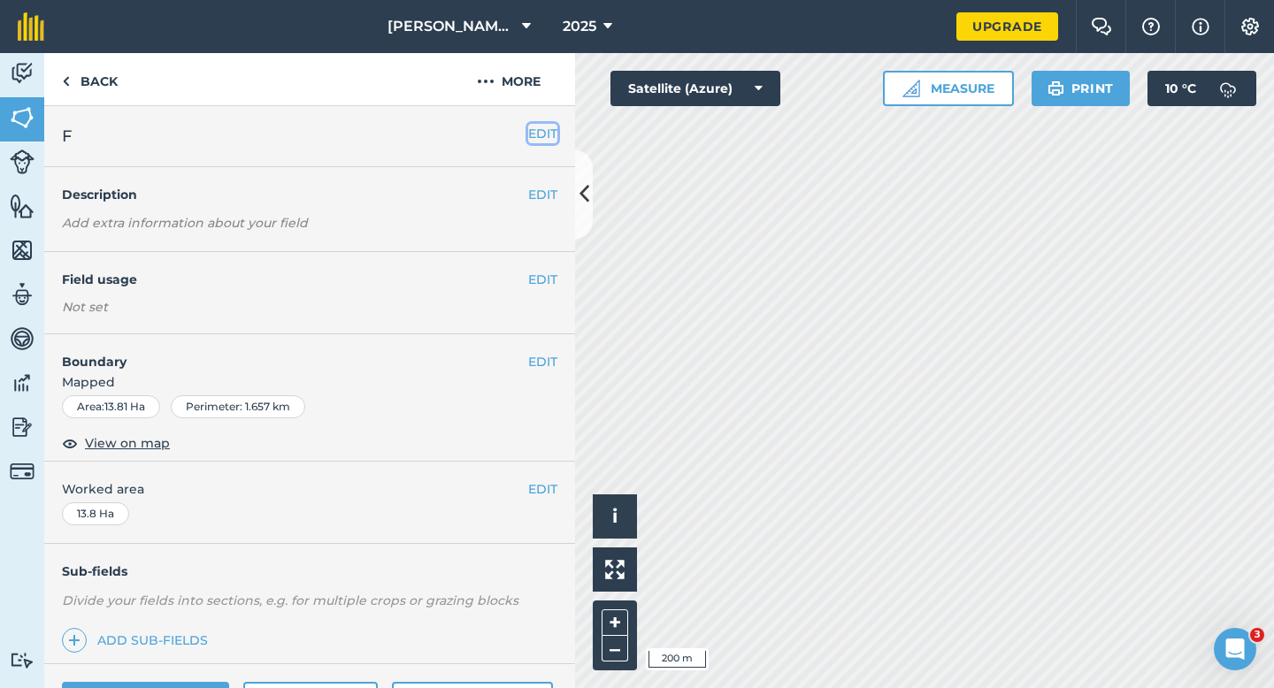
click at [546, 139] on button "EDIT" at bounding box center [542, 133] width 29 height 19
click at [552, 140] on button "EDIT" at bounding box center [542, 133] width 29 height 19
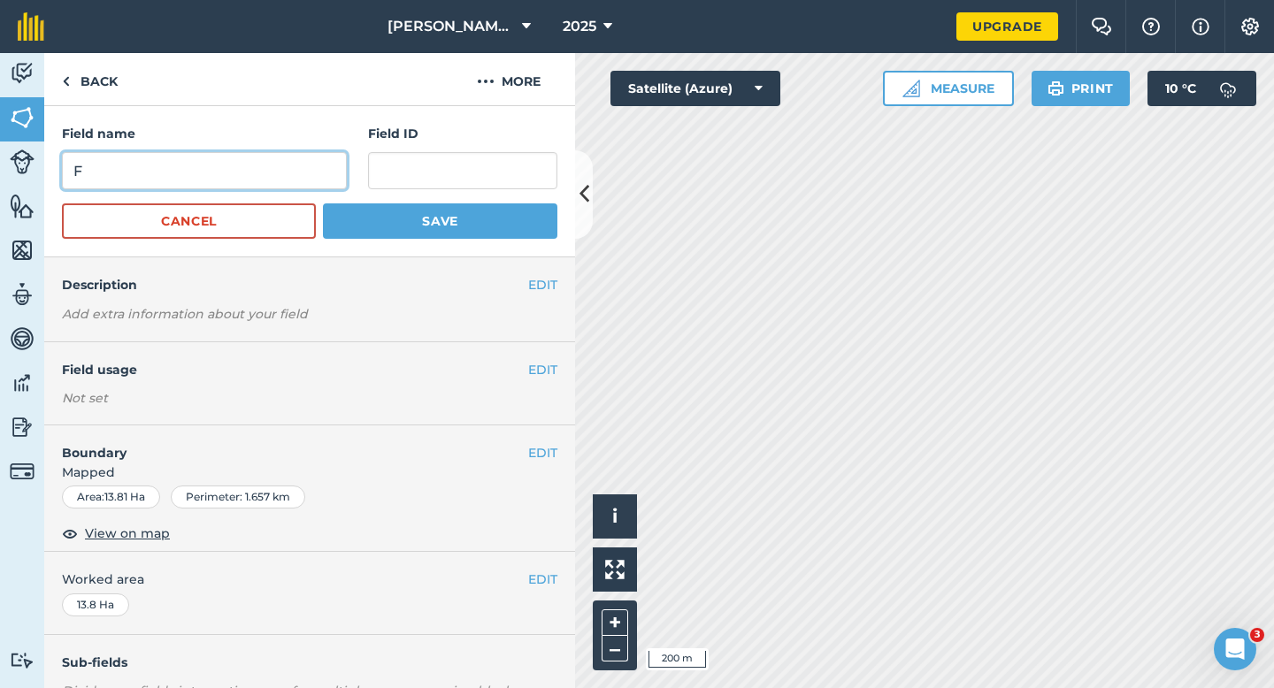
click at [314, 168] on input "F" at bounding box center [204, 170] width 285 height 37
type input "G"
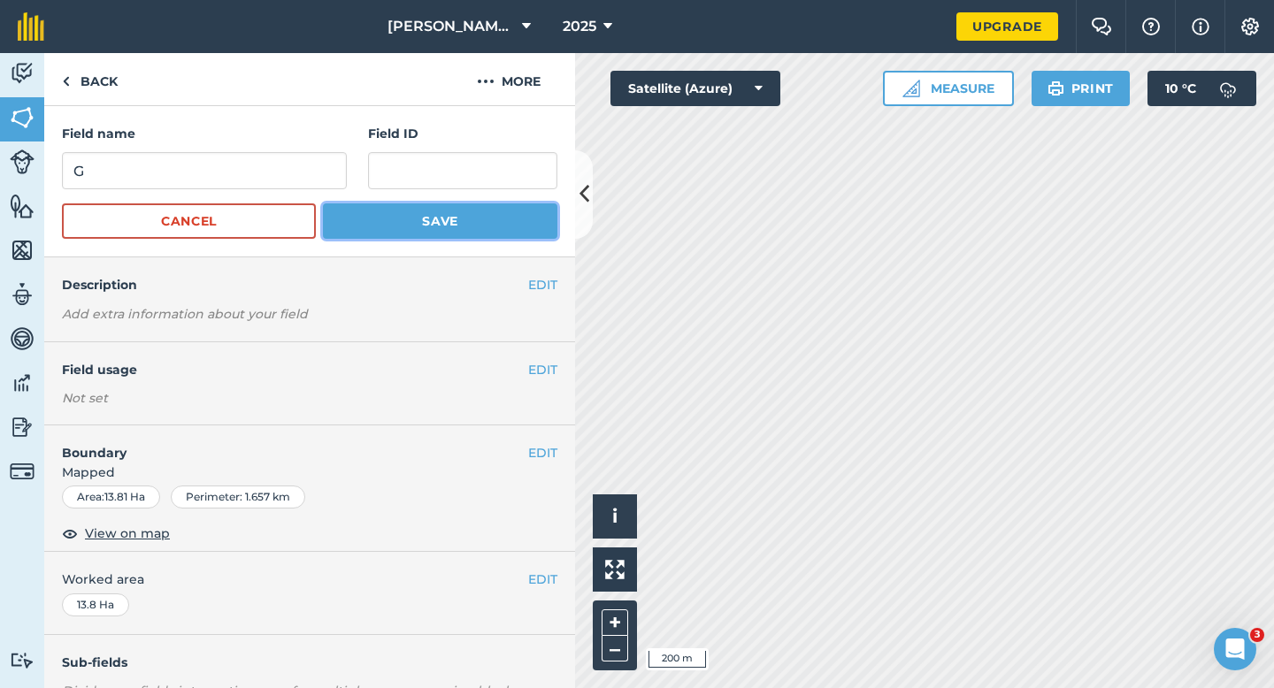
click at [419, 226] on button "Save" at bounding box center [440, 220] width 234 height 35
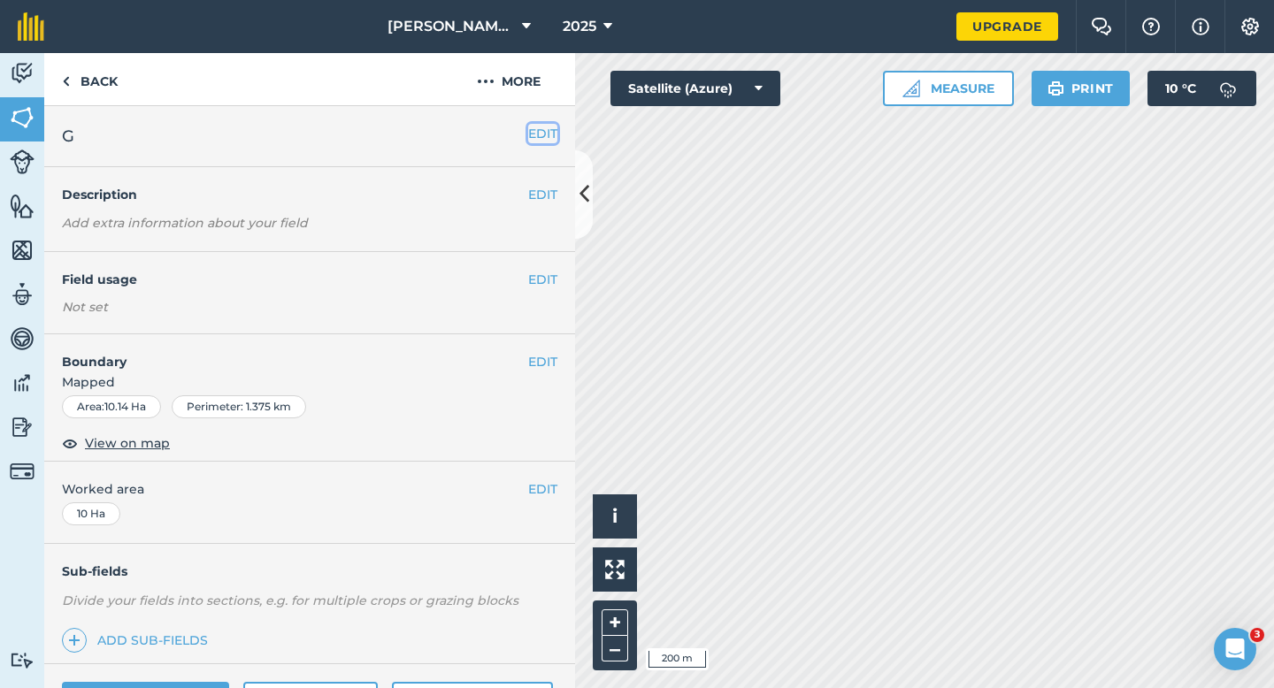
click at [534, 134] on button "EDIT" at bounding box center [542, 133] width 29 height 19
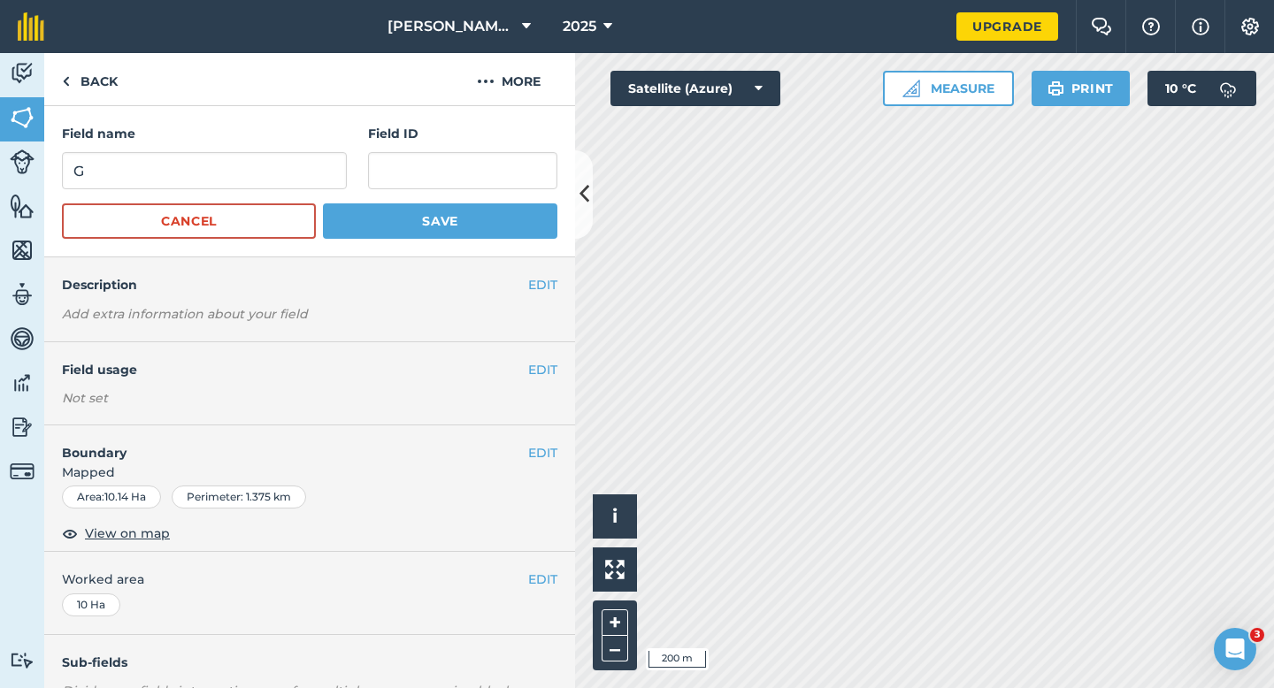
click at [308, 148] on div "Field name G" at bounding box center [204, 156] width 285 height 65
click at [308, 172] on input "G" at bounding box center [204, 170] width 285 height 37
type input "H"
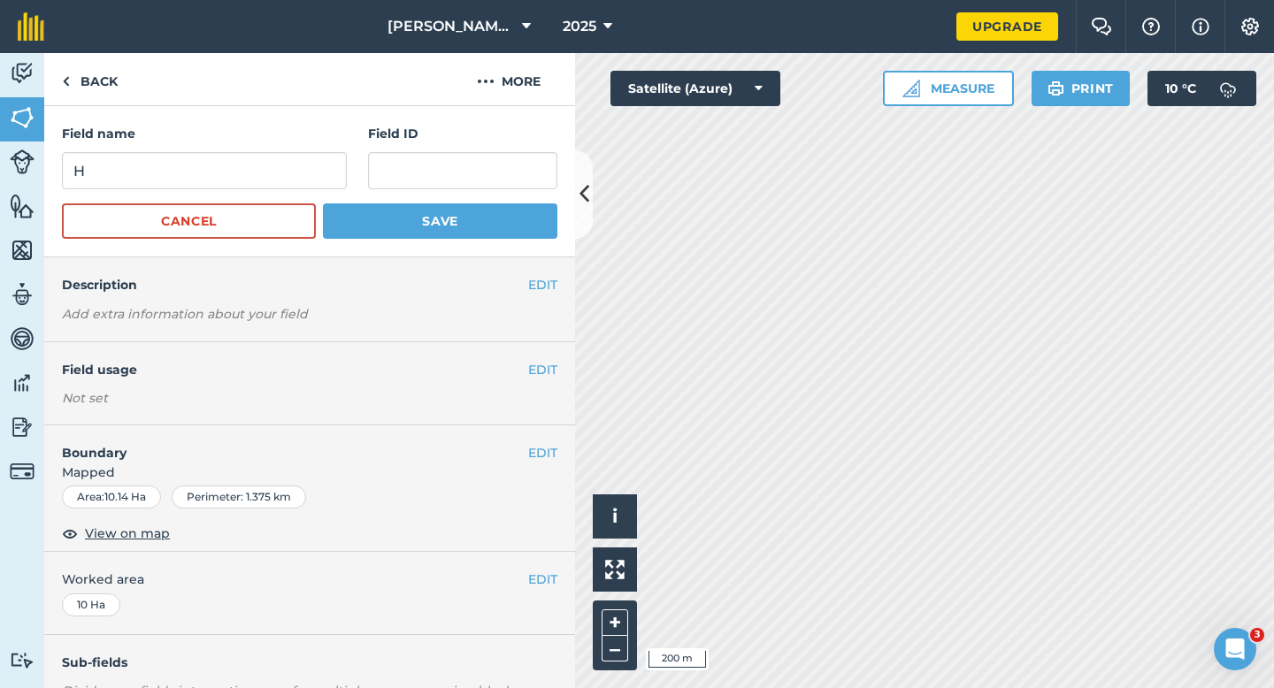
click at [409, 201] on form "Field name H Field ID Cancel Save" at bounding box center [309, 181] width 495 height 115
click at [431, 222] on button "Save" at bounding box center [440, 220] width 234 height 35
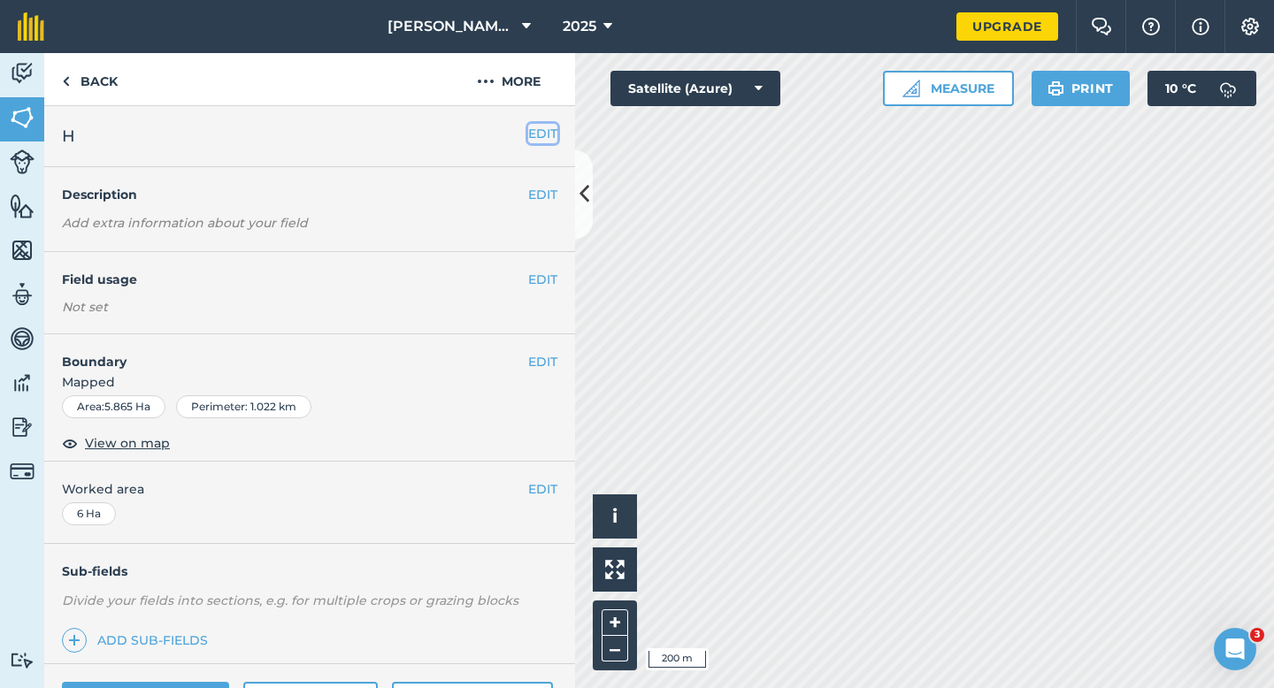
click at [540, 135] on button "EDIT" at bounding box center [542, 133] width 29 height 19
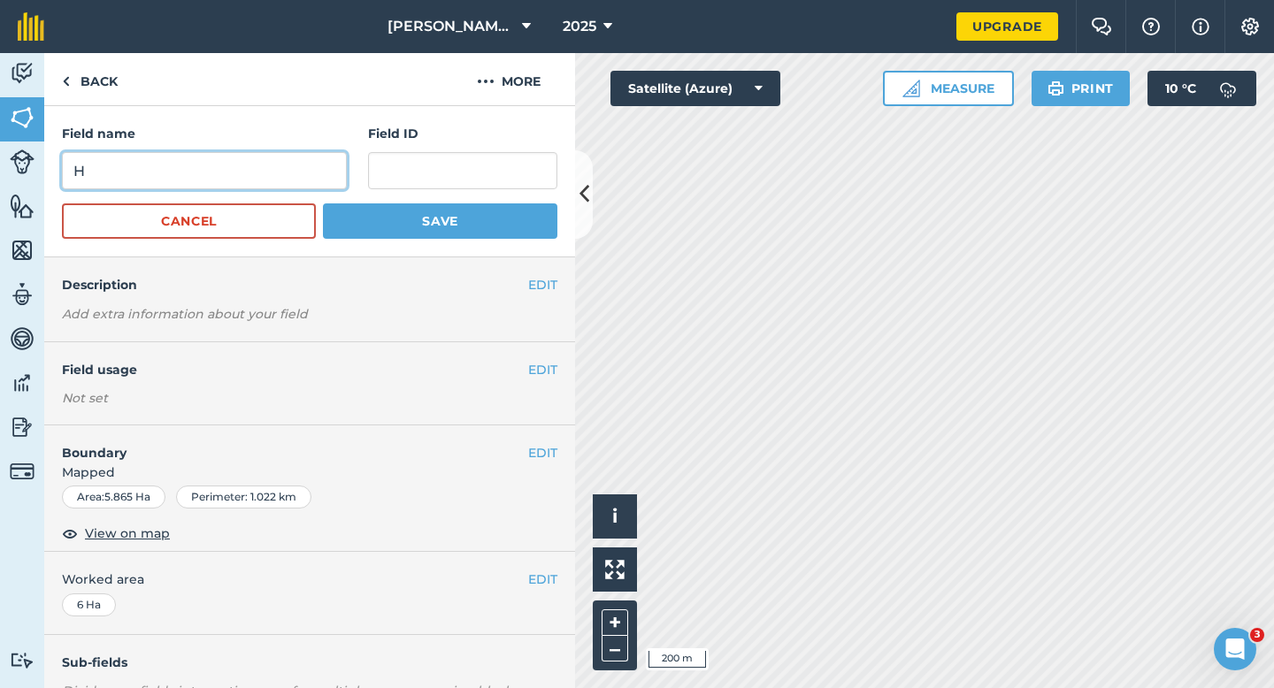
click at [264, 180] on input "H" at bounding box center [204, 170] width 285 height 37
type input "I"
click at [323, 203] on button "Save" at bounding box center [440, 220] width 234 height 35
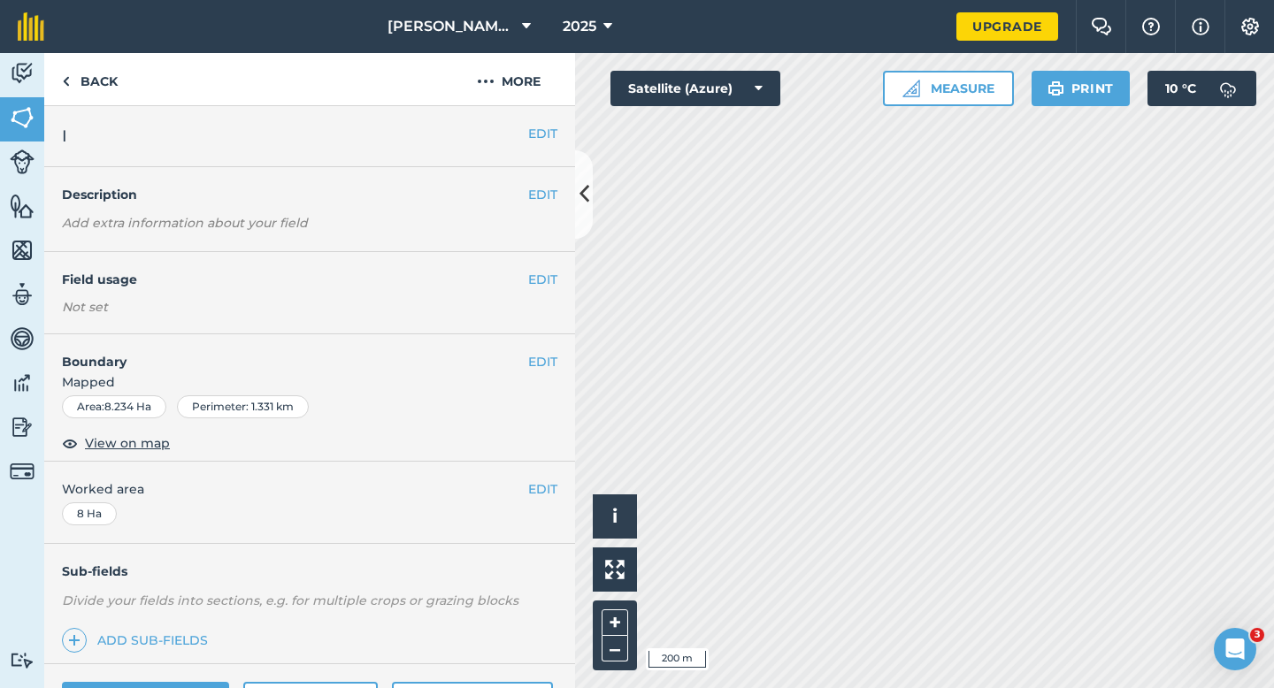
click at [535, 119] on div "EDIT I" at bounding box center [309, 136] width 531 height 61
click at [551, 132] on button "EDIT" at bounding box center [542, 133] width 29 height 19
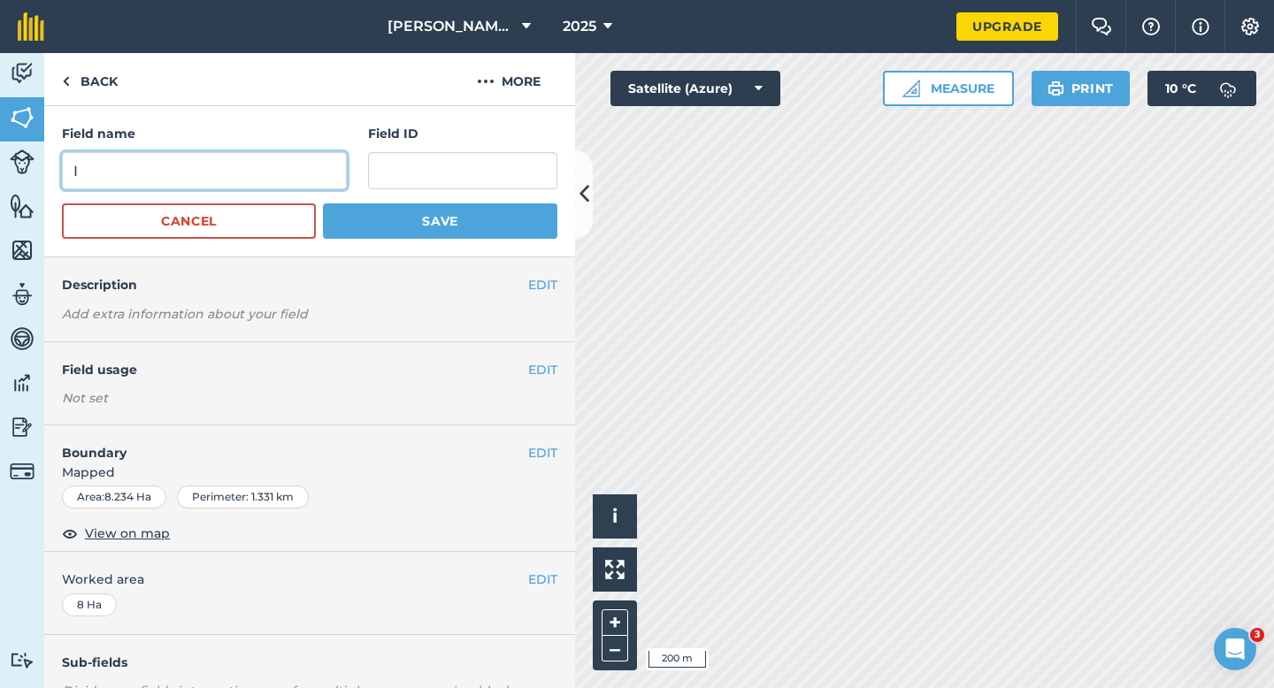
click at [222, 162] on input "I" at bounding box center [204, 170] width 285 height 37
type input "H"
click at [323, 203] on button "Save" at bounding box center [440, 220] width 234 height 35
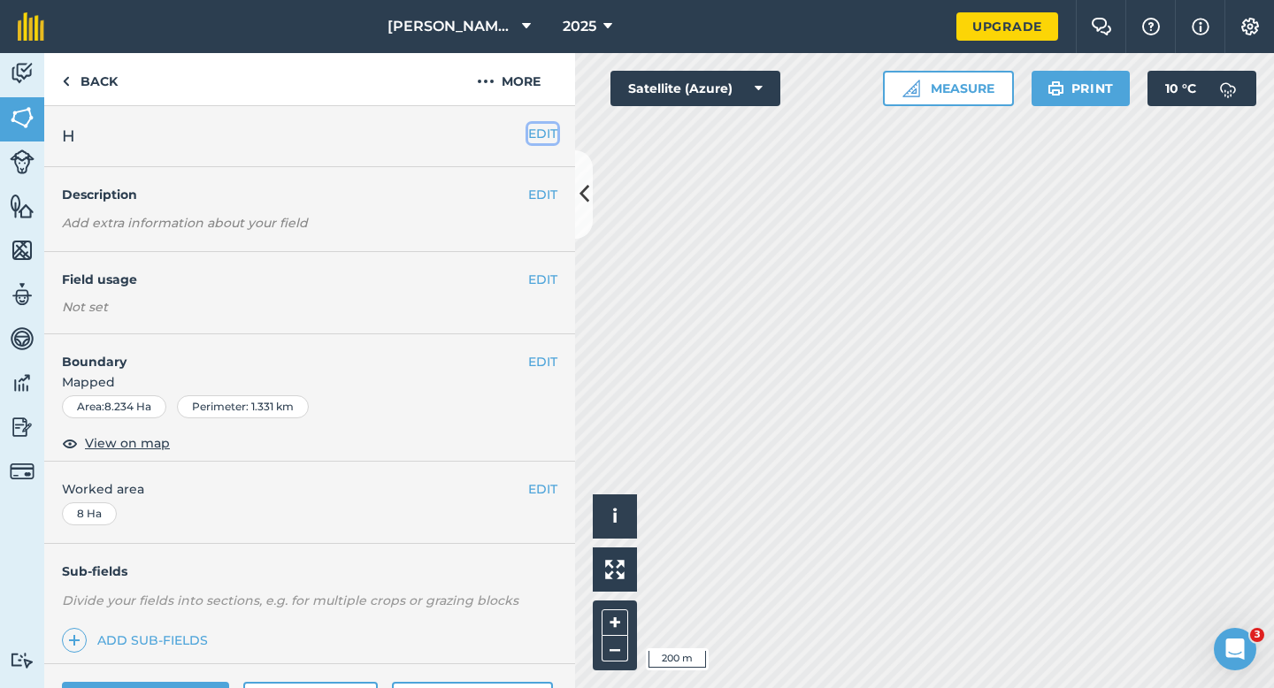
click at [547, 134] on button "EDIT" at bounding box center [542, 133] width 29 height 19
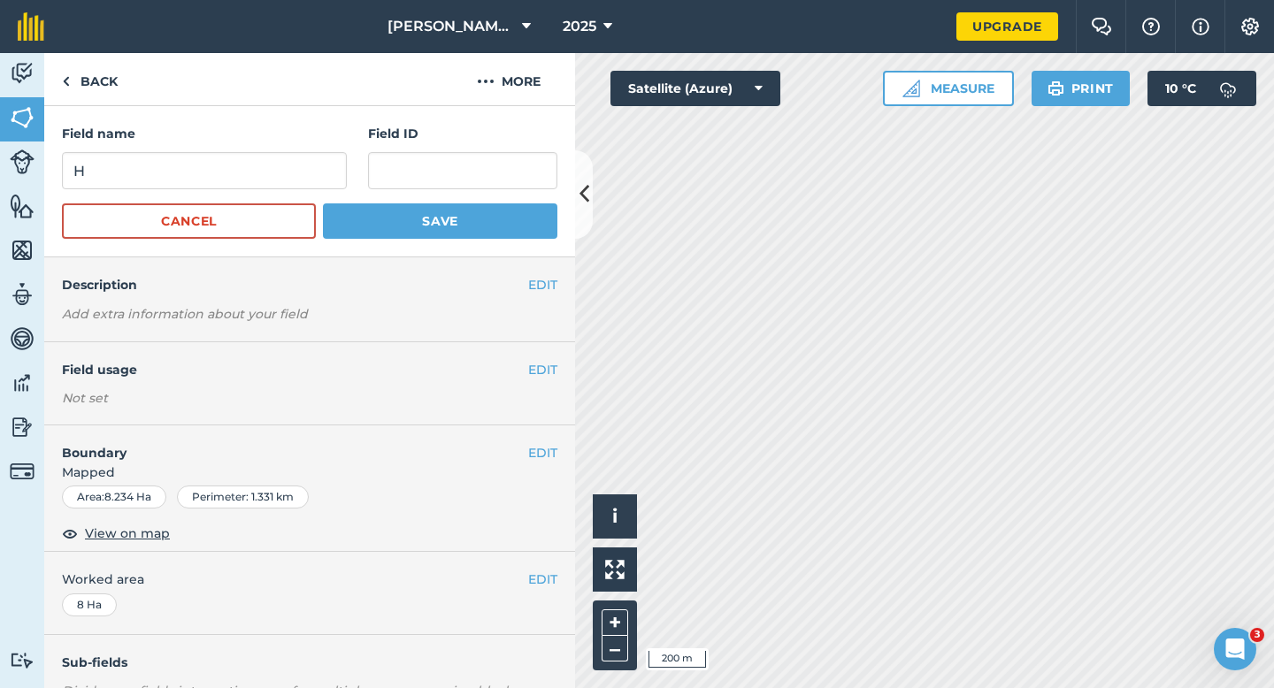
click at [314, 147] on div "Field name H" at bounding box center [204, 156] width 285 height 65
click at [310, 158] on input "H" at bounding box center [204, 170] width 285 height 37
type input "J"
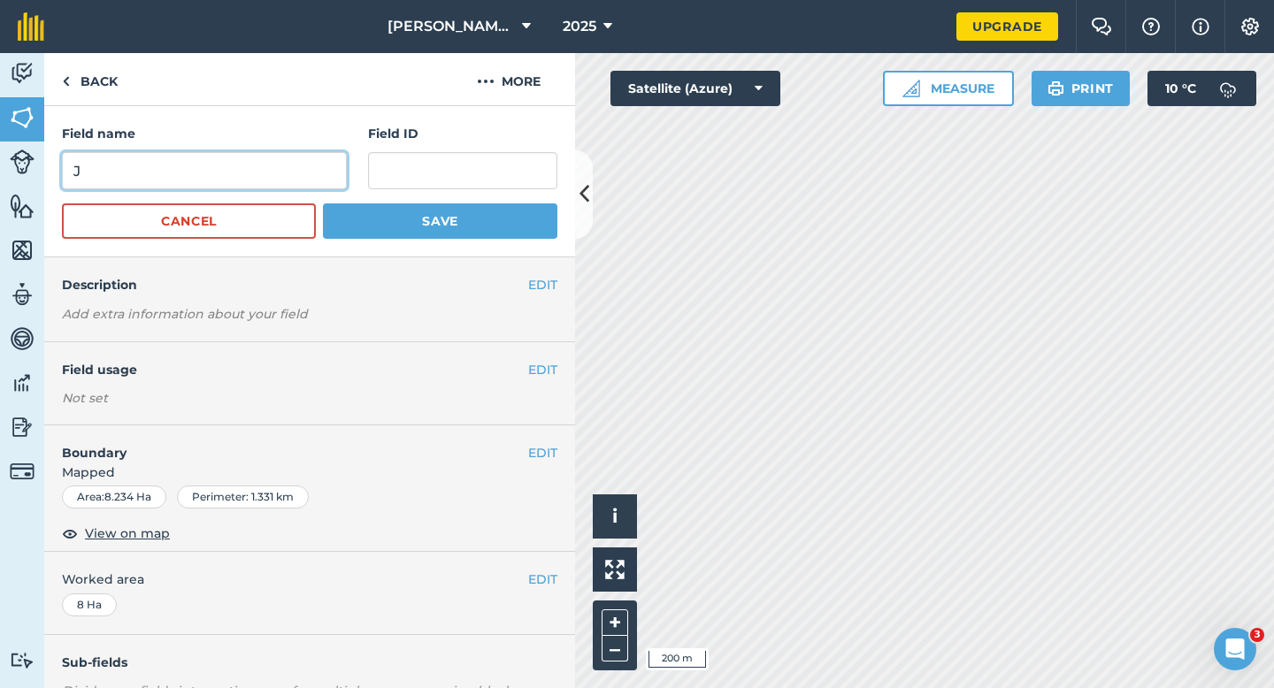
click at [323, 203] on button "Save" at bounding box center [440, 220] width 234 height 35
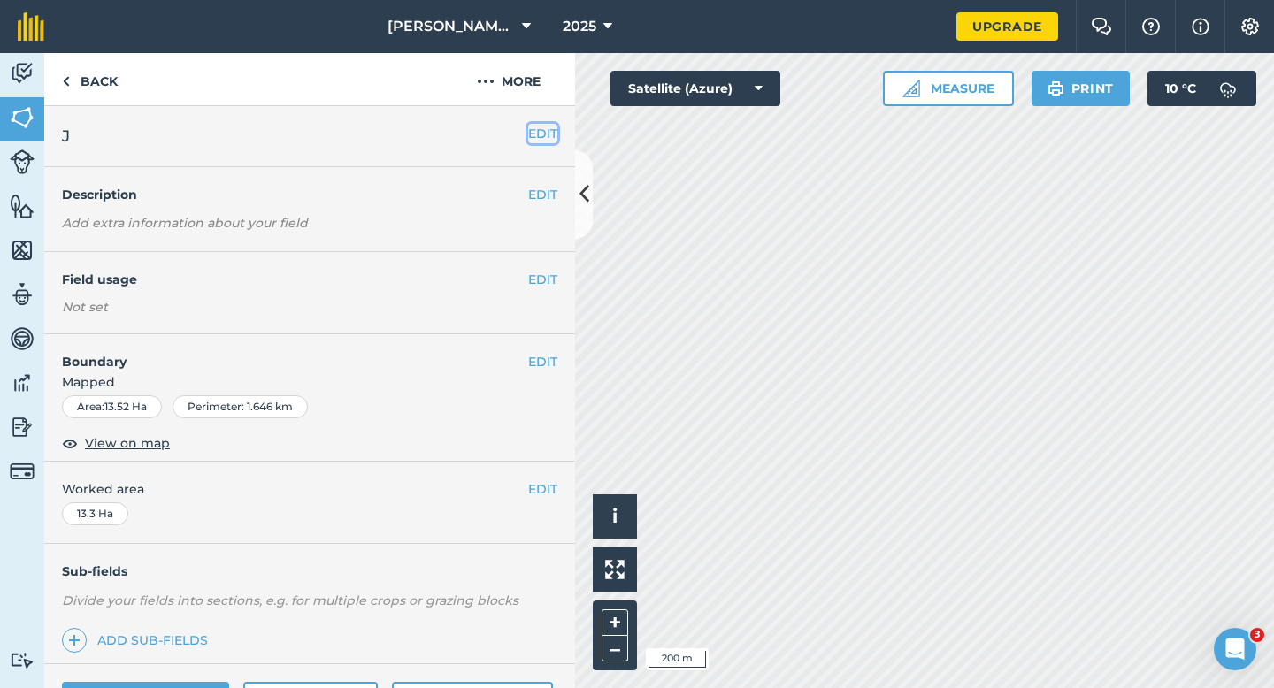
click at [535, 135] on button "EDIT" at bounding box center [542, 133] width 29 height 19
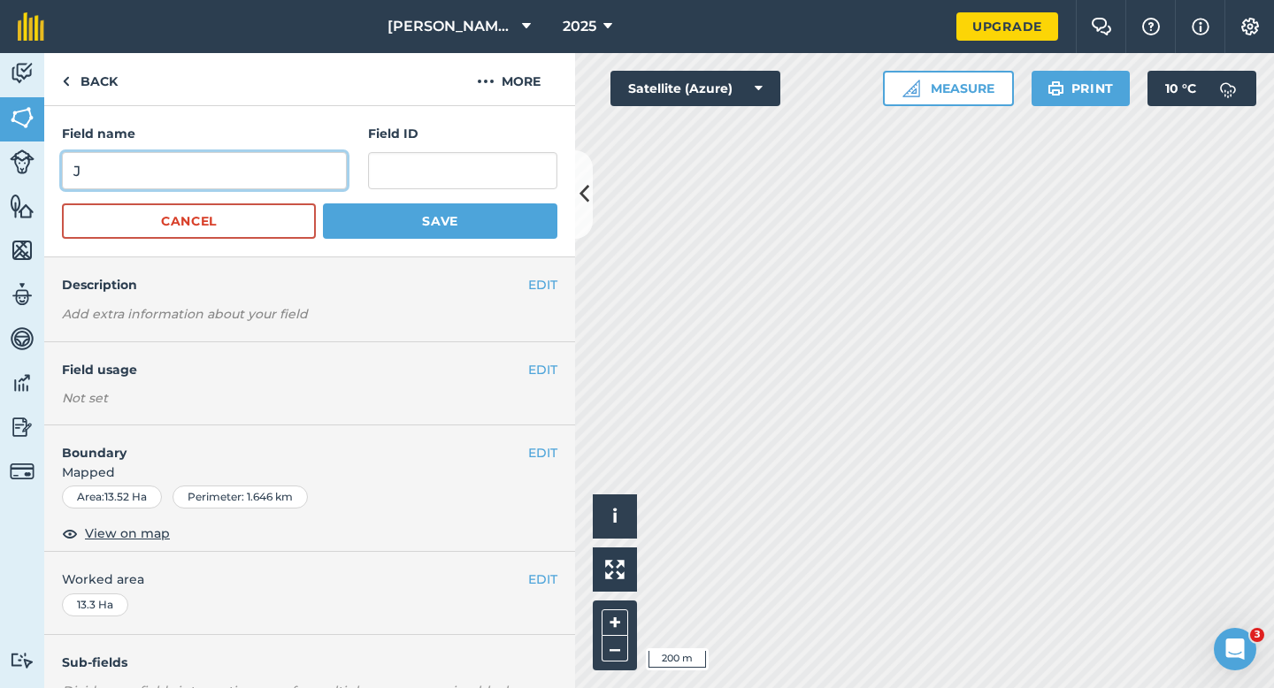
click at [320, 161] on input "J" at bounding box center [204, 170] width 285 height 37
type input "K"
click at [323, 203] on button "Save" at bounding box center [440, 220] width 234 height 35
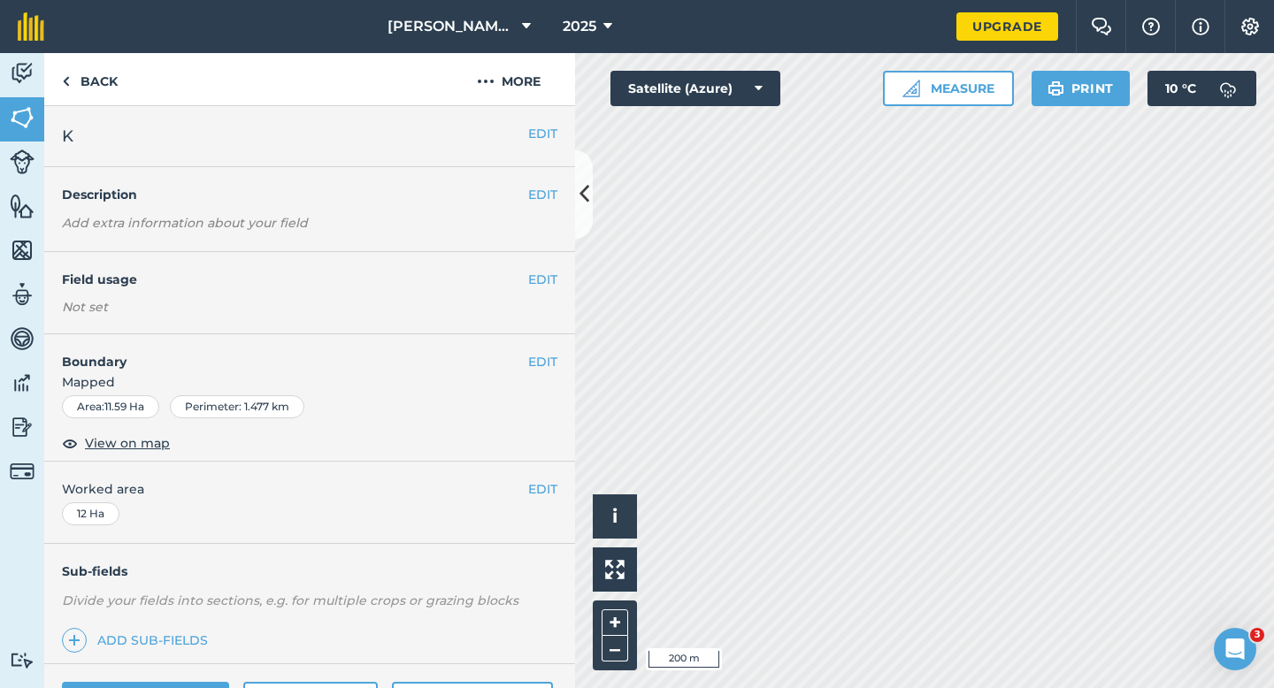
click at [558, 131] on div "EDIT K" at bounding box center [309, 136] width 531 height 61
click at [547, 131] on button "EDIT" at bounding box center [542, 133] width 29 height 19
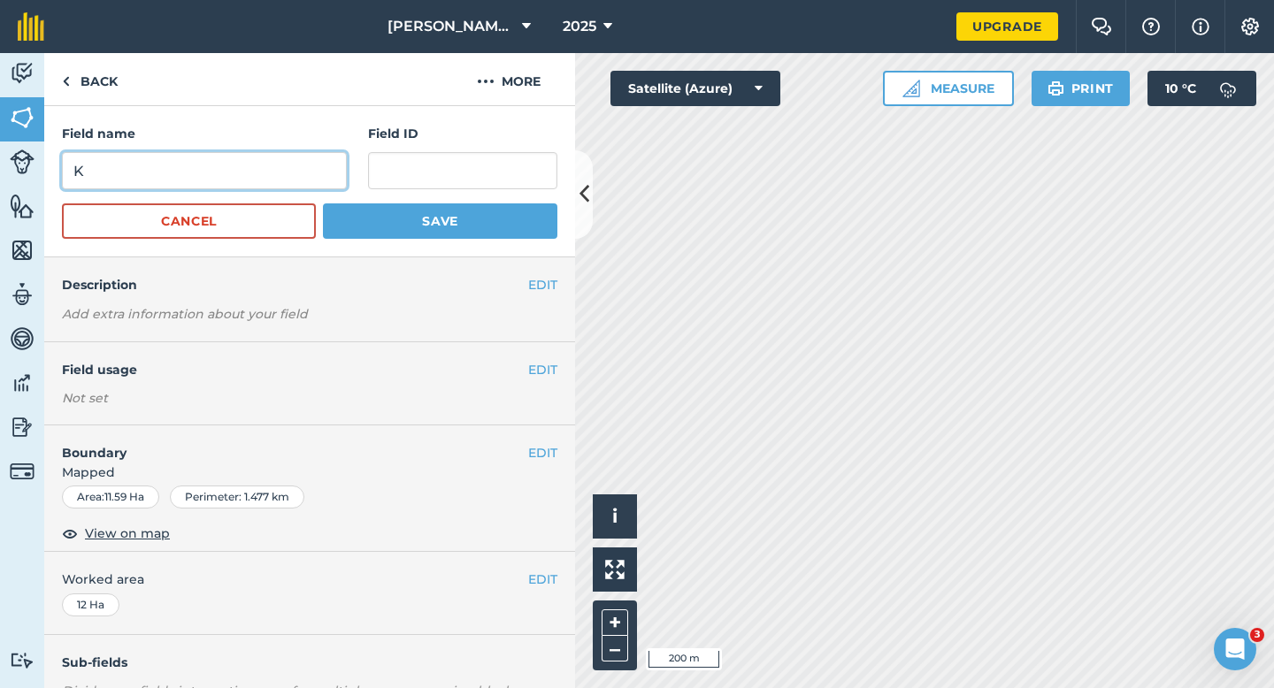
click at [304, 176] on input "K" at bounding box center [204, 170] width 285 height 37
type input "L]"
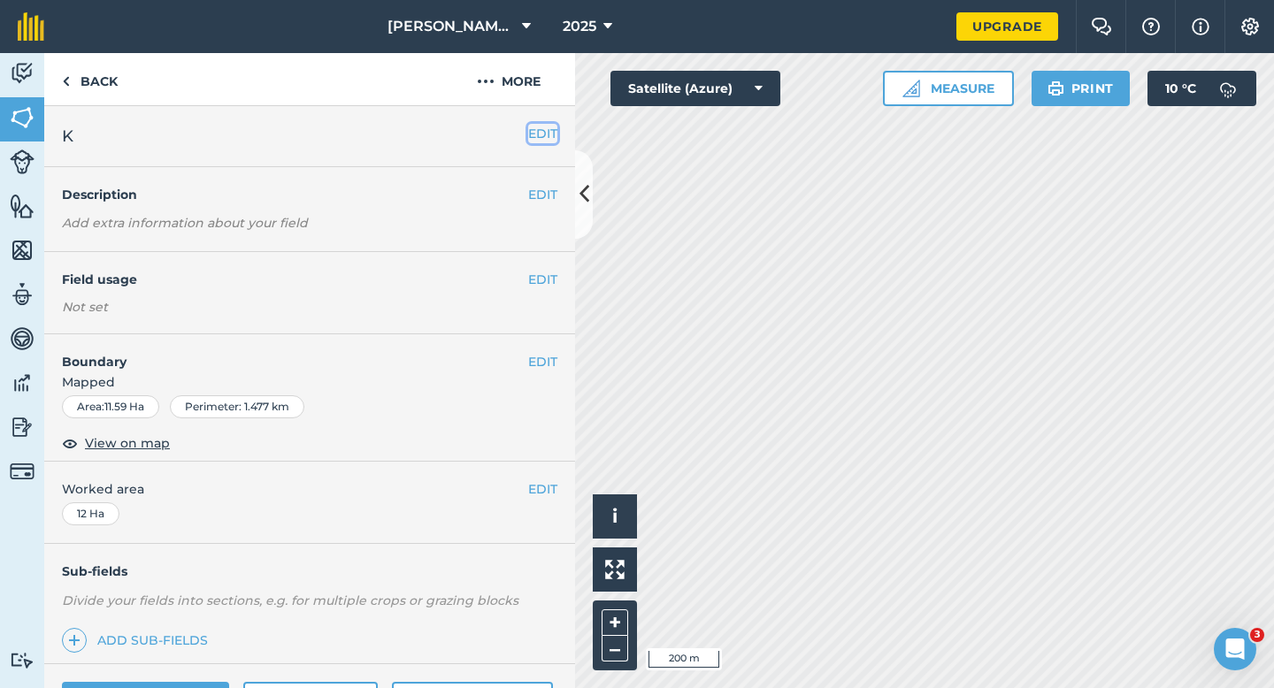
click at [532, 136] on button "EDIT" at bounding box center [542, 133] width 29 height 19
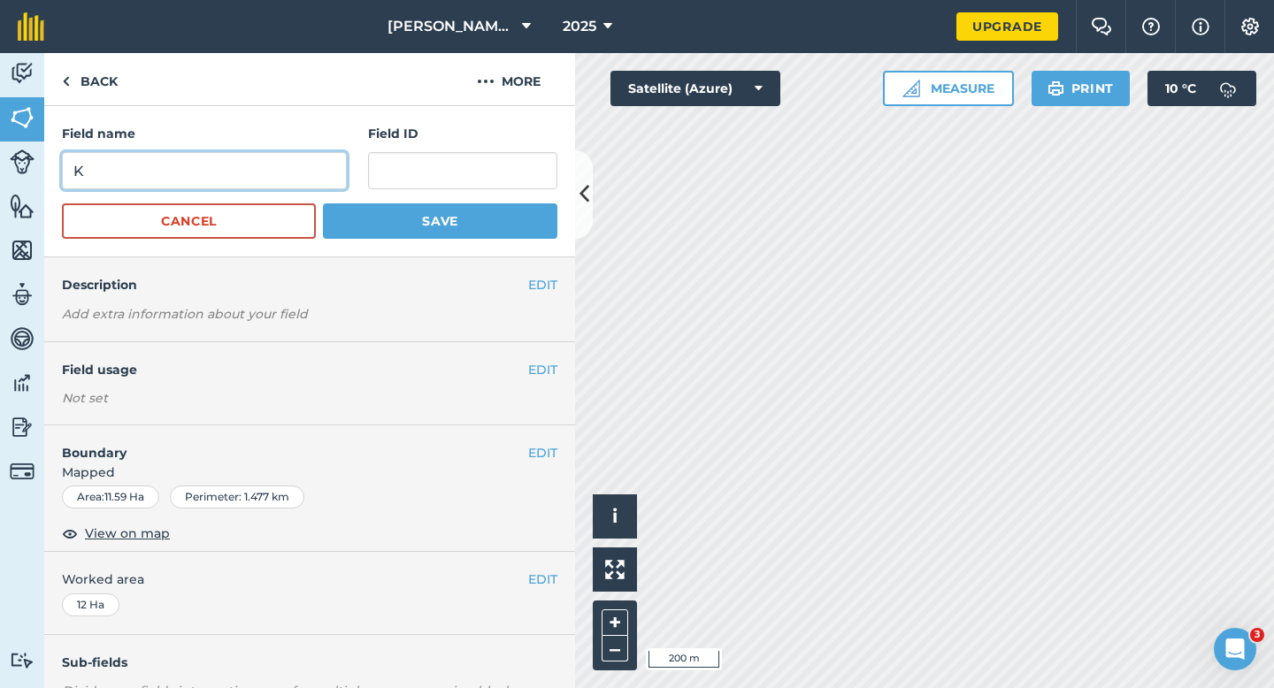
click at [268, 180] on input "K" at bounding box center [204, 170] width 285 height 37
type input "L"
click at [323, 203] on button "Save" at bounding box center [440, 220] width 234 height 35
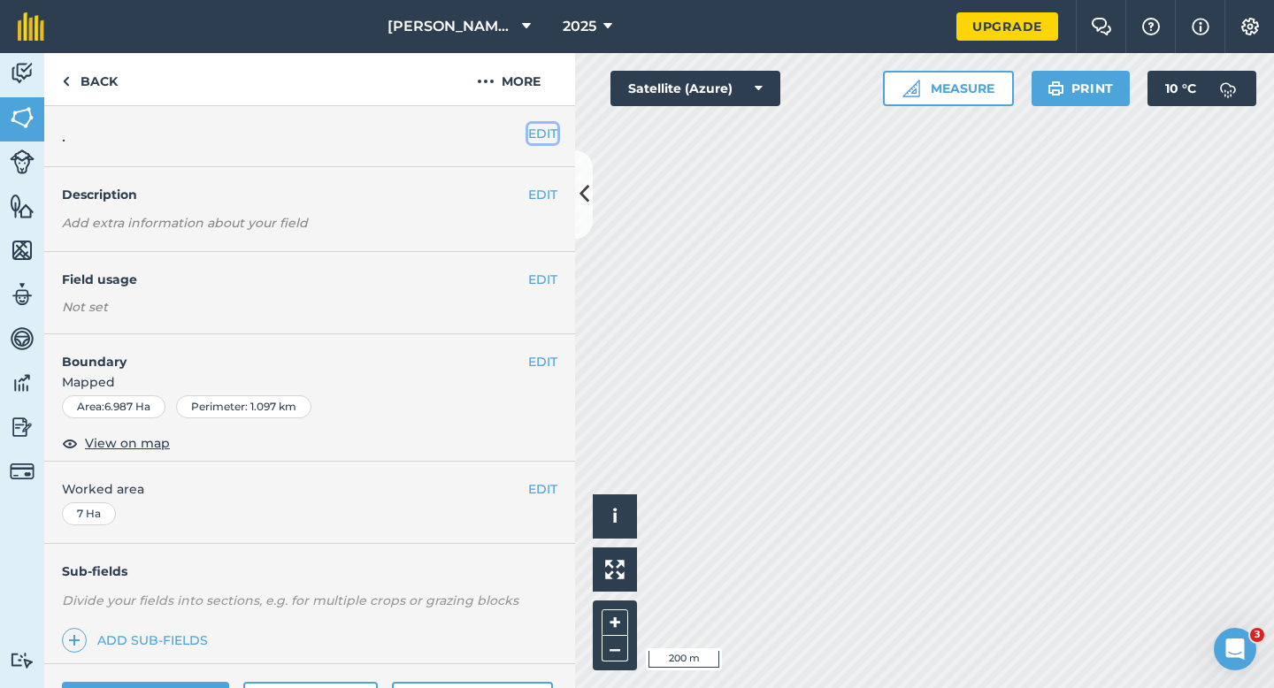
click at [538, 142] on button "EDIT" at bounding box center [542, 133] width 29 height 19
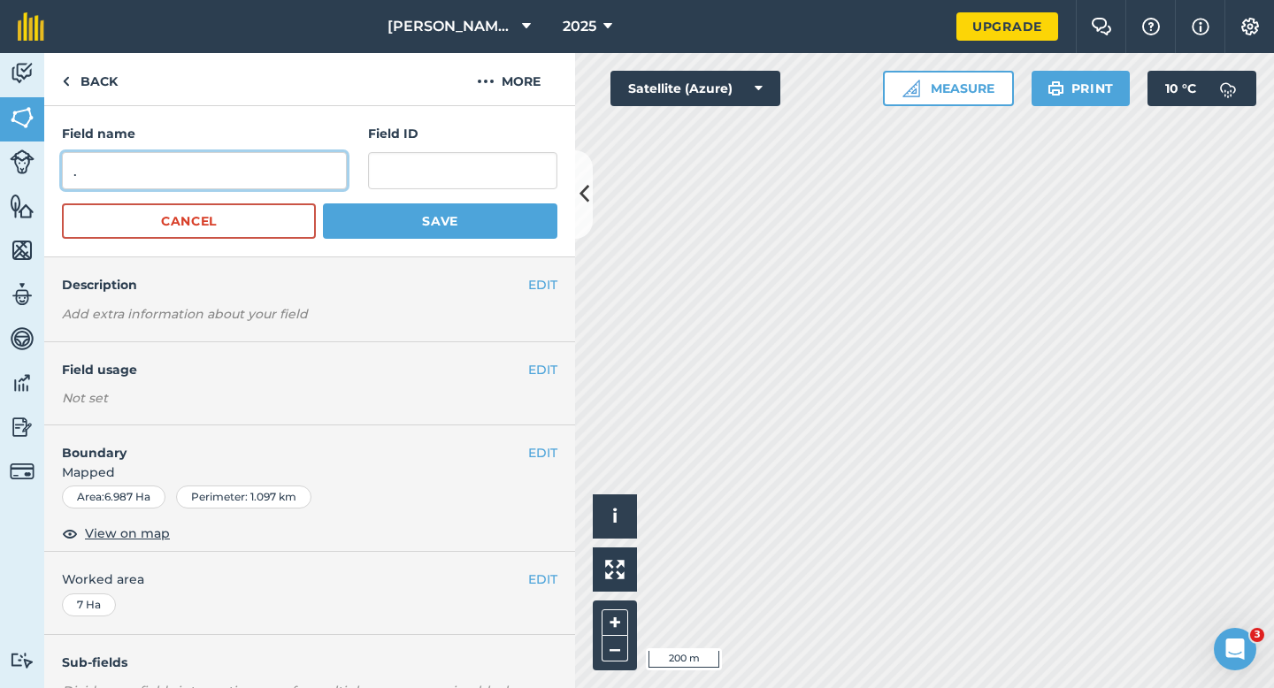
click at [322, 165] on input "." at bounding box center [204, 170] width 285 height 37
type input "M"
click at [323, 203] on button "Save" at bounding box center [440, 220] width 234 height 35
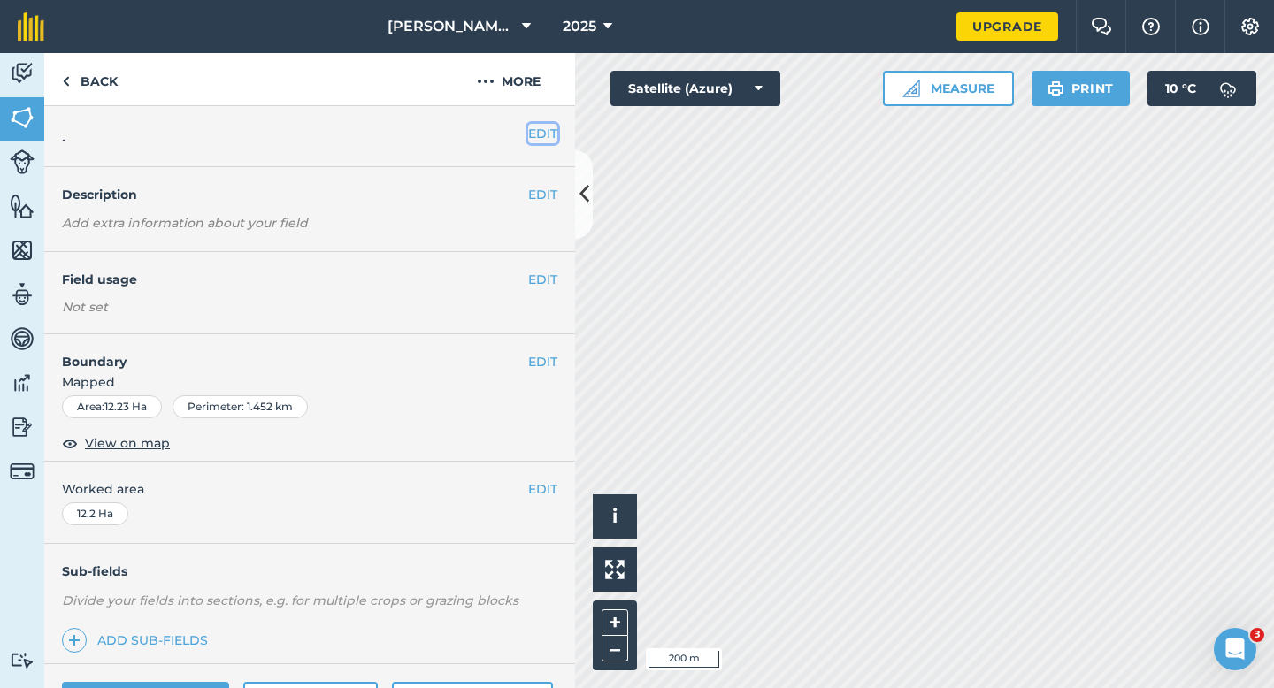
click at [552, 138] on button "EDIT" at bounding box center [542, 133] width 29 height 19
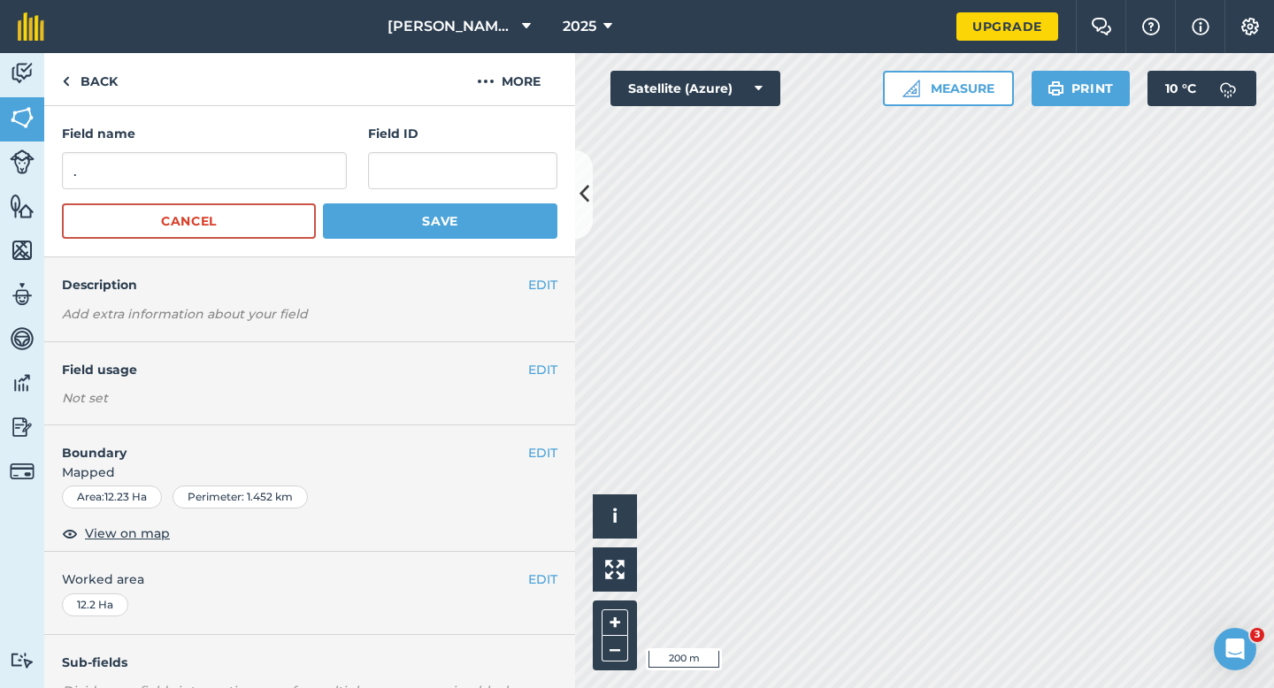
click at [262, 197] on form "Field name . Field ID Cancel Save" at bounding box center [309, 181] width 495 height 115
click at [262, 178] on input "." at bounding box center [204, 170] width 285 height 37
type input "N"
click at [323, 203] on button "Save" at bounding box center [440, 220] width 234 height 35
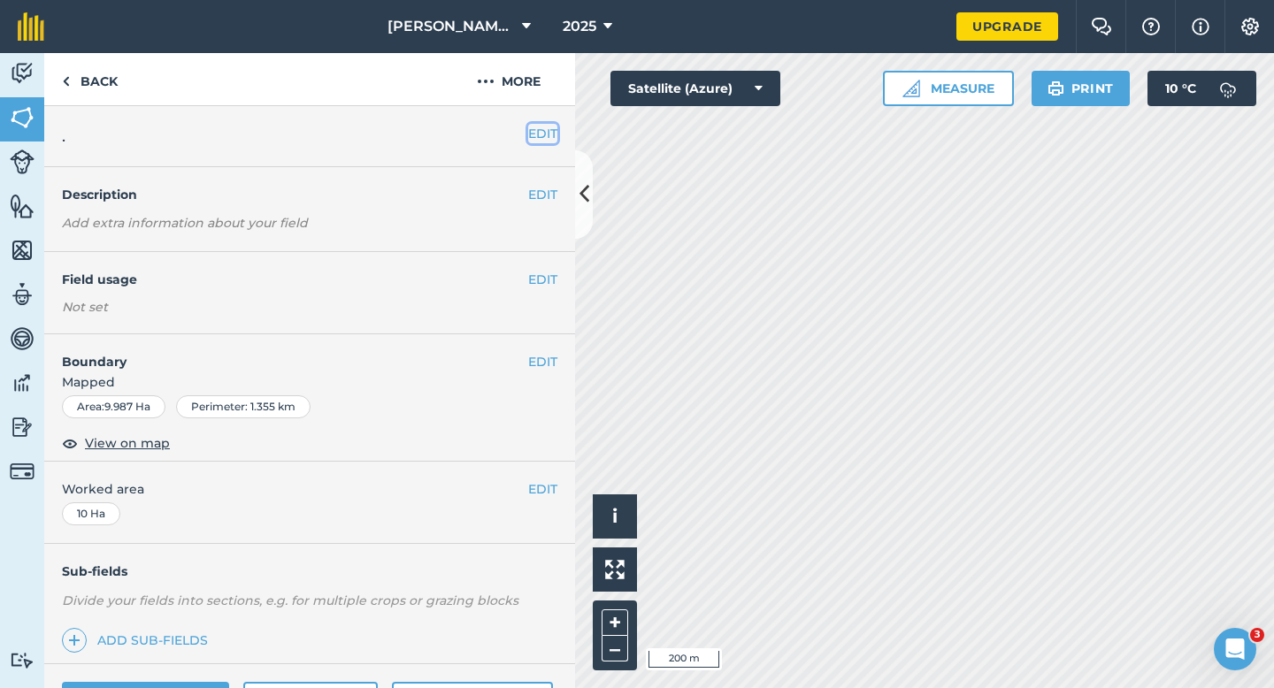
click at [540, 128] on button "EDIT" at bounding box center [542, 133] width 29 height 19
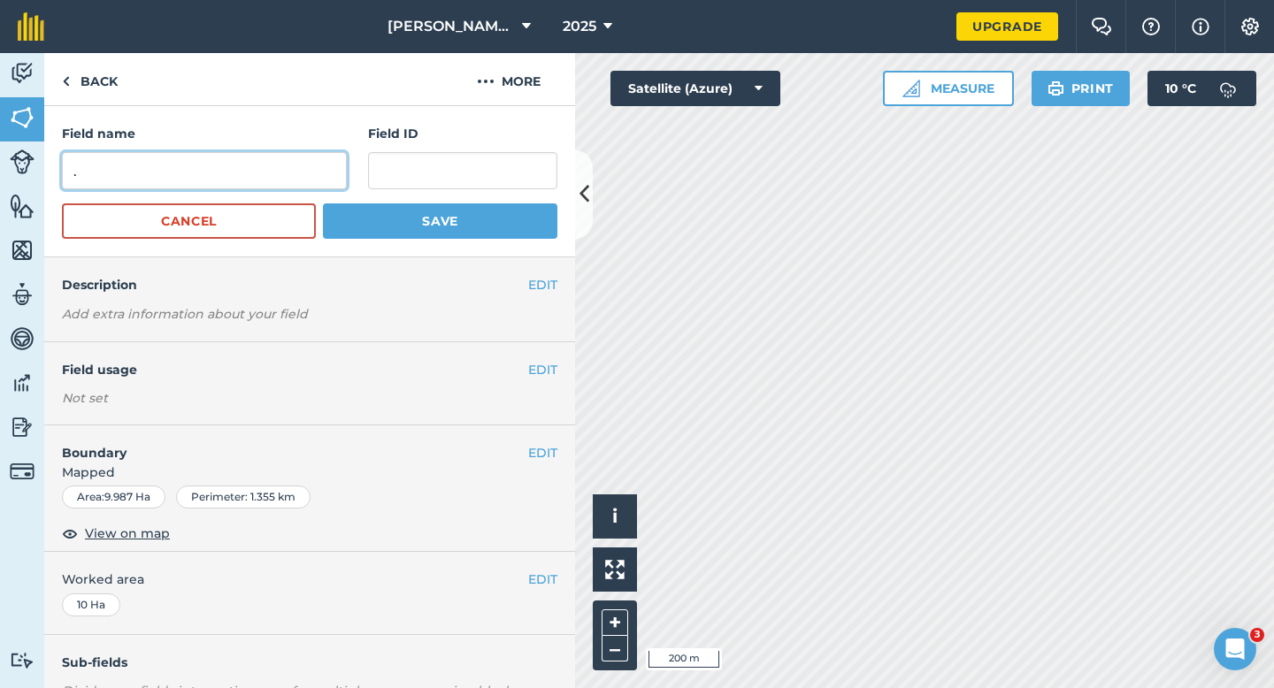
click at [296, 165] on input "." at bounding box center [204, 170] width 285 height 37
type input "O"
click at [323, 203] on button "Save" at bounding box center [440, 220] width 234 height 35
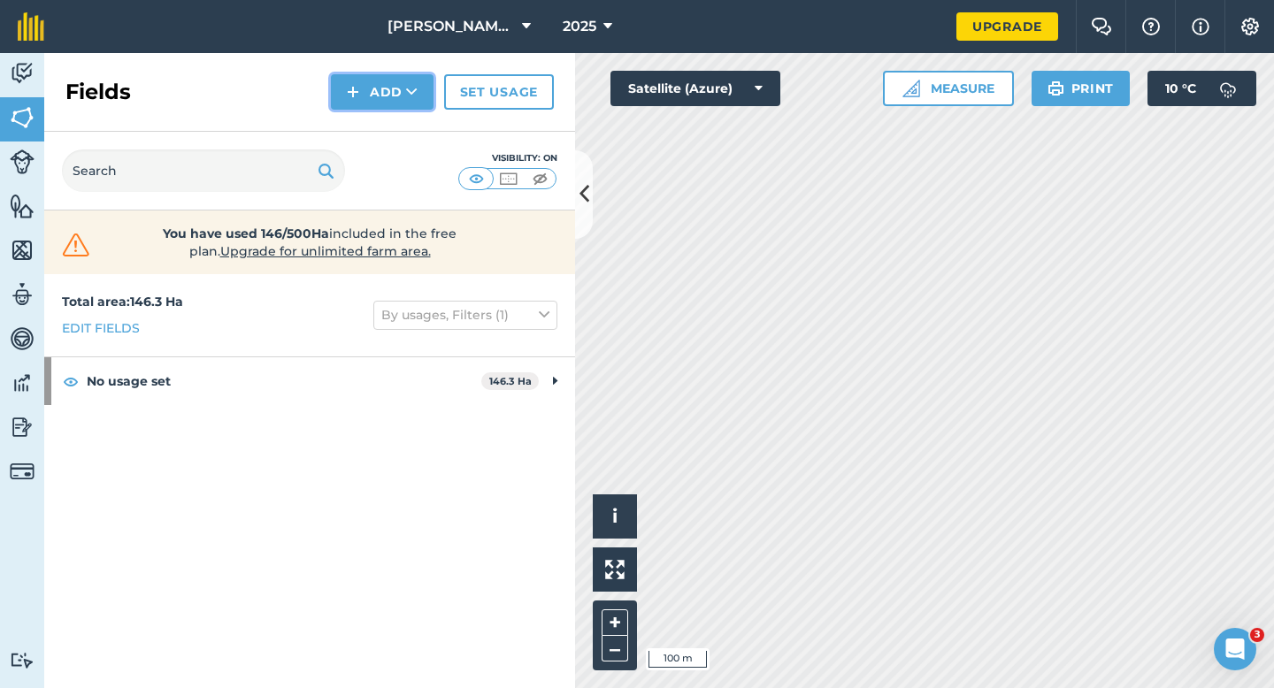
click at [372, 91] on button "Add" at bounding box center [382, 91] width 103 height 35
click at [372, 126] on link "Draw" at bounding box center [381, 131] width 97 height 39
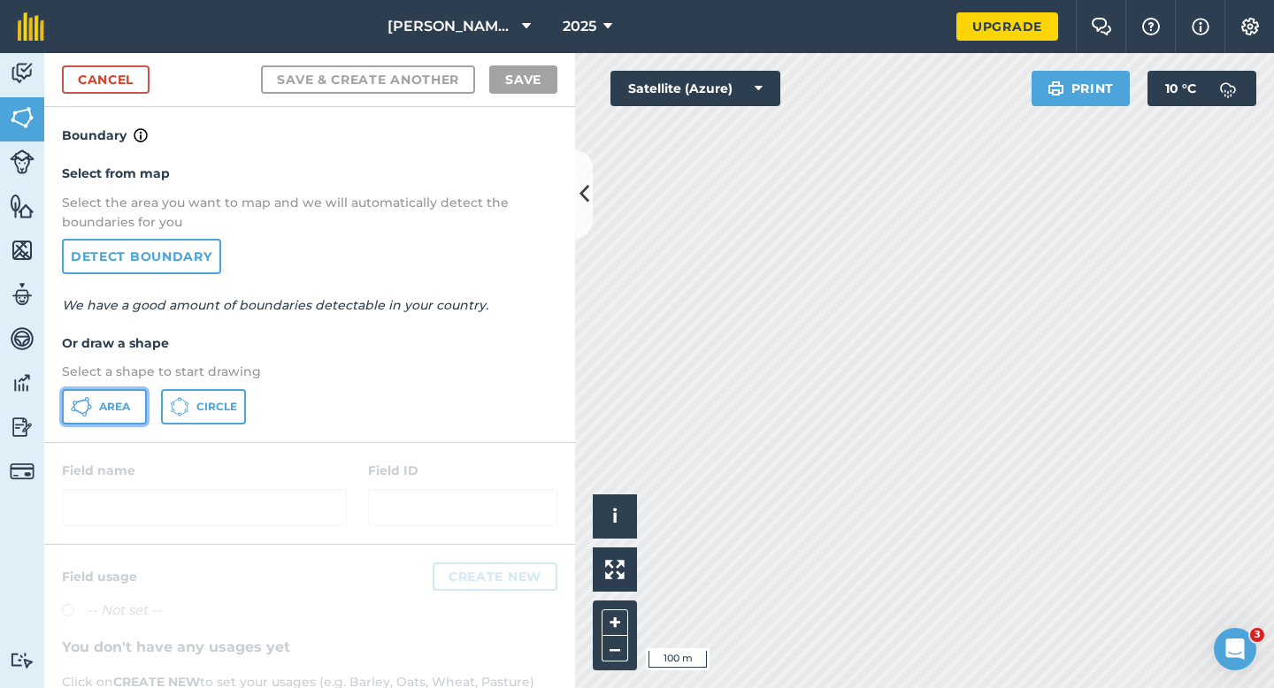
click at [111, 407] on span "Area" at bounding box center [114, 407] width 31 height 14
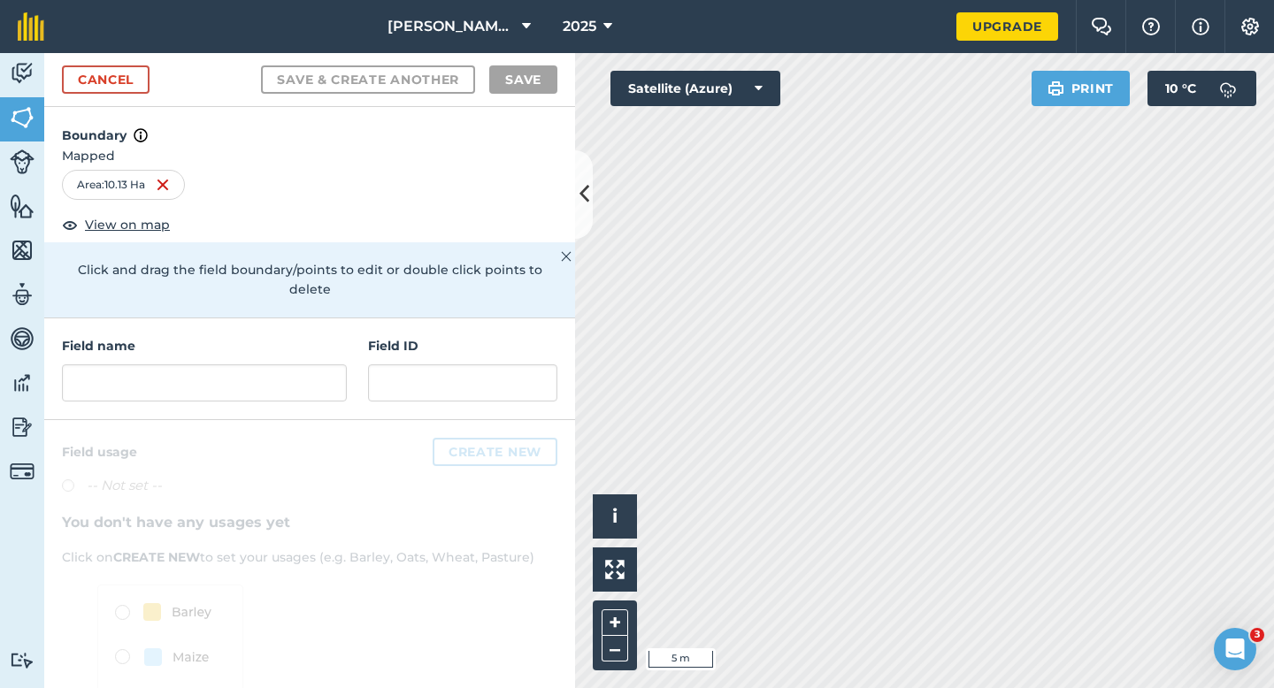
click at [335, 336] on div "Field name" at bounding box center [204, 368] width 285 height 65
click at [332, 364] on input "text" at bounding box center [204, 382] width 285 height 37
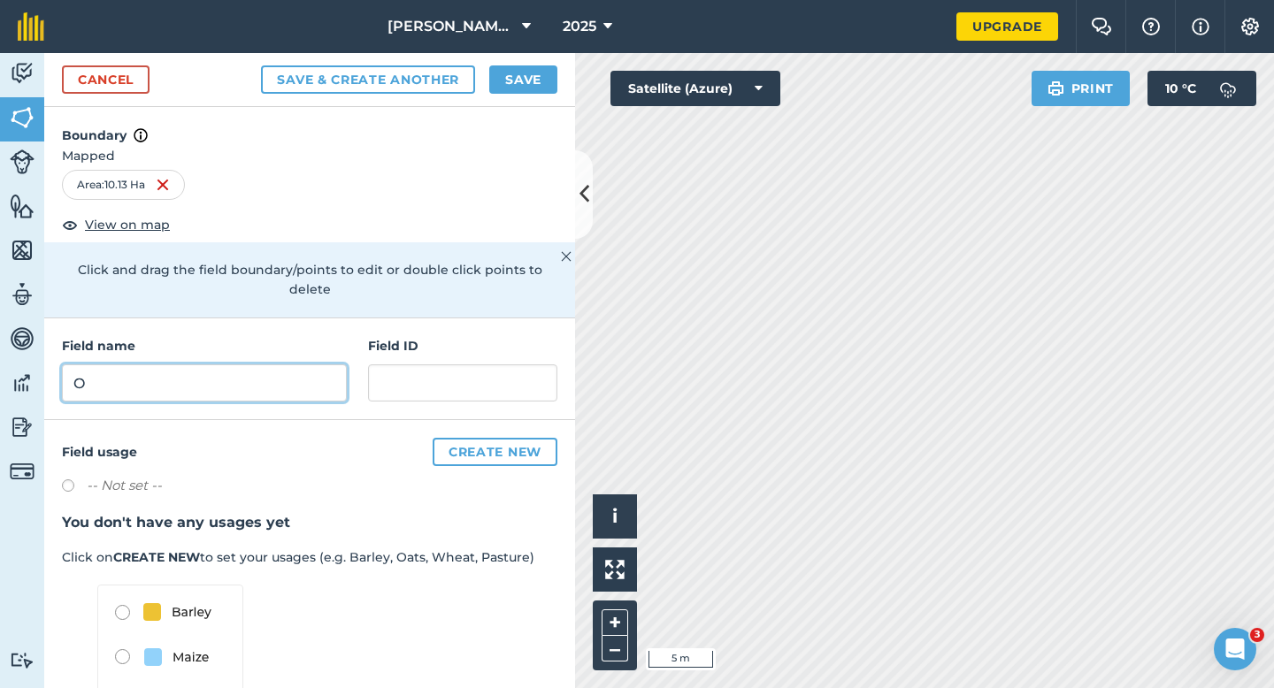
type input "O"
click at [532, 87] on button "Save" at bounding box center [523, 79] width 68 height 28
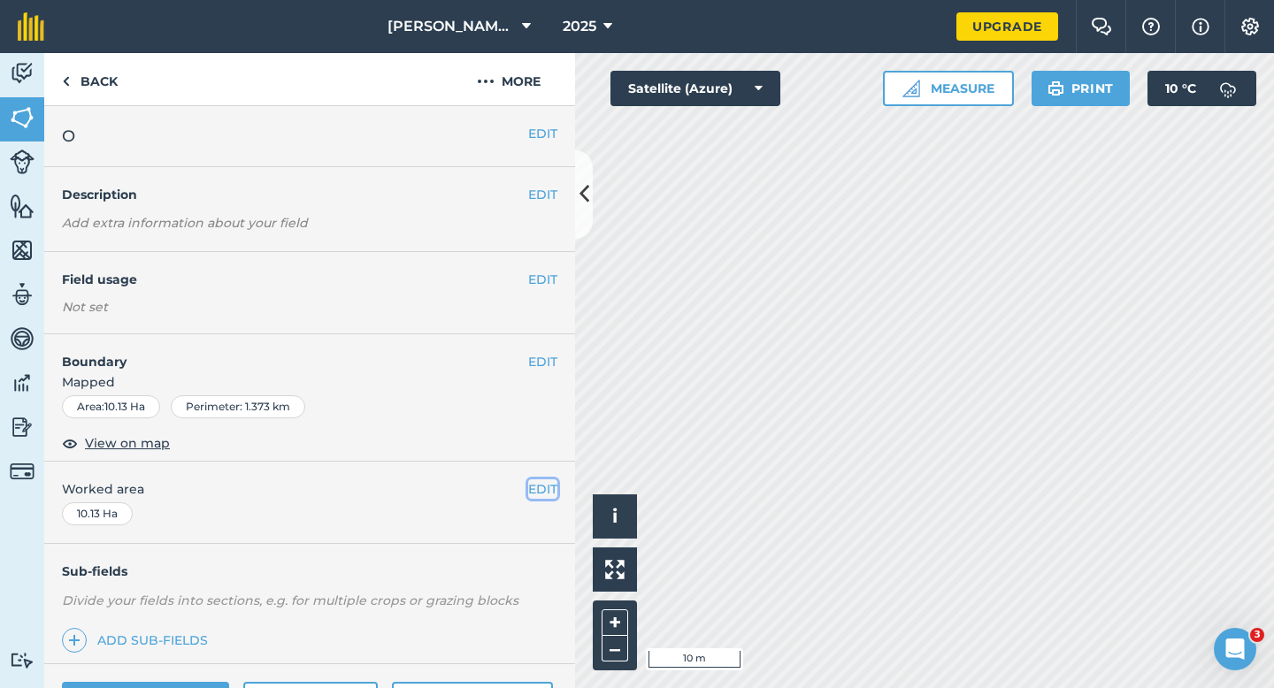
click at [547, 483] on button "EDIT" at bounding box center [542, 488] width 29 height 19
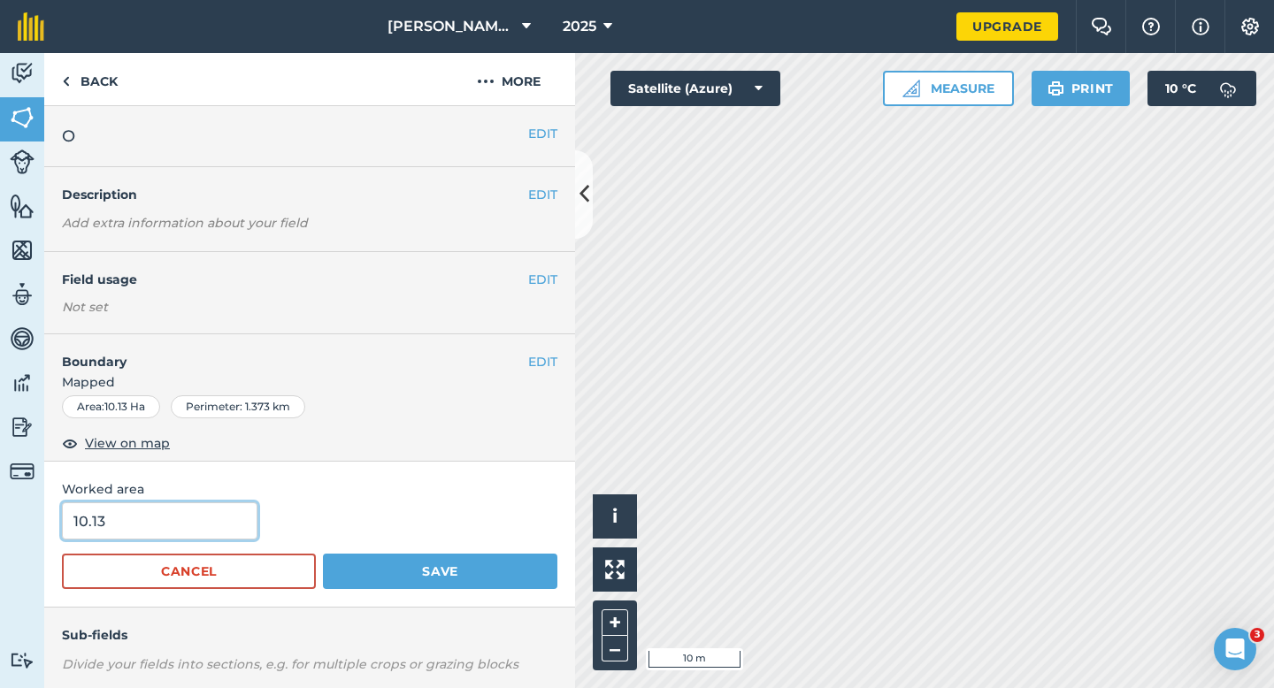
click at [171, 505] on input "10.13" at bounding box center [159, 520] width 195 height 37
type input "10"
click at [323, 554] on button "Save" at bounding box center [440, 571] width 234 height 35
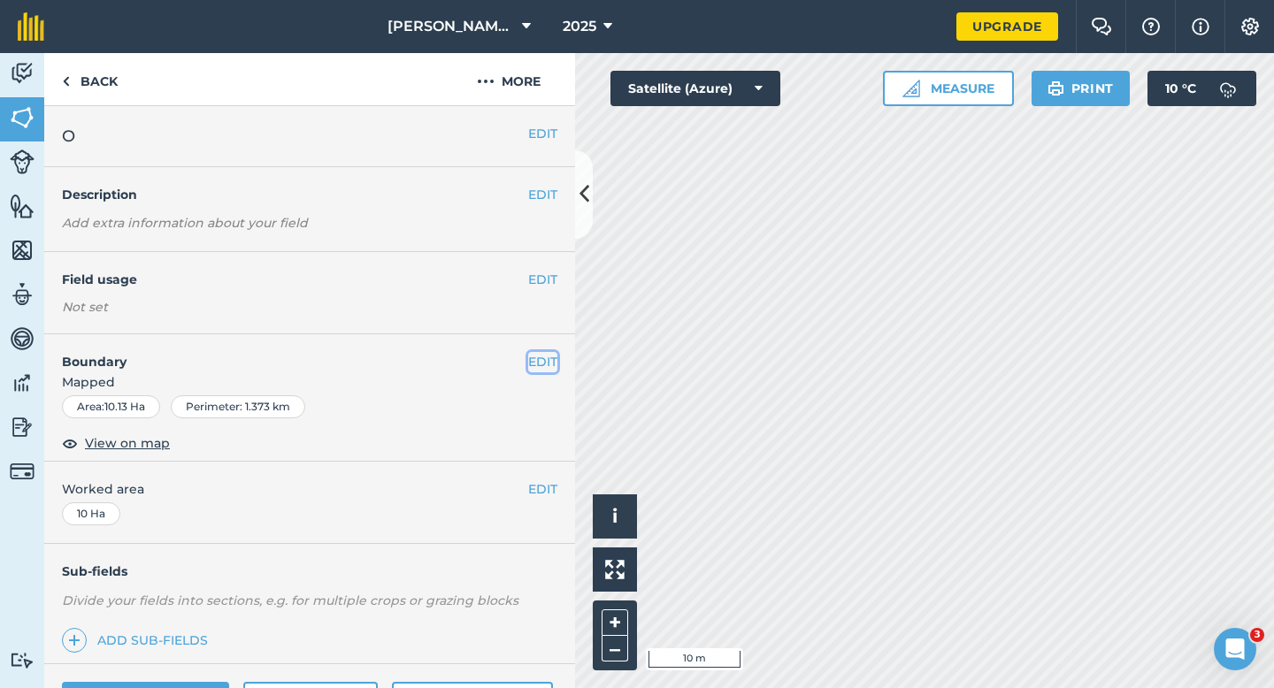
click at [544, 359] on button "EDIT" at bounding box center [542, 361] width 29 height 19
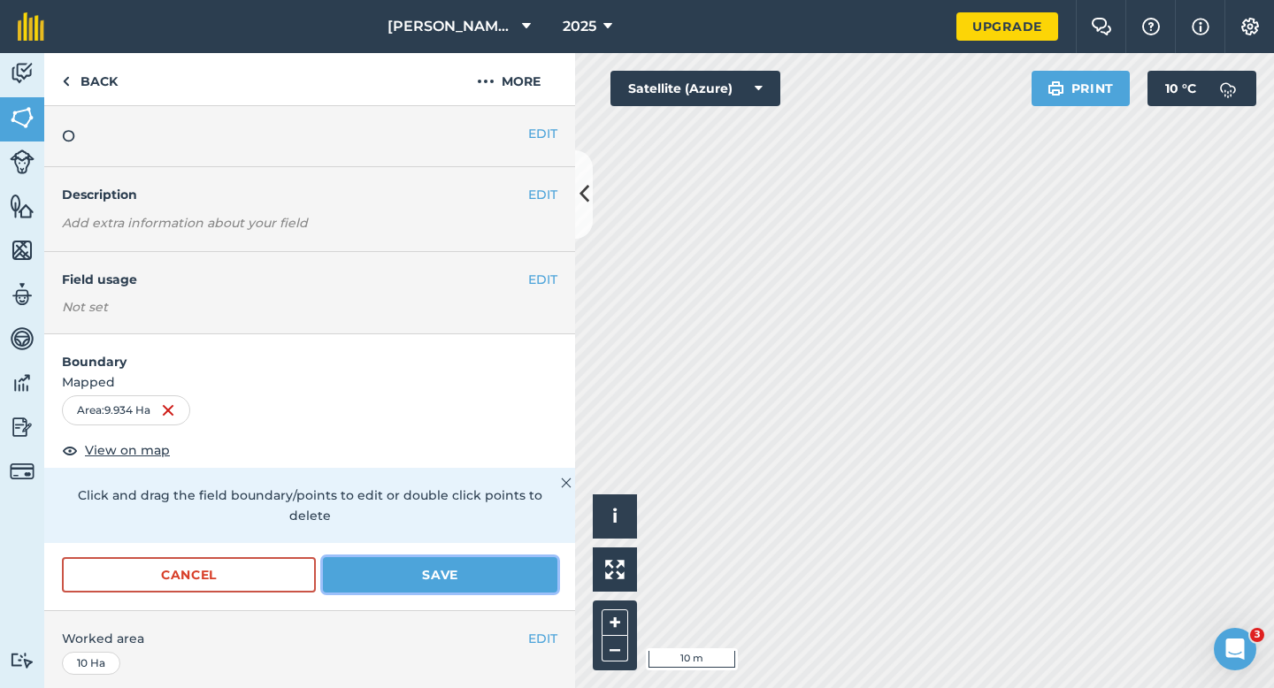
click at [527, 557] on button "Save" at bounding box center [440, 574] width 234 height 35
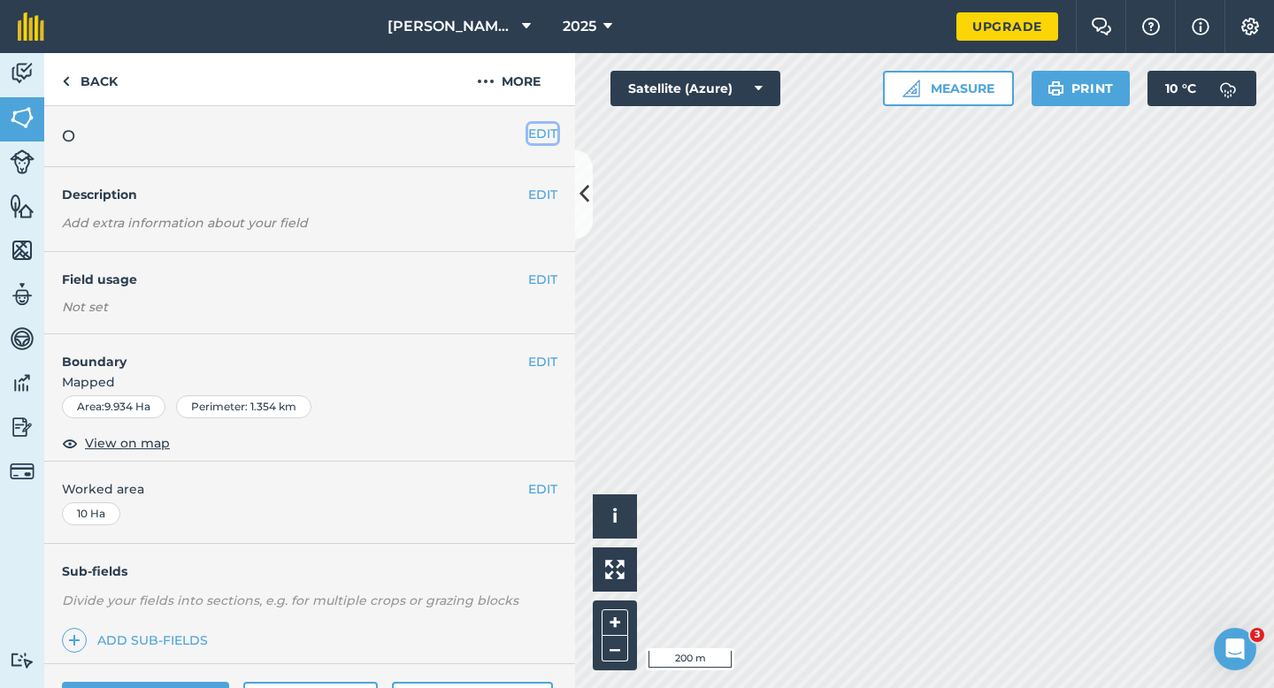
click at [541, 134] on button "EDIT" at bounding box center [542, 133] width 29 height 19
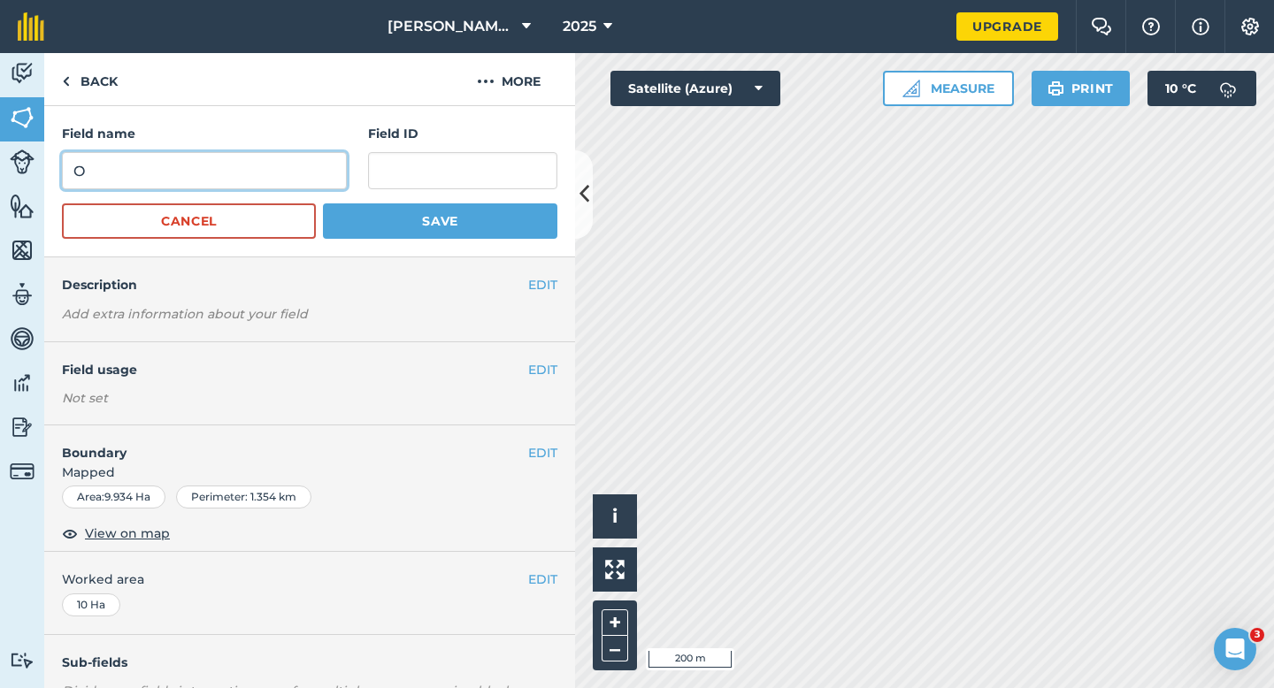
click at [264, 183] on input "O" at bounding box center [204, 170] width 285 height 37
type input "P"
click at [323, 203] on button "Save" at bounding box center [440, 220] width 234 height 35
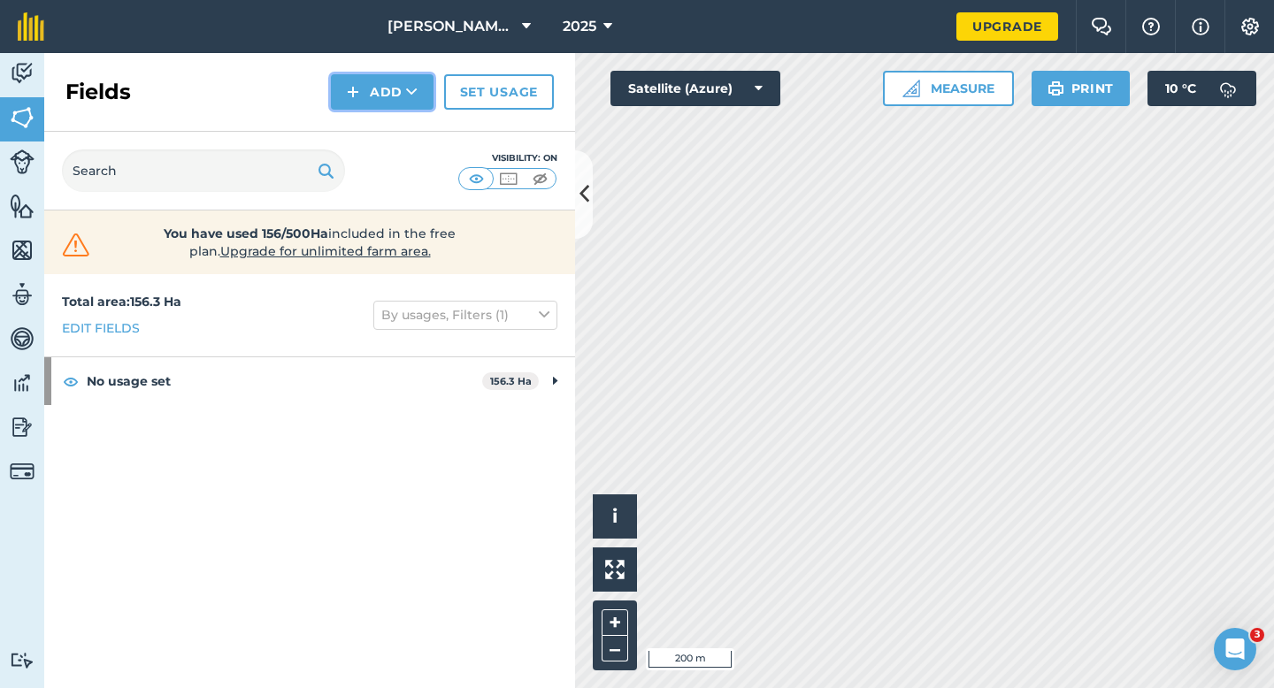
click at [392, 100] on button "Add" at bounding box center [382, 91] width 103 height 35
click at [392, 127] on link "Draw" at bounding box center [381, 131] width 97 height 39
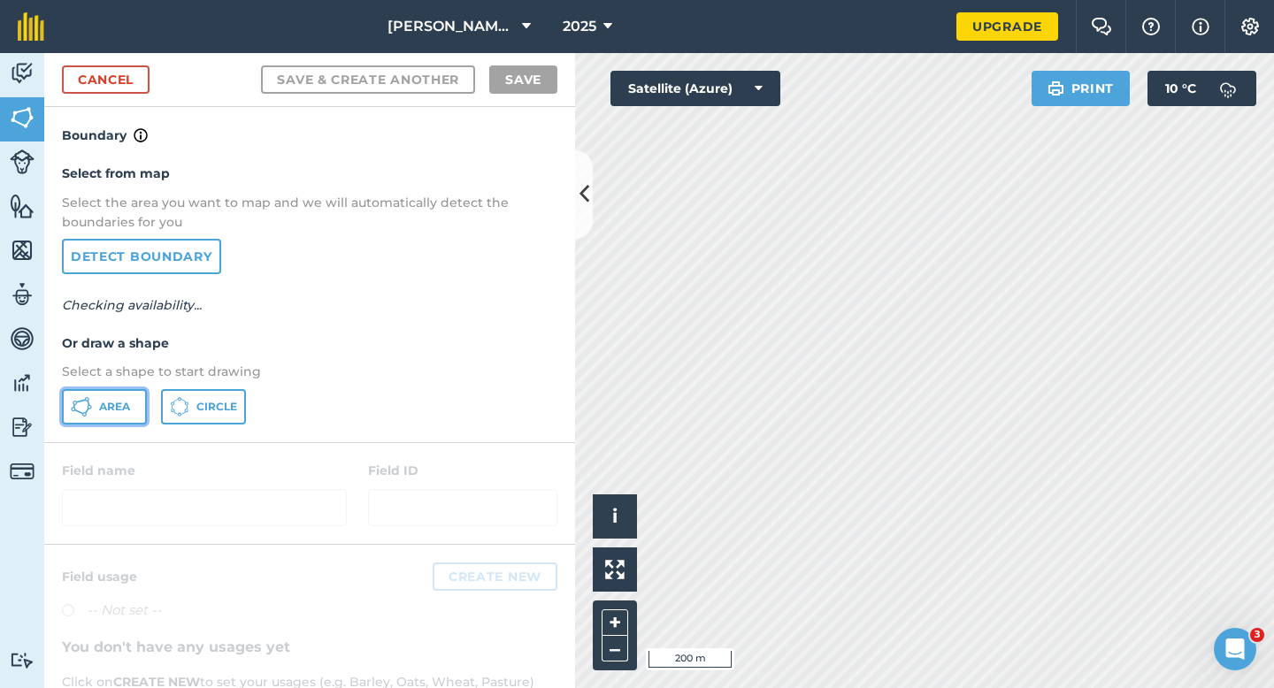
click at [133, 409] on button "Area" at bounding box center [104, 406] width 85 height 35
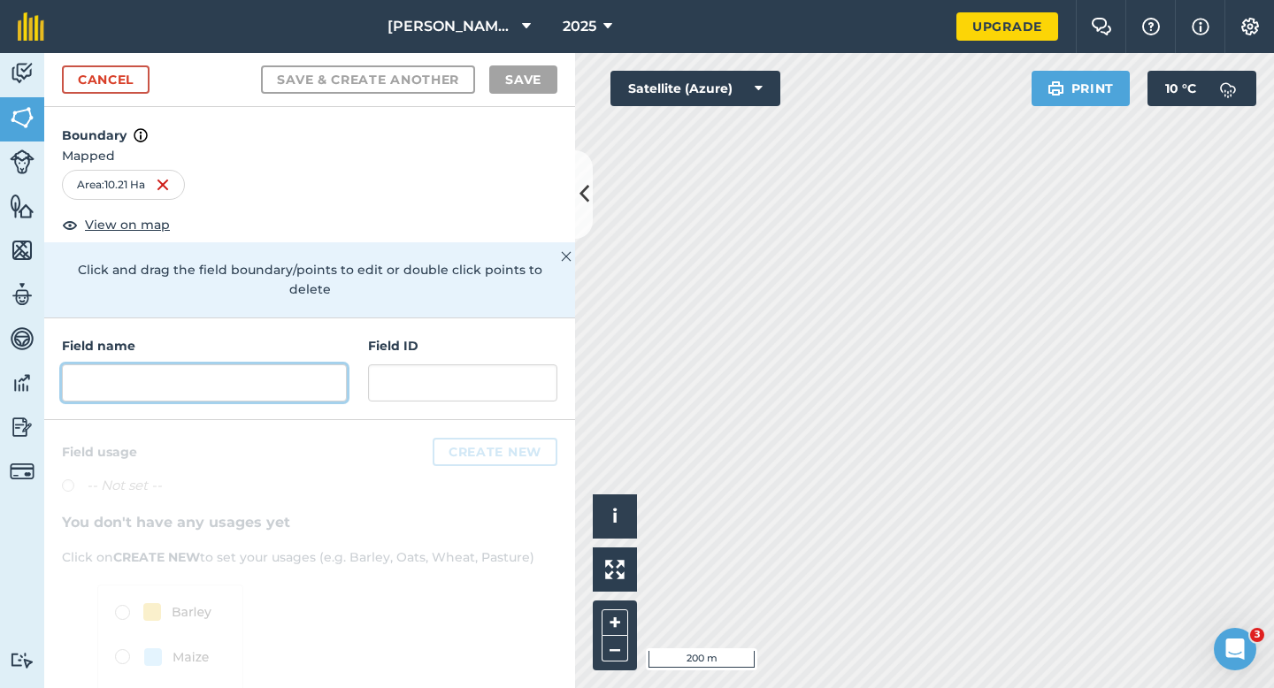
click at [239, 372] on input "text" at bounding box center [204, 382] width 285 height 37
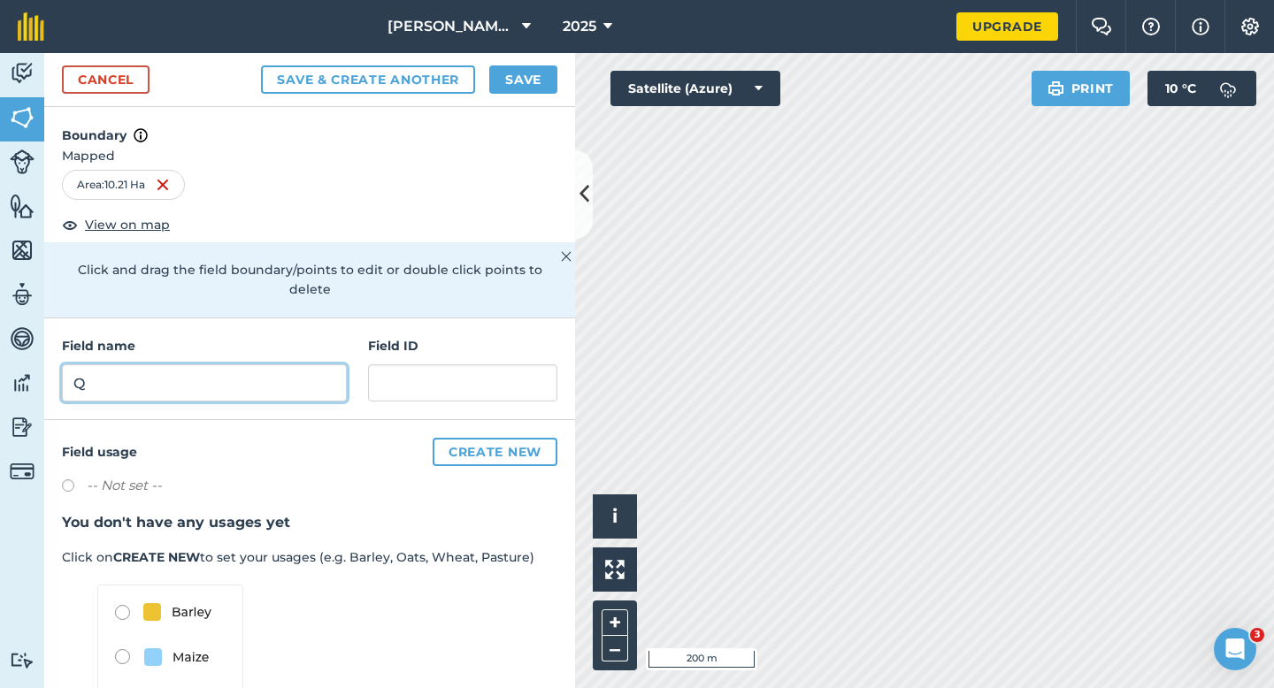
type input "Q"
click at [540, 84] on button "Save" at bounding box center [523, 79] width 68 height 28
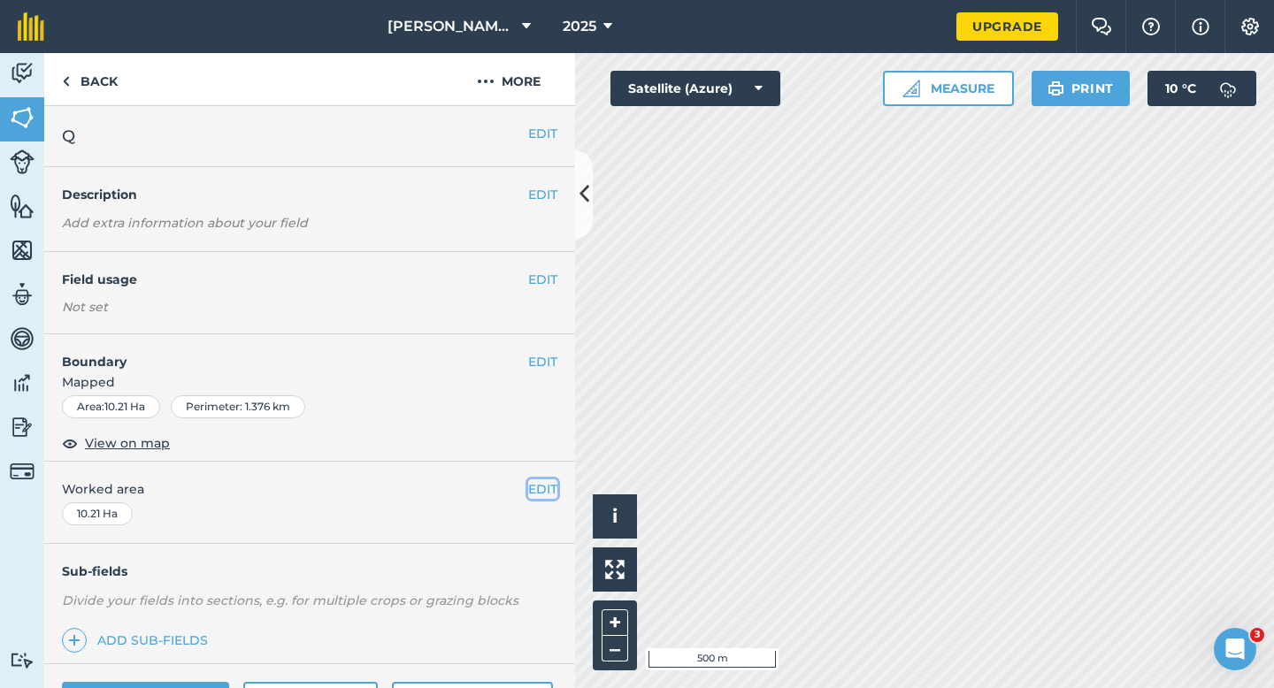
click at [546, 486] on button "EDIT" at bounding box center [542, 488] width 29 height 19
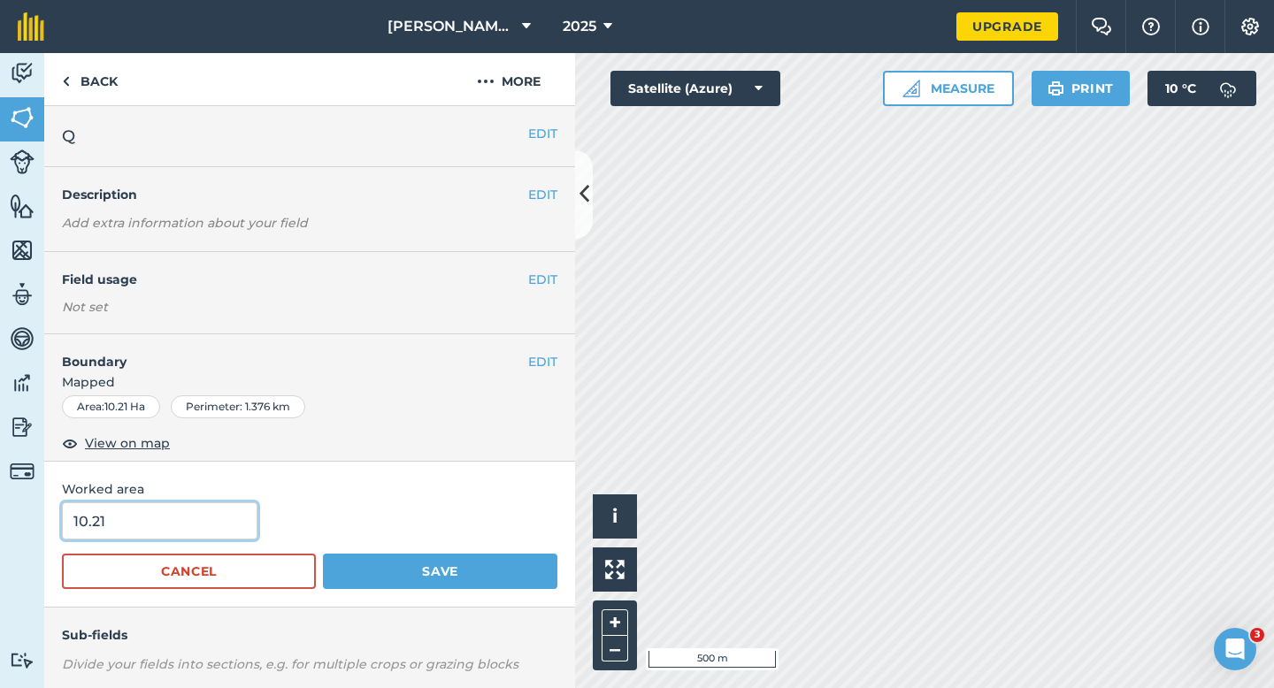
click at [235, 520] on input "10.21" at bounding box center [159, 520] width 195 height 37
type input "10"
click at [323, 554] on button "Save" at bounding box center [440, 571] width 234 height 35
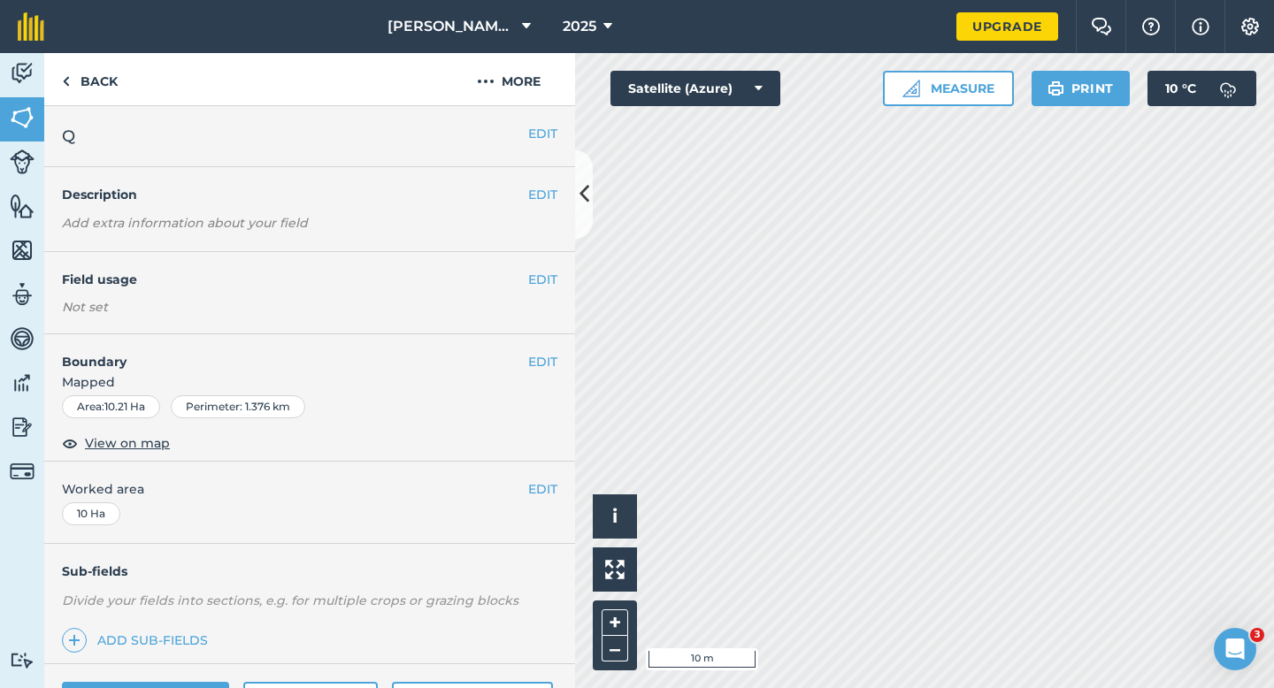
click at [518, 356] on h4 "Boundary" at bounding box center [286, 352] width 484 height 37
click at [533, 363] on button "EDIT" at bounding box center [542, 361] width 29 height 19
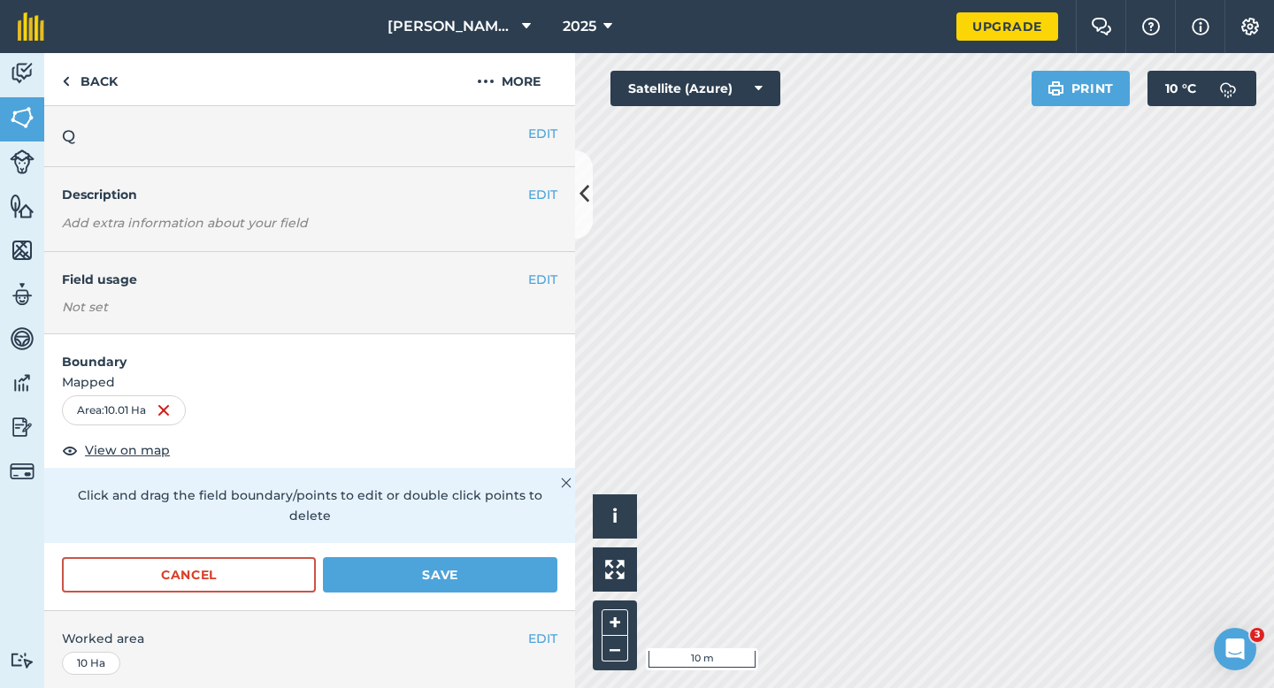
click at [446, 586] on div "Cancel Save" at bounding box center [309, 583] width 531 height 53
click at [453, 574] on div "Cancel Save" at bounding box center [309, 583] width 531 height 53
click at [486, 564] on button "Save" at bounding box center [440, 574] width 234 height 35
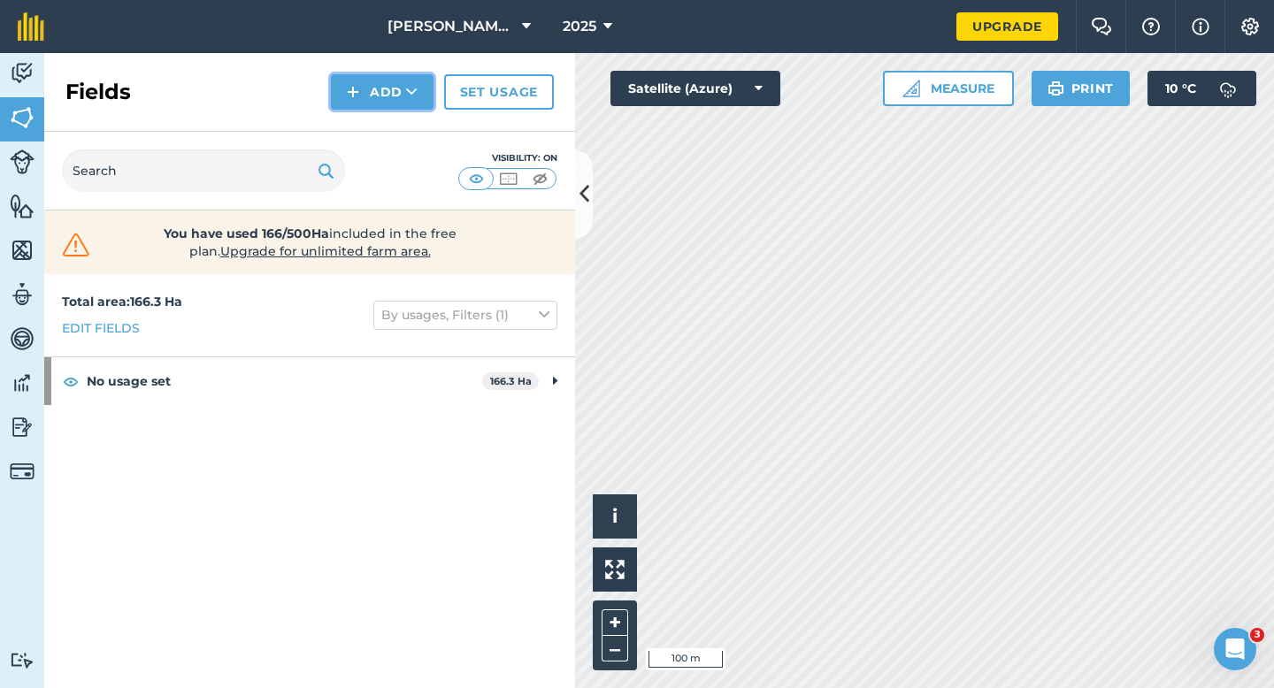
click at [364, 78] on button "Add" at bounding box center [382, 91] width 103 height 35
click at [364, 121] on link "Draw" at bounding box center [381, 131] width 97 height 39
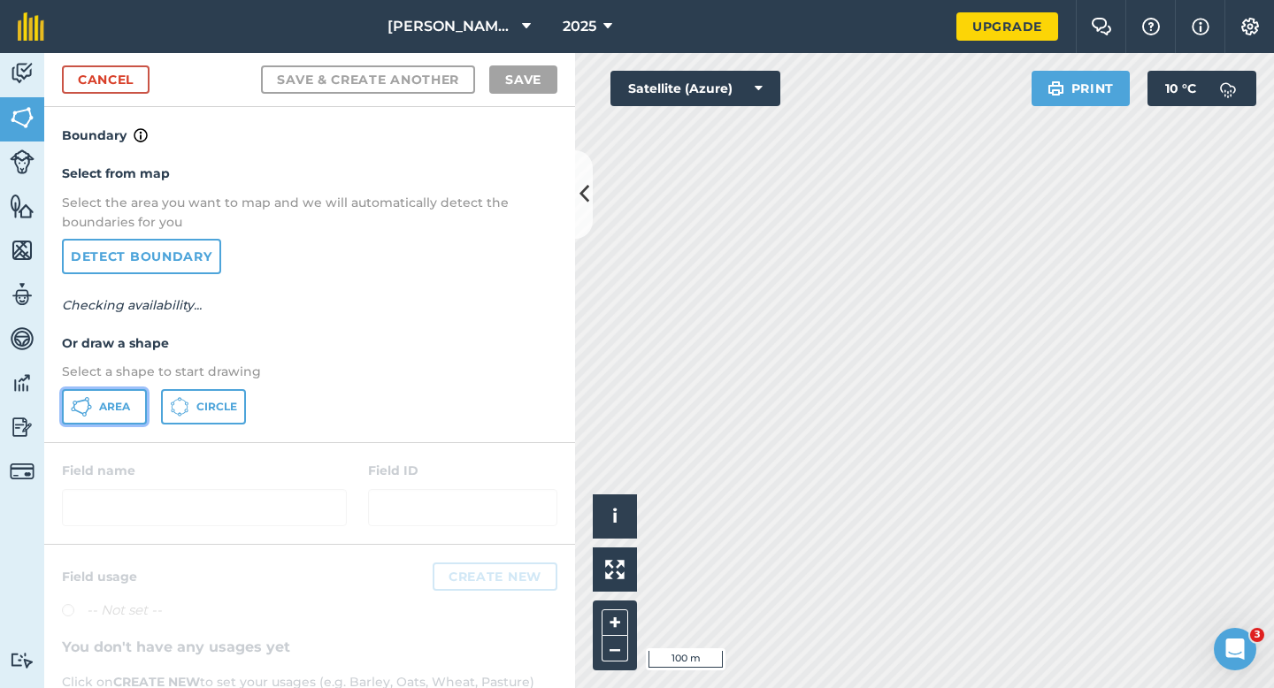
click at [122, 406] on span "Area" at bounding box center [114, 407] width 31 height 14
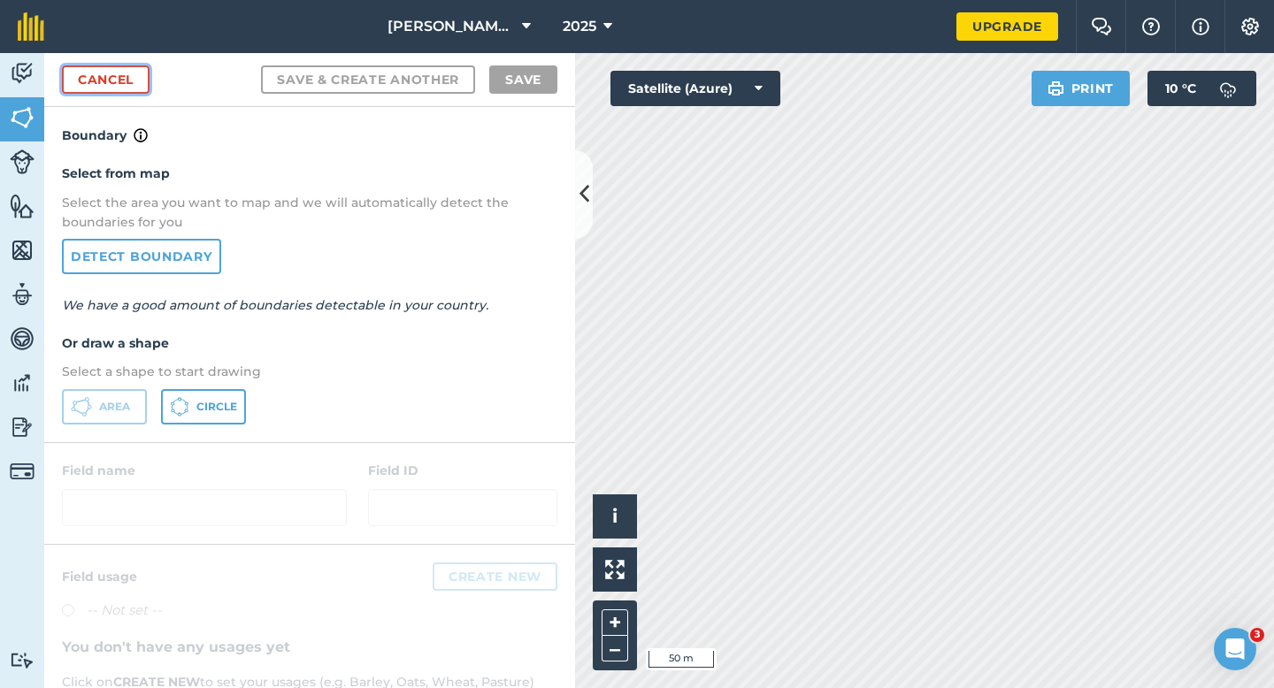
click at [132, 84] on link "Cancel" at bounding box center [106, 79] width 88 height 28
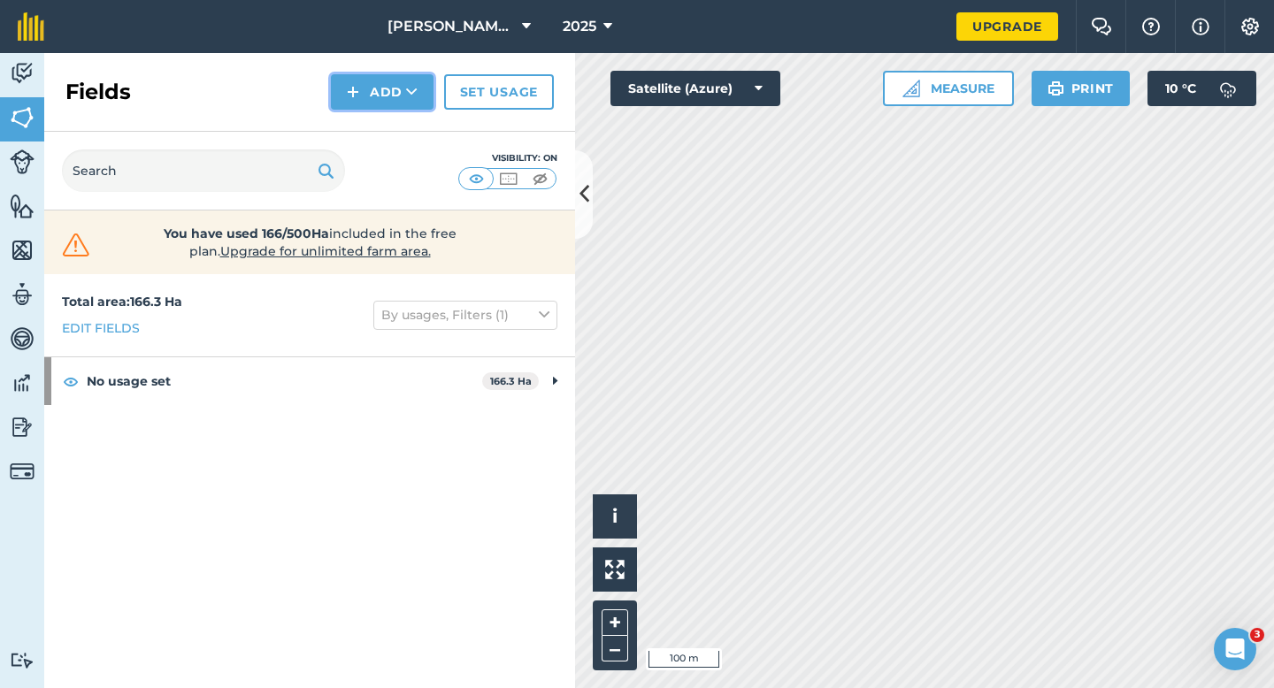
click at [379, 87] on button "Add" at bounding box center [382, 91] width 103 height 35
click at [379, 134] on link "Draw" at bounding box center [381, 131] width 97 height 39
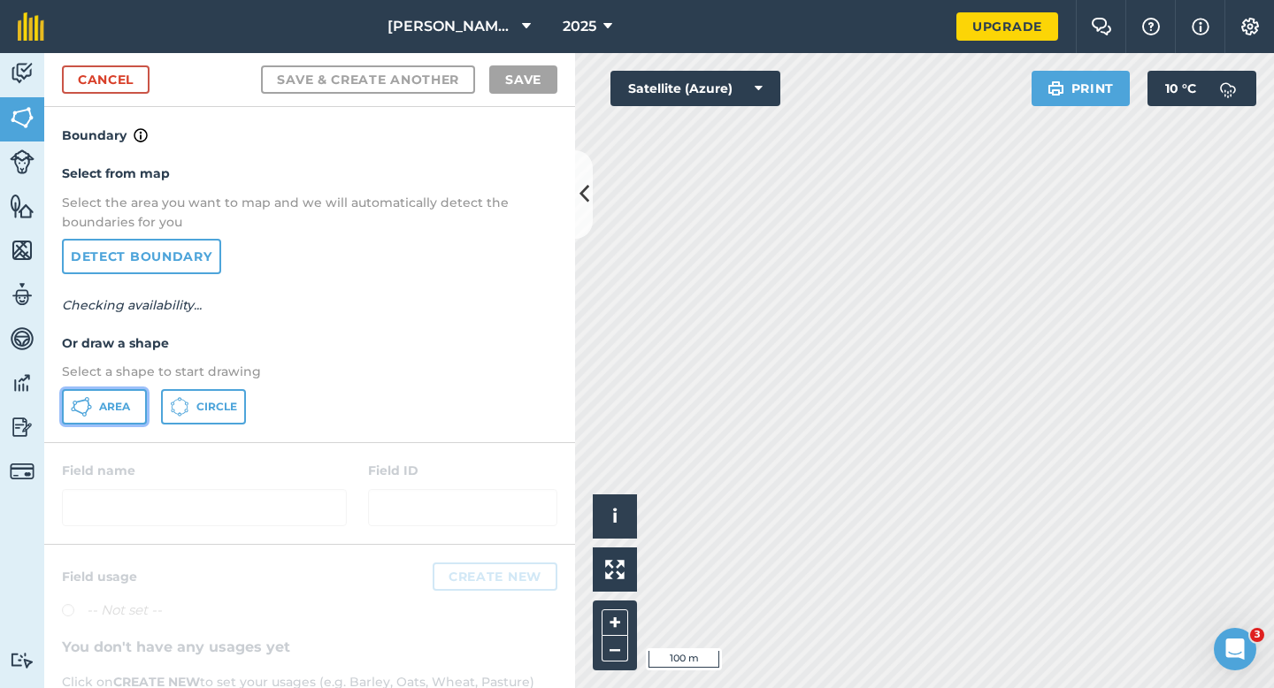
click at [124, 413] on span "Area" at bounding box center [114, 407] width 31 height 14
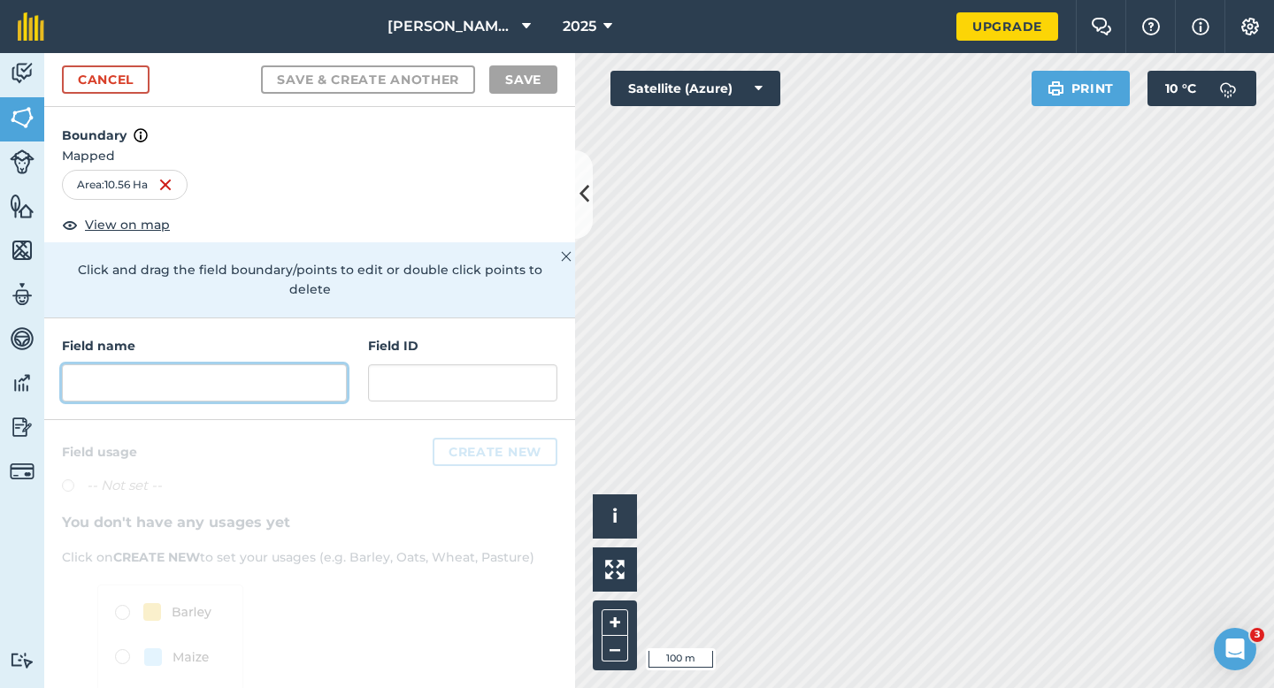
click at [329, 364] on input "text" at bounding box center [204, 382] width 285 height 37
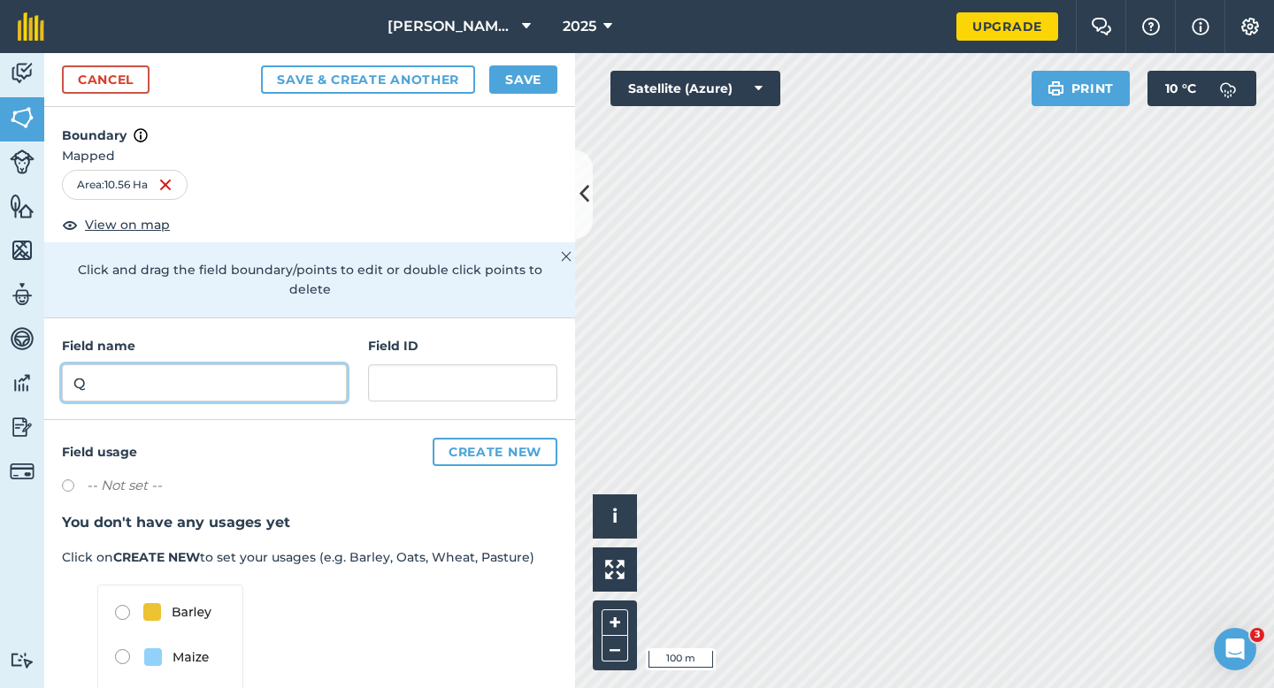
type input "Q"
click at [544, 72] on button "Save" at bounding box center [523, 79] width 68 height 28
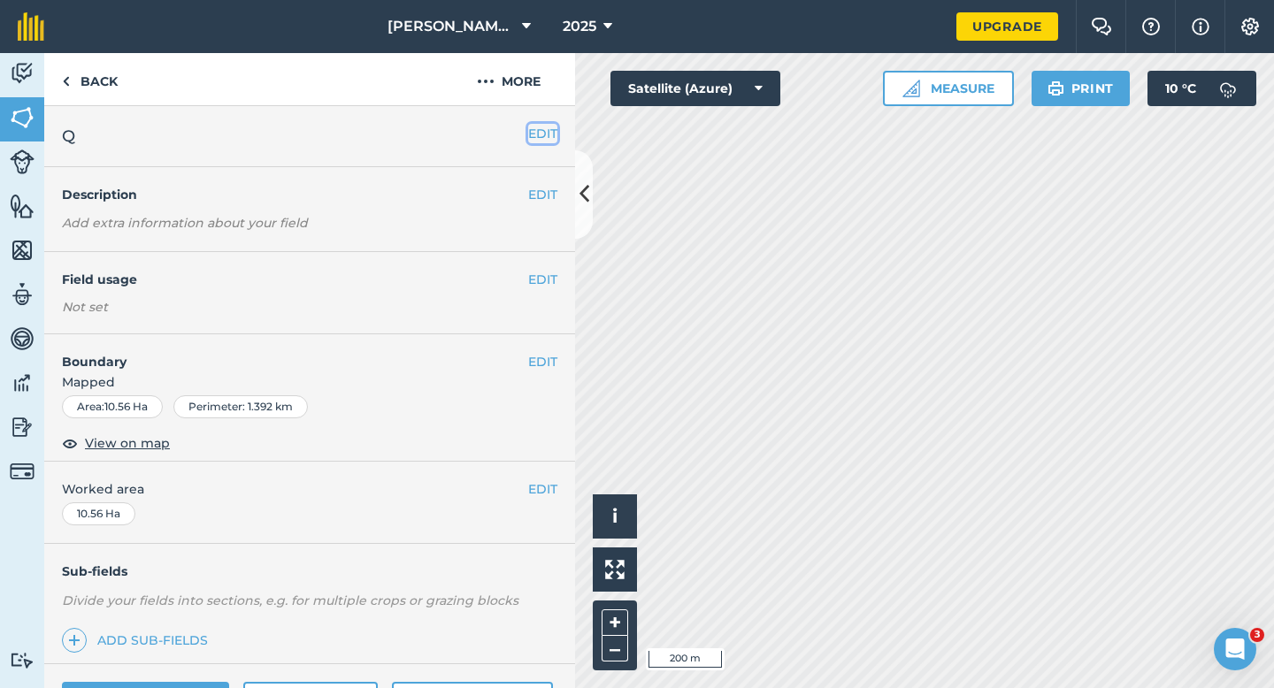
click at [540, 142] on button "EDIT" at bounding box center [542, 133] width 29 height 19
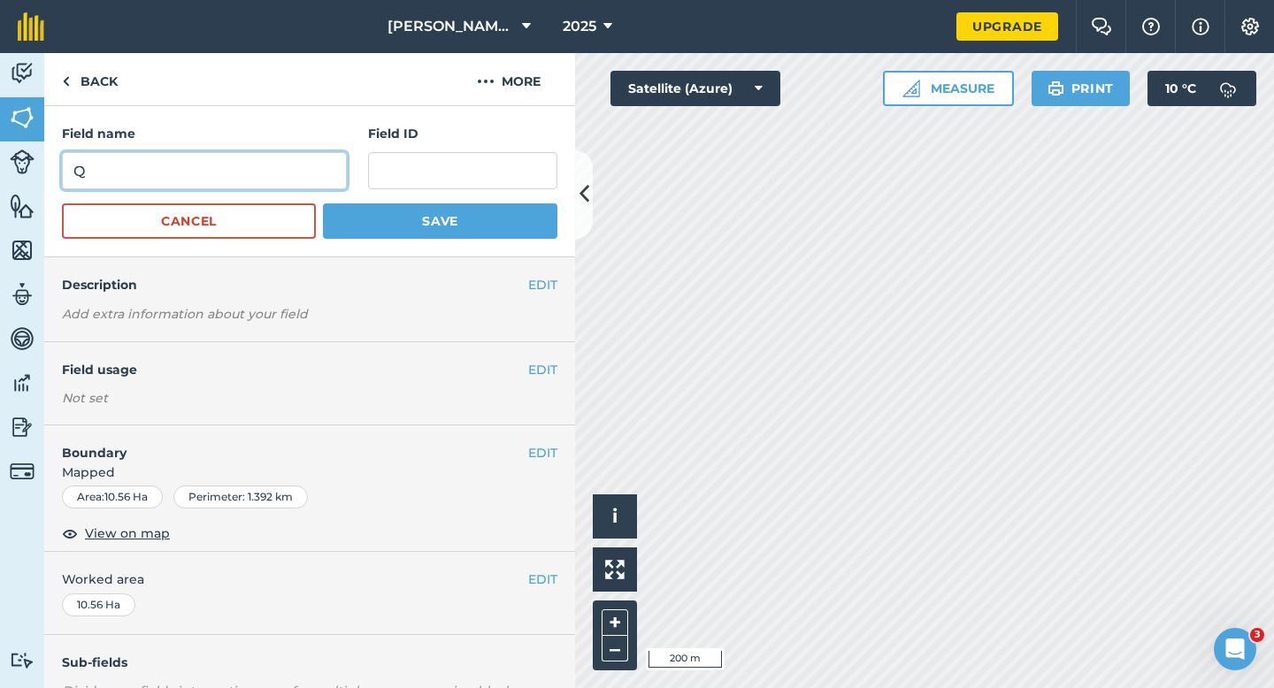
click at [318, 172] on input "Q" at bounding box center [204, 170] width 285 height 37
type input "S"
click at [323, 203] on button "Save" at bounding box center [440, 220] width 234 height 35
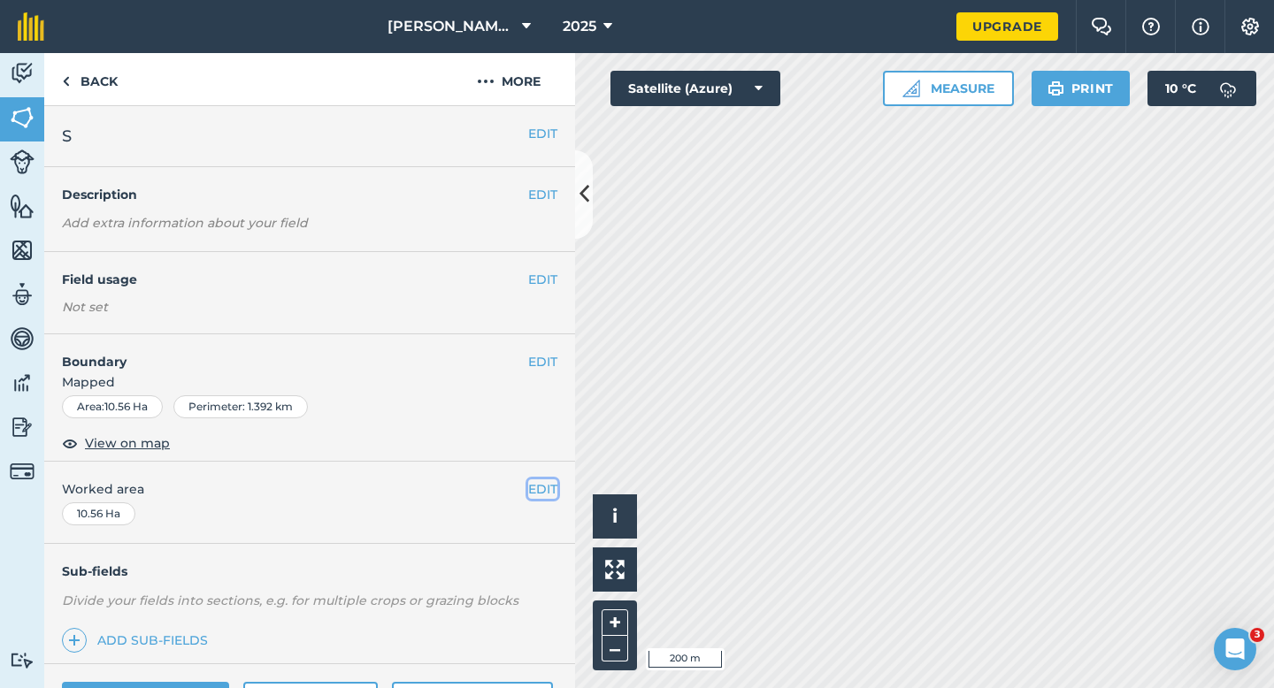
click at [537, 493] on button "EDIT" at bounding box center [542, 488] width 29 height 19
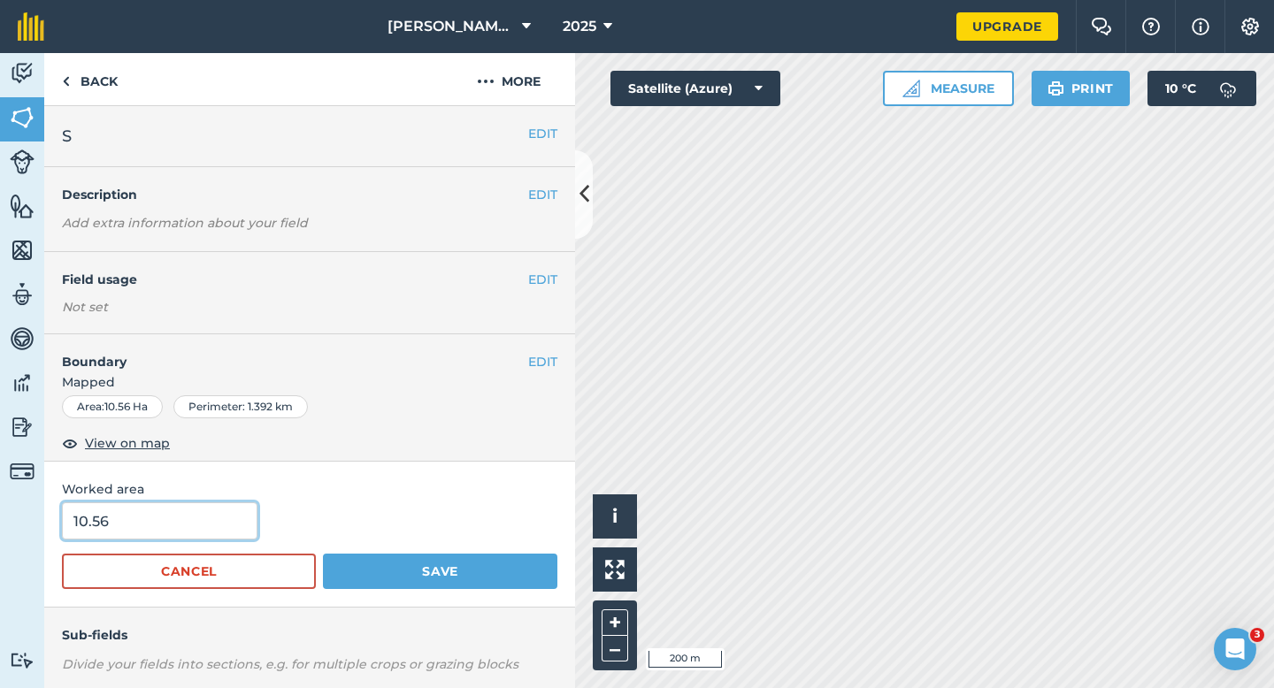
click at [212, 535] on input "10.56" at bounding box center [159, 520] width 195 height 37
type input "10"
click at [323, 554] on button "Save" at bounding box center [440, 571] width 234 height 35
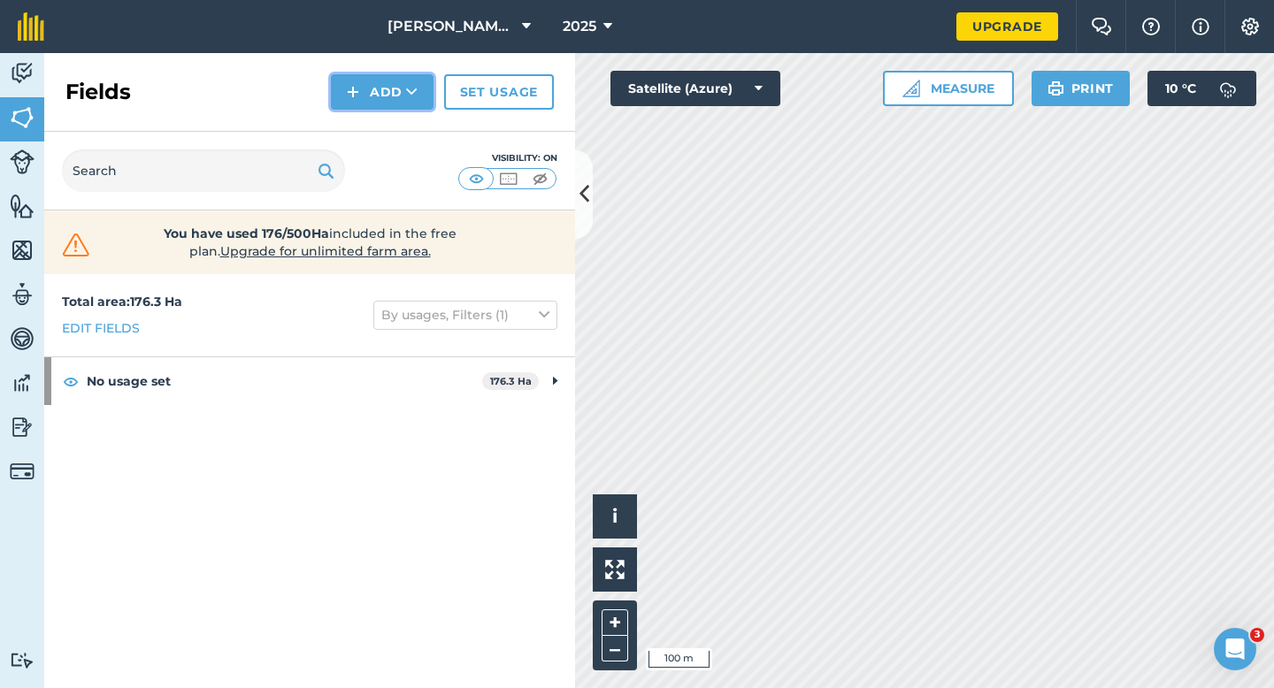
click at [386, 102] on button "Add" at bounding box center [382, 91] width 103 height 35
click at [386, 121] on link "Draw" at bounding box center [381, 131] width 97 height 39
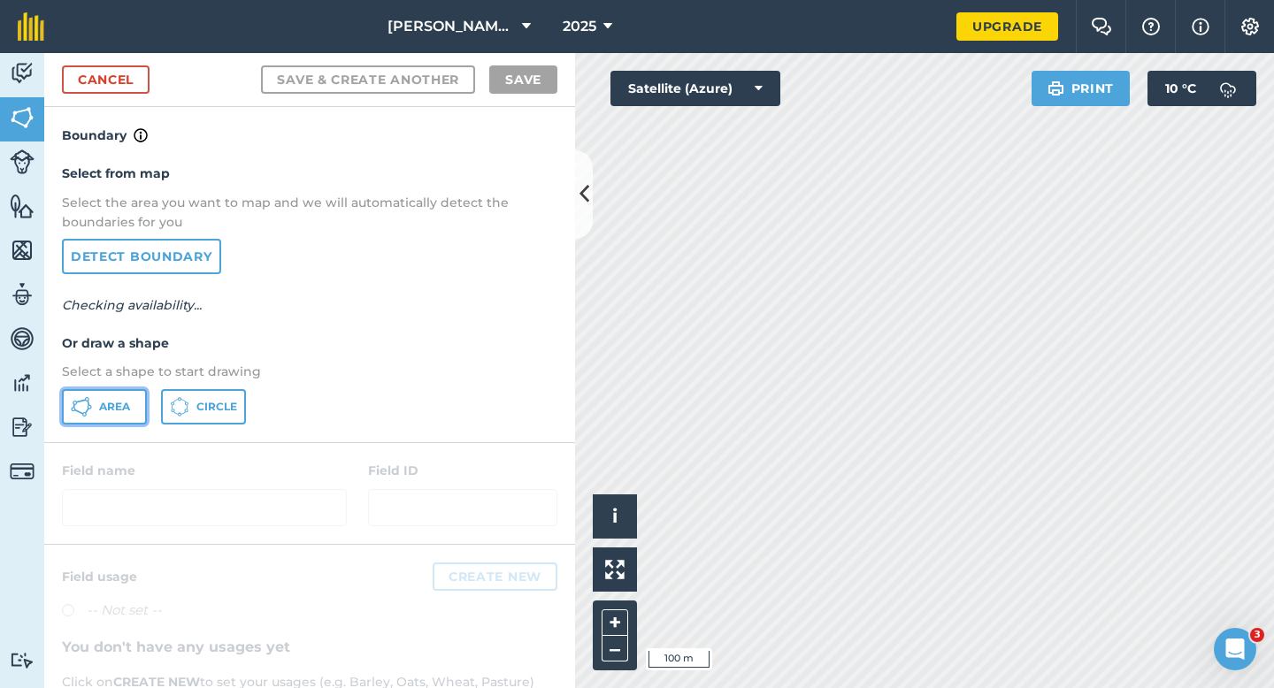
click at [87, 403] on icon at bounding box center [81, 406] width 21 height 21
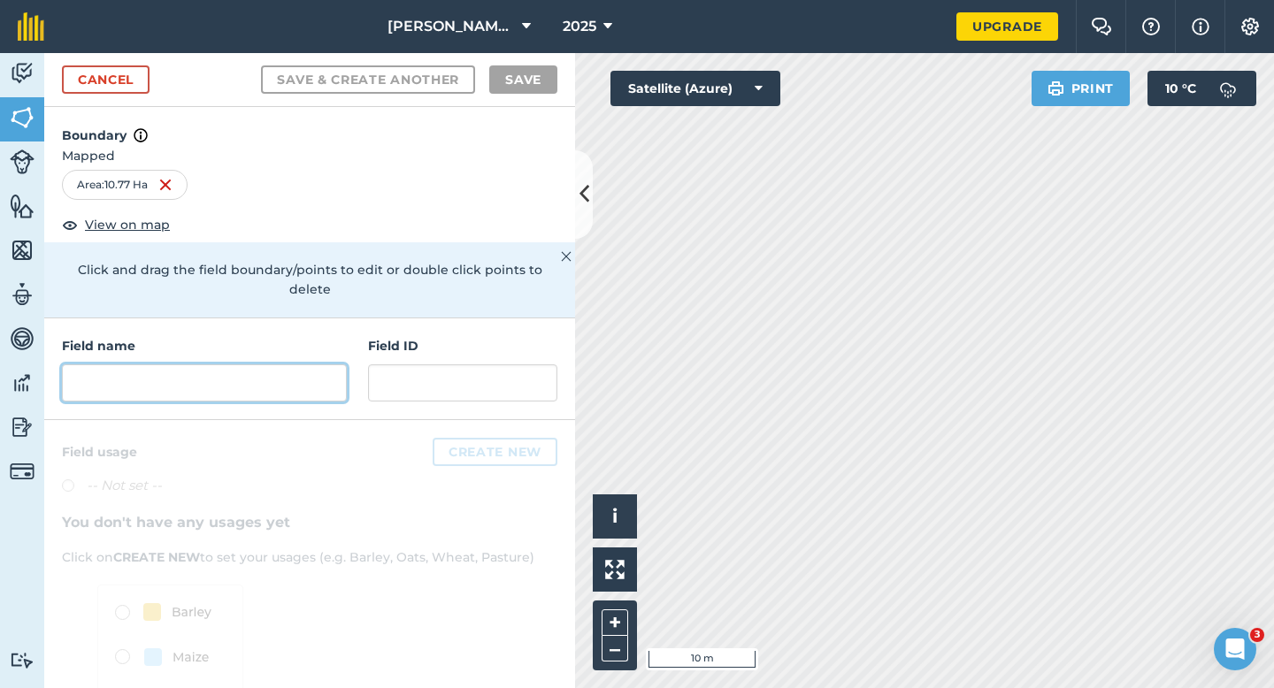
click at [227, 364] on input "text" at bounding box center [204, 382] width 285 height 37
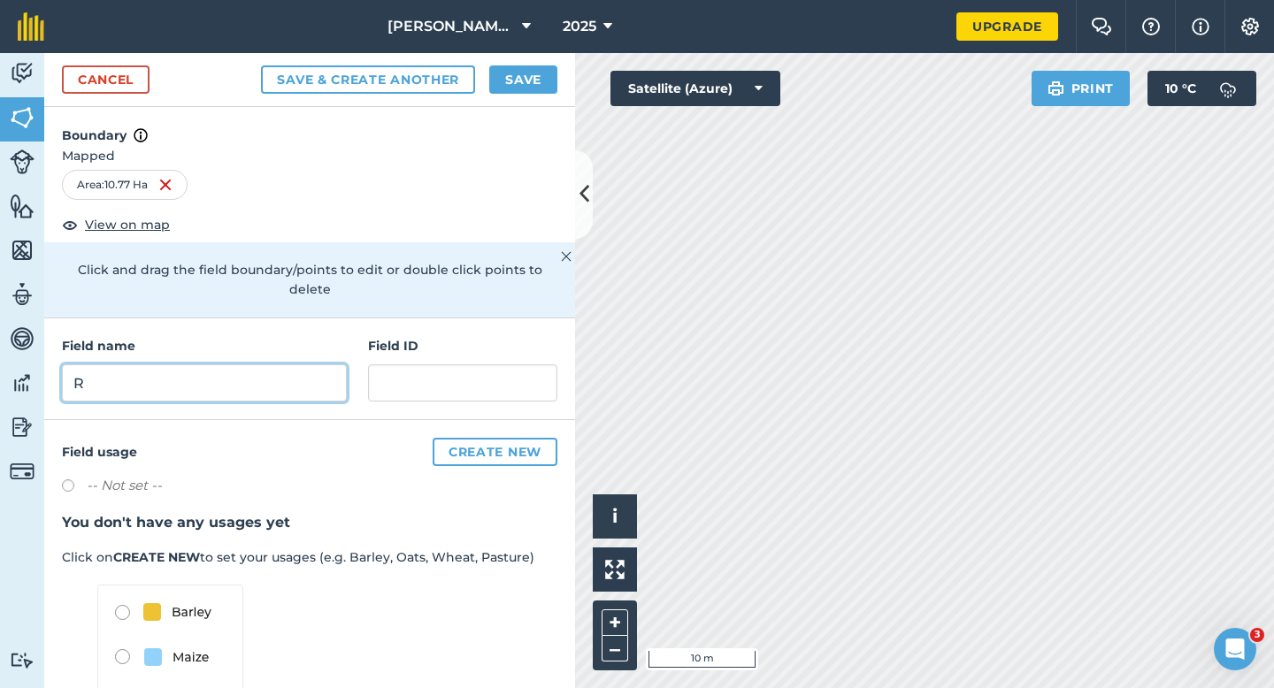
type input "R"
click at [532, 75] on button "Save" at bounding box center [523, 79] width 68 height 28
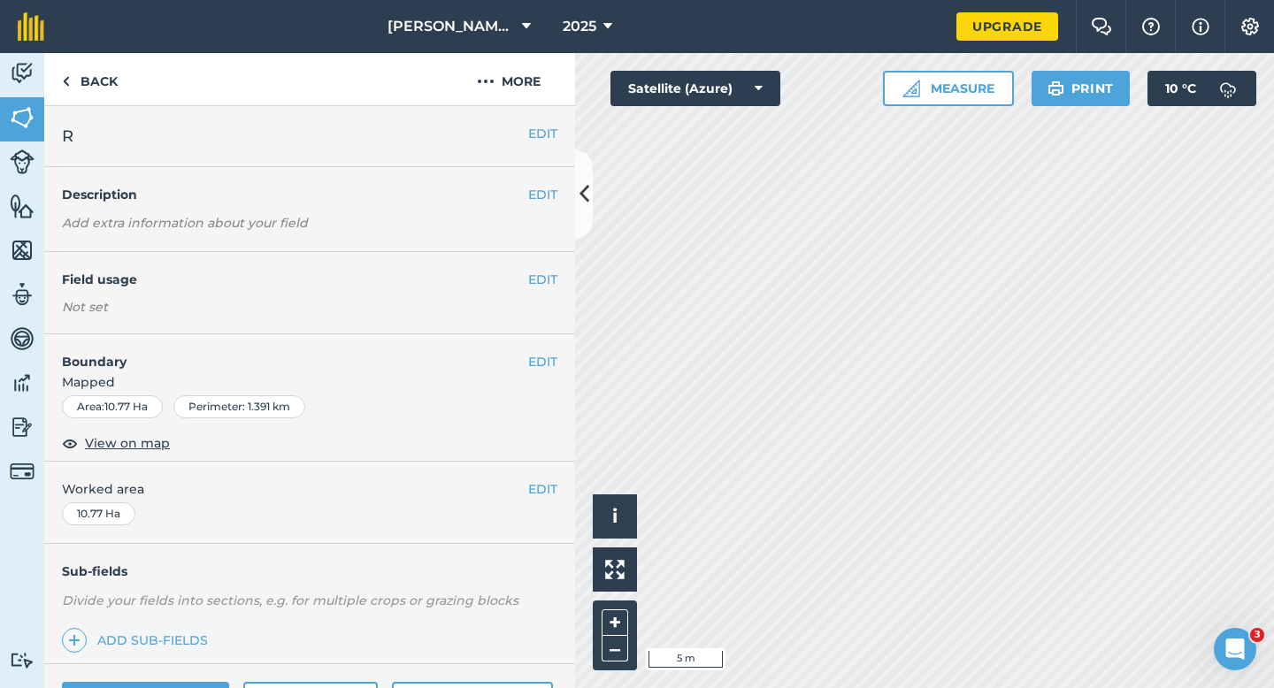
click at [555, 351] on div "EDIT Boundary Mapped Area : 10.77 Ha Perimeter : 1.391 km View on map" at bounding box center [309, 397] width 531 height 127
click at [549, 353] on button "EDIT" at bounding box center [542, 361] width 29 height 19
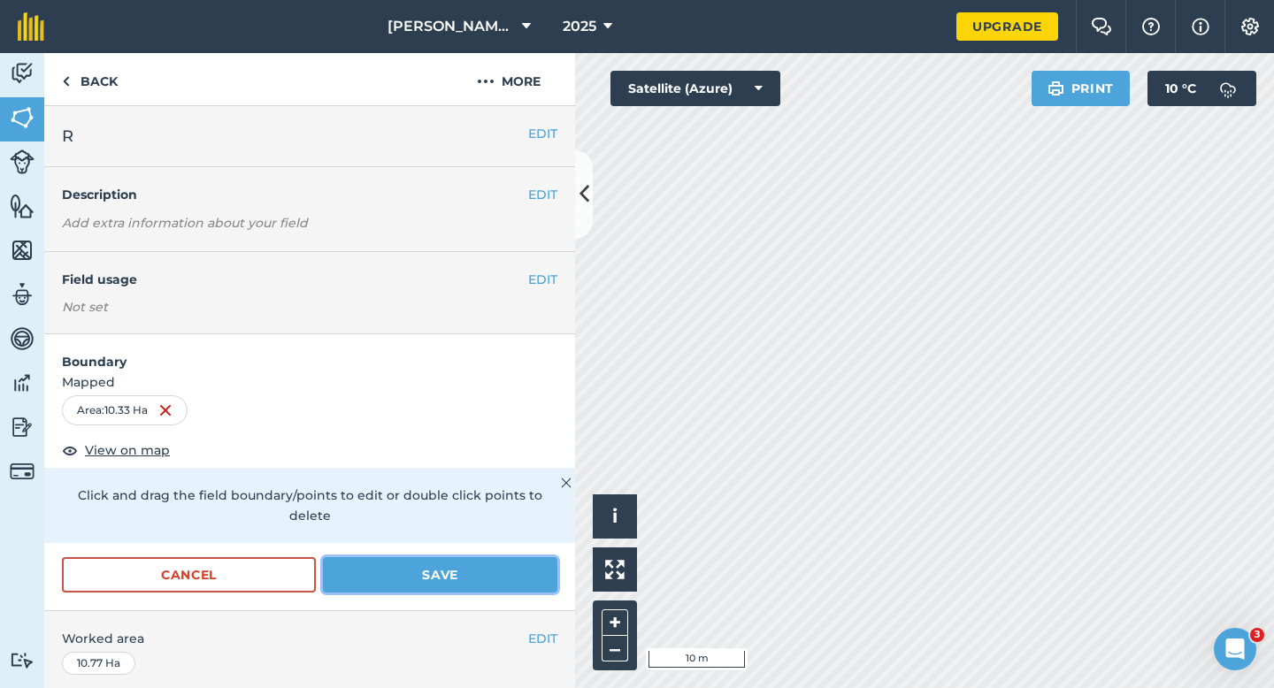
click at [550, 557] on button "Save" at bounding box center [440, 574] width 234 height 35
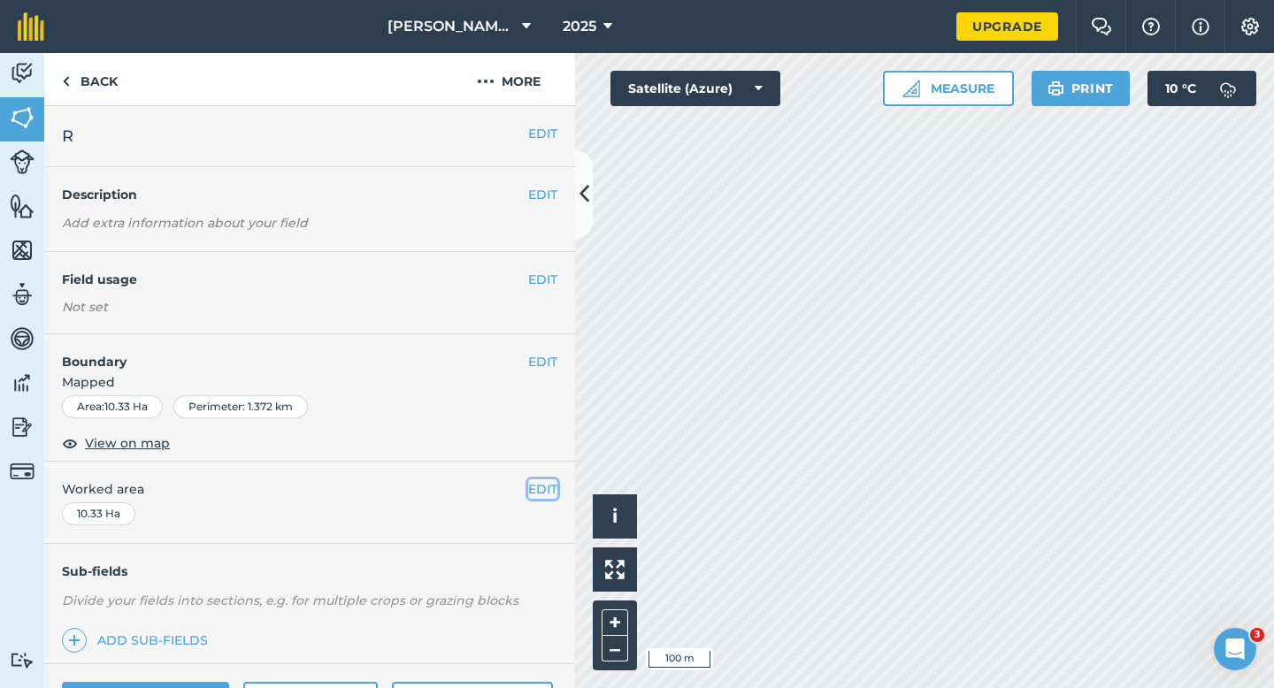
click at [540, 490] on button "EDIT" at bounding box center [542, 488] width 29 height 19
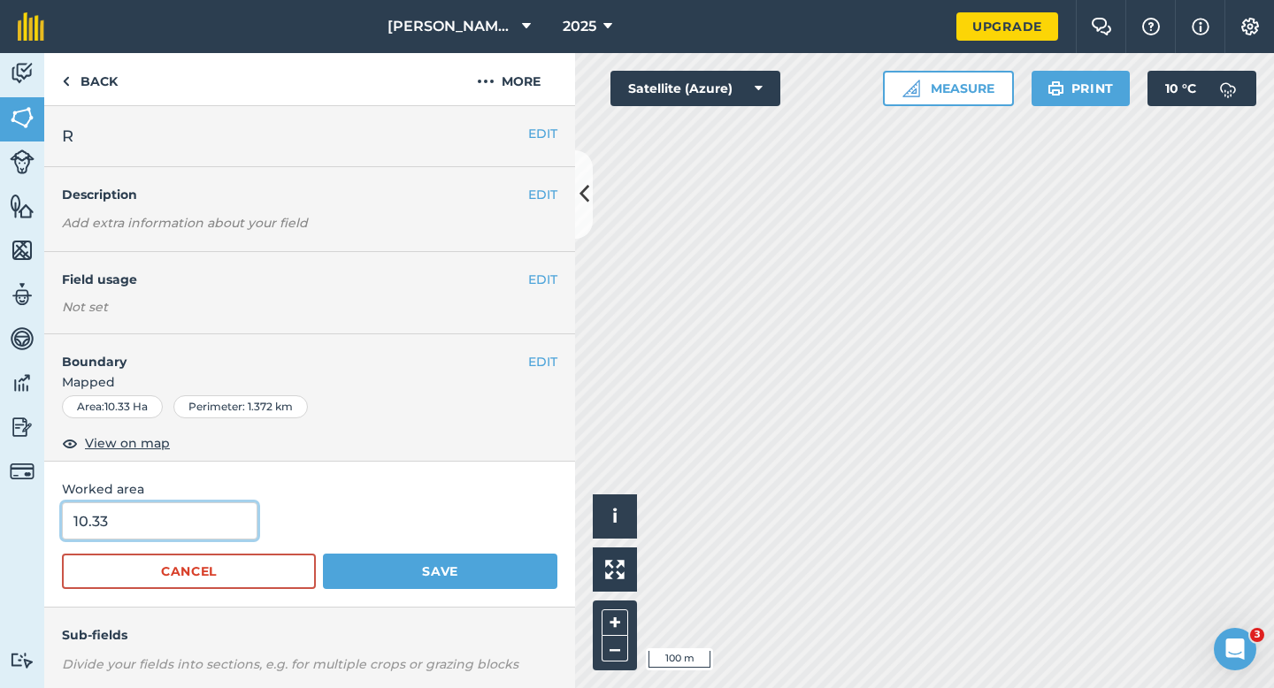
type input "10"
click at [203, 508] on input "10" at bounding box center [159, 520] width 195 height 37
click at [323, 554] on button "Save" at bounding box center [440, 571] width 234 height 35
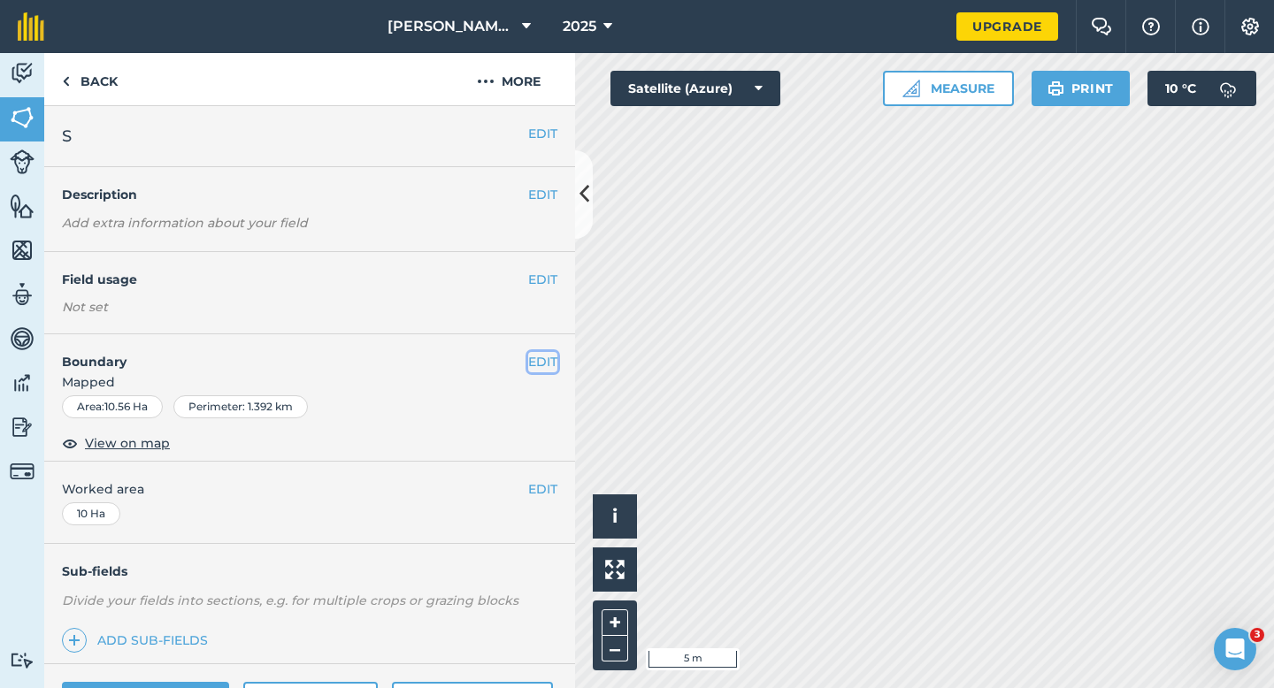
click at [540, 365] on button "EDIT" at bounding box center [542, 361] width 29 height 19
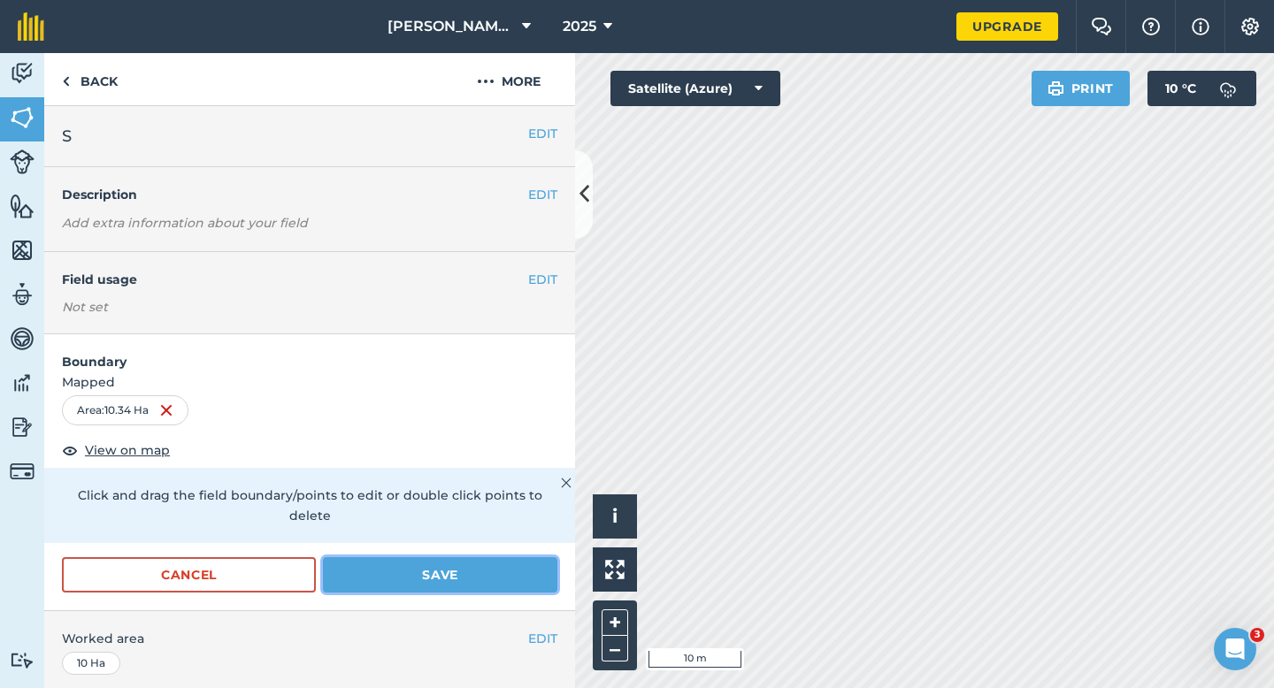
click at [538, 557] on button "Save" at bounding box center [440, 574] width 234 height 35
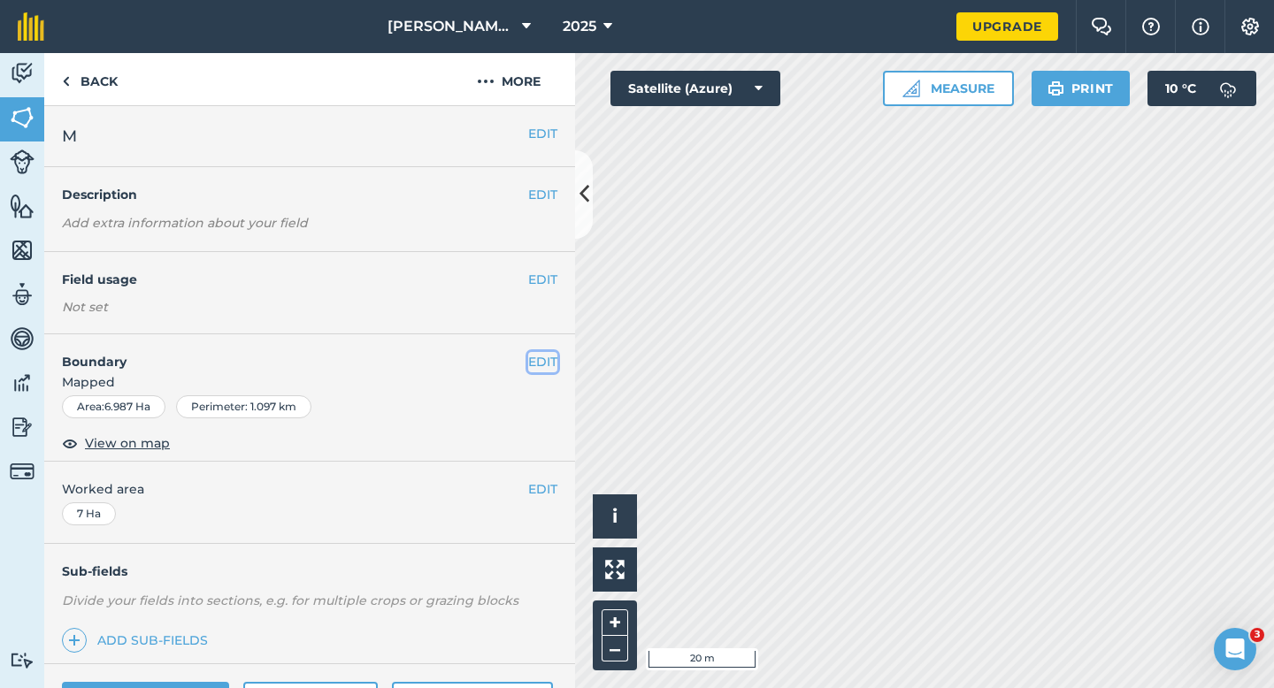
click at [548, 367] on button "EDIT" at bounding box center [542, 361] width 29 height 19
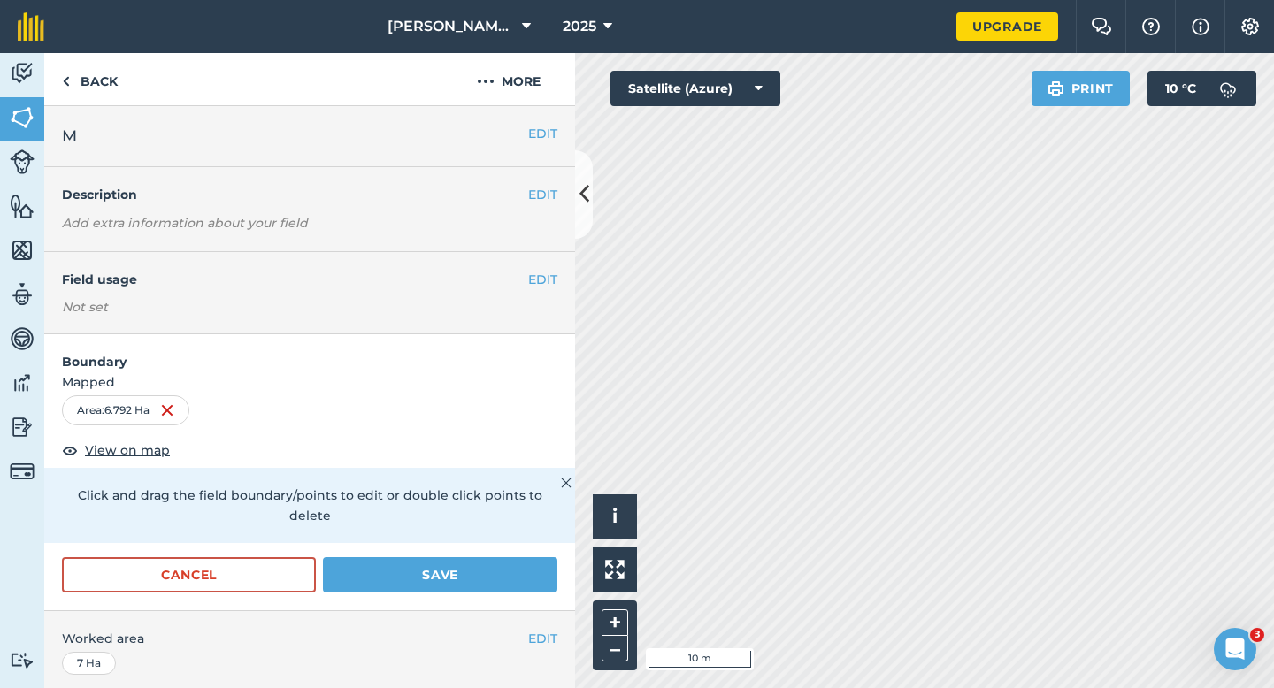
click at [502, 577] on div "Cancel Save" at bounding box center [309, 583] width 531 height 53
click at [502, 570] on button "Save" at bounding box center [440, 574] width 234 height 35
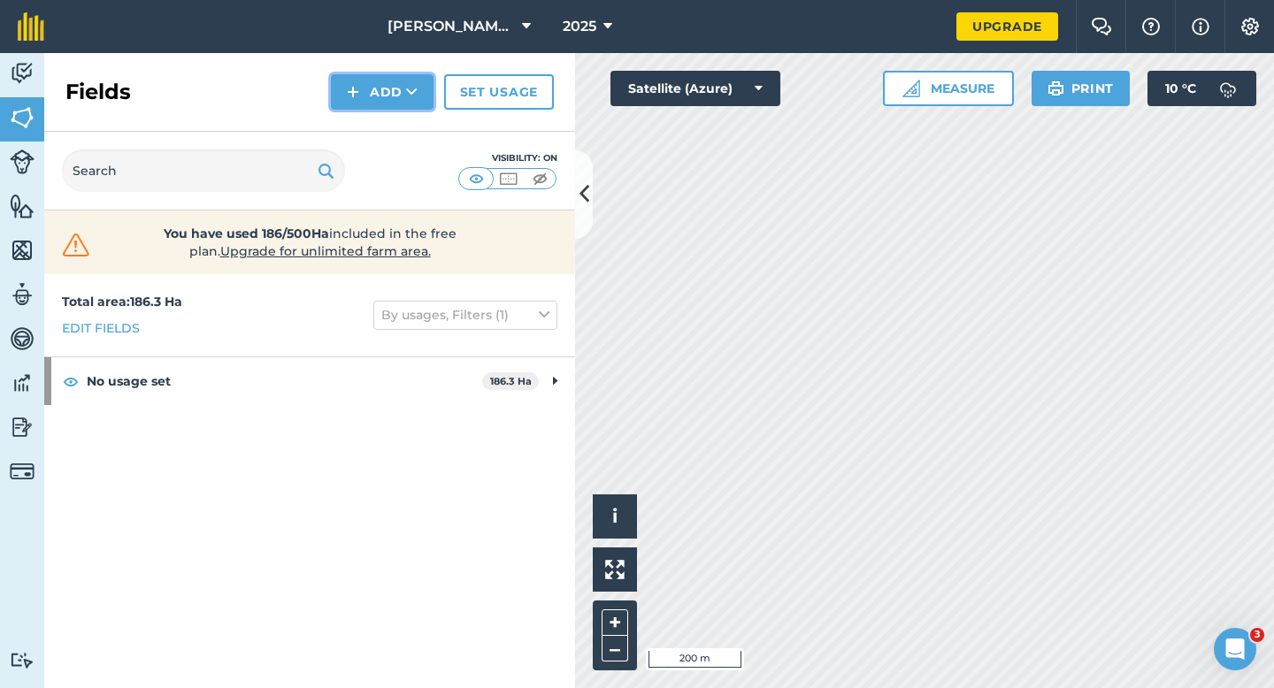
click at [367, 100] on button "Add" at bounding box center [382, 91] width 103 height 35
click at [367, 133] on link "Draw" at bounding box center [381, 131] width 97 height 39
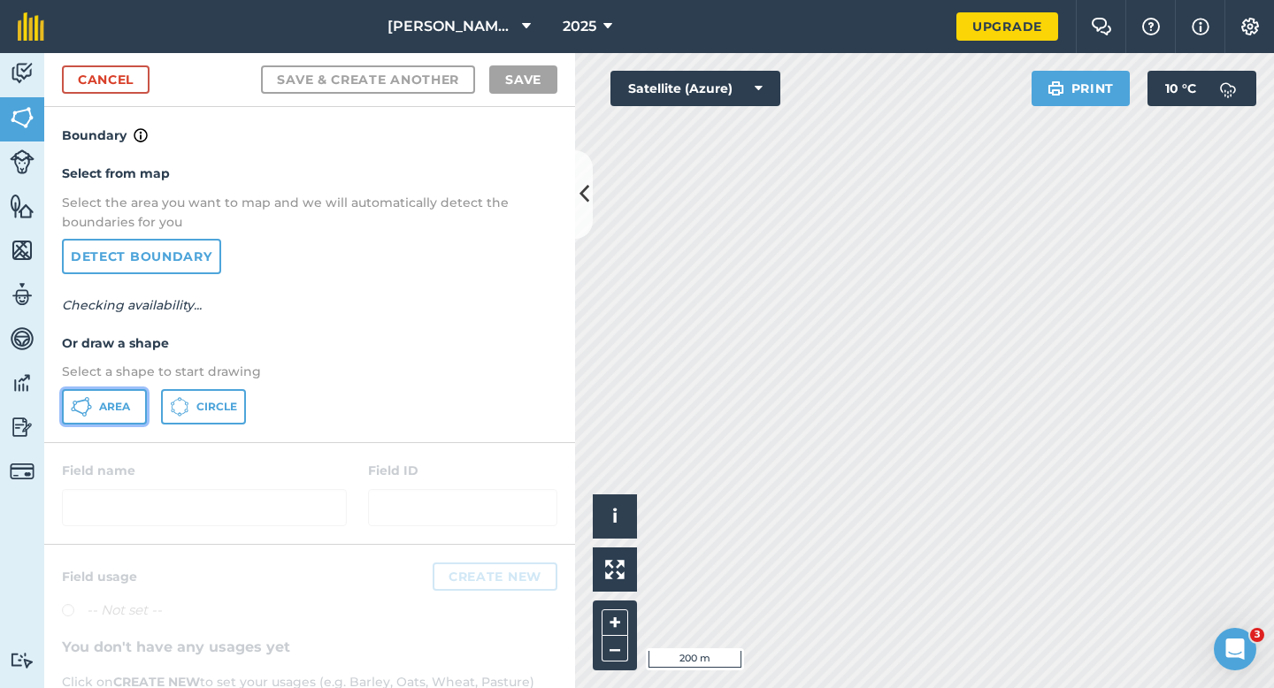
click at [128, 405] on span "Area" at bounding box center [114, 407] width 31 height 14
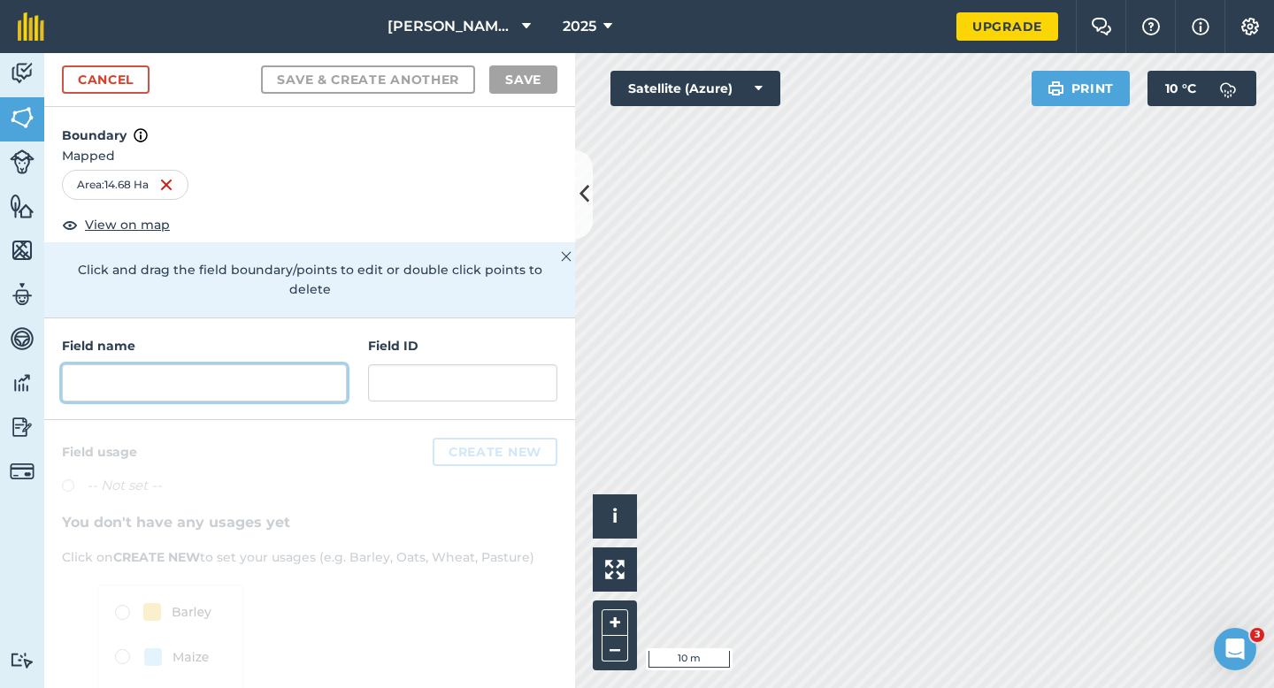
click at [216, 373] on input "text" at bounding box center [204, 382] width 285 height 37
click at [283, 371] on input "text" at bounding box center [204, 382] width 285 height 37
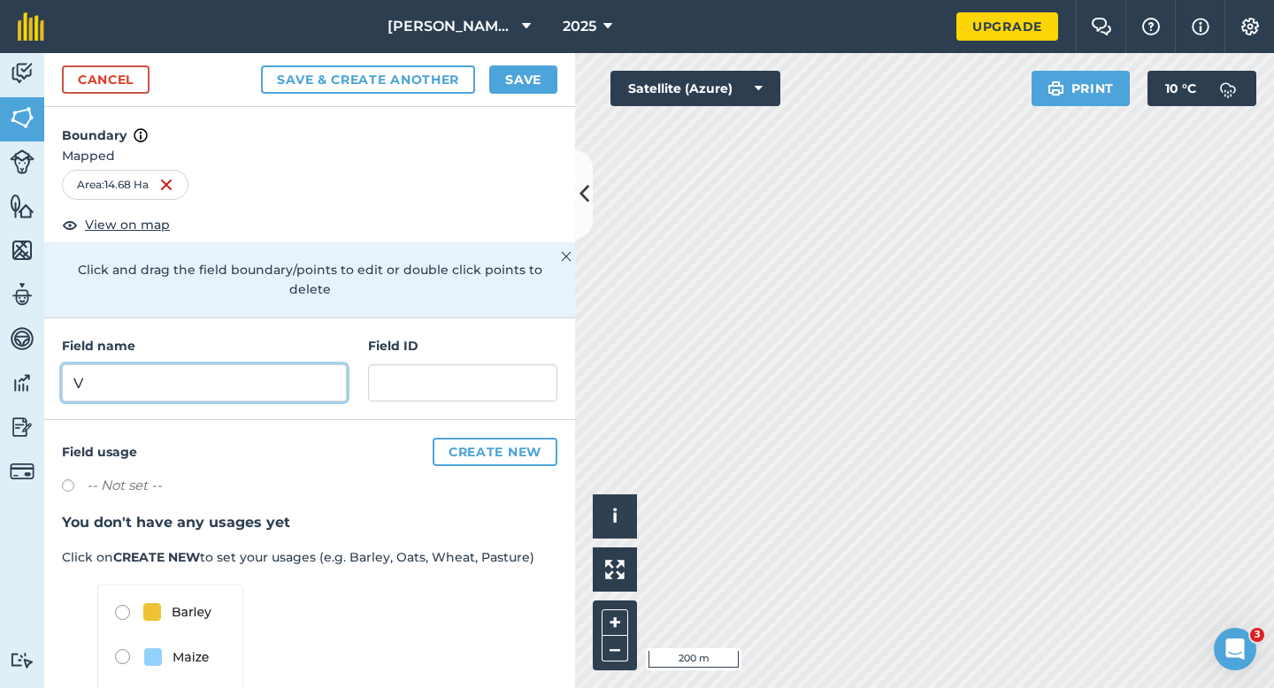
type input "V"
click at [523, 77] on button "Save" at bounding box center [523, 79] width 68 height 28
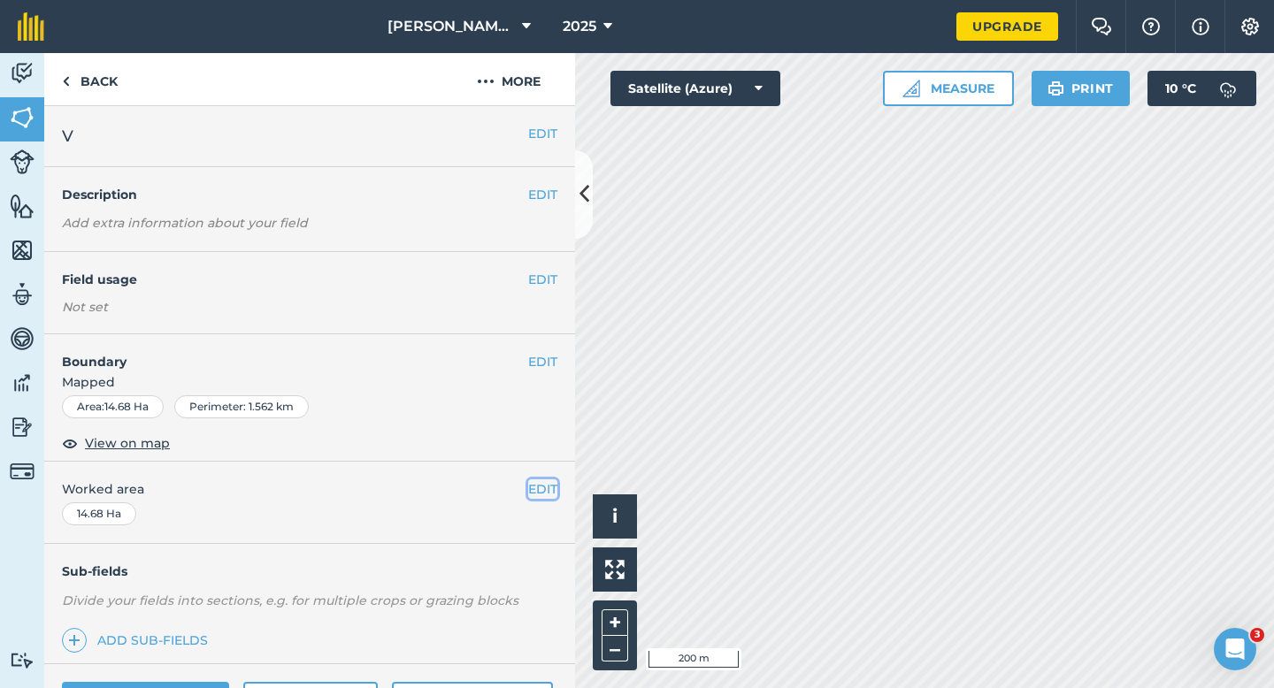
click at [548, 486] on button "EDIT" at bounding box center [542, 488] width 29 height 19
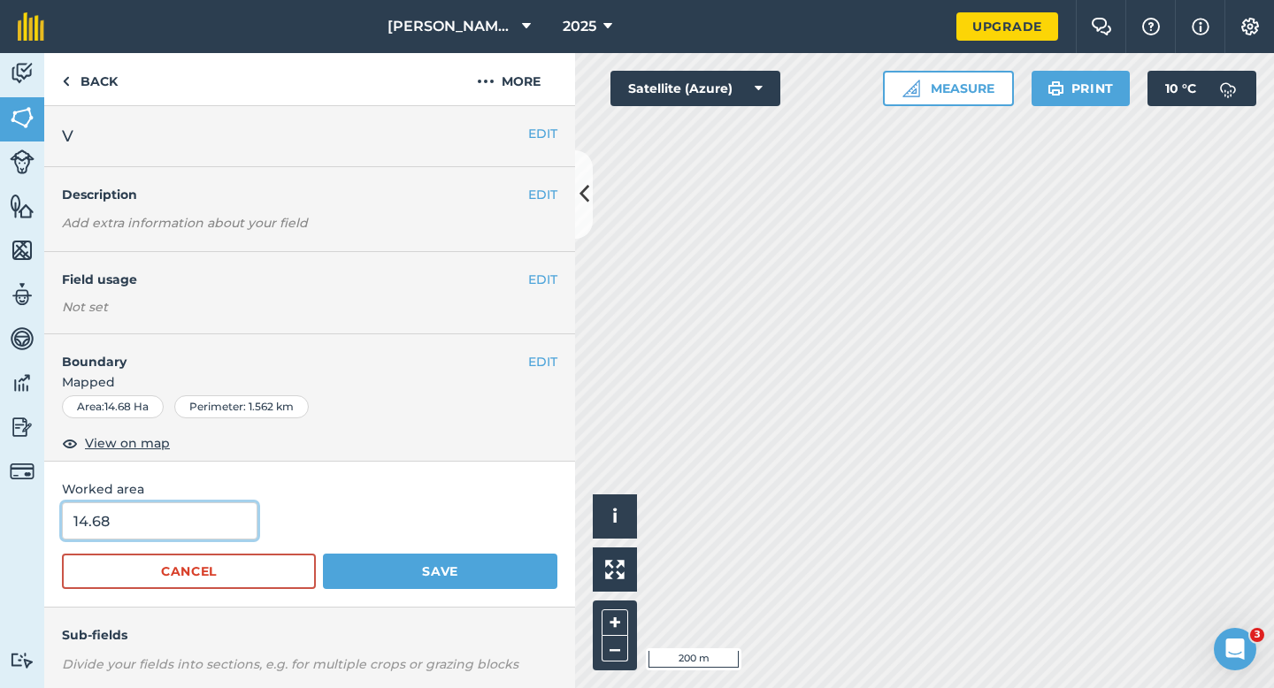
click at [182, 532] on input "14.68" at bounding box center [159, 520] width 195 height 37
type input "15"
click at [323, 554] on button "Save" at bounding box center [440, 571] width 234 height 35
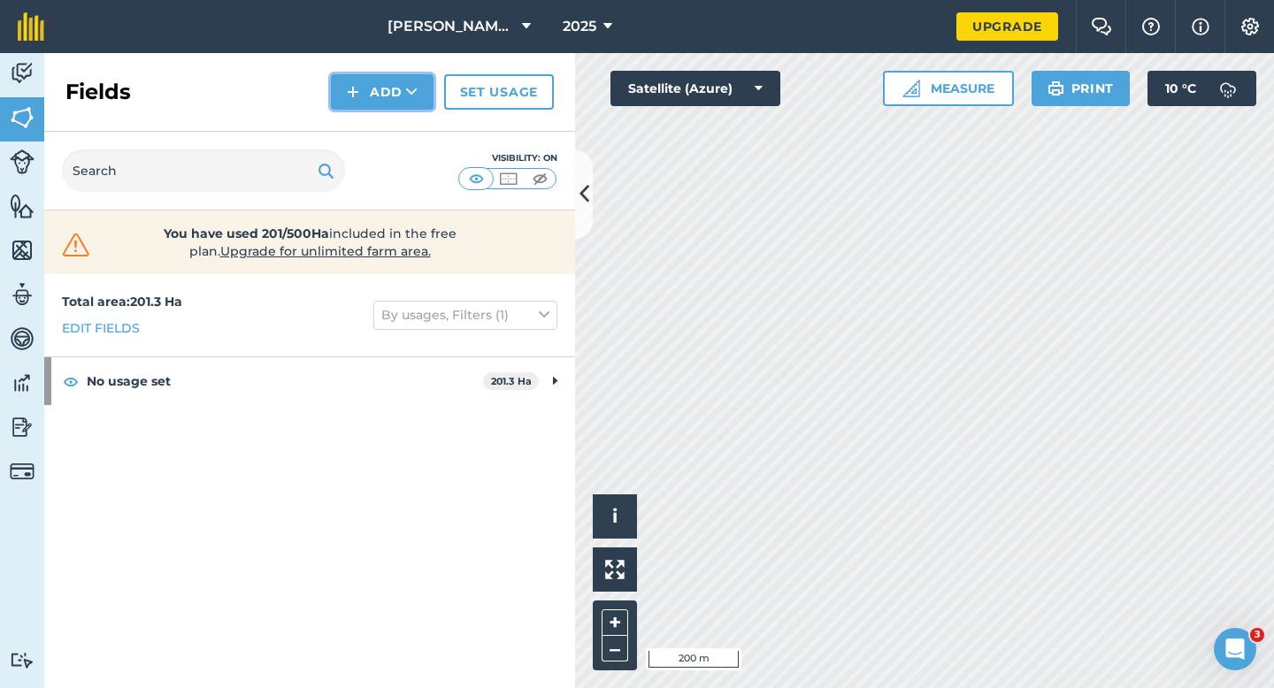
click at [379, 88] on button "Add" at bounding box center [382, 91] width 103 height 35
click at [379, 115] on link "Draw" at bounding box center [381, 131] width 97 height 39
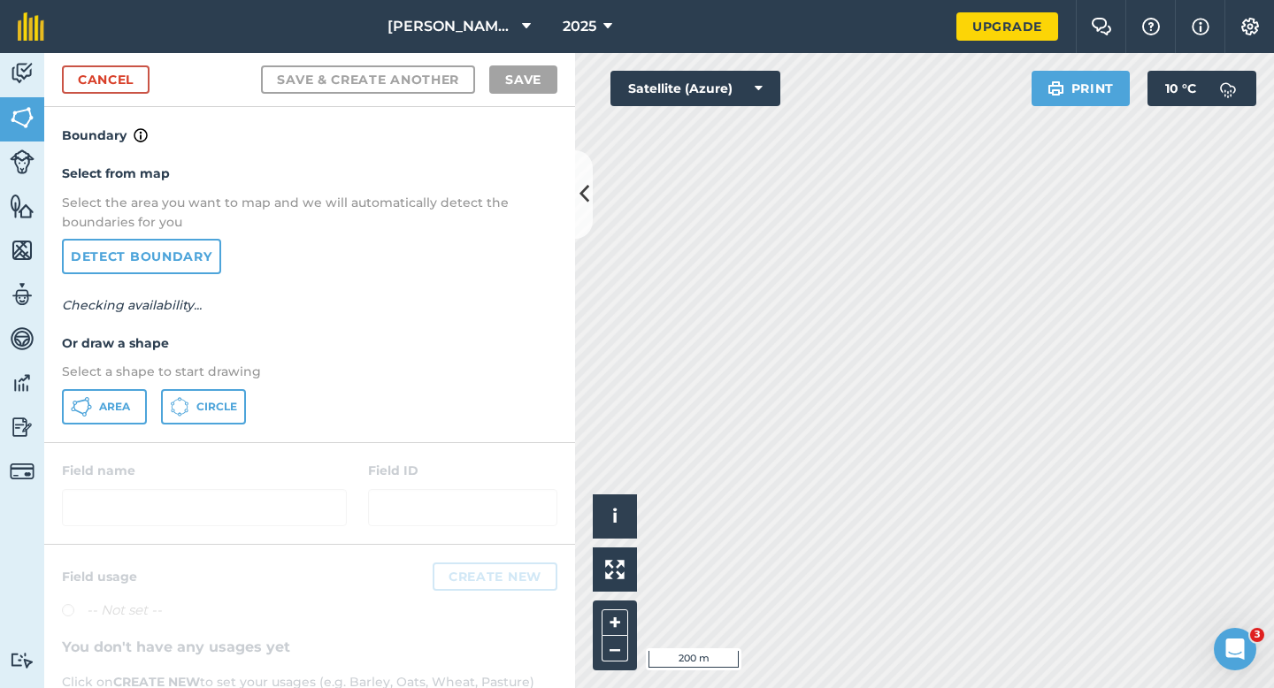
click at [126, 387] on div "Select from map Select the area you want to map and we will automatically detec…" at bounding box center [309, 293] width 531 height 295
click at [126, 394] on button "Area" at bounding box center [104, 406] width 85 height 35
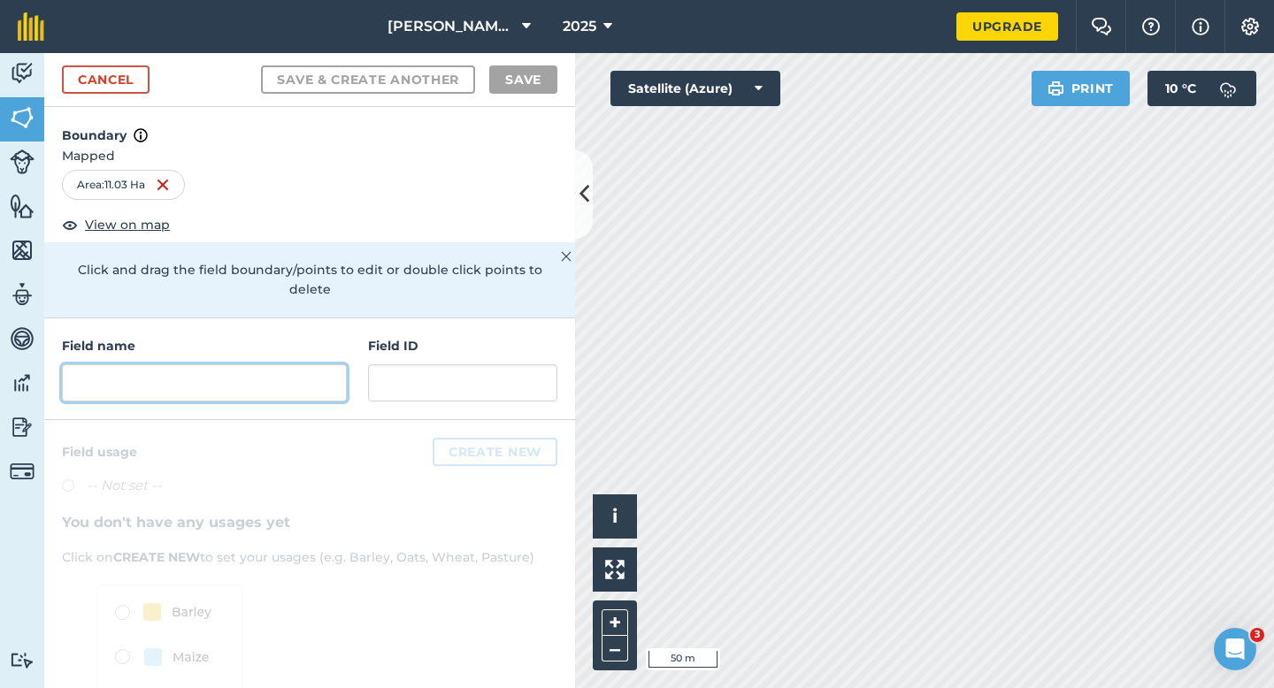
click at [288, 364] on input "text" at bounding box center [204, 382] width 285 height 37
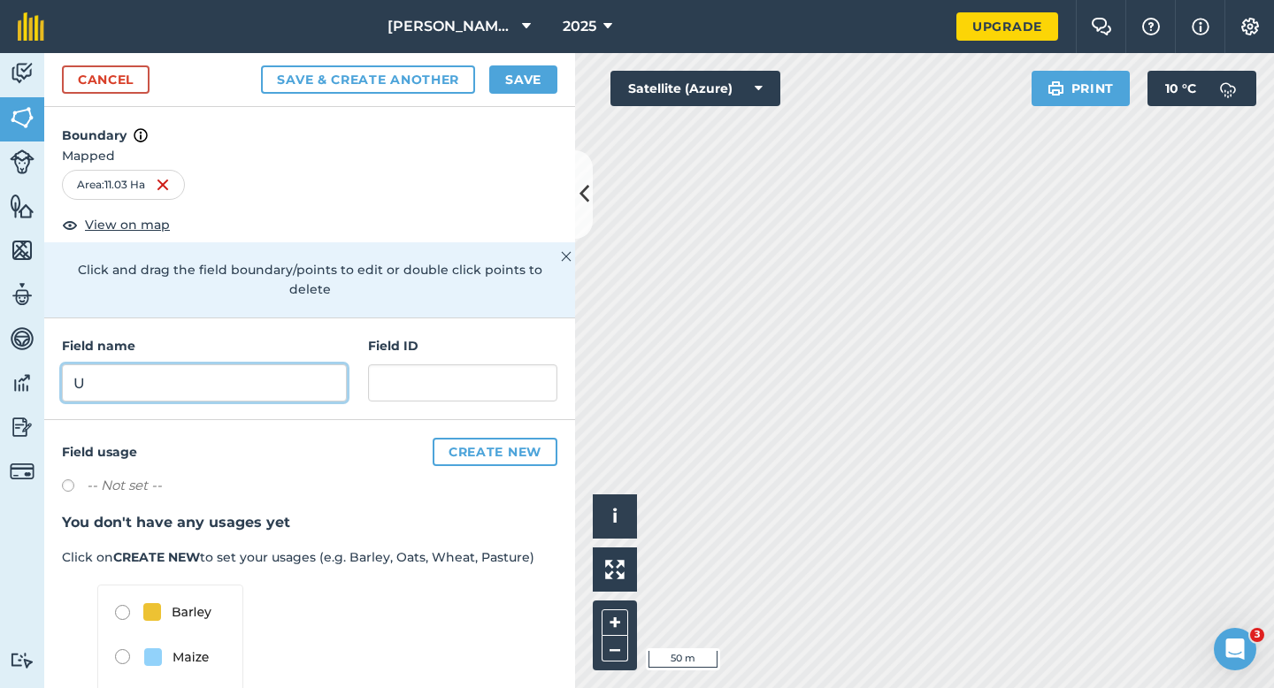
type input "U"
click at [548, 65] on div "Cancel Save & Create Another Save" at bounding box center [309, 80] width 531 height 54
click at [512, 79] on button "Save" at bounding box center [523, 79] width 68 height 28
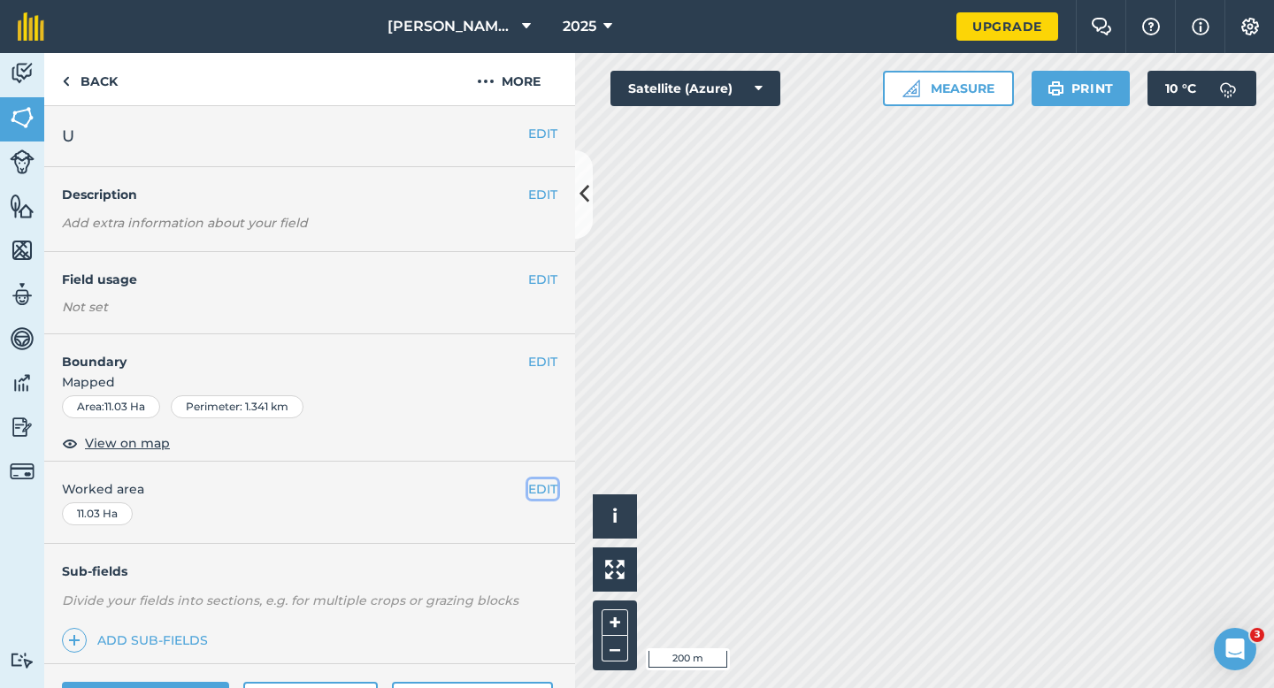
click at [539, 494] on button "EDIT" at bounding box center [542, 488] width 29 height 19
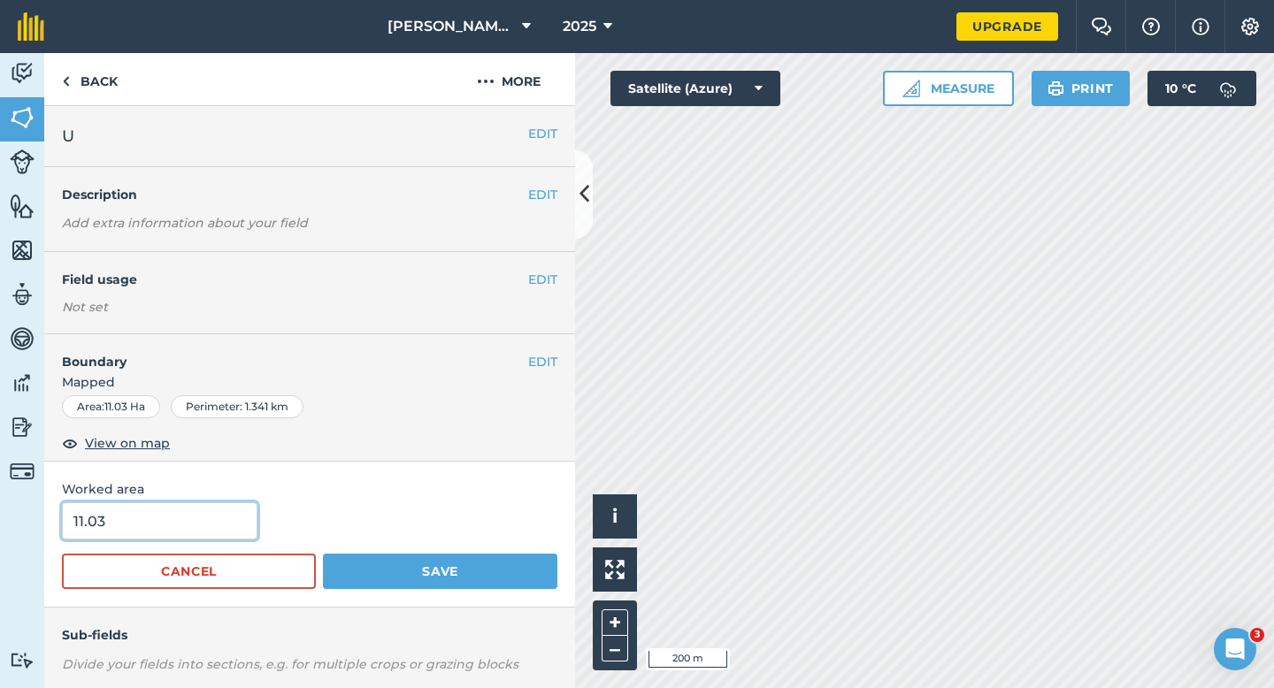
click at [210, 525] on input "11.03" at bounding box center [159, 520] width 195 height 37
type input "11"
click at [323, 554] on button "Save" at bounding box center [440, 571] width 234 height 35
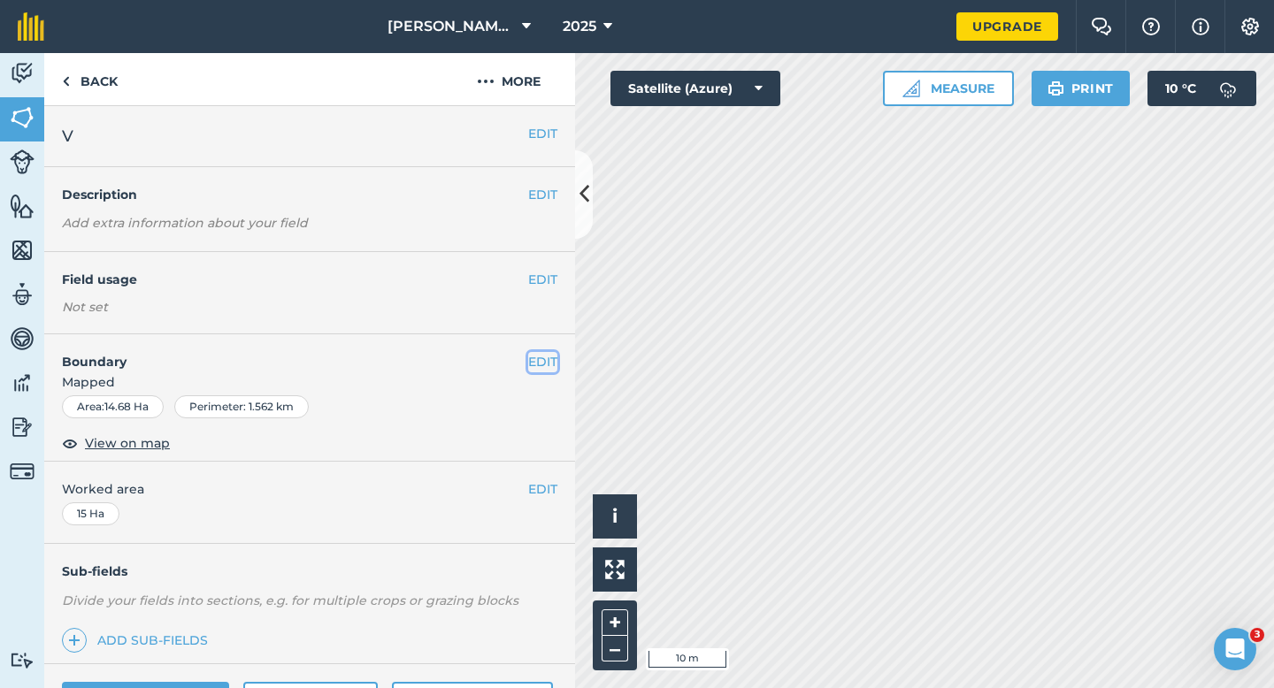
click at [537, 358] on button "EDIT" at bounding box center [542, 361] width 29 height 19
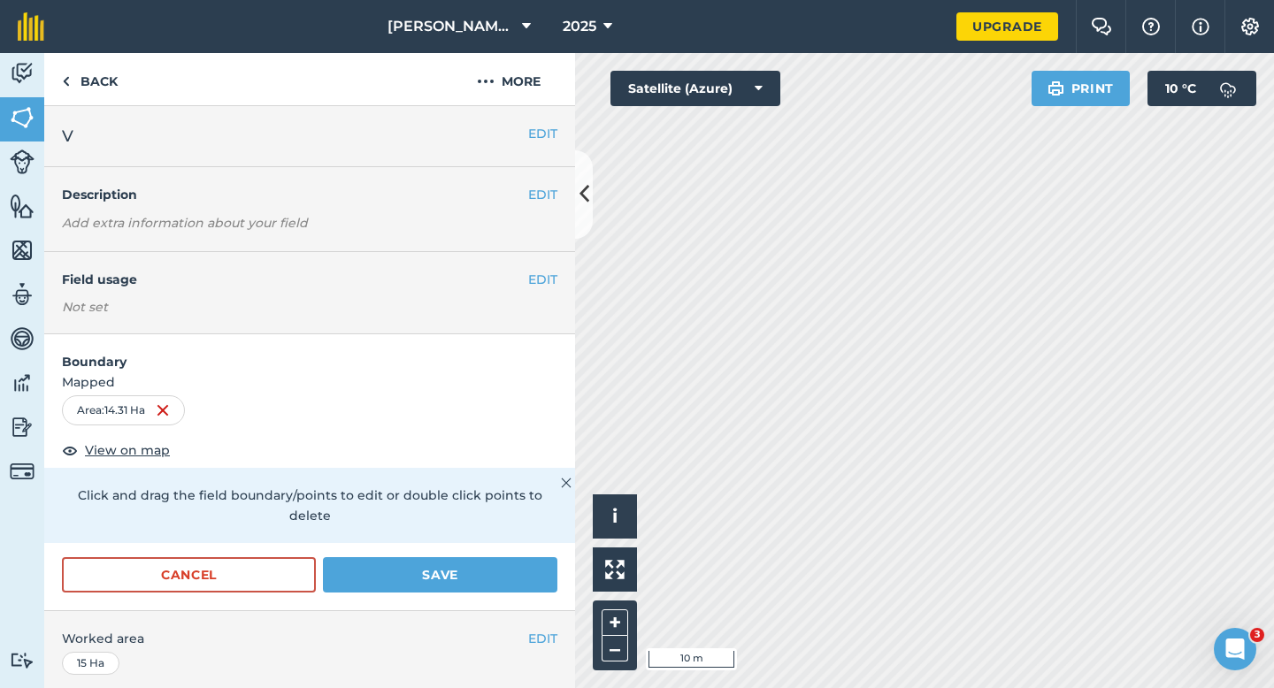
click at [514, 611] on div "EDIT Worked area 15 Ha" at bounding box center [309, 652] width 531 height 82
click at [517, 578] on div "Cancel Save" at bounding box center [309, 583] width 531 height 53
click at [518, 560] on button "Save" at bounding box center [440, 574] width 234 height 35
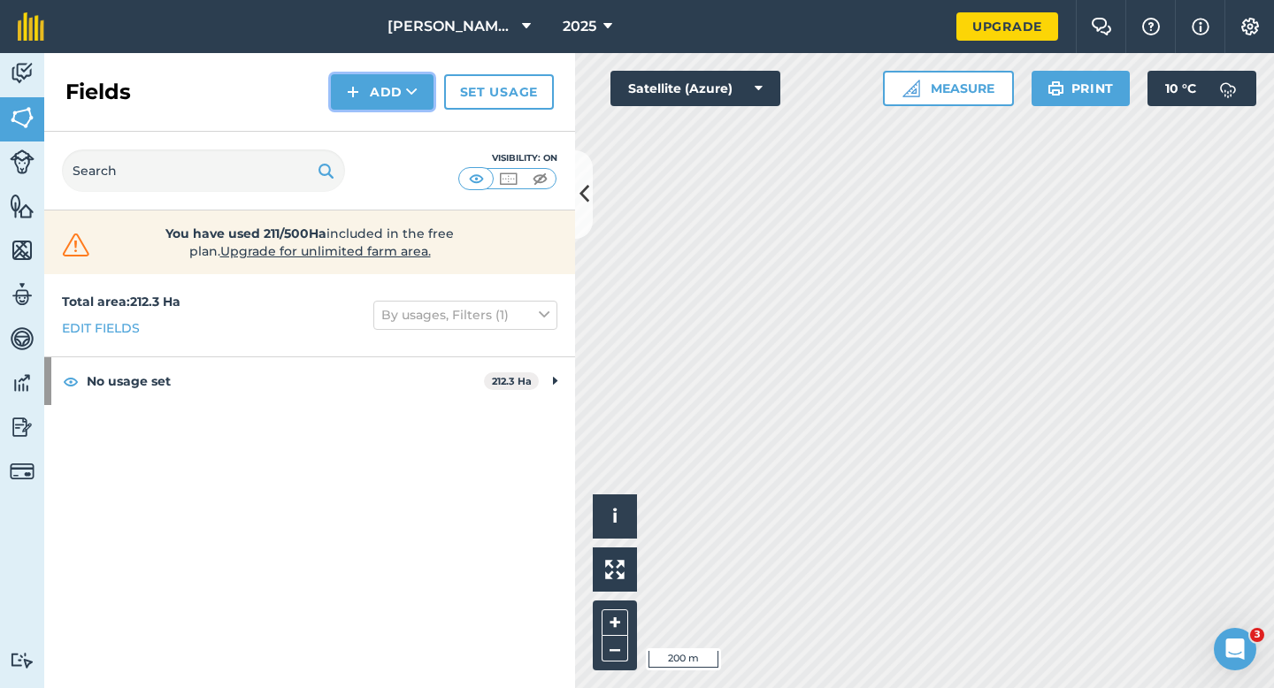
click at [390, 109] on button "Add" at bounding box center [382, 91] width 103 height 35
click at [390, 130] on link "Draw" at bounding box center [381, 131] width 97 height 39
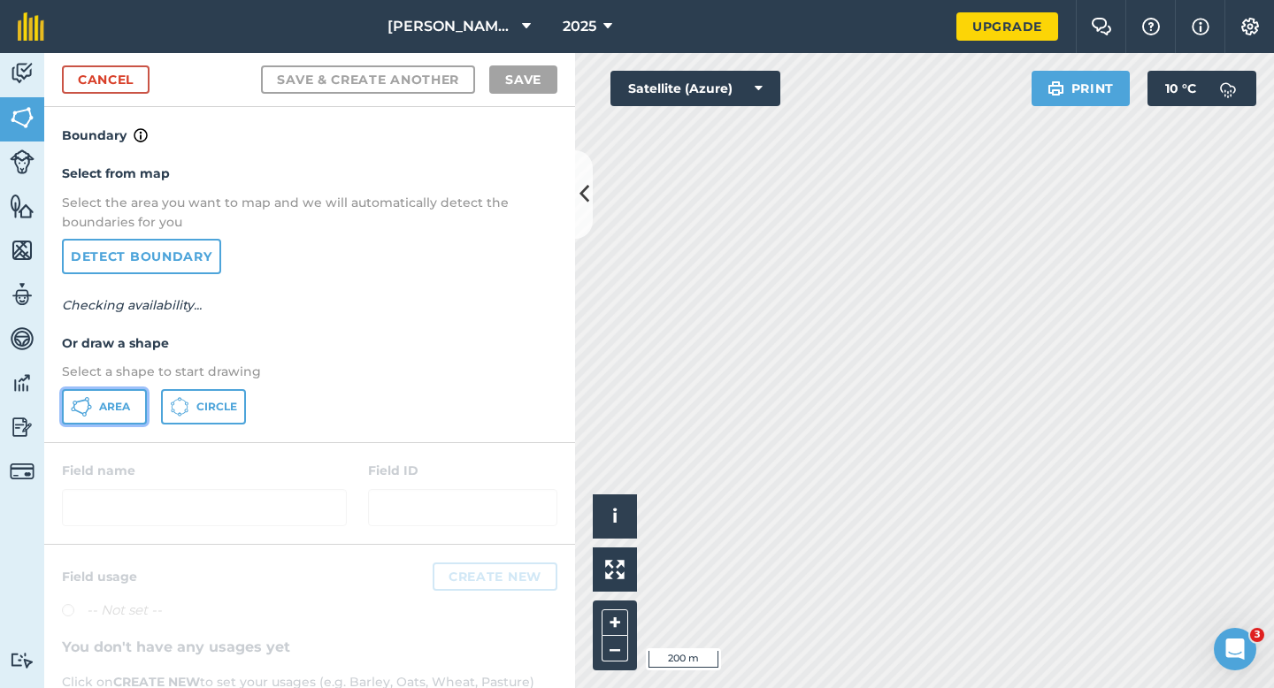
click at [108, 390] on button "Area" at bounding box center [104, 406] width 85 height 35
click at [108, 400] on span "Area" at bounding box center [114, 407] width 31 height 14
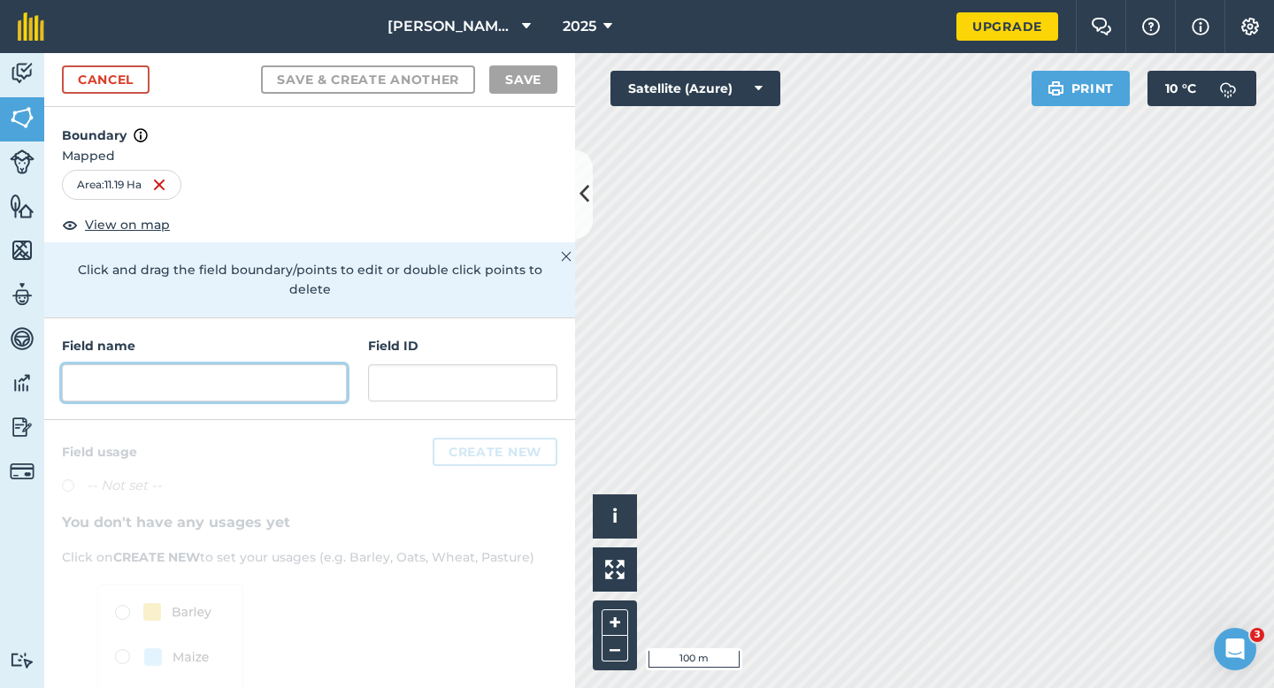
click at [326, 364] on input "text" at bounding box center [204, 382] width 285 height 37
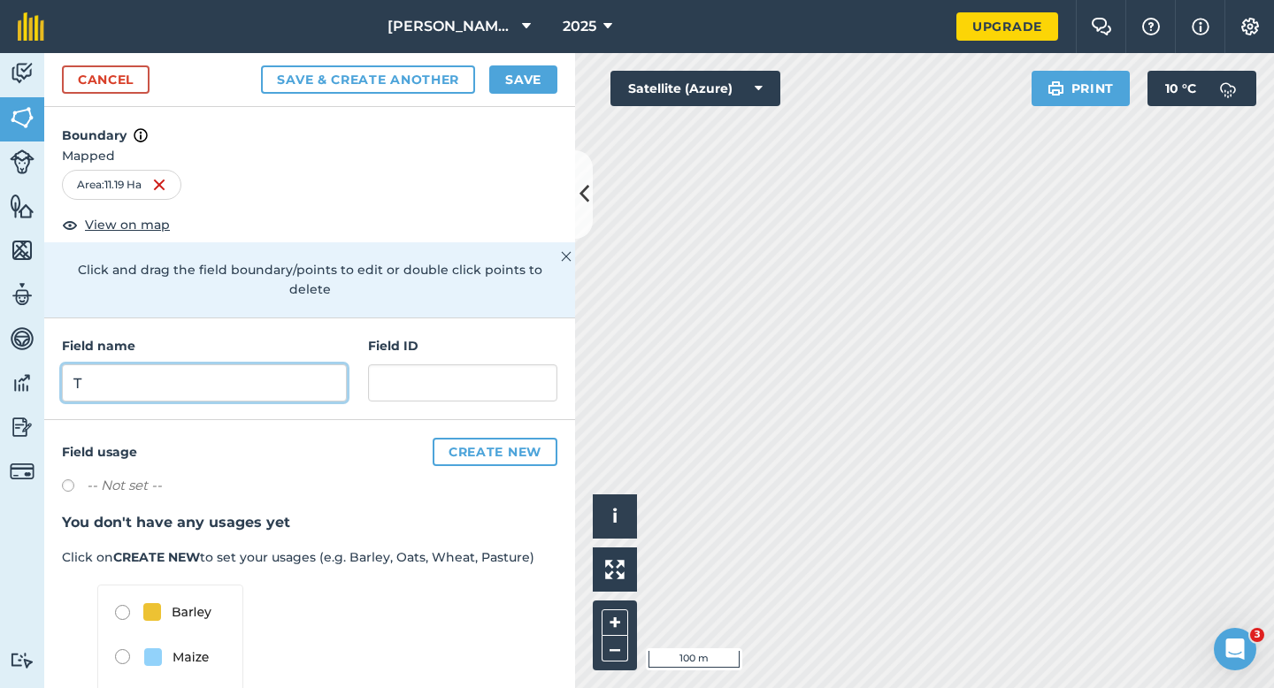
type input "T"
click at [509, 77] on button "Save" at bounding box center [523, 79] width 68 height 28
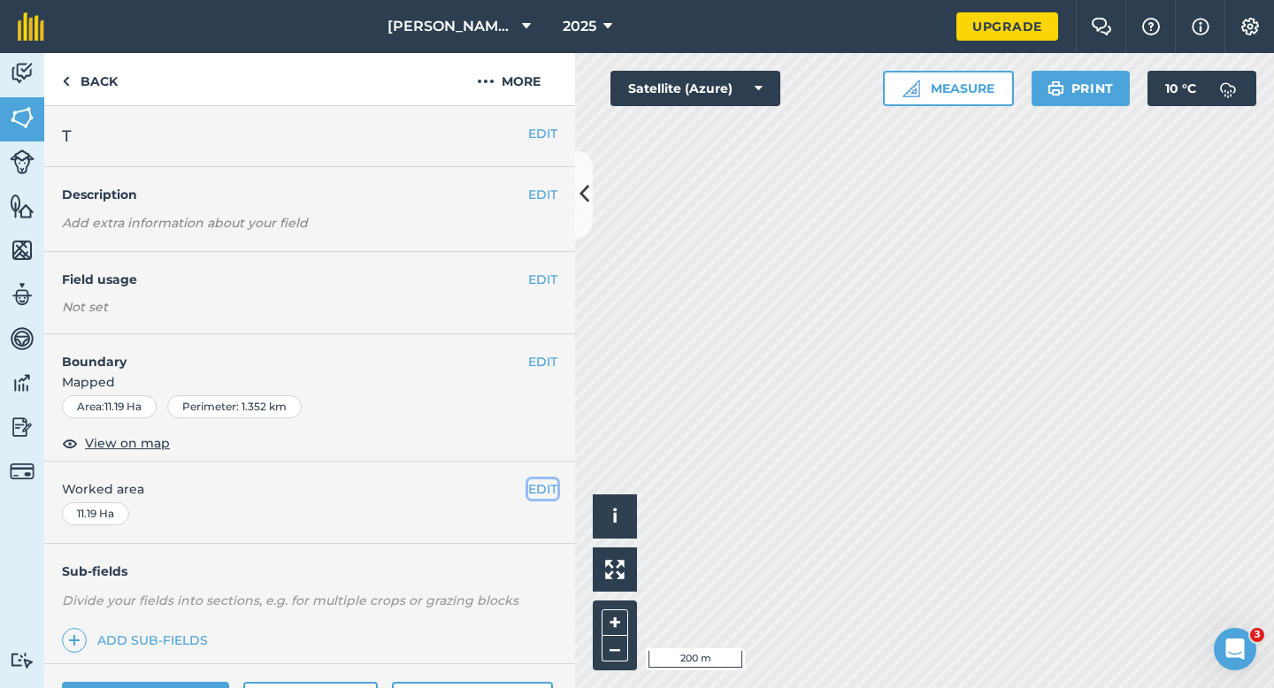
click at [538, 479] on button "EDIT" at bounding box center [542, 488] width 29 height 19
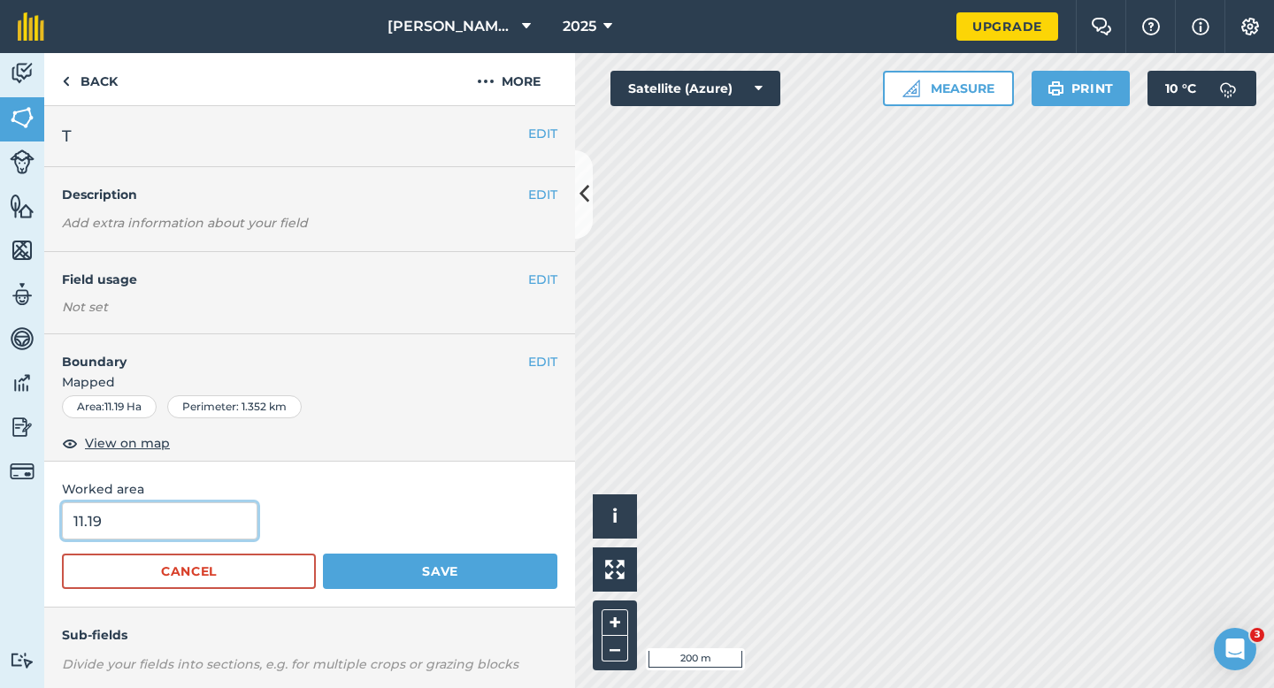
type input "11"
click at [163, 509] on input "11" at bounding box center [159, 520] width 195 height 37
click at [323, 554] on button "Save" at bounding box center [440, 571] width 234 height 35
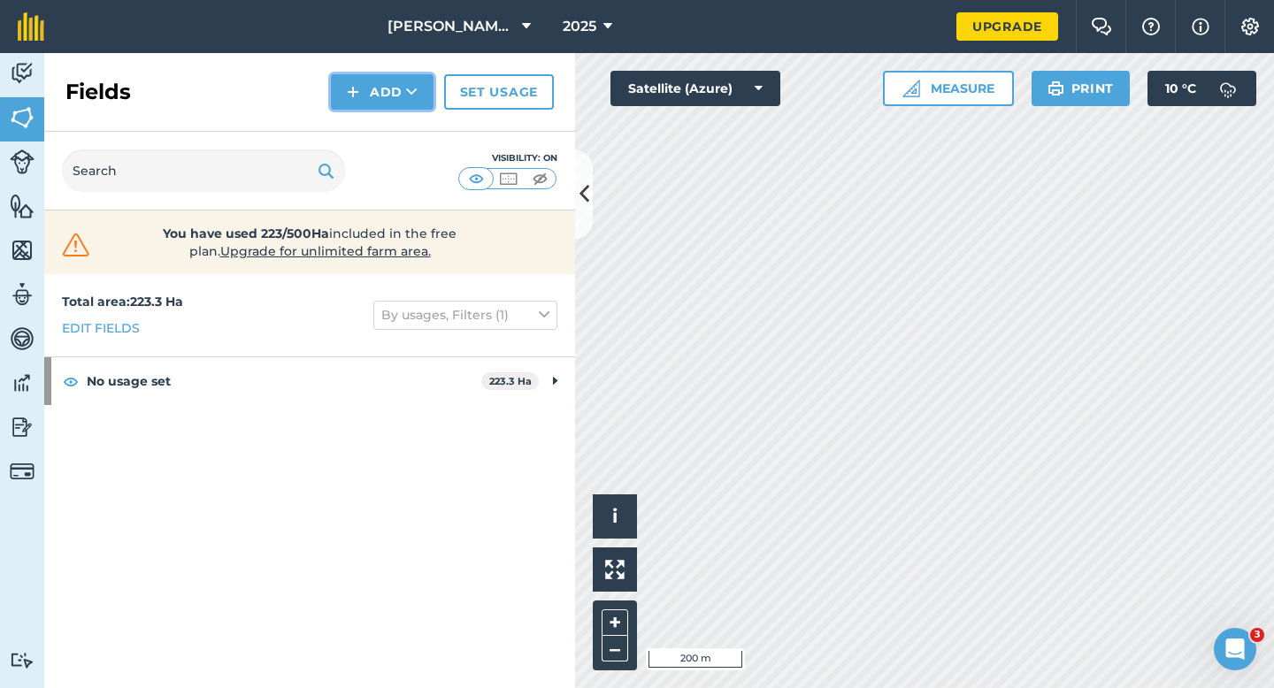
click at [356, 78] on button "Add" at bounding box center [382, 91] width 103 height 35
click at [356, 128] on link "Draw" at bounding box center [381, 131] width 97 height 39
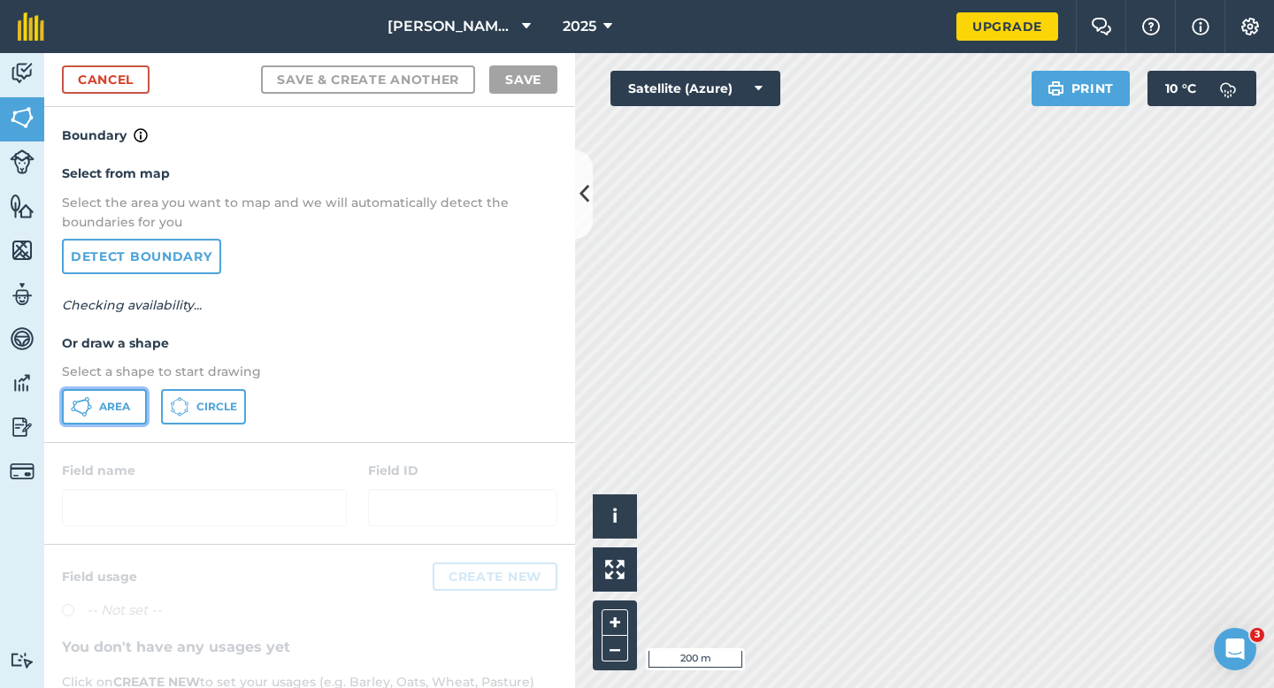
click at [81, 409] on icon at bounding box center [81, 406] width 21 height 21
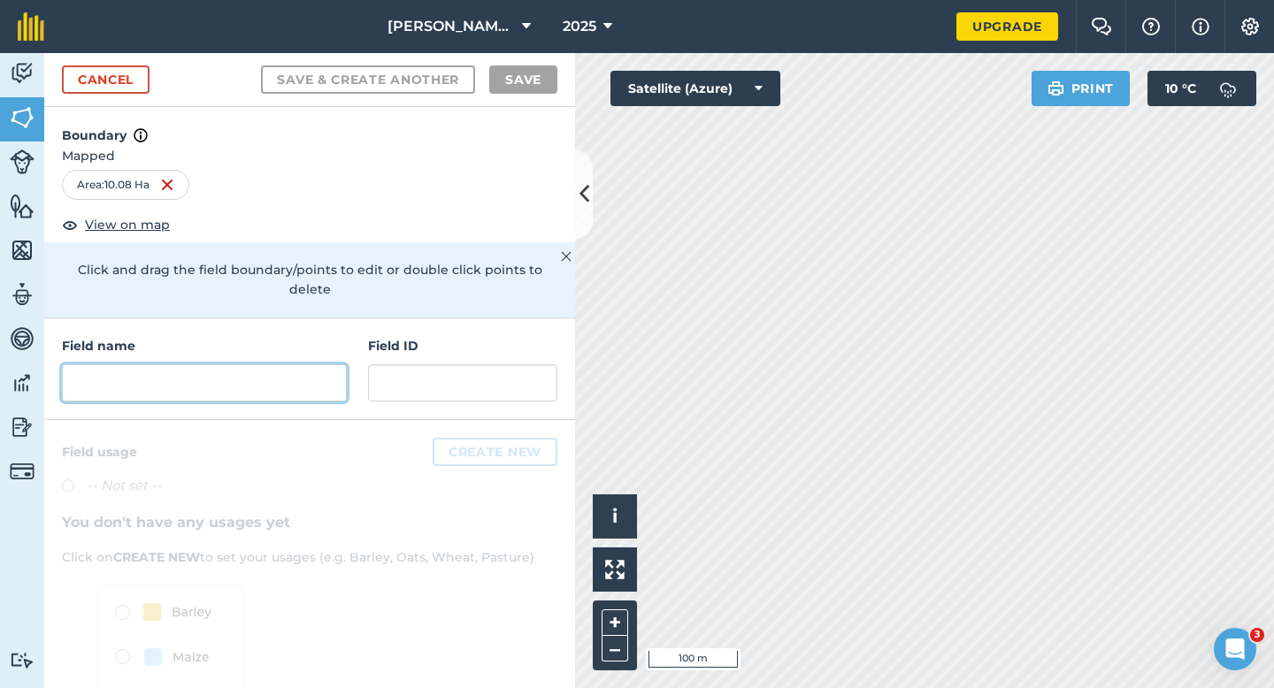
click at [223, 364] on input "text" at bounding box center [204, 382] width 285 height 37
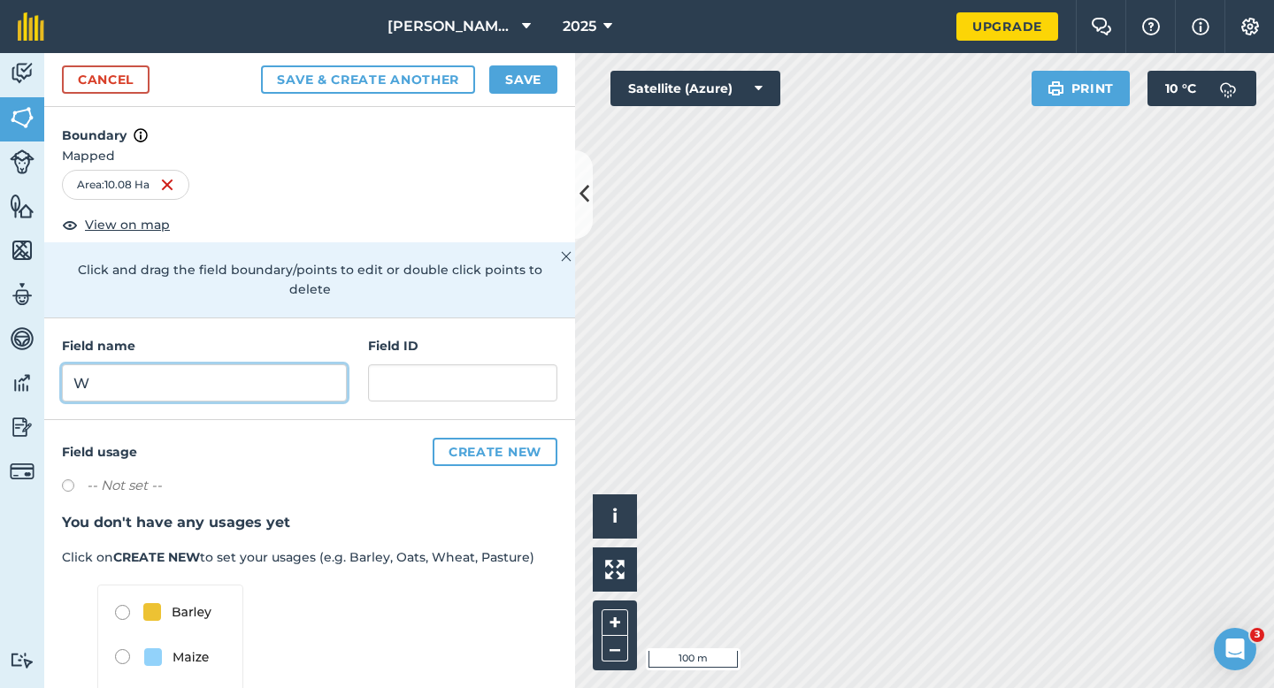
type input "W"
click at [504, 94] on div "Cancel Save & Create Another Save" at bounding box center [309, 80] width 531 height 54
click at [509, 83] on button "Save" at bounding box center [523, 79] width 68 height 28
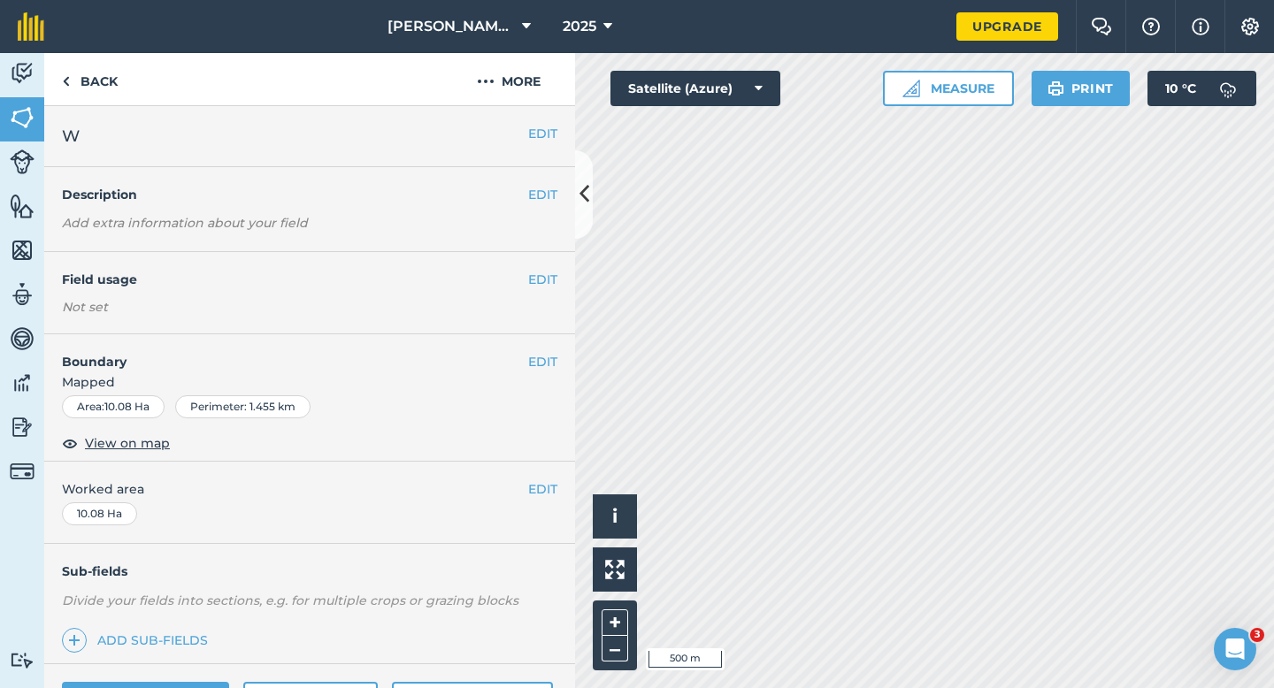
click at [533, 501] on div "EDIT Worked area 10.08 Ha" at bounding box center [309, 503] width 531 height 82
click at [534, 491] on button "EDIT" at bounding box center [542, 488] width 29 height 19
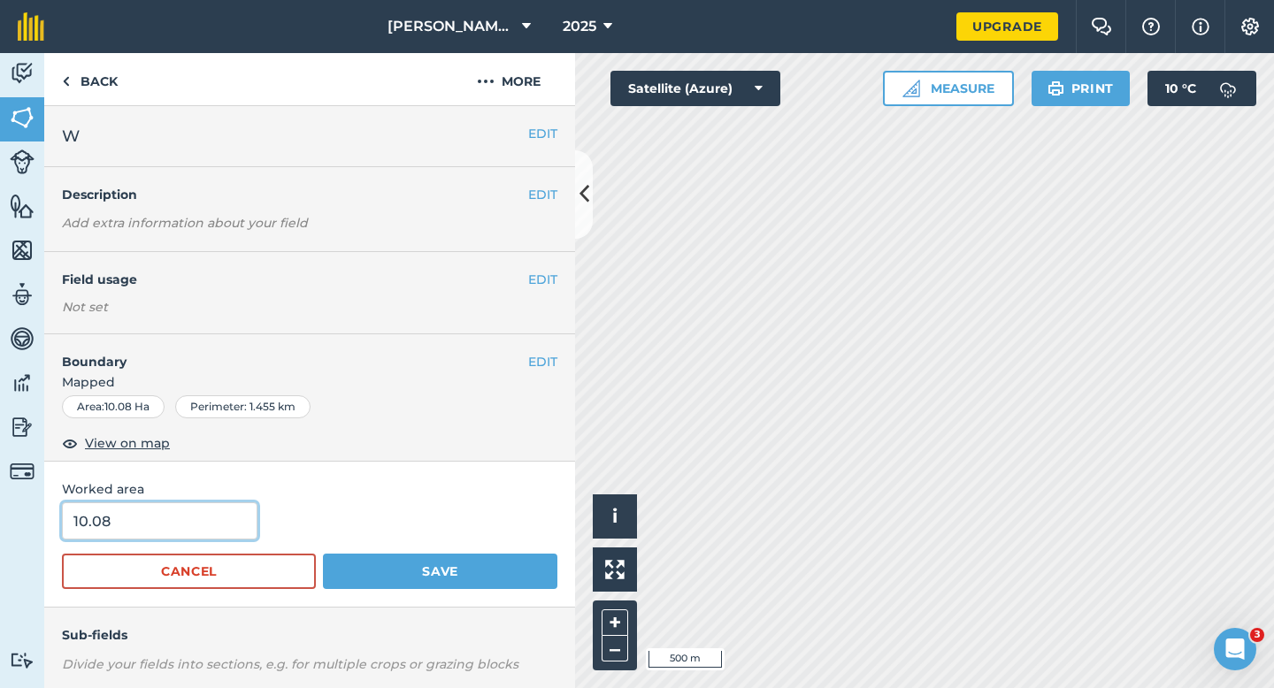
click at [192, 533] on input "10.08" at bounding box center [159, 520] width 195 height 37
type input "10"
click at [323, 554] on button "Save" at bounding box center [440, 571] width 234 height 35
